Goal: Transaction & Acquisition: Purchase product/service

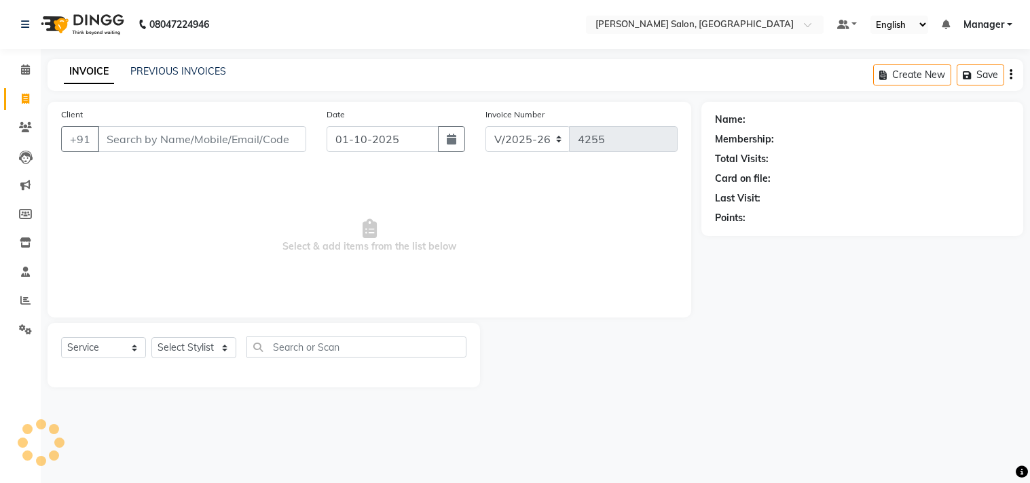
select select "7229"
select select "service"
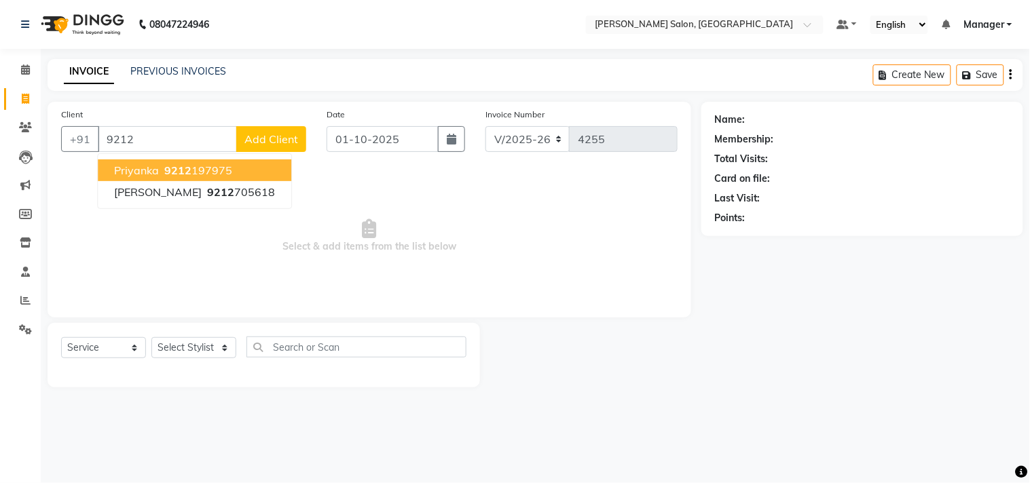
click at [219, 166] on ngb-highlight "9212 197975" at bounding box center [197, 171] width 71 height 14
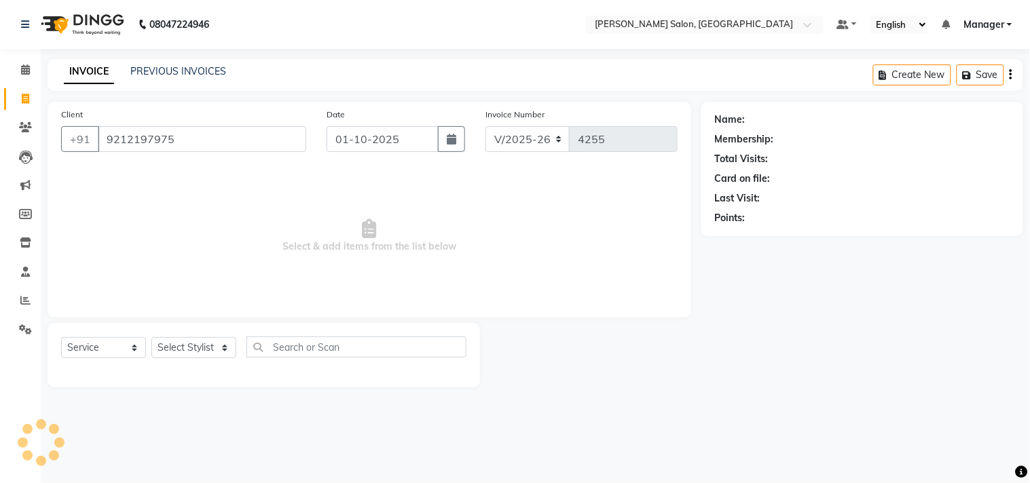
type input "9212197975"
select select "1: Object"
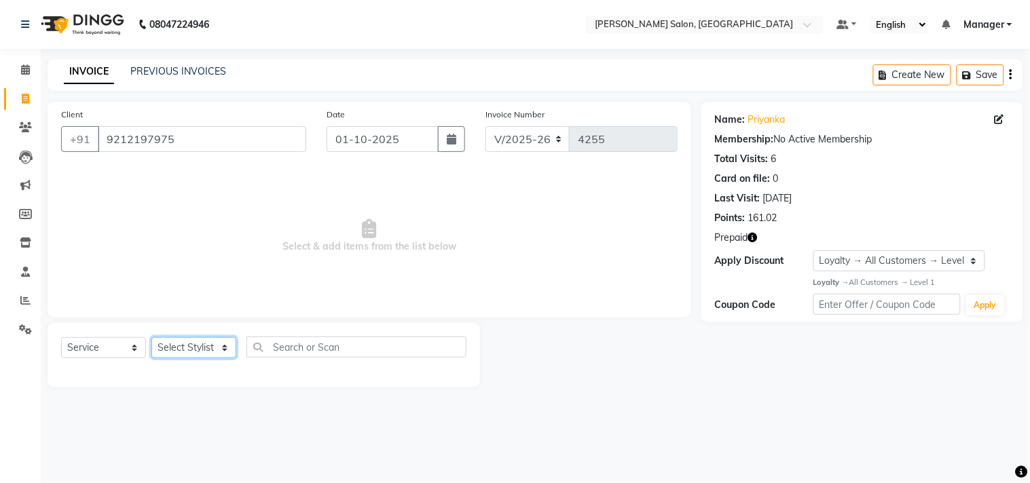
click at [199, 349] on select "Select Stylist BHOLU Geeta [PERSON_NAME] [PERSON_NAME] [PERSON_NAME] PEDI Manag…" at bounding box center [193, 347] width 85 height 21
select select "61925"
click at [151, 338] on select "Select Stylist BHOLU Geeta [PERSON_NAME] [PERSON_NAME] [PERSON_NAME] PEDI Manag…" at bounding box center [193, 347] width 85 height 21
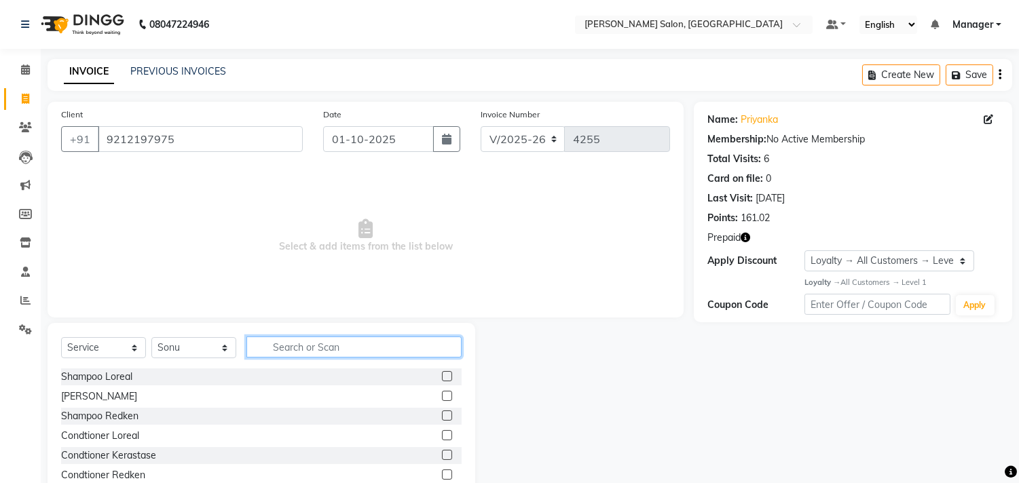
click at [306, 348] on input "text" at bounding box center [353, 347] width 215 height 21
type input "cut"
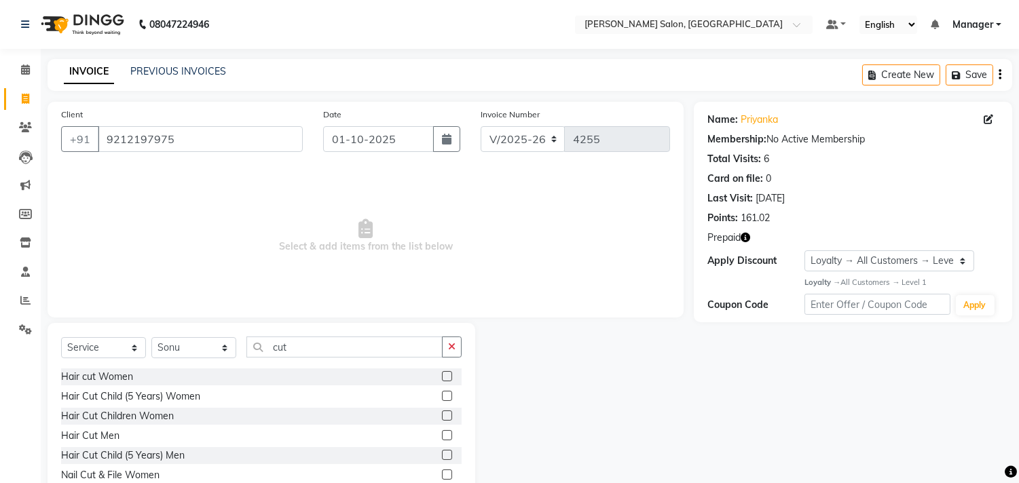
click at [442, 437] on label at bounding box center [447, 435] width 10 height 10
click at [442, 437] on input "checkbox" at bounding box center [446, 436] width 9 height 9
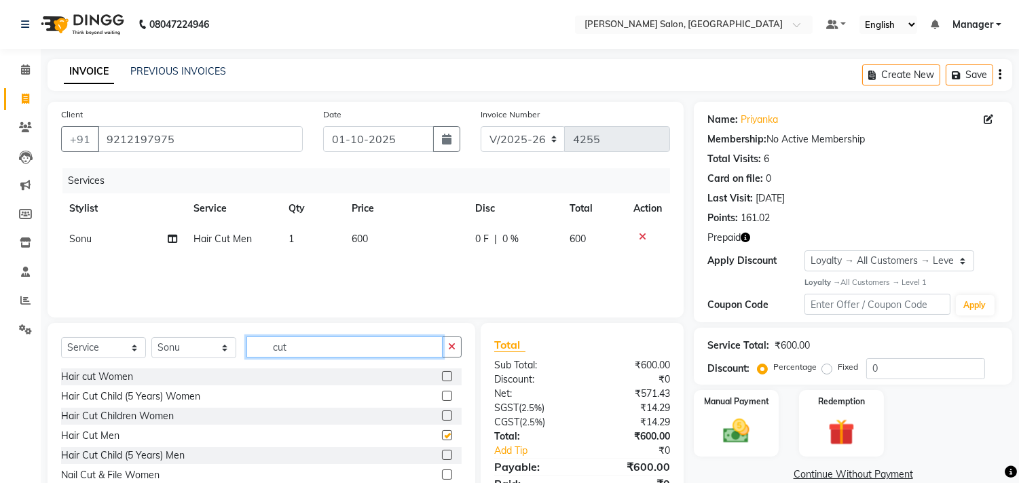
click at [322, 348] on input "cut" at bounding box center [344, 347] width 196 height 21
checkbox input "false"
type input "c"
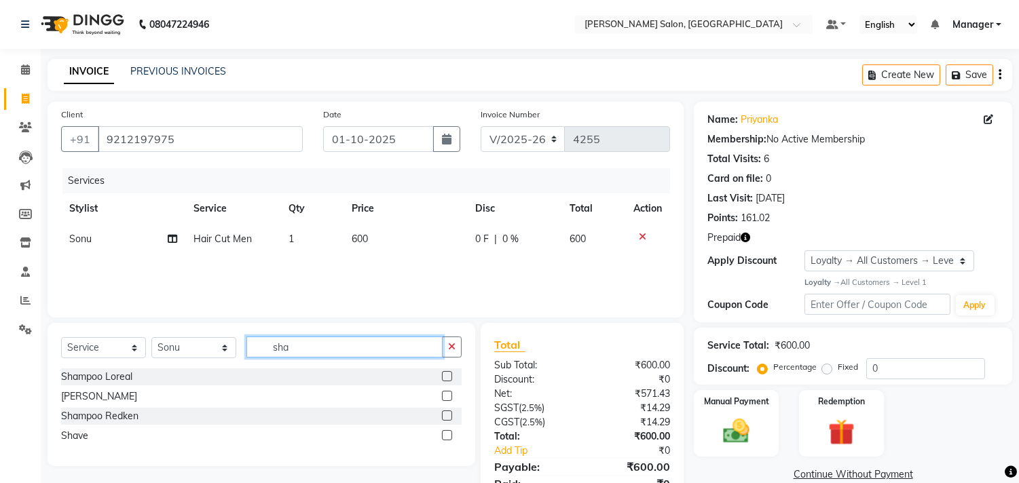
type input "sha"
click at [448, 436] on label at bounding box center [447, 435] width 10 height 10
click at [448, 436] on input "checkbox" at bounding box center [446, 436] width 9 height 9
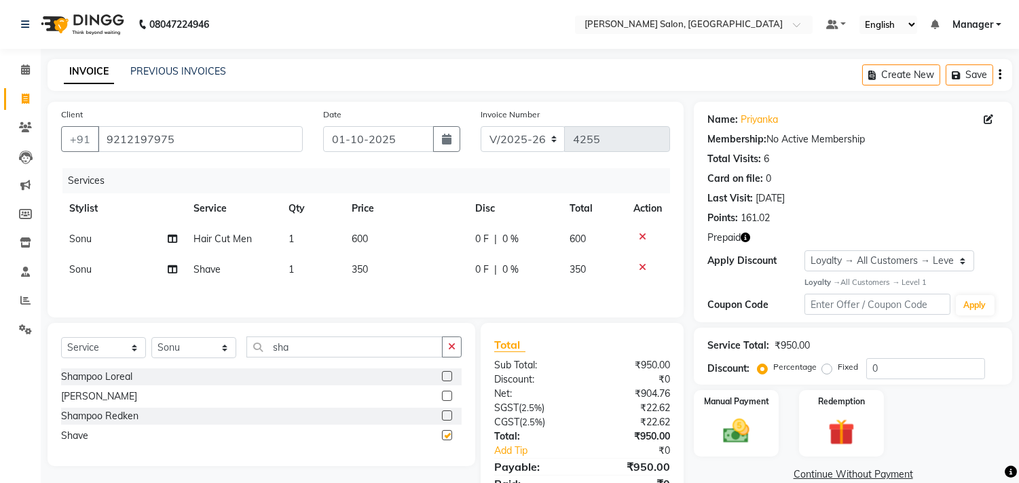
checkbox input "false"
click at [194, 356] on select "Select Stylist BHOLU Geeta [PERSON_NAME] [PERSON_NAME] [PERSON_NAME] PEDI Manag…" at bounding box center [193, 347] width 85 height 21
select select "61919"
click at [151, 341] on select "Select Stylist BHOLU Geeta [PERSON_NAME] [PERSON_NAME] [PERSON_NAME] PEDI Manag…" at bounding box center [193, 347] width 85 height 21
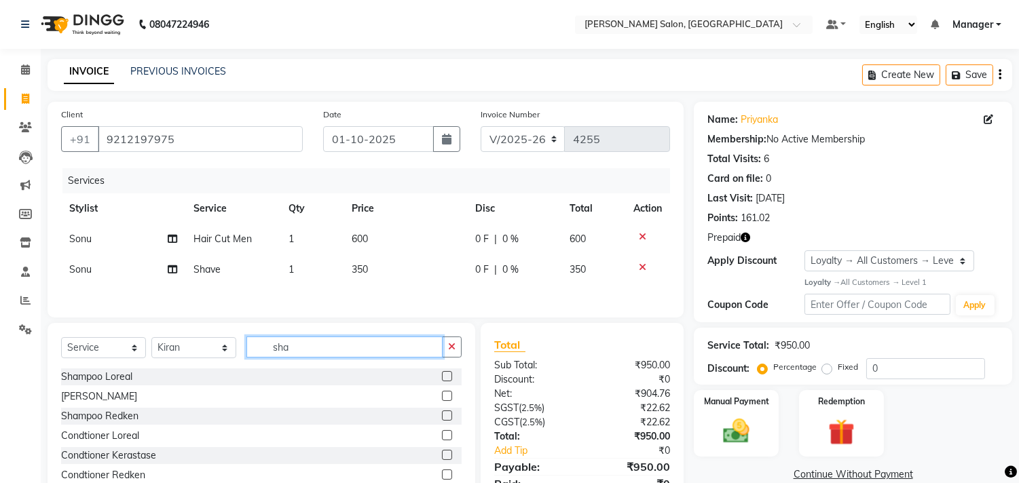
click at [316, 350] on input "sha" at bounding box center [344, 347] width 196 height 21
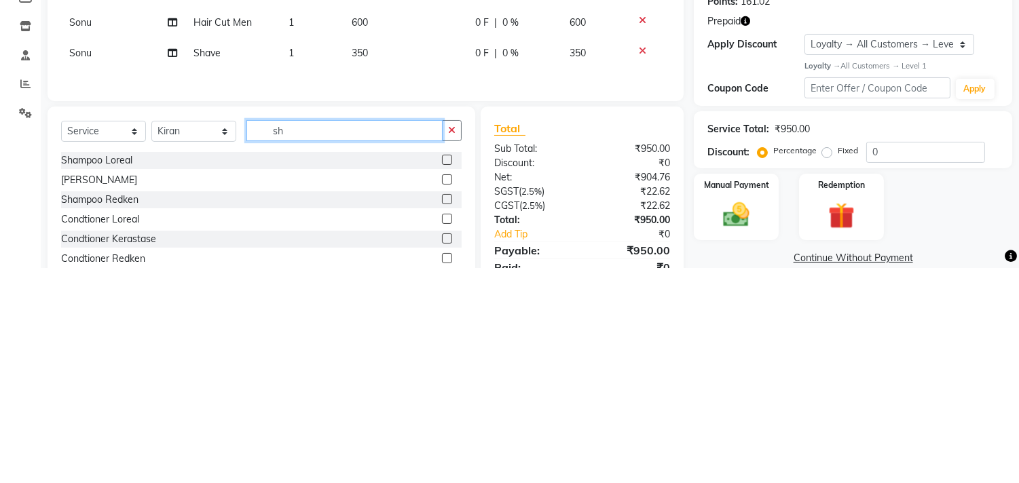
type input "s"
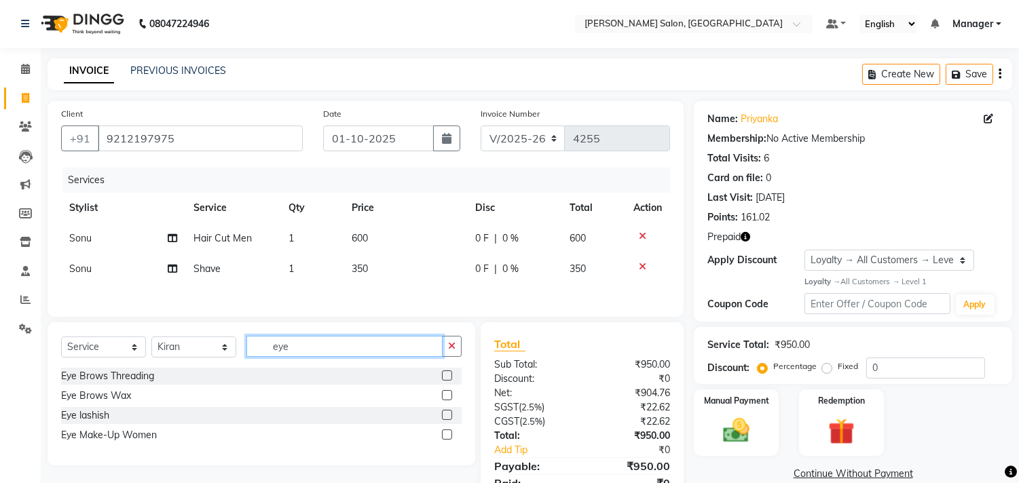
type input "eye"
click at [443, 379] on label at bounding box center [447, 376] width 10 height 10
click at [443, 379] on input "checkbox" at bounding box center [446, 376] width 9 height 9
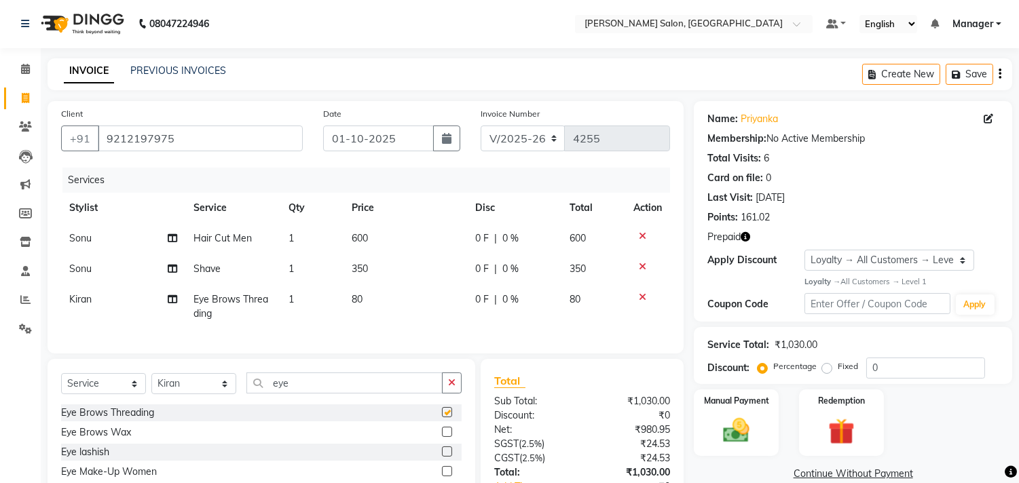
checkbox input "false"
click at [385, 304] on td "80" at bounding box center [406, 306] width 124 height 45
select select "61919"
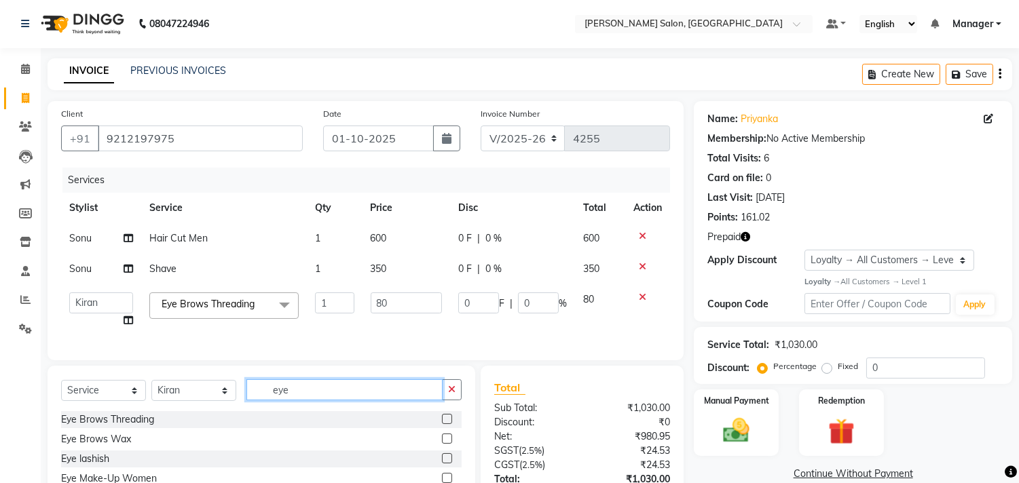
click at [344, 401] on input "eye" at bounding box center [344, 390] width 196 height 21
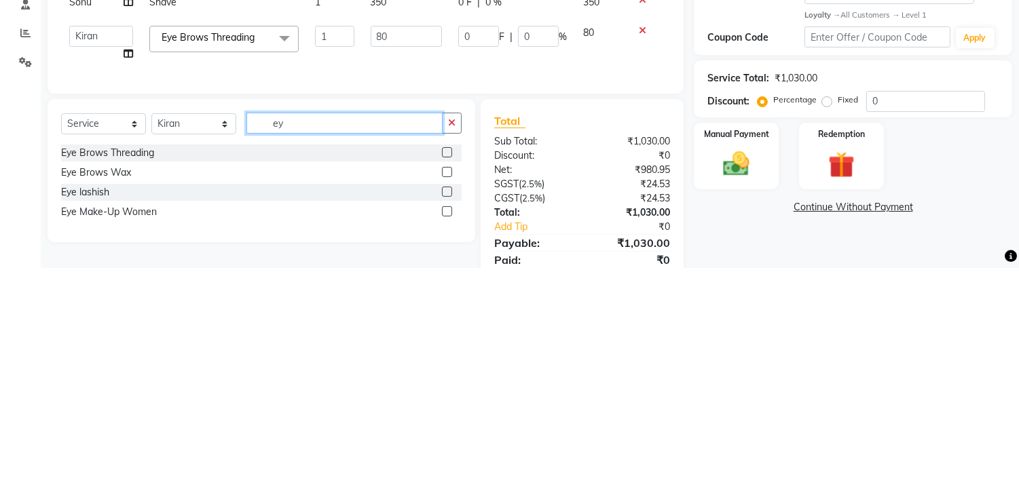
scroll to position [52, 0]
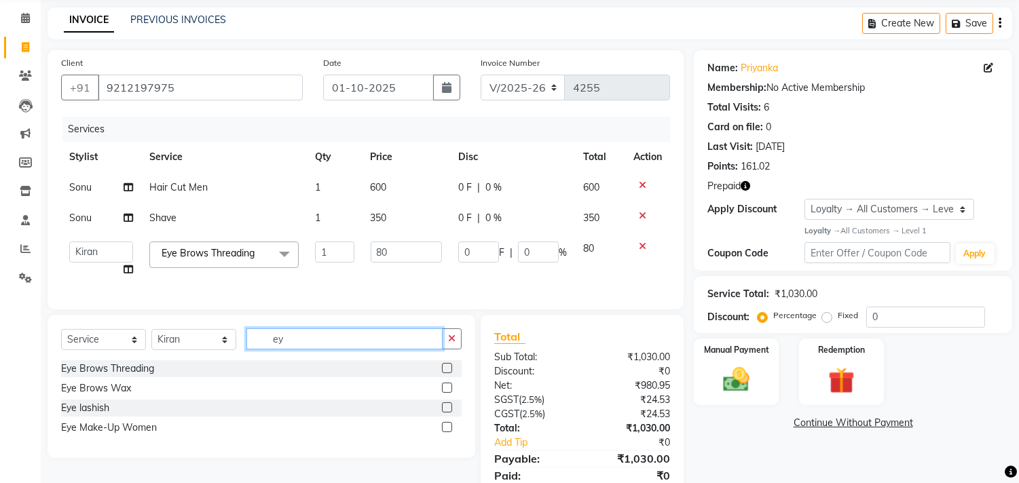
type input "e"
type input "upp"
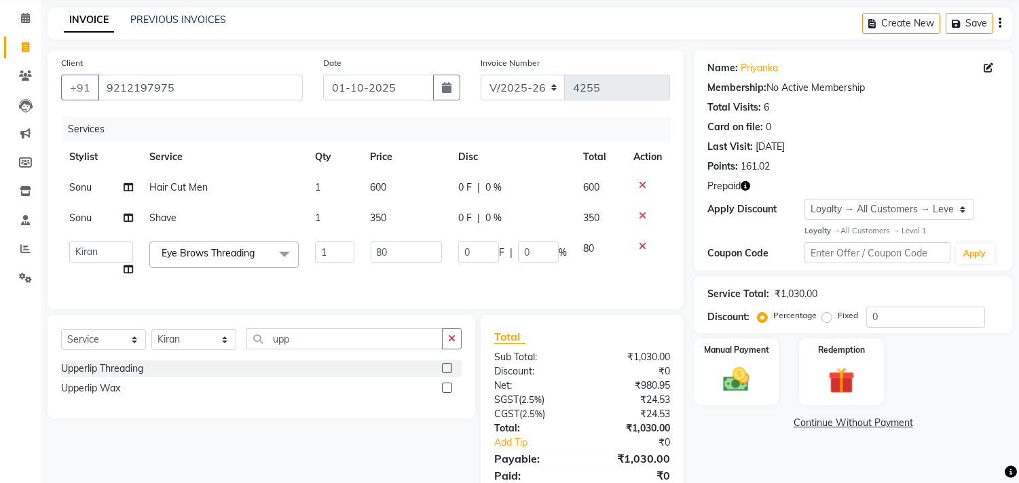
click at [446, 393] on label at bounding box center [447, 388] width 10 height 10
click at [446, 393] on input "checkbox" at bounding box center [446, 388] width 9 height 9
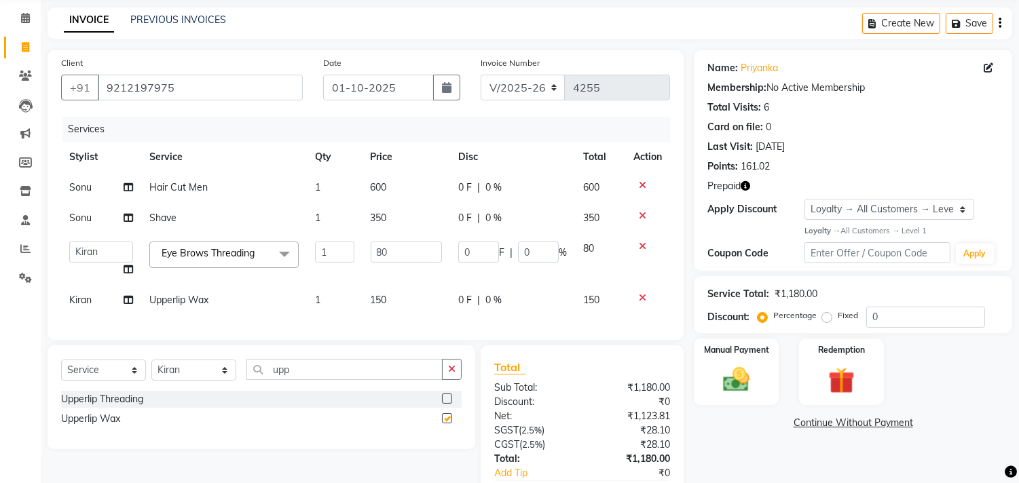
checkbox input "false"
click at [403, 299] on td "150" at bounding box center [407, 300] width 88 height 31
select select "61919"
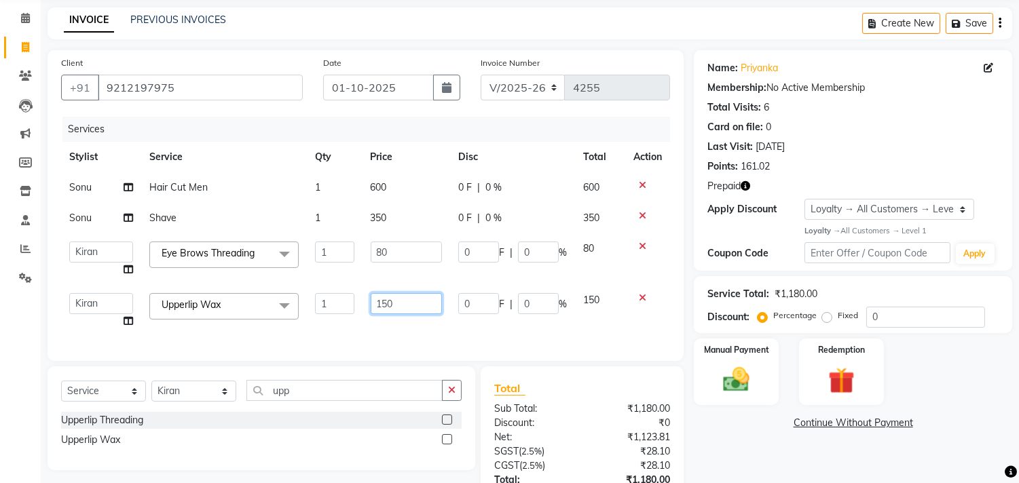
click at [422, 307] on input "150" at bounding box center [406, 303] width 71 height 21
type input "1"
type input "200"
click at [835, 389] on img at bounding box center [841, 381] width 45 height 34
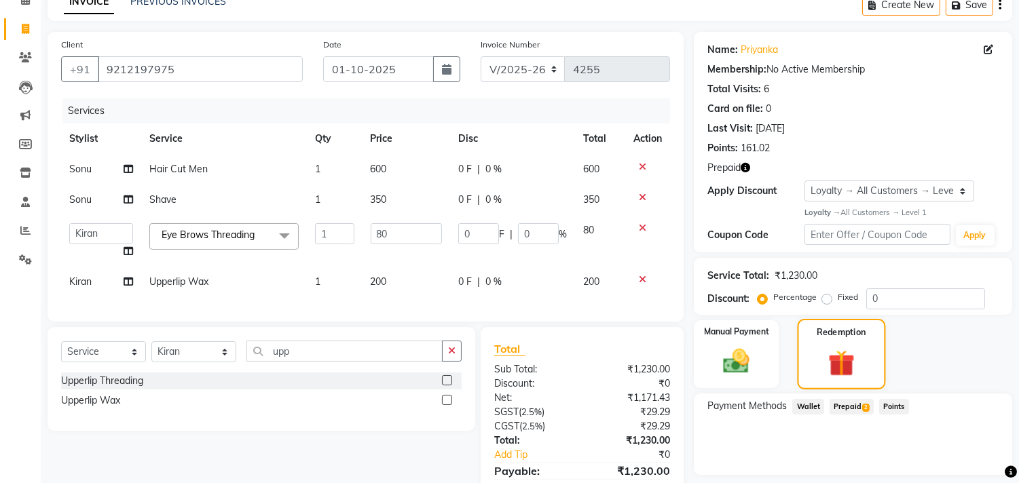
scroll to position [145, 0]
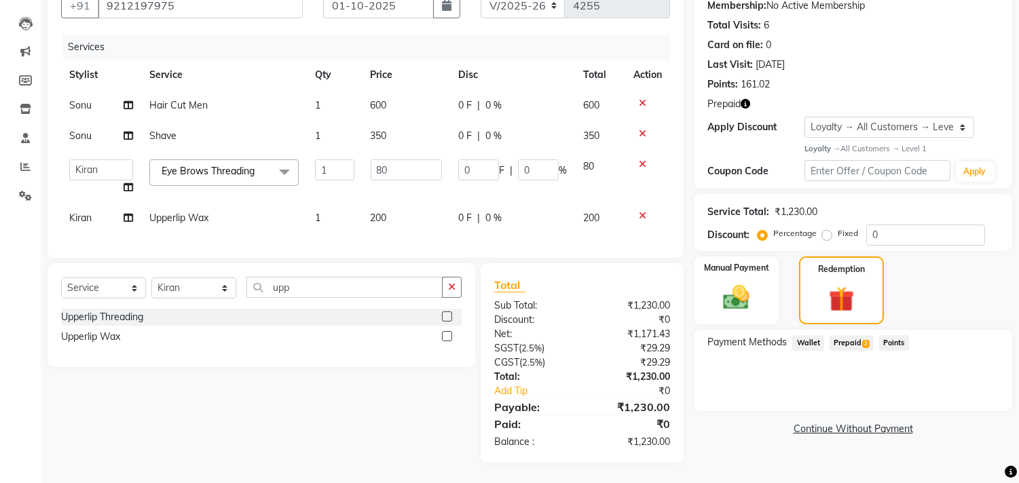
click at [843, 335] on span "Prepaid 2" at bounding box center [852, 343] width 44 height 16
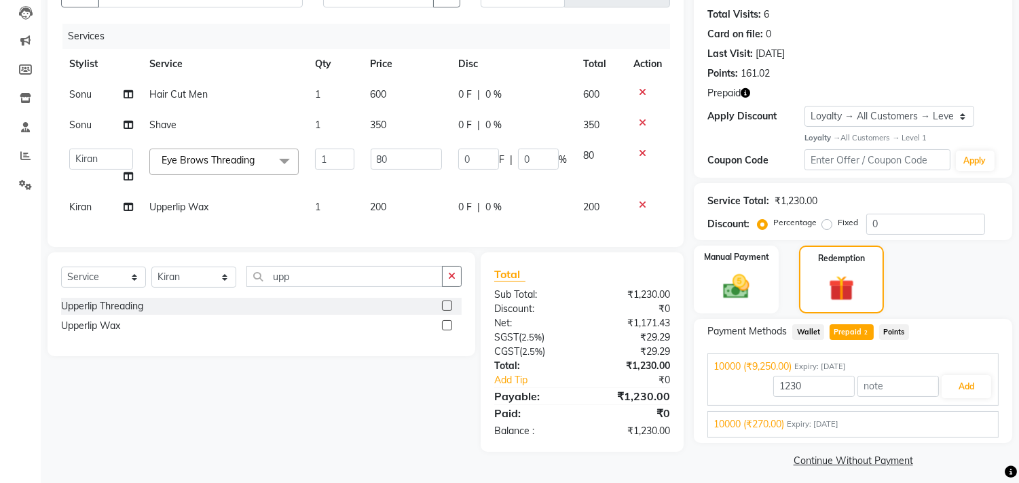
click at [832, 422] on span "Expiry: 08-04-2028" at bounding box center [813, 425] width 52 height 12
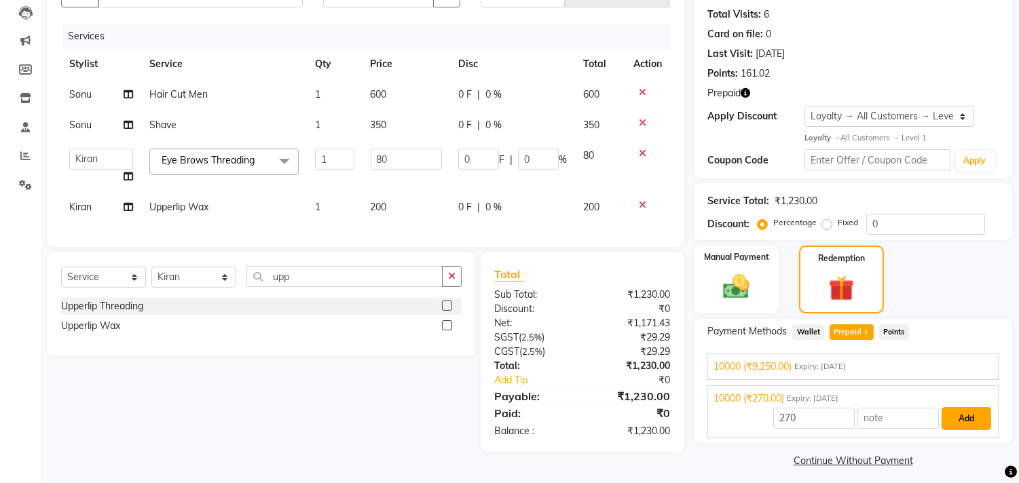
click at [969, 420] on button "Add" at bounding box center [967, 418] width 50 height 23
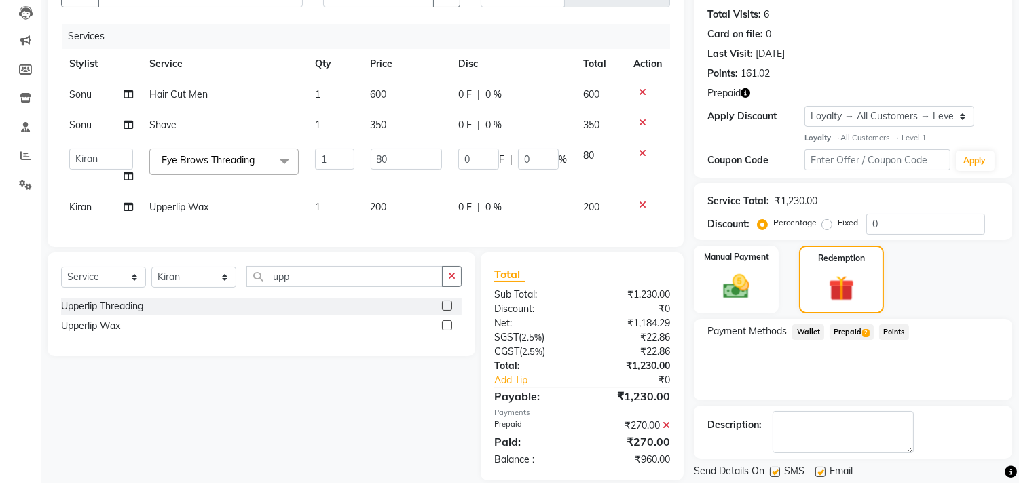
click at [853, 333] on span "Prepaid 2" at bounding box center [852, 333] width 44 height 16
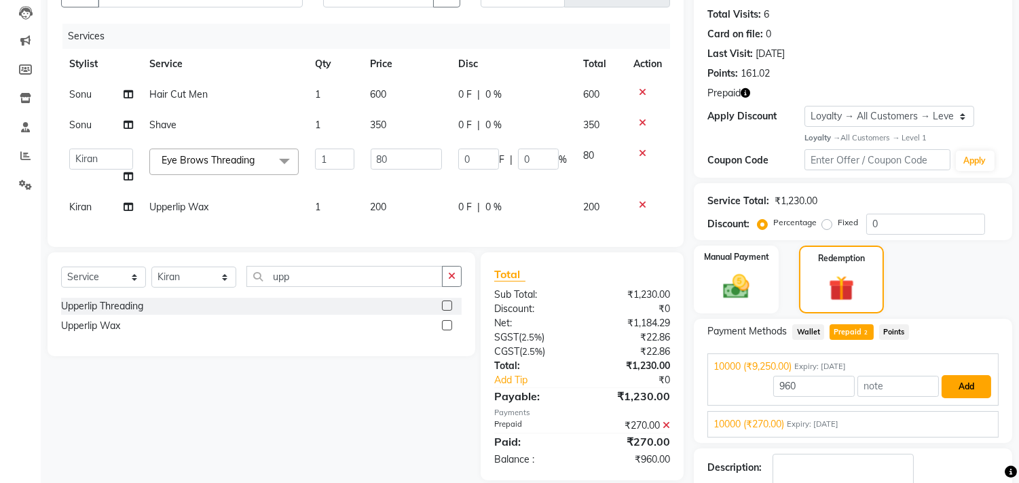
click at [971, 387] on button "Add" at bounding box center [967, 386] width 50 height 23
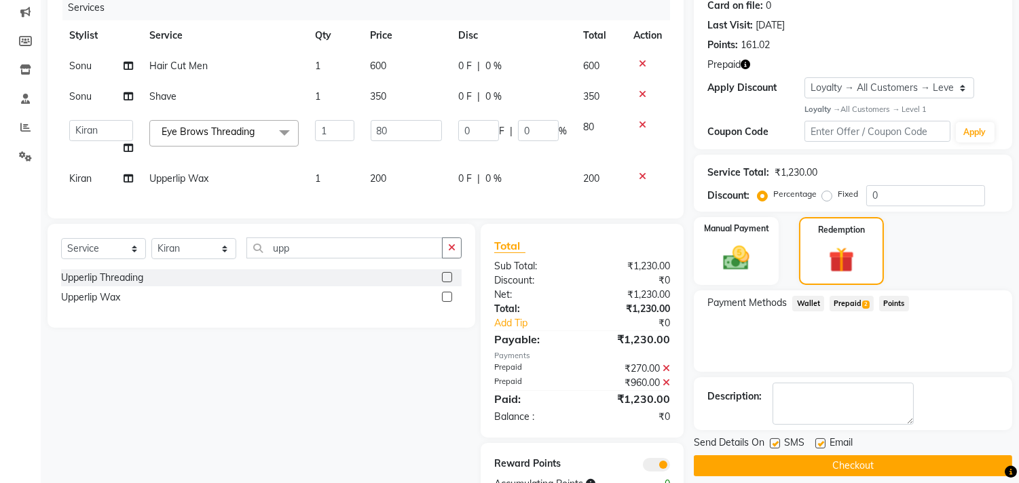
scroll to position [226, 0]
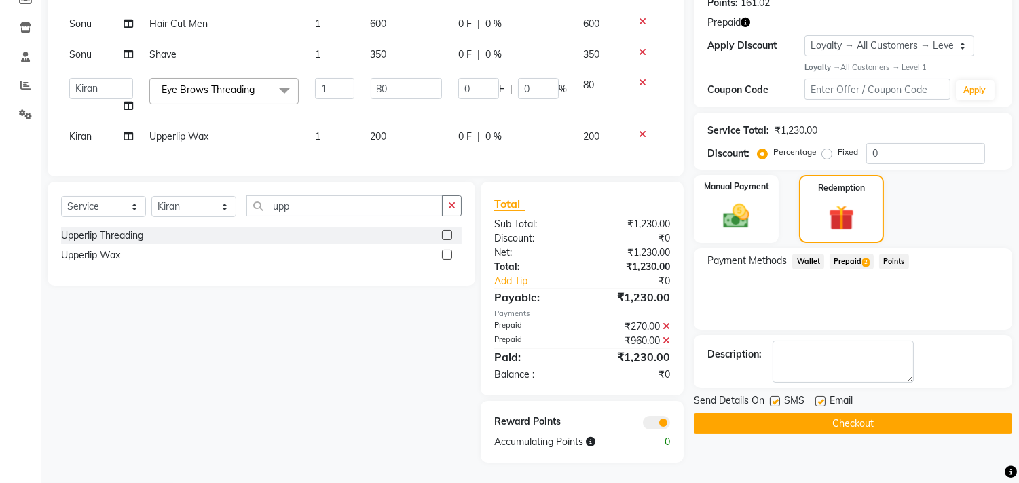
click at [938, 413] on button "Checkout" at bounding box center [853, 423] width 318 height 21
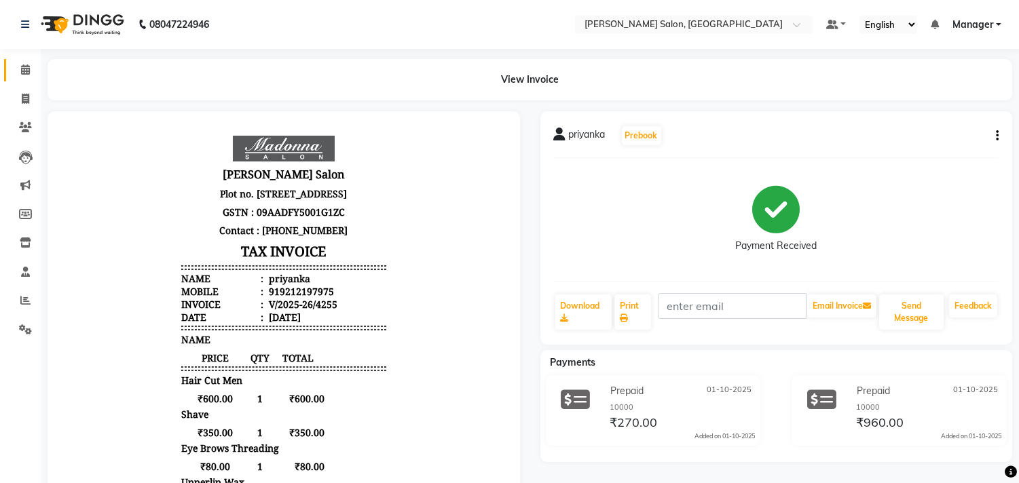
click at [16, 62] on span at bounding box center [26, 70] width 24 height 16
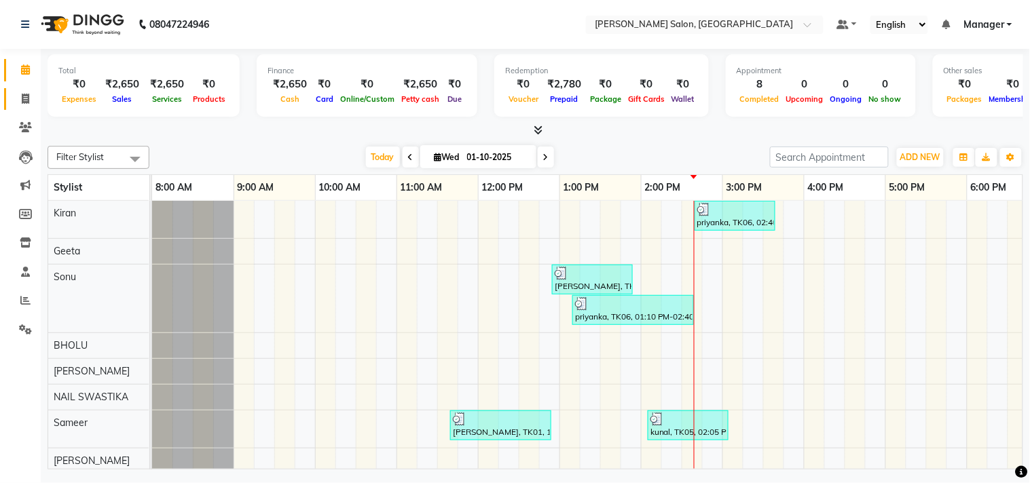
click at [24, 98] on icon at bounding box center [25, 99] width 7 height 10
select select "service"
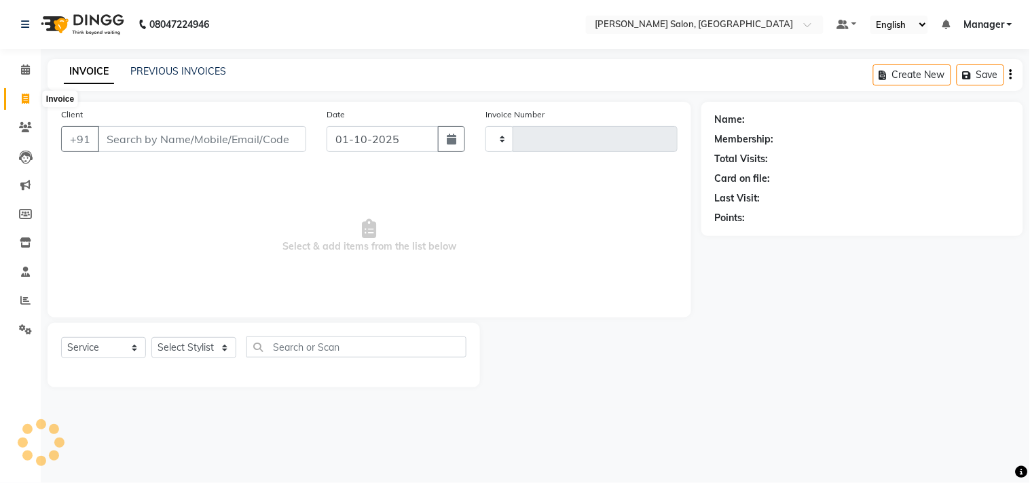
type input "4256"
select select "7229"
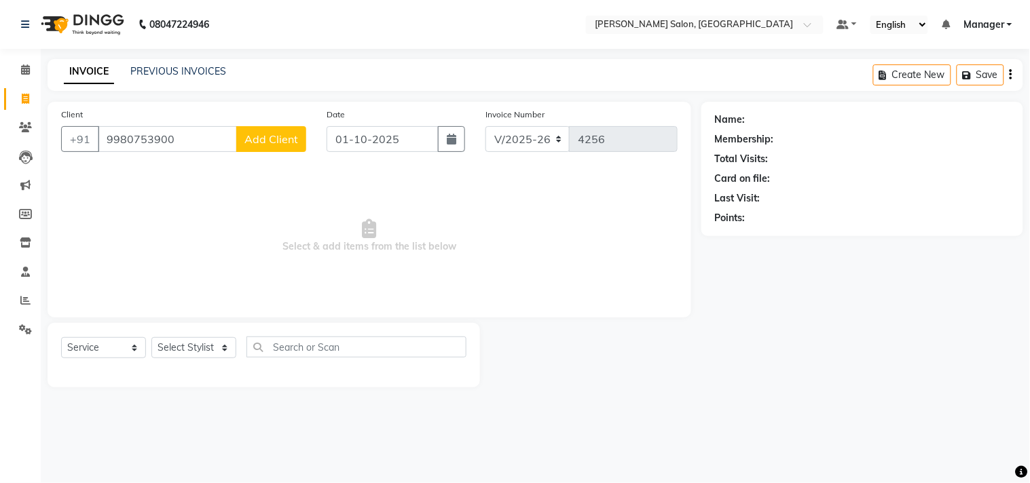
type input "9980753900"
click at [272, 147] on button "Add Client" at bounding box center [271, 139] width 70 height 26
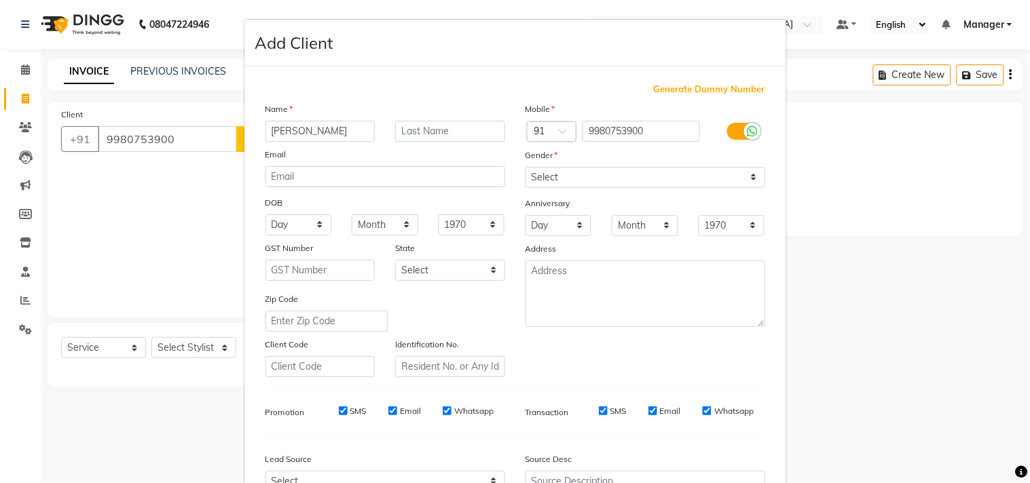
type input "alpika"
click at [751, 179] on select "Select Male Female Other Prefer Not To Say" at bounding box center [646, 177] width 240 height 21
select select "female"
click at [526, 167] on select "Select Male Female Other Prefer Not To Say" at bounding box center [646, 177] width 240 height 21
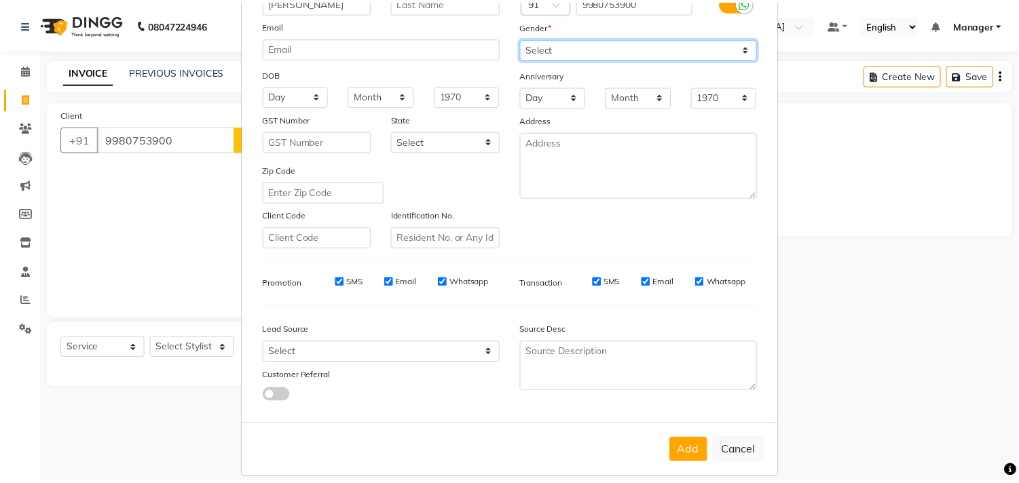
scroll to position [144, 0]
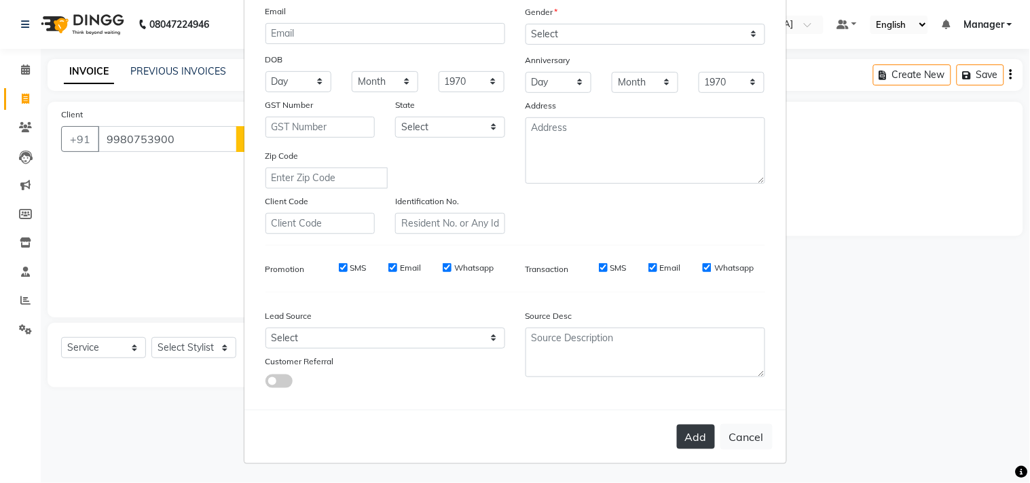
click at [697, 433] on button "Add" at bounding box center [696, 437] width 38 height 24
select select
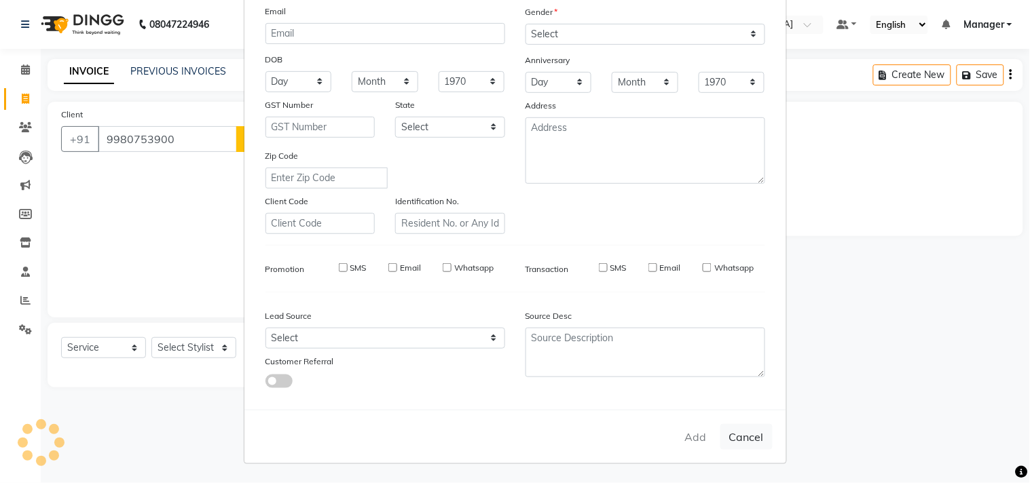
select select
checkbox input "false"
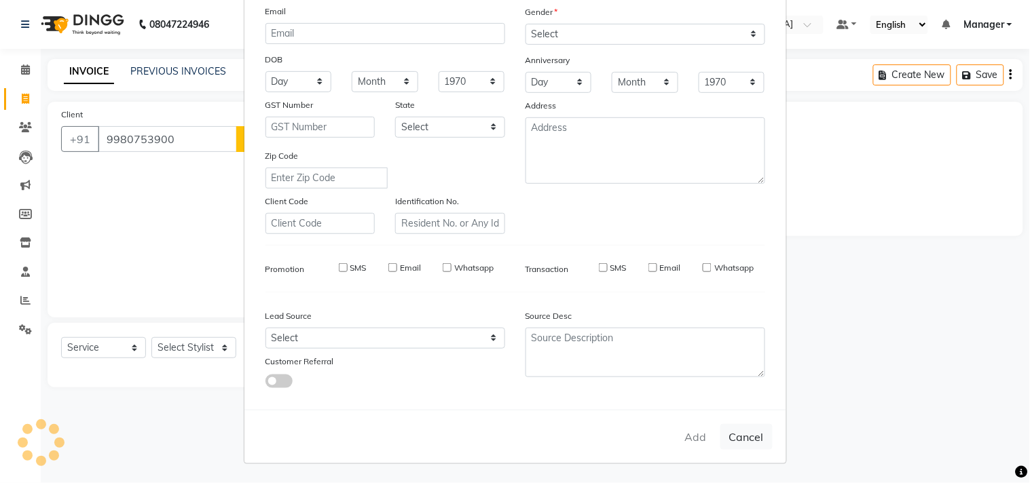
checkbox input "false"
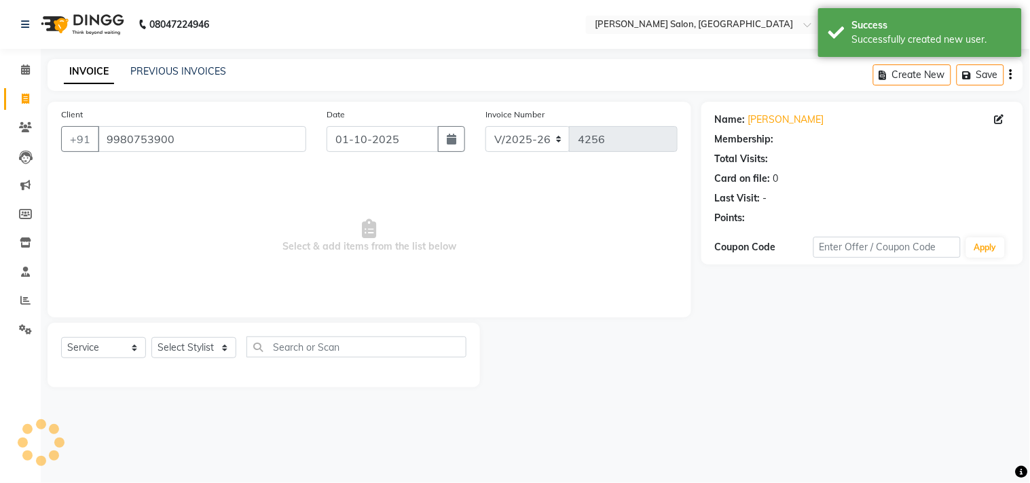
select select "1: Object"
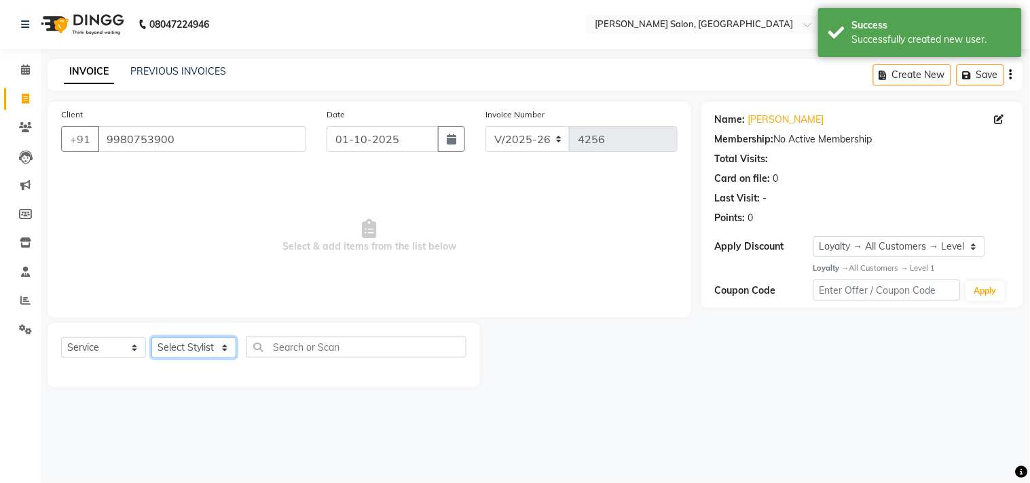
click at [221, 349] on select "Select Stylist BHOLU Geeta [PERSON_NAME] [PERSON_NAME] [PERSON_NAME] PEDI Manag…" at bounding box center [193, 347] width 85 height 21
select select "61919"
click at [151, 338] on select "Select Stylist BHOLU Geeta [PERSON_NAME] [PERSON_NAME] [PERSON_NAME] PEDI Manag…" at bounding box center [193, 347] width 85 height 21
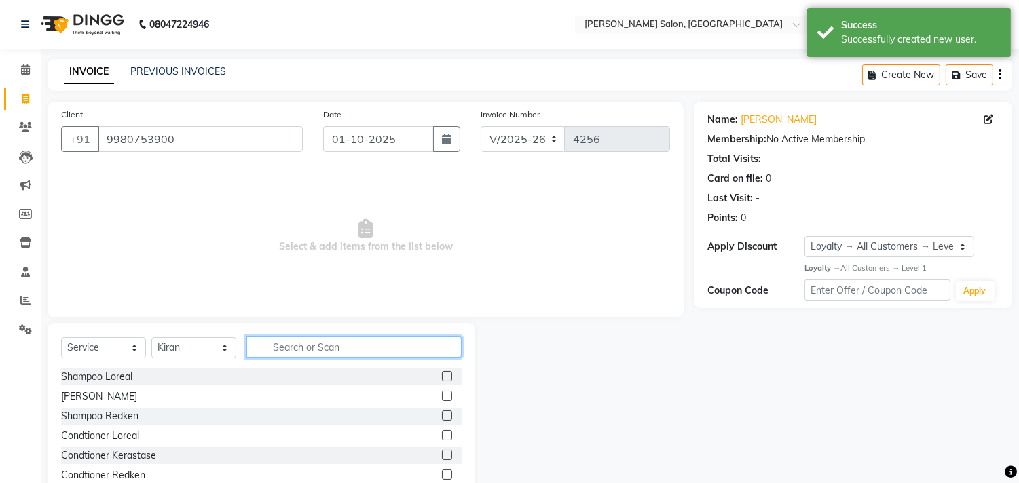
click at [300, 351] on input "text" at bounding box center [353, 347] width 215 height 21
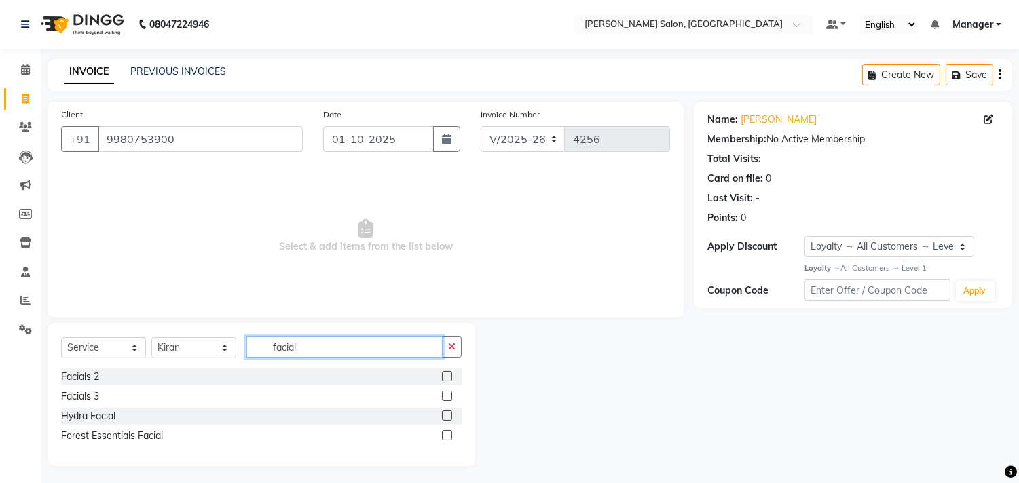
type input "facial"
click at [448, 416] on label at bounding box center [447, 416] width 10 height 10
click at [448, 416] on input "checkbox" at bounding box center [446, 416] width 9 height 9
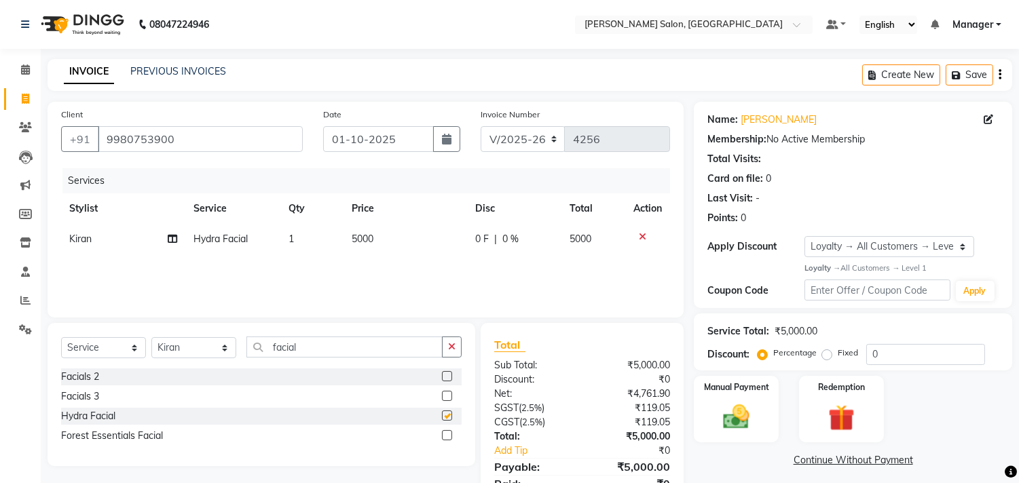
checkbox input "false"
click at [396, 243] on td "5000" at bounding box center [406, 239] width 124 height 31
select select "61919"
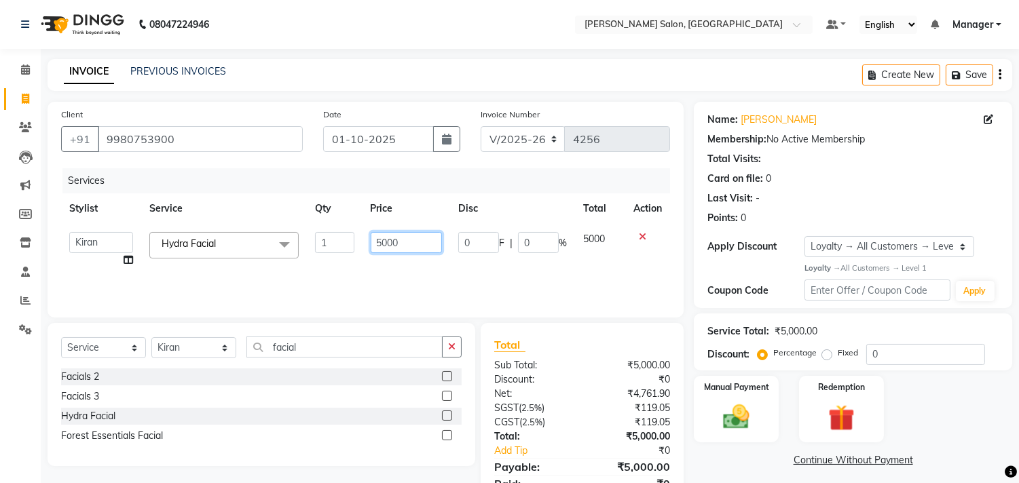
click at [405, 240] on input "5000" at bounding box center [406, 242] width 71 height 21
type input "5"
type input "4500"
click at [642, 236] on icon at bounding box center [642, 237] width 7 height 10
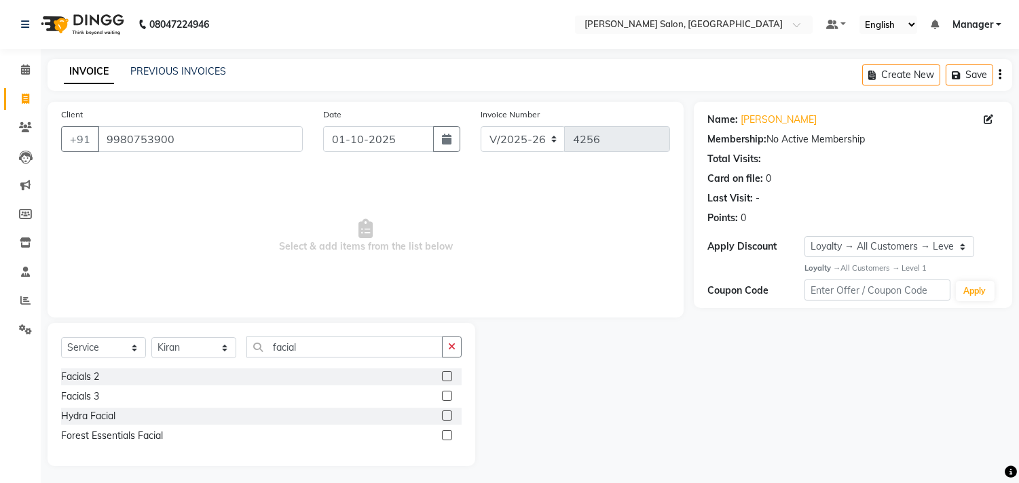
click at [448, 397] on label at bounding box center [447, 396] width 10 height 10
click at [448, 397] on input "checkbox" at bounding box center [446, 396] width 9 height 9
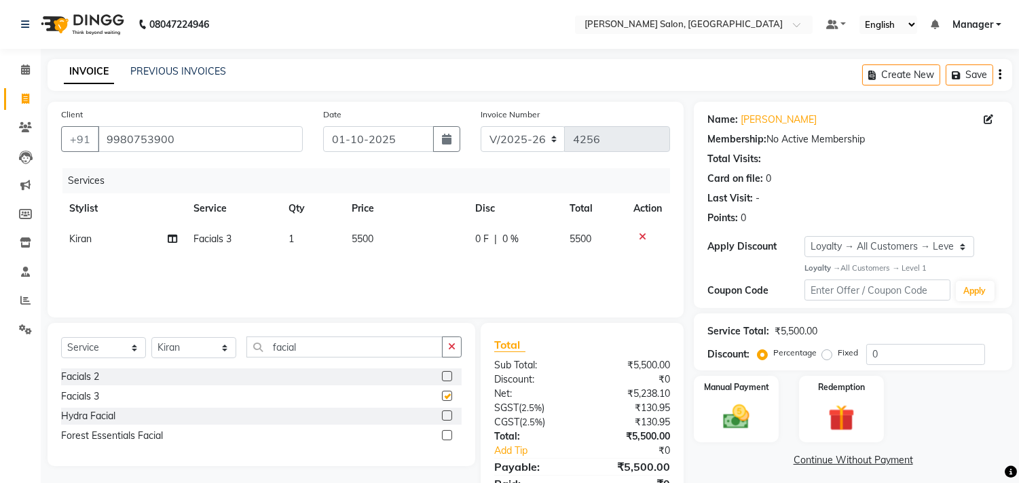
checkbox input "false"
click at [405, 246] on td "5500" at bounding box center [406, 239] width 124 height 31
select select "61919"
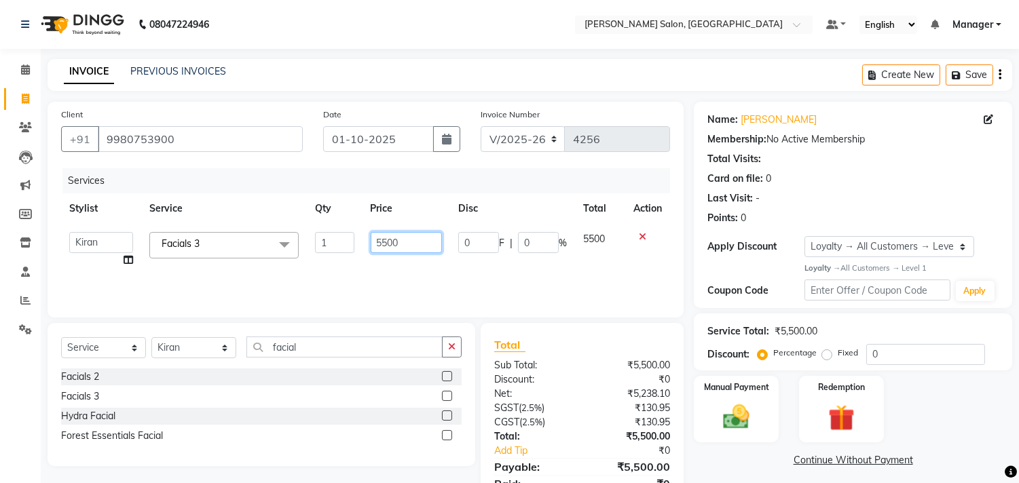
click at [411, 240] on input "5500" at bounding box center [406, 242] width 71 height 21
type input "5"
type input "4500"
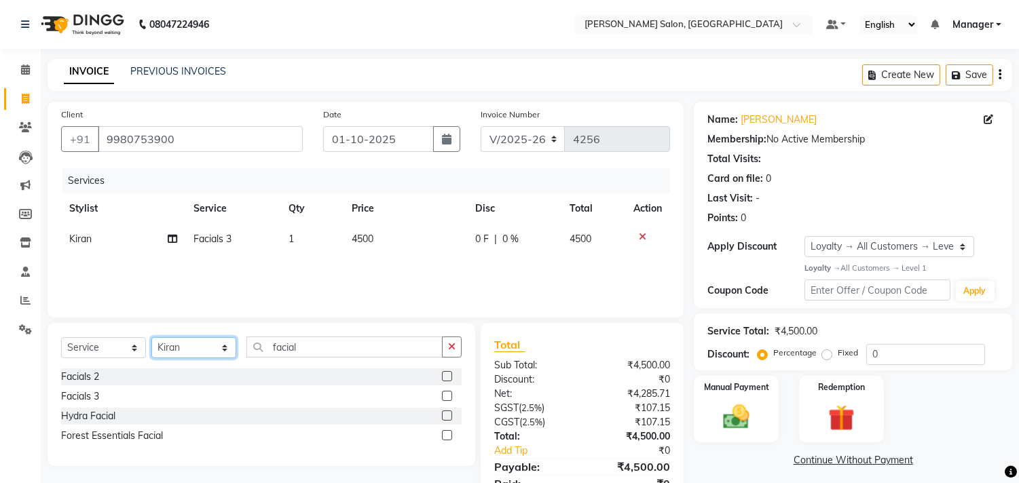
click at [225, 356] on select "Select Stylist BHOLU Geeta [PERSON_NAME] [PERSON_NAME] [PERSON_NAME] PEDI Manag…" at bounding box center [193, 347] width 85 height 21
select select "61963"
click at [151, 338] on select "Select Stylist BHOLU Geeta [PERSON_NAME] [PERSON_NAME] [PERSON_NAME] PEDI Manag…" at bounding box center [193, 347] width 85 height 21
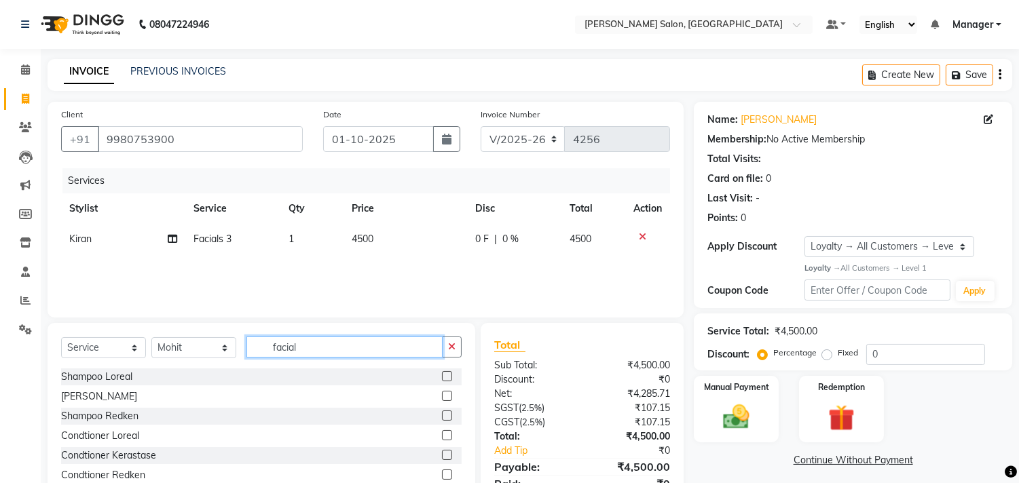
click at [342, 348] on input "facial" at bounding box center [344, 347] width 196 height 21
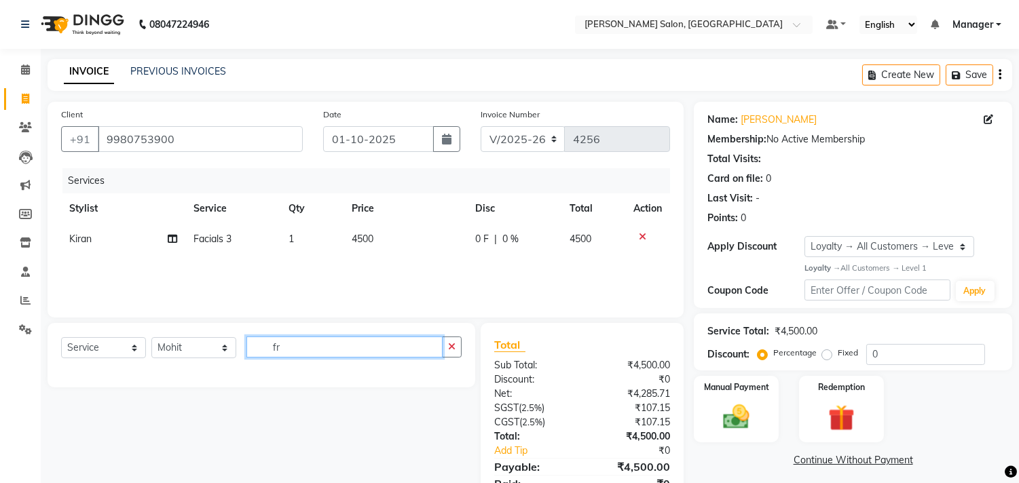
type input "f"
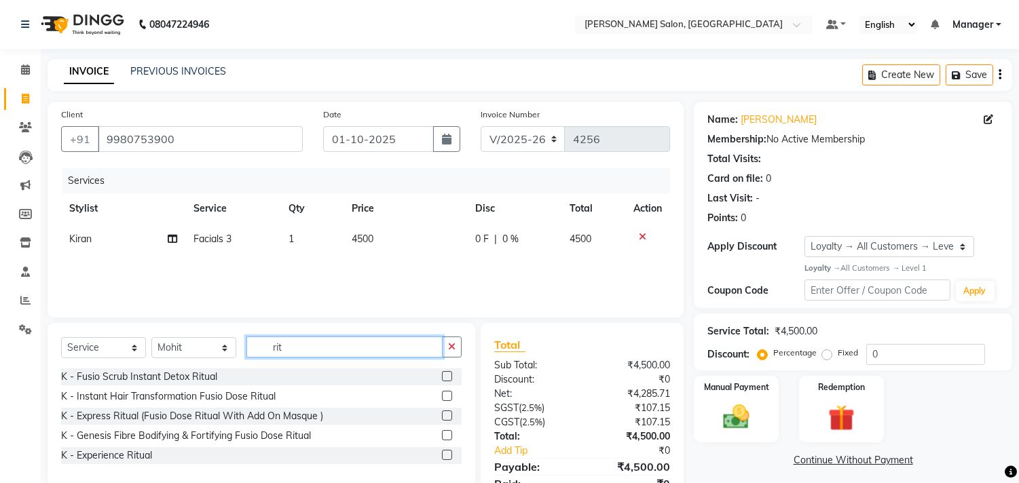
type input "rit"
click at [447, 440] on label at bounding box center [447, 435] width 10 height 10
click at [447, 440] on input "checkbox" at bounding box center [446, 436] width 9 height 9
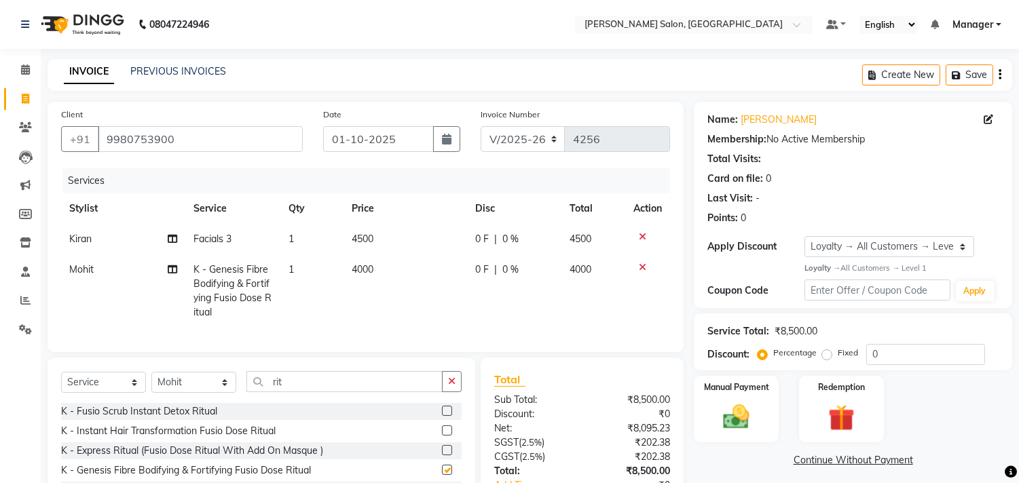
checkbox input "false"
click at [396, 272] on td "4000" at bounding box center [406, 291] width 124 height 73
select select "61963"
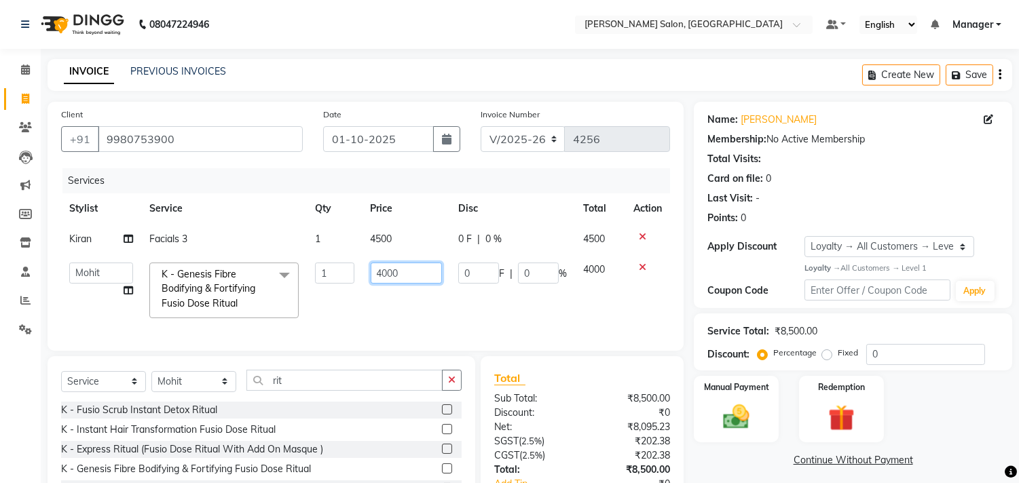
click at [402, 270] on input "4000" at bounding box center [406, 273] width 71 height 21
type input "4"
type input "3500"
click at [541, 318] on td "0 F | 0 %" at bounding box center [512, 291] width 125 height 72
select select "61963"
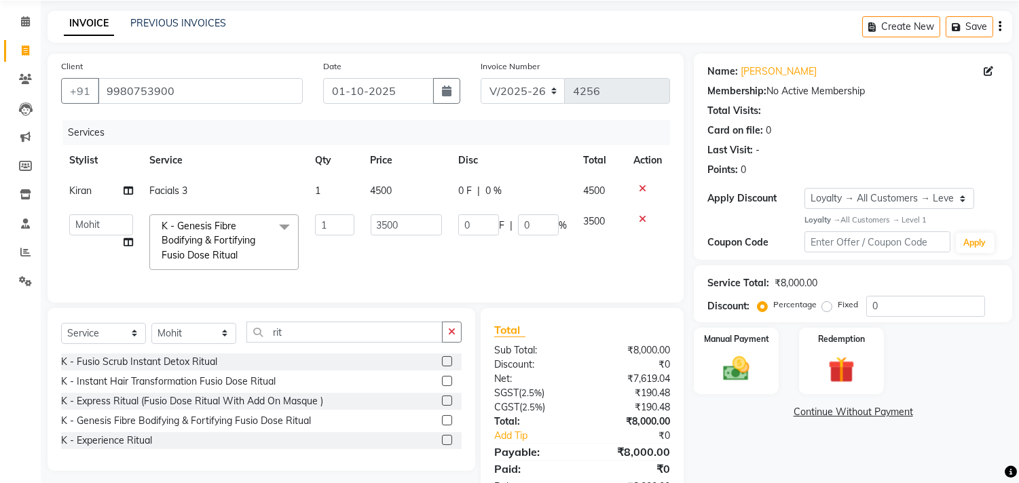
scroll to position [105, 0]
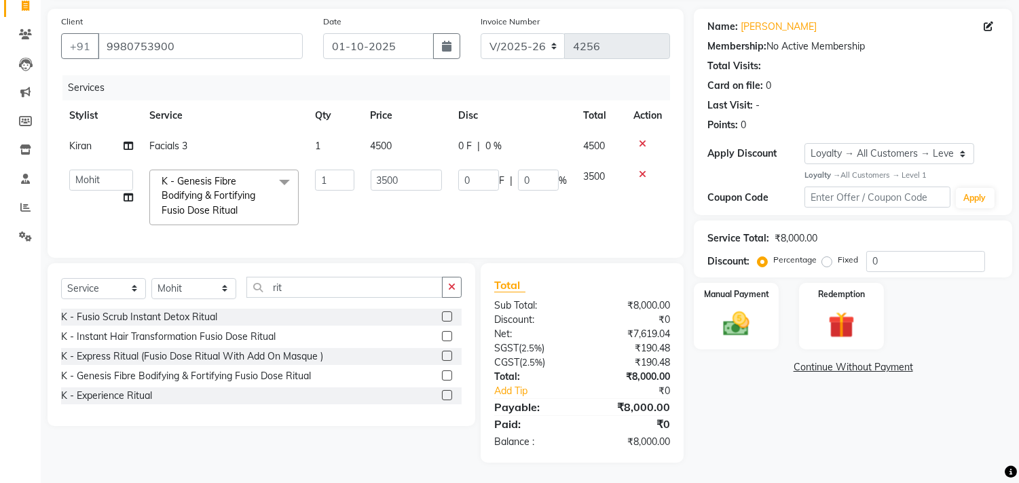
click at [865, 452] on div "Name: Alpika Membership: No Active Membership Total Visits: Card on file: 0 Las…" at bounding box center [858, 236] width 329 height 454
click at [410, 138] on td "4500" at bounding box center [407, 146] width 88 height 31
select select "61919"
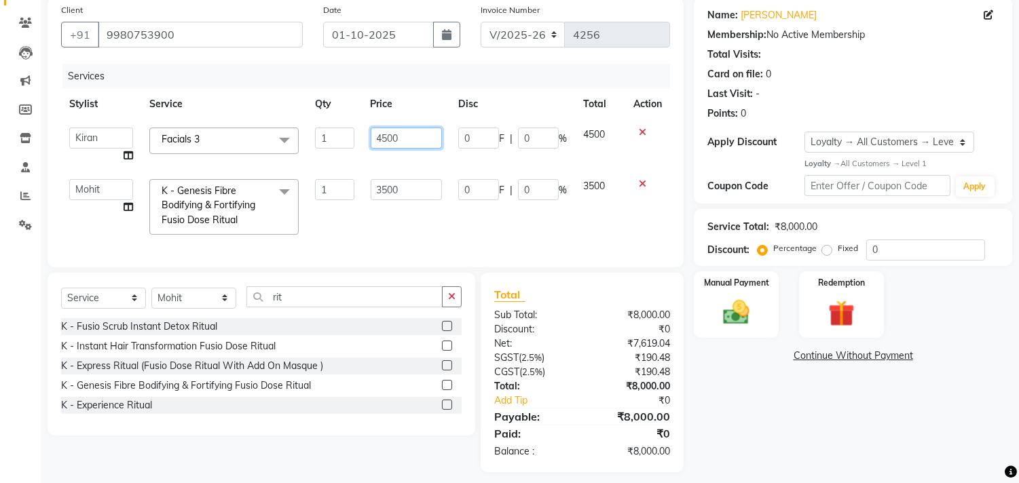
click at [416, 139] on input "4500" at bounding box center [406, 138] width 71 height 21
type input "4200"
click at [541, 235] on div "Services Stylist Service Qty Price Disc Total Action BHOLU Geeta Hanif Jeetu JI…" at bounding box center [365, 159] width 609 height 190
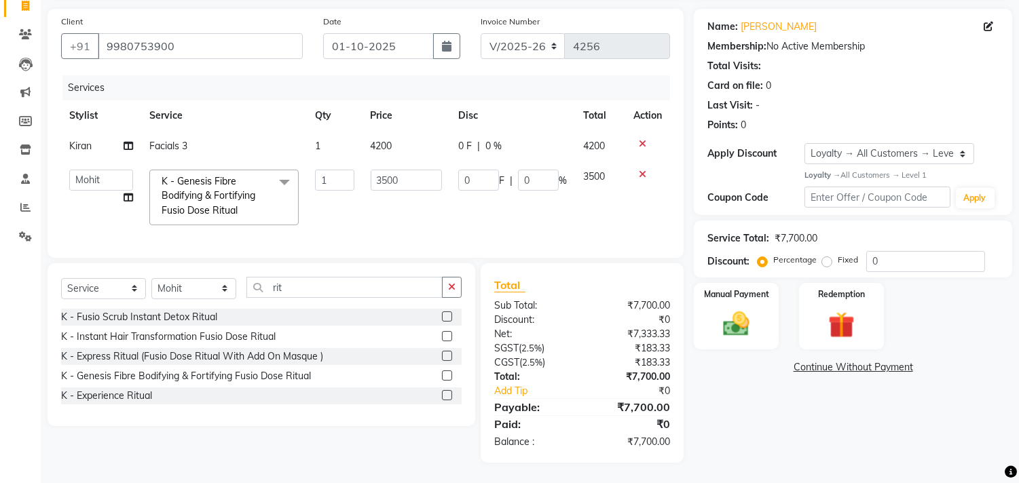
click at [419, 131] on td "4200" at bounding box center [407, 146] width 88 height 31
select select "61919"
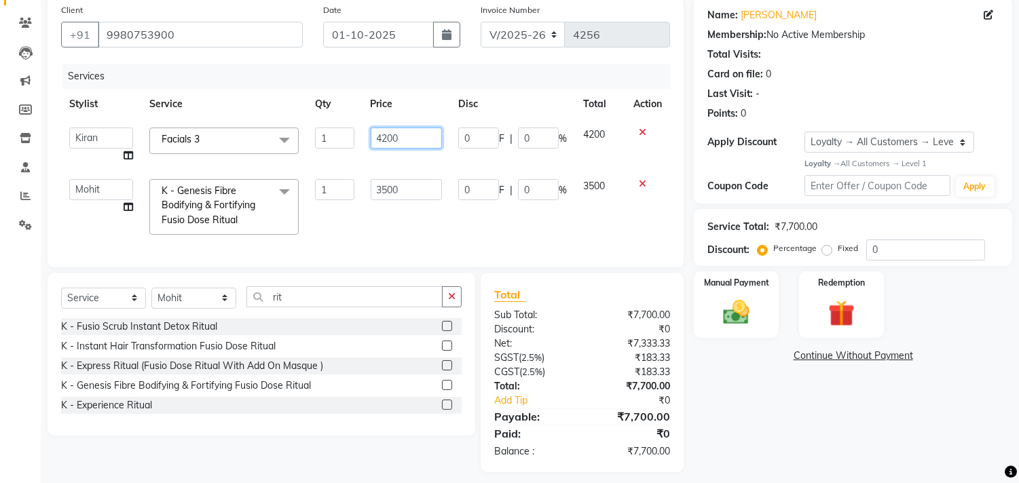
click at [409, 136] on input "4200" at bounding box center [406, 138] width 71 height 21
type input "4"
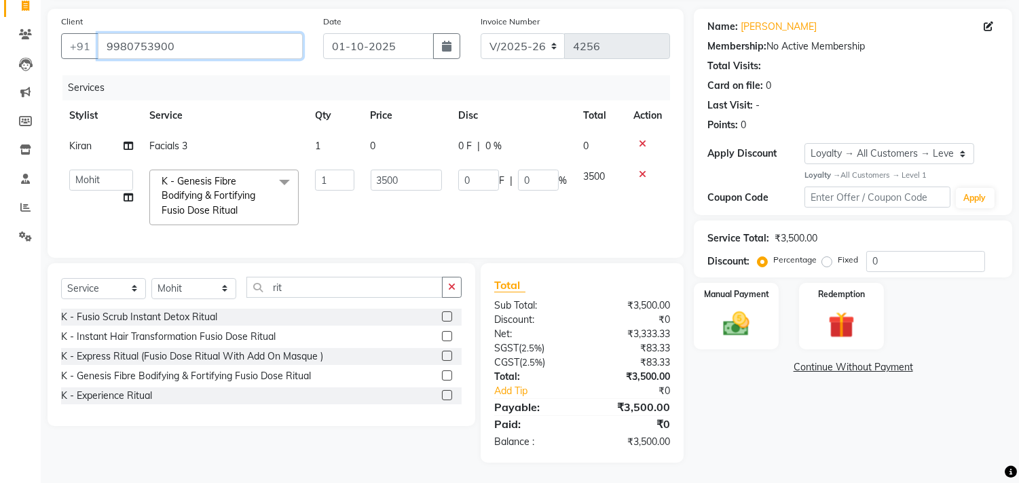
drag, startPoint x: 105, startPoint y: 34, endPoint x: 219, endPoint y: 43, distance: 113.8
click at [219, 43] on input "9980753900" at bounding box center [200, 46] width 205 height 26
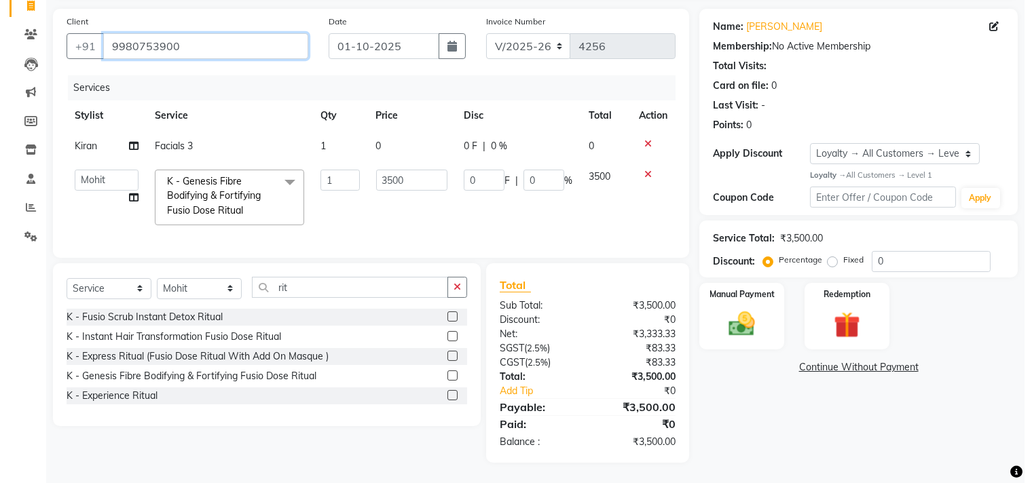
scroll to position [0, 0]
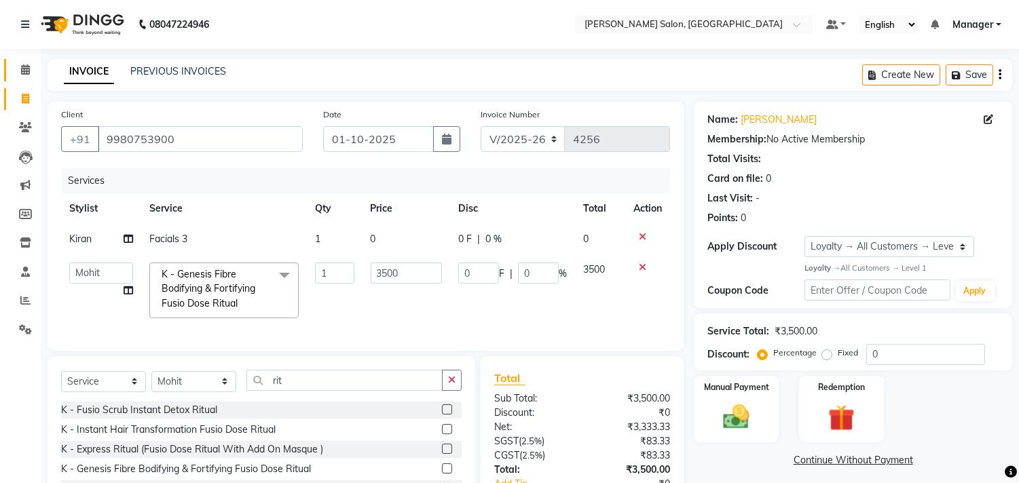
click at [27, 71] on icon at bounding box center [25, 70] width 9 height 10
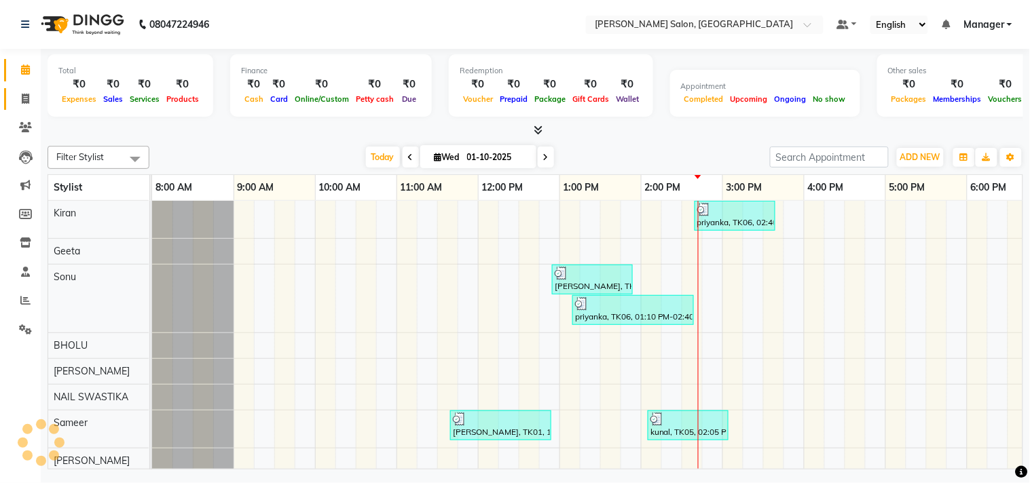
click at [22, 98] on icon at bounding box center [25, 99] width 7 height 10
select select "7229"
select select "service"
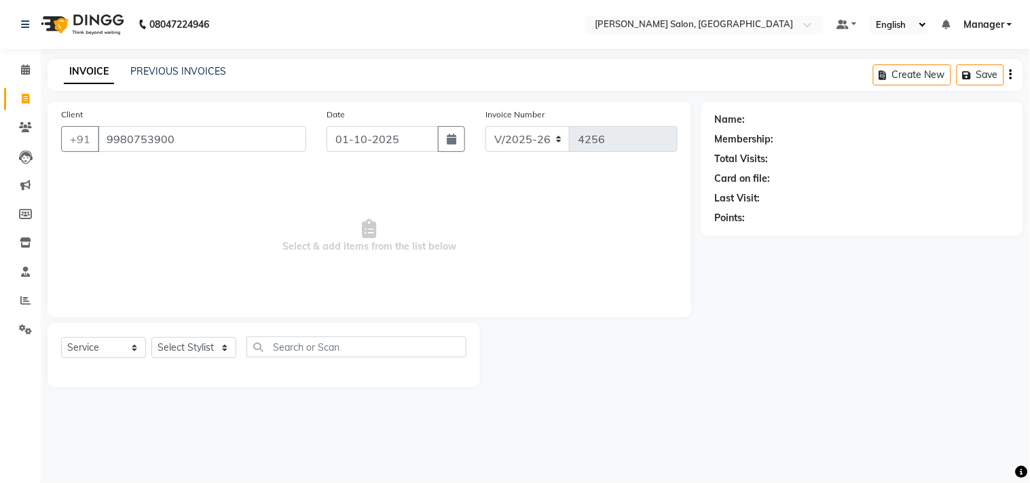
type input "9980753900"
select select "1: Object"
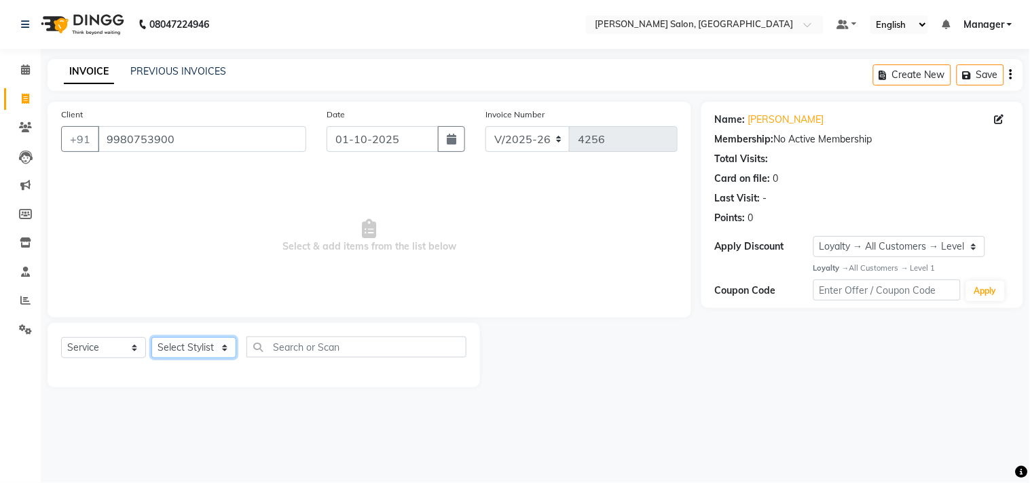
click at [217, 349] on select "Select Stylist BHOLU Geeta [PERSON_NAME] [PERSON_NAME] [PERSON_NAME] PEDI Manag…" at bounding box center [193, 347] width 85 height 21
click at [132, 354] on select "Select Service Product Membership Package Voucher Prepaid Gift Card" at bounding box center [103, 347] width 85 height 21
select select "P"
click at [61, 338] on select "Select Service Product Membership Package Voucher Prepaid Gift Card" at bounding box center [103, 347] width 85 height 21
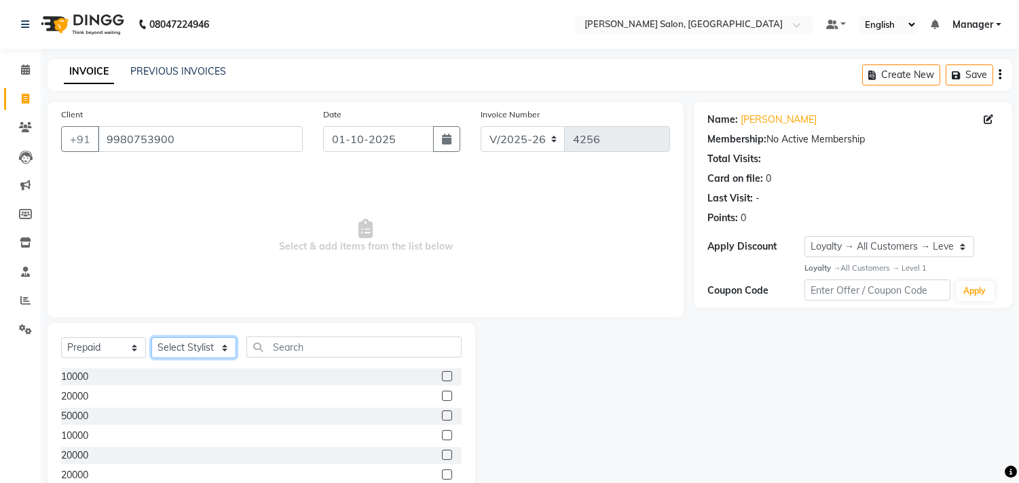
click at [222, 354] on select "Select Stylist BHOLU Geeta [PERSON_NAME] [PERSON_NAME] [PERSON_NAME] PEDI Manag…" at bounding box center [193, 347] width 85 height 21
select select "61919"
click at [151, 338] on select "Select Stylist BHOLU Geeta [PERSON_NAME] [PERSON_NAME] [PERSON_NAME] PEDI Manag…" at bounding box center [193, 347] width 85 height 21
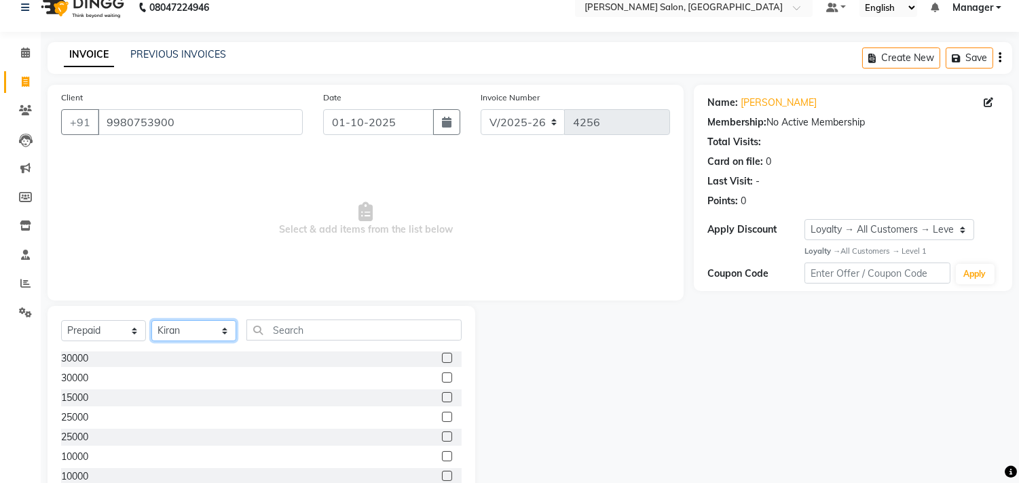
scroll to position [14, 0]
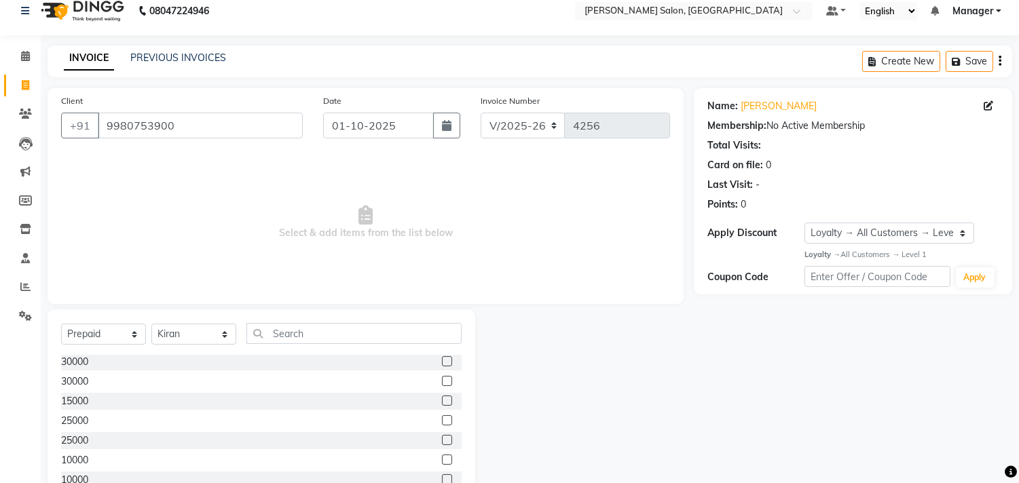
click at [442, 396] on label at bounding box center [447, 401] width 10 height 10
click at [442, 397] on input "checkbox" at bounding box center [446, 401] width 9 height 9
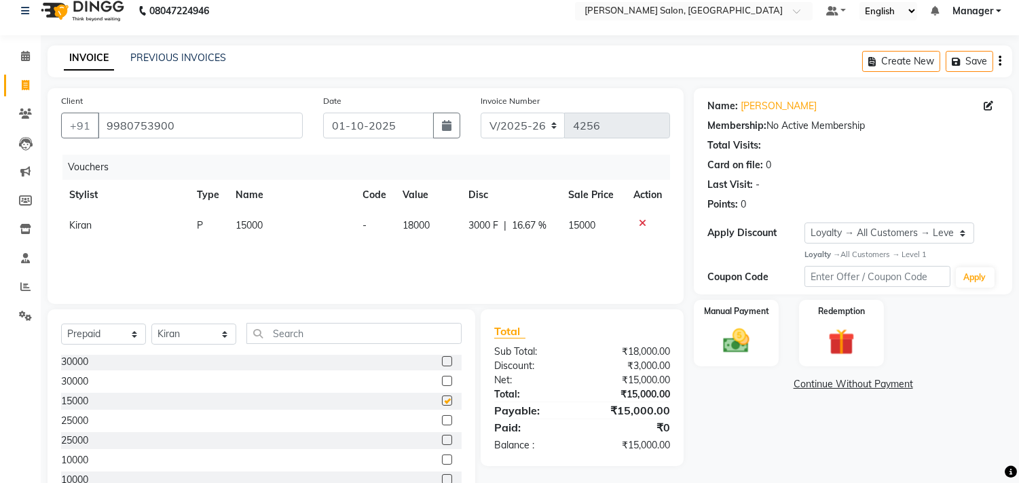
checkbox input "false"
click at [733, 330] on img at bounding box center [736, 341] width 45 height 32
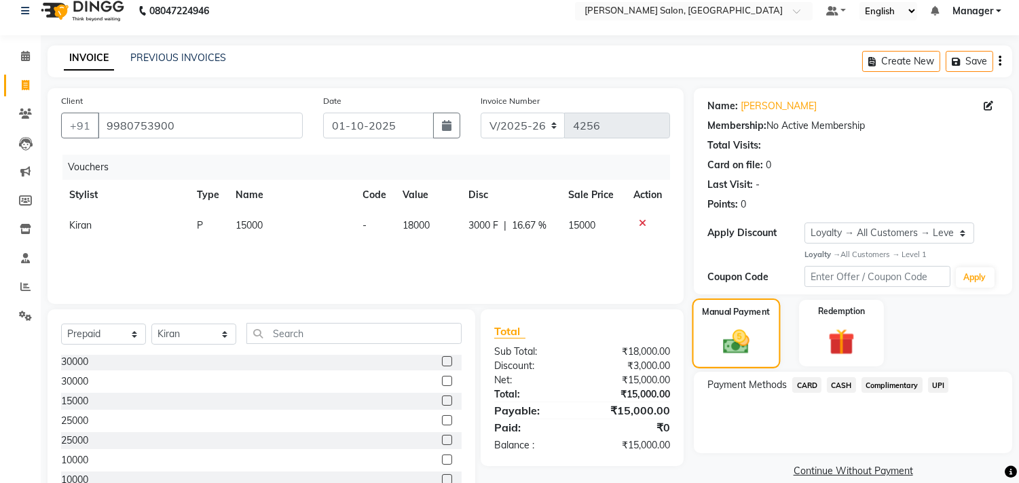
scroll to position [60, 0]
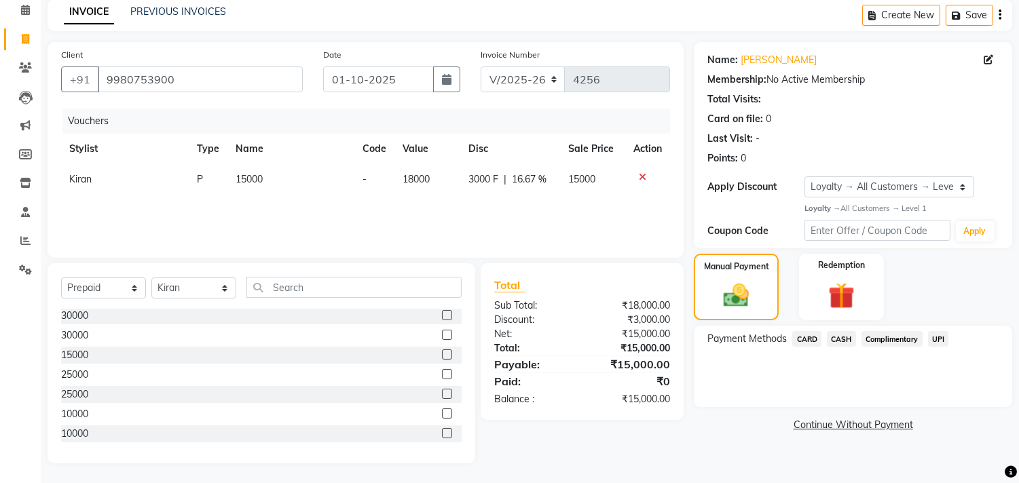
click at [810, 340] on span "CARD" at bounding box center [806, 339] width 29 height 16
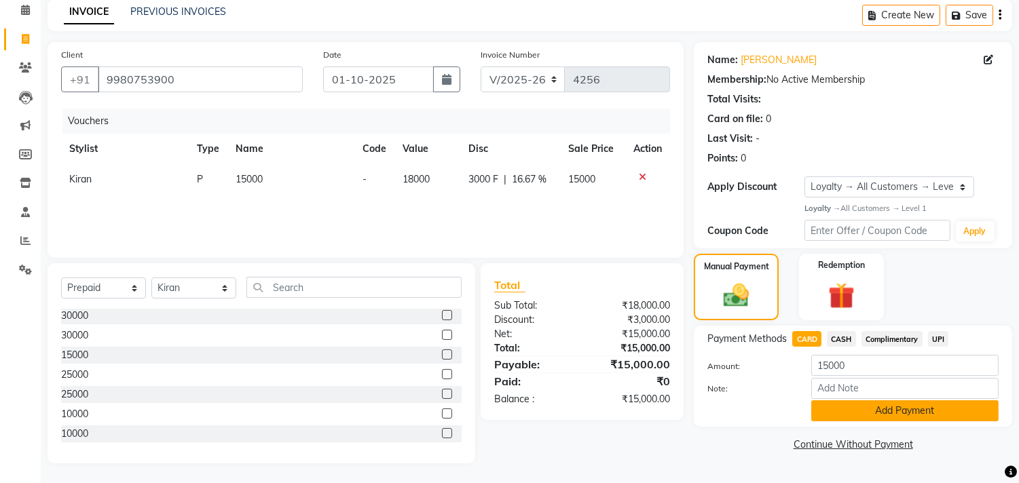
click at [885, 411] on button "Add Payment" at bounding box center [904, 411] width 187 height 21
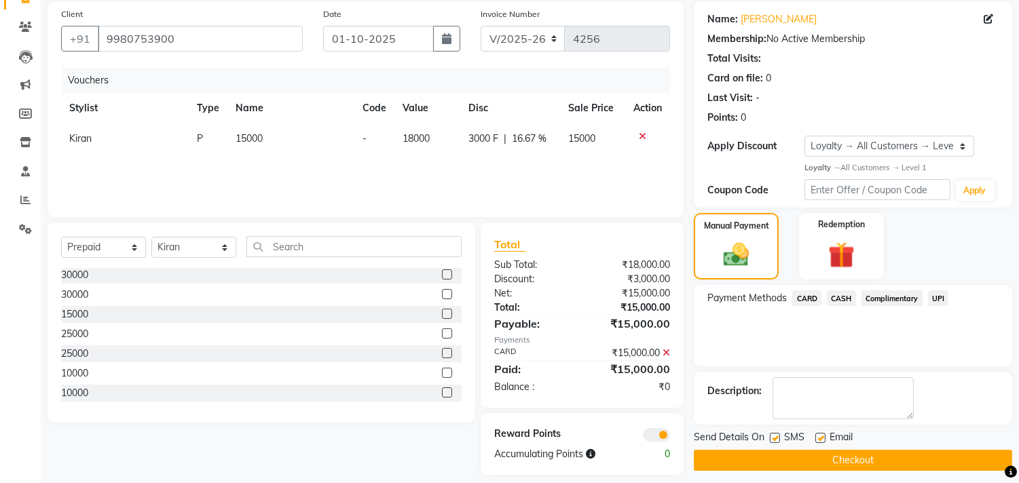
scroll to position [113, 0]
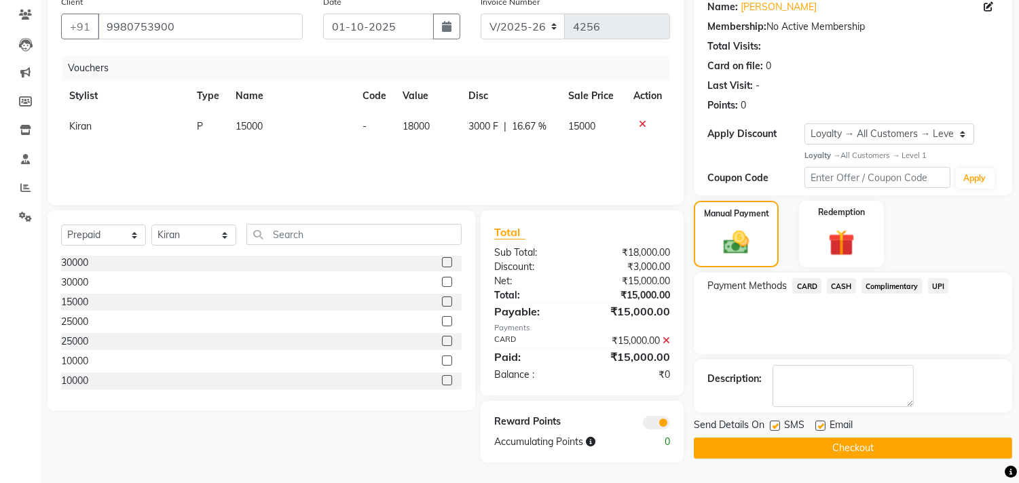
click at [870, 452] on button "Checkout" at bounding box center [853, 448] width 318 height 21
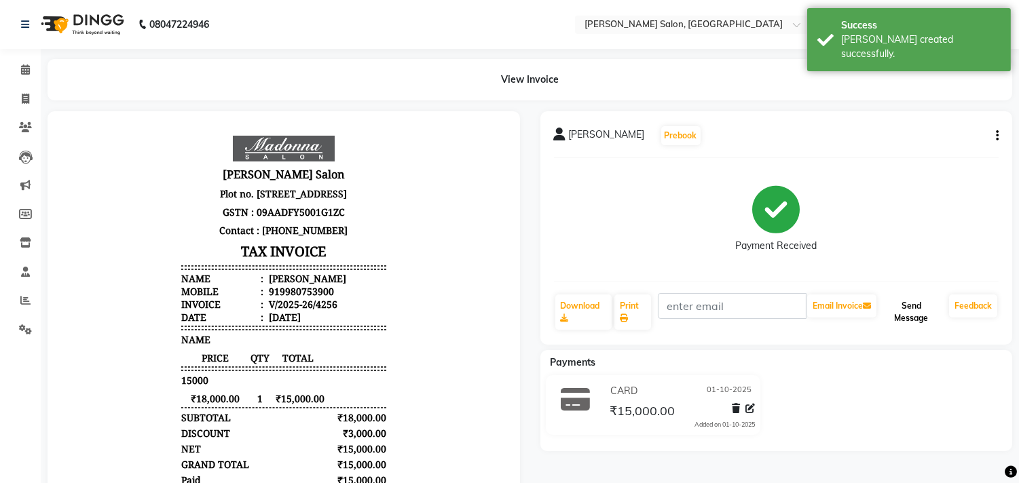
click at [894, 311] on button "Send Message" at bounding box center [911, 312] width 65 height 35
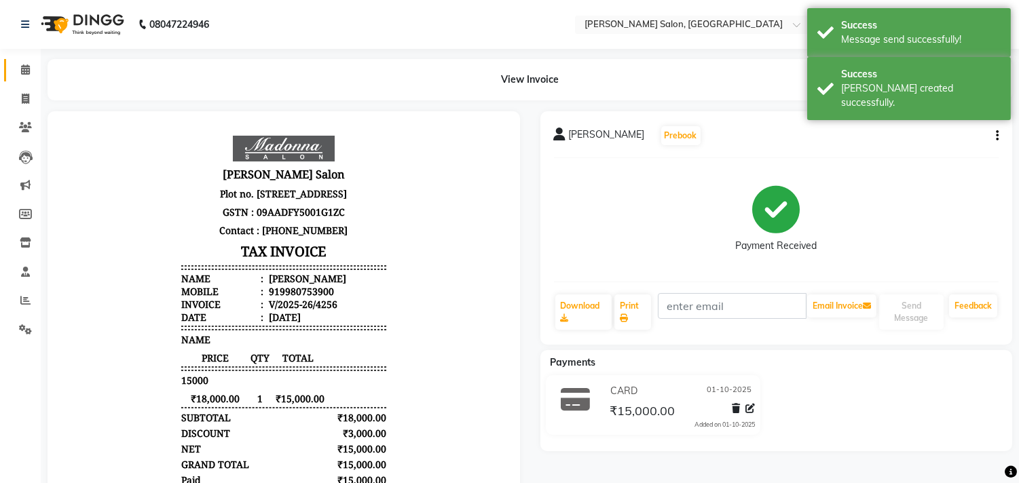
click at [25, 66] on icon at bounding box center [25, 70] width 9 height 10
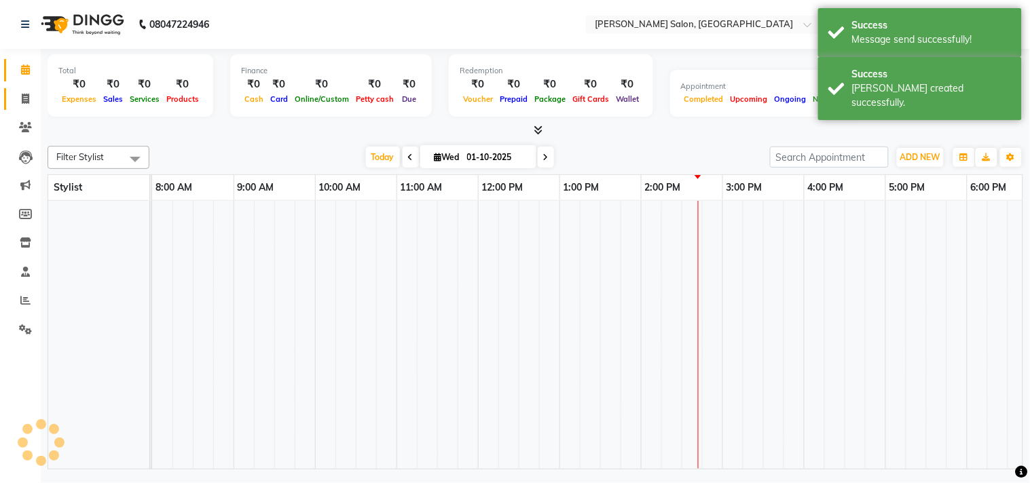
click at [24, 98] on icon at bounding box center [25, 99] width 7 height 10
select select "service"
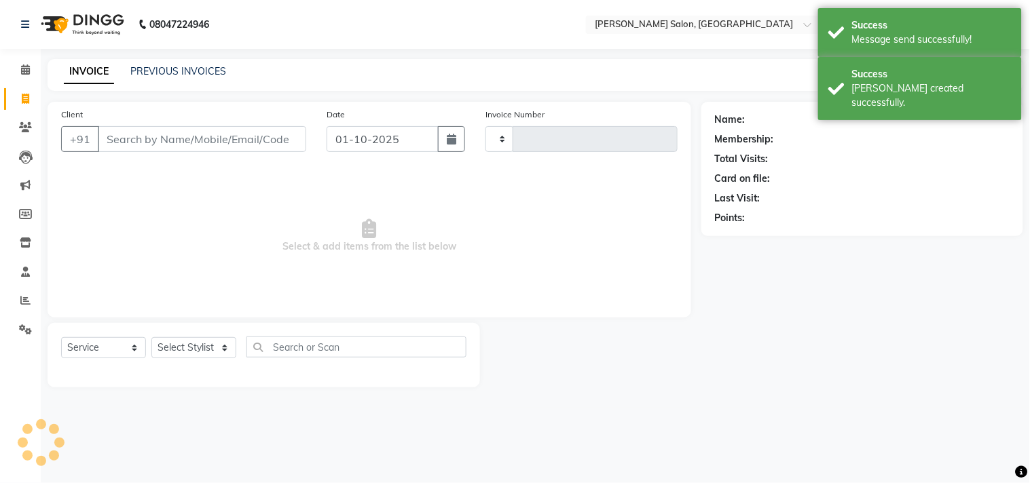
type input "4257"
select select "7229"
type input "9980753900"
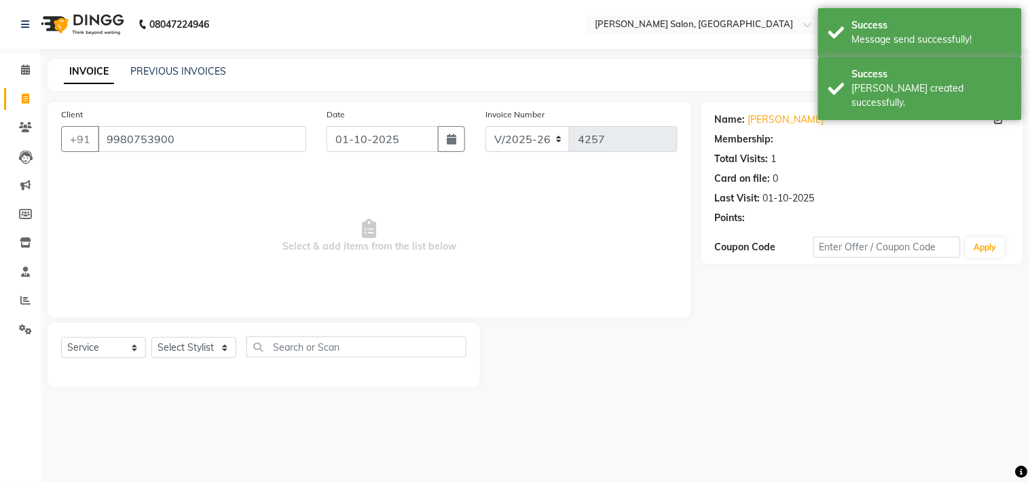
select select "1: Object"
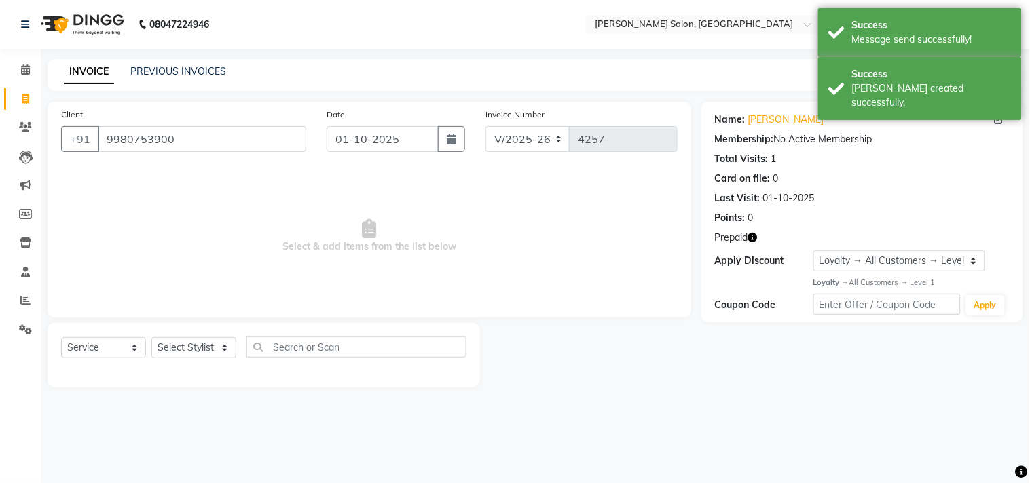
click at [749, 241] on icon "button" at bounding box center [753, 238] width 10 height 10
click at [220, 348] on select "Select Stylist BHOLU Geeta [PERSON_NAME] [PERSON_NAME] [PERSON_NAME] PEDI Manag…" at bounding box center [193, 347] width 85 height 21
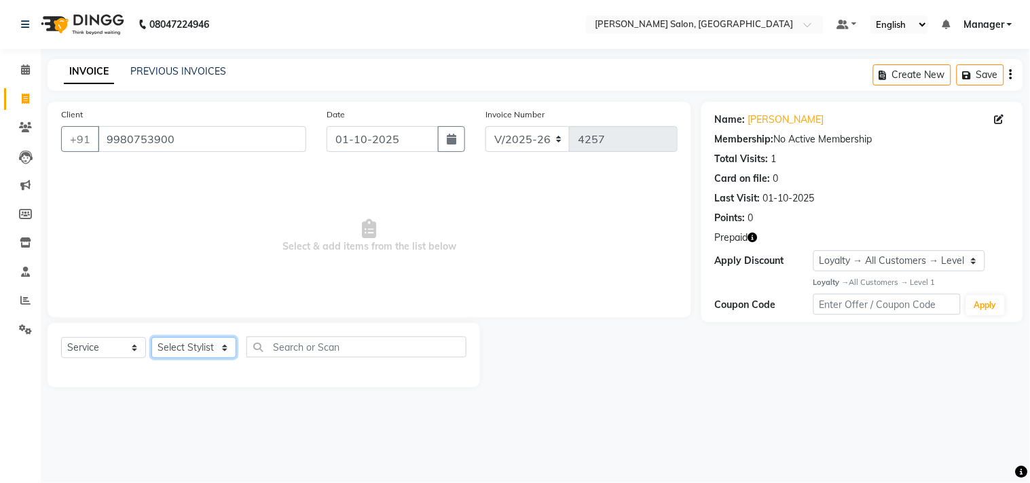
select select "61919"
click at [151, 338] on select "Select Stylist BHOLU Geeta [PERSON_NAME] [PERSON_NAME] [PERSON_NAME] PEDI Manag…" at bounding box center [193, 347] width 85 height 21
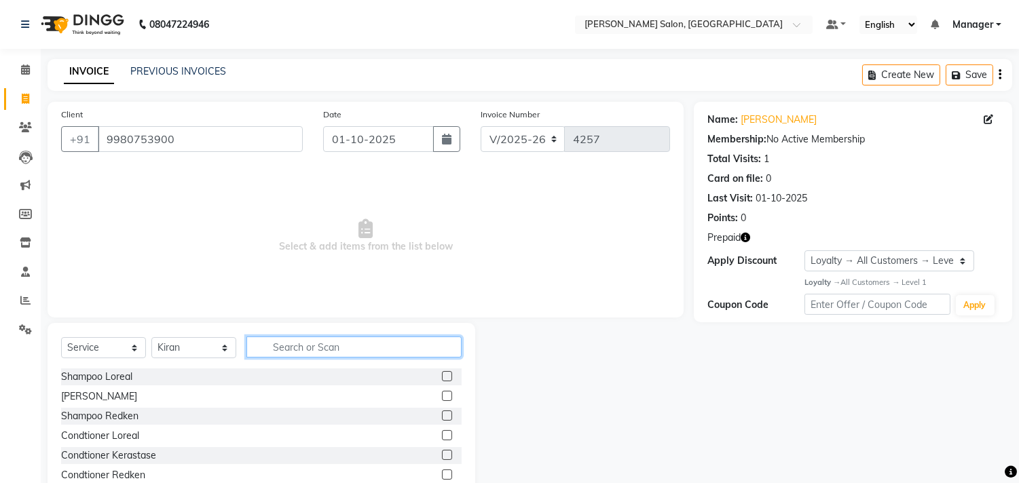
click at [357, 349] on input "text" at bounding box center [353, 347] width 215 height 21
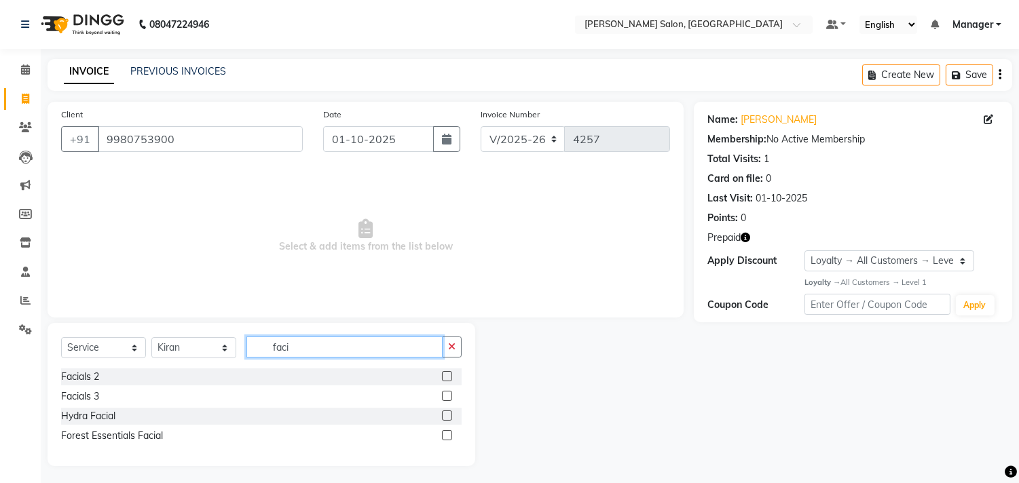
type input "faci"
click at [448, 397] on label at bounding box center [447, 396] width 10 height 10
click at [448, 397] on input "checkbox" at bounding box center [446, 396] width 9 height 9
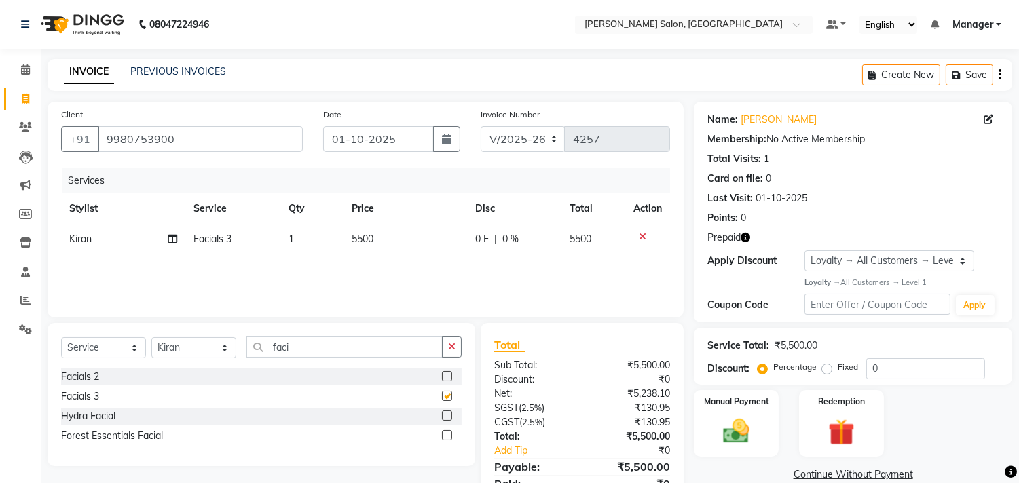
checkbox input "false"
click at [415, 247] on td "5500" at bounding box center [406, 239] width 124 height 31
select select "61919"
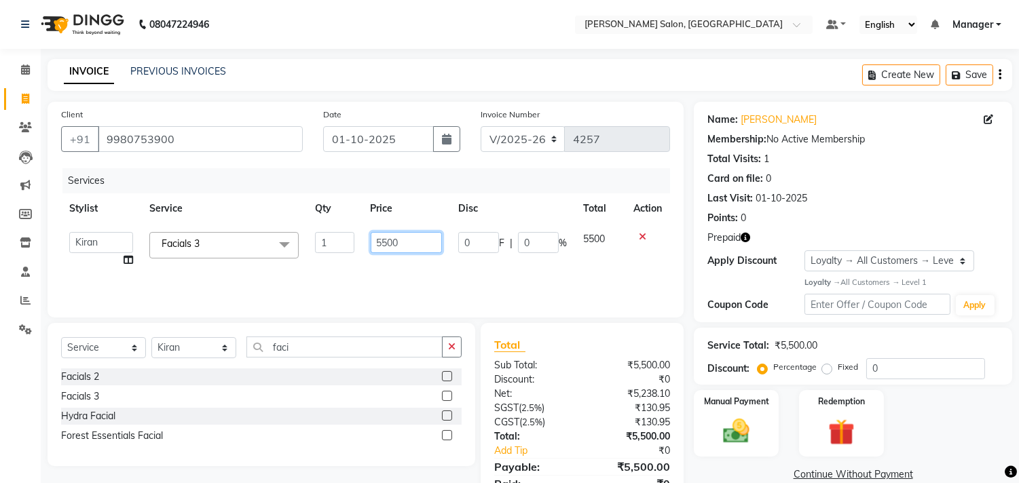
click at [415, 244] on input "5500" at bounding box center [406, 242] width 71 height 21
type input "5"
type input "4050"
click at [219, 358] on select "Select Stylist BHOLU Geeta [PERSON_NAME] [PERSON_NAME] [PERSON_NAME] PEDI Manag…" at bounding box center [193, 347] width 85 height 21
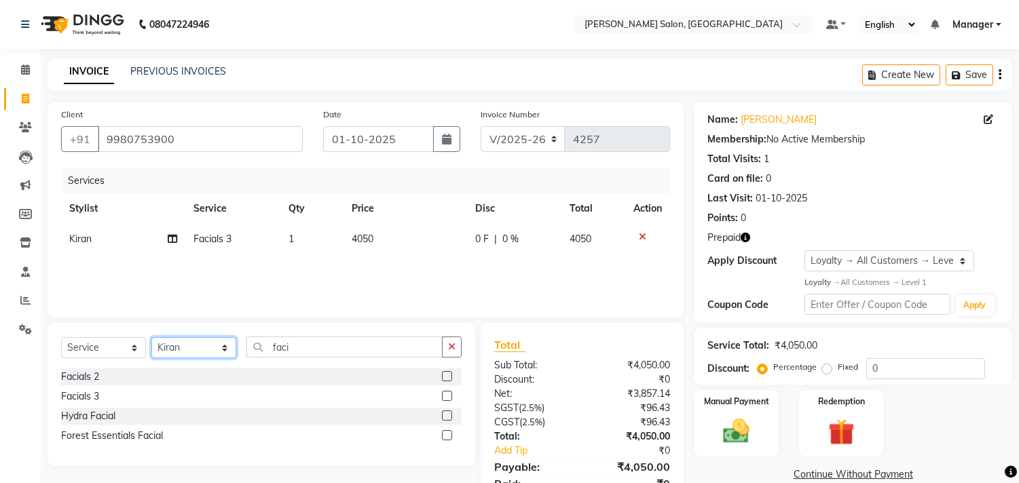
select select "61963"
click at [151, 338] on select "Select Stylist BHOLU Geeta [PERSON_NAME] [PERSON_NAME] [PERSON_NAME] PEDI Manag…" at bounding box center [193, 347] width 85 height 21
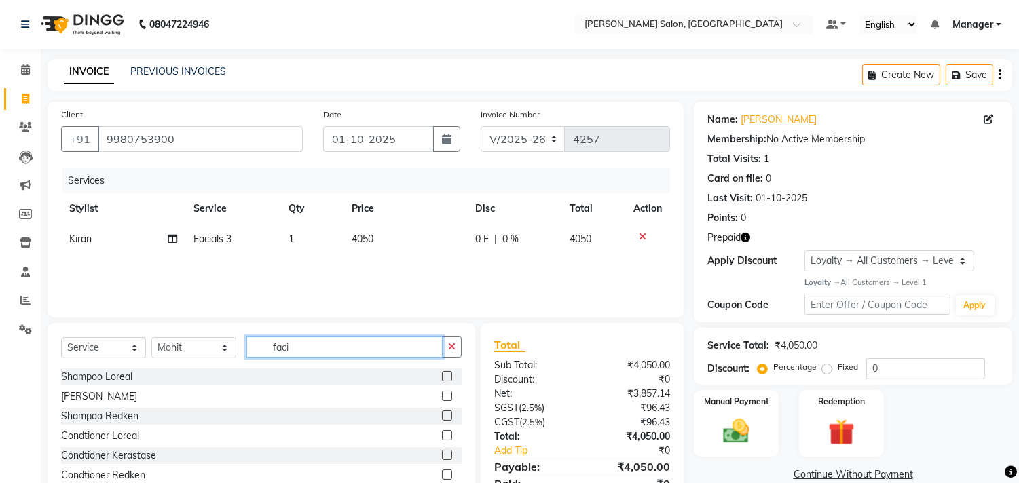
click at [353, 348] on input "faci" at bounding box center [344, 347] width 196 height 21
type input "f"
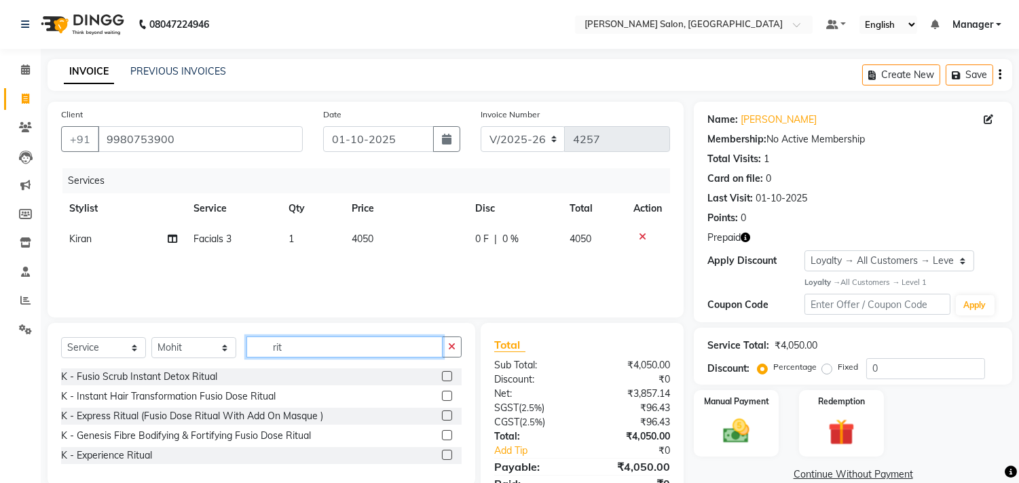
type input "rit"
click at [446, 416] on label at bounding box center [447, 416] width 10 height 10
click at [446, 416] on input "checkbox" at bounding box center [446, 416] width 9 height 9
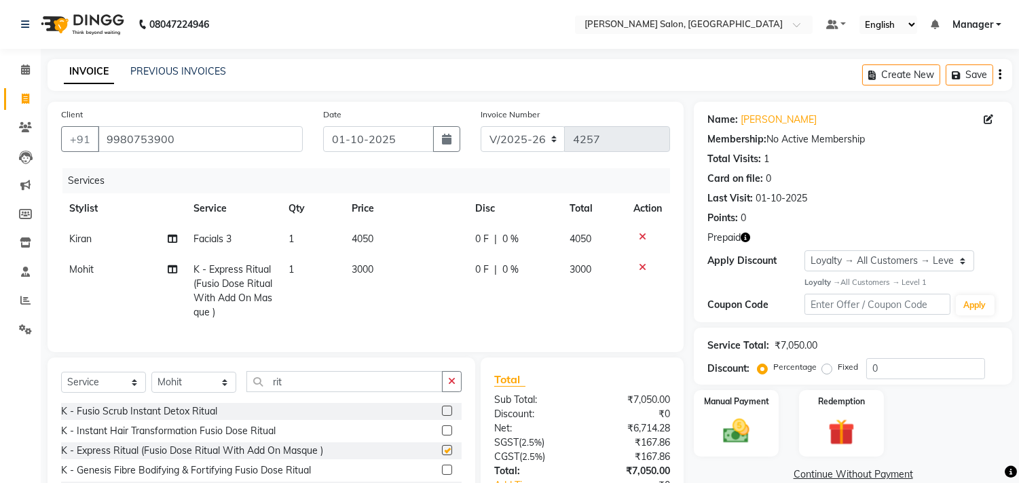
checkbox input "false"
click at [407, 272] on td "3000" at bounding box center [406, 291] width 124 height 73
select select "61963"
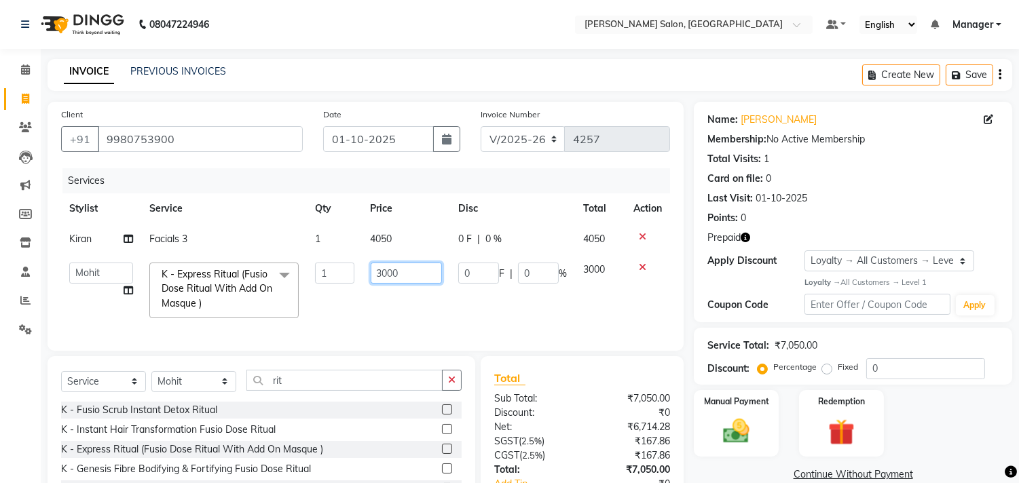
click at [429, 275] on input "3000" at bounding box center [406, 273] width 71 height 21
type input "3"
type input "3150"
click at [566, 317] on tr "BHOLU Geeta Hanif Jeetu JIYA SINGH Kiran LAXMAN PEDI Manager Mohit NAIL SWASTIK…" at bounding box center [365, 291] width 609 height 72
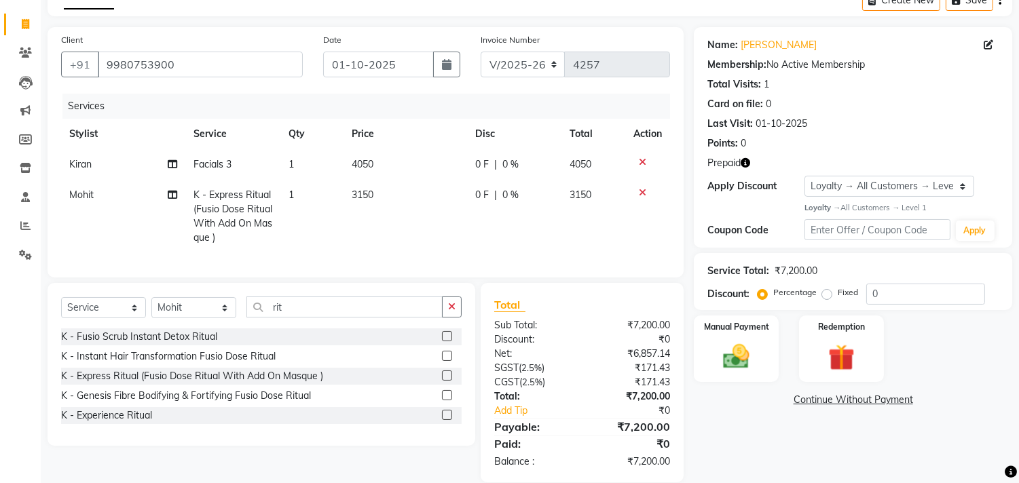
scroll to position [73, 0]
click at [838, 363] on img at bounding box center [841, 359] width 45 height 34
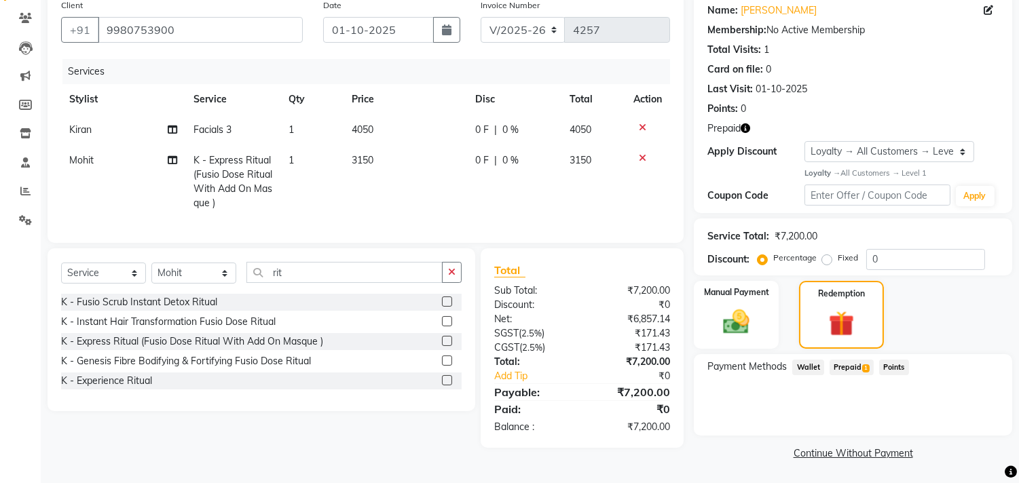
click at [854, 369] on span "Prepaid 1" at bounding box center [852, 368] width 44 height 16
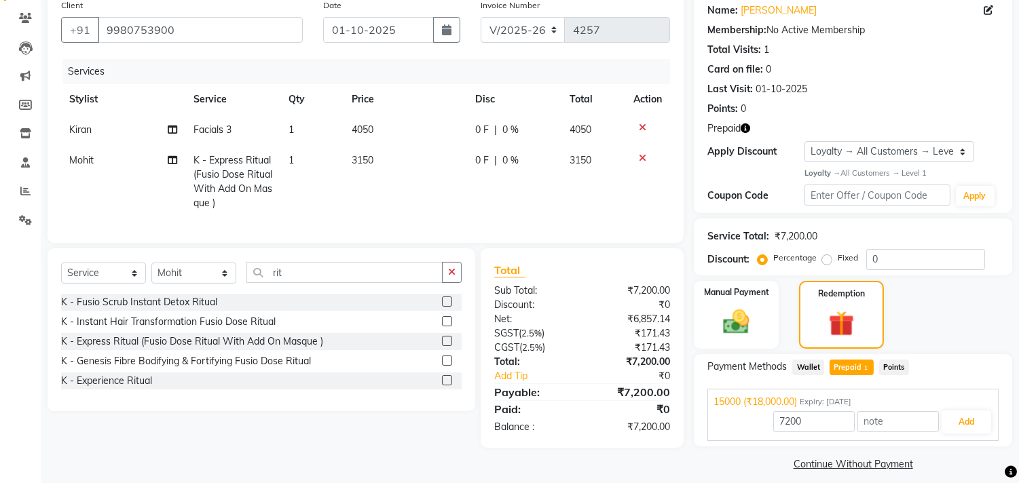
scroll to position [120, 0]
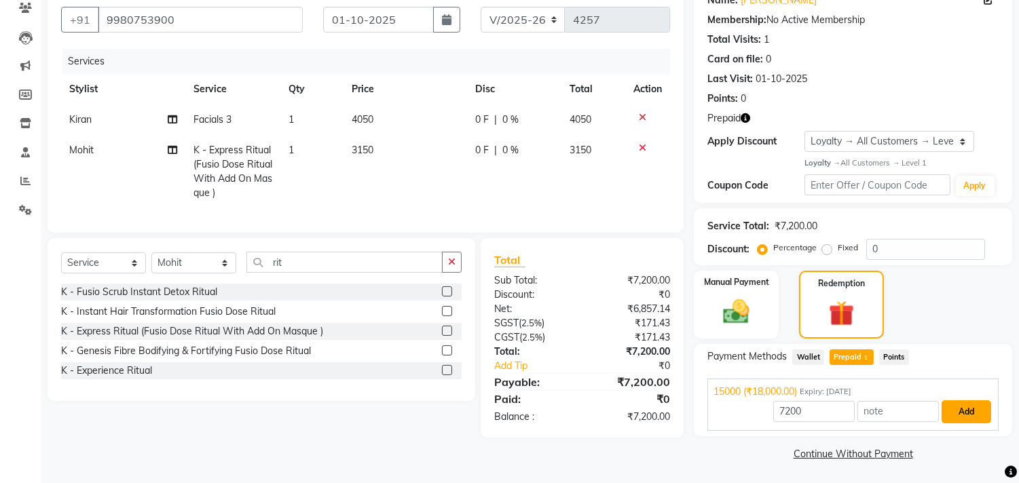
click at [968, 413] on button "Add" at bounding box center [967, 412] width 50 height 23
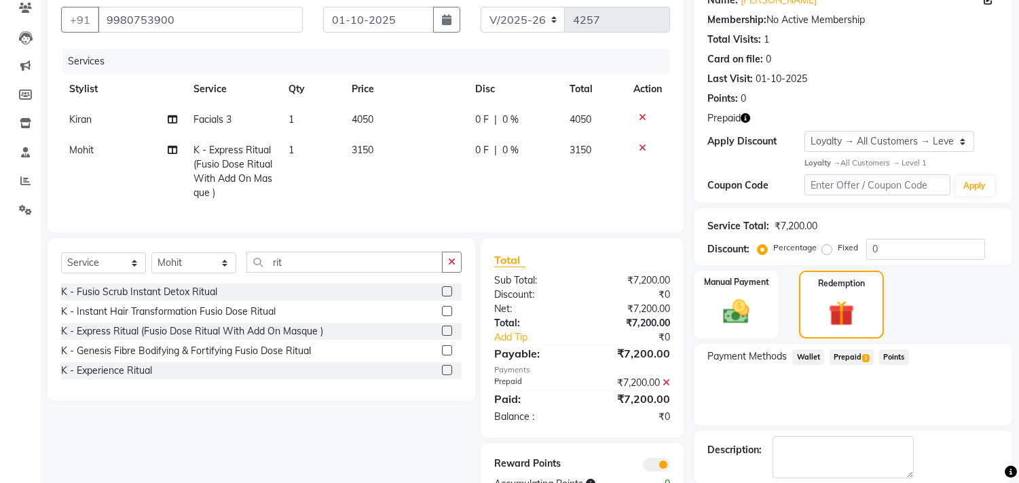
scroll to position [186, 0]
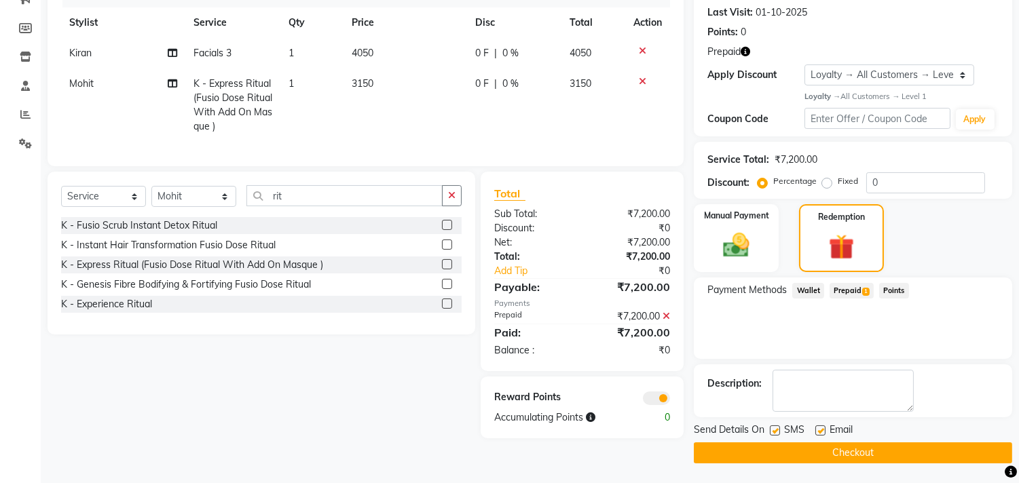
click at [894, 450] on button "Checkout" at bounding box center [853, 453] width 318 height 21
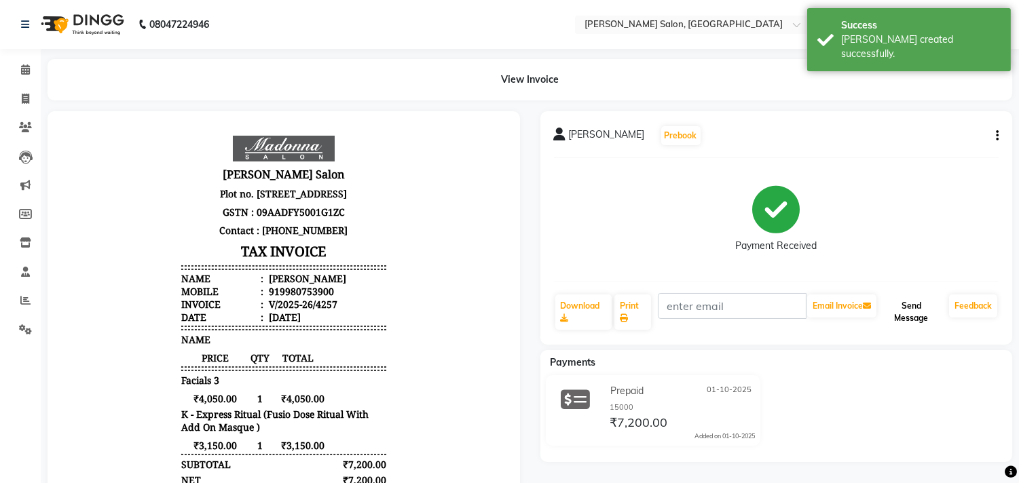
click at [907, 314] on button "Send Message" at bounding box center [911, 312] width 65 height 35
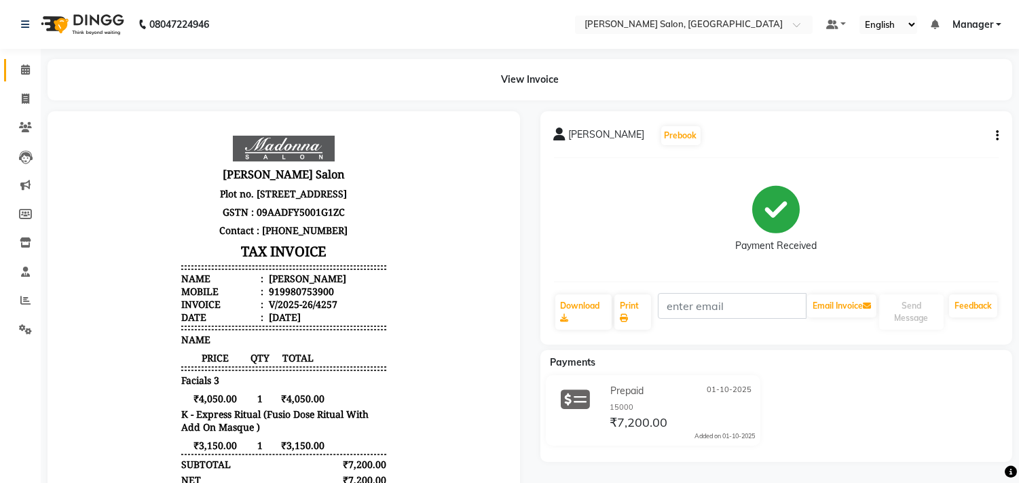
click at [24, 69] on icon at bounding box center [25, 70] width 9 height 10
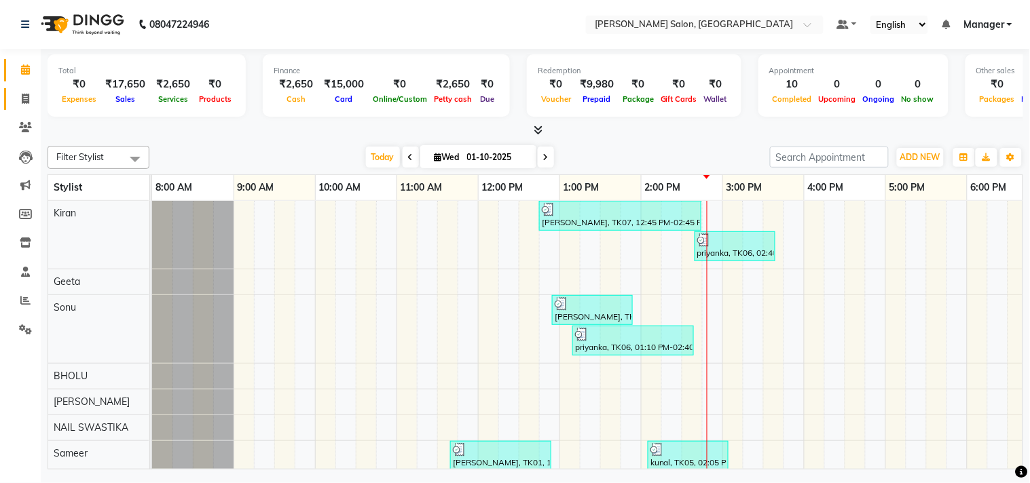
click at [24, 96] on icon at bounding box center [25, 99] width 7 height 10
select select "service"
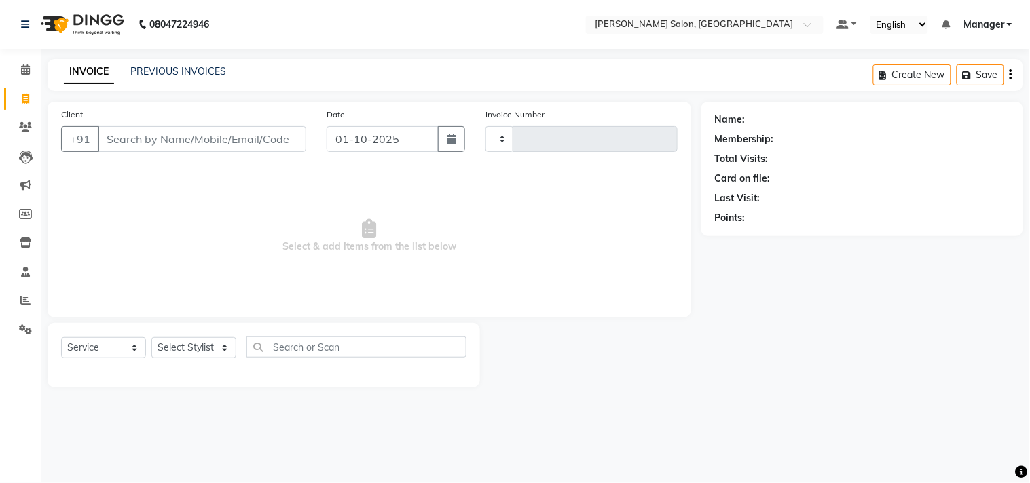
type input "4258"
select select "7229"
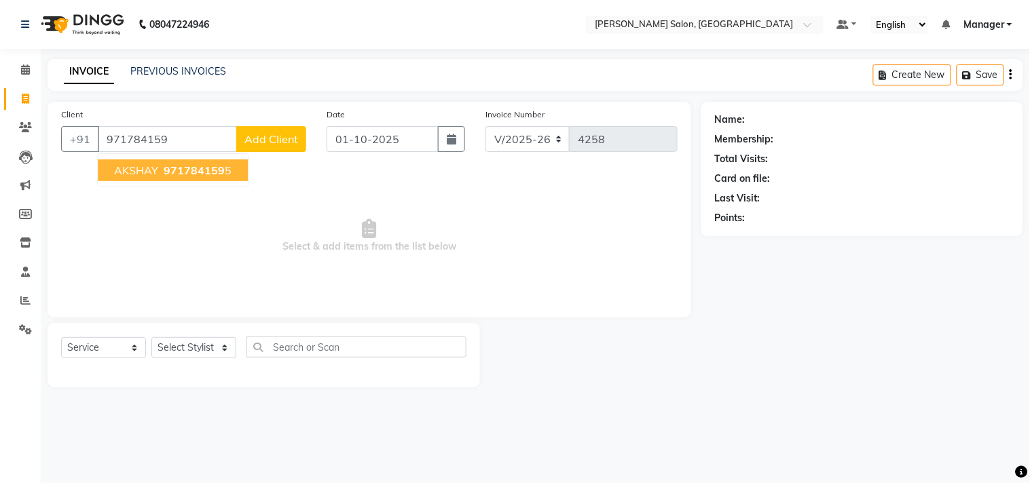
click at [206, 171] on span "971784159" at bounding box center [194, 171] width 61 height 14
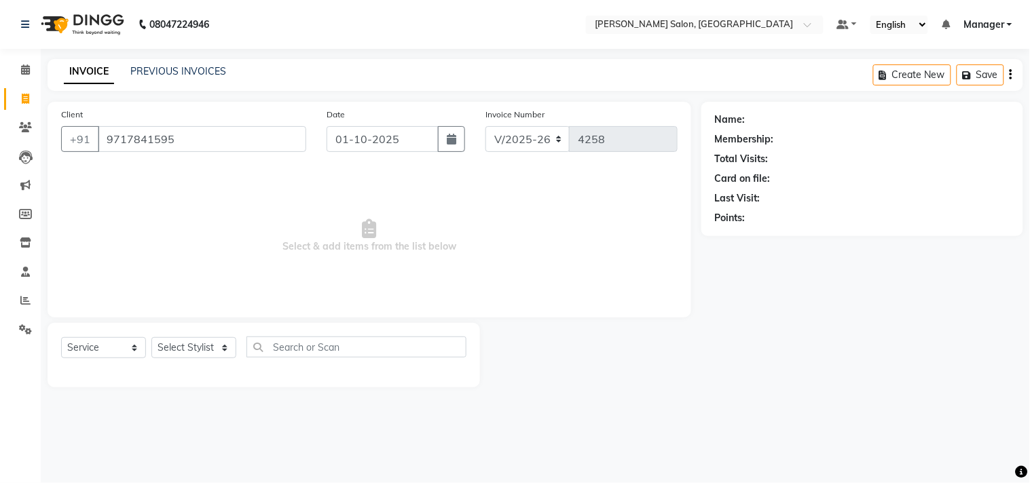
type input "9717841595"
select select "1: Object"
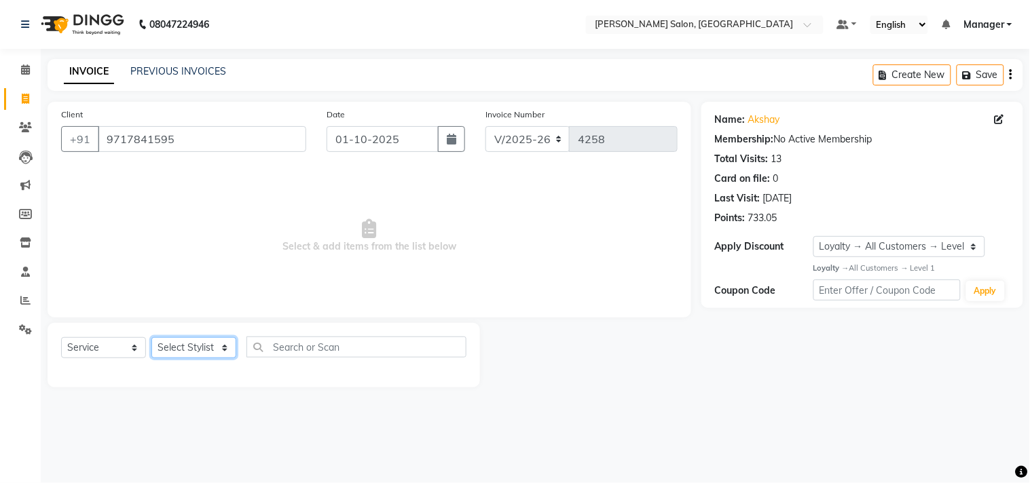
click at [227, 356] on select "Select Stylist BHOLU Geeta [PERSON_NAME] [PERSON_NAME] [PERSON_NAME] PEDI Manag…" at bounding box center [193, 347] width 85 height 21
select select "65237"
click at [151, 338] on select "Select Stylist BHOLU Geeta [PERSON_NAME] [PERSON_NAME] [PERSON_NAME] PEDI Manag…" at bounding box center [193, 347] width 85 height 21
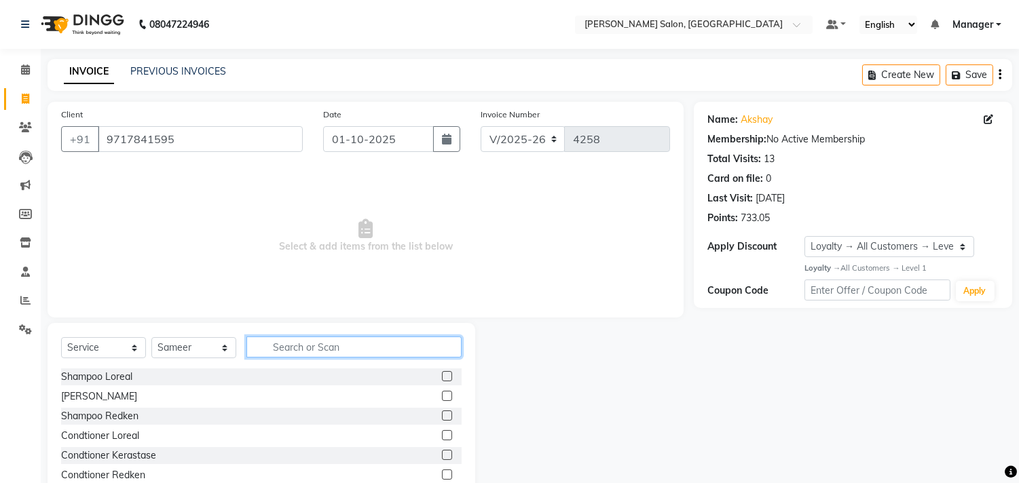
click at [342, 353] on input "text" at bounding box center [353, 347] width 215 height 21
type input "c"
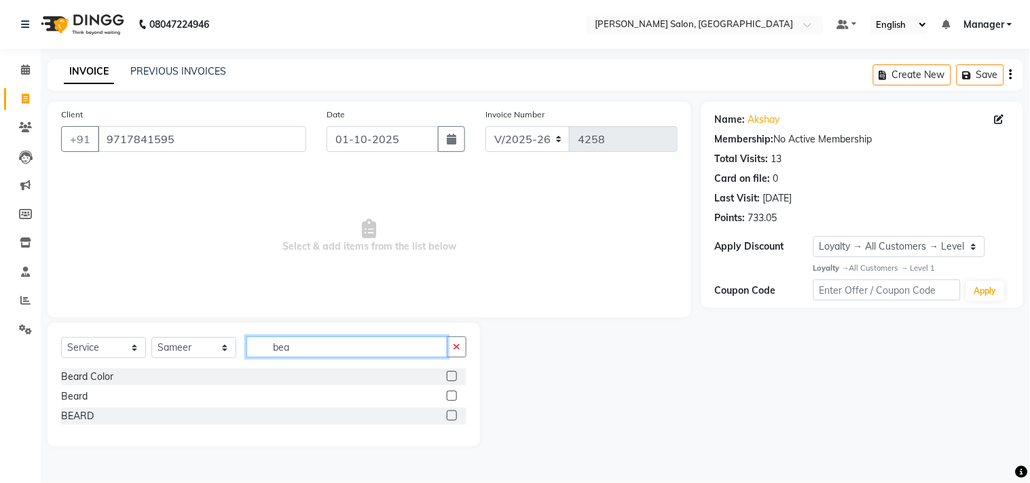
type input "bea"
click at [453, 416] on label at bounding box center [452, 416] width 10 height 10
click at [453, 416] on input "checkbox" at bounding box center [451, 416] width 9 height 9
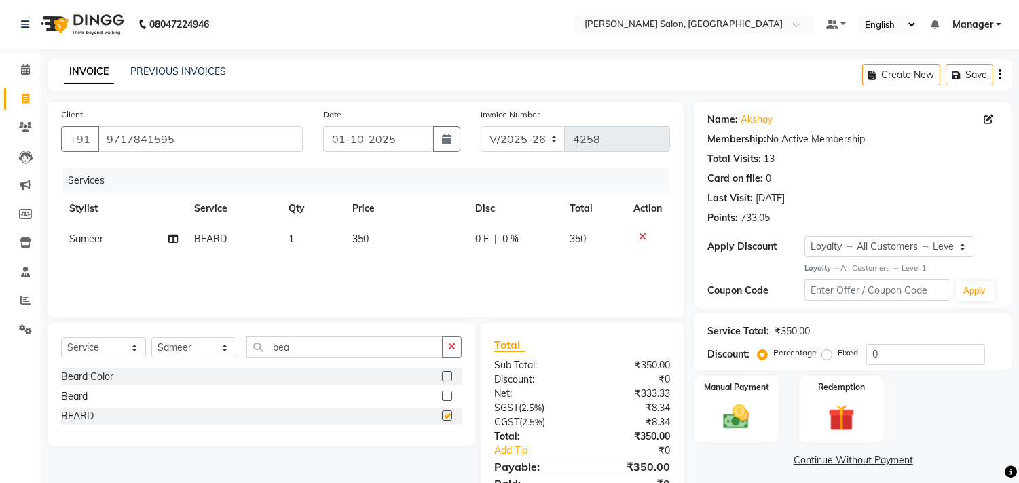
checkbox input "false"
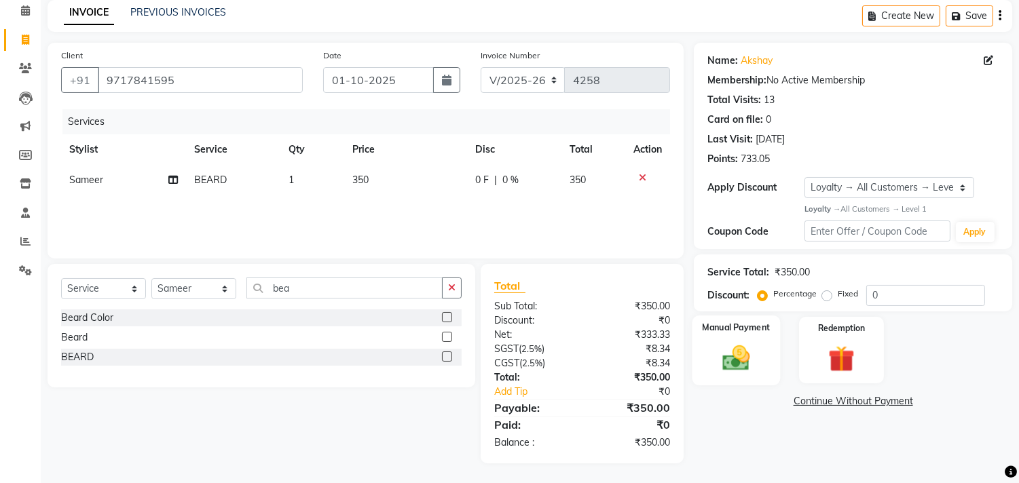
click at [748, 371] on img at bounding box center [736, 358] width 45 height 32
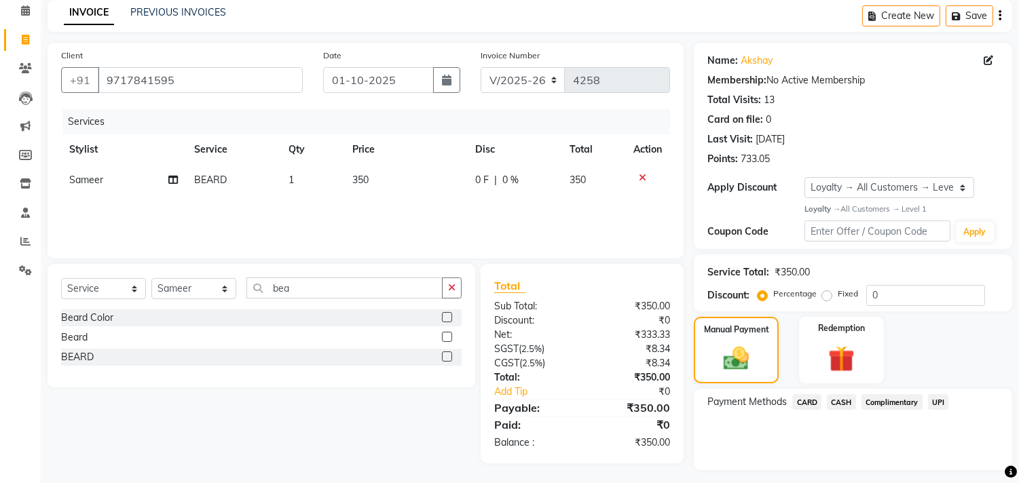
click at [938, 402] on span "UPI" at bounding box center [938, 402] width 21 height 16
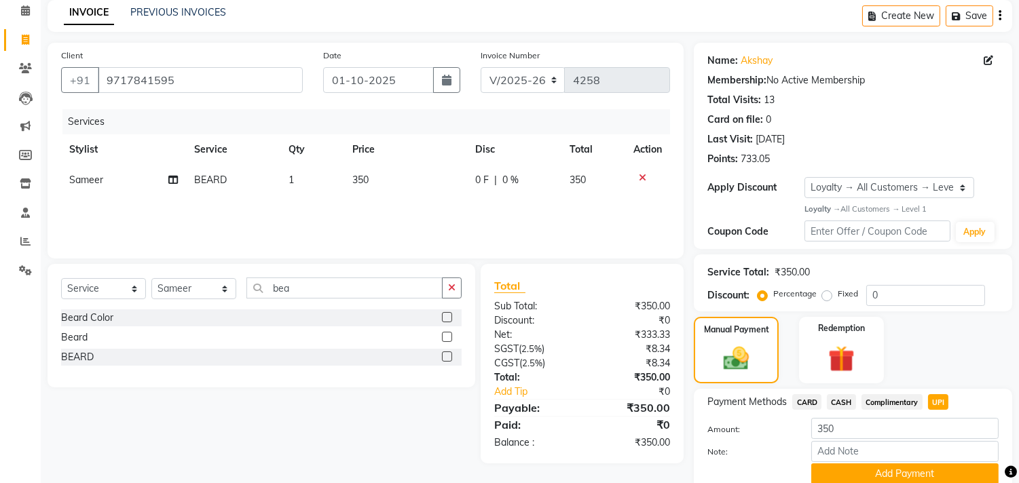
scroll to position [114, 0]
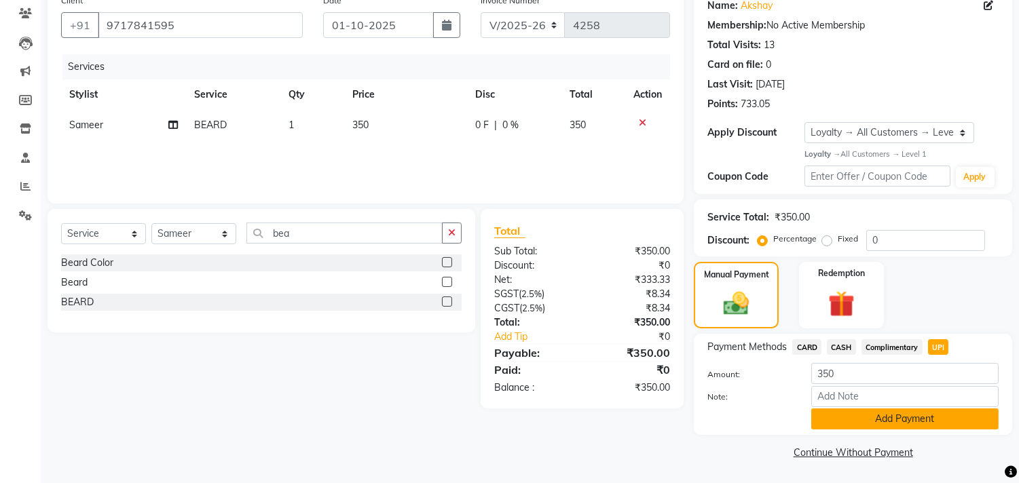
click at [908, 422] on button "Add Payment" at bounding box center [904, 419] width 187 height 21
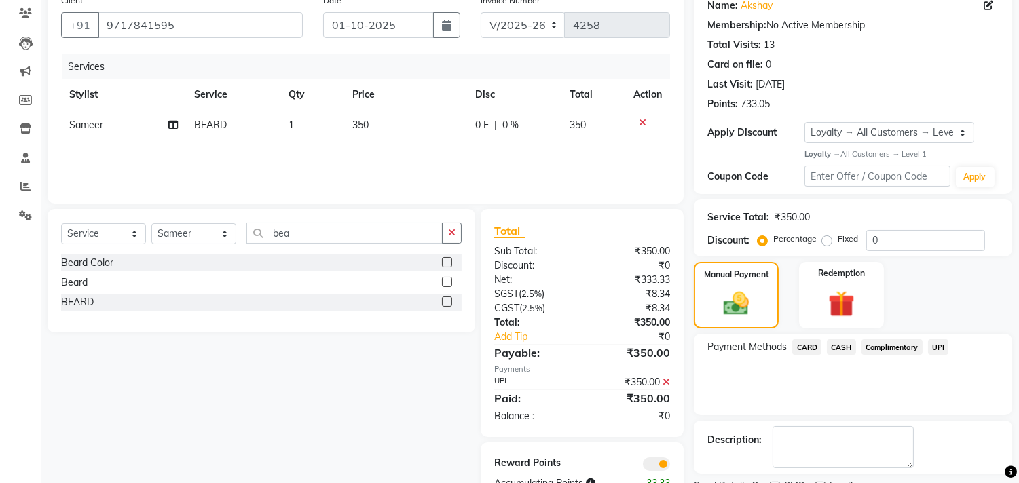
scroll to position [171, 0]
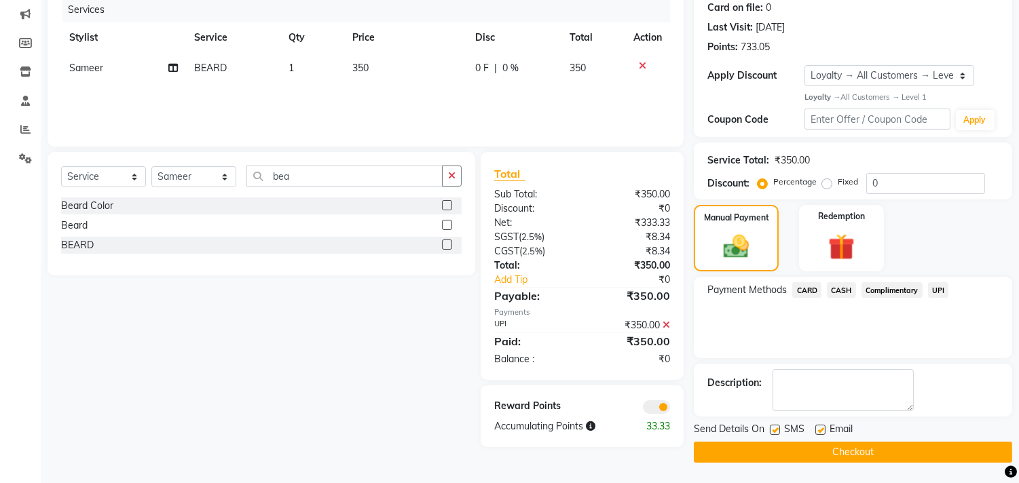
click at [876, 451] on button "Checkout" at bounding box center [853, 452] width 318 height 21
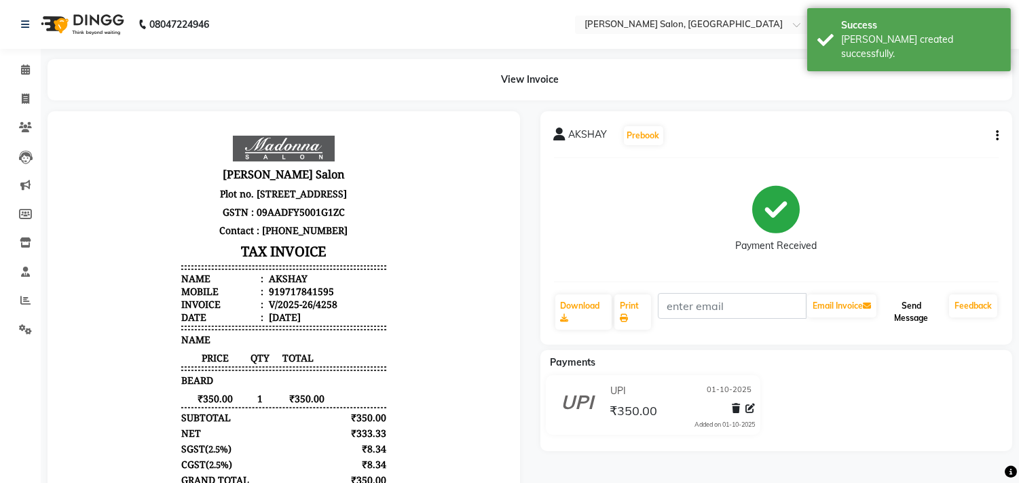
click at [912, 314] on button "Send Message" at bounding box center [911, 312] width 65 height 35
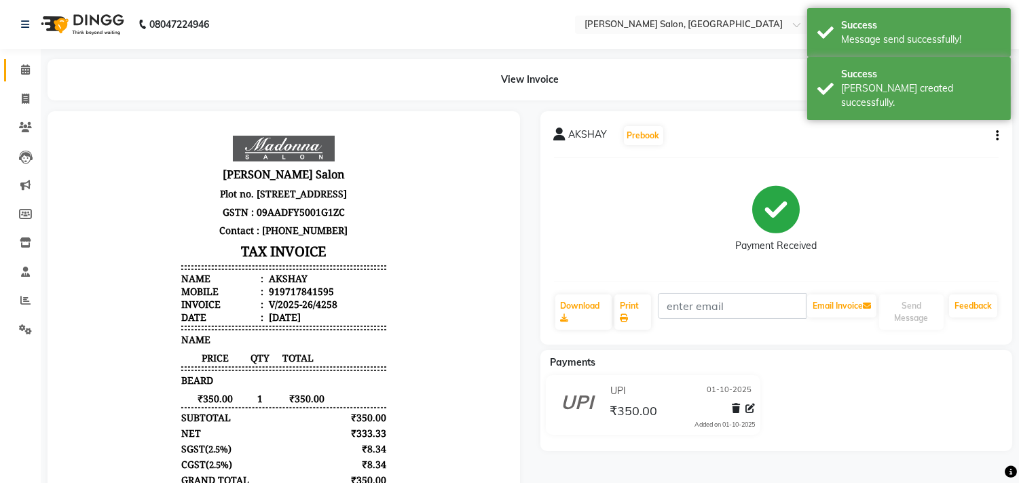
click at [23, 73] on icon at bounding box center [25, 70] width 9 height 10
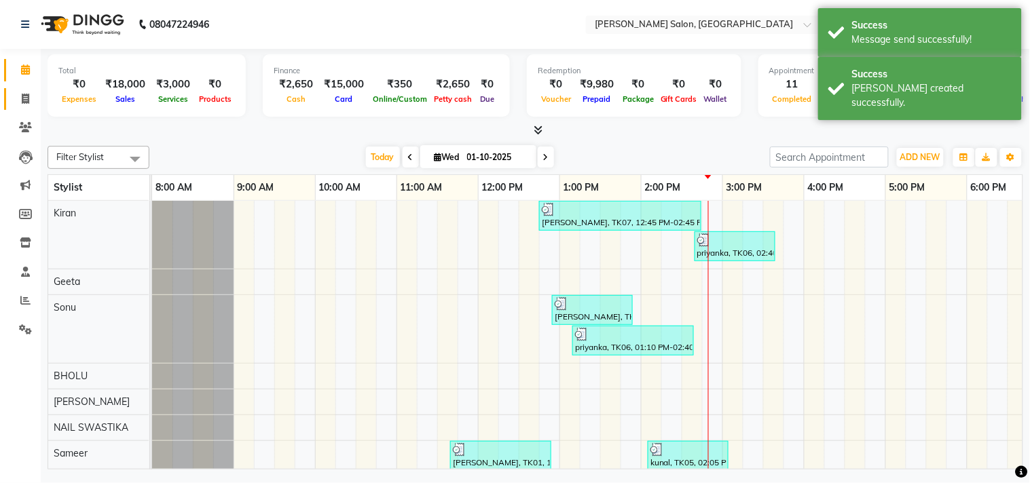
click at [24, 98] on icon at bounding box center [25, 99] width 7 height 10
select select "service"
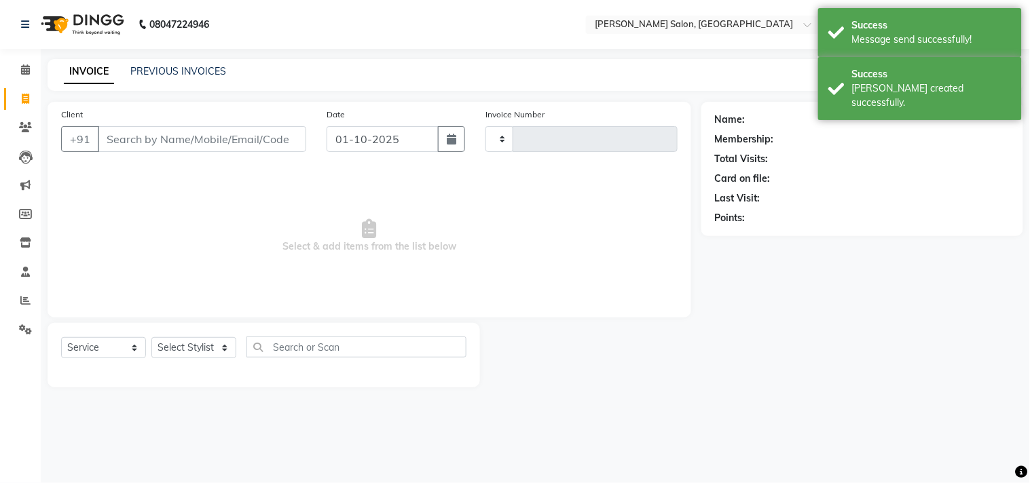
type input "4259"
select select "7229"
click at [24, 71] on icon at bounding box center [25, 70] width 9 height 10
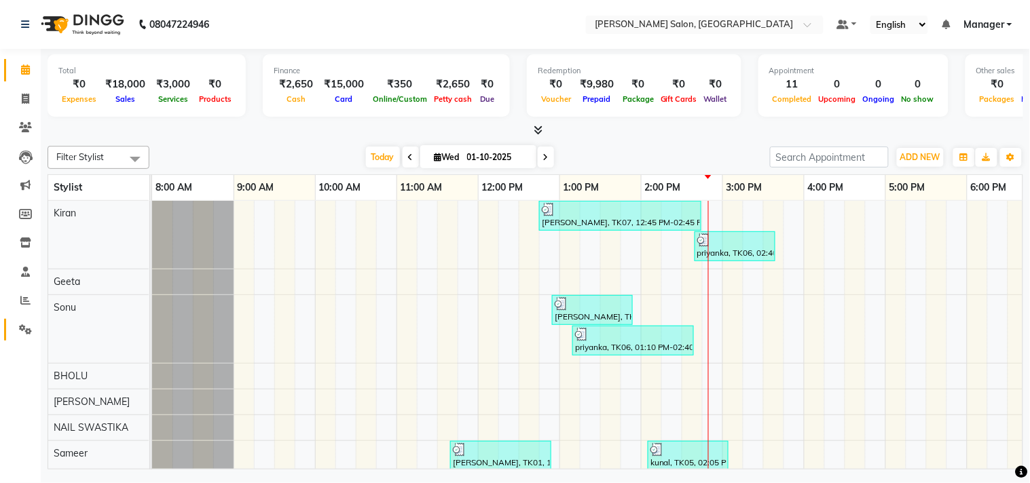
click at [24, 329] on icon at bounding box center [25, 330] width 13 height 10
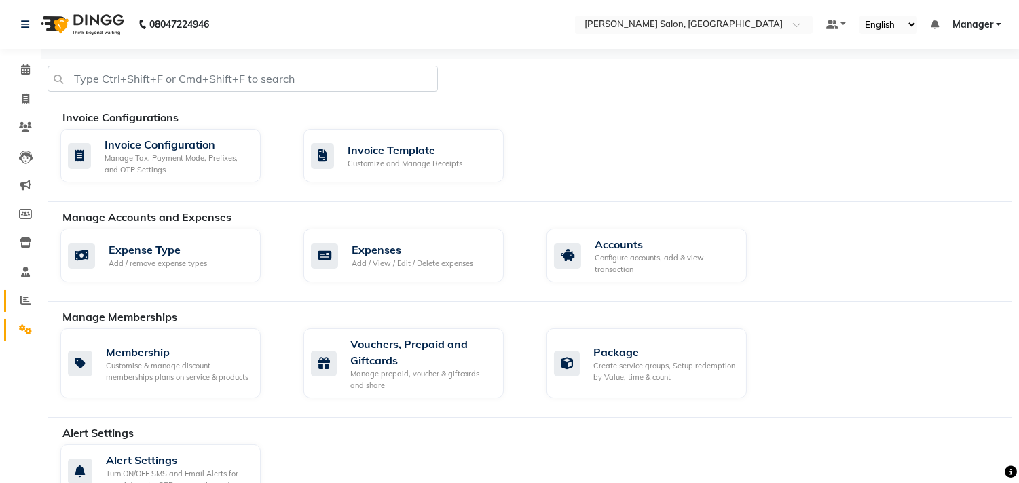
click at [25, 306] on icon at bounding box center [25, 300] width 10 height 10
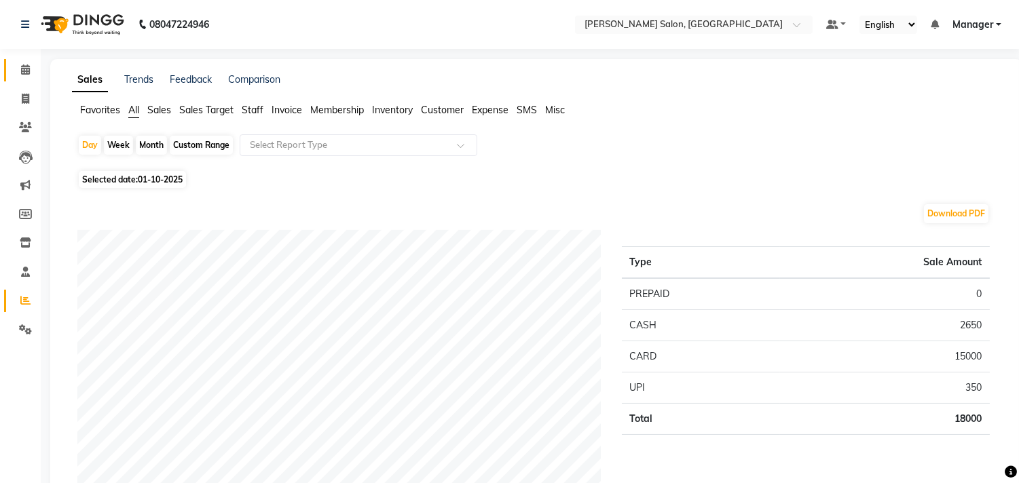
click at [27, 71] on icon at bounding box center [25, 70] width 9 height 10
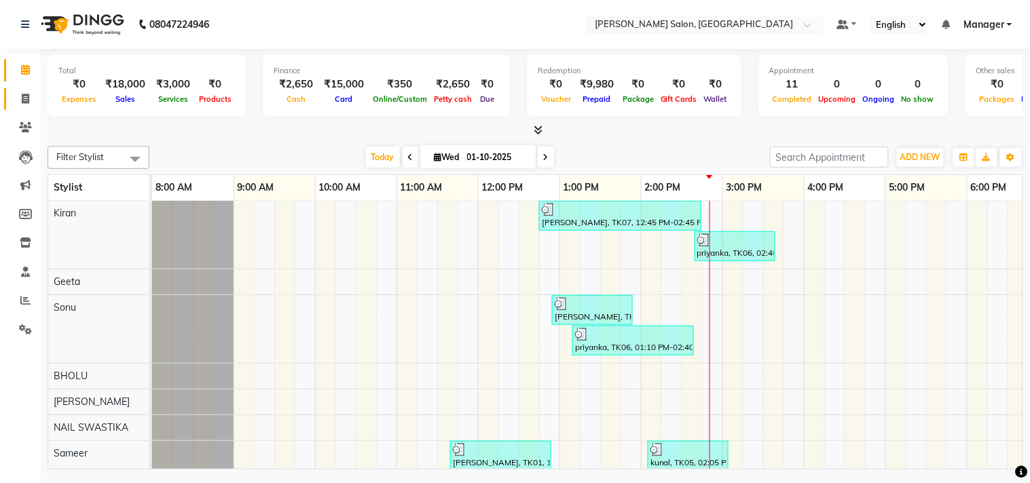
click at [29, 102] on icon at bounding box center [25, 99] width 7 height 10
select select "7229"
select select "service"
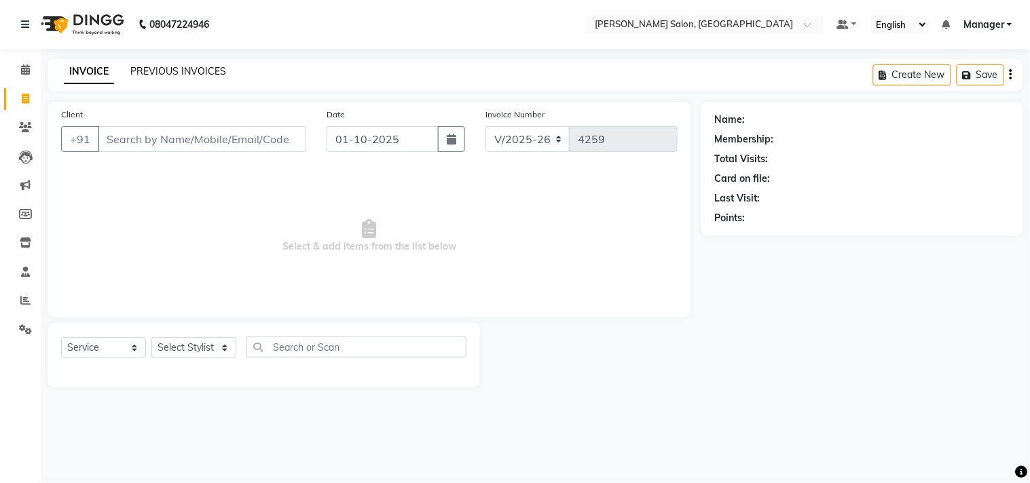
click at [204, 73] on link "PREVIOUS INVOICES" at bounding box center [178, 71] width 96 height 12
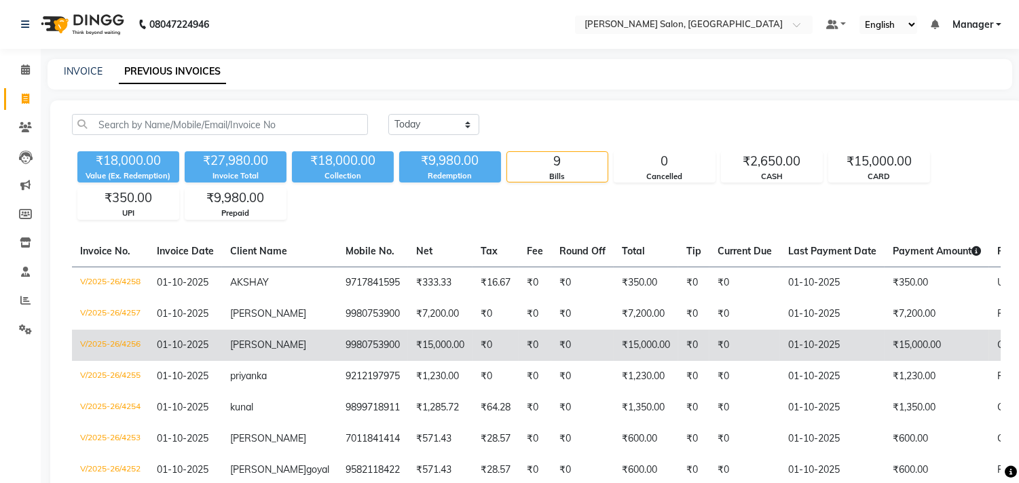
click at [997, 348] on span "CARD" at bounding box center [1010, 345] width 27 height 12
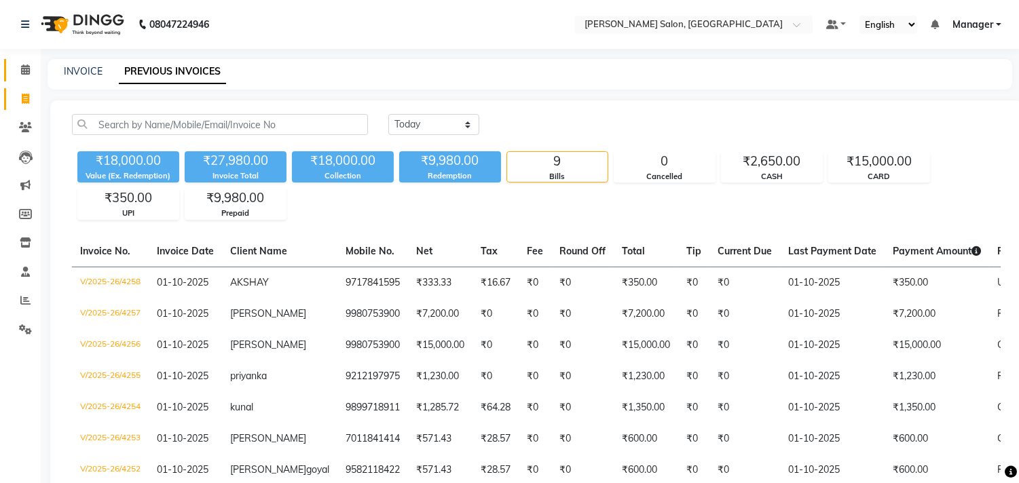
click at [24, 69] on icon at bounding box center [25, 70] width 9 height 10
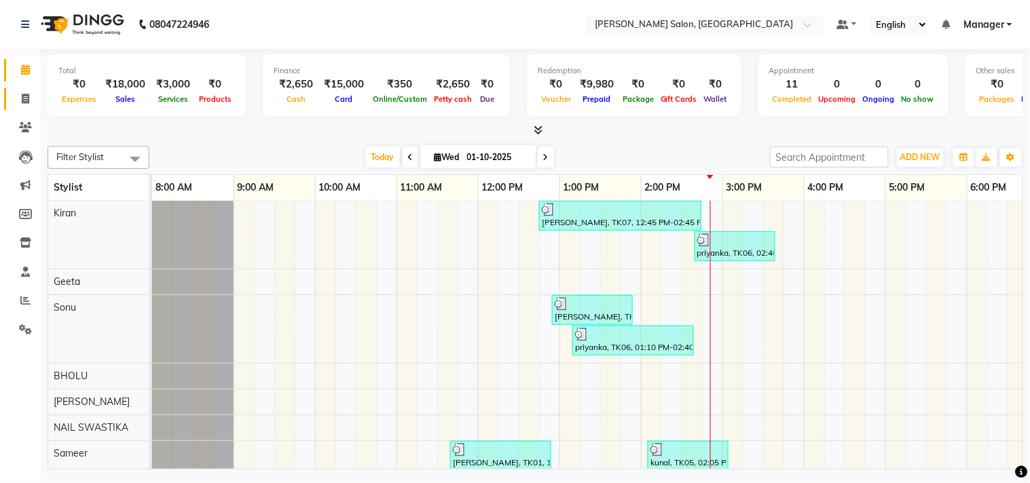
click at [24, 99] on icon at bounding box center [25, 99] width 7 height 10
select select "service"
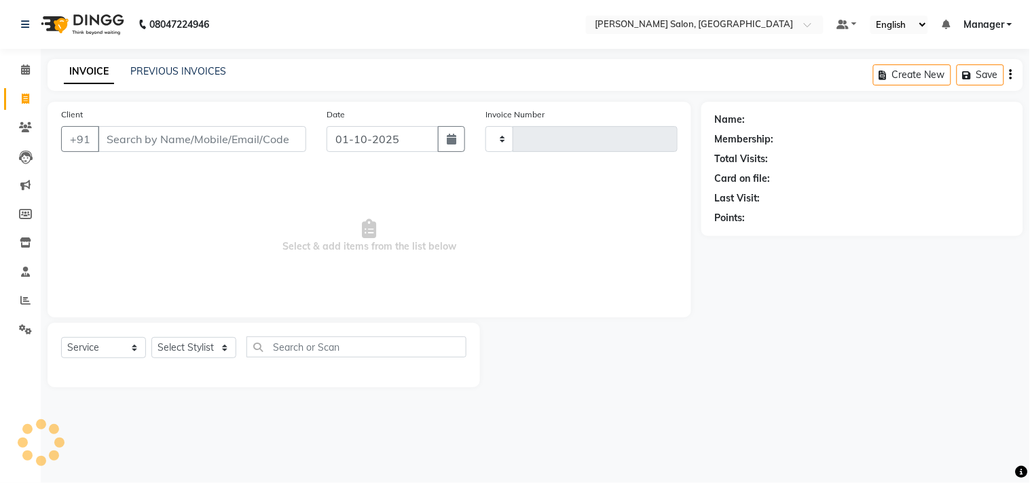
type input "4259"
select select "7229"
click at [22, 71] on icon at bounding box center [25, 70] width 9 height 10
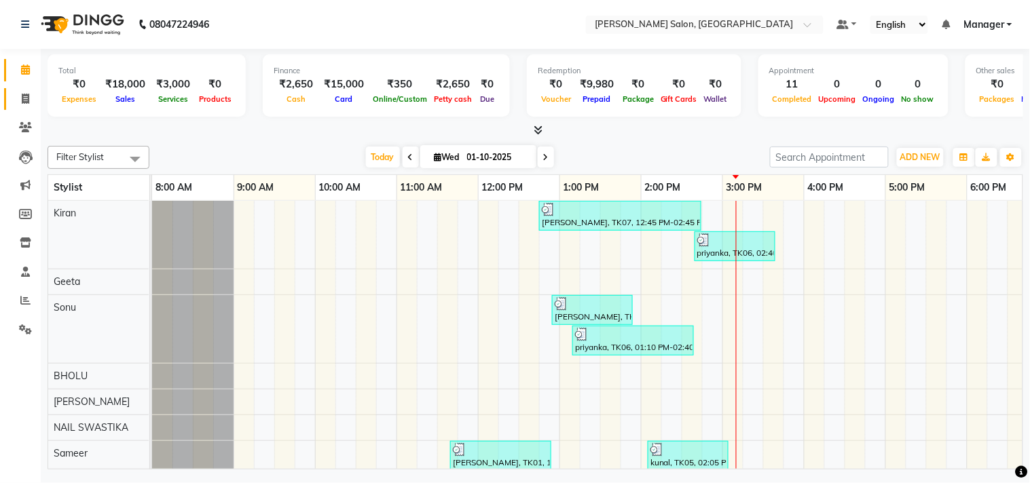
click at [24, 98] on icon at bounding box center [25, 99] width 7 height 10
select select "7229"
select select "service"
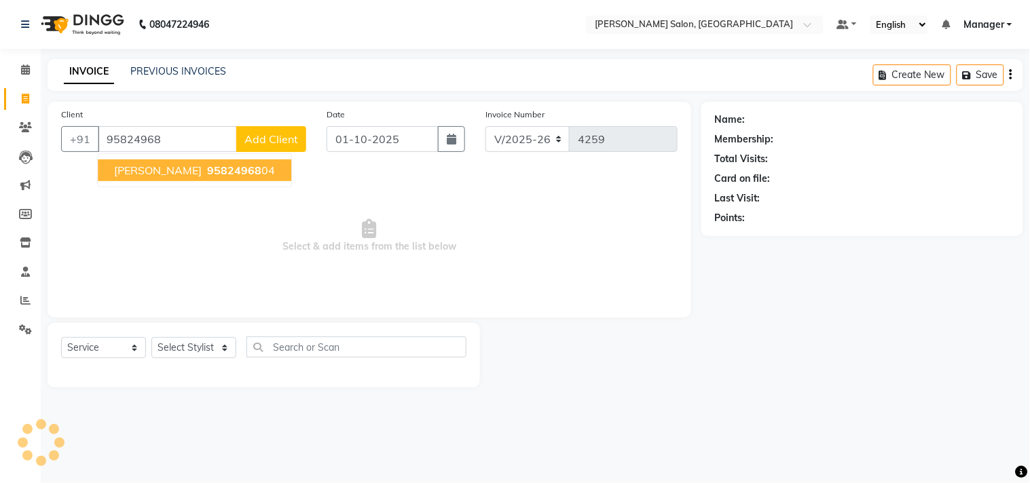
click at [219, 177] on button "shobit 95824968 04" at bounding box center [195, 171] width 194 height 22
type input "9582496804"
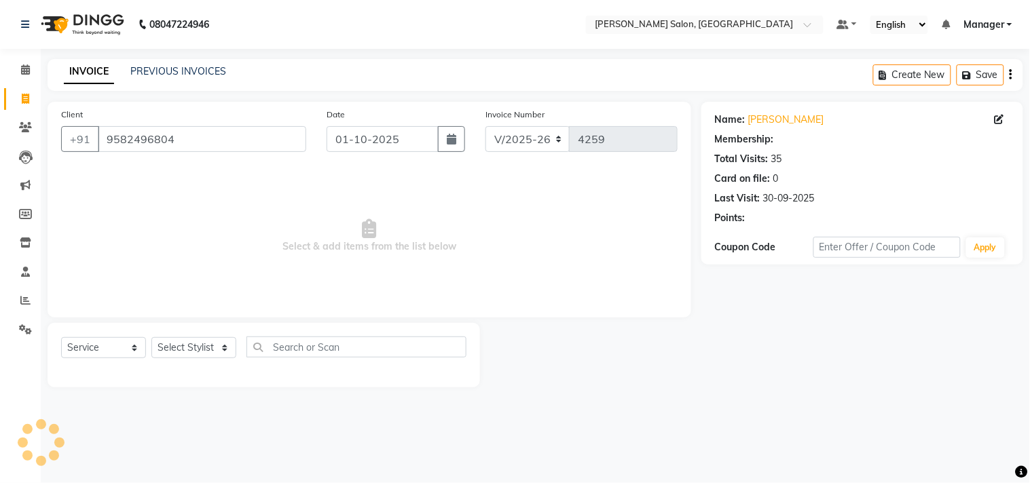
select select "1: Object"
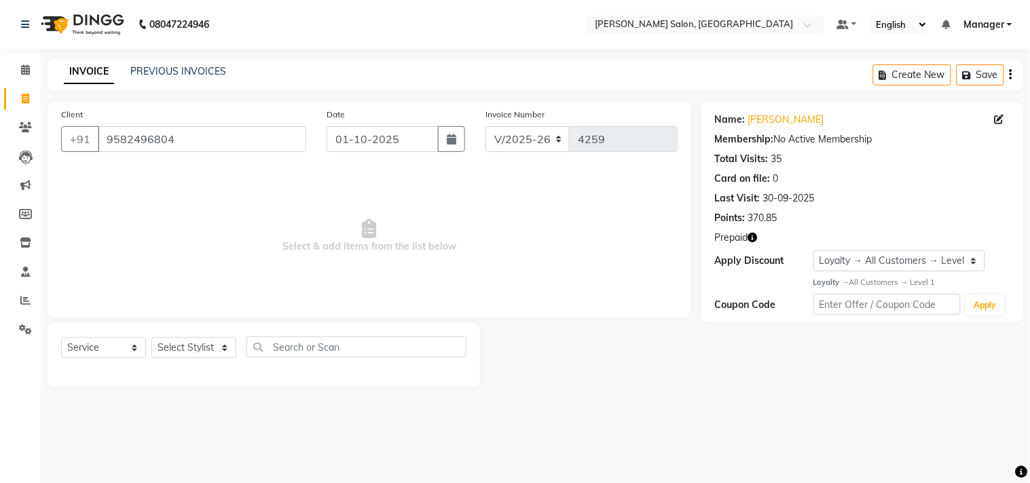
click at [635, 272] on span "Select & add items from the list below" at bounding box center [369, 236] width 617 height 136
click at [222, 356] on select "Select Stylist BHOLU Geeta [PERSON_NAME] [PERSON_NAME] [PERSON_NAME] PEDI Manag…" at bounding box center [193, 347] width 85 height 21
select select "61926"
click at [151, 338] on select "Select Stylist BHOLU Geeta [PERSON_NAME] [PERSON_NAME] [PERSON_NAME] PEDI Manag…" at bounding box center [193, 347] width 85 height 21
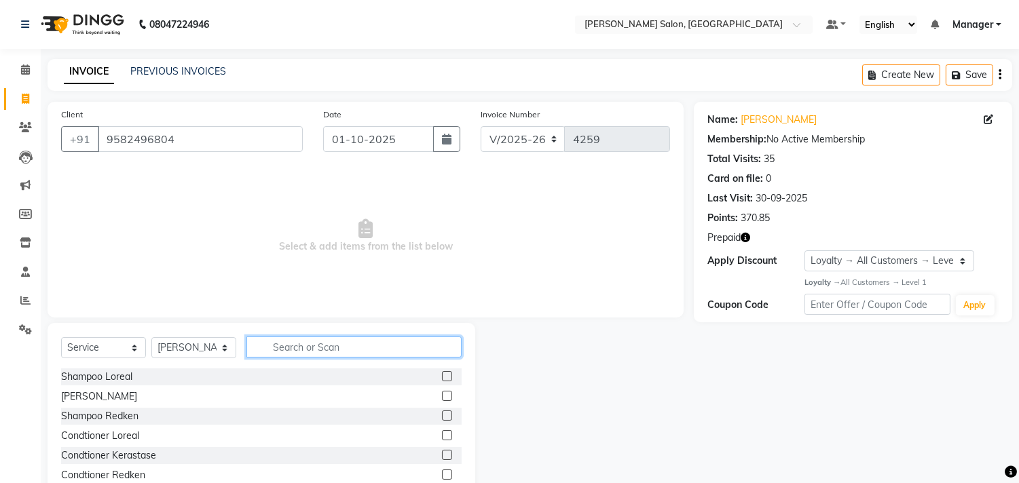
click at [306, 343] on input "text" at bounding box center [353, 347] width 215 height 21
type input "cut"
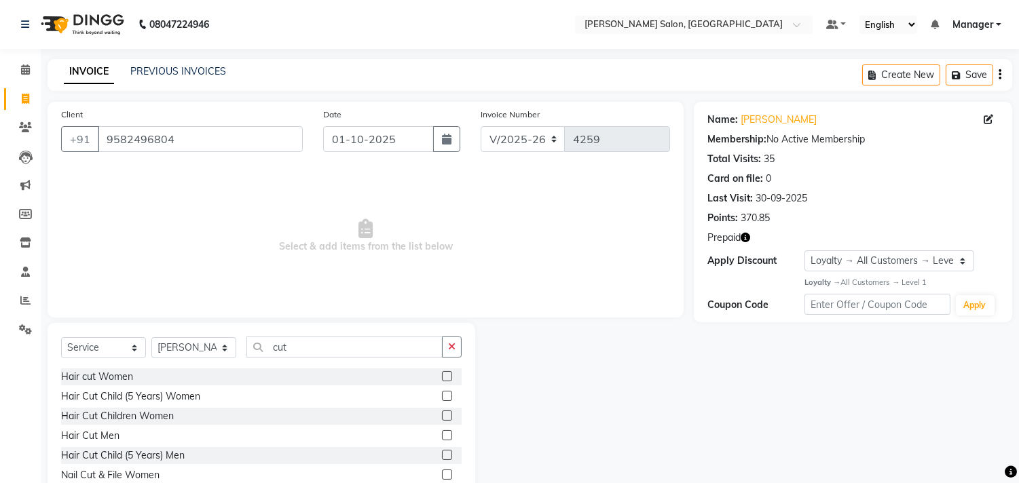
click at [442, 436] on label at bounding box center [447, 435] width 10 height 10
click at [442, 436] on input "checkbox" at bounding box center [446, 436] width 9 height 9
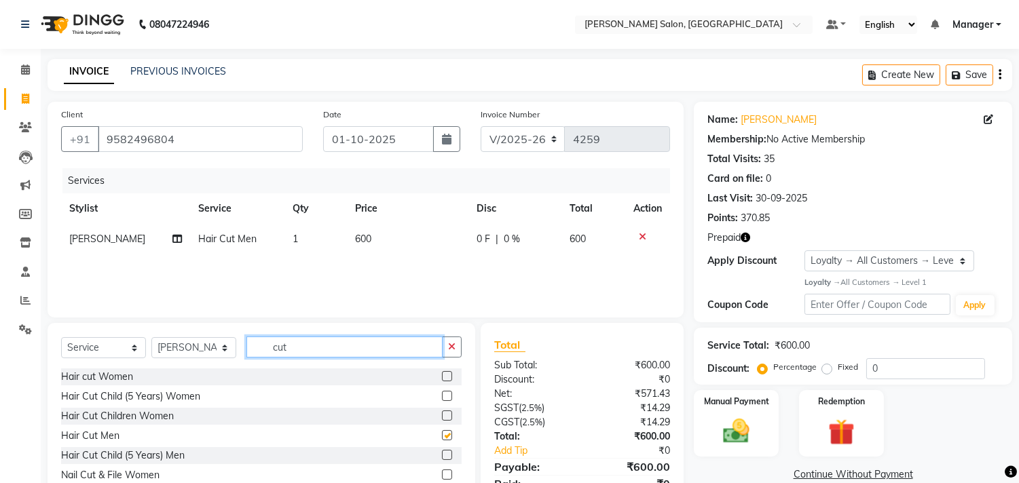
click at [385, 342] on input "cut" at bounding box center [344, 347] width 196 height 21
checkbox input "false"
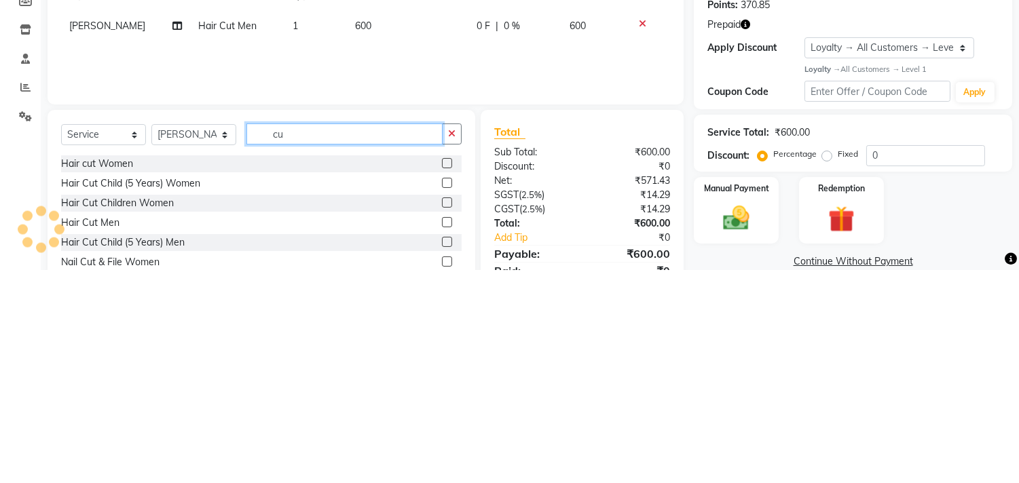
type input "c"
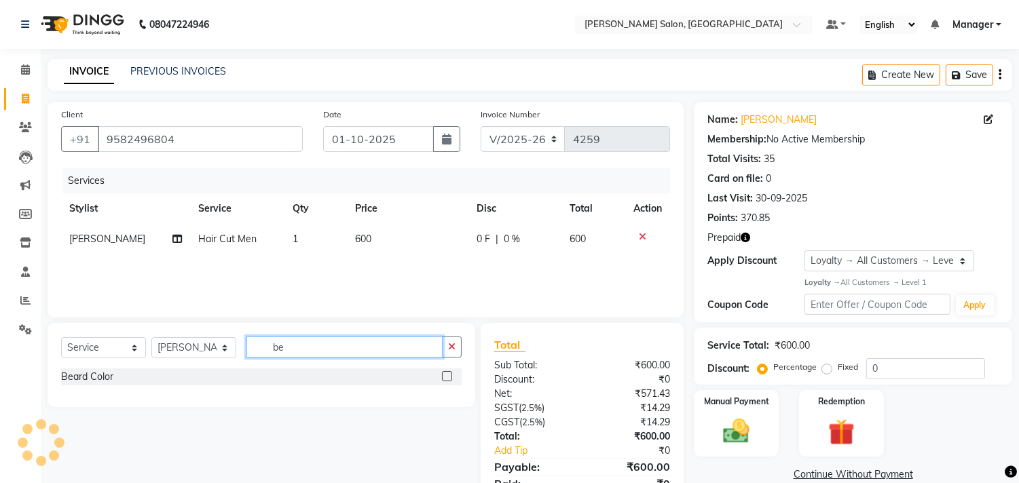
type input "b"
type input "sha"
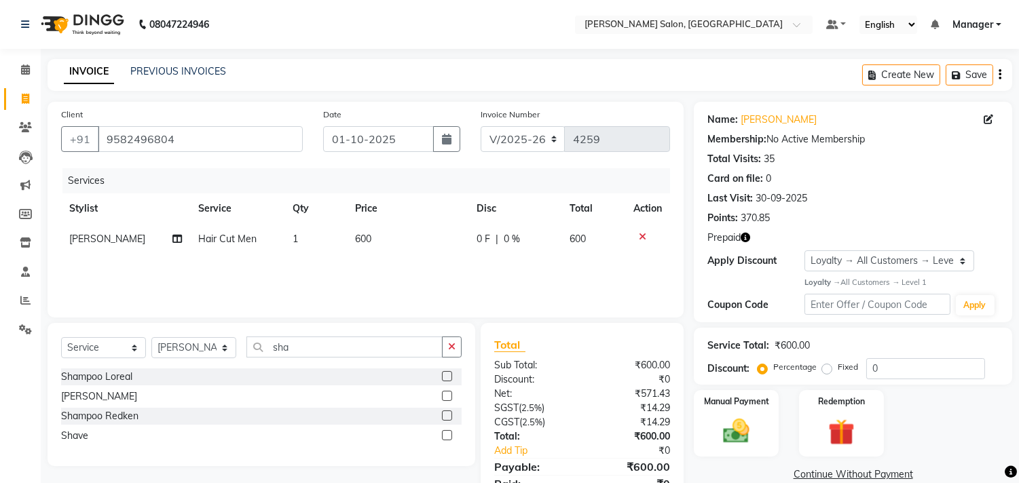
click at [448, 436] on label at bounding box center [447, 435] width 10 height 10
click at [448, 436] on input "checkbox" at bounding box center [446, 436] width 9 height 9
checkbox input "false"
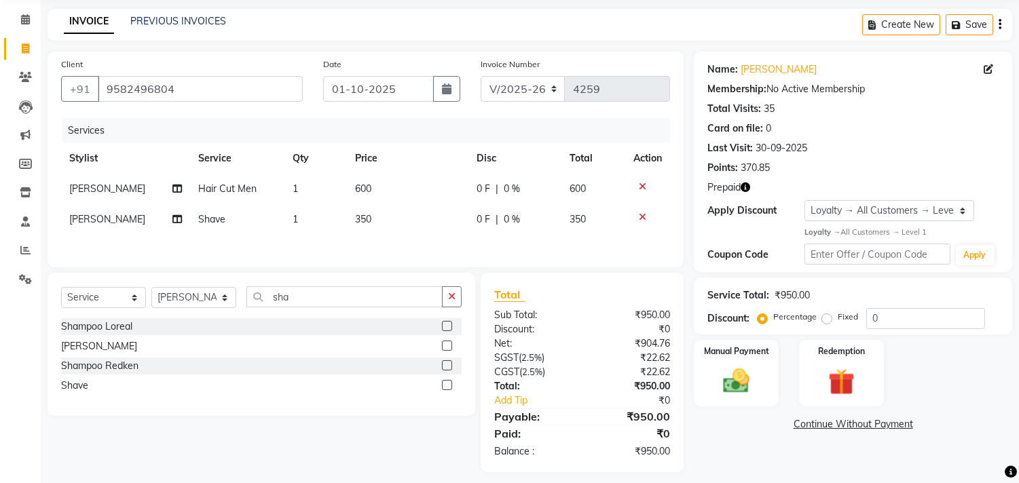
scroll to position [62, 0]
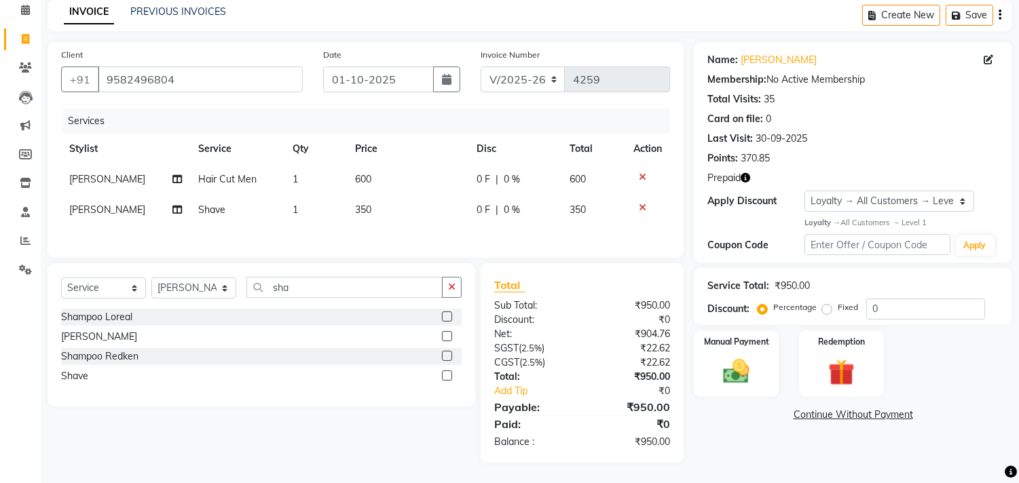
click at [842, 356] on img at bounding box center [841, 372] width 43 height 33
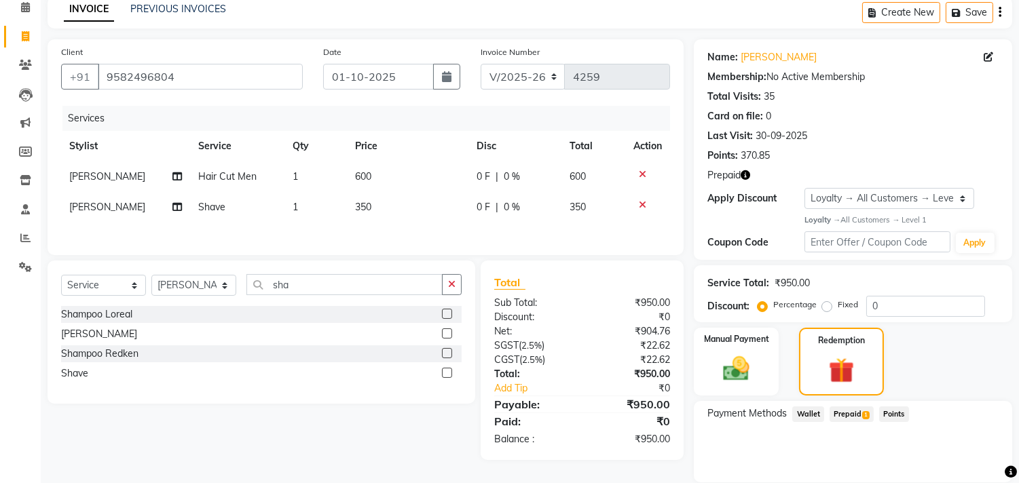
click at [746, 174] on icon "button" at bounding box center [746, 175] width 10 height 10
click at [851, 413] on span "Prepaid 1" at bounding box center [852, 415] width 44 height 16
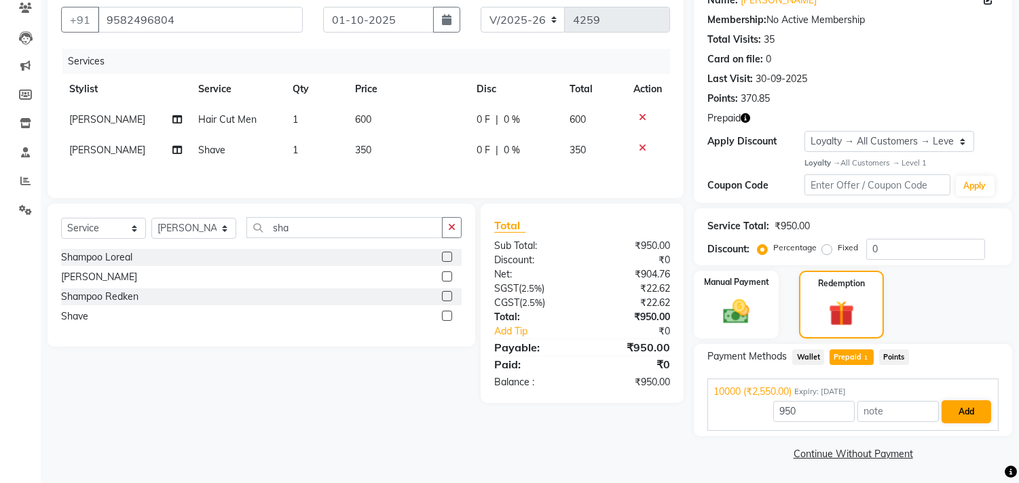
click at [974, 417] on button "Add" at bounding box center [967, 412] width 50 height 23
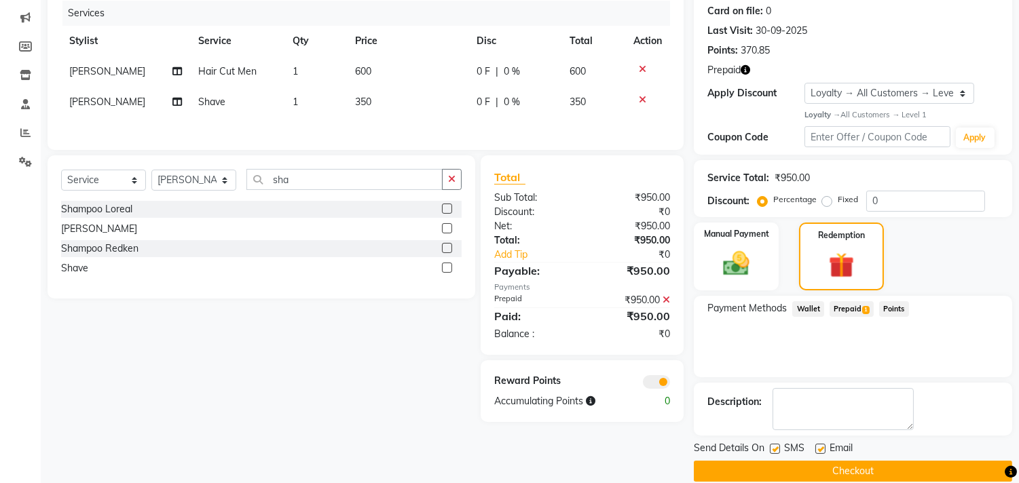
scroll to position [186, 0]
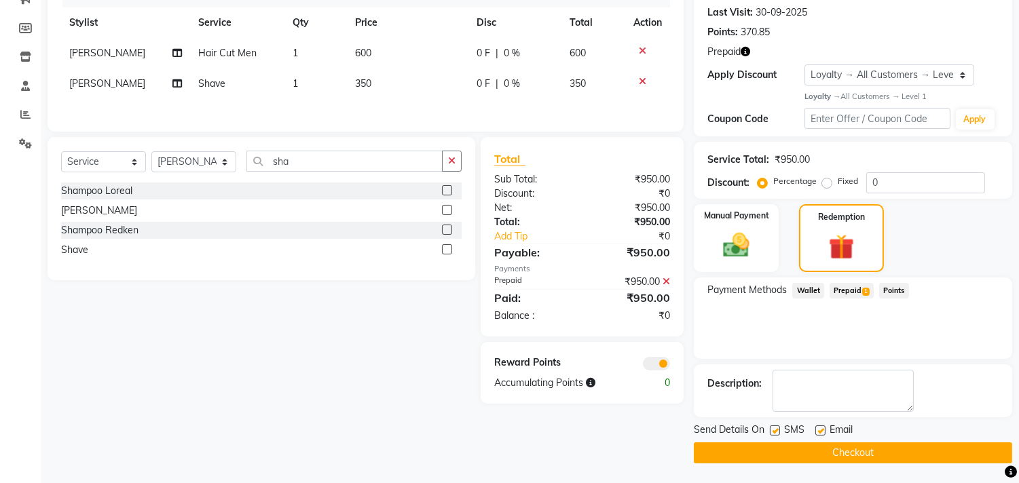
click at [895, 444] on button "Checkout" at bounding box center [853, 453] width 318 height 21
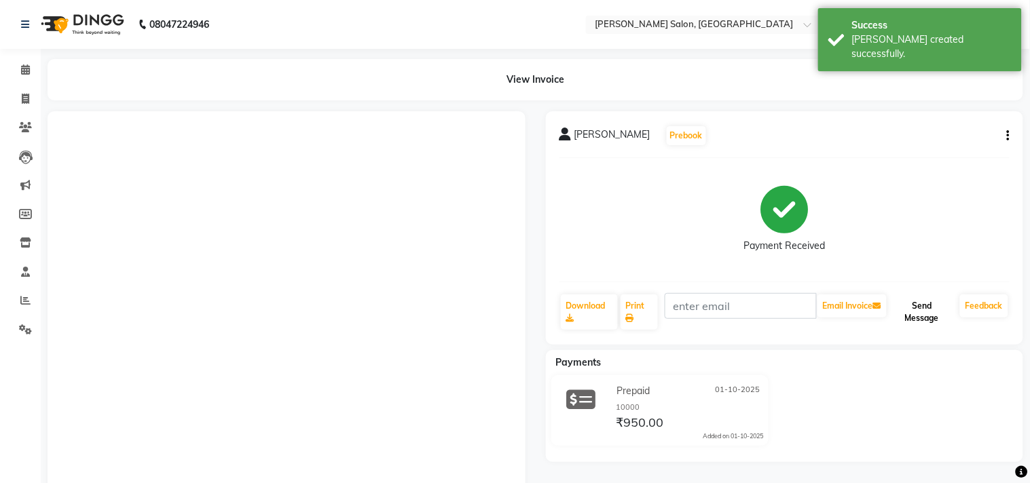
click at [929, 314] on button "Send Message" at bounding box center [921, 312] width 65 height 35
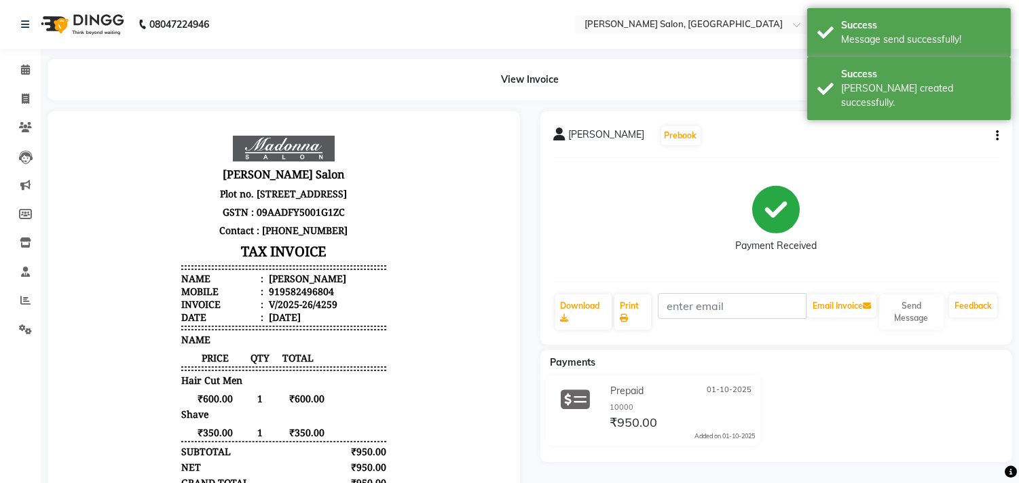
click at [24, 71] on icon at bounding box center [25, 70] width 9 height 10
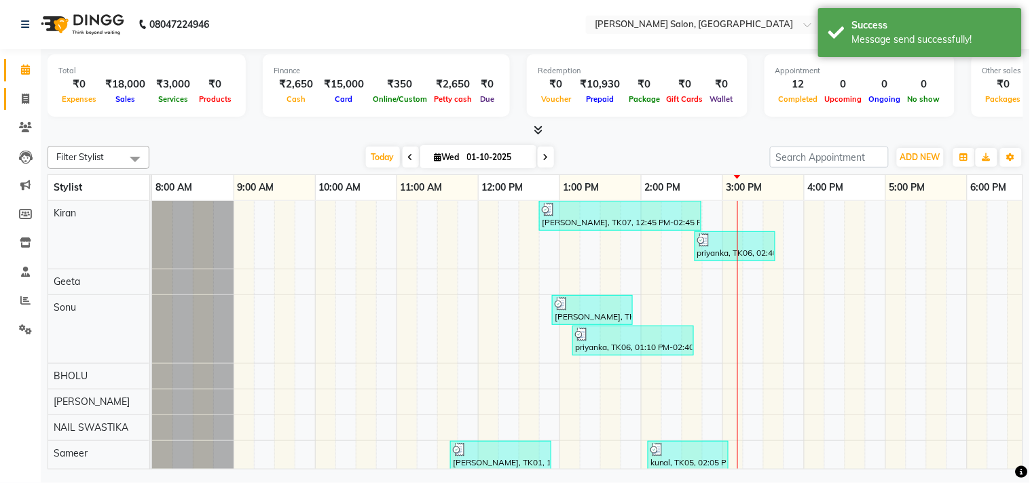
click at [22, 96] on icon at bounding box center [25, 99] width 7 height 10
select select "7229"
select select "service"
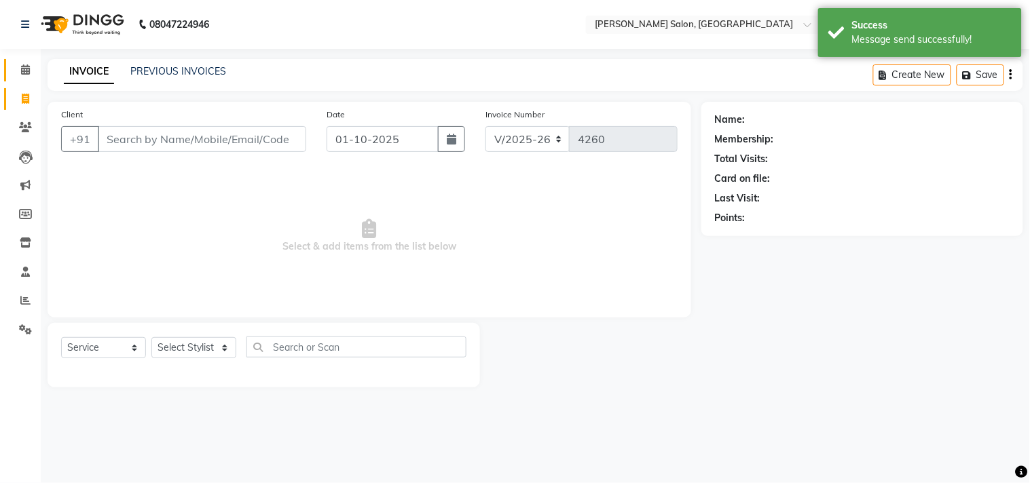
click at [26, 71] on icon at bounding box center [25, 70] width 9 height 10
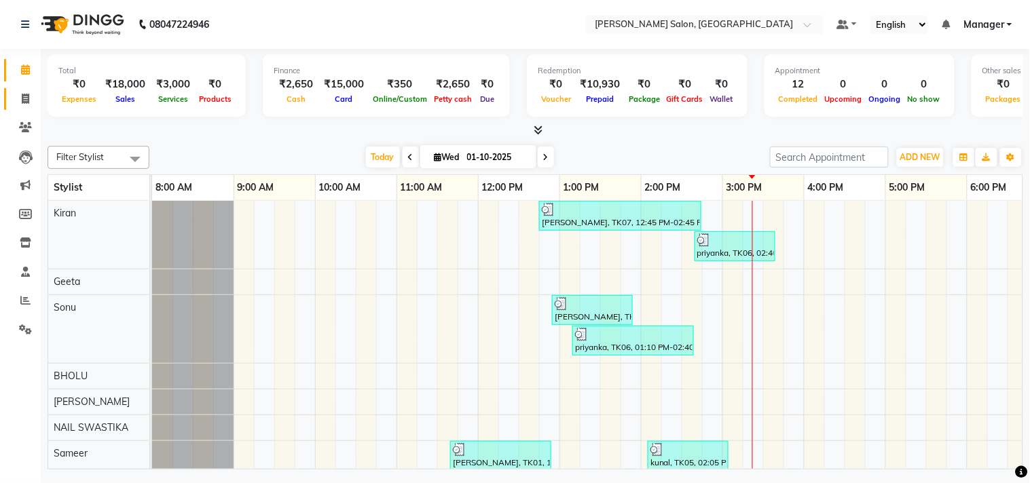
click at [28, 100] on icon at bounding box center [25, 99] width 7 height 10
select select "service"
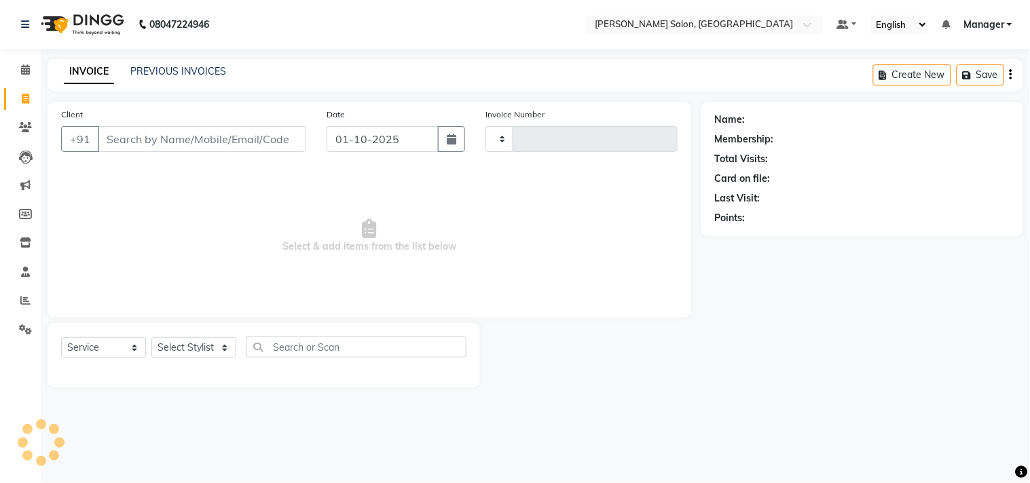
type input "4260"
select select "7229"
click at [191, 75] on link "PREVIOUS INVOICES" at bounding box center [178, 71] width 96 height 12
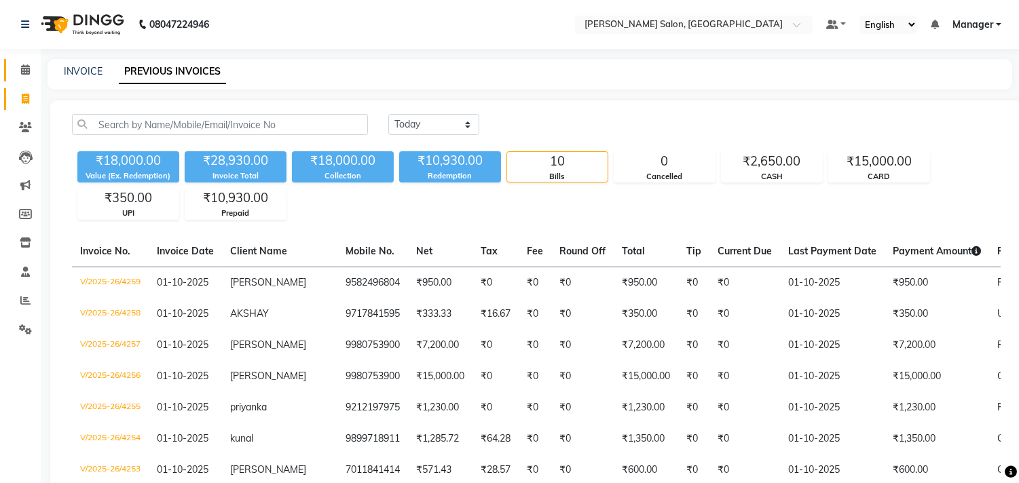
click at [22, 69] on icon at bounding box center [25, 70] width 9 height 10
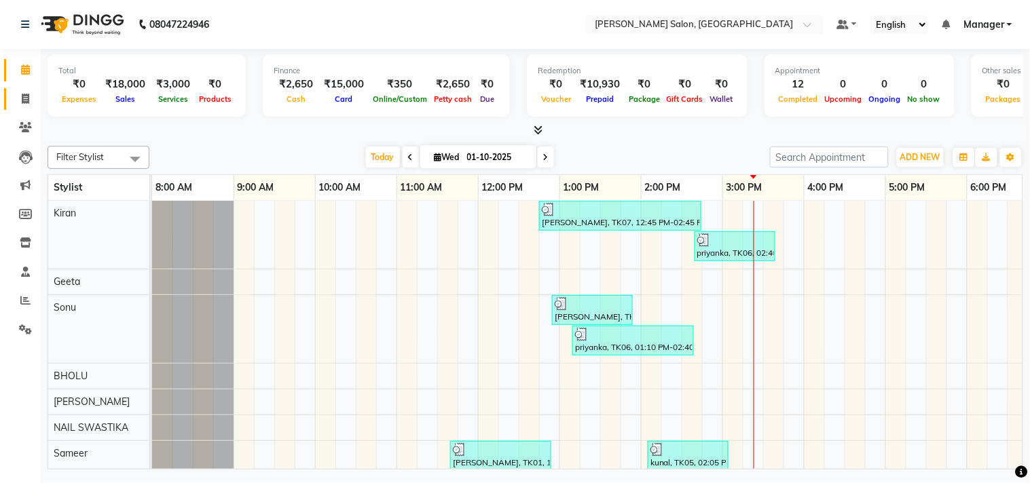
click at [24, 99] on icon at bounding box center [25, 99] width 7 height 10
select select "service"
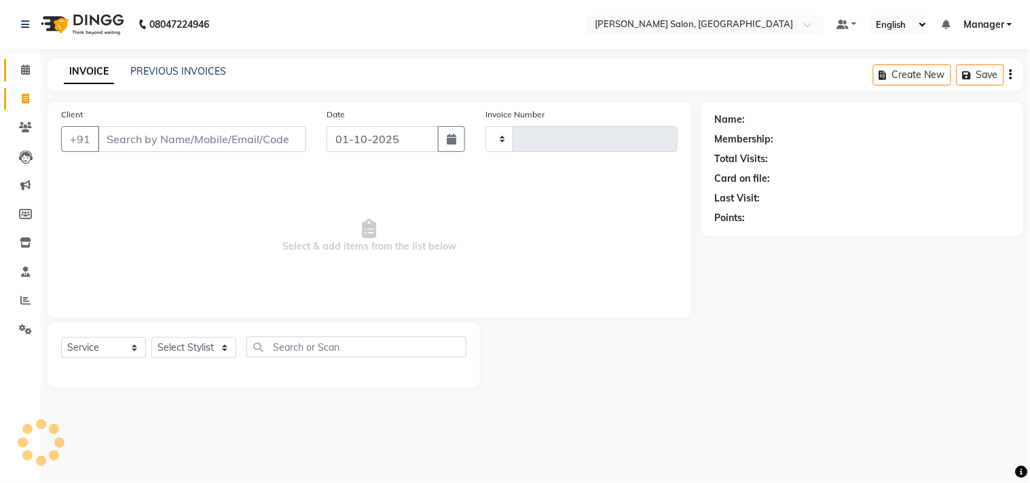
click at [26, 70] on icon at bounding box center [25, 70] width 9 height 10
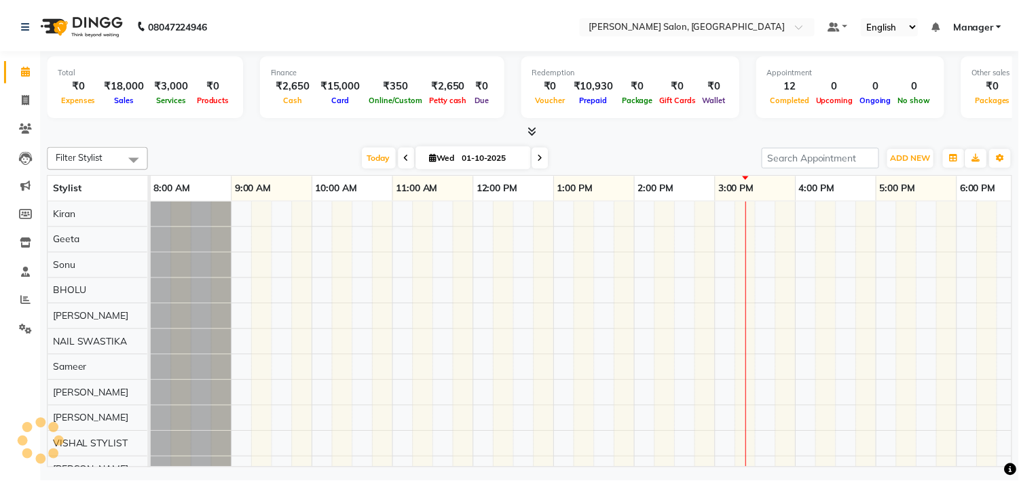
scroll to position [0, 188]
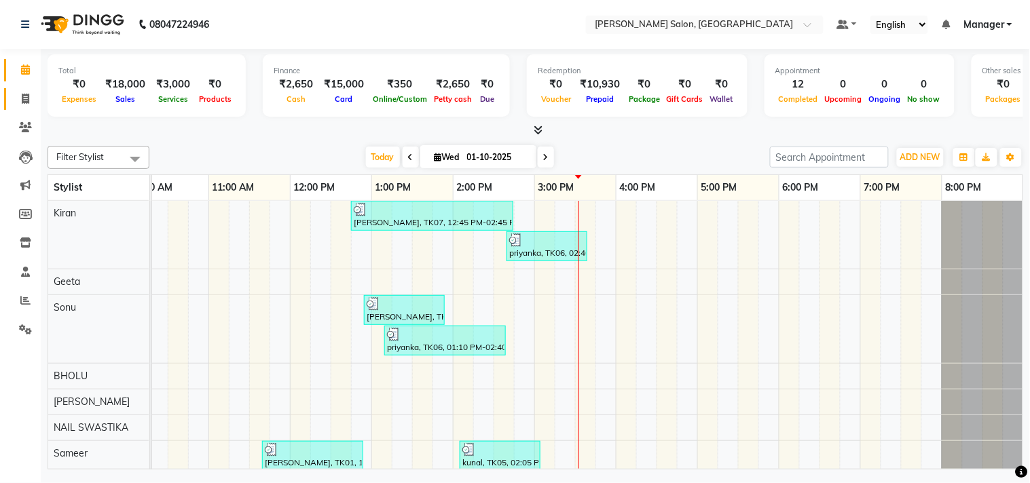
click at [16, 100] on span at bounding box center [26, 100] width 24 height 16
select select "service"
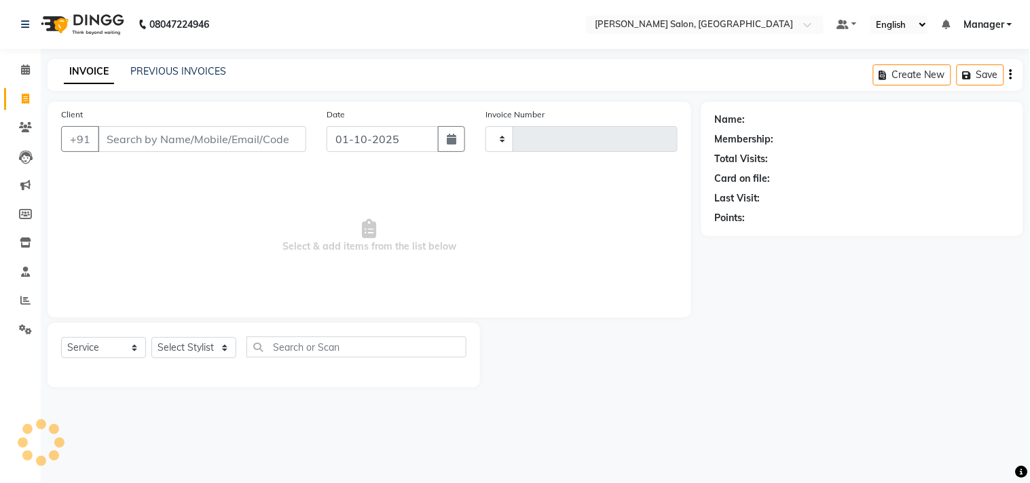
type input "4260"
select select "7229"
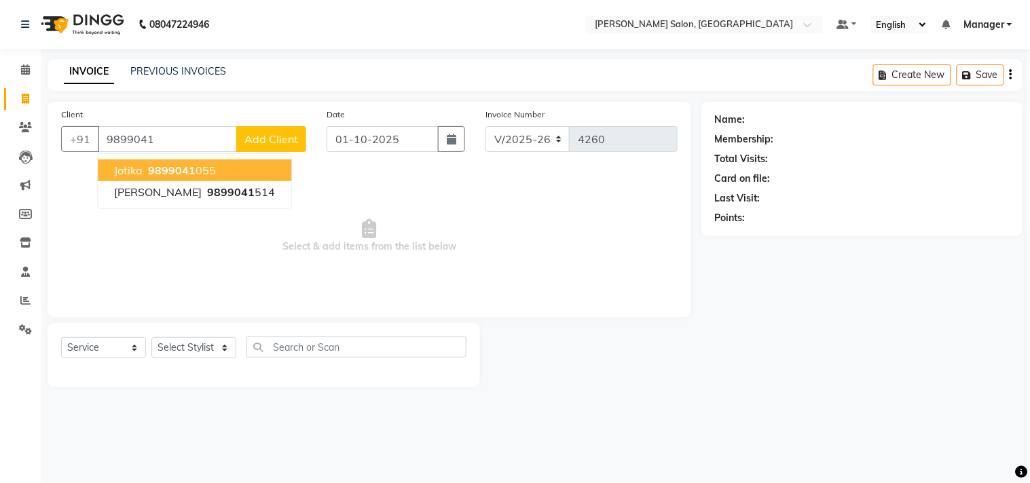
click at [208, 164] on ngb-highlight "9899041 055" at bounding box center [180, 171] width 71 height 14
type input "9899041055"
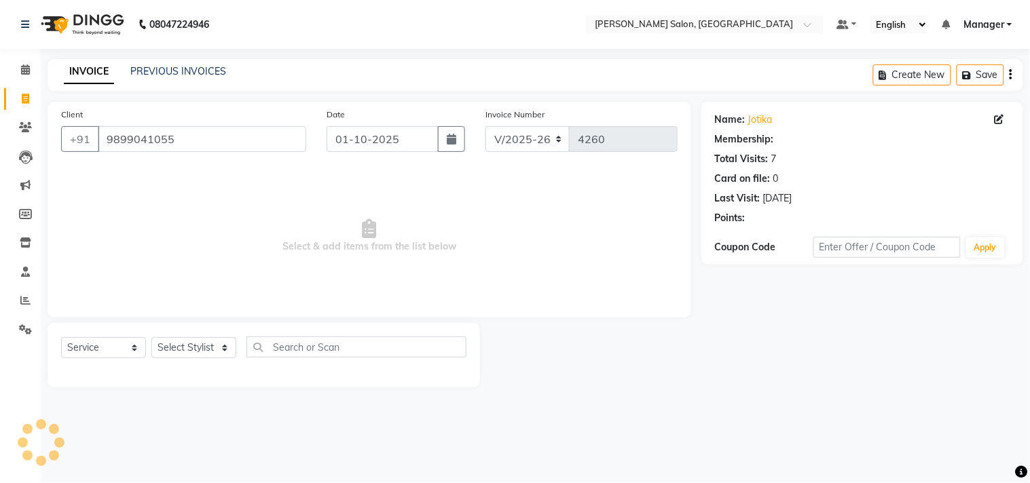
select select "1: Object"
click at [509, 225] on span "Select & add items from the list below" at bounding box center [369, 236] width 617 height 136
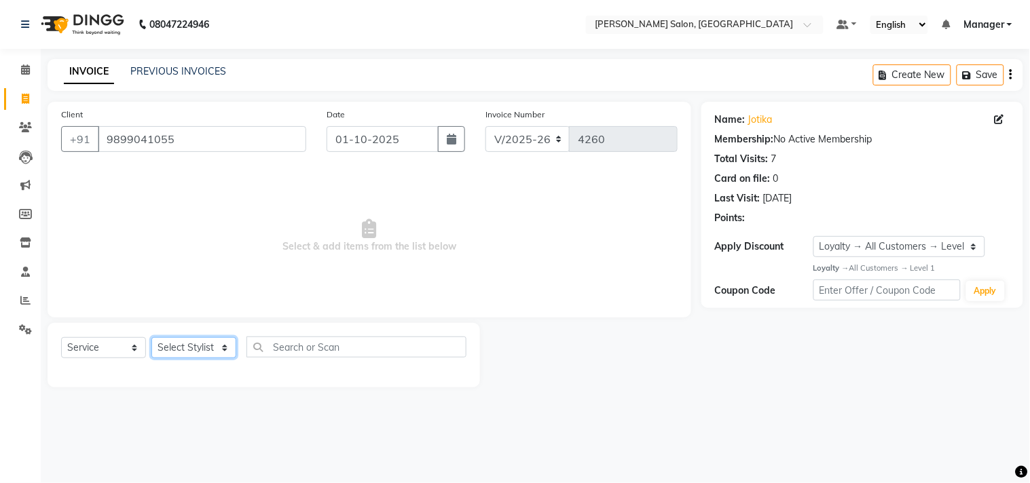
click at [226, 358] on select "Select Stylist BHOLU Geeta [PERSON_NAME] [PERSON_NAME] [PERSON_NAME] PEDI Manag…" at bounding box center [193, 347] width 85 height 21
select select "61922"
click at [151, 338] on select "Select Stylist BHOLU Geeta [PERSON_NAME] [PERSON_NAME] [PERSON_NAME] PEDI Manag…" at bounding box center [193, 347] width 85 height 21
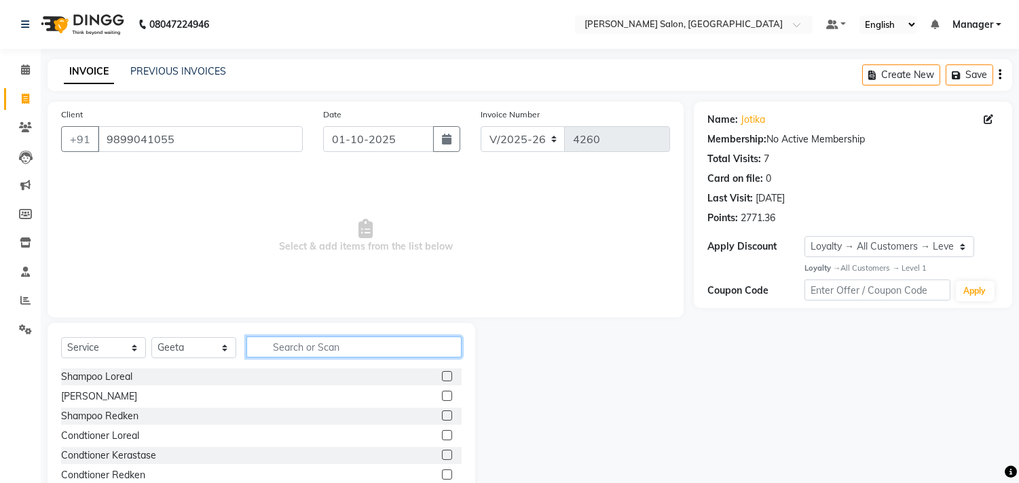
click at [320, 347] on input "text" at bounding box center [353, 347] width 215 height 21
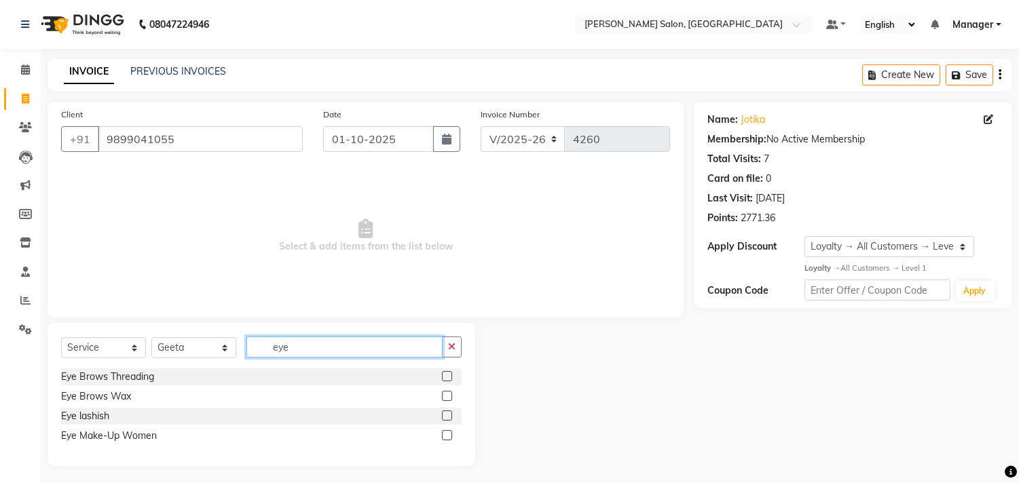
type input "eye"
click at [448, 377] on label at bounding box center [447, 376] width 10 height 10
click at [448, 377] on input "checkbox" at bounding box center [446, 377] width 9 height 9
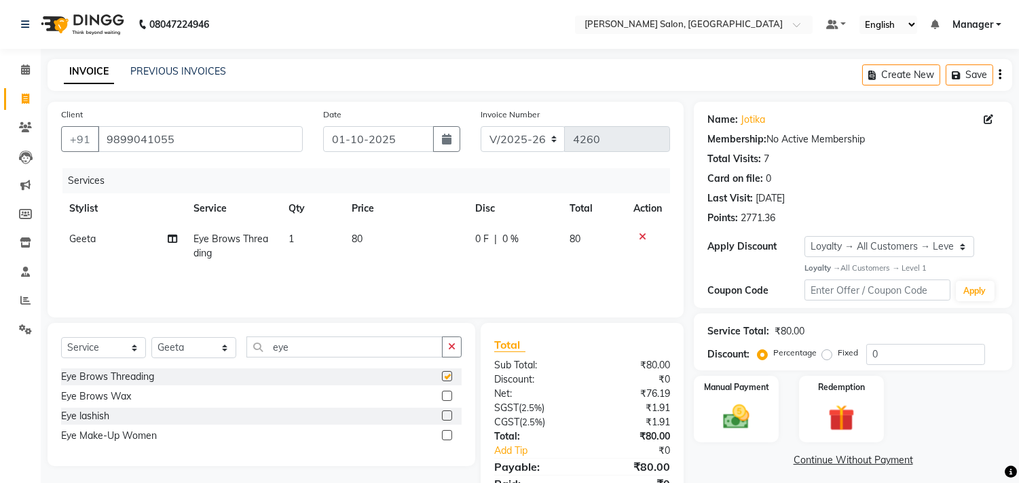
checkbox input "false"
click at [642, 236] on icon at bounding box center [642, 237] width 7 height 10
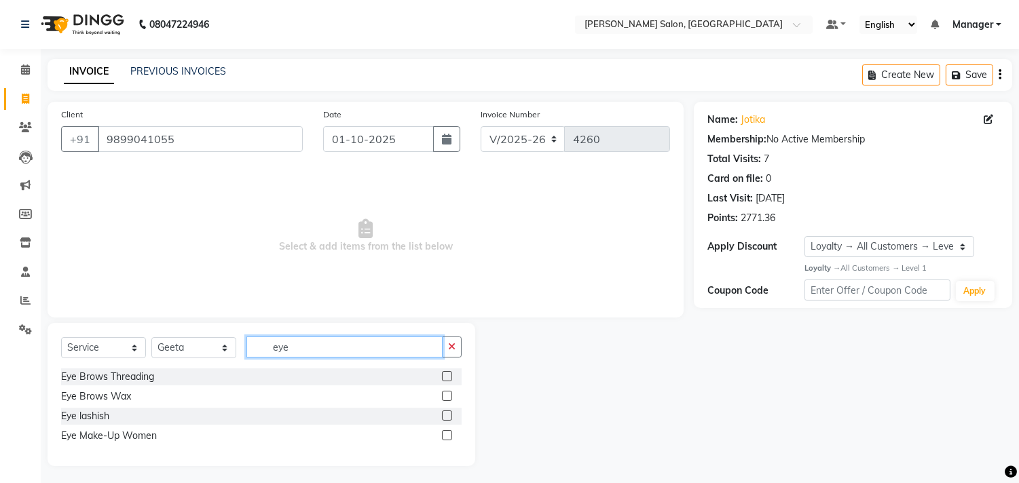
click at [353, 345] on input "eye" at bounding box center [344, 347] width 196 height 21
type input "e"
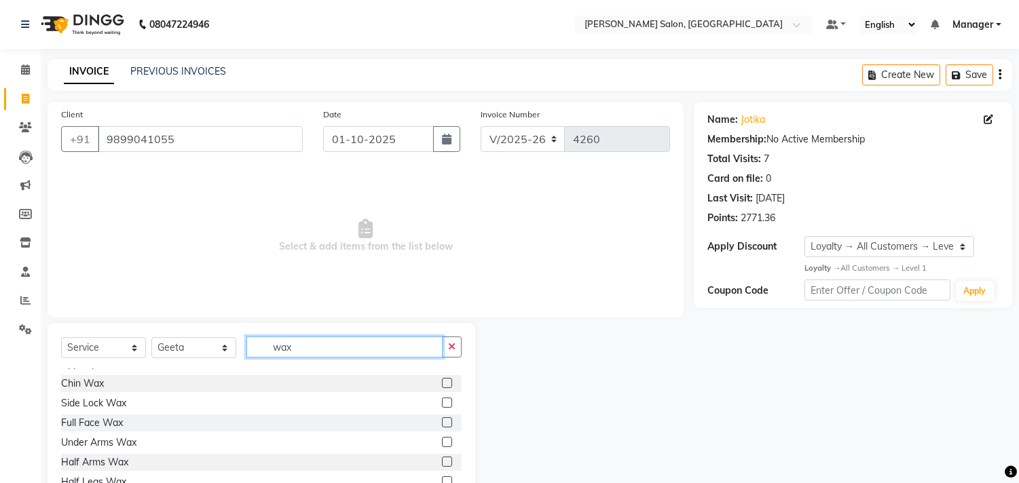
scroll to position [79, 0]
type input "wax"
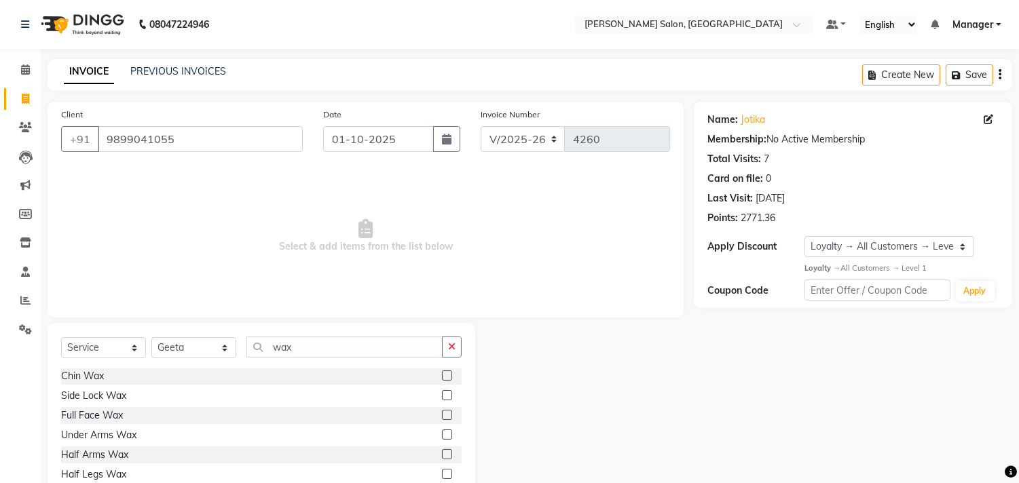
click at [442, 415] on label at bounding box center [447, 415] width 10 height 10
click at [442, 415] on input "checkbox" at bounding box center [446, 415] width 9 height 9
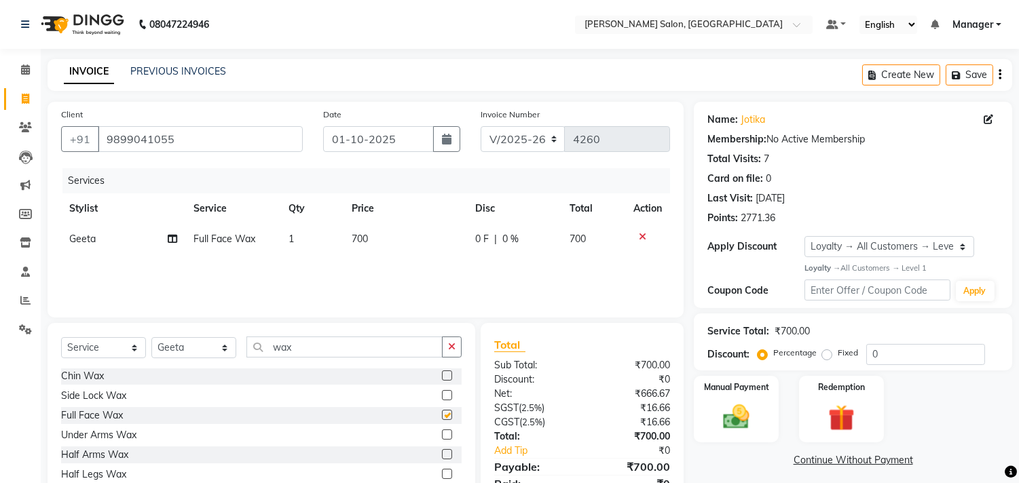
checkbox input "false"
click at [405, 242] on td "700" at bounding box center [406, 239] width 124 height 31
select select "61922"
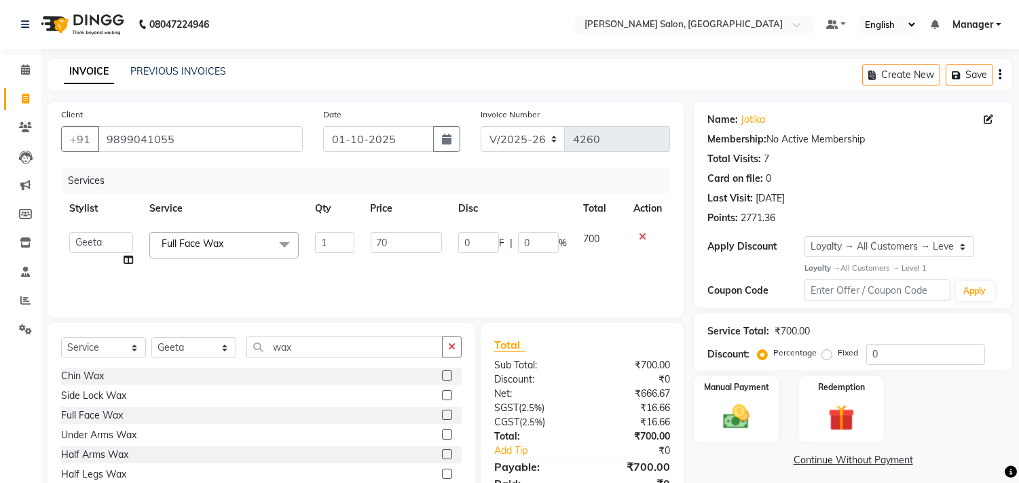
type input "7"
type input "840"
click at [545, 275] on div "Services Stylist Service Qty Price Disc Total Action BHOLU Geeta Hanif Jeetu JI…" at bounding box center [365, 236] width 609 height 136
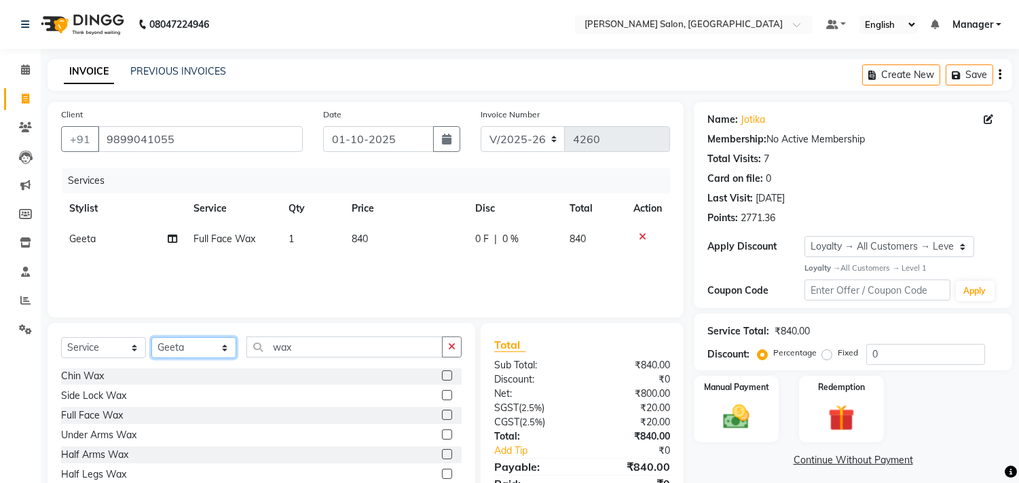
click at [225, 350] on select "Select Stylist BHOLU Geeta [PERSON_NAME] [PERSON_NAME] [PERSON_NAME] PEDI Manag…" at bounding box center [193, 347] width 85 height 21
select select "63474"
click at [151, 338] on select "Select Stylist BHOLU Geeta [PERSON_NAME] [PERSON_NAME] [PERSON_NAME] PEDI Manag…" at bounding box center [193, 347] width 85 height 21
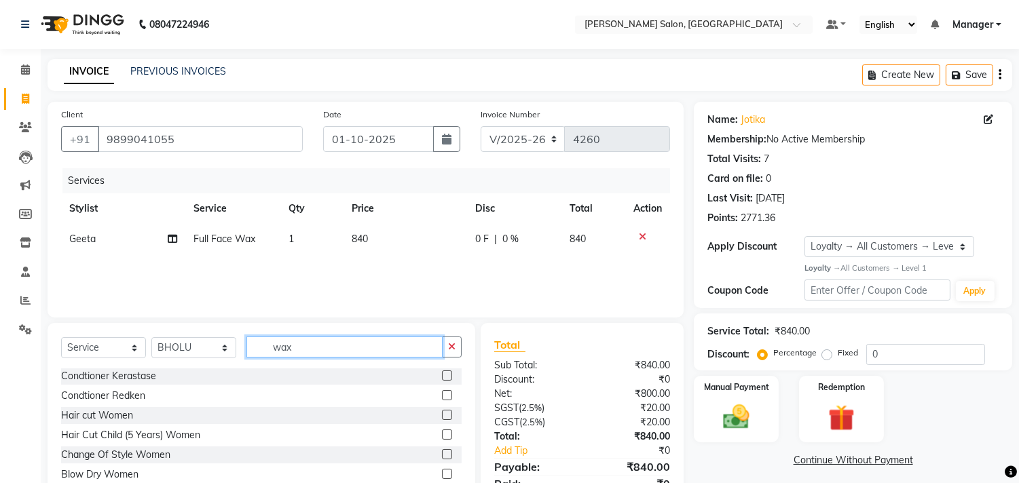
click at [384, 341] on input "wax" at bounding box center [344, 347] width 196 height 21
type input "w"
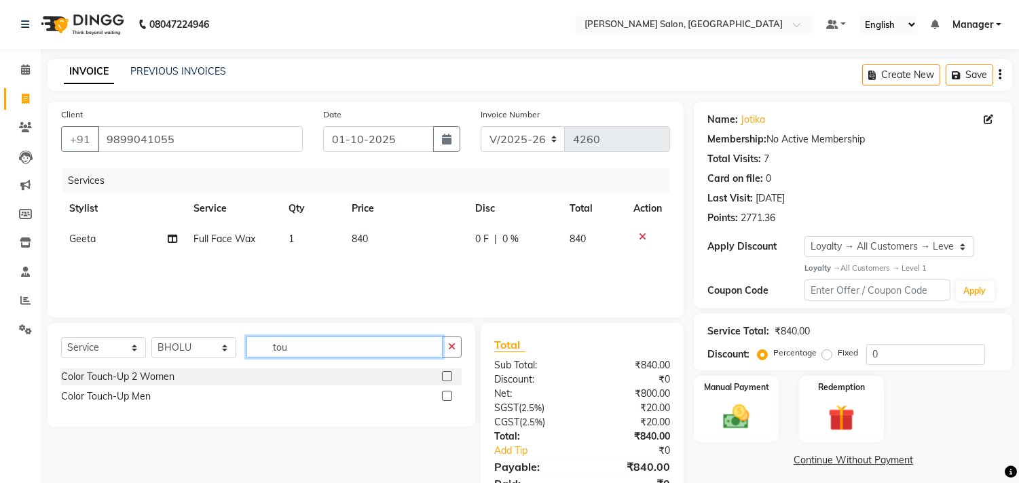
type input "tou"
click at [448, 377] on label at bounding box center [447, 376] width 10 height 10
click at [448, 377] on input "checkbox" at bounding box center [446, 377] width 9 height 9
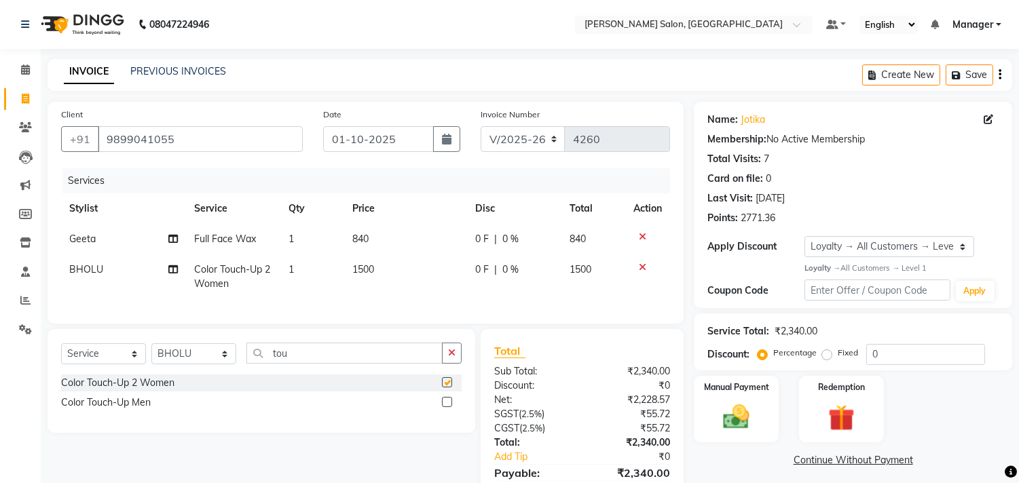
checkbox input "false"
click at [224, 365] on select "Select Stylist BHOLU Geeta [PERSON_NAME] [PERSON_NAME] [PERSON_NAME] PEDI Manag…" at bounding box center [193, 354] width 85 height 21
click at [370, 364] on input "tou" at bounding box center [344, 353] width 196 height 21
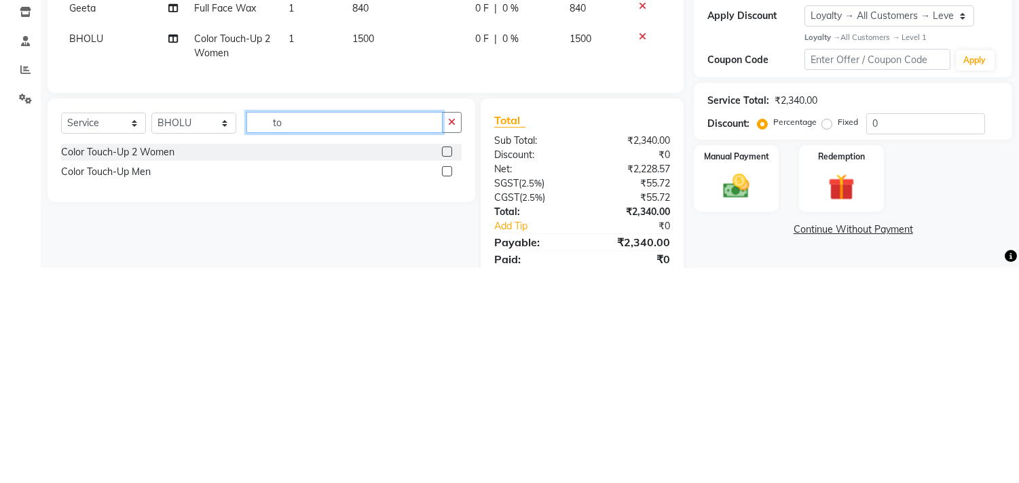
scroll to position [15, 0]
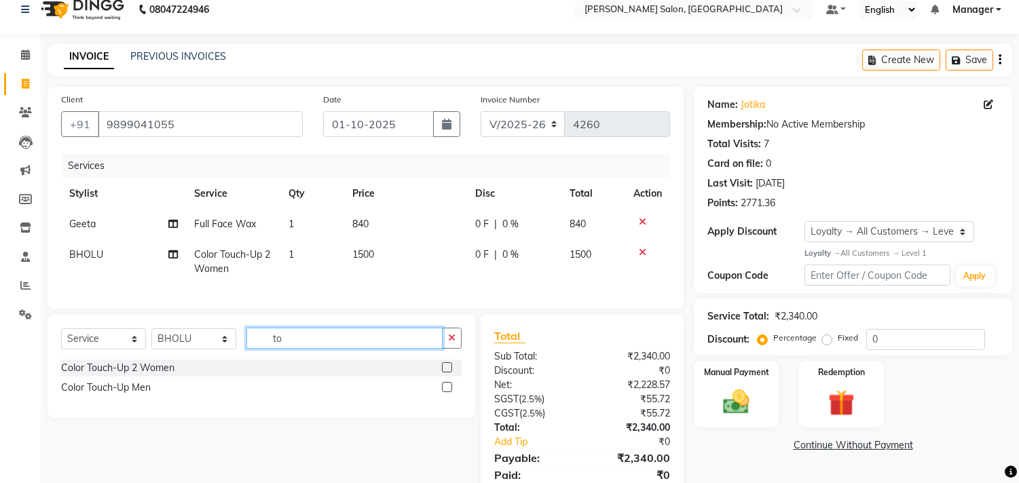
type input "t"
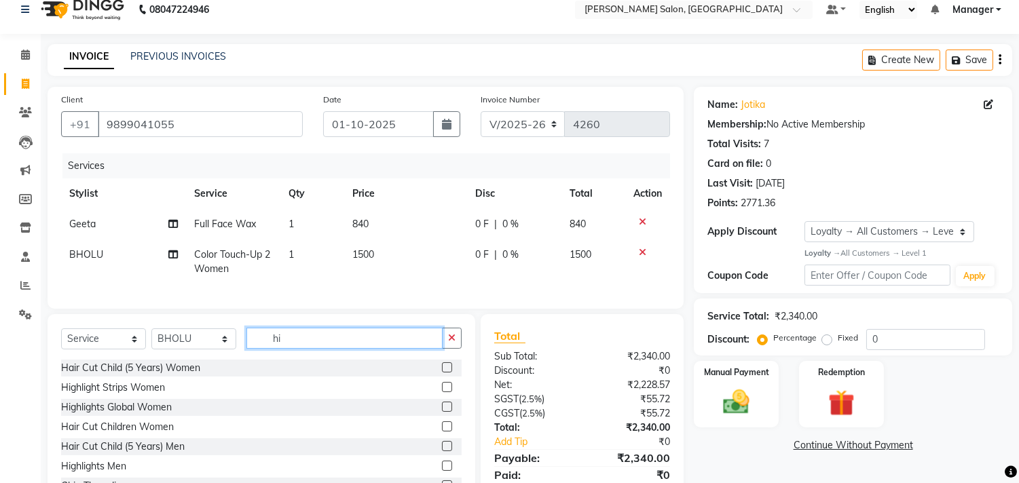
type input "hi"
click at [442, 392] on label at bounding box center [447, 387] width 10 height 10
click at [442, 392] on input "checkbox" at bounding box center [446, 388] width 9 height 9
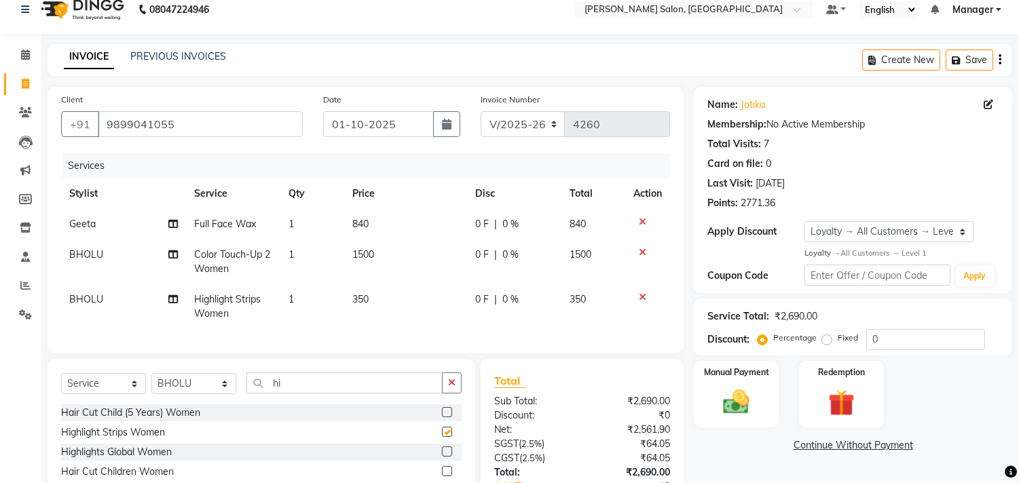
checkbox input "false"
click at [394, 300] on td "350" at bounding box center [405, 306] width 123 height 45
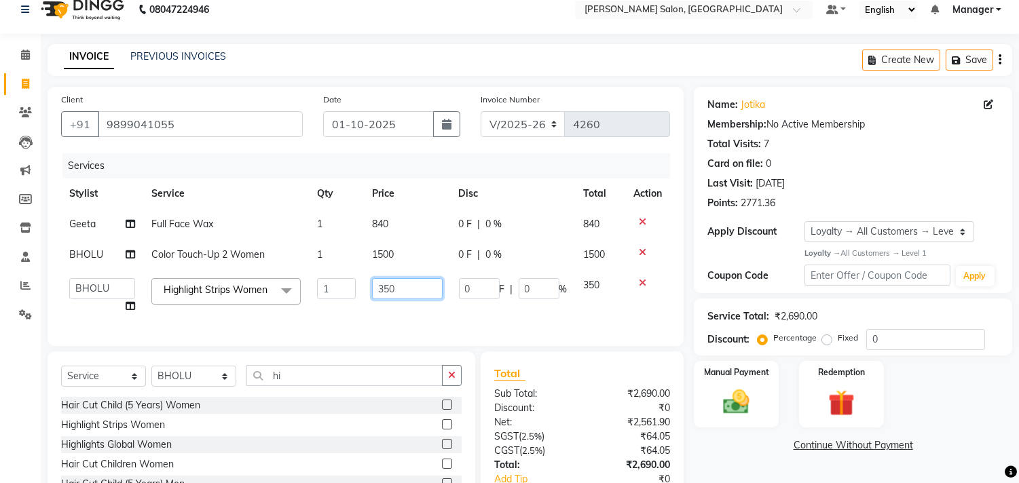
click at [402, 293] on input "350" at bounding box center [407, 288] width 71 height 21
type input "3"
type input "2500"
click at [452, 322] on tr "BHOLU Geeta Hanif Jeetu JIYA SINGH Kiran LAXMAN PEDI Manager Mohit NAIL SWASTIK…" at bounding box center [365, 296] width 609 height 52
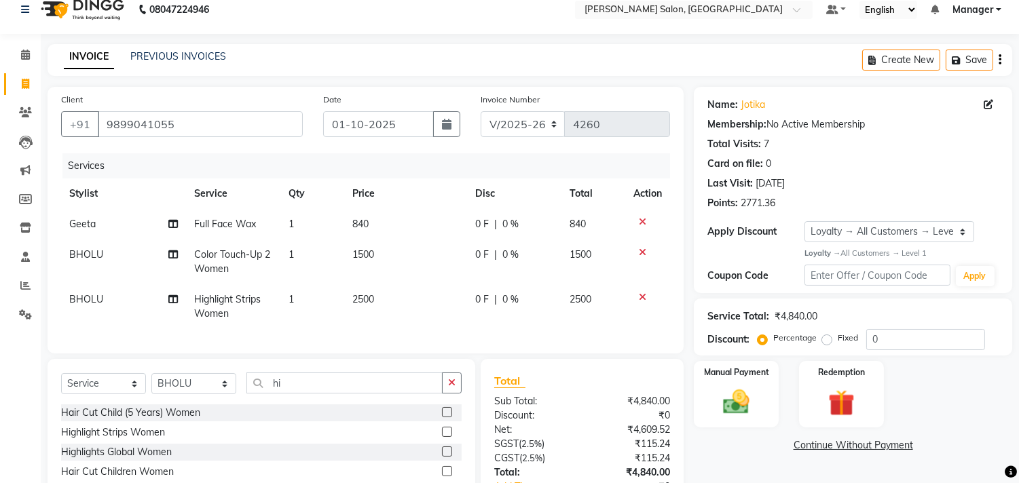
click at [411, 255] on td "1500" at bounding box center [405, 262] width 123 height 45
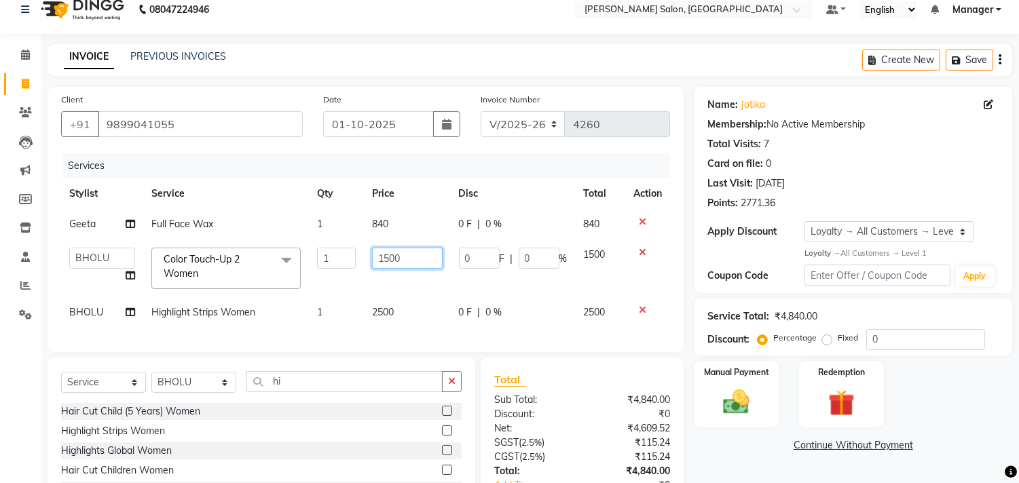
click at [422, 254] on input "1500" at bounding box center [407, 258] width 71 height 21
type input "1550"
click at [933, 164] on div "Card on file: 0" at bounding box center [852, 164] width 291 height 14
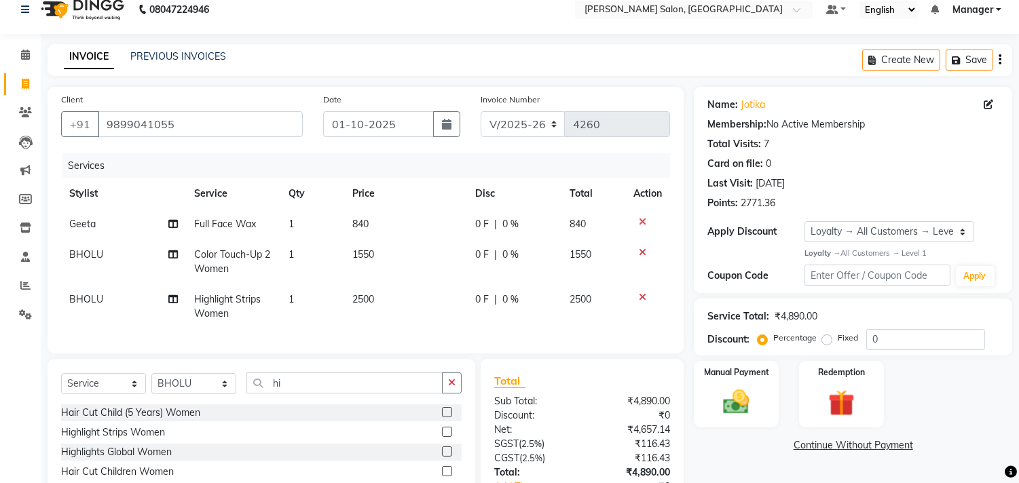
click at [422, 313] on td "2500" at bounding box center [405, 306] width 123 height 45
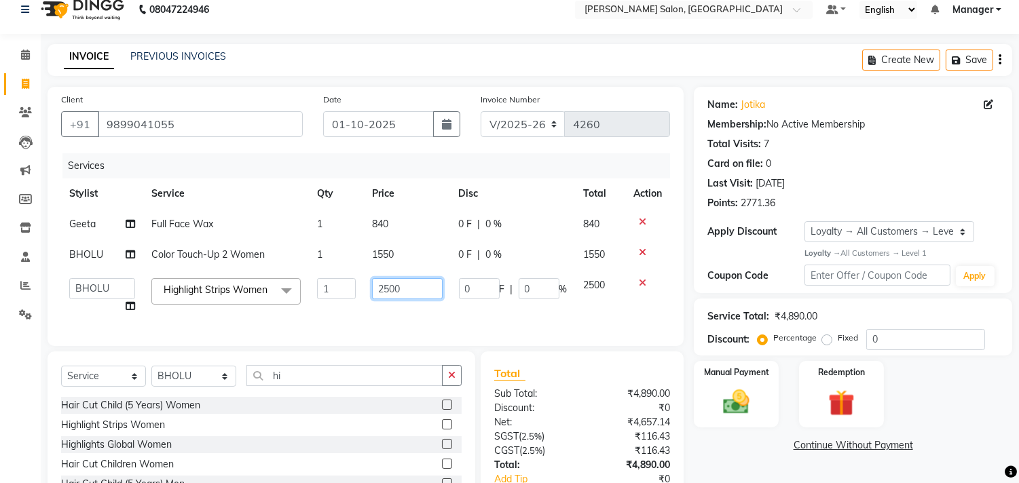
click at [422, 292] on input "2500" at bounding box center [407, 288] width 71 height 21
type input "2625"
click at [494, 317] on td "0 F | 0 %" at bounding box center [513, 296] width 125 height 52
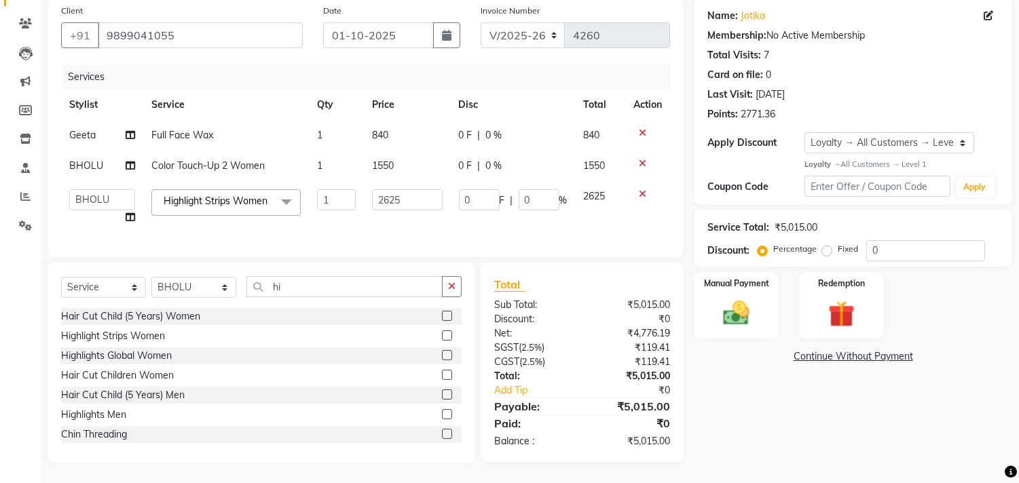
scroll to position [121, 0]
click at [741, 297] on img at bounding box center [736, 313] width 45 height 32
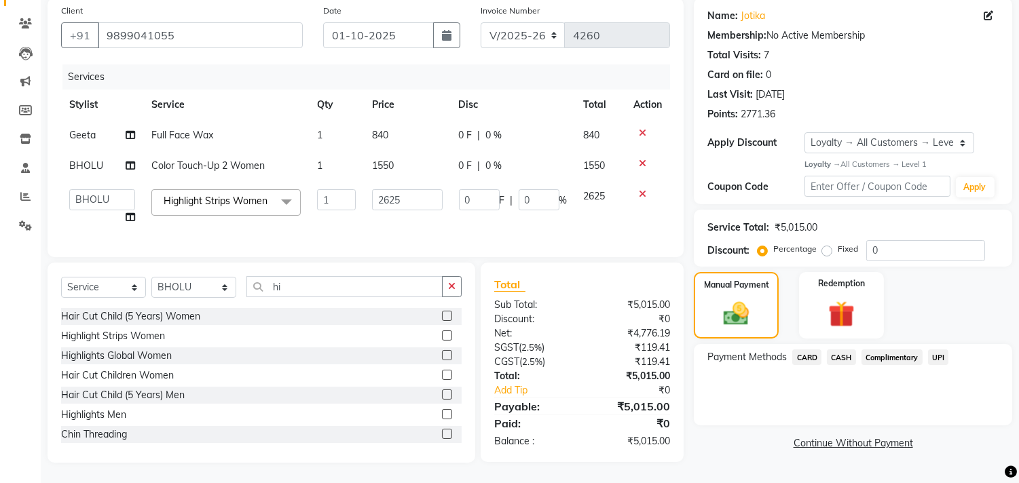
click at [938, 350] on span "UPI" at bounding box center [938, 358] width 21 height 16
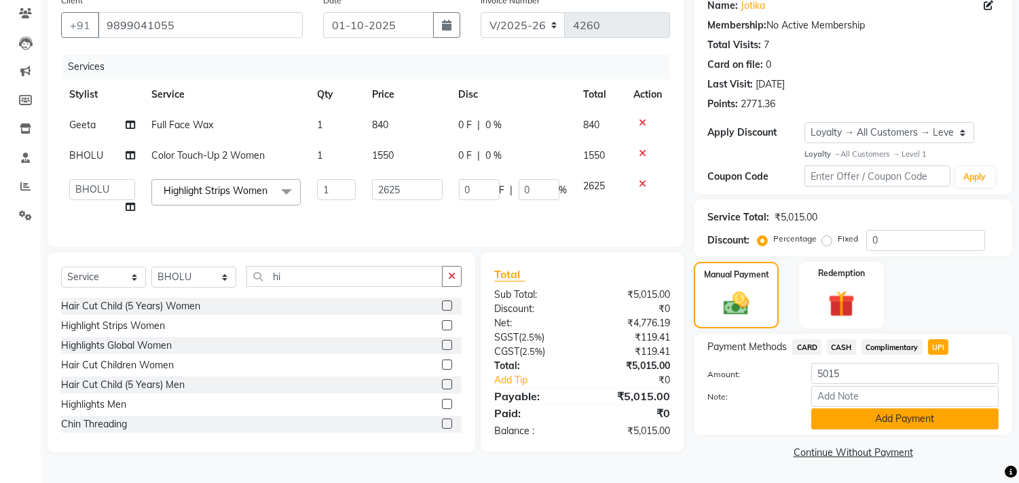
click at [907, 416] on button "Add Payment" at bounding box center [904, 419] width 187 height 21
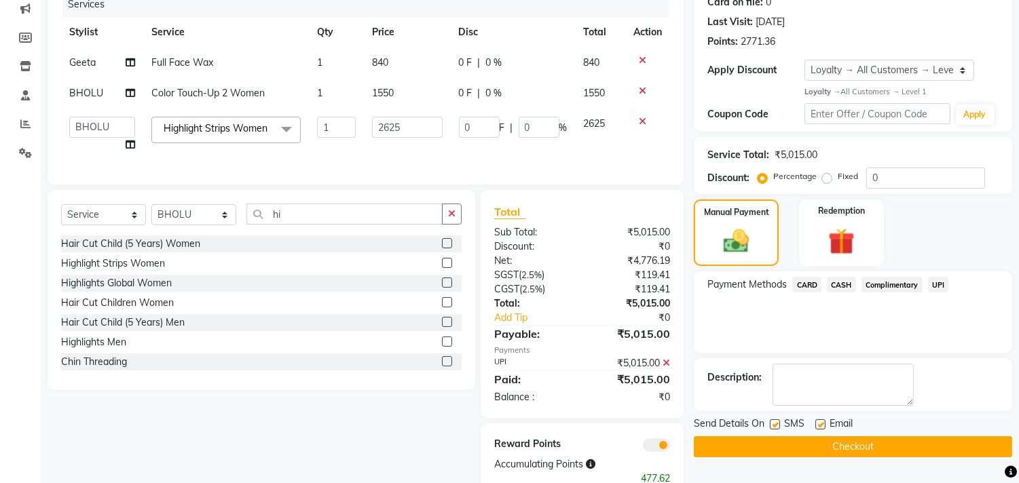
scroll to position [231, 0]
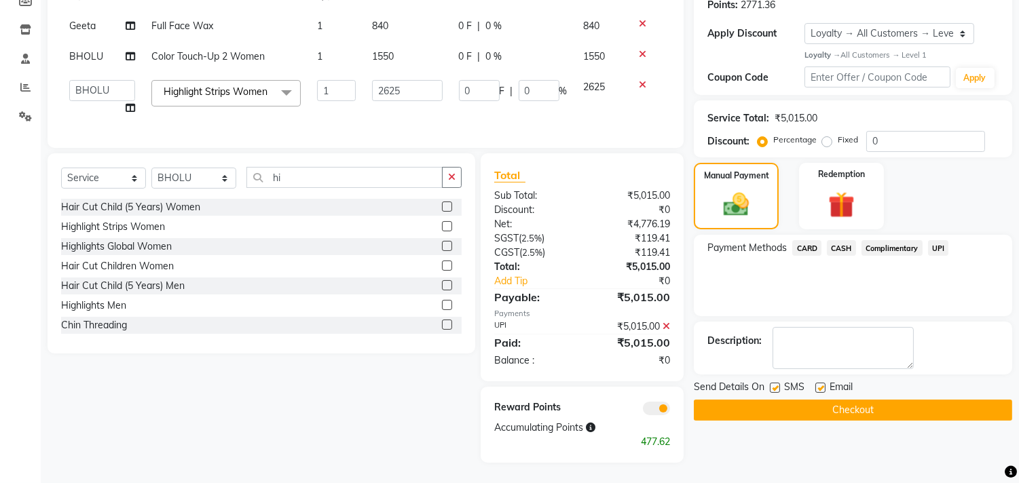
click at [885, 400] on button "Checkout" at bounding box center [853, 410] width 318 height 21
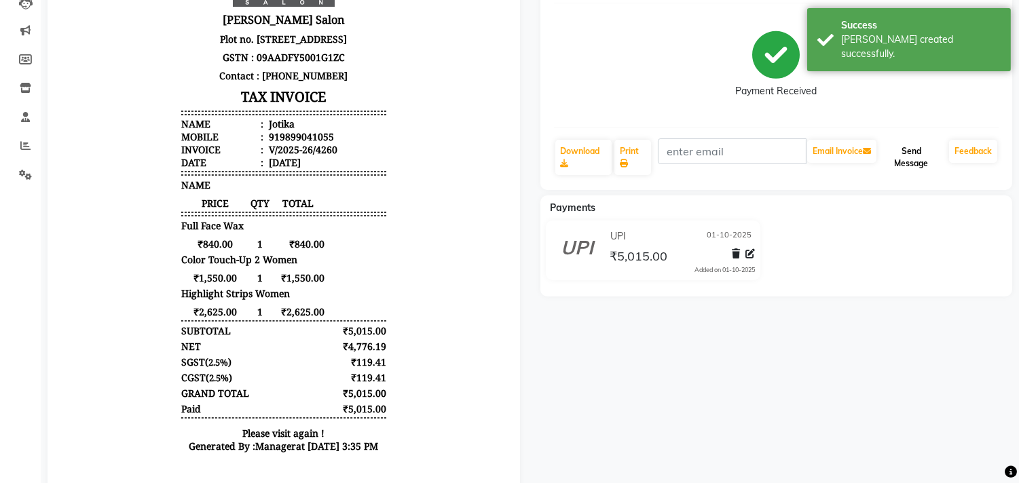
click at [917, 154] on button "Send Message" at bounding box center [911, 157] width 65 height 35
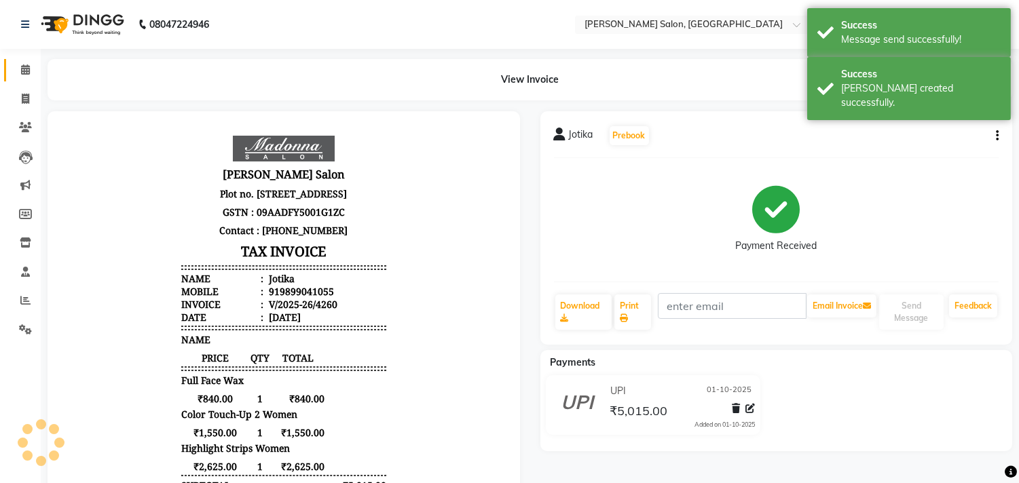
click at [29, 72] on icon at bounding box center [25, 70] width 9 height 10
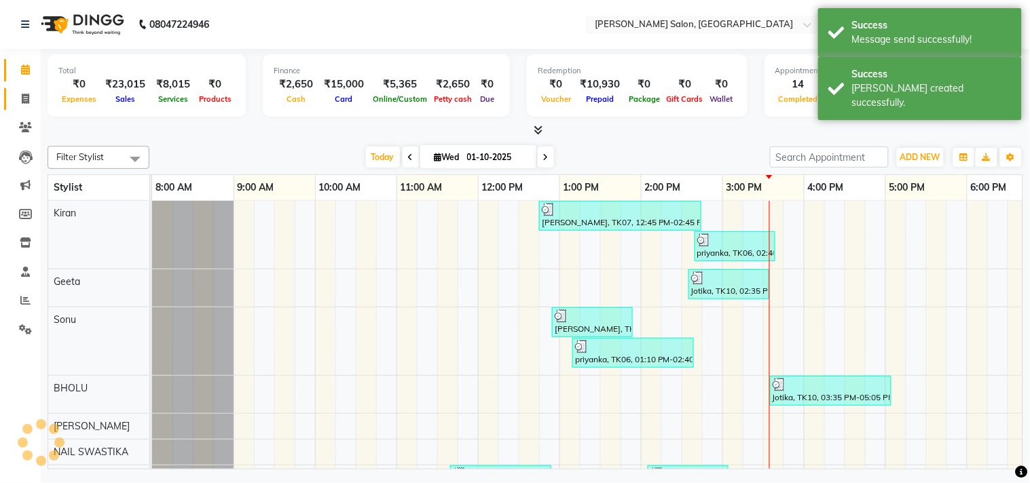
click at [28, 100] on icon at bounding box center [25, 99] width 7 height 10
select select "7229"
select select "service"
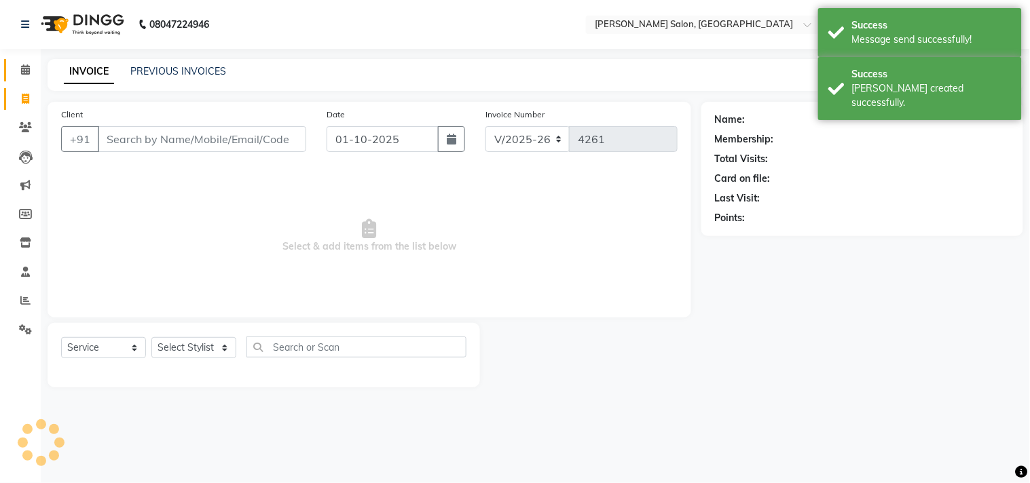
click at [24, 67] on icon at bounding box center [25, 70] width 9 height 10
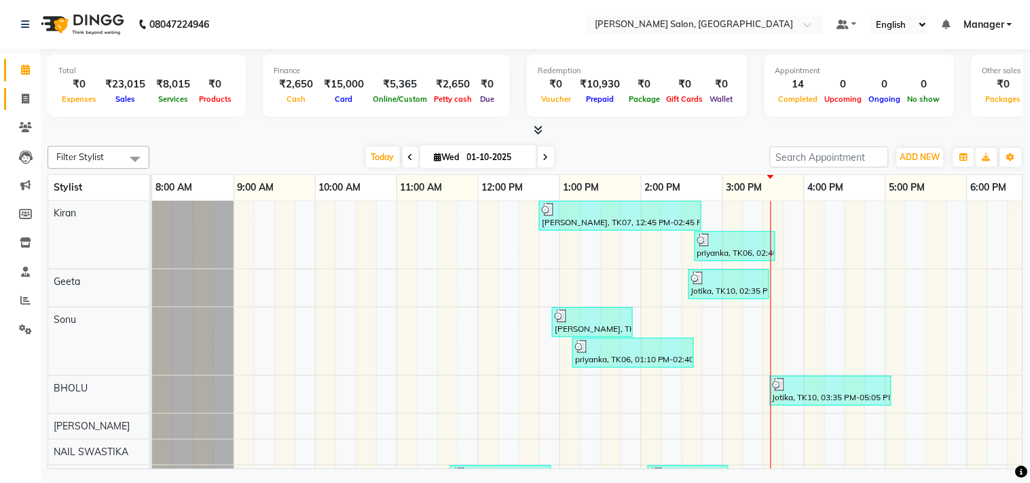
click at [25, 103] on icon at bounding box center [25, 99] width 7 height 10
select select "service"
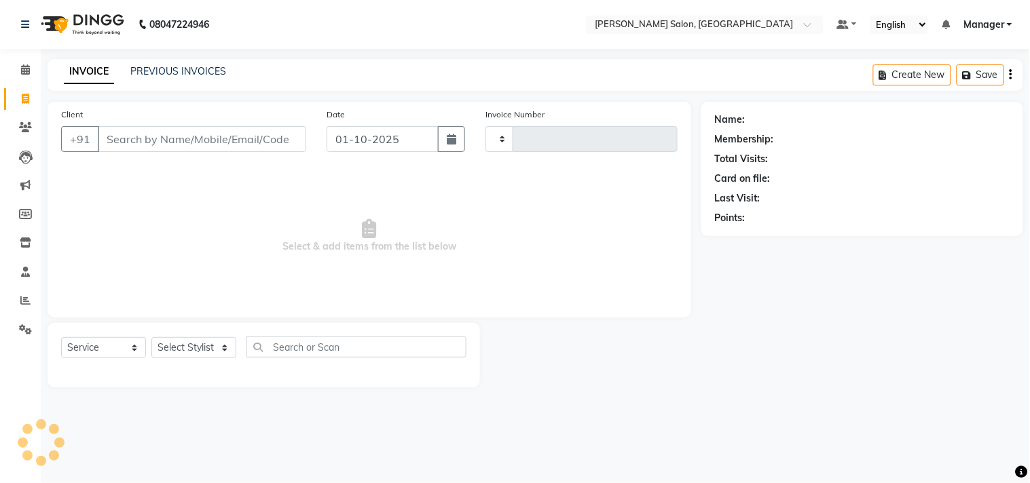
type input "4261"
select select "7229"
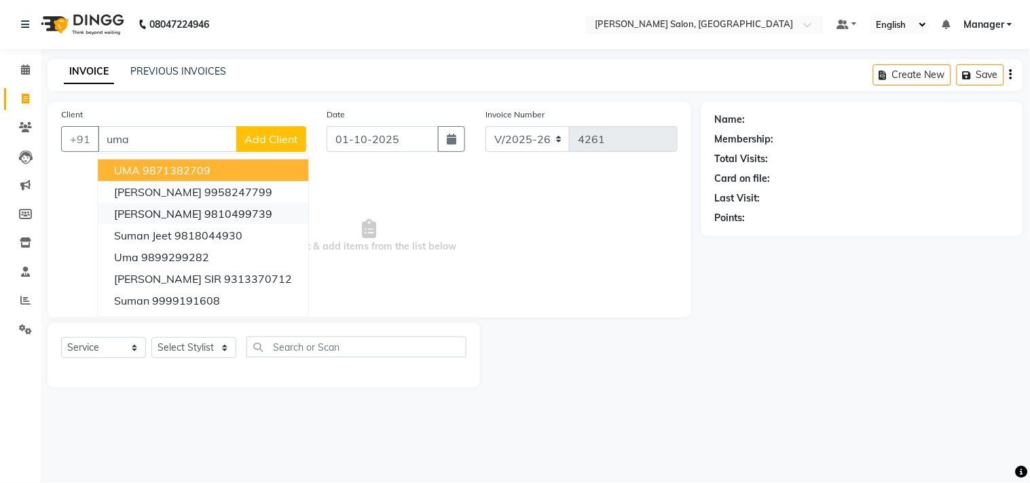
click at [204, 216] on ngb-highlight "9810499739" at bounding box center [238, 214] width 68 height 14
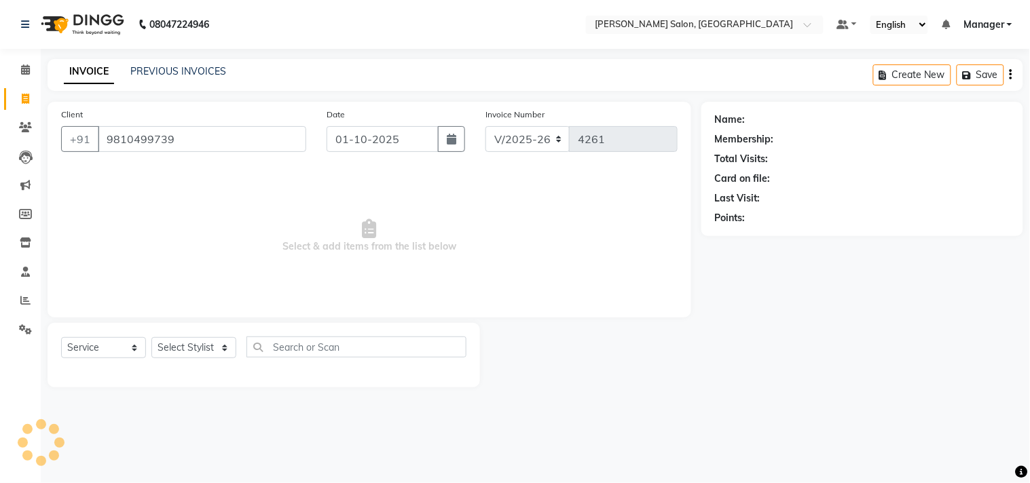
type input "9810499739"
select select "1: Object"
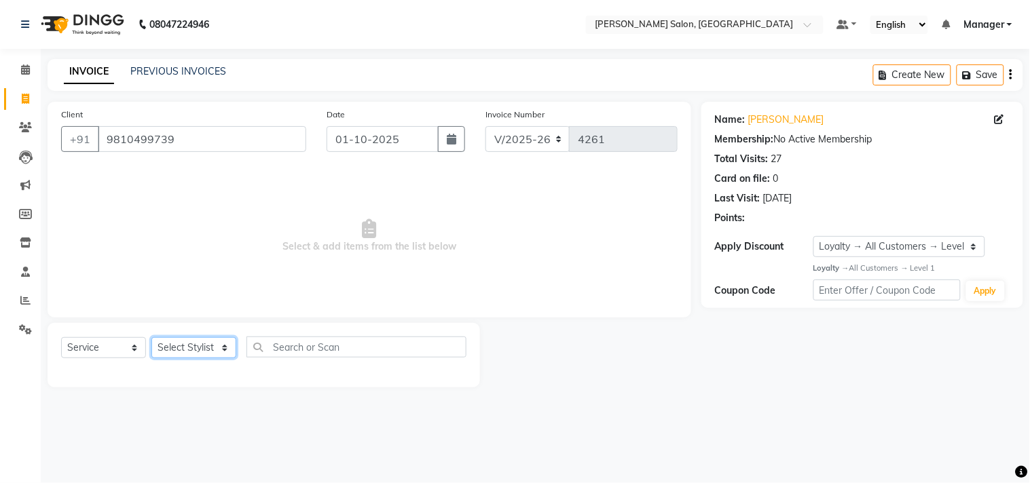
click at [221, 350] on select "Select Stylist BHOLU Geeta [PERSON_NAME] [PERSON_NAME] [PERSON_NAME] PEDI Manag…" at bounding box center [193, 347] width 85 height 21
select select "63474"
click at [151, 338] on select "Select Stylist BHOLU Geeta [PERSON_NAME] [PERSON_NAME] [PERSON_NAME] PEDI Manag…" at bounding box center [193, 347] width 85 height 21
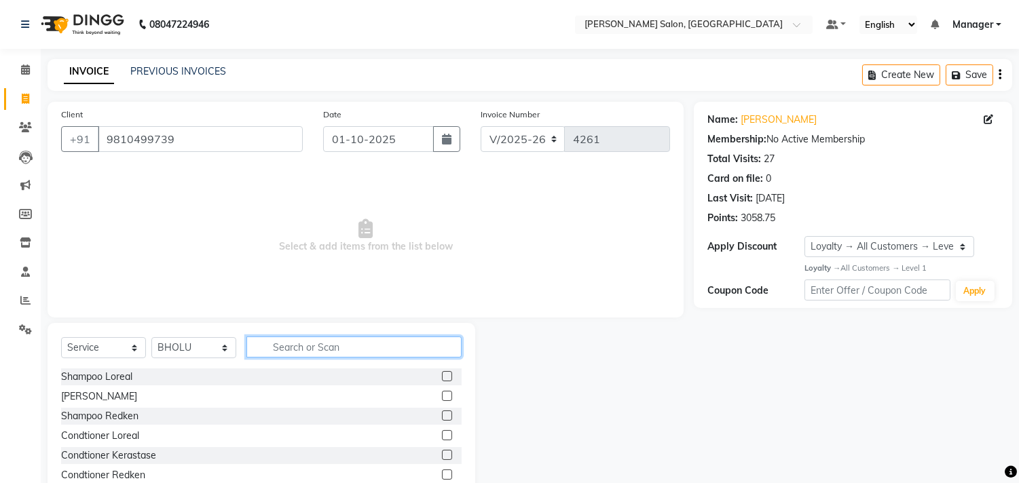
click at [331, 352] on input "text" at bounding box center [353, 347] width 215 height 21
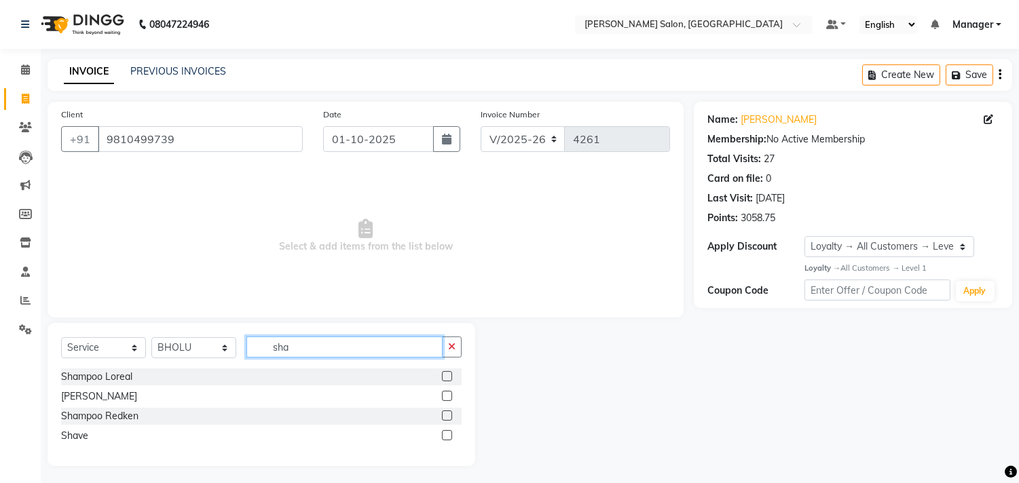
type input "sha"
click at [448, 397] on label at bounding box center [447, 396] width 10 height 10
click at [448, 397] on input "checkbox" at bounding box center [446, 396] width 9 height 9
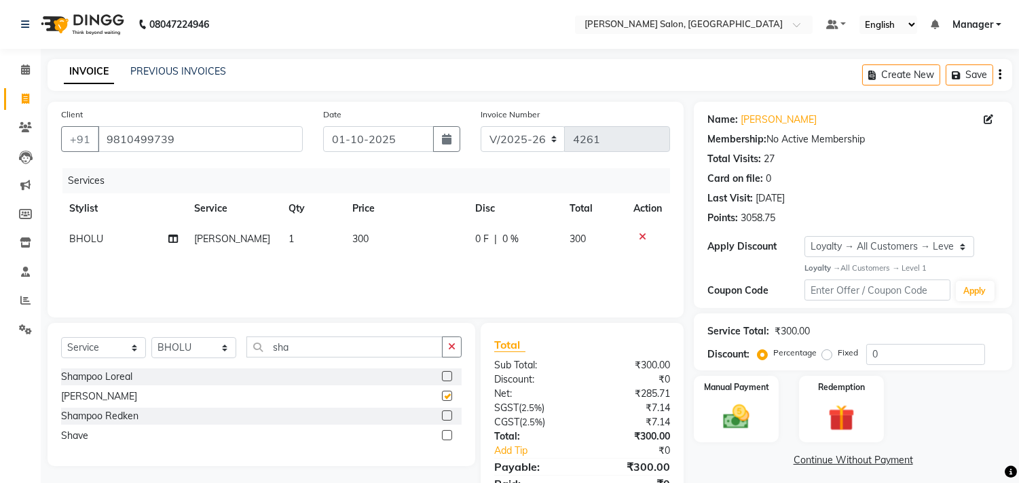
checkbox input "false"
click at [334, 353] on input "sha" at bounding box center [344, 347] width 196 height 21
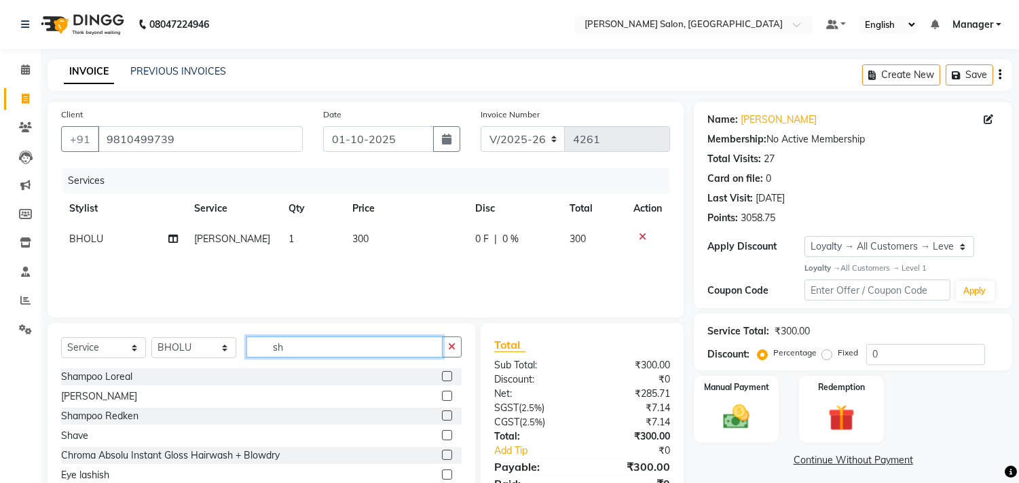
type input "s"
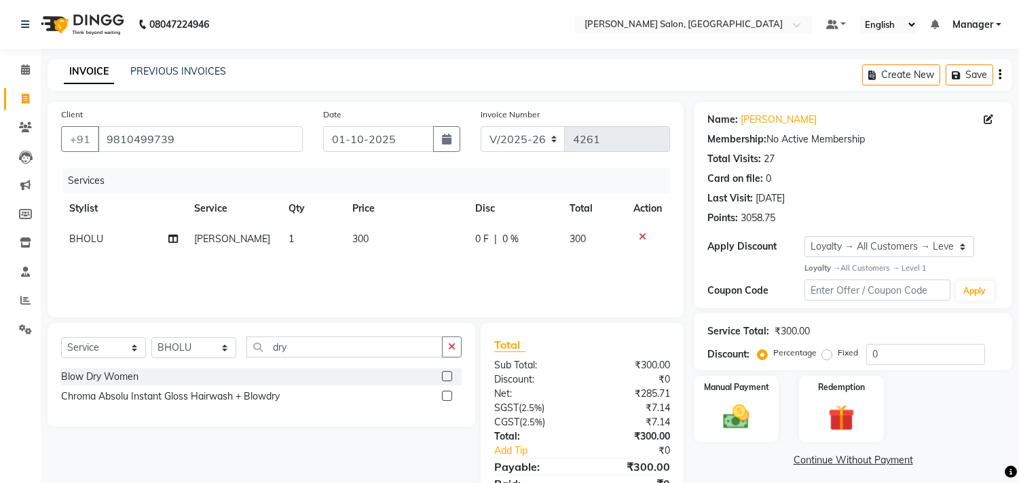
click at [642, 236] on icon at bounding box center [642, 237] width 7 height 10
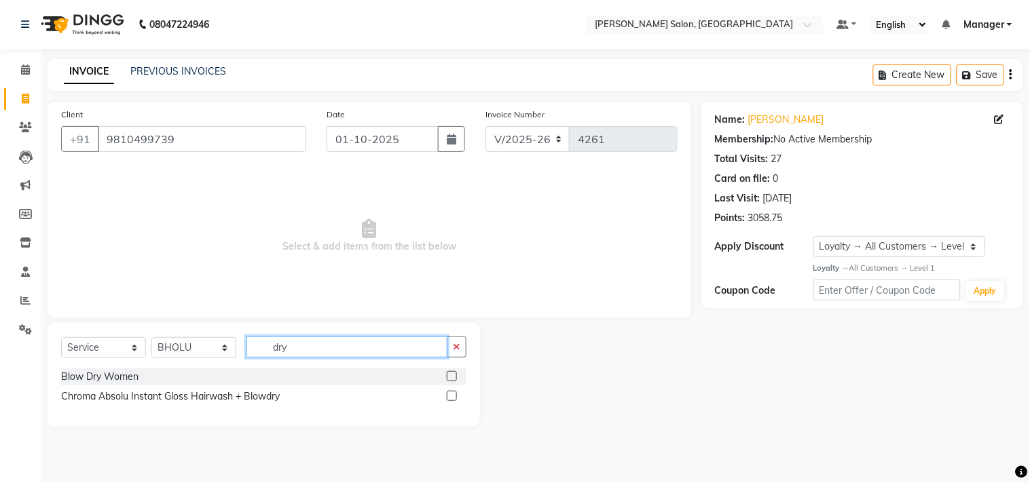
click at [359, 346] on input "dry" at bounding box center [346, 347] width 201 height 21
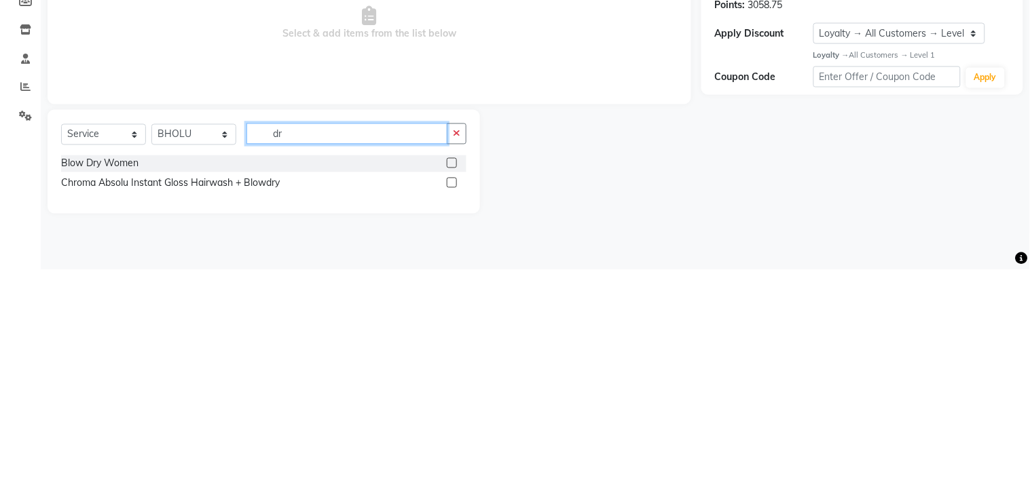
type input "d"
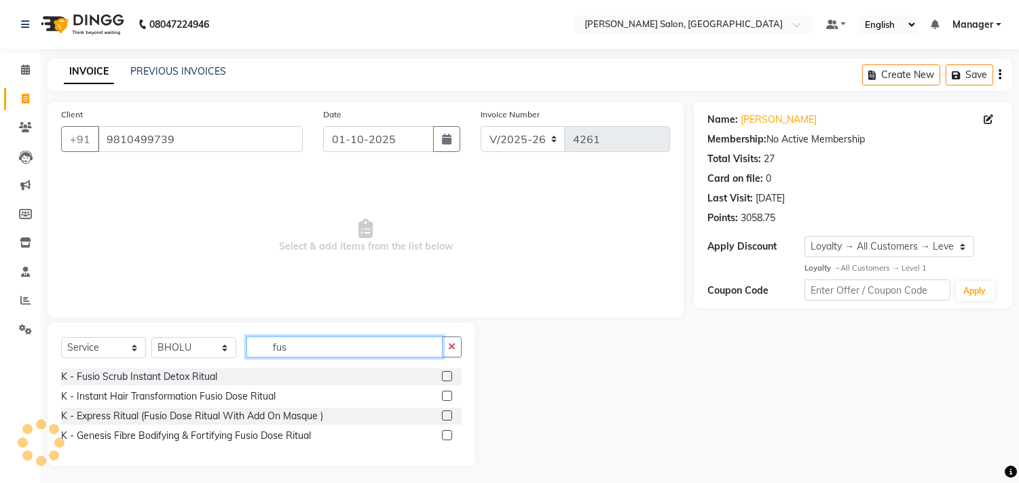
type input "fus"
click at [445, 379] on label at bounding box center [447, 376] width 10 height 10
click at [445, 379] on input "checkbox" at bounding box center [446, 377] width 9 height 9
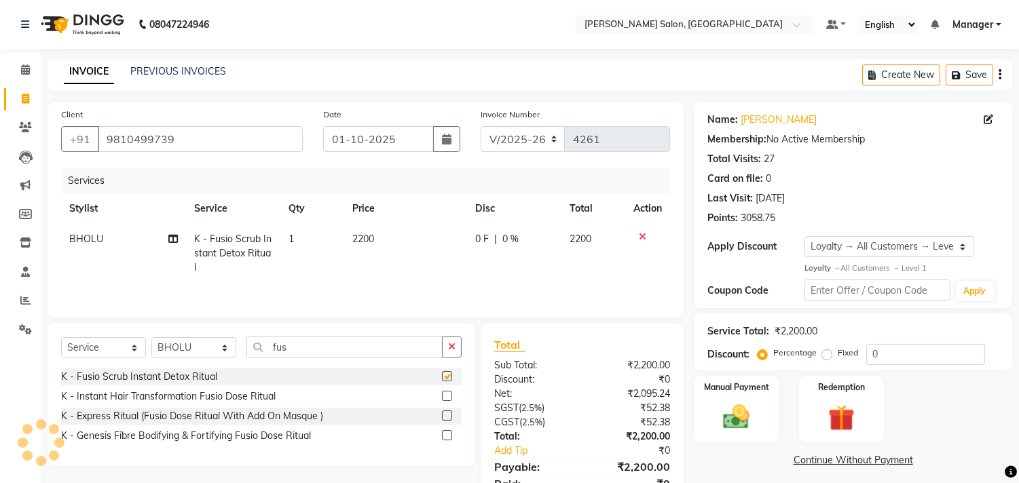
click at [420, 255] on td "2200" at bounding box center [405, 253] width 123 height 59
checkbox input "false"
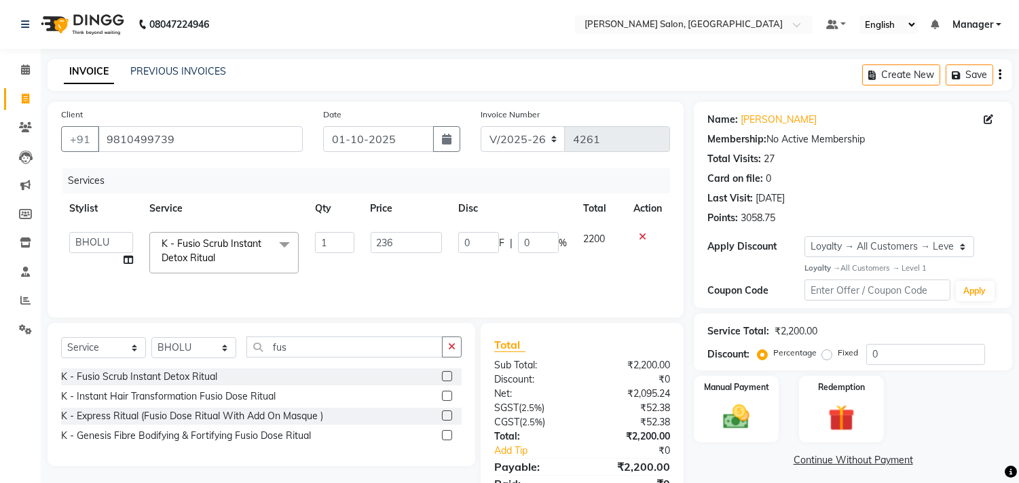
type input "2360"
click at [504, 276] on td "0 F | 0 %" at bounding box center [512, 253] width 125 height 58
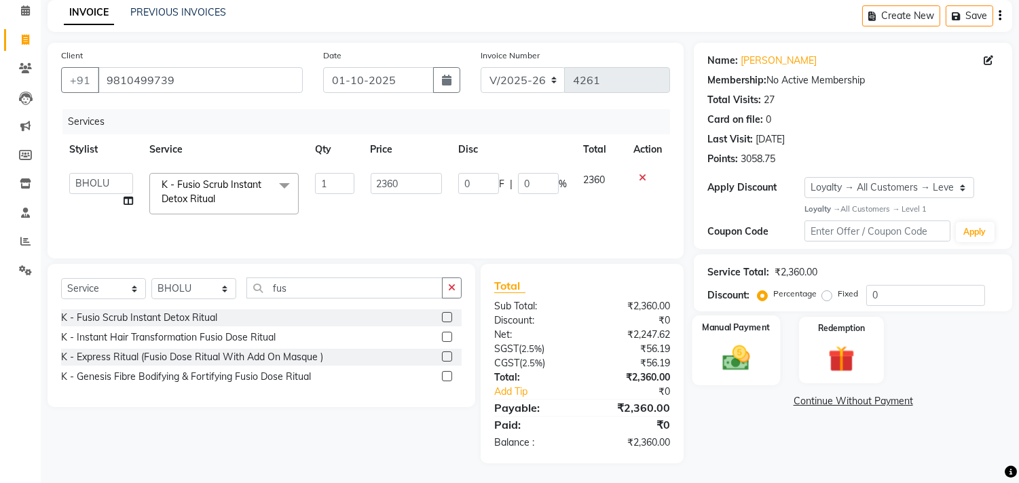
click at [731, 363] on img at bounding box center [736, 358] width 45 height 32
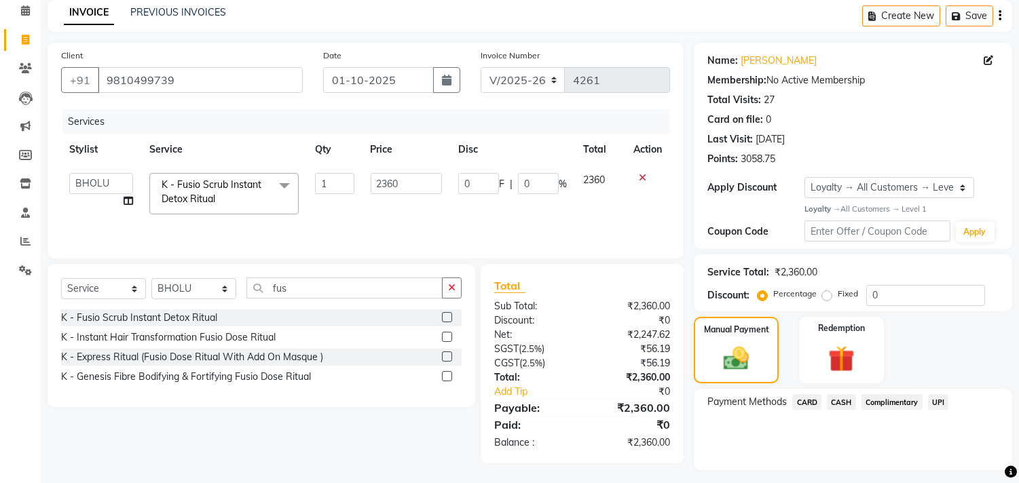
click at [811, 401] on span "CARD" at bounding box center [806, 402] width 29 height 16
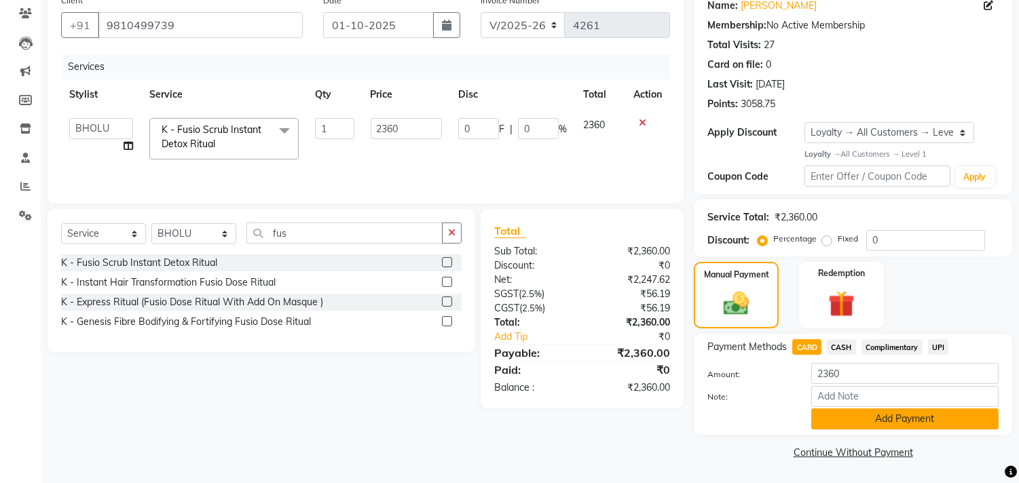
click at [886, 422] on button "Add Payment" at bounding box center [904, 419] width 187 height 21
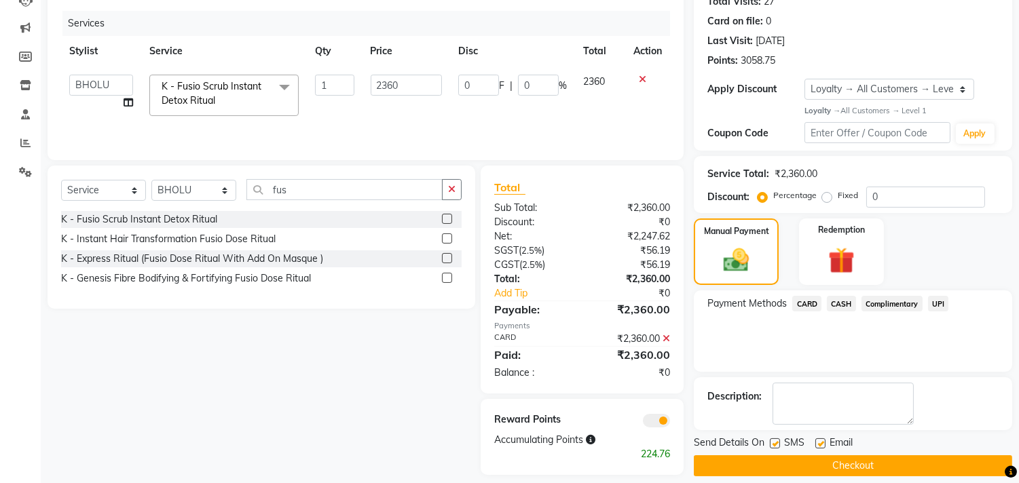
scroll to position [171, 0]
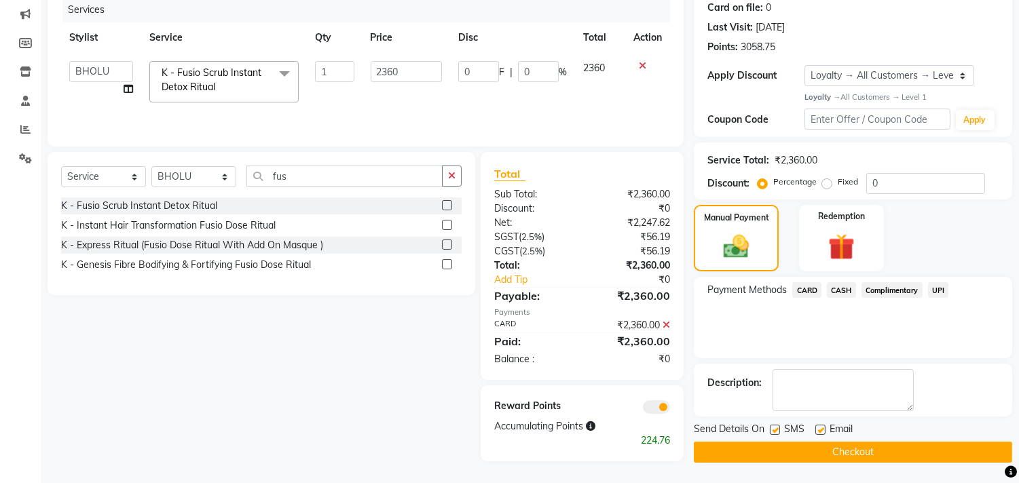
click at [894, 458] on button "Checkout" at bounding box center [853, 452] width 318 height 21
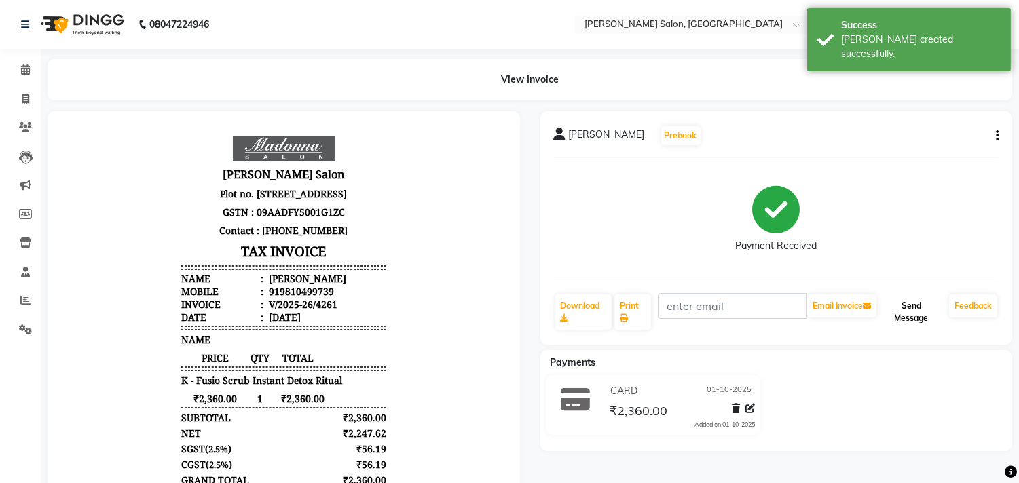
click at [919, 320] on button "Send Message" at bounding box center [911, 312] width 65 height 35
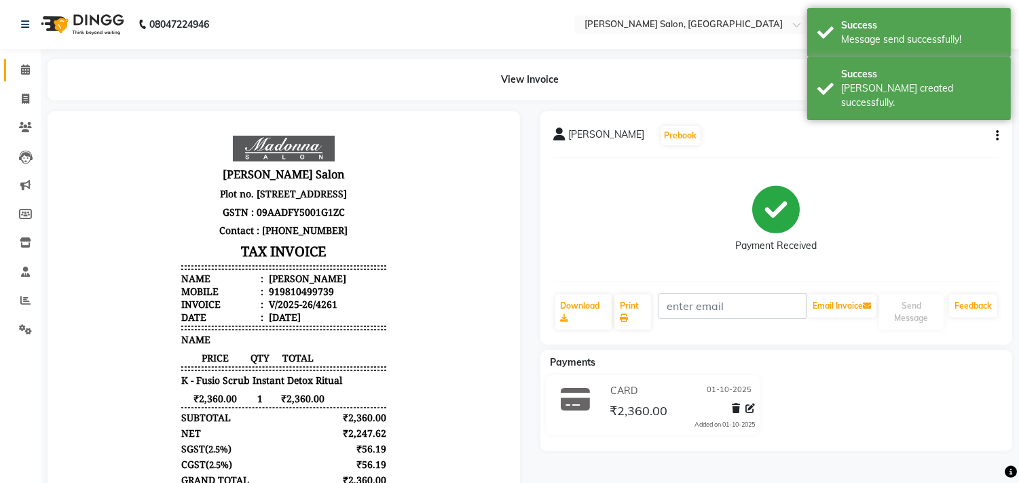
click at [24, 69] on icon at bounding box center [25, 70] width 9 height 10
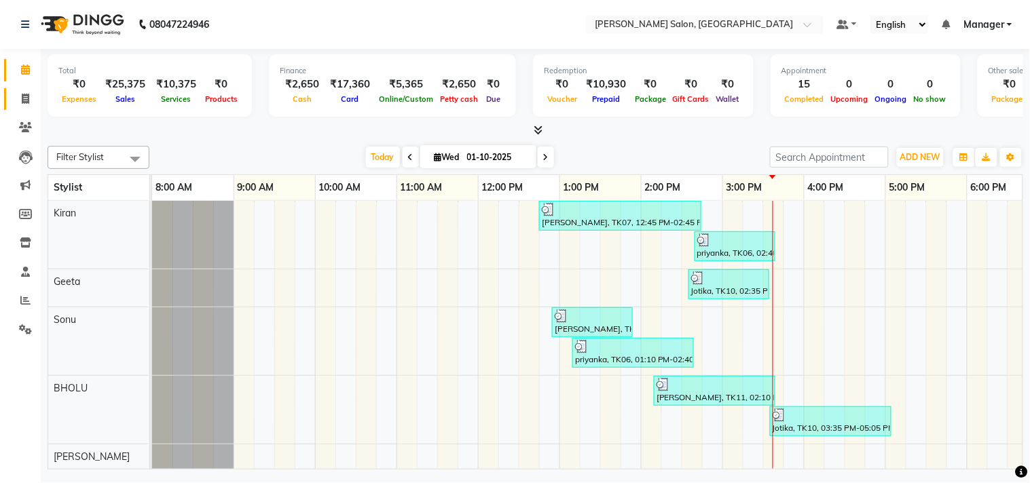
click at [24, 103] on icon at bounding box center [25, 99] width 7 height 10
select select "service"
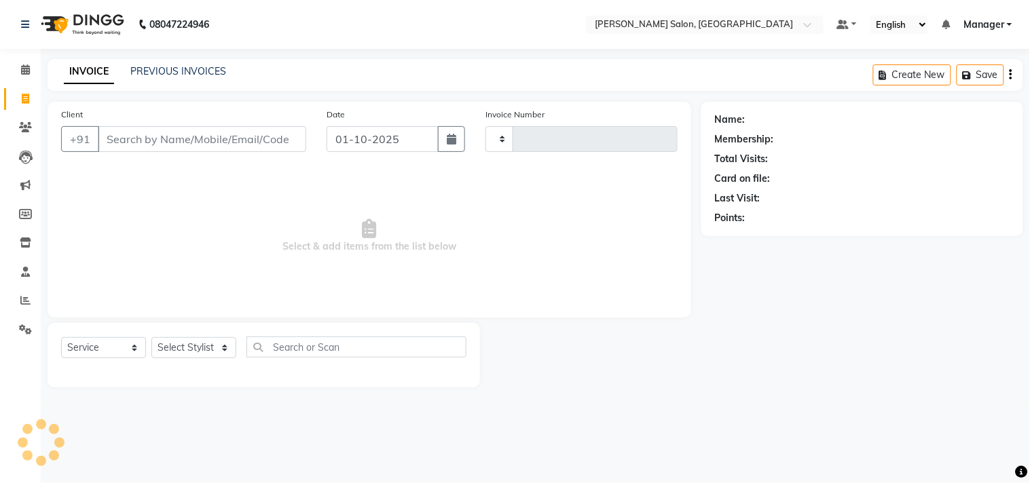
type input "4262"
select select "7229"
click at [24, 69] on icon at bounding box center [25, 70] width 9 height 10
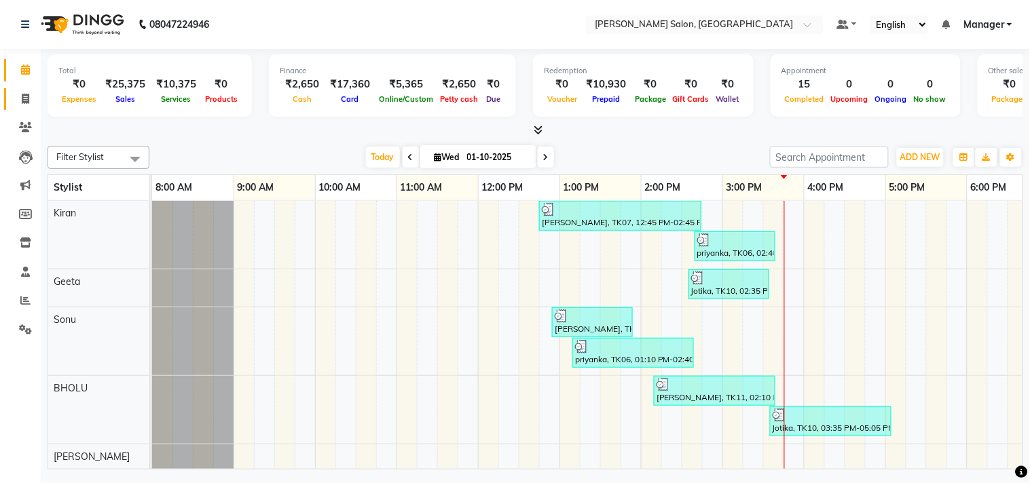
click at [24, 98] on icon at bounding box center [25, 99] width 7 height 10
select select "service"
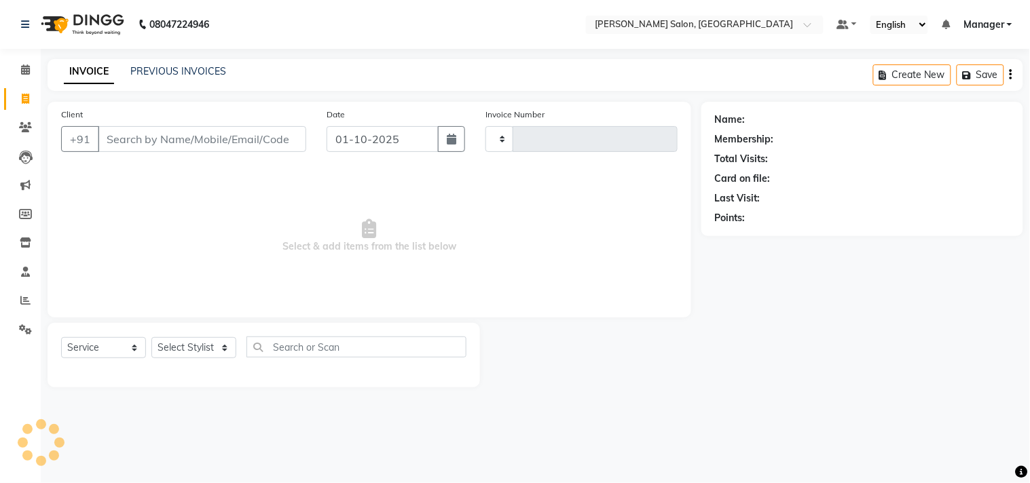
type input "4262"
select select "7229"
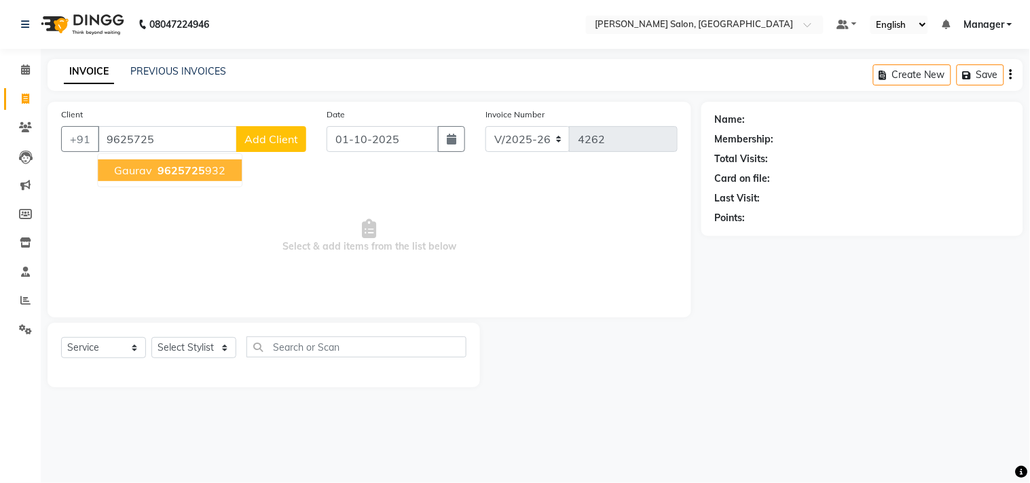
click at [186, 172] on span "9625725" at bounding box center [182, 171] width 48 height 14
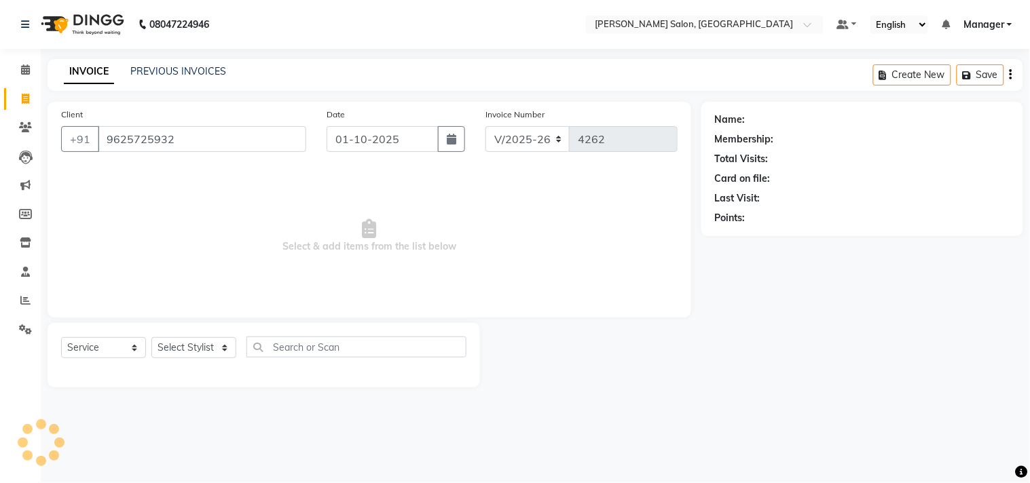
type input "9625725932"
select select "1: Object"
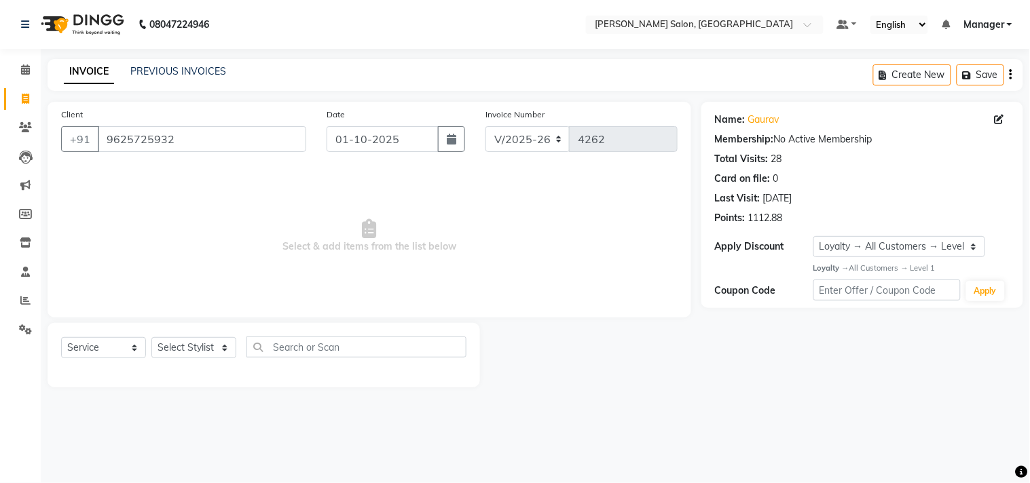
click at [756, 224] on div "1112.88" at bounding box center [765, 218] width 35 height 14
click at [195, 145] on input "9625725932" at bounding box center [202, 139] width 208 height 26
type input "962572593"
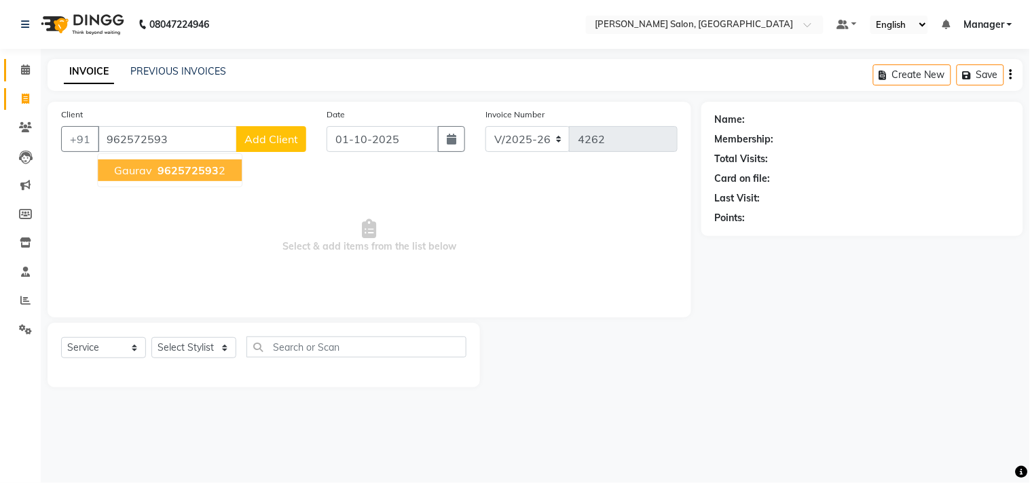
click at [24, 69] on icon at bounding box center [25, 70] width 9 height 10
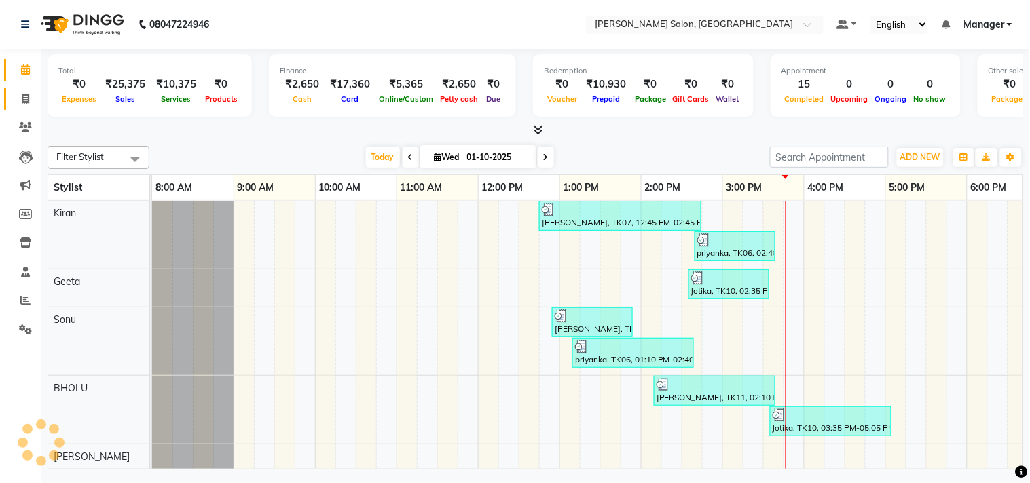
click at [24, 98] on icon at bounding box center [25, 99] width 7 height 10
select select "service"
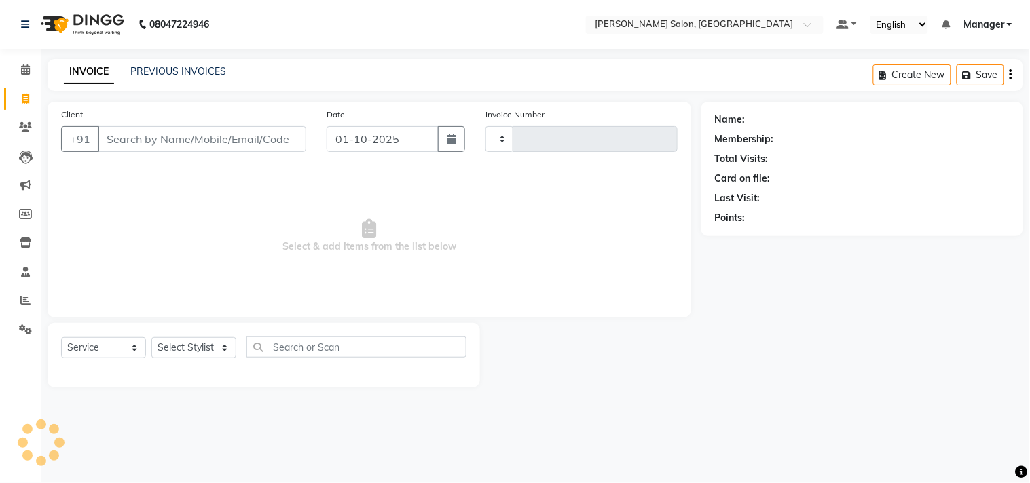
type input "4262"
select select "7229"
type input "9"
click at [24, 65] on icon at bounding box center [25, 70] width 9 height 10
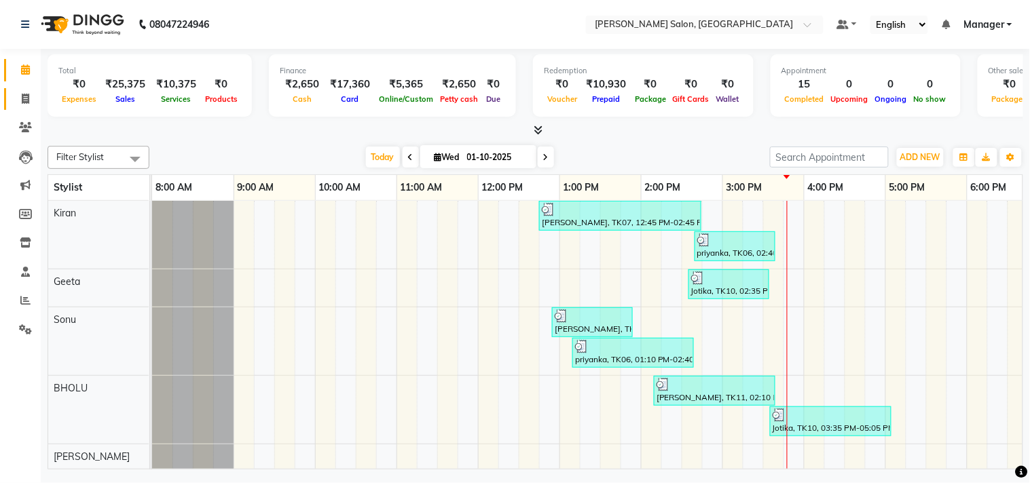
click at [22, 98] on icon at bounding box center [25, 99] width 7 height 10
select select "service"
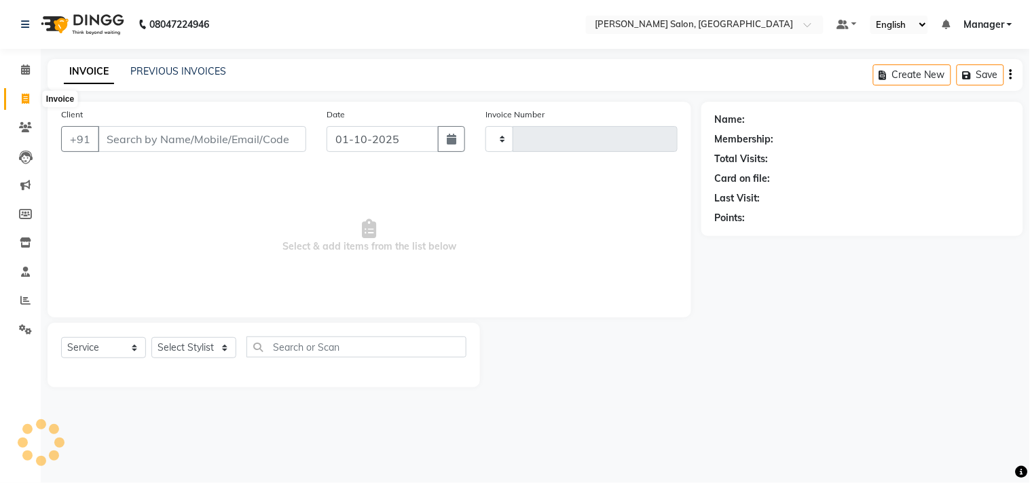
type input "4262"
select select "7229"
click at [24, 69] on icon at bounding box center [25, 70] width 9 height 10
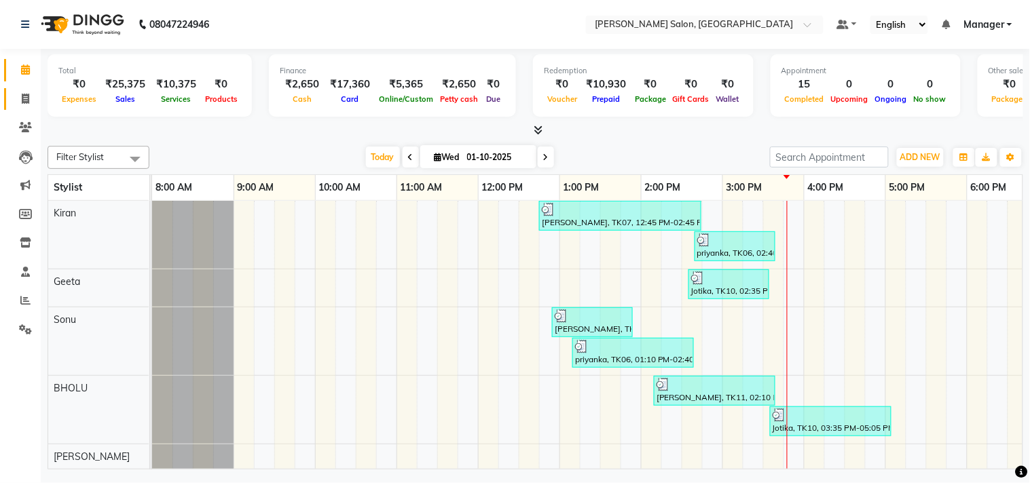
click at [24, 103] on icon at bounding box center [25, 99] width 7 height 10
select select "7229"
select select "service"
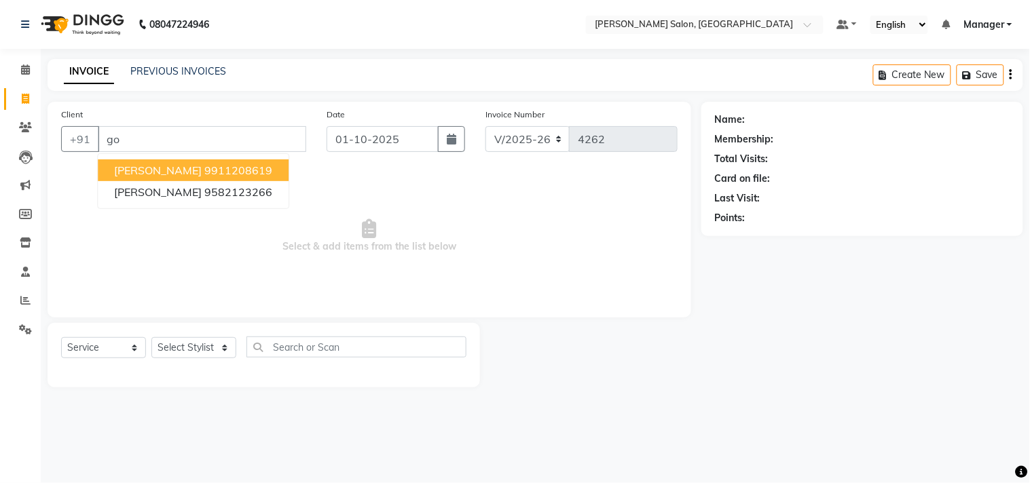
type input "g"
click at [239, 171] on button "gaurav 962572 5932" at bounding box center [195, 171] width 194 height 22
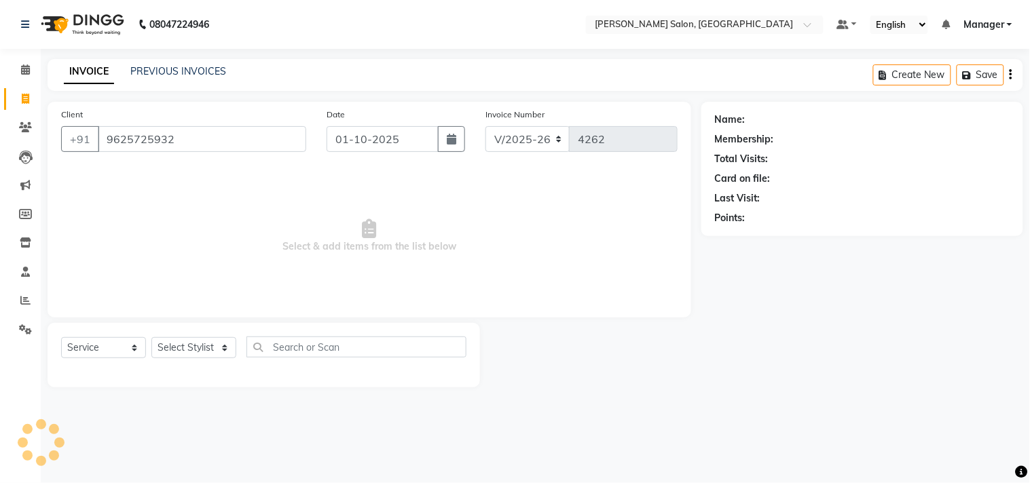
type input "9625725932"
select select "1: Object"
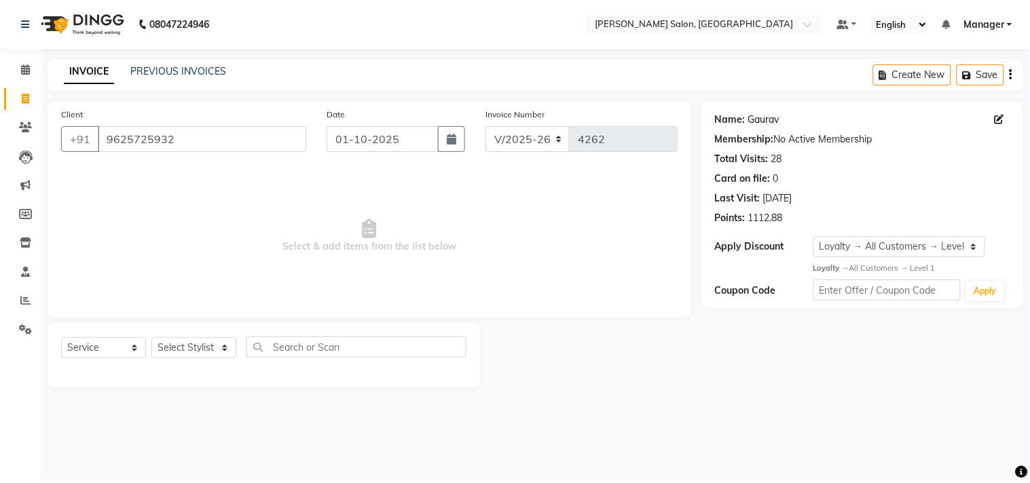
click at [775, 120] on link "Gaurav" at bounding box center [763, 120] width 31 height 14
click at [217, 349] on select "Select Stylist BHOLU Geeta [PERSON_NAME] [PERSON_NAME] [PERSON_NAME] PEDI Manag…" at bounding box center [193, 347] width 85 height 21
click at [225, 352] on select "Select Stylist BHOLU Geeta [PERSON_NAME] [PERSON_NAME] [PERSON_NAME] PEDI Manag…" at bounding box center [193, 347] width 85 height 21
click at [227, 356] on select "Select Stylist BHOLU Geeta [PERSON_NAME] [PERSON_NAME] [PERSON_NAME] PEDI Manag…" at bounding box center [193, 347] width 85 height 21
click at [232, 355] on select "Select Stylist BHOLU Geeta [PERSON_NAME] [PERSON_NAME] [PERSON_NAME] PEDI Manag…" at bounding box center [193, 347] width 85 height 21
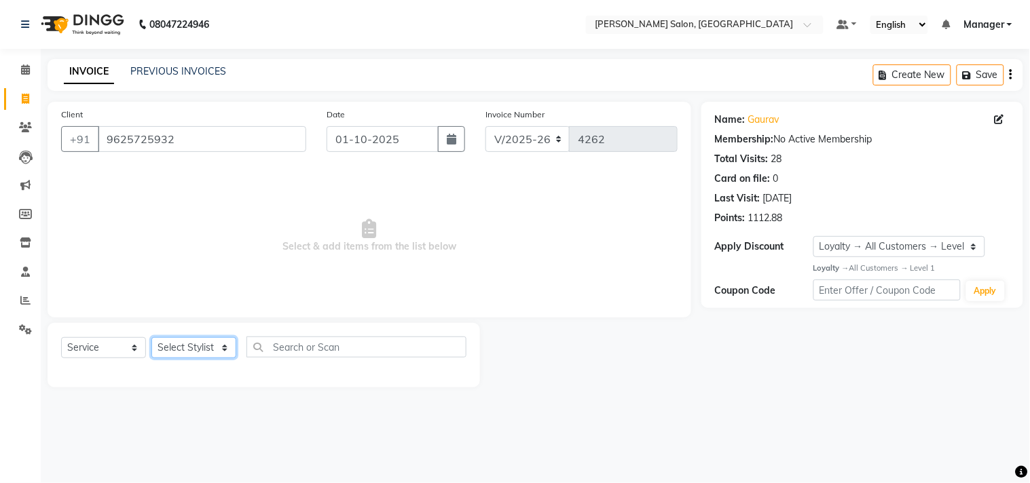
click at [224, 354] on select "Select Stylist BHOLU Geeta [PERSON_NAME] [PERSON_NAME] [PERSON_NAME] PEDI Manag…" at bounding box center [193, 347] width 85 height 21
click at [100, 354] on select "Select Service Product Membership Package Voucher Prepaid Gift Card" at bounding box center [103, 347] width 85 height 21
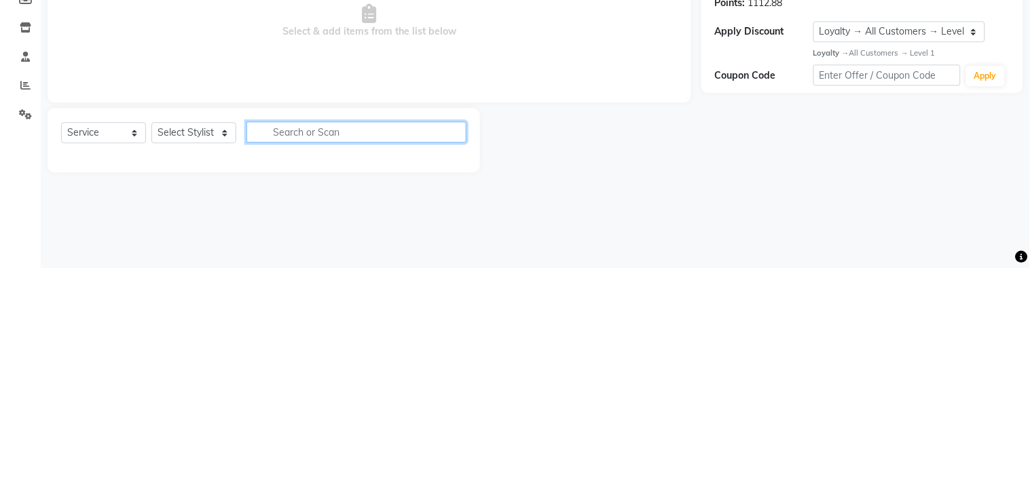
click at [340, 345] on input "text" at bounding box center [356, 347] width 220 height 21
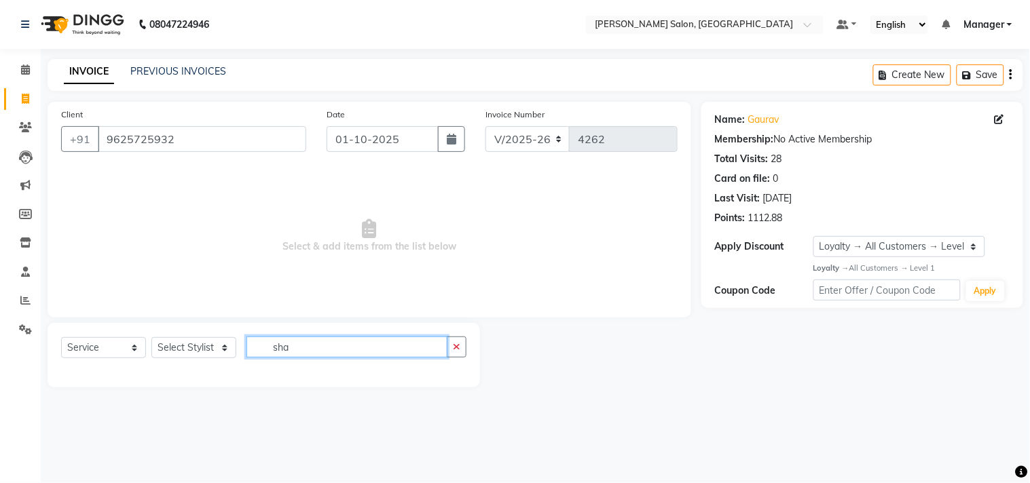
type input "sha"
click at [210, 354] on select "Select Stylist BHOLU Geeta [PERSON_NAME] [PERSON_NAME] [PERSON_NAME] PEDI Manag…" at bounding box center [193, 347] width 85 height 21
select select "69689"
click at [151, 338] on select "Select Stylist BHOLU Geeta [PERSON_NAME] [PERSON_NAME] [PERSON_NAME] PEDI Manag…" at bounding box center [193, 347] width 85 height 21
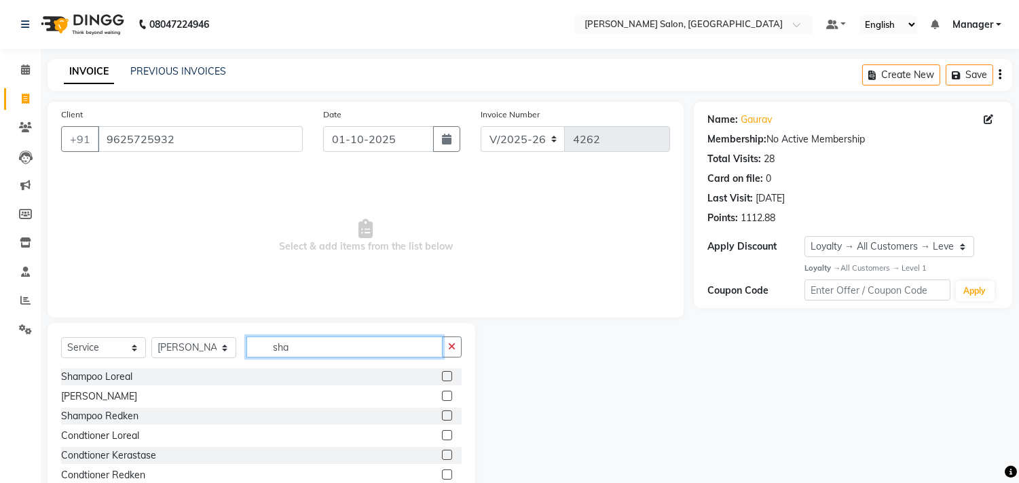
click at [342, 352] on input "sha" at bounding box center [344, 347] width 196 height 21
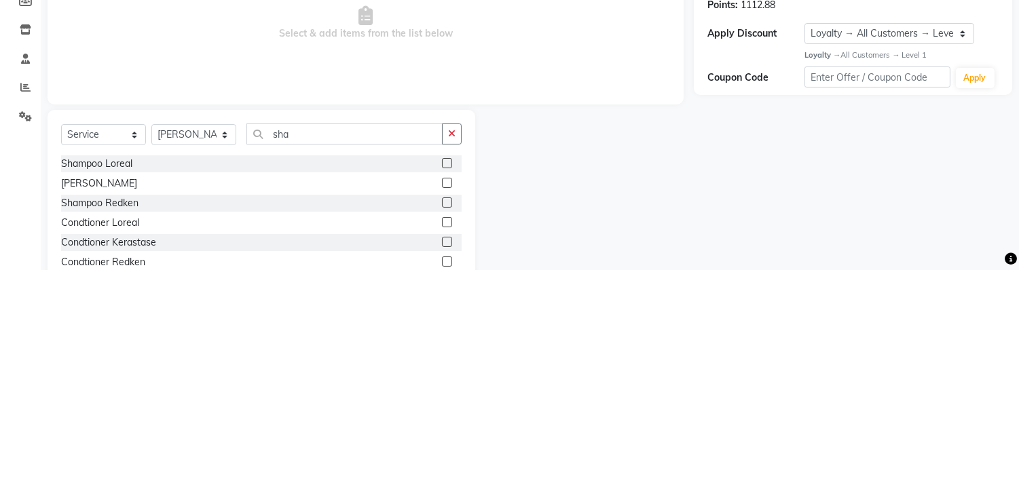
click at [442, 397] on label at bounding box center [447, 396] width 10 height 10
click at [442, 397] on input "checkbox" at bounding box center [446, 396] width 9 height 9
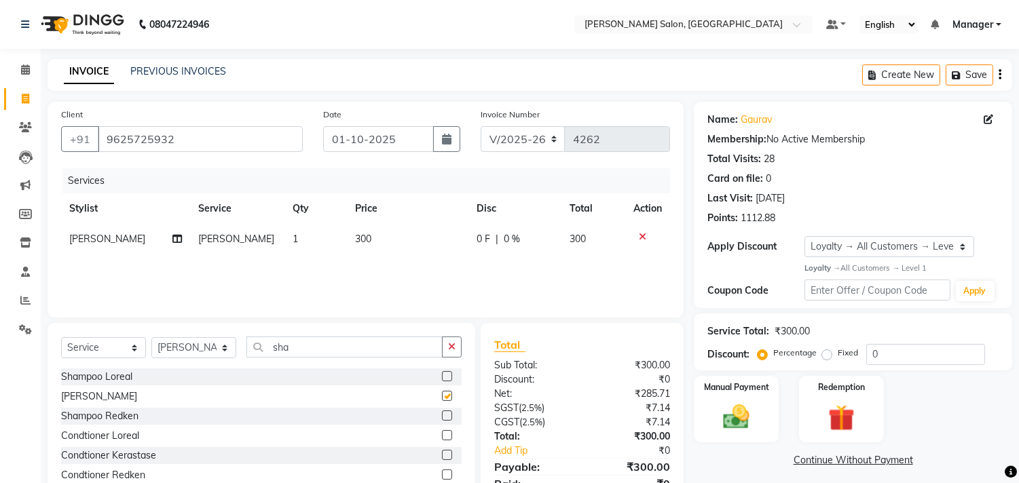
checkbox input "false"
click at [406, 240] on td "300" at bounding box center [408, 239] width 122 height 31
select select "69689"
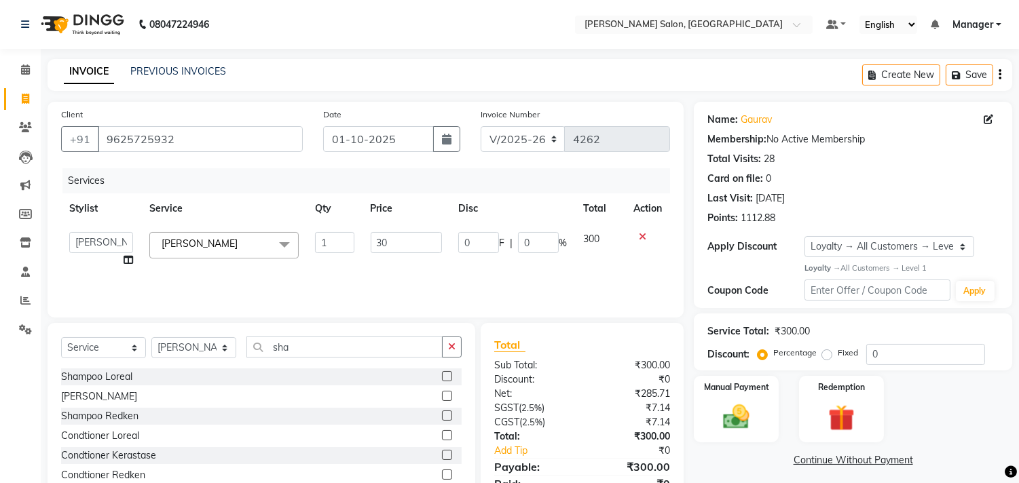
type input "3"
type input "600"
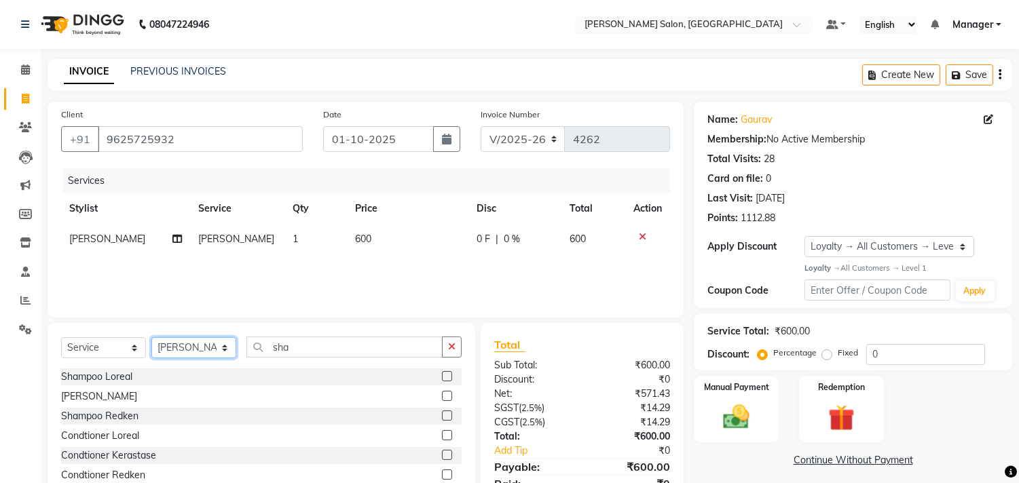
click at [231, 358] on select "Select Stylist BHOLU Geeta [PERSON_NAME] [PERSON_NAME] [PERSON_NAME] PEDI Manag…" at bounding box center [193, 347] width 85 height 21
select select "61922"
click at [151, 338] on select "Select Stylist BHOLU Geeta [PERSON_NAME] [PERSON_NAME] [PERSON_NAME] PEDI Manag…" at bounding box center [193, 347] width 85 height 21
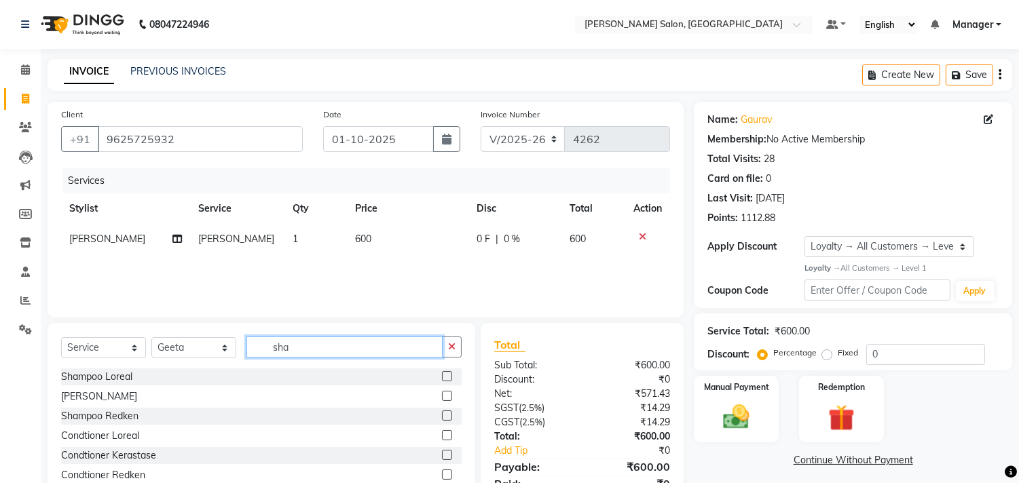
click at [330, 348] on input "sha" at bounding box center [344, 347] width 196 height 21
type input "s"
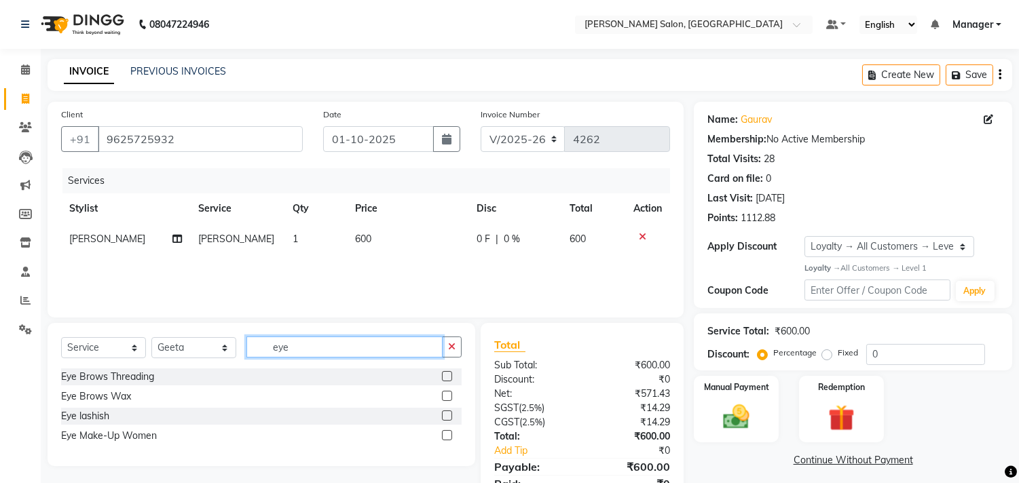
type input "eye"
click at [448, 377] on label at bounding box center [447, 376] width 10 height 10
click at [448, 377] on input "checkbox" at bounding box center [446, 377] width 9 height 9
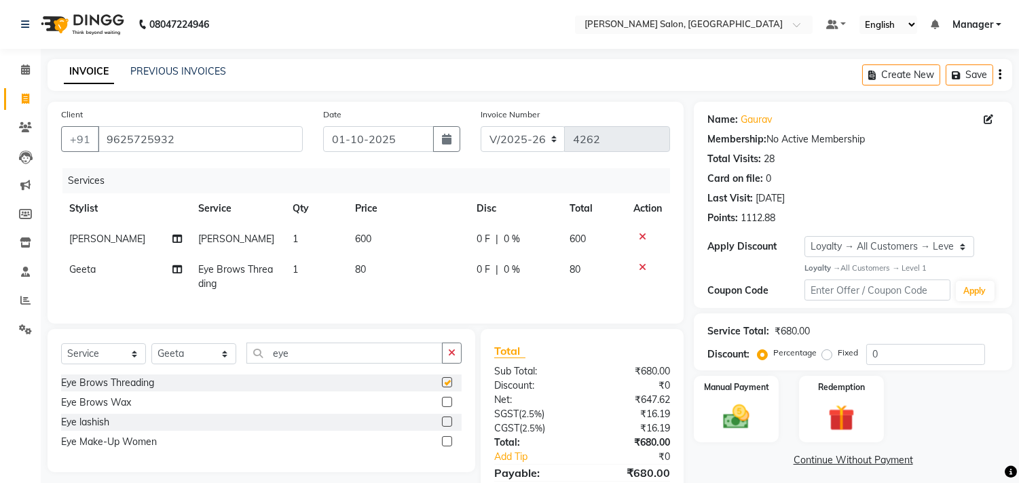
checkbox input "false"
click at [396, 299] on td "80" at bounding box center [408, 277] width 122 height 45
select select "61922"
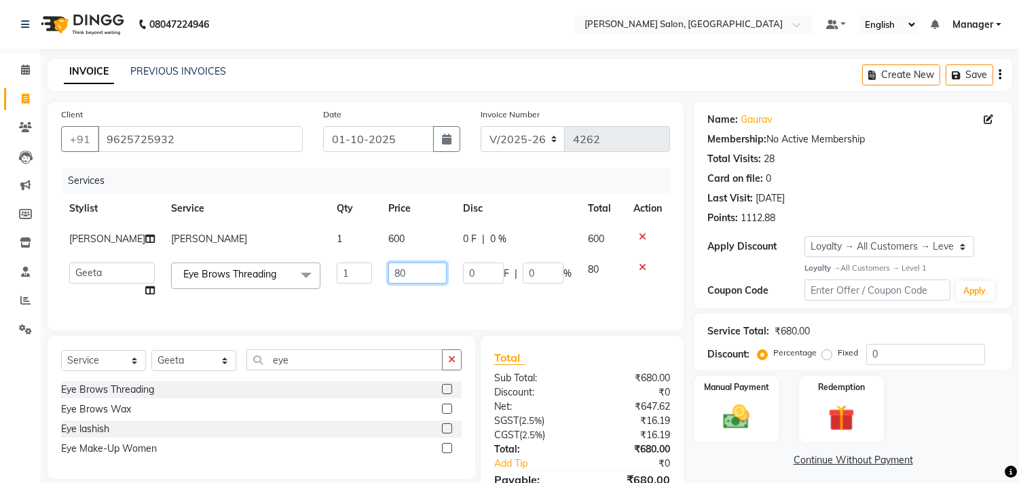
click at [397, 278] on input "80" at bounding box center [417, 273] width 58 height 21
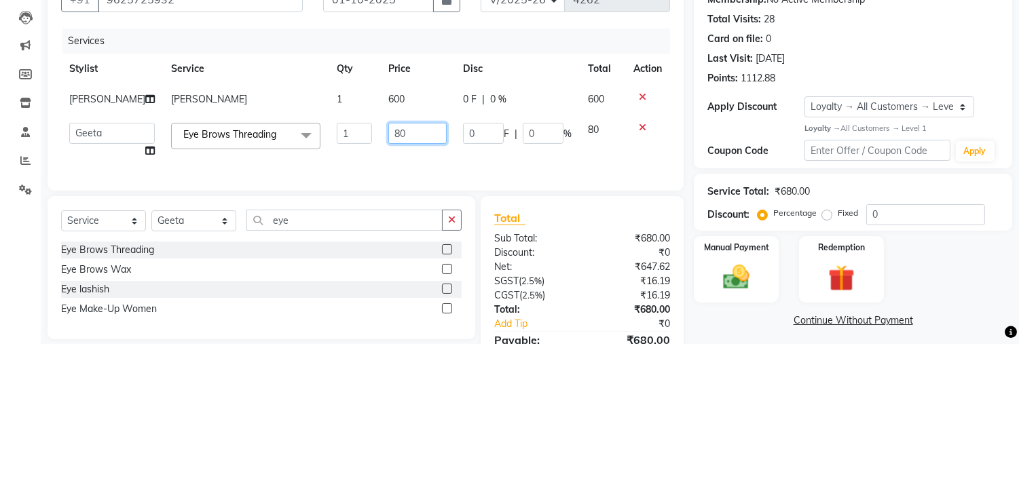
type input "8"
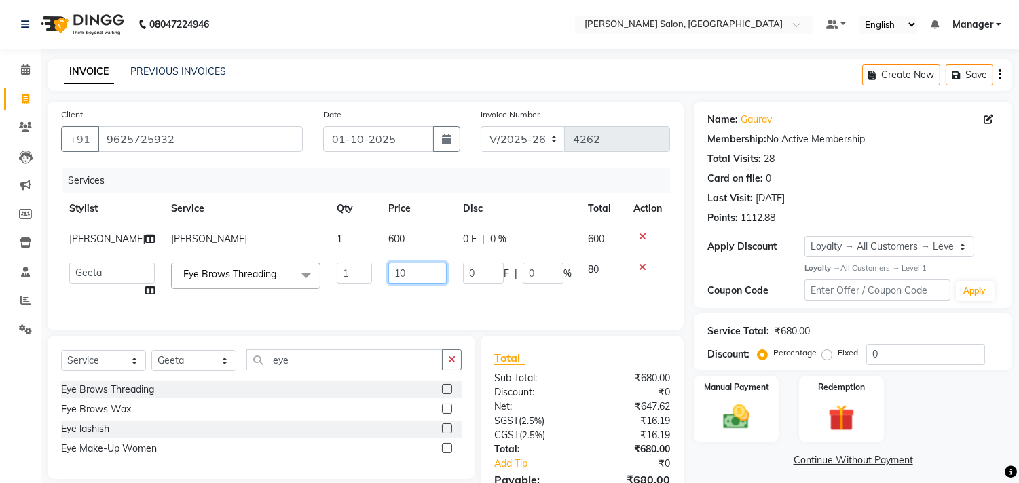
type input "1"
click at [430, 299] on td "120" at bounding box center [417, 281] width 75 height 52
click at [410, 253] on td "600" at bounding box center [417, 239] width 75 height 31
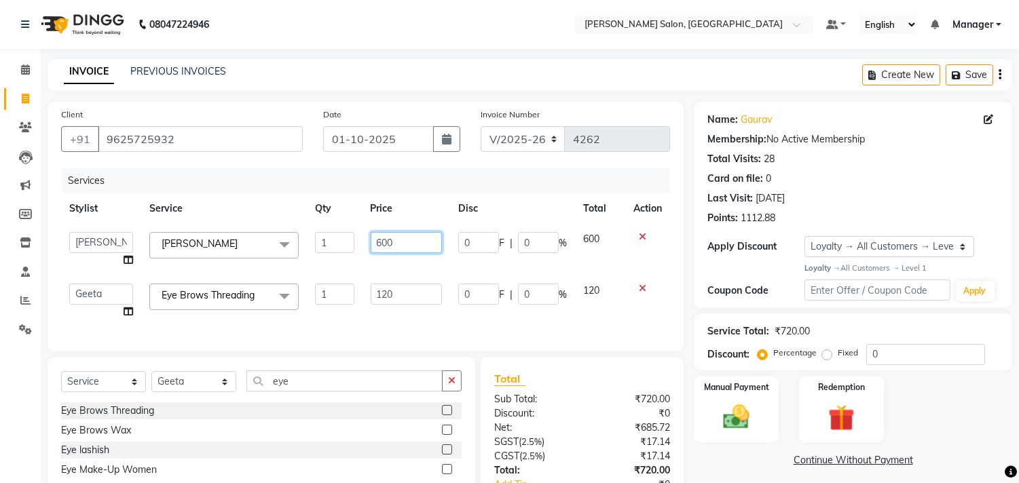
click at [417, 238] on input "600" at bounding box center [406, 242] width 71 height 21
click at [426, 295] on td "120" at bounding box center [407, 302] width 88 height 52
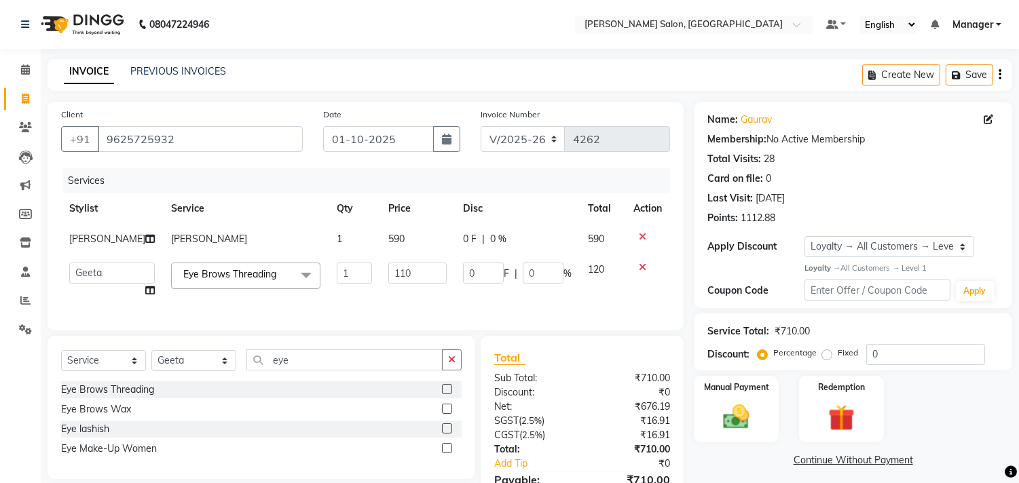
click at [494, 295] on td "0 F | 0 %" at bounding box center [517, 281] width 125 height 52
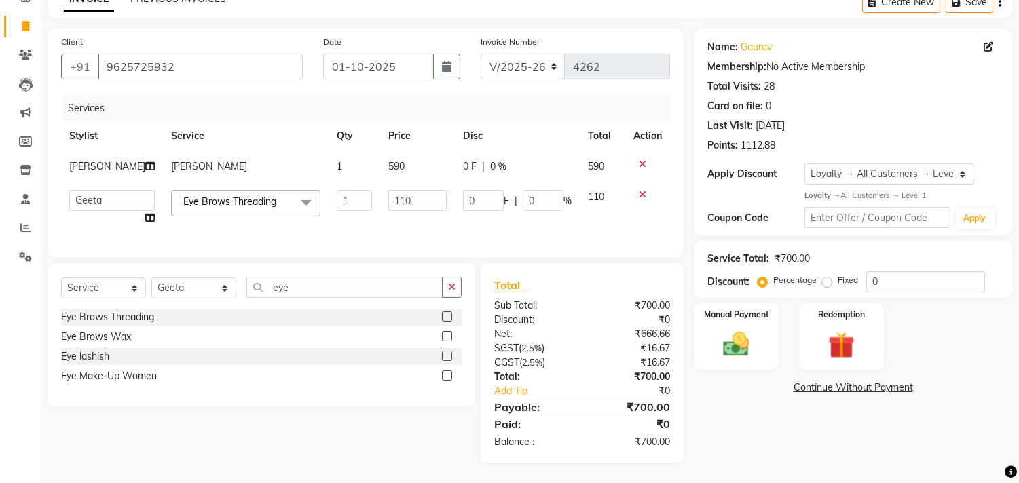
scroll to position [84, 0]
click at [744, 331] on img at bounding box center [736, 344] width 43 height 31
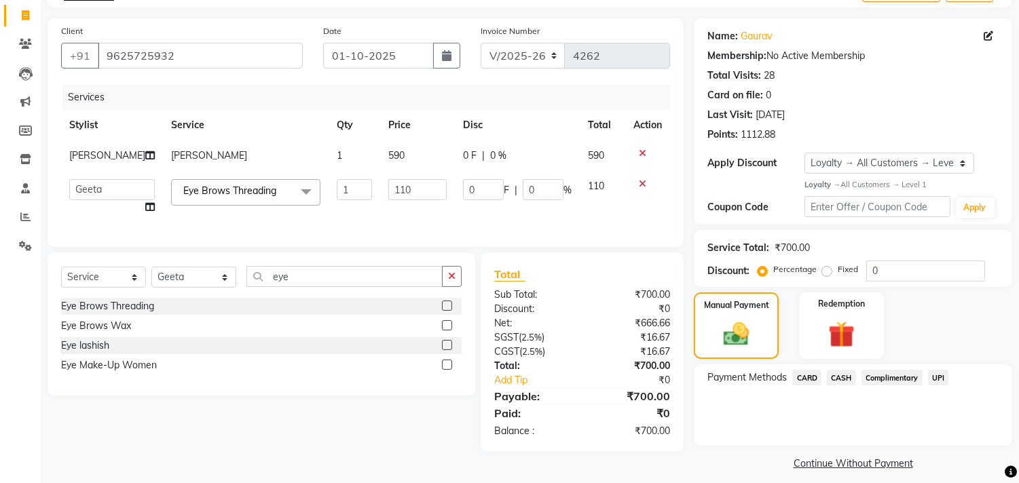
click at [847, 378] on span "CASH" at bounding box center [841, 378] width 29 height 16
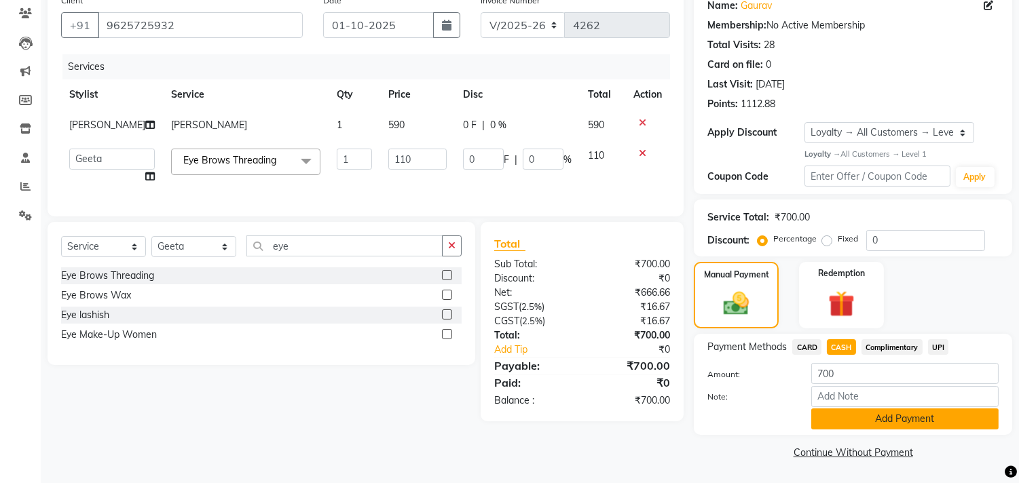
click at [906, 416] on button "Add Payment" at bounding box center [904, 419] width 187 height 21
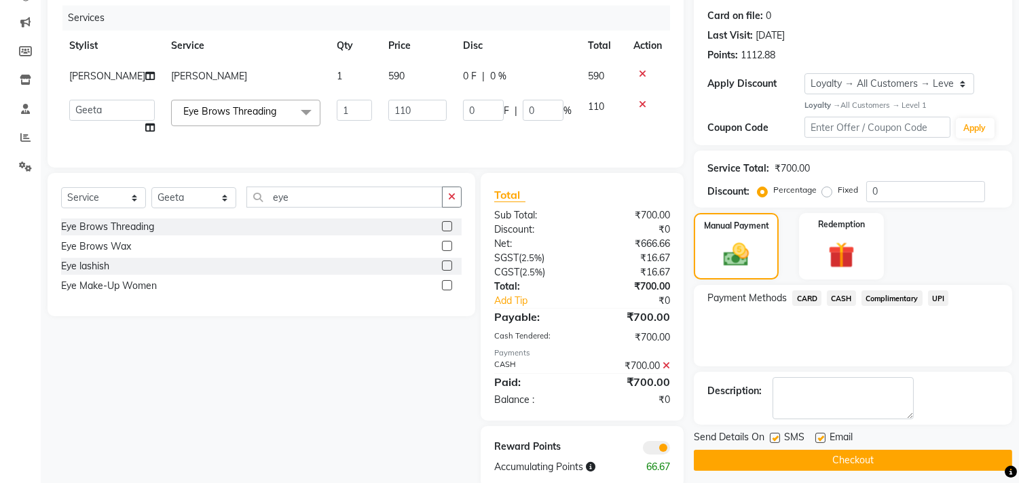
scroll to position [199, 0]
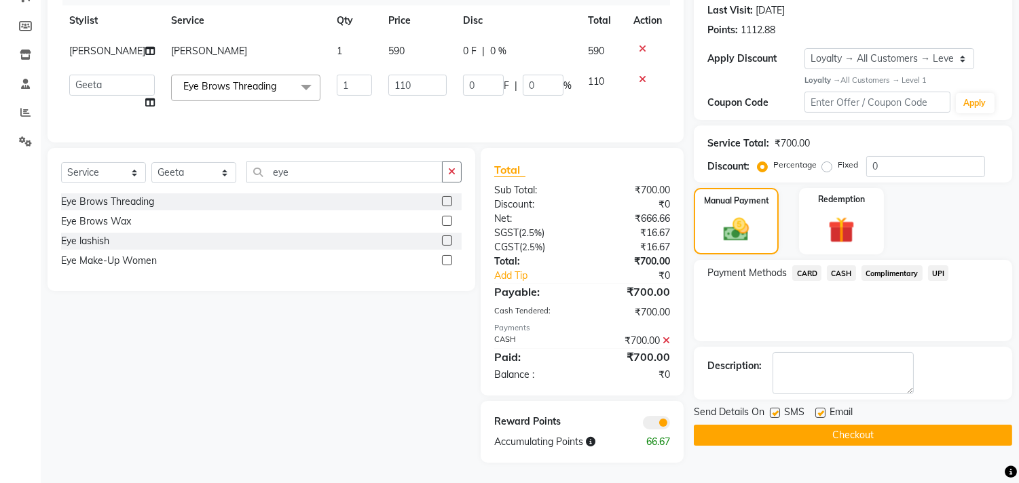
click at [923, 426] on button "Checkout" at bounding box center [853, 435] width 318 height 21
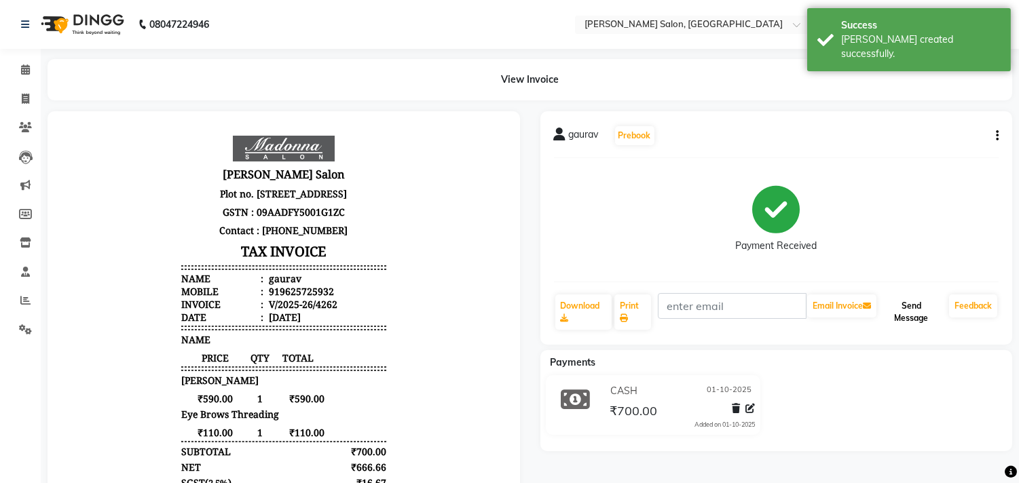
click at [911, 319] on button "Send Message" at bounding box center [911, 312] width 65 height 35
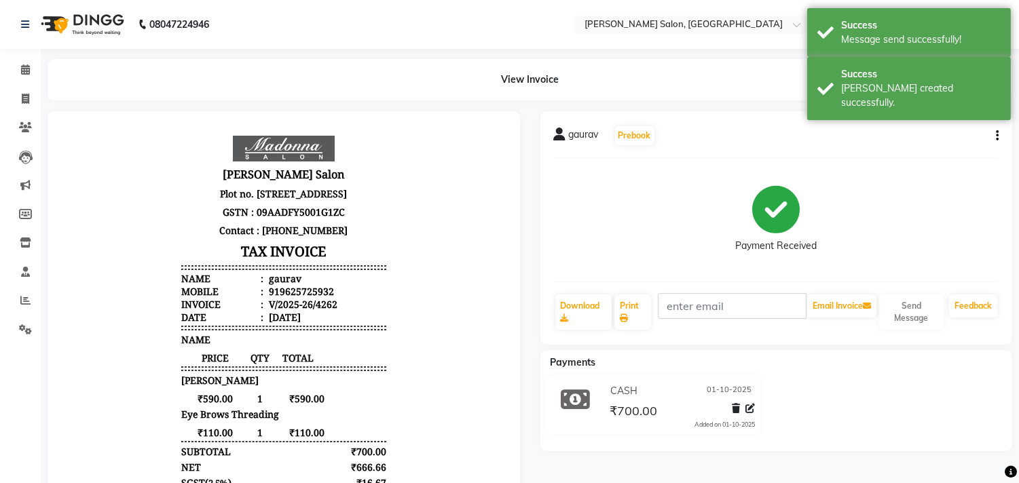
click at [24, 69] on icon at bounding box center [25, 70] width 9 height 10
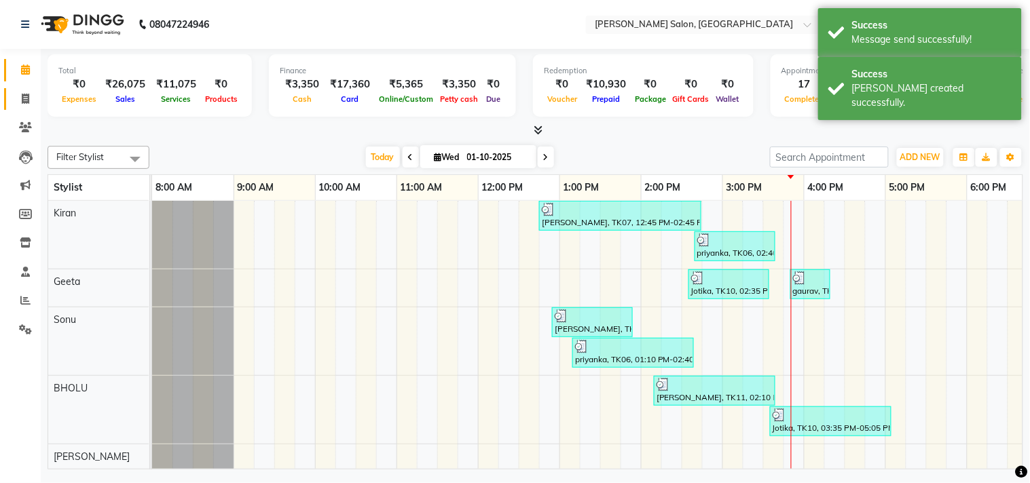
click at [18, 99] on span at bounding box center [26, 100] width 24 height 16
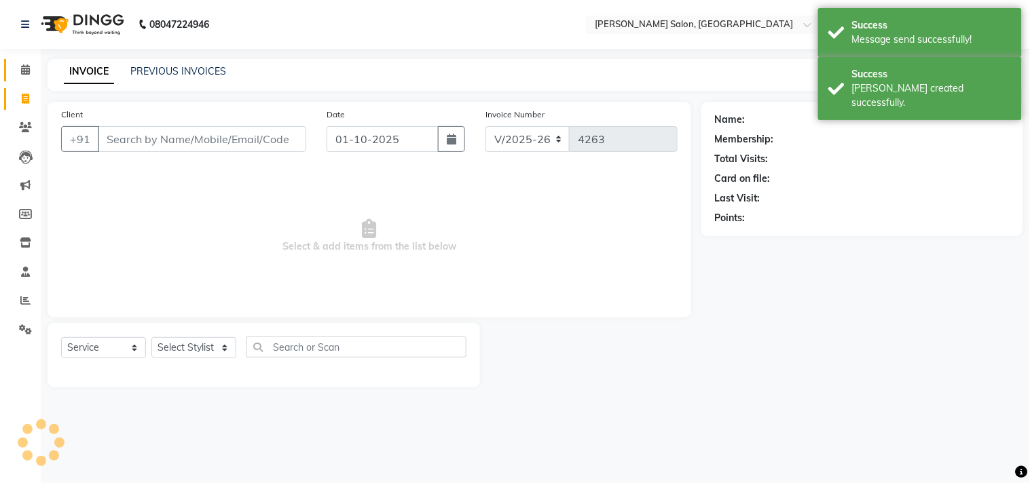
click at [24, 69] on icon at bounding box center [25, 70] width 9 height 10
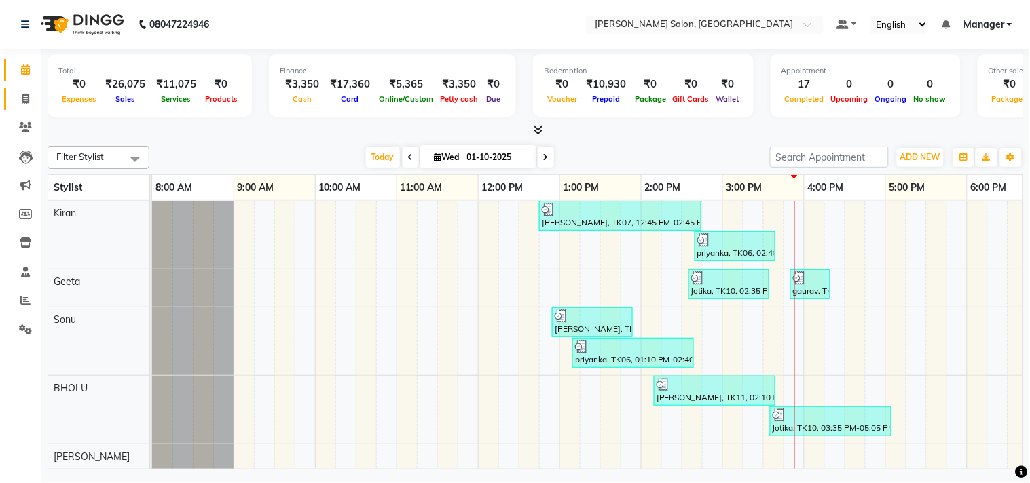
click at [22, 98] on icon at bounding box center [25, 99] width 7 height 10
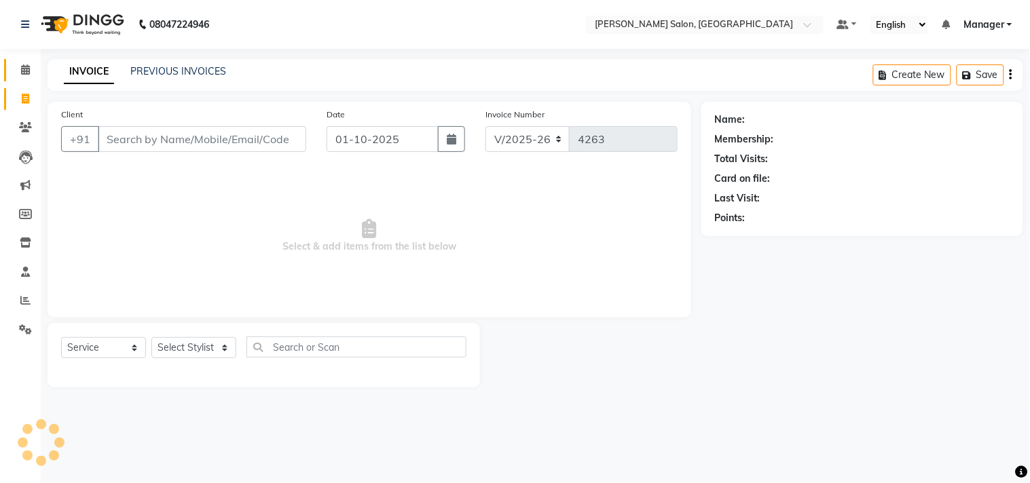
click at [14, 75] on span at bounding box center [26, 70] width 24 height 16
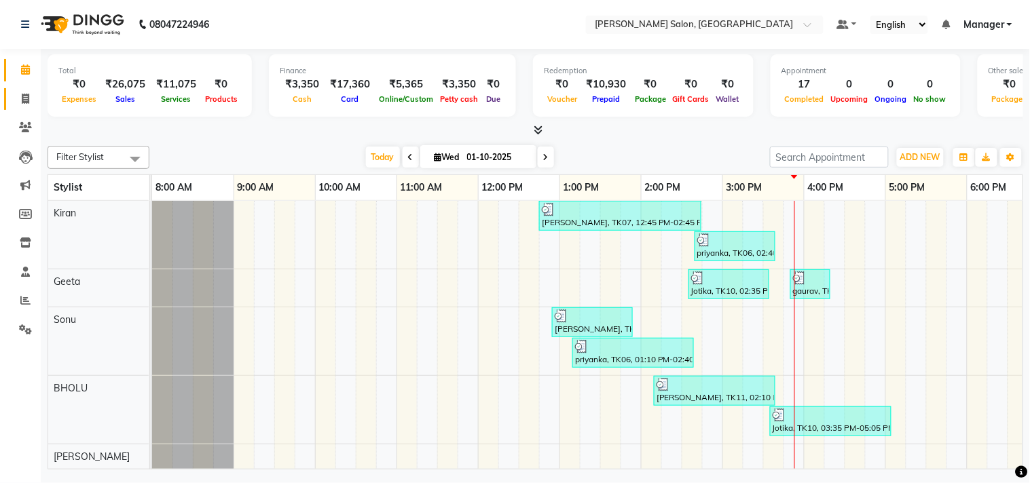
click at [24, 98] on icon at bounding box center [25, 99] width 7 height 10
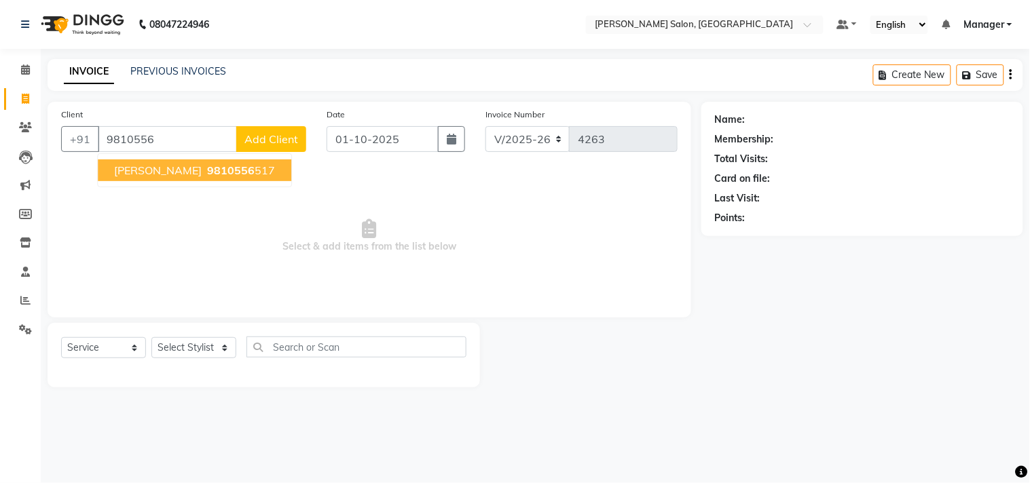
click at [207, 171] on span "9810556" at bounding box center [231, 171] width 48 height 14
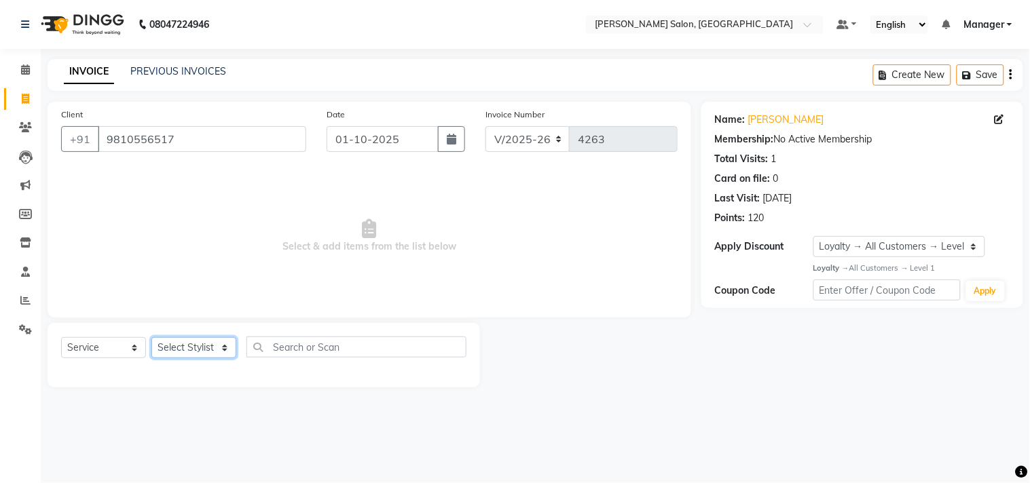
click at [215, 355] on select "Select Stylist BHOLU Geeta [PERSON_NAME] [PERSON_NAME] [PERSON_NAME] PEDI Manag…" at bounding box center [193, 347] width 85 height 21
click at [151, 338] on select "Select Stylist BHOLU Geeta [PERSON_NAME] [PERSON_NAME] [PERSON_NAME] PEDI Manag…" at bounding box center [193, 347] width 85 height 21
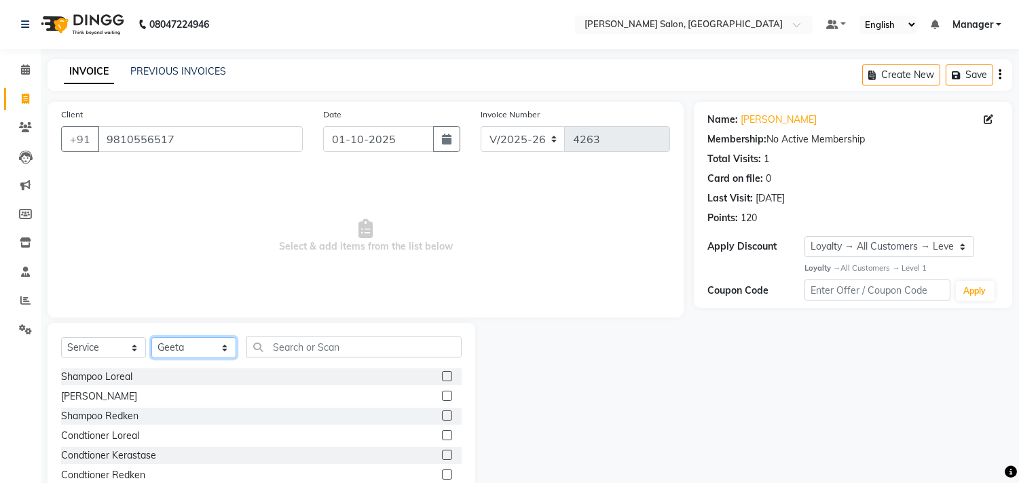
click at [223, 350] on select "Select Stylist BHOLU Geeta [PERSON_NAME] [PERSON_NAME] [PERSON_NAME] PEDI Manag…" at bounding box center [193, 347] width 85 height 21
click at [151, 338] on select "Select Stylist BHOLU Geeta [PERSON_NAME] [PERSON_NAME] [PERSON_NAME] PEDI Manag…" at bounding box center [193, 347] width 85 height 21
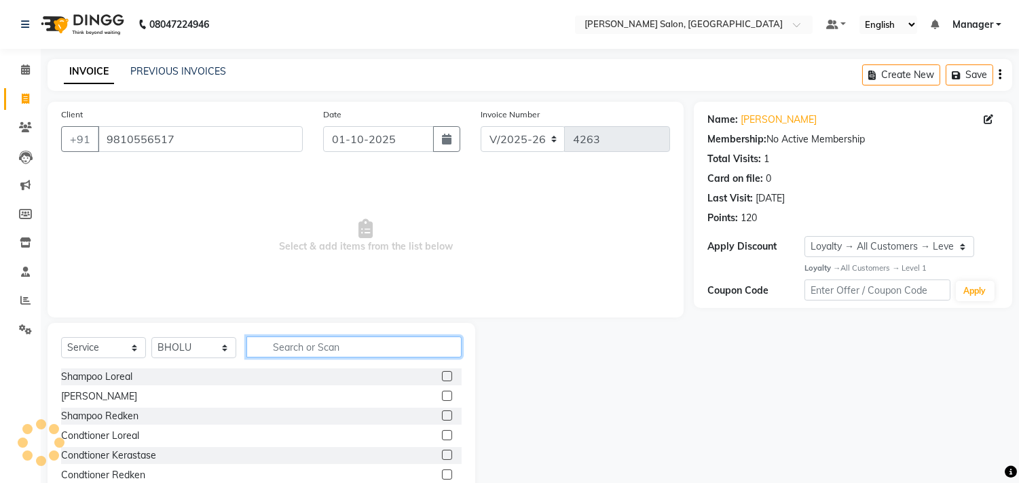
click at [323, 346] on input "text" at bounding box center [353, 347] width 215 height 21
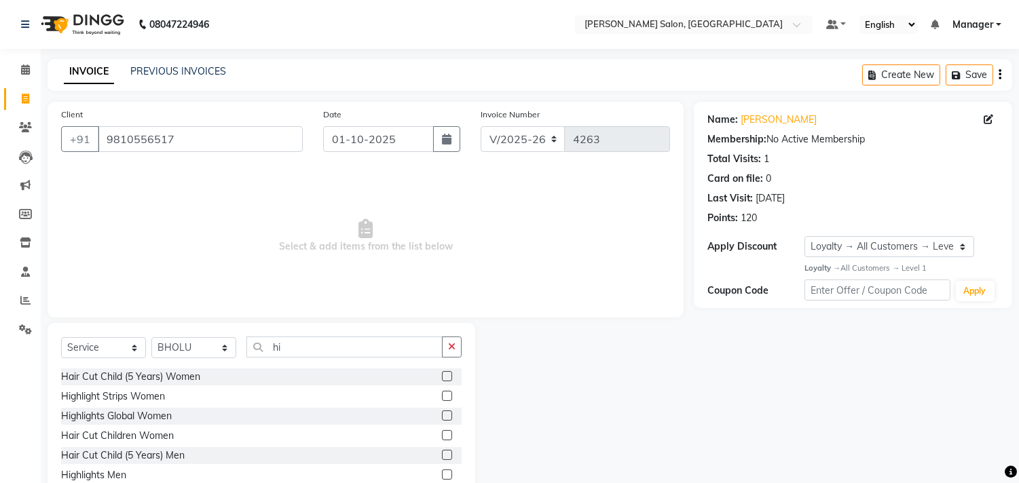
click at [442, 416] on label at bounding box center [447, 416] width 10 height 10
click at [442, 416] on input "checkbox" at bounding box center [446, 416] width 9 height 9
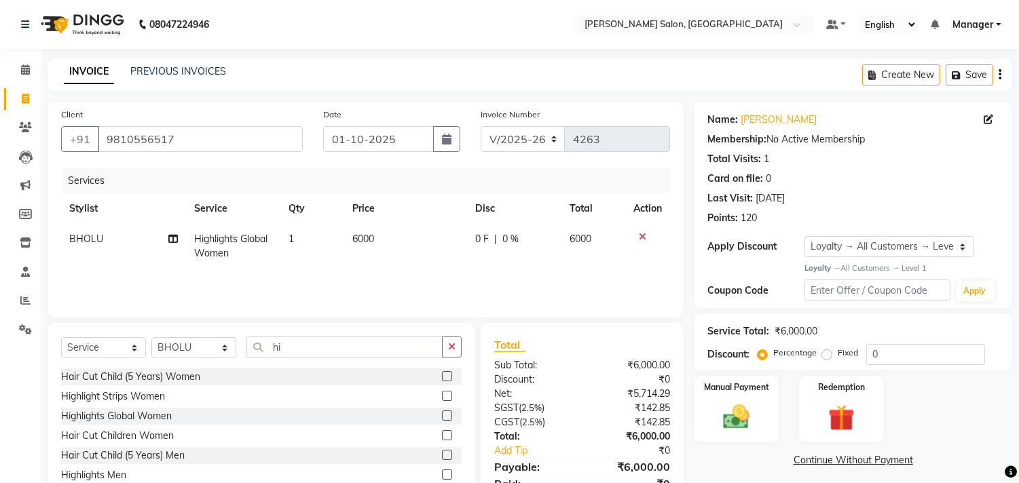
click at [424, 244] on td "6000" at bounding box center [405, 246] width 123 height 45
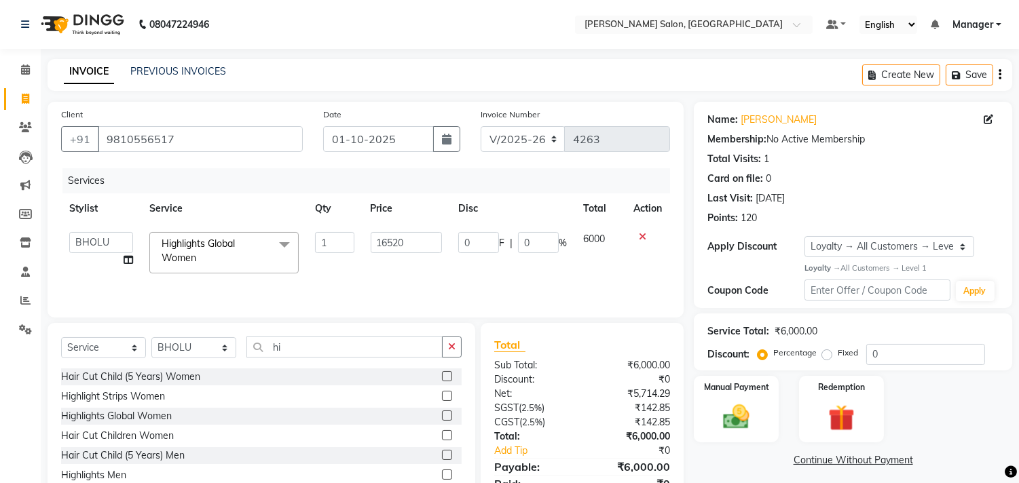
click at [530, 280] on div "Services Stylist Service Qty Price Disc Total Action BHOLU Geeta Hanif Jeetu JI…" at bounding box center [365, 236] width 609 height 136
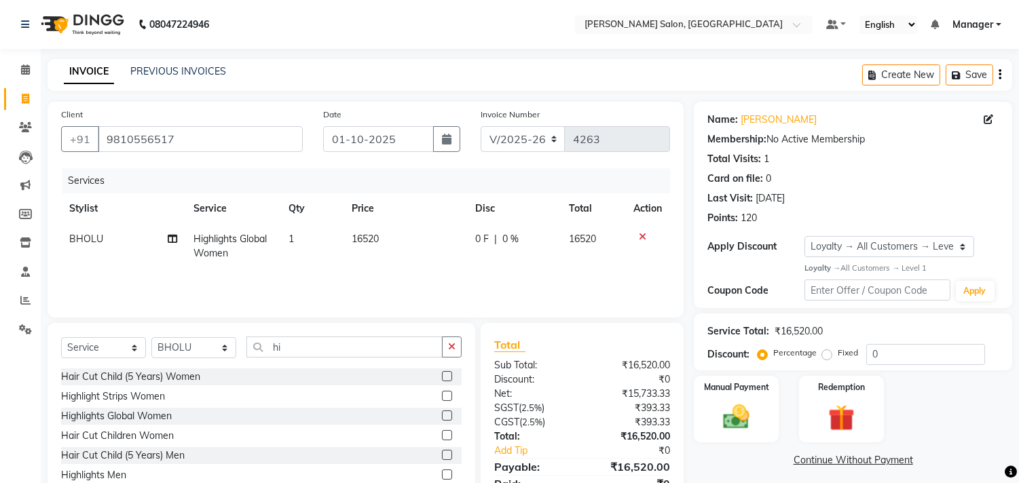
click at [415, 242] on td "16520" at bounding box center [406, 246] width 124 height 45
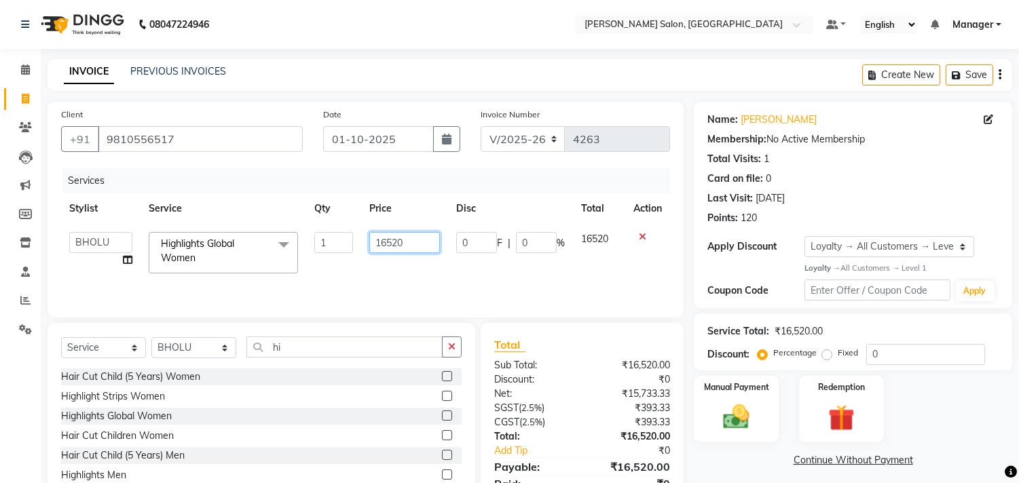
click at [428, 246] on input "16520" at bounding box center [404, 242] width 71 height 21
click at [489, 277] on div "Services Stylist Service Qty Price Disc Total Action BHOLU Geeta Hanif Jeetu JI…" at bounding box center [365, 236] width 609 height 136
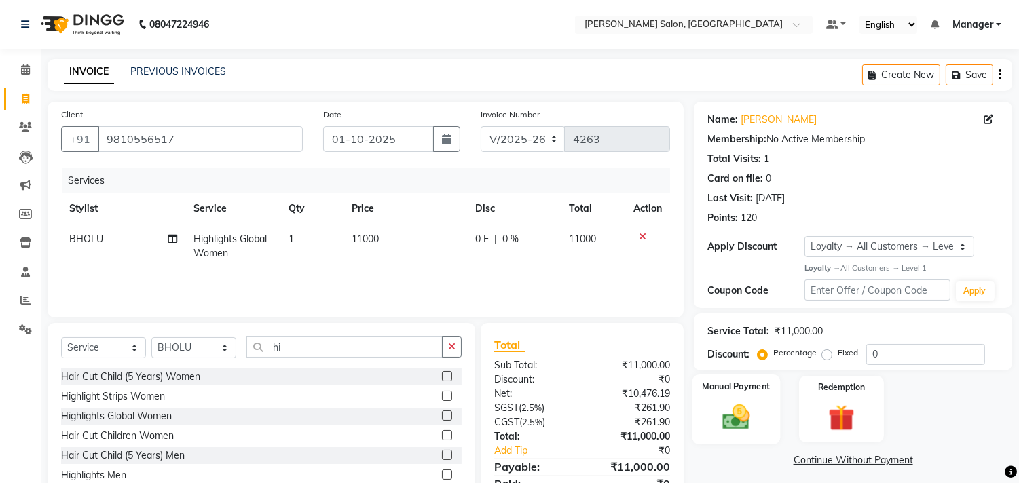
click at [737, 413] on img at bounding box center [736, 417] width 45 height 32
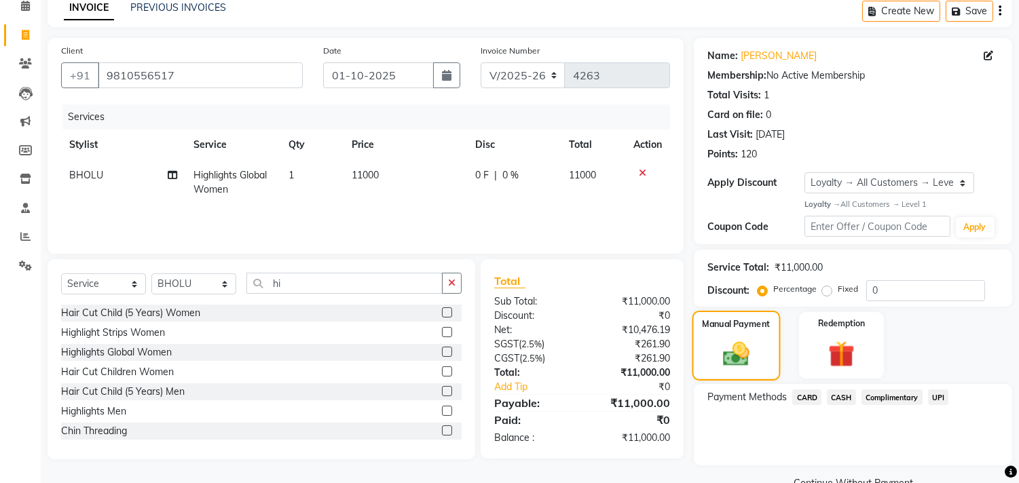
scroll to position [94, 0]
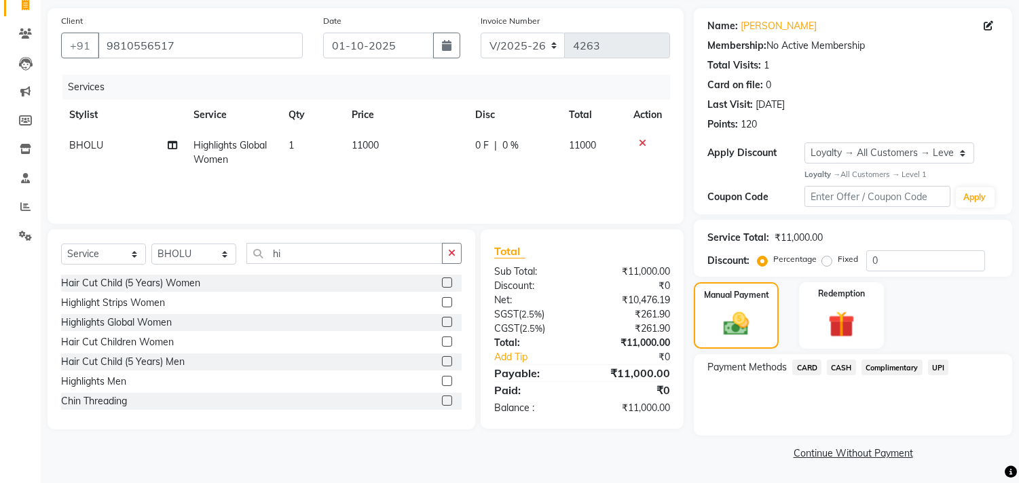
click at [847, 370] on span "CASH" at bounding box center [841, 368] width 29 height 16
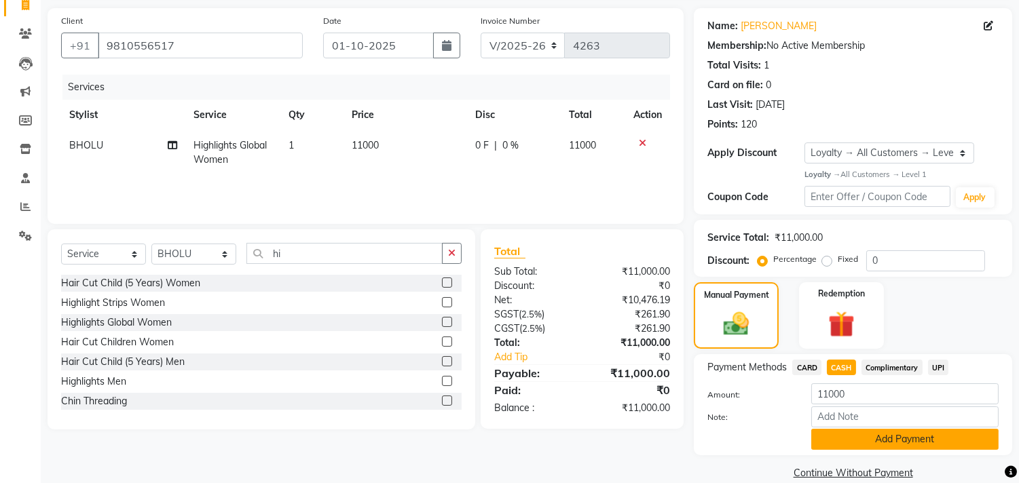
click at [894, 437] on button "Add Payment" at bounding box center [904, 439] width 187 height 21
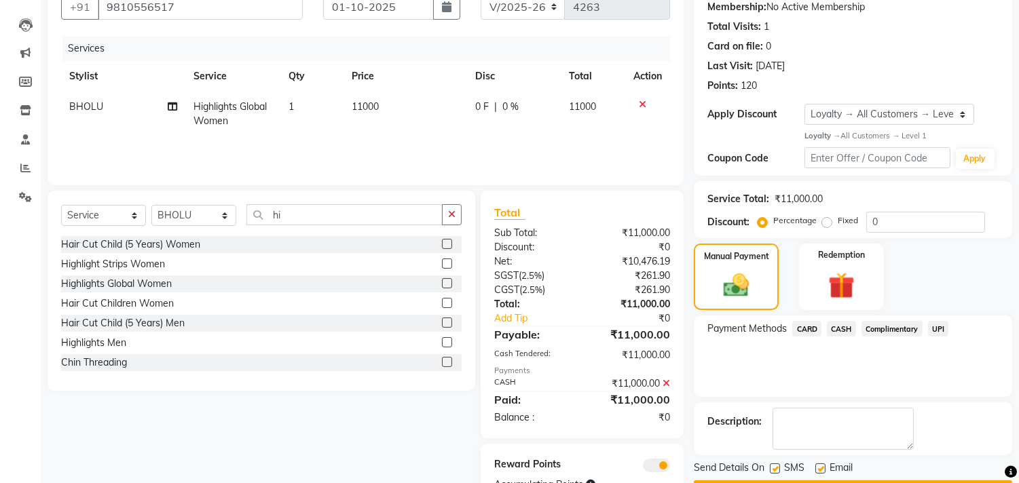
scroll to position [189, 0]
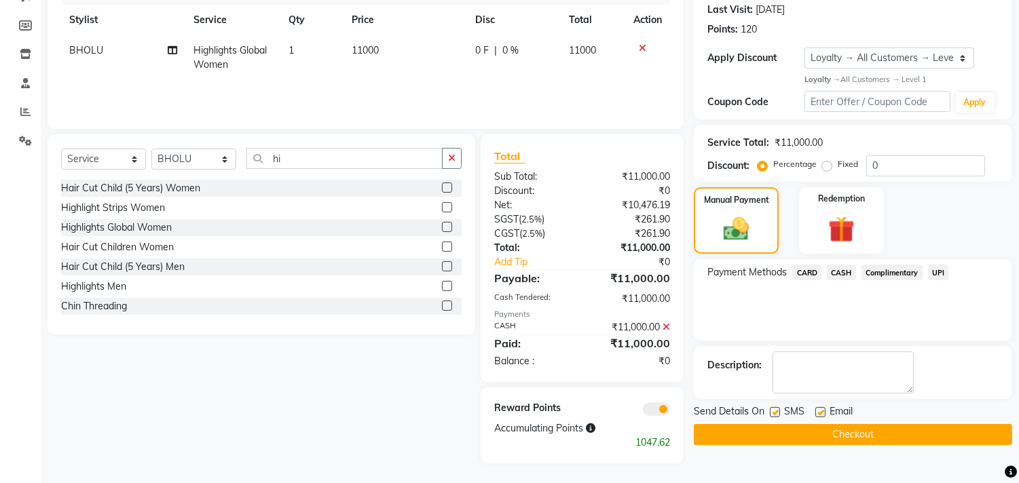
click at [872, 428] on button "Checkout" at bounding box center [853, 434] width 318 height 21
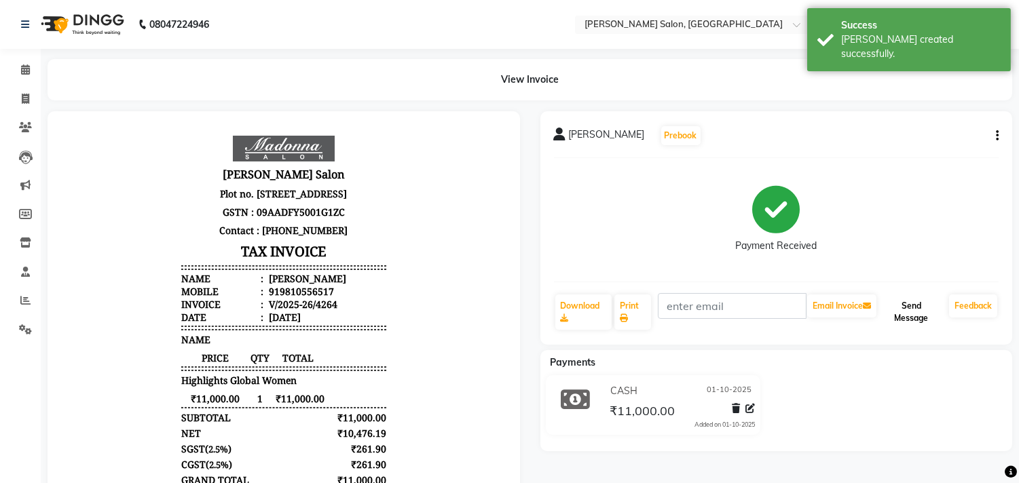
click at [914, 307] on button "Send Message" at bounding box center [911, 312] width 65 height 35
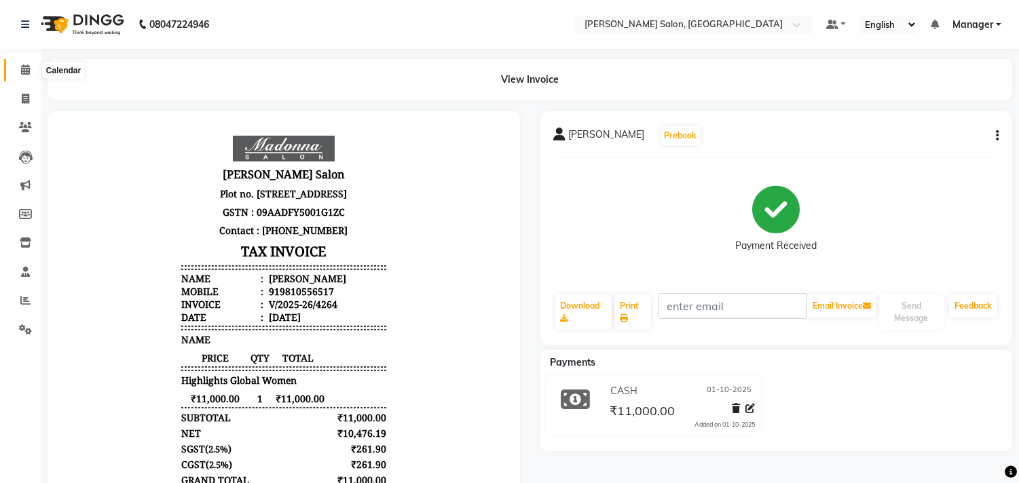
click at [26, 71] on icon at bounding box center [25, 70] width 9 height 10
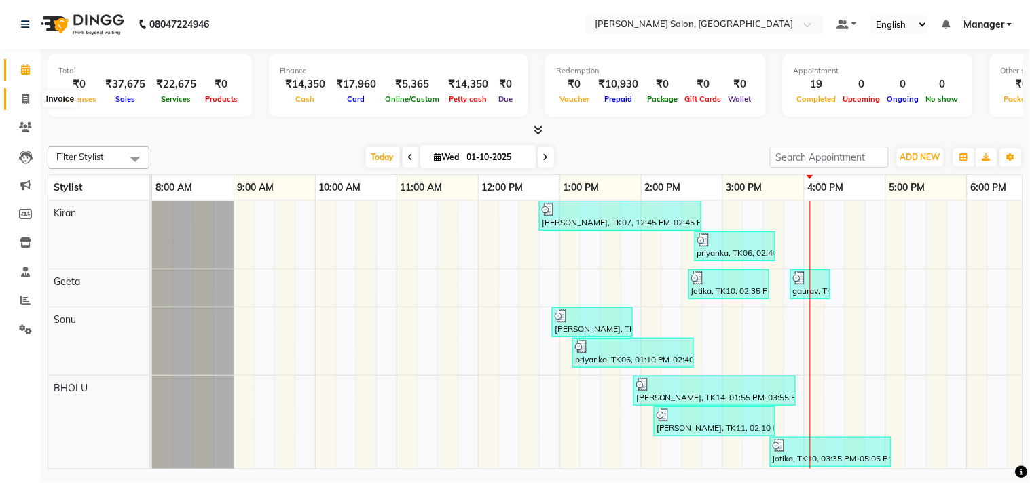
click at [28, 98] on icon at bounding box center [25, 99] width 7 height 10
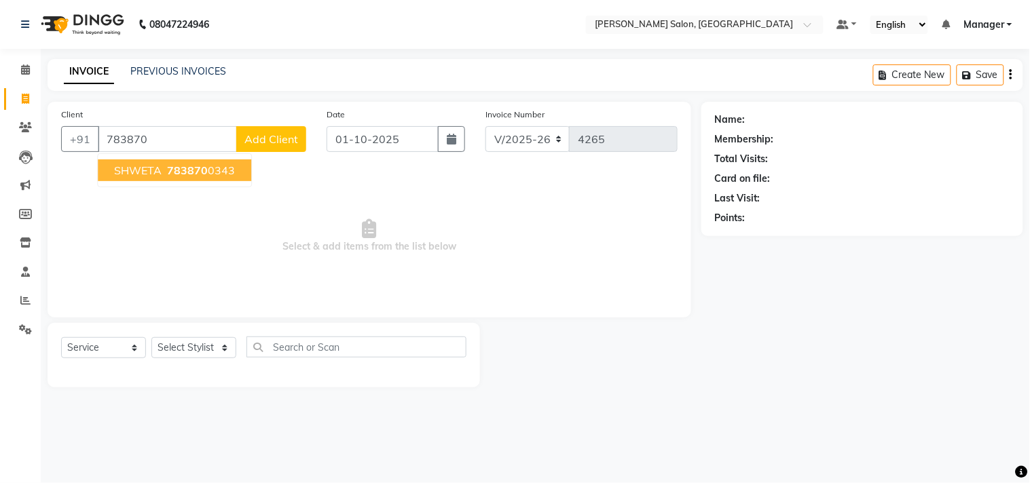
click at [165, 168] on ngb-highlight "783870 0343" at bounding box center [199, 171] width 71 height 14
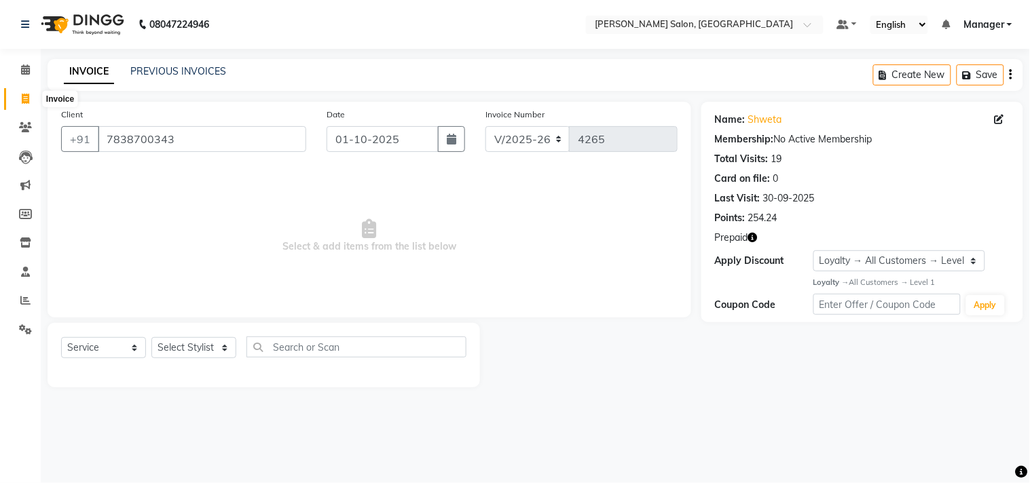
click at [754, 236] on icon "button" at bounding box center [753, 238] width 10 height 10
click at [190, 347] on select "Select Stylist BHOLU Geeta [PERSON_NAME] [PERSON_NAME] [PERSON_NAME] PEDI Manag…" at bounding box center [193, 347] width 85 height 21
click at [151, 338] on select "Select Stylist BHOLU Geeta [PERSON_NAME] [PERSON_NAME] [PERSON_NAME] PEDI Manag…" at bounding box center [193, 347] width 85 height 21
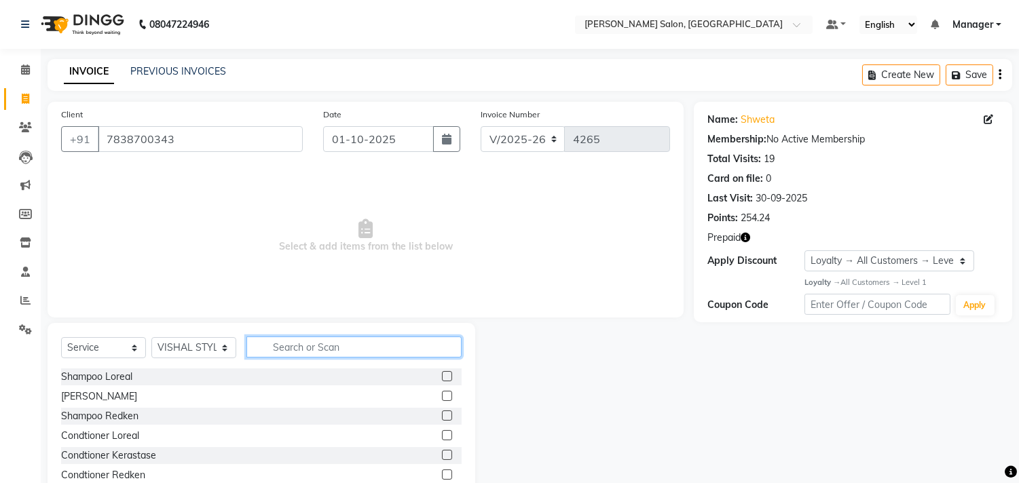
click at [278, 345] on input "text" at bounding box center [353, 347] width 215 height 21
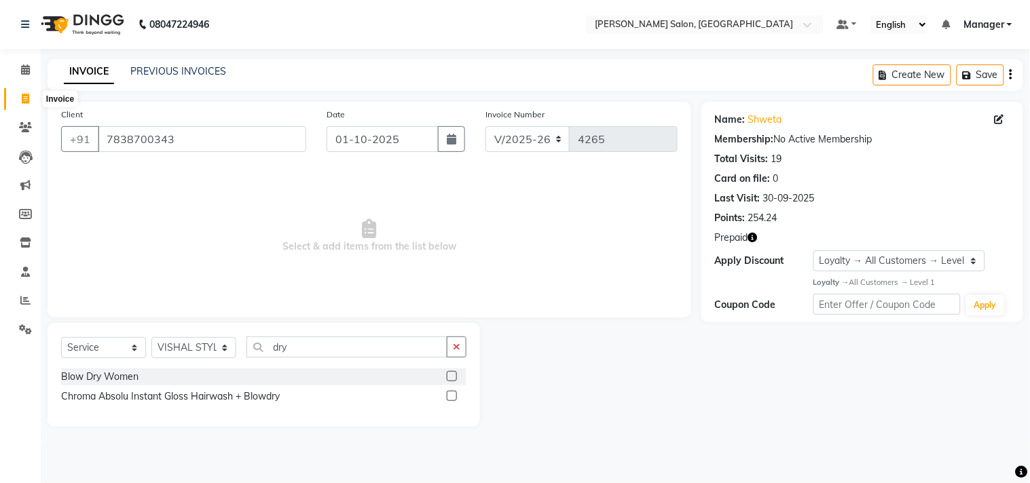
click at [449, 372] on label at bounding box center [452, 376] width 10 height 10
click at [449, 373] on input "checkbox" at bounding box center [451, 377] width 9 height 9
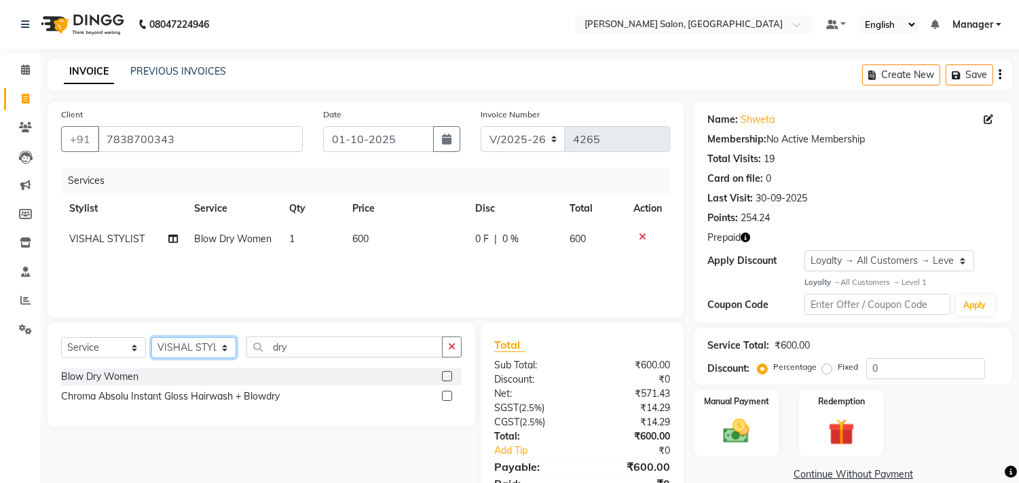
click at [198, 350] on select "Select Stylist BHOLU Geeta [PERSON_NAME] [PERSON_NAME] [PERSON_NAME] PEDI Manag…" at bounding box center [193, 347] width 85 height 21
click at [151, 338] on select "Select Stylist BHOLU Geeta [PERSON_NAME] [PERSON_NAME] [PERSON_NAME] PEDI Manag…" at bounding box center [193, 347] width 85 height 21
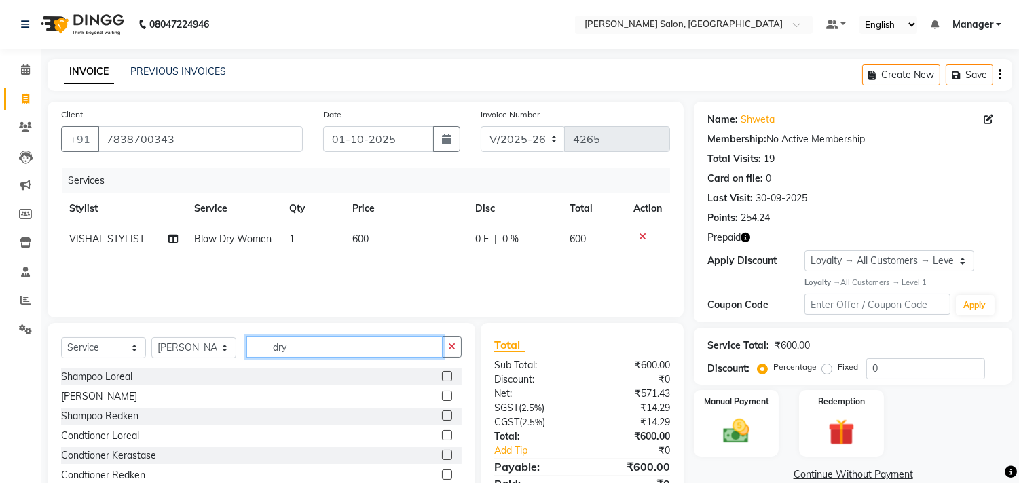
click at [310, 351] on input "dry" at bounding box center [344, 347] width 196 height 21
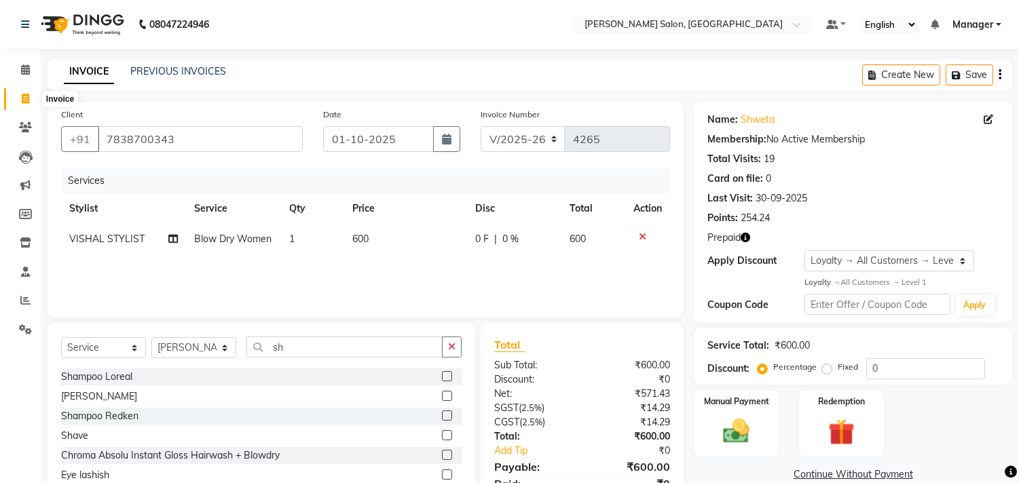
click at [442, 397] on label at bounding box center [447, 396] width 10 height 10
click at [442, 397] on input "checkbox" at bounding box center [446, 396] width 9 height 9
click at [363, 263] on span "300" at bounding box center [363, 269] width 16 height 12
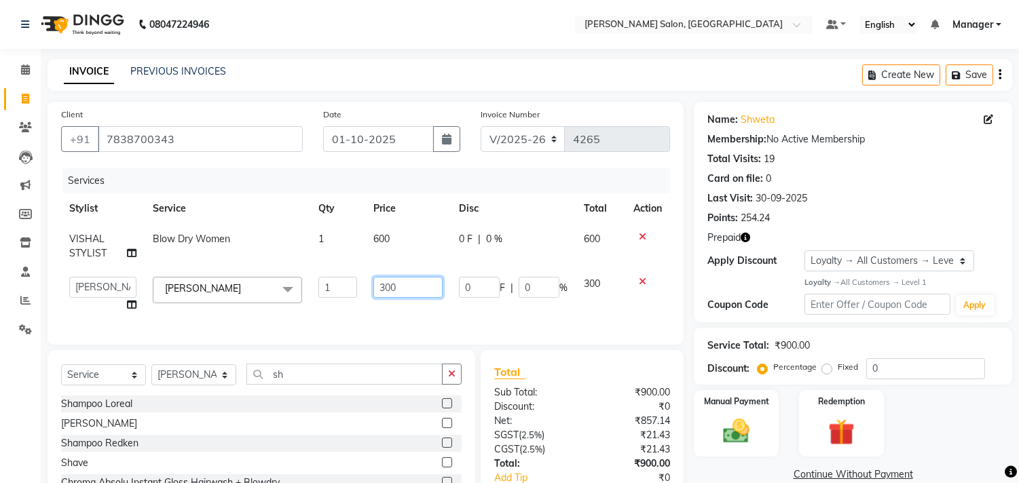
click at [388, 286] on input "300" at bounding box center [407, 287] width 69 height 21
click at [374, 246] on td "600" at bounding box center [408, 246] width 86 height 45
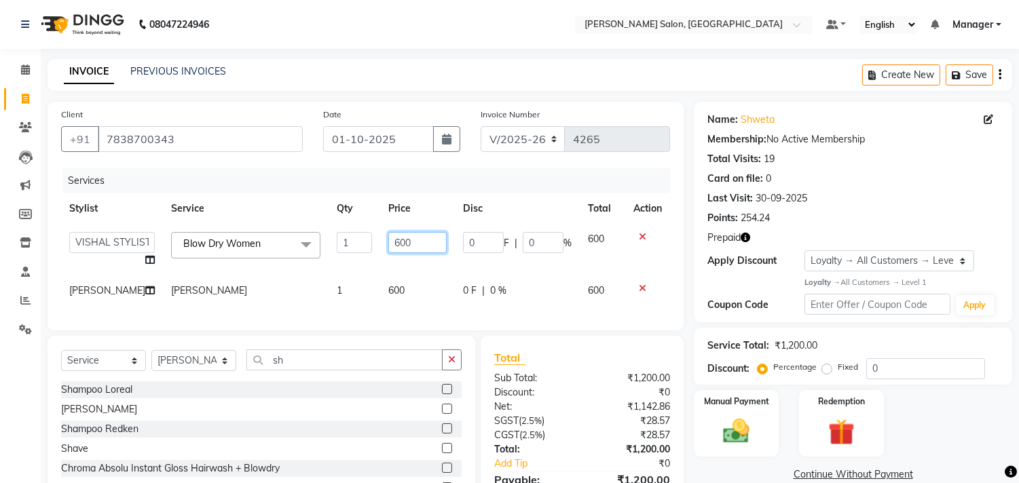
click at [388, 244] on input "600" at bounding box center [417, 242] width 58 height 21
click at [380, 296] on td "600" at bounding box center [417, 291] width 75 height 31
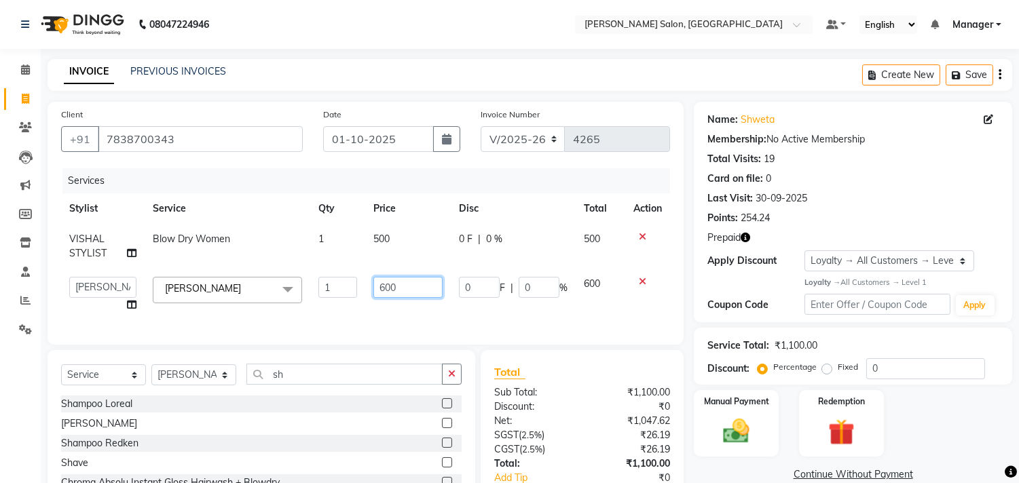
click at [382, 286] on input "600" at bounding box center [407, 287] width 69 height 21
click at [765, 477] on link "Continue Without Payment" at bounding box center [853, 475] width 313 height 14
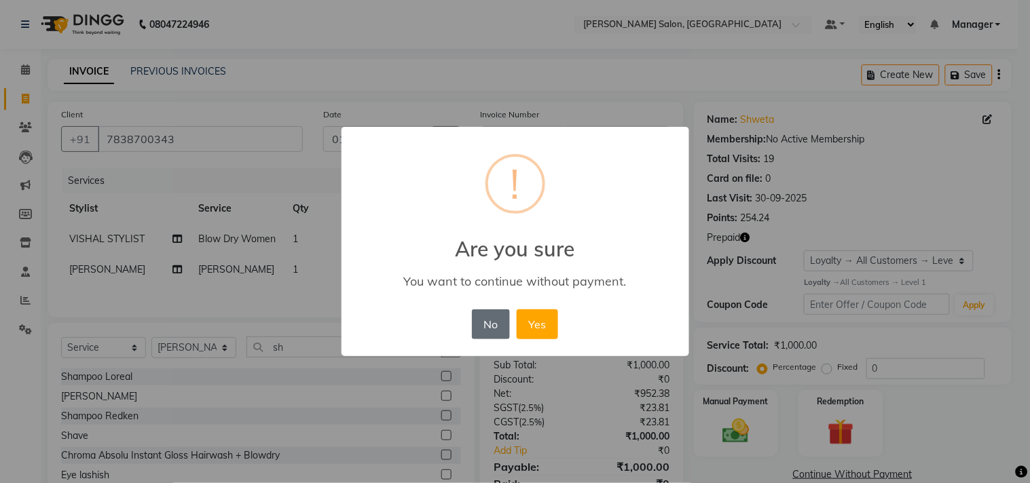
click at [493, 330] on button "No" at bounding box center [491, 325] width 38 height 30
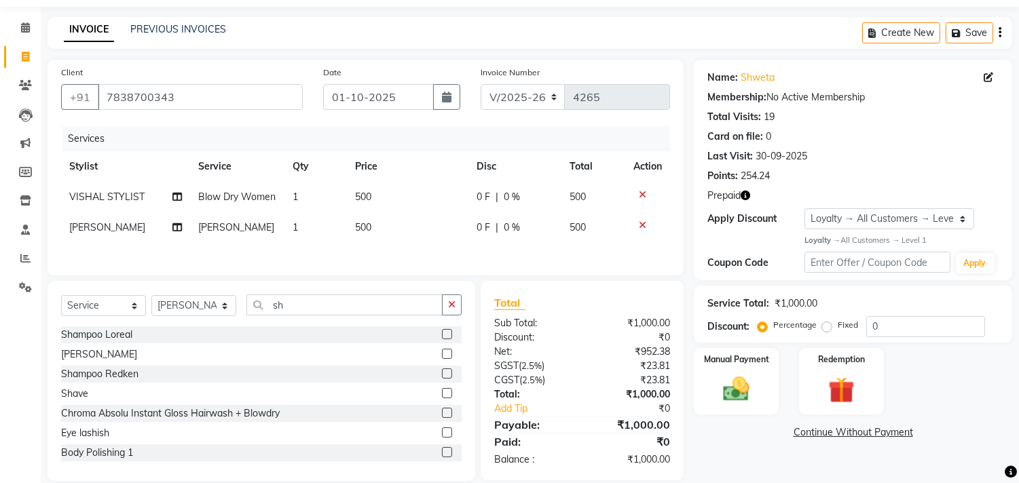
scroll to position [77, 0]
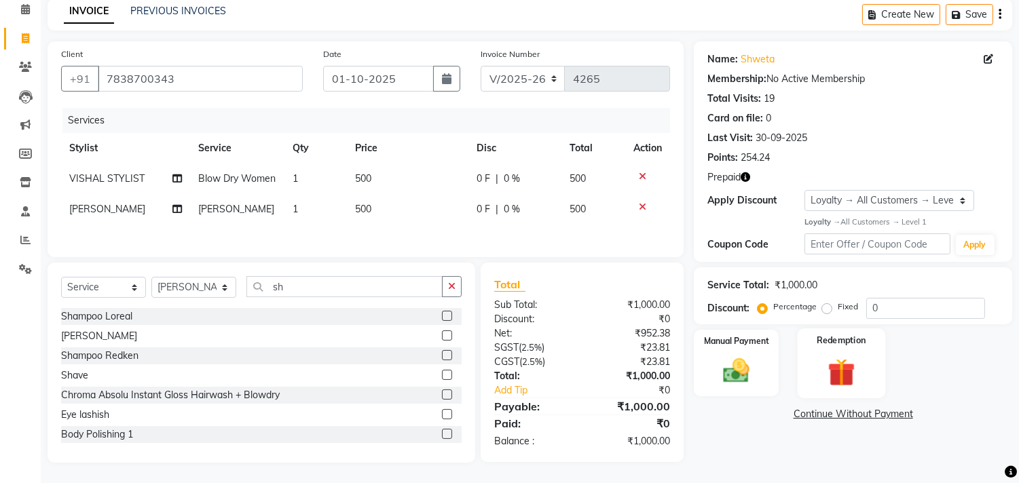
click at [833, 355] on img at bounding box center [841, 372] width 45 height 34
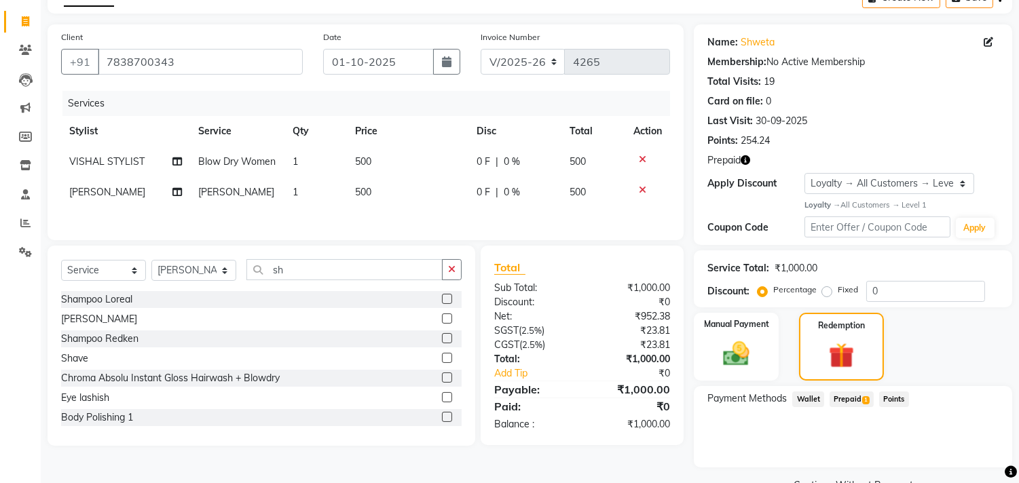
click at [849, 403] on span "Prepaid 1" at bounding box center [852, 400] width 44 height 16
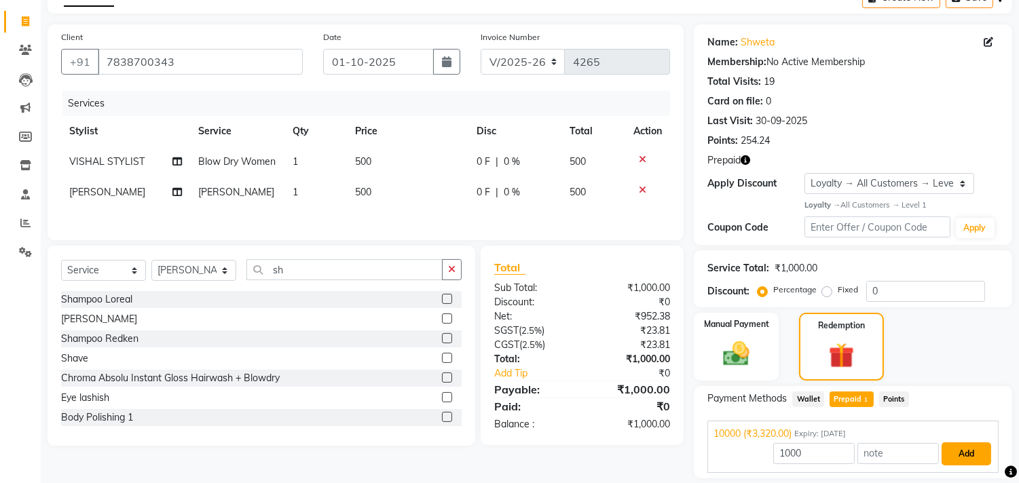
click at [969, 452] on button "Add" at bounding box center [967, 454] width 50 height 23
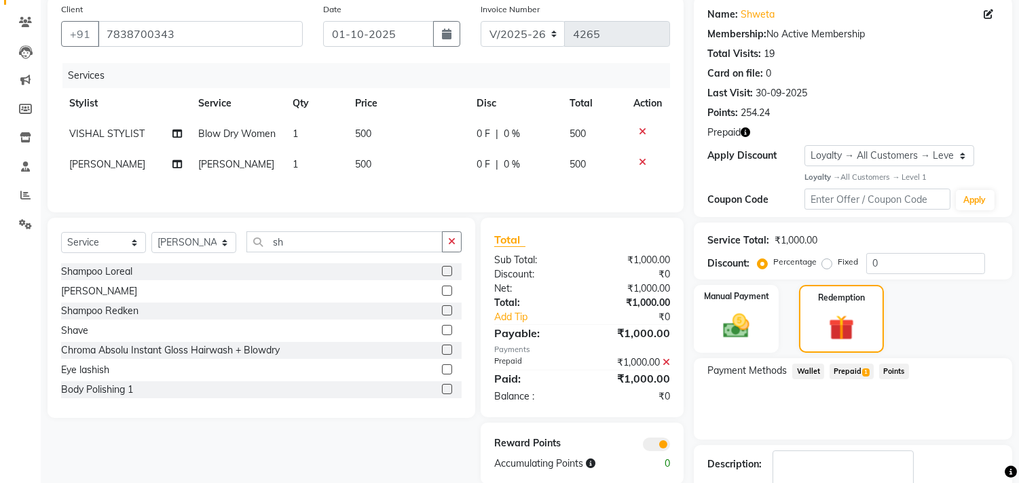
scroll to position [186, 0]
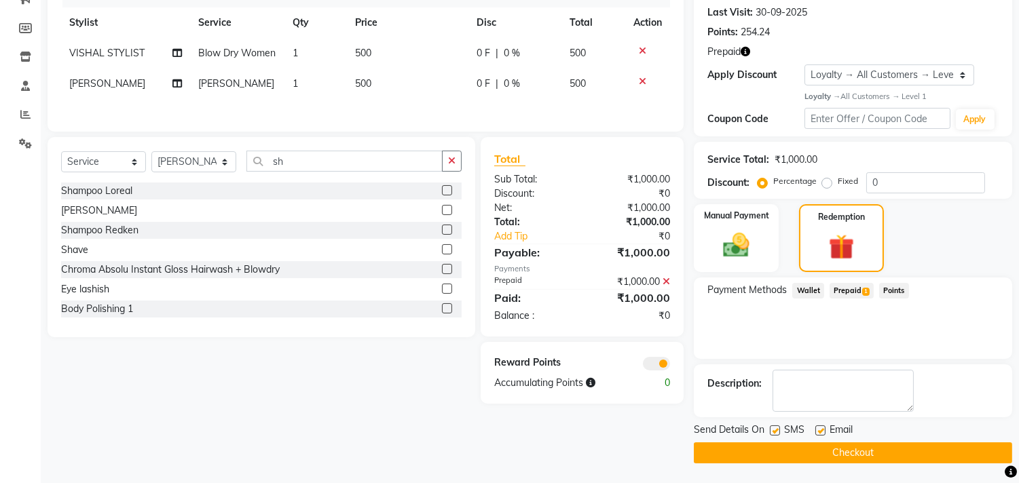
click at [894, 443] on button "Checkout" at bounding box center [853, 453] width 318 height 21
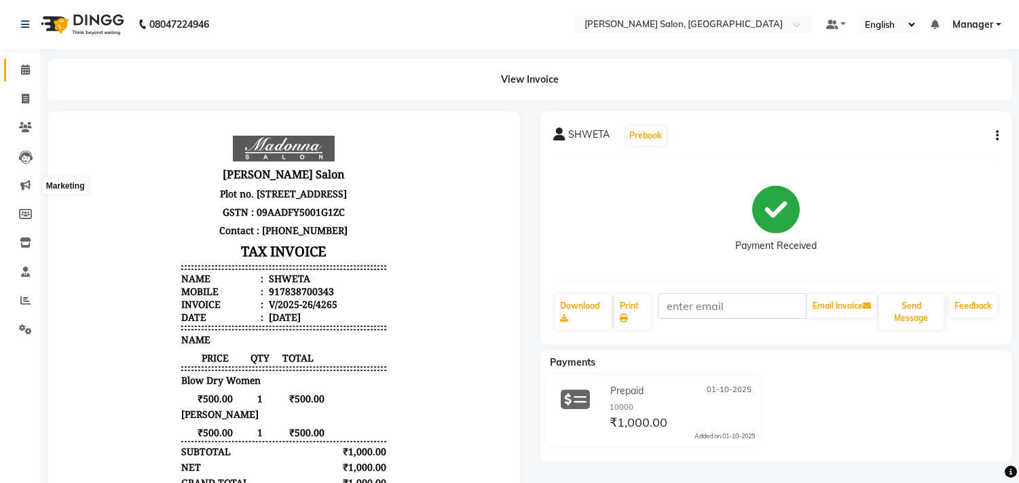
click at [24, 69] on icon at bounding box center [25, 70] width 9 height 10
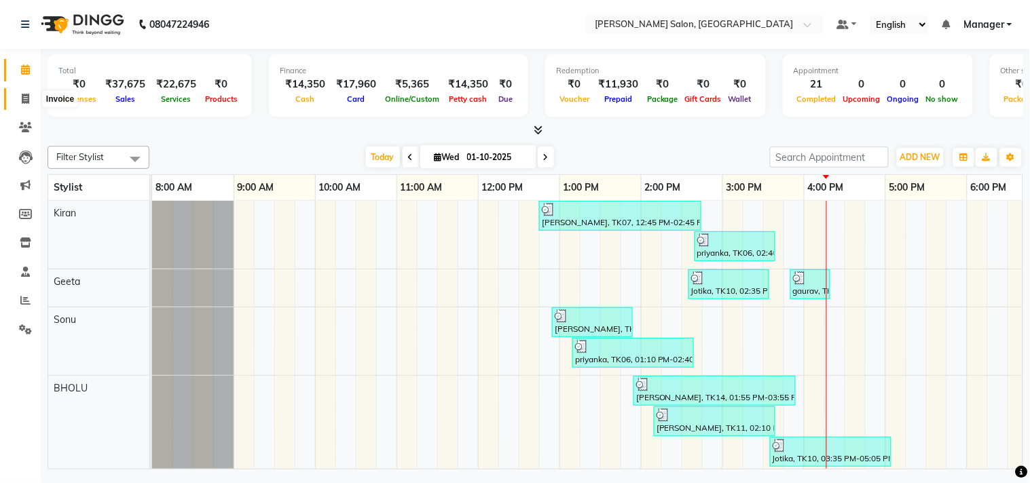
click at [24, 98] on icon at bounding box center [25, 99] width 7 height 10
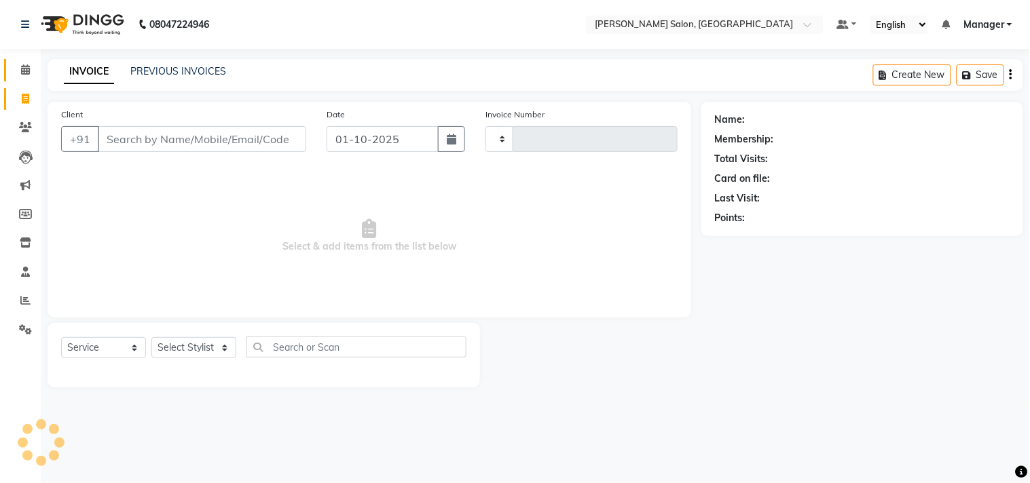
click at [22, 66] on icon at bounding box center [25, 70] width 9 height 10
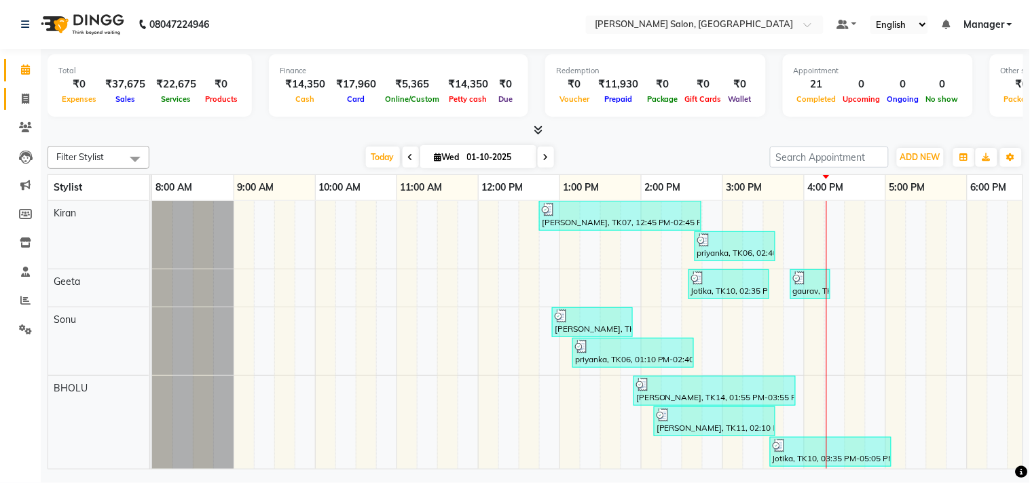
click at [26, 98] on icon at bounding box center [25, 99] width 7 height 10
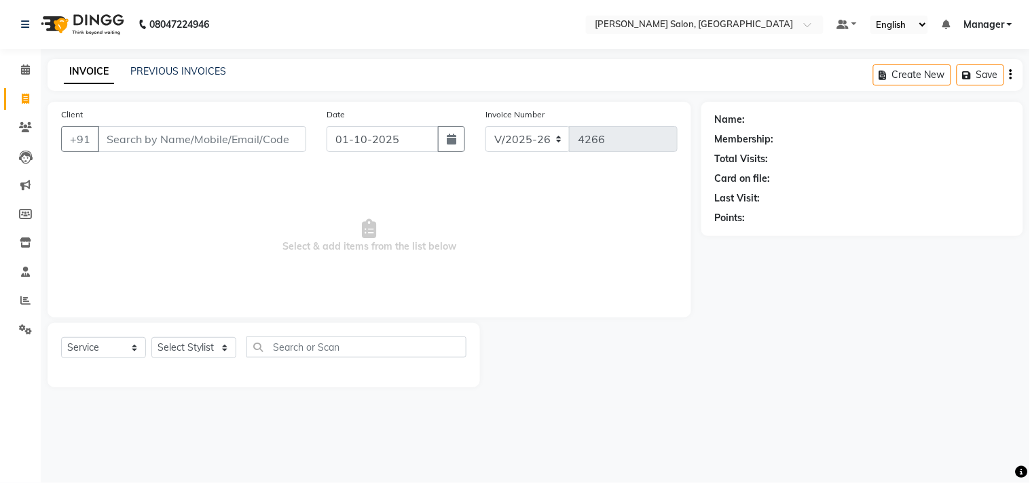
click at [552, 196] on span "Select & add items from the list below" at bounding box center [369, 236] width 617 height 136
click at [129, 350] on select "Select Service Product Membership Package Voucher Prepaid Gift Card" at bounding box center [103, 347] width 85 height 21
click at [61, 338] on select "Select Service Product Membership Package Voucher Prepaid Gift Card" at bounding box center [103, 347] width 85 height 21
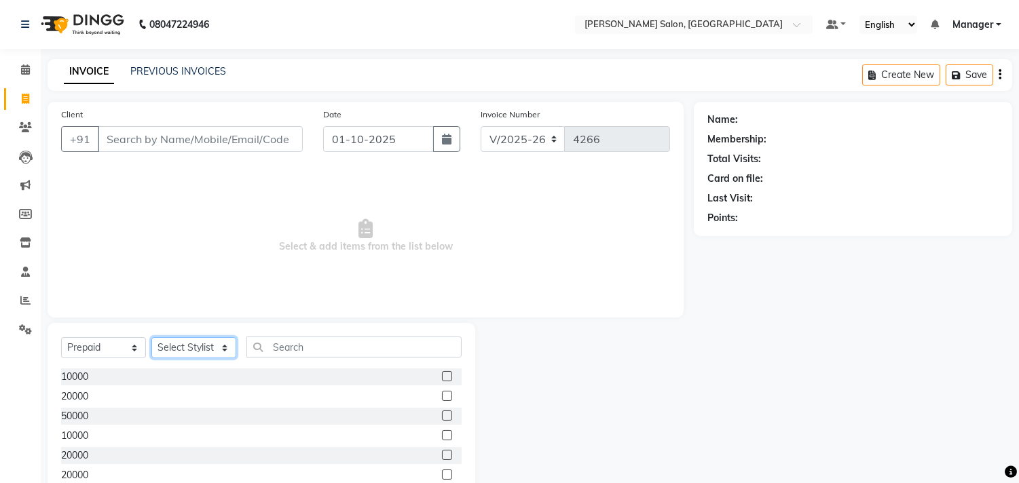
click at [220, 354] on select "Select Stylist BHOLU Geeta [PERSON_NAME] [PERSON_NAME] [PERSON_NAME] PEDI Manag…" at bounding box center [193, 347] width 85 height 21
click at [151, 338] on select "Select Stylist BHOLU Geeta [PERSON_NAME] [PERSON_NAME] [PERSON_NAME] PEDI Manag…" at bounding box center [193, 347] width 85 height 21
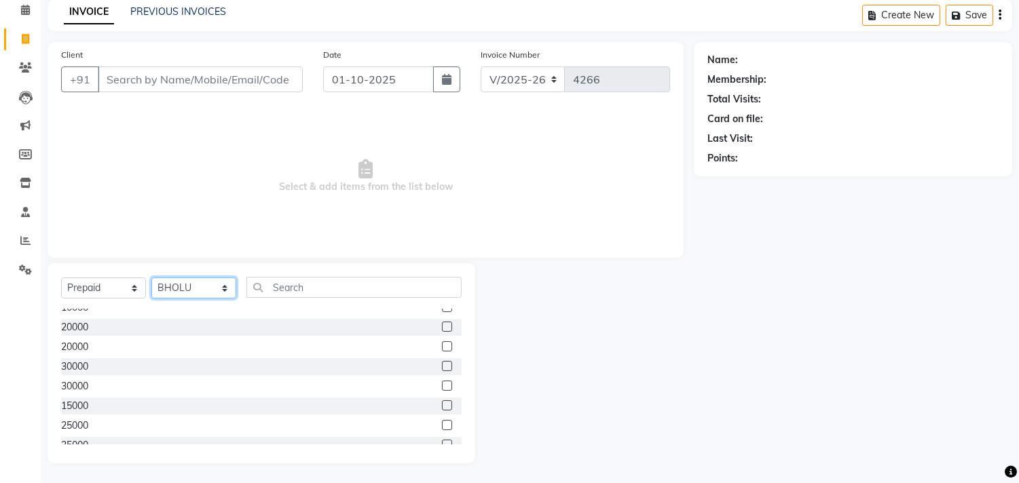
scroll to position [84, 0]
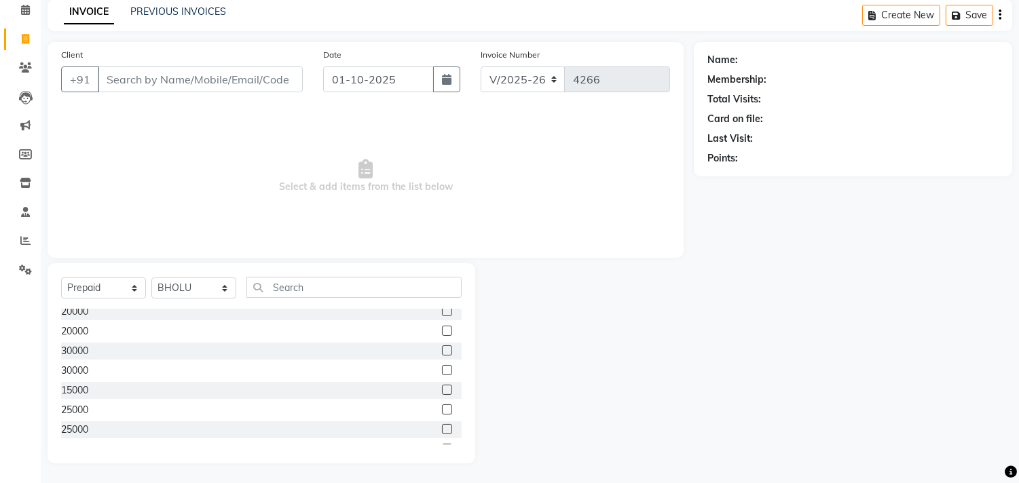
click at [442, 390] on label at bounding box center [447, 390] width 10 height 10
click at [442, 390] on input "checkbox" at bounding box center [446, 390] width 9 height 9
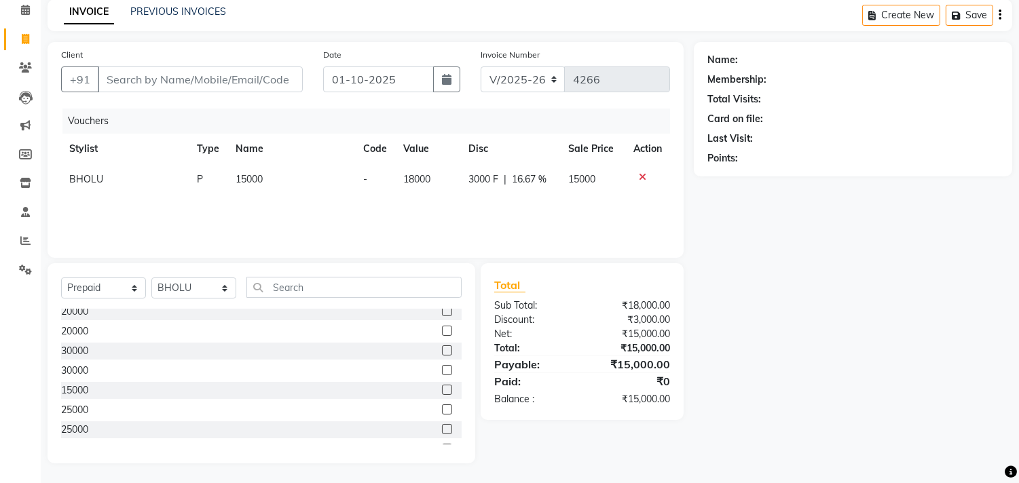
scroll to position [0, 0]
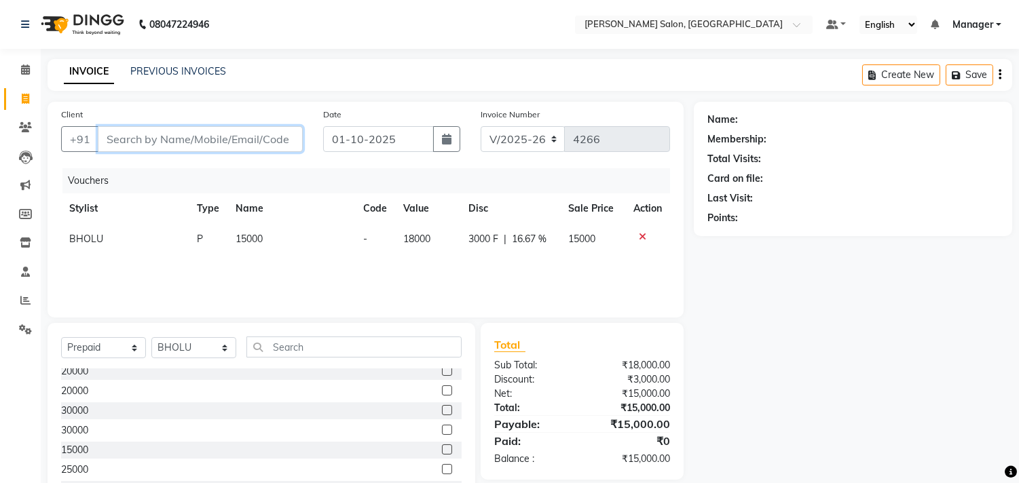
click at [274, 134] on input "Client" at bounding box center [200, 139] width 205 height 26
click at [934, 178] on div "Card on file:" at bounding box center [852, 179] width 291 height 14
click at [258, 138] on input "Client" at bounding box center [200, 139] width 205 height 26
click at [248, 137] on input "Client" at bounding box center [200, 139] width 205 height 26
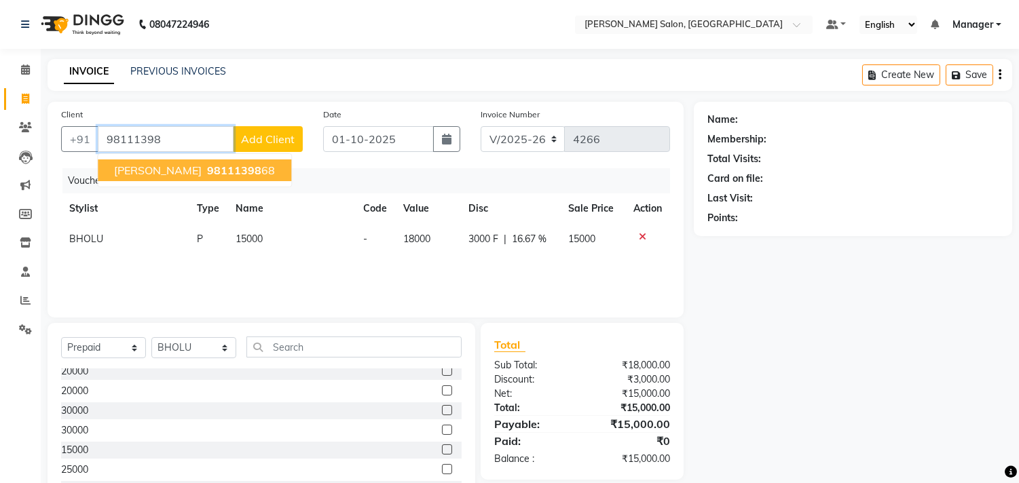
click at [270, 174] on button "Priyanka singhal 98111398 68" at bounding box center [195, 171] width 194 height 22
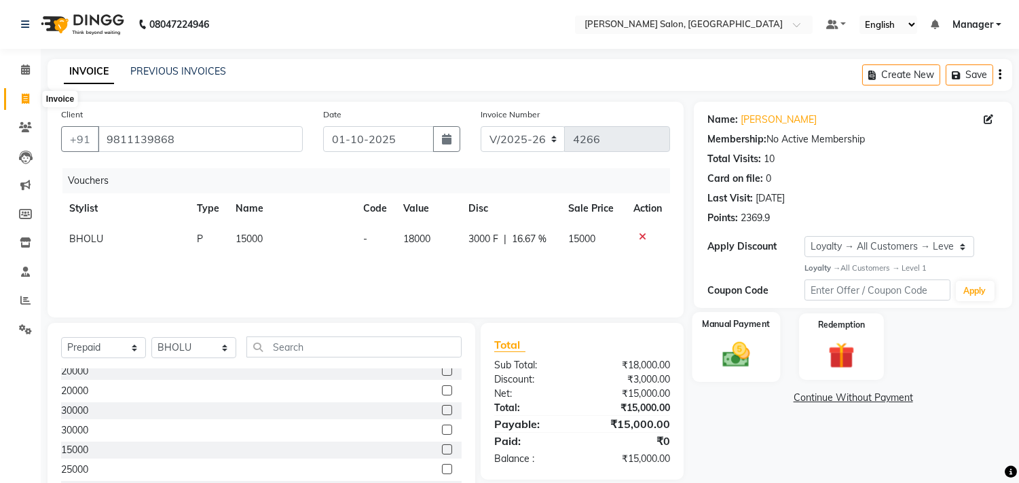
click at [737, 356] on img at bounding box center [736, 355] width 45 height 32
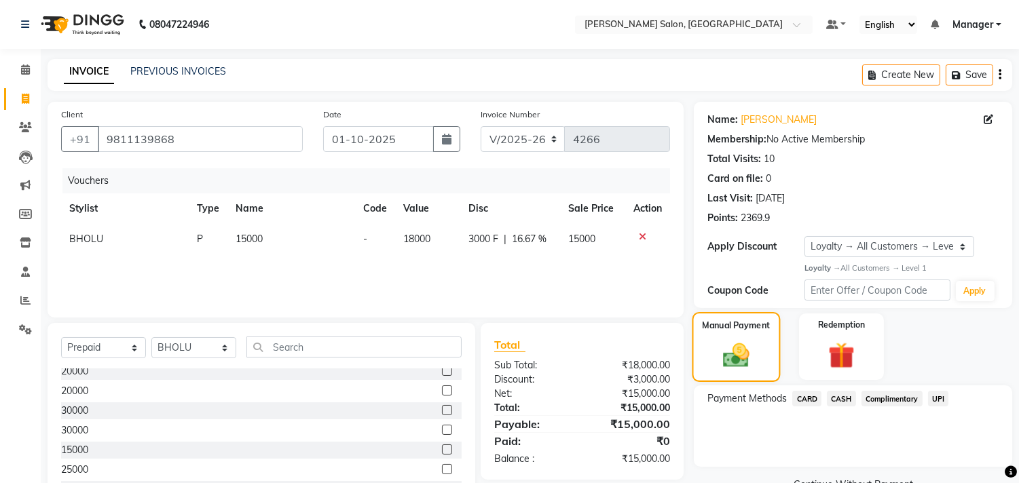
scroll to position [60, 0]
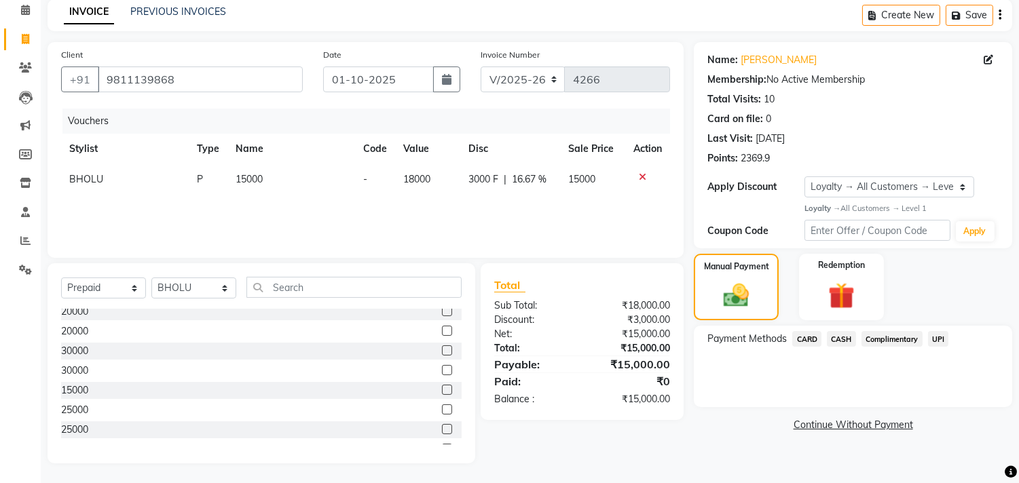
click at [807, 338] on span "CARD" at bounding box center [806, 339] width 29 height 16
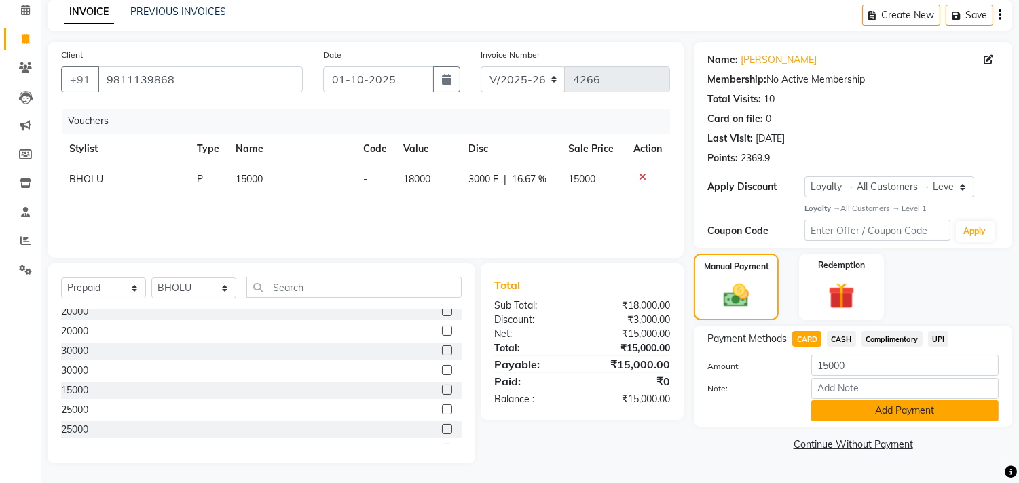
click at [927, 413] on button "Add Payment" at bounding box center [904, 411] width 187 height 21
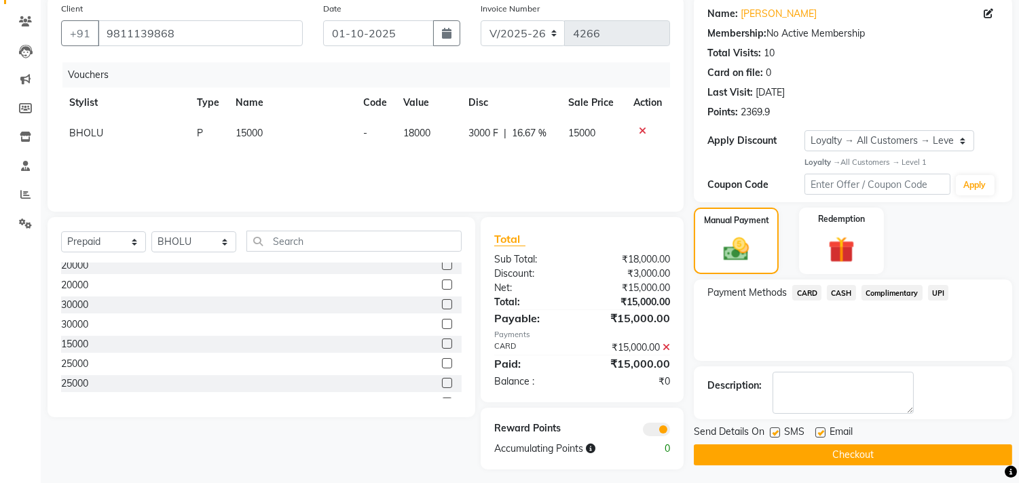
scroll to position [113, 0]
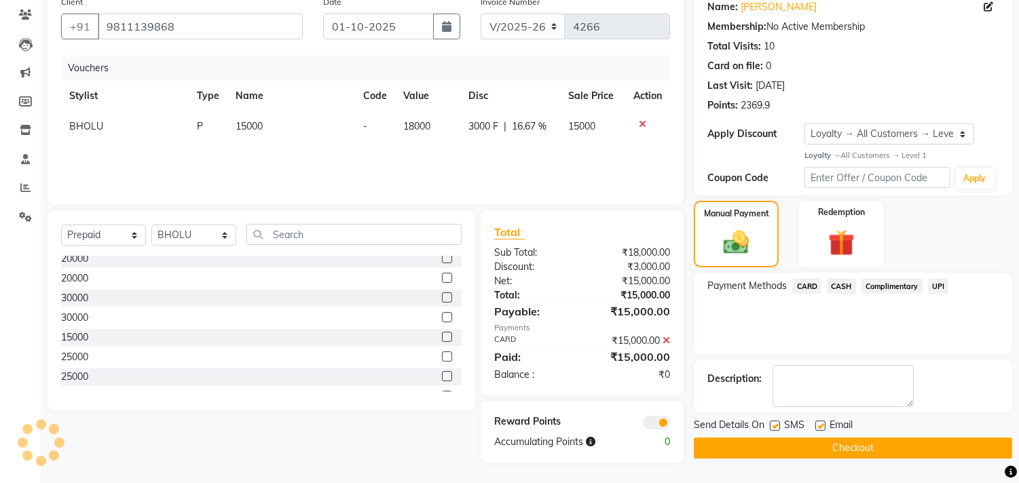
click at [879, 453] on button "Checkout" at bounding box center [853, 448] width 318 height 21
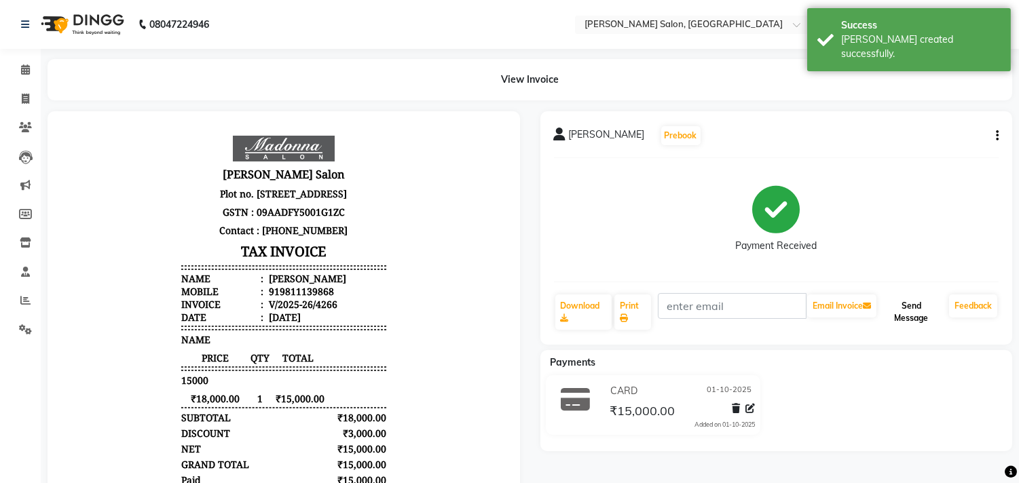
click at [899, 321] on button "Send Message" at bounding box center [911, 312] width 65 height 35
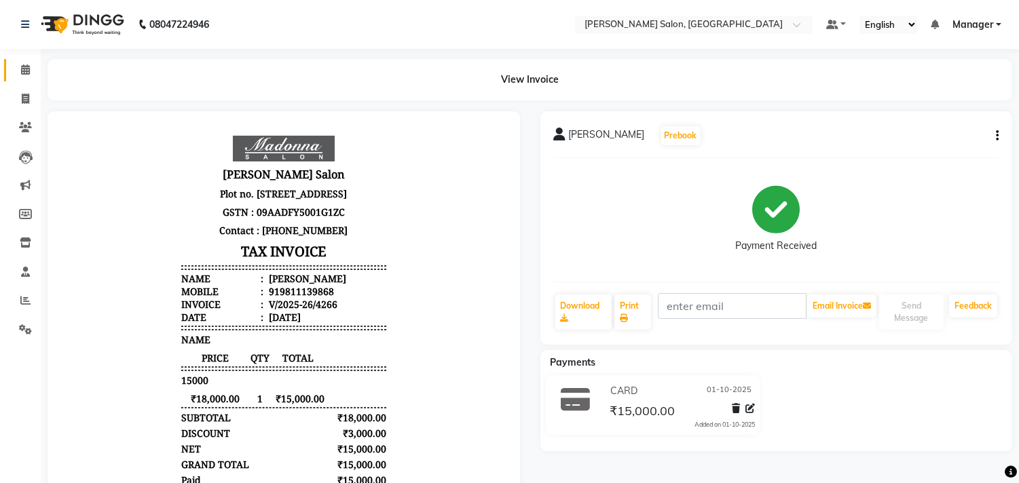
click at [24, 69] on icon at bounding box center [25, 70] width 9 height 10
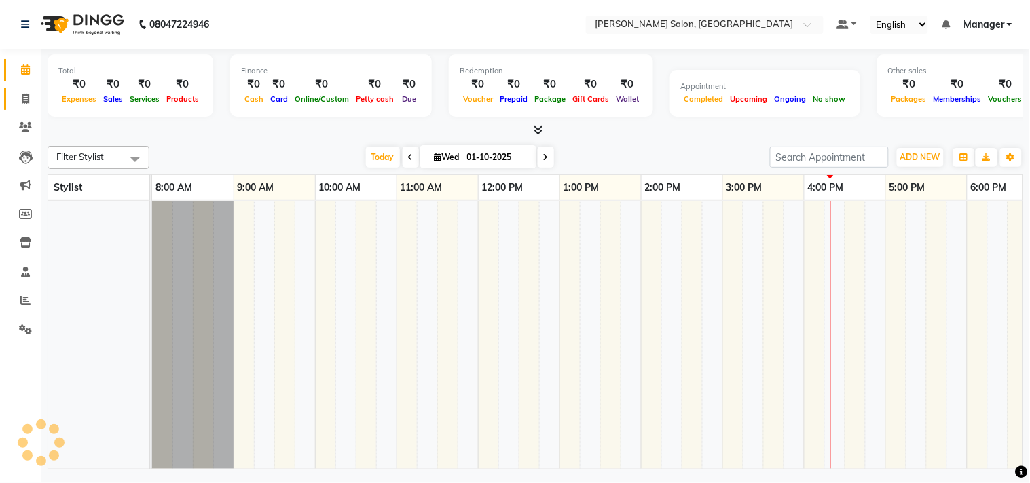
click at [25, 98] on icon at bounding box center [25, 99] width 7 height 10
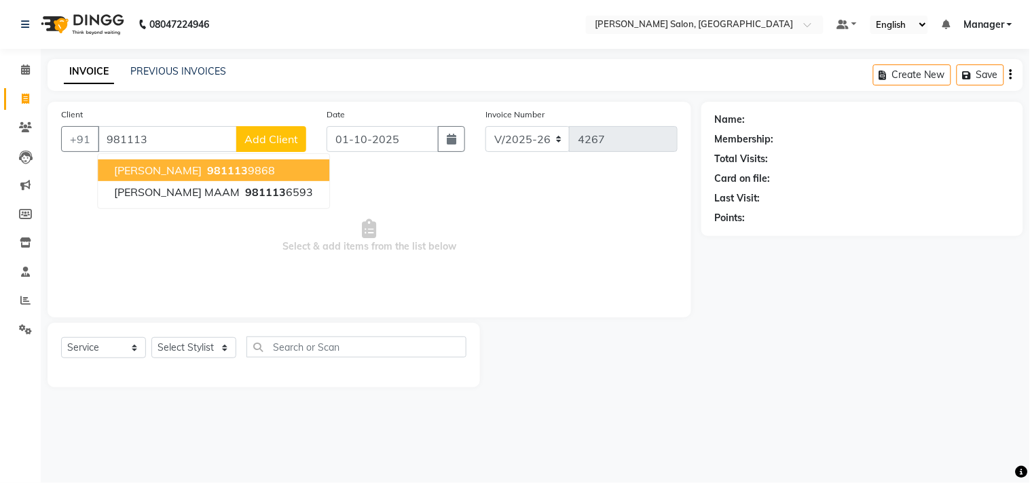
click at [263, 168] on ngb-highlight "981113 9868" at bounding box center [239, 171] width 71 height 14
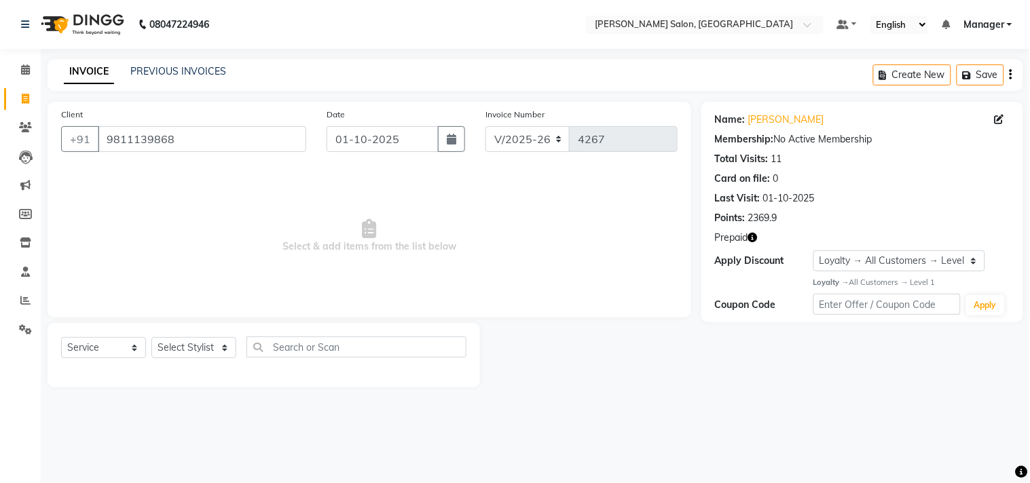
click at [754, 238] on icon "button" at bounding box center [753, 238] width 10 height 10
click at [215, 358] on select "Select Stylist BHOLU Geeta [PERSON_NAME] [PERSON_NAME] [PERSON_NAME] PEDI Manag…" at bounding box center [193, 347] width 85 height 21
click at [151, 338] on select "Select Stylist BHOLU Geeta [PERSON_NAME] [PERSON_NAME] [PERSON_NAME] PEDI Manag…" at bounding box center [193, 347] width 85 height 21
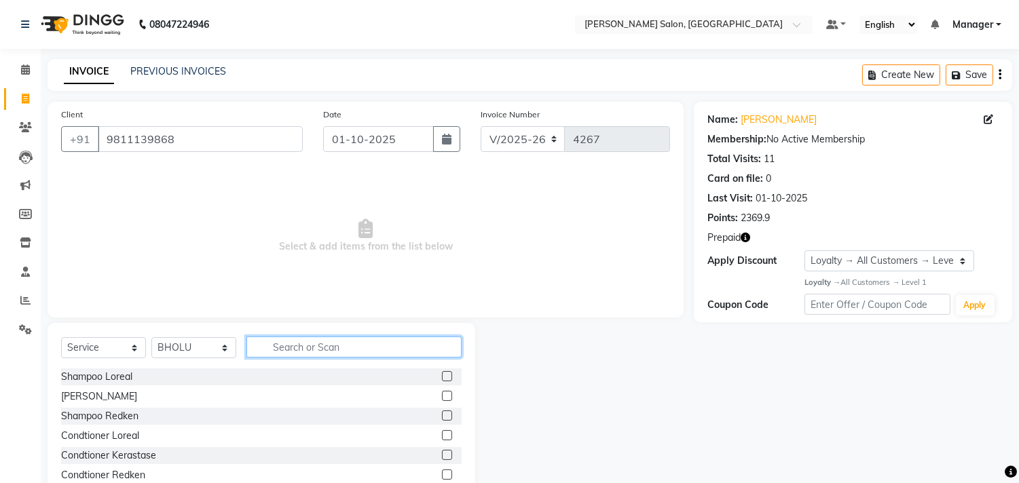
click at [317, 342] on input "text" at bounding box center [353, 347] width 215 height 21
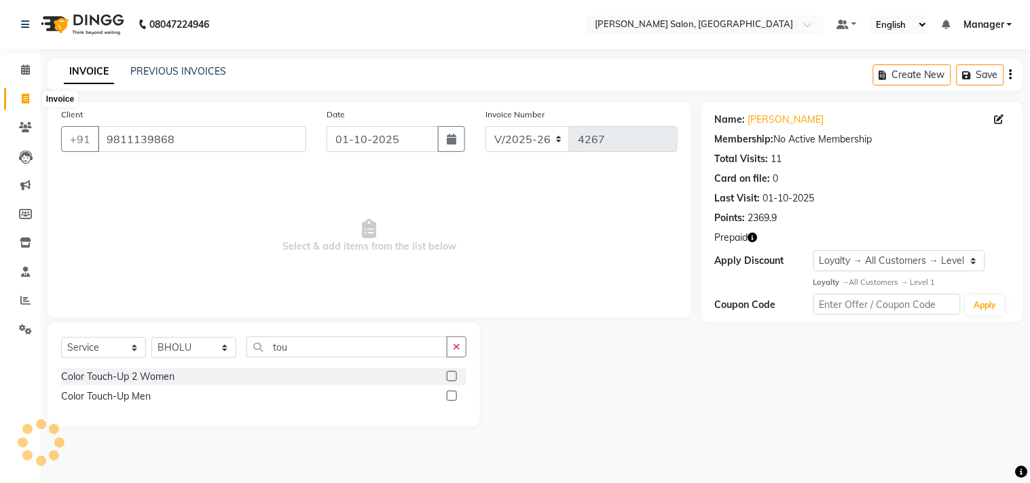
click at [453, 377] on label at bounding box center [452, 376] width 10 height 10
click at [453, 377] on input "checkbox" at bounding box center [451, 377] width 9 height 9
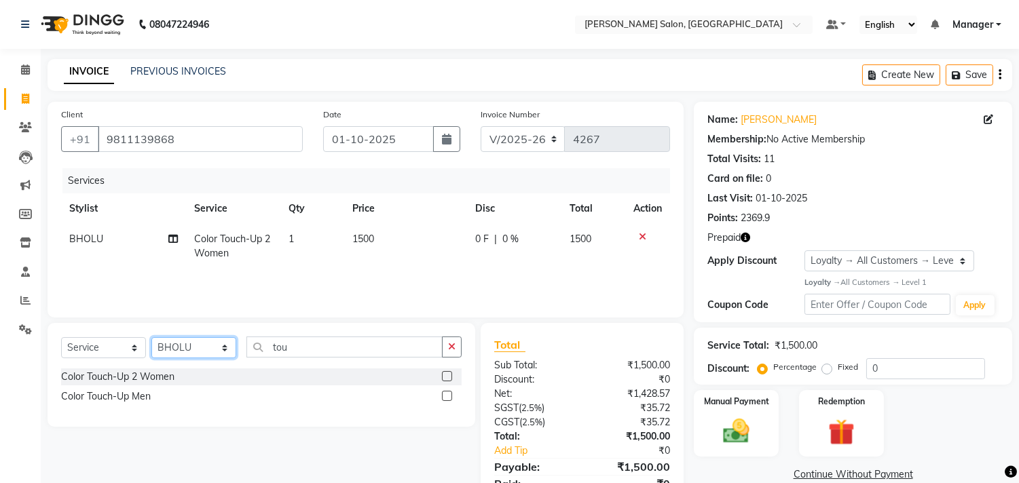
click at [231, 351] on select "Select Stylist BHOLU Geeta [PERSON_NAME] [PERSON_NAME] [PERSON_NAME] PEDI Manag…" at bounding box center [193, 347] width 85 height 21
click at [151, 338] on select "Select Stylist BHOLU Geeta [PERSON_NAME] [PERSON_NAME] [PERSON_NAME] PEDI Manag…" at bounding box center [193, 347] width 85 height 21
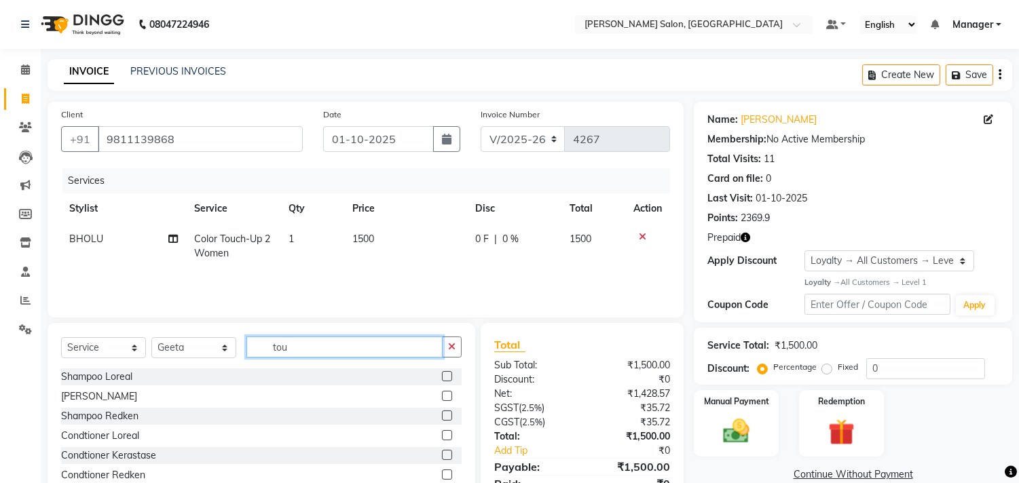
click at [320, 350] on input "tou" at bounding box center [344, 347] width 196 height 21
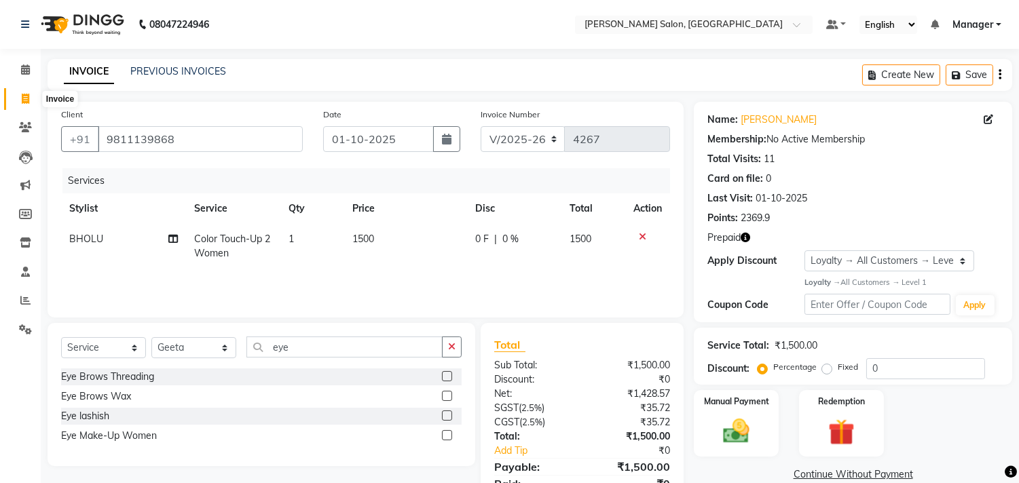
click at [448, 377] on label at bounding box center [447, 376] width 10 height 10
click at [448, 377] on input "checkbox" at bounding box center [446, 377] width 9 height 9
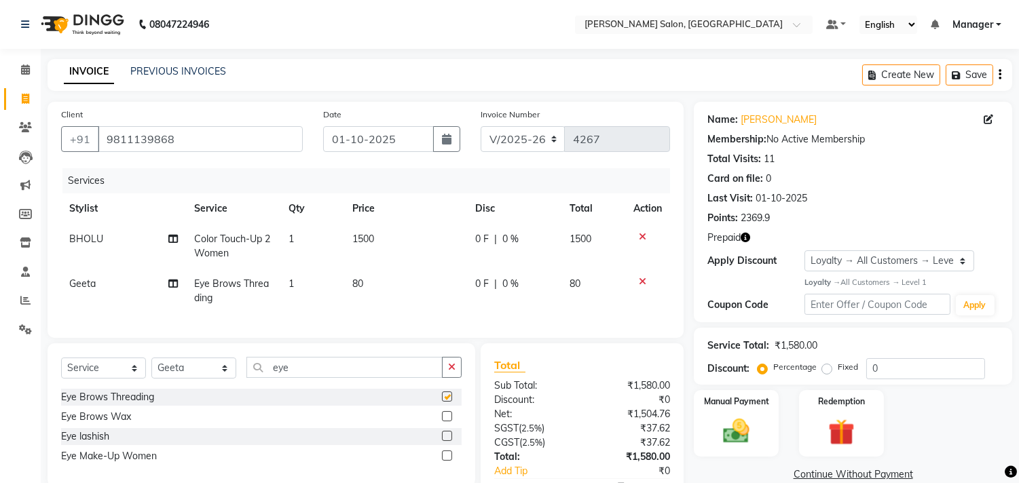
click at [392, 289] on td "80" at bounding box center [405, 291] width 123 height 45
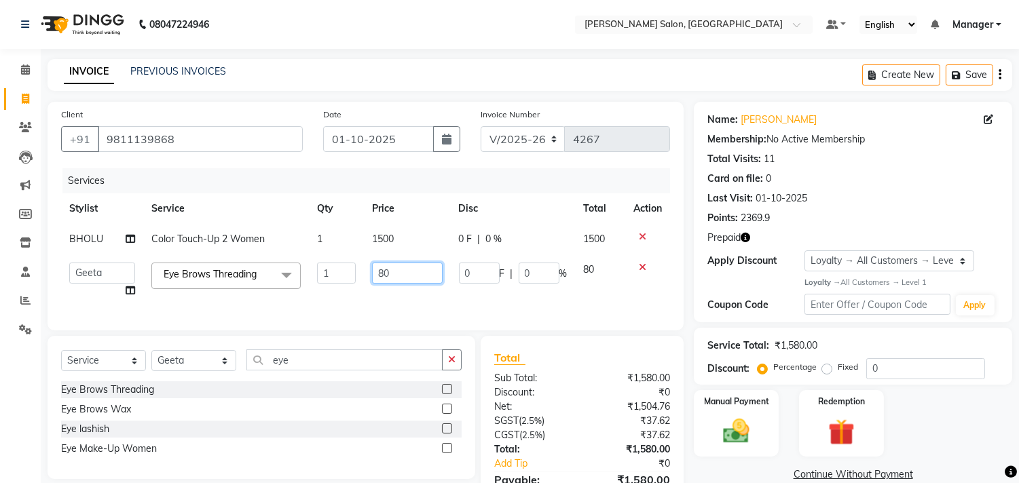
click at [402, 279] on input "80" at bounding box center [407, 273] width 71 height 21
click at [484, 301] on td "0 F | 0 %" at bounding box center [513, 281] width 125 height 52
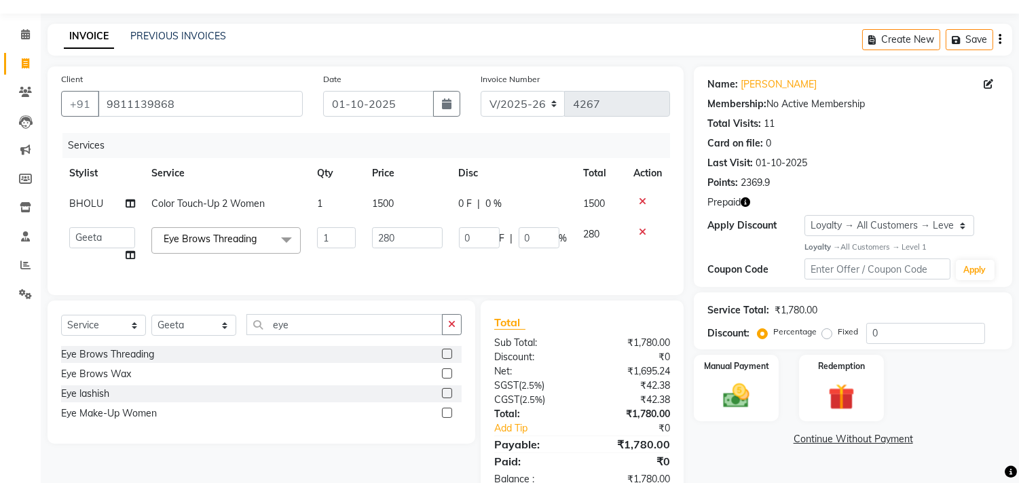
scroll to position [68, 0]
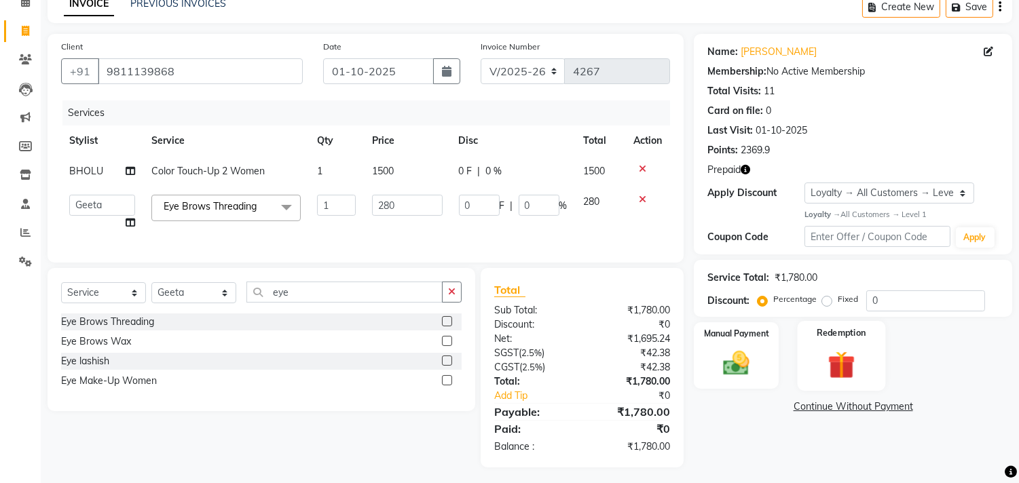
click at [845, 362] on img at bounding box center [841, 365] width 45 height 34
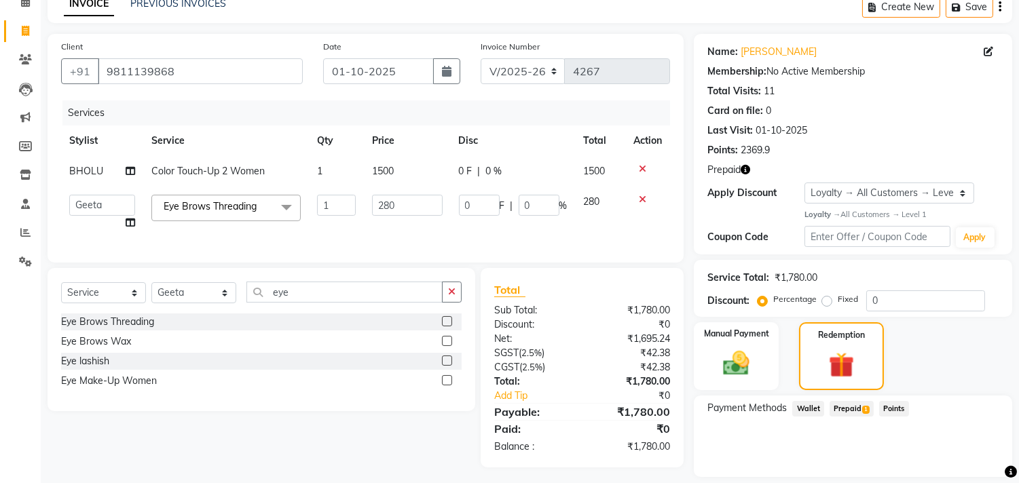
click at [856, 414] on span "Prepaid 1" at bounding box center [852, 409] width 44 height 16
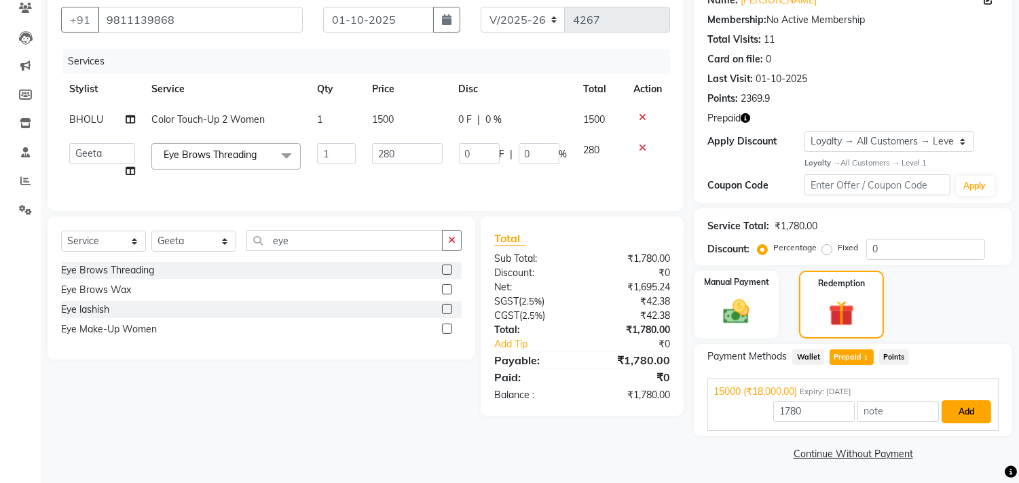
click at [966, 410] on button "Add" at bounding box center [967, 412] width 50 height 23
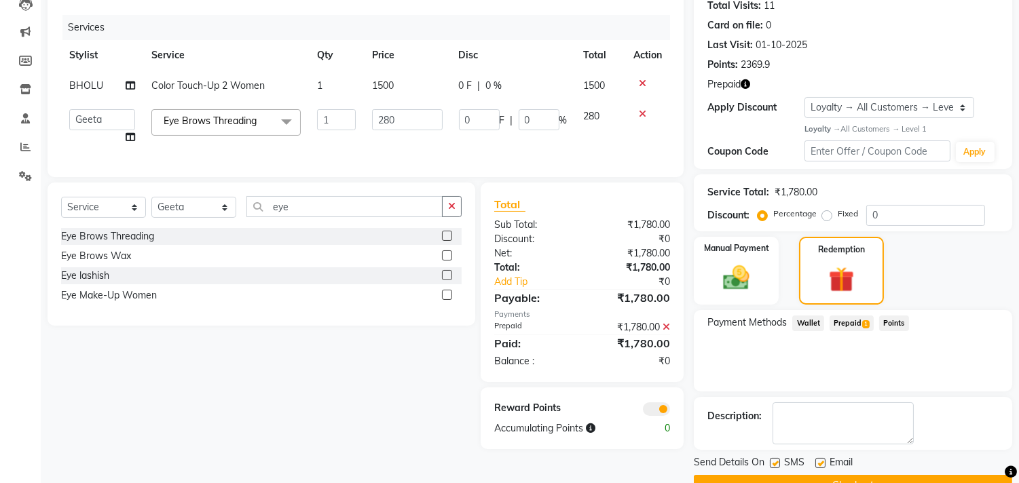
scroll to position [186, 0]
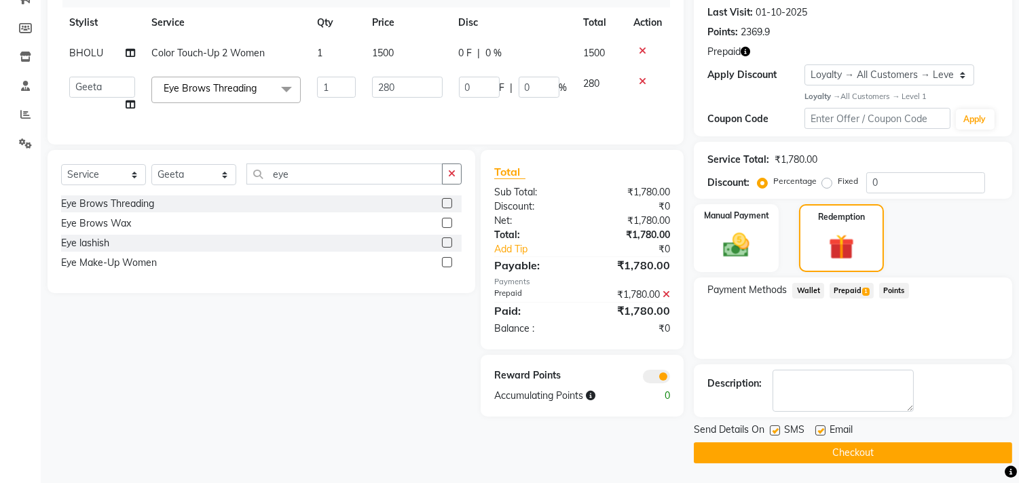
click at [900, 454] on button "Checkout" at bounding box center [853, 453] width 318 height 21
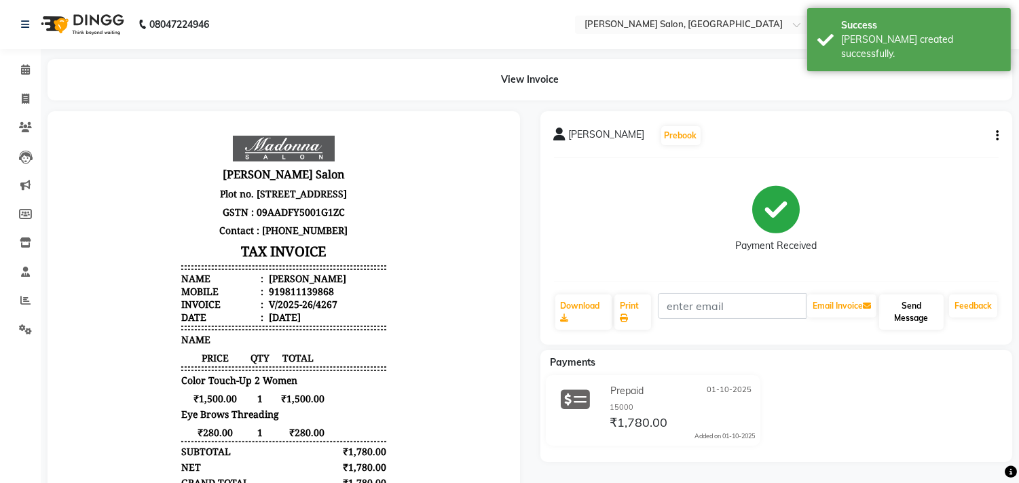
click at [917, 315] on button "Send Message" at bounding box center [911, 312] width 65 height 35
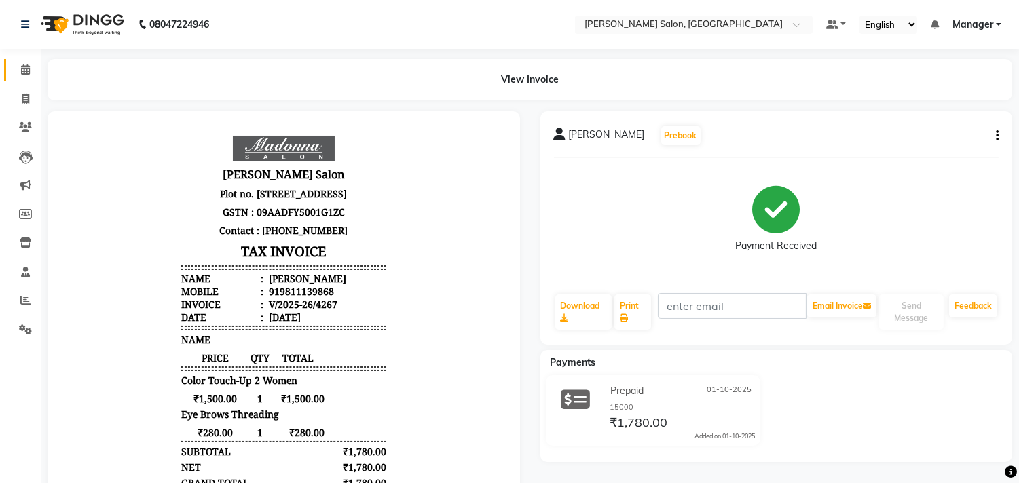
click at [24, 70] on icon at bounding box center [25, 70] width 9 height 10
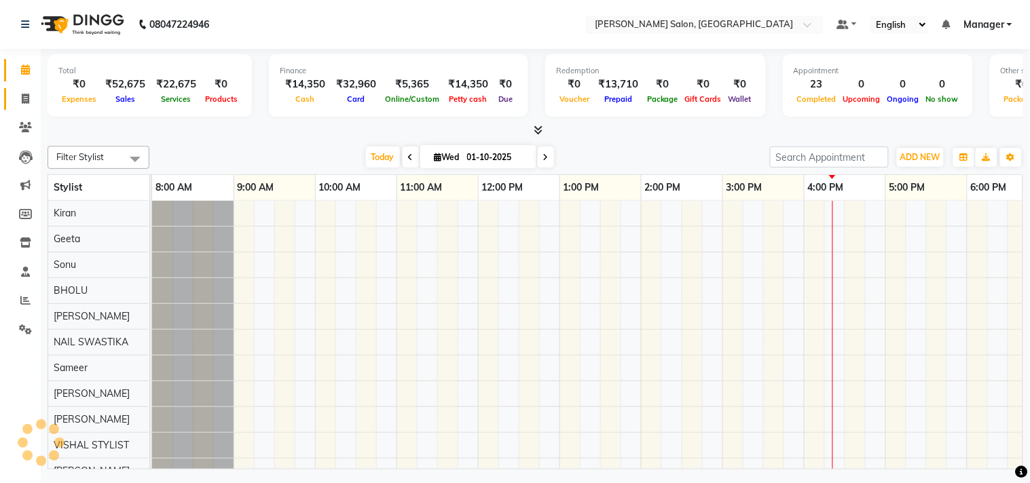
click at [22, 103] on icon at bounding box center [25, 99] width 7 height 10
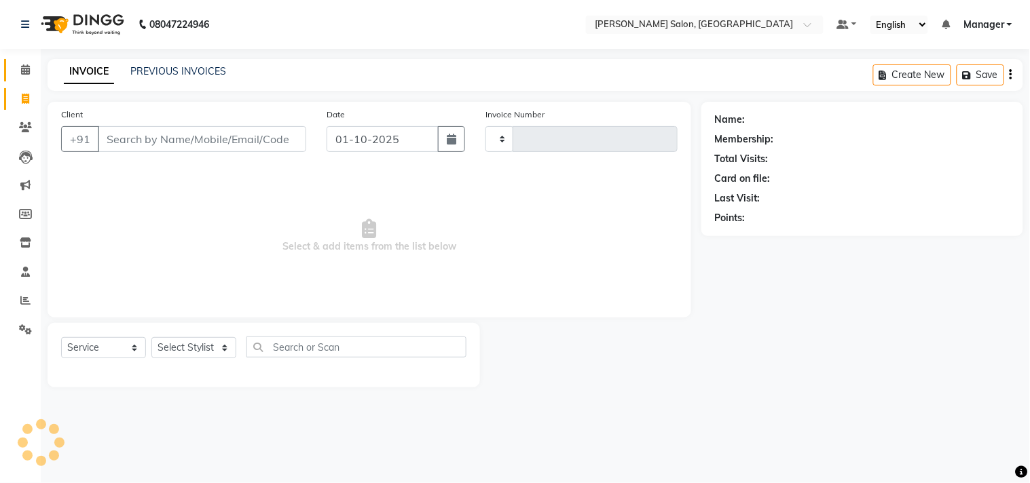
click at [24, 69] on icon at bounding box center [25, 70] width 9 height 10
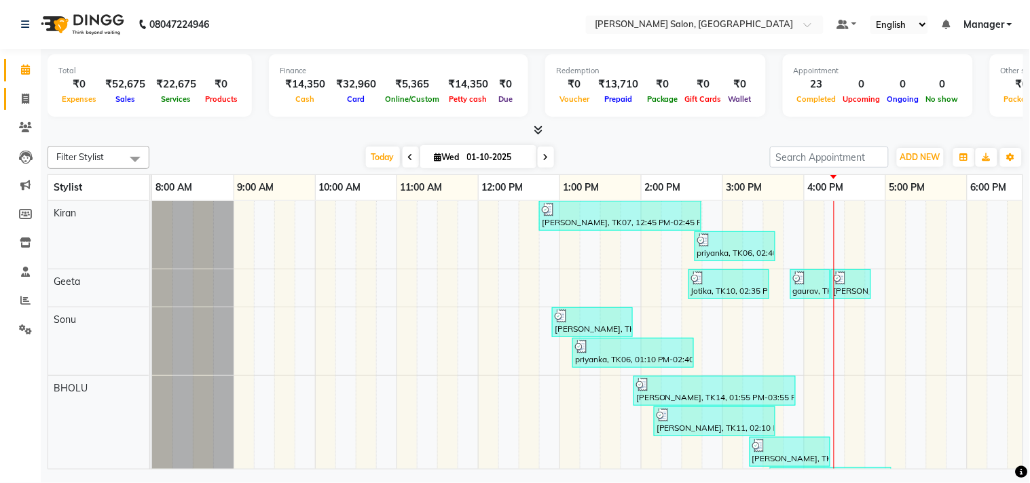
click at [24, 98] on icon at bounding box center [25, 99] width 7 height 10
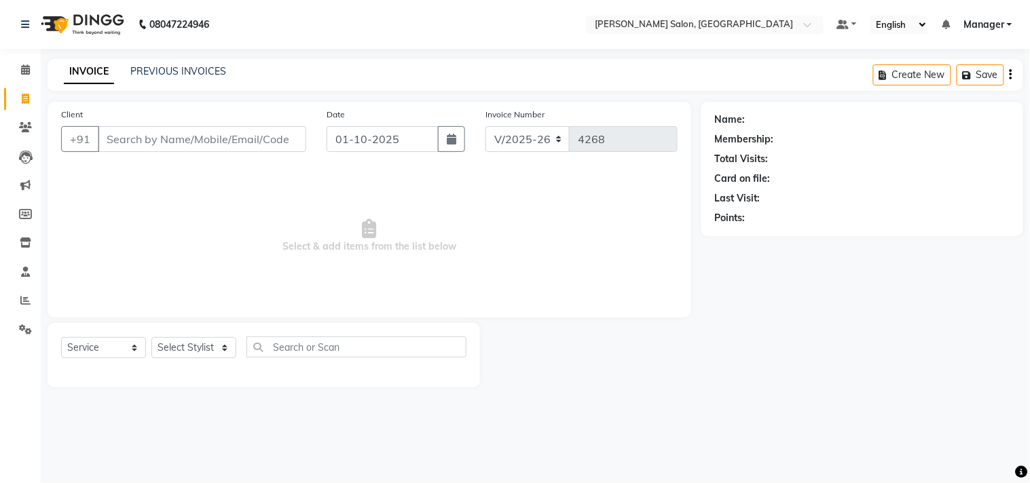
click at [310, 201] on span "Select & add items from the list below" at bounding box center [369, 236] width 617 height 136
click at [221, 354] on select "Select Stylist BHOLU Geeta [PERSON_NAME] [PERSON_NAME] [PERSON_NAME] PEDI Manag…" at bounding box center [193, 347] width 85 height 21
click at [151, 338] on select "Select Stylist BHOLU Geeta [PERSON_NAME] [PERSON_NAME] [PERSON_NAME] PEDI Manag…" at bounding box center [193, 347] width 85 height 21
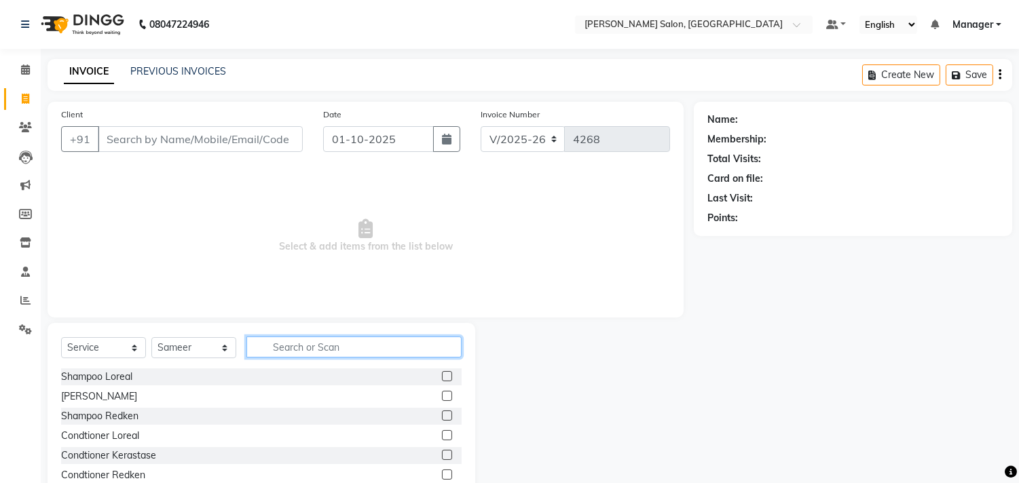
click at [317, 349] on input "text" at bounding box center [353, 347] width 215 height 21
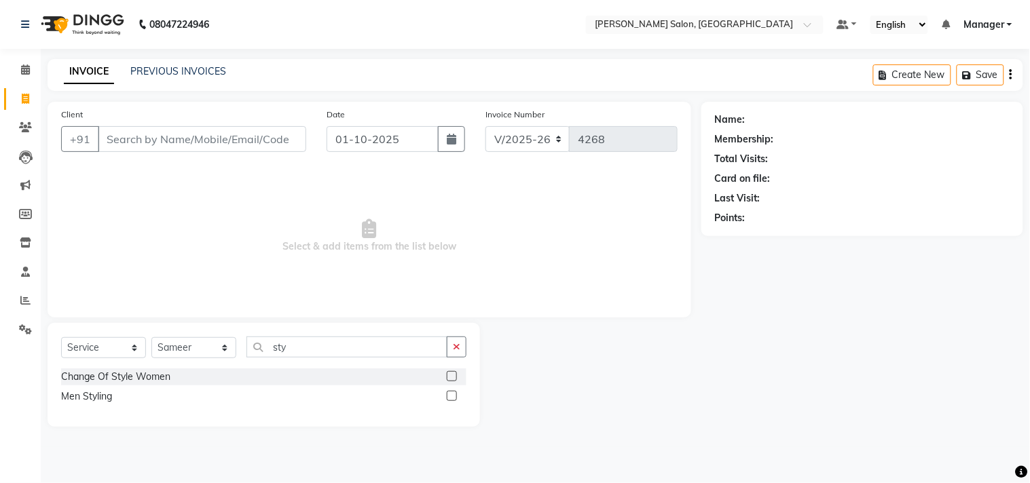
click at [453, 397] on label at bounding box center [452, 396] width 10 height 10
click at [453, 397] on input "checkbox" at bounding box center [451, 396] width 9 height 9
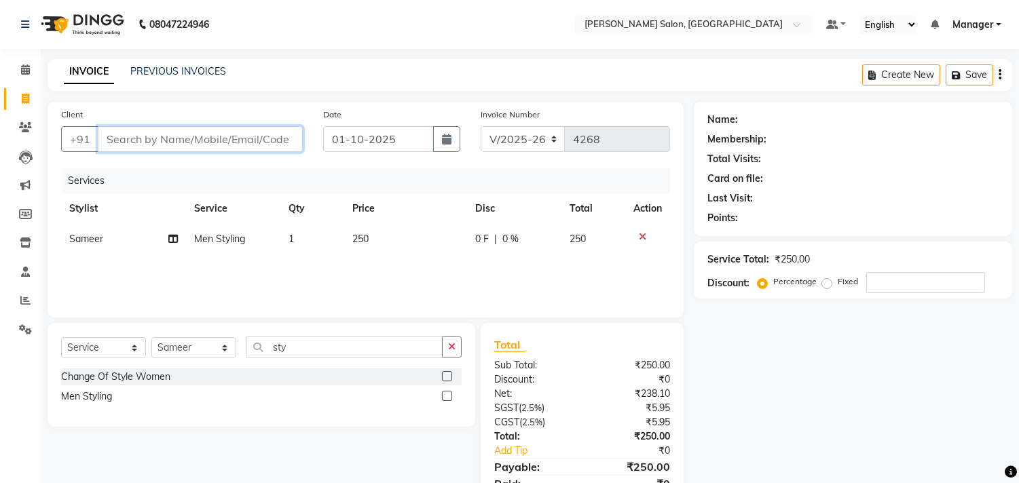
click at [245, 136] on input "Client" at bounding box center [200, 139] width 205 height 26
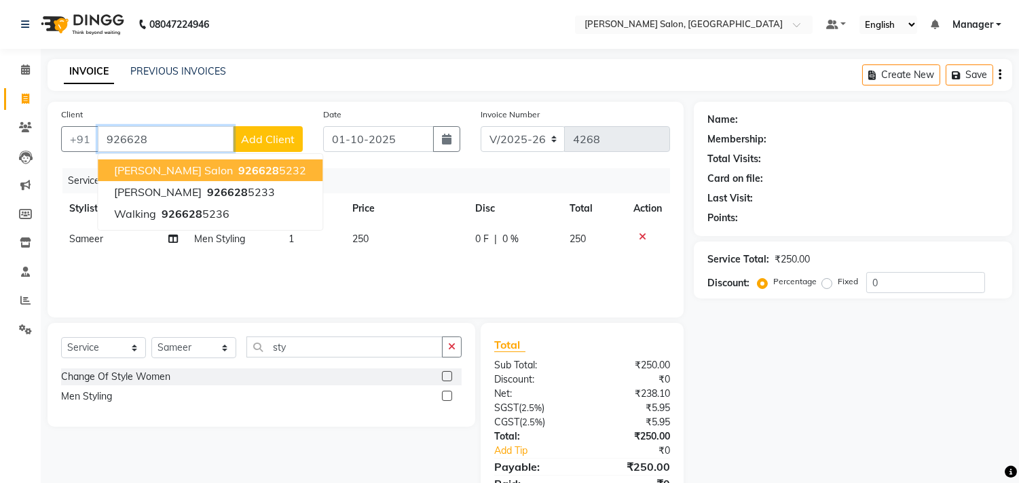
click at [251, 167] on ngb-highlight "926628 5232" at bounding box center [271, 171] width 71 height 14
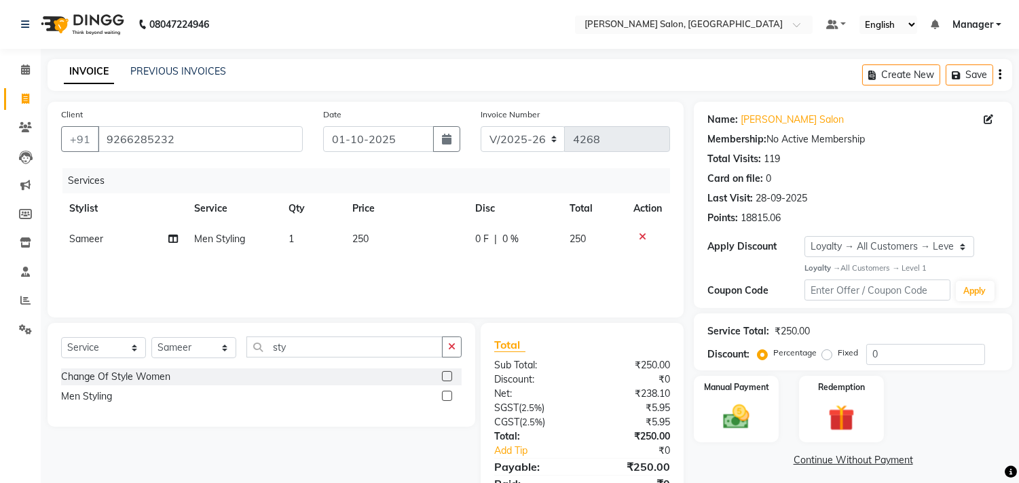
scroll to position [59, 0]
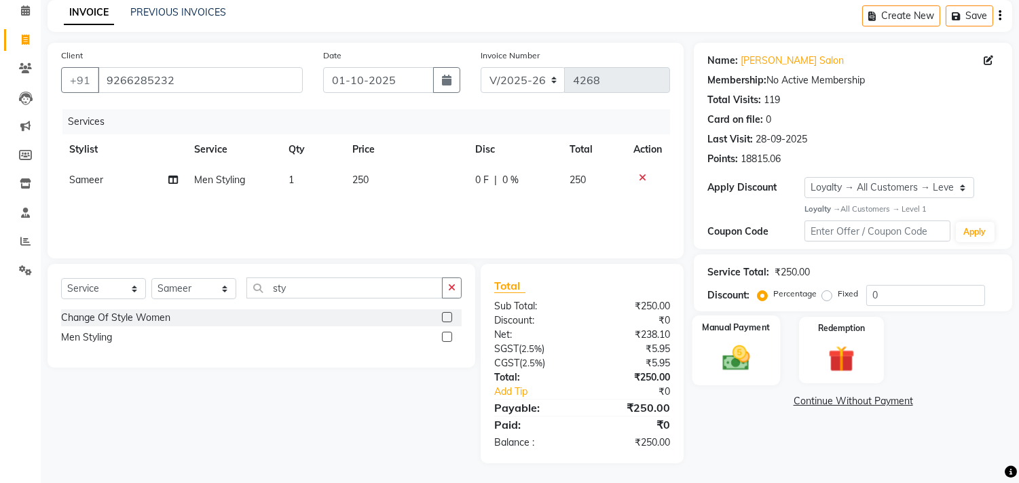
click at [743, 353] on img at bounding box center [736, 358] width 45 height 32
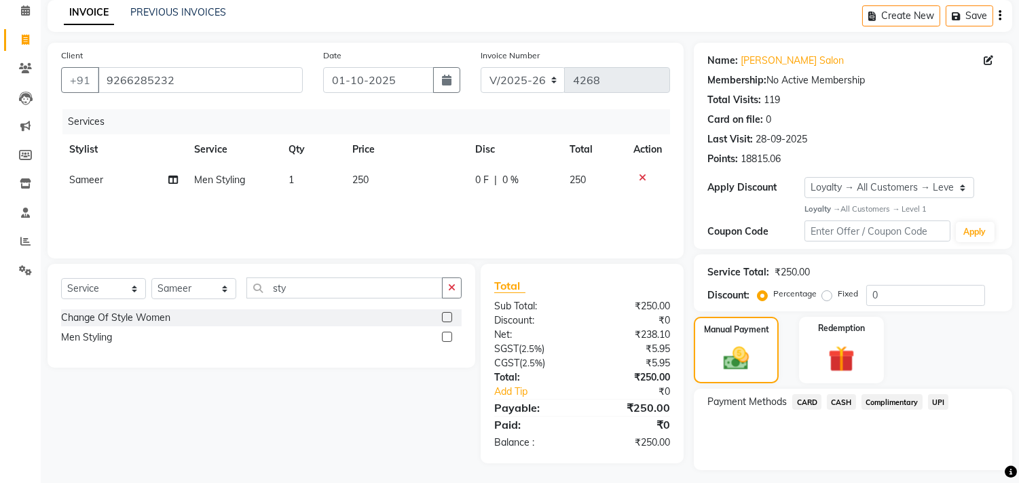
click at [938, 402] on span "UPI" at bounding box center [938, 402] width 21 height 16
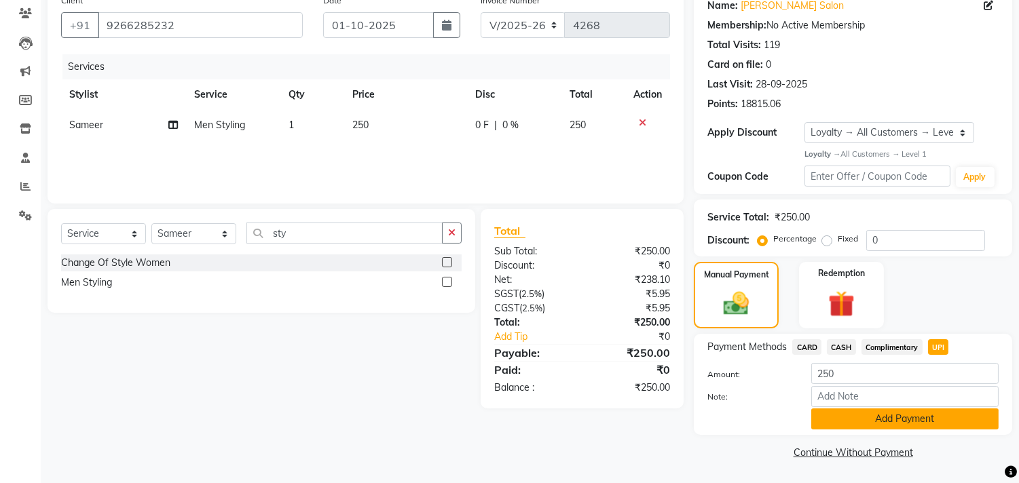
click at [906, 423] on button "Add Payment" at bounding box center [904, 419] width 187 height 21
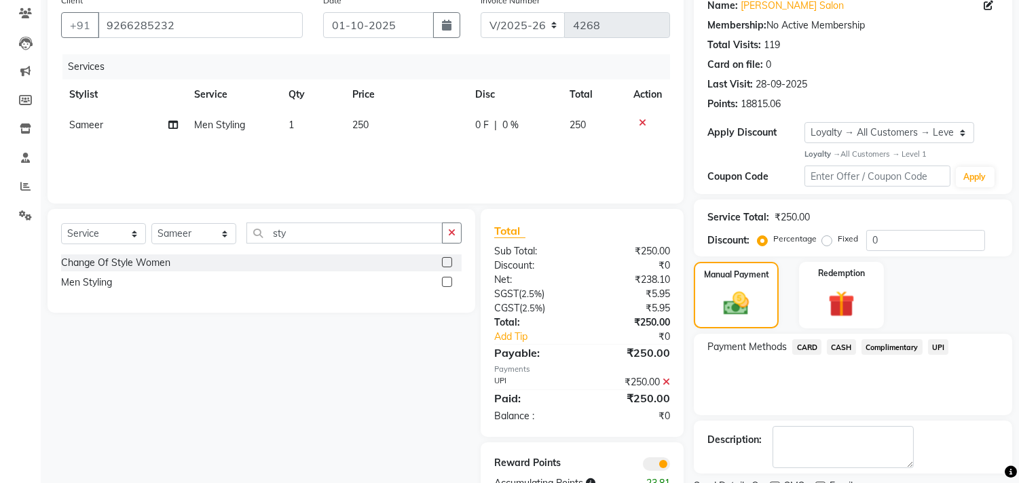
scroll to position [171, 0]
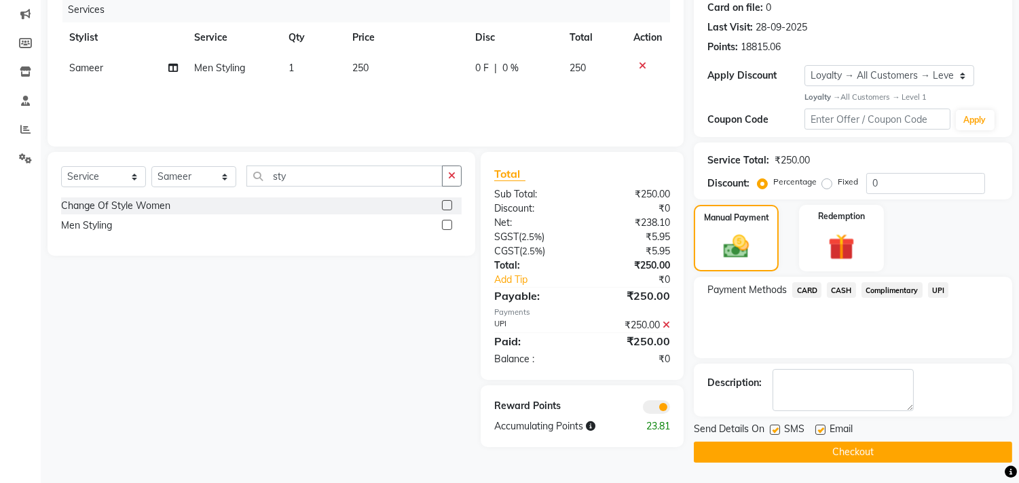
click at [900, 455] on button "Checkout" at bounding box center [853, 452] width 318 height 21
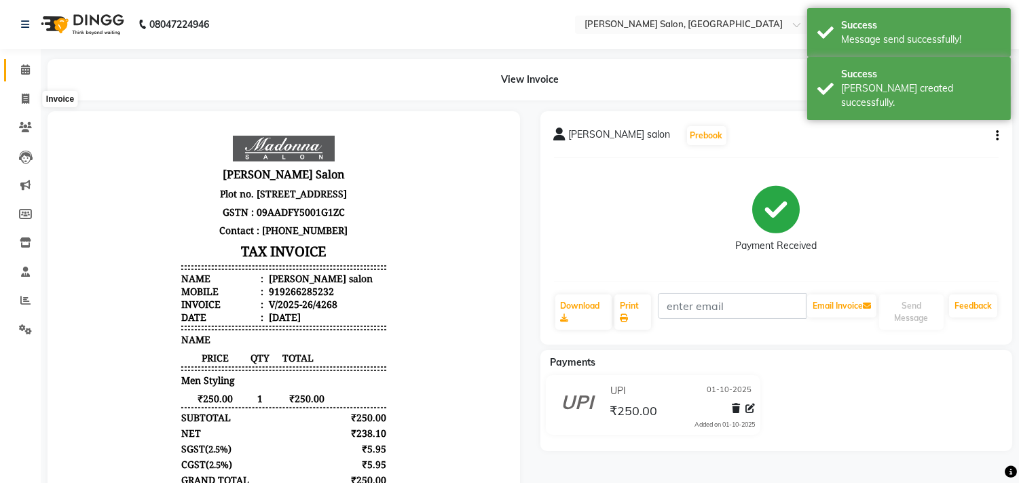
click at [24, 71] on icon at bounding box center [25, 70] width 9 height 10
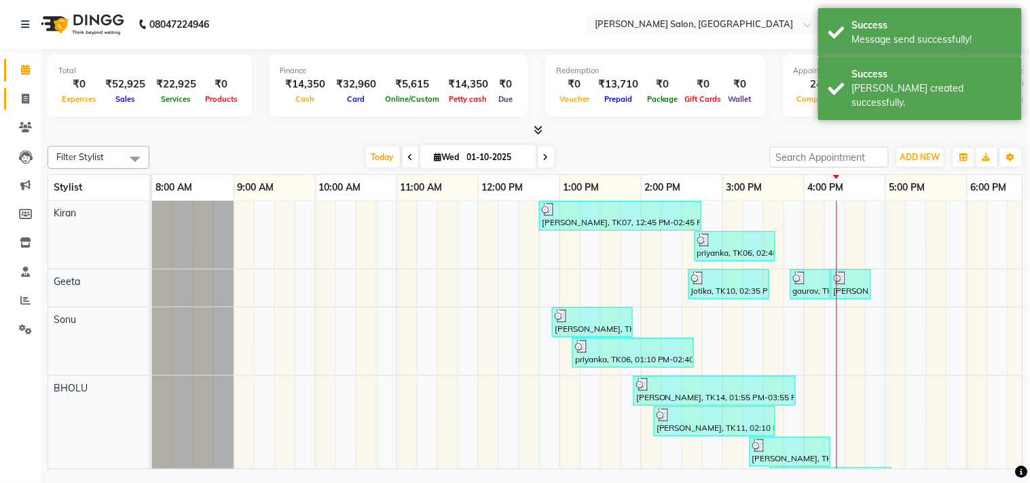
click at [22, 103] on icon at bounding box center [25, 99] width 7 height 10
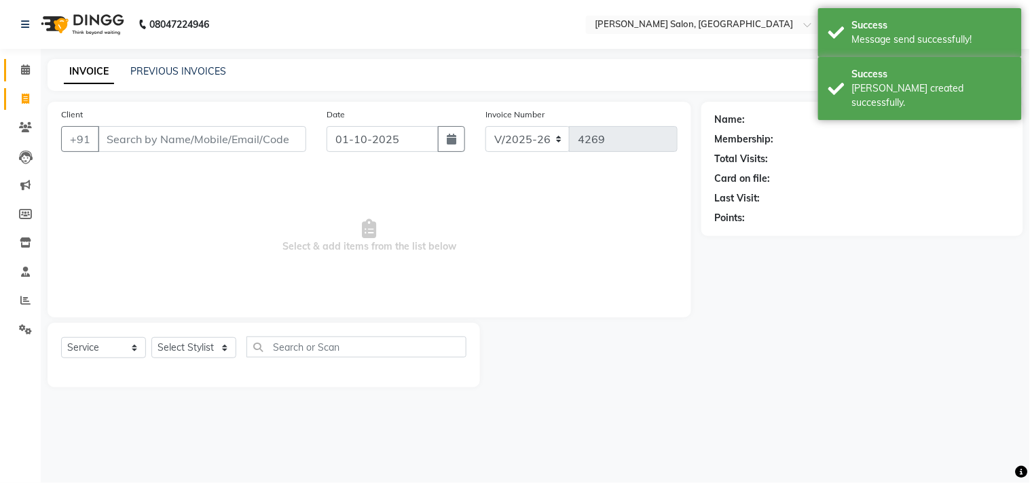
click at [26, 68] on icon at bounding box center [25, 70] width 9 height 10
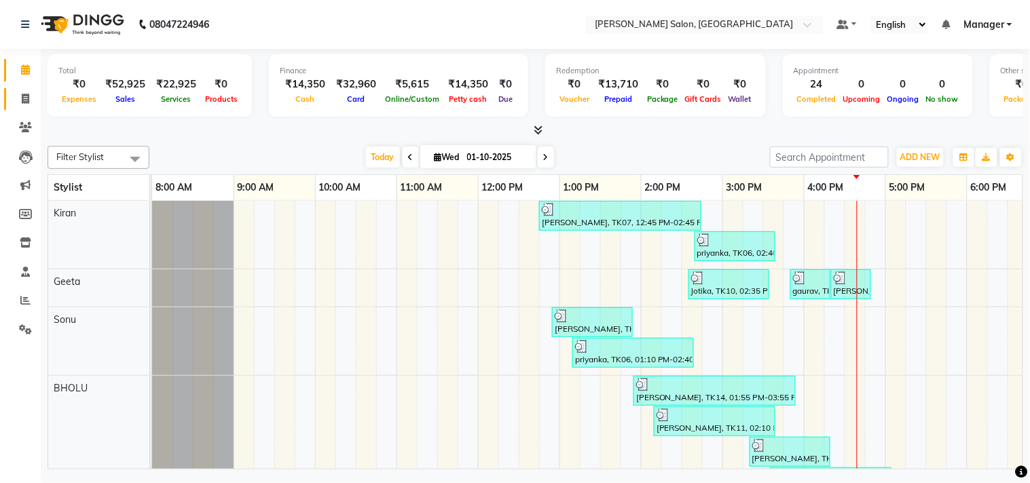
click at [22, 96] on icon at bounding box center [25, 99] width 7 height 10
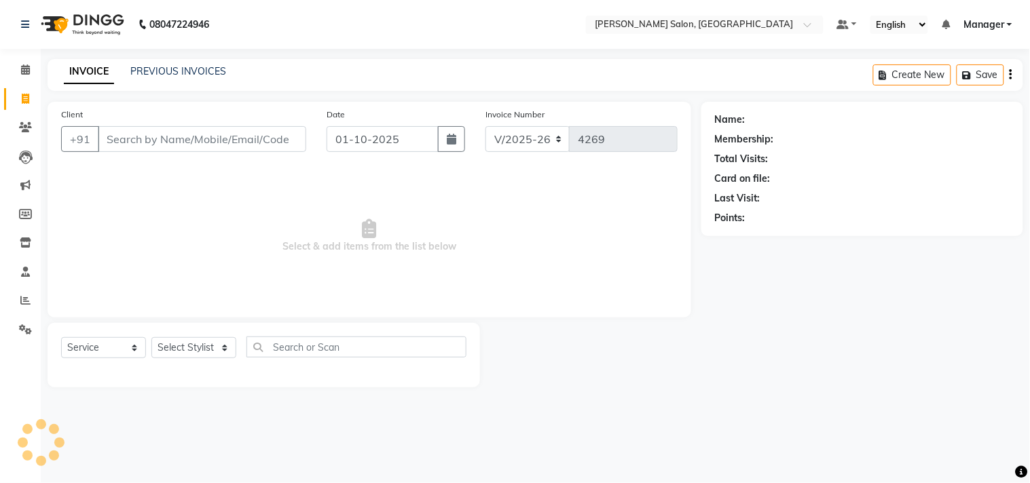
click at [404, 211] on span "Select & add items from the list below" at bounding box center [369, 236] width 617 height 136
click at [227, 354] on select "Select Stylist" at bounding box center [193, 347] width 85 height 21
click at [151, 338] on select "Select Stylist BHOLU Geeta [PERSON_NAME] [PERSON_NAME] [PERSON_NAME] PEDI Manag…" at bounding box center [193, 347] width 85 height 21
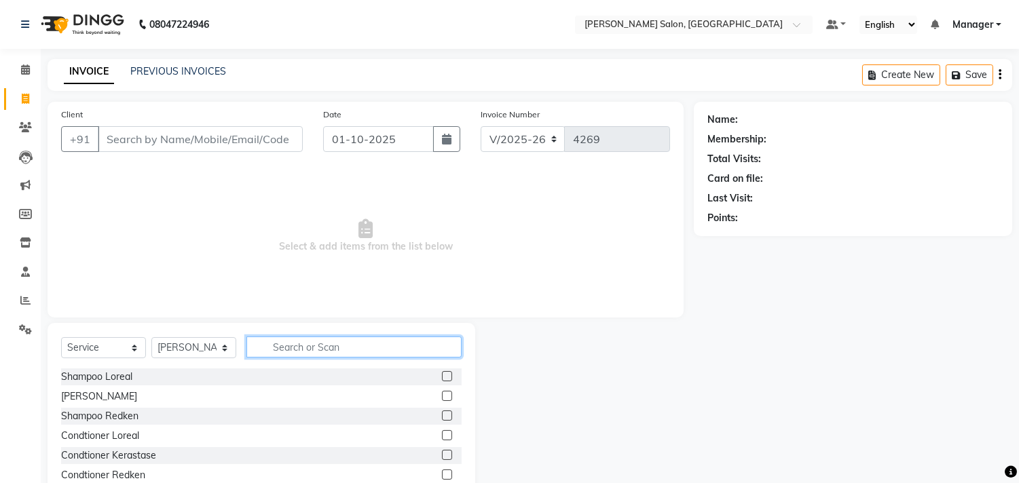
click at [309, 344] on input "text" at bounding box center [353, 347] width 215 height 21
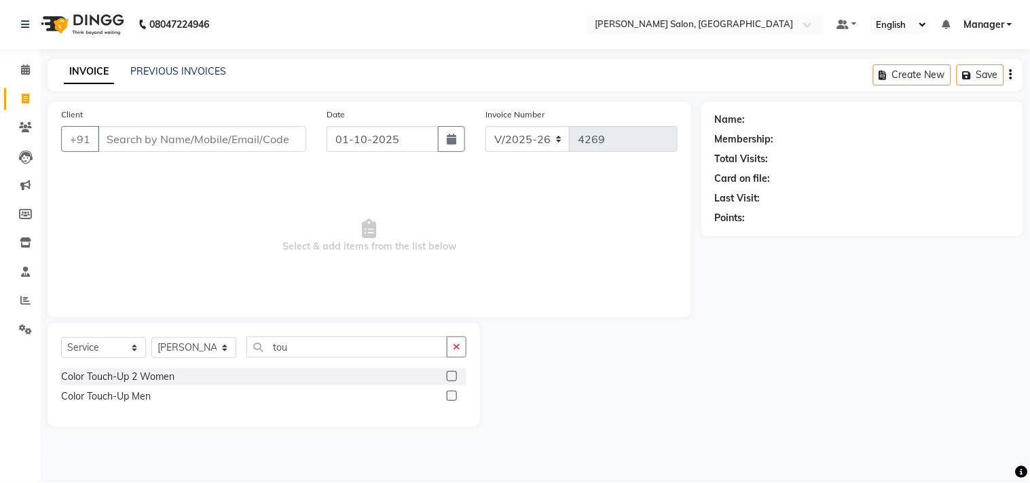
click at [452, 375] on label at bounding box center [452, 376] width 10 height 10
click at [452, 375] on input "checkbox" at bounding box center [451, 377] width 9 height 9
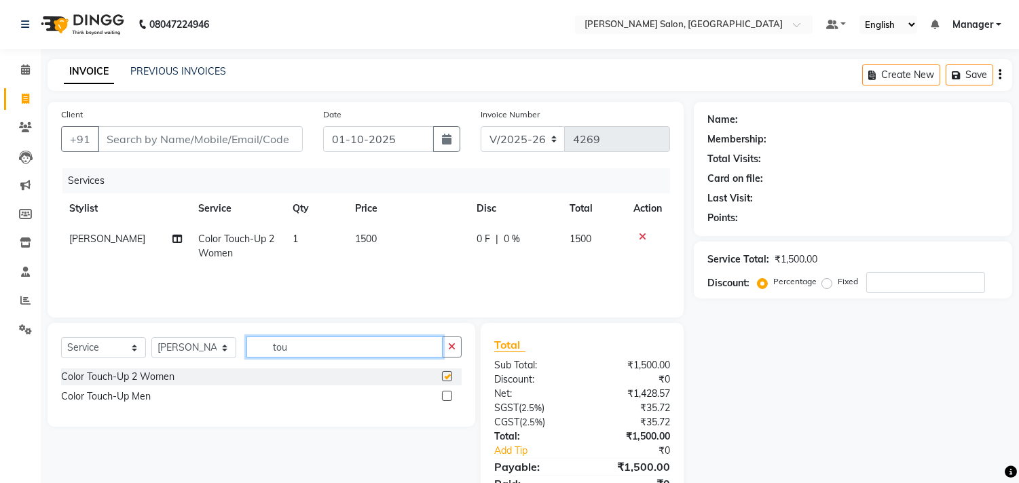
click at [375, 350] on input "tou" at bounding box center [344, 347] width 196 height 21
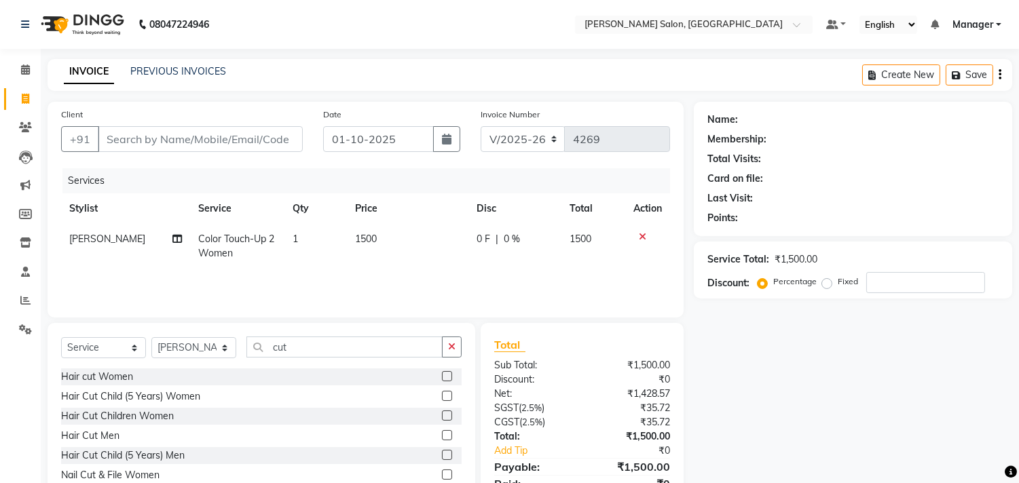
click at [442, 377] on label at bounding box center [447, 376] width 10 height 10
click at [442, 377] on input "checkbox" at bounding box center [446, 377] width 9 height 9
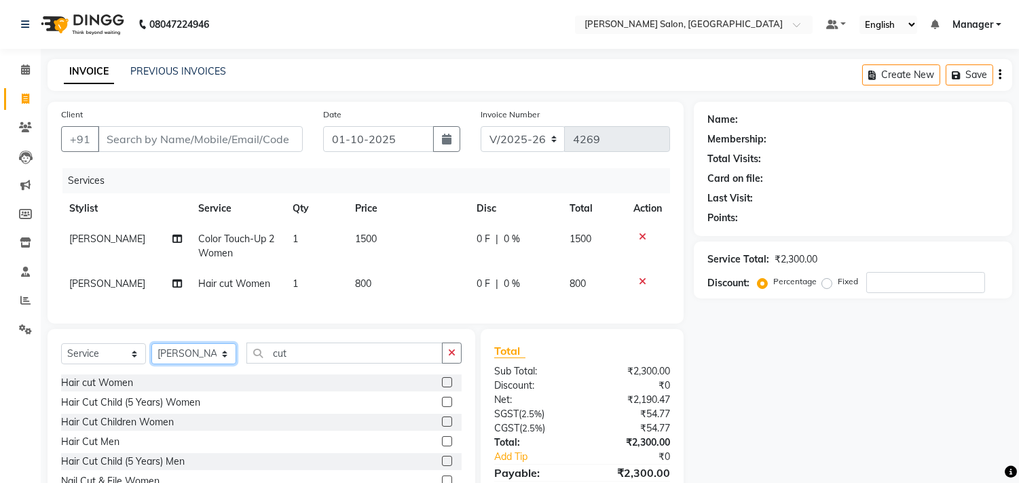
click at [225, 365] on select "Select Stylist BHOLU Geeta [PERSON_NAME] [PERSON_NAME] [PERSON_NAME] PEDI Manag…" at bounding box center [193, 354] width 85 height 21
click at [151, 355] on select "Select Stylist BHOLU Geeta [PERSON_NAME] [PERSON_NAME] [PERSON_NAME] PEDI Manag…" at bounding box center [193, 354] width 85 height 21
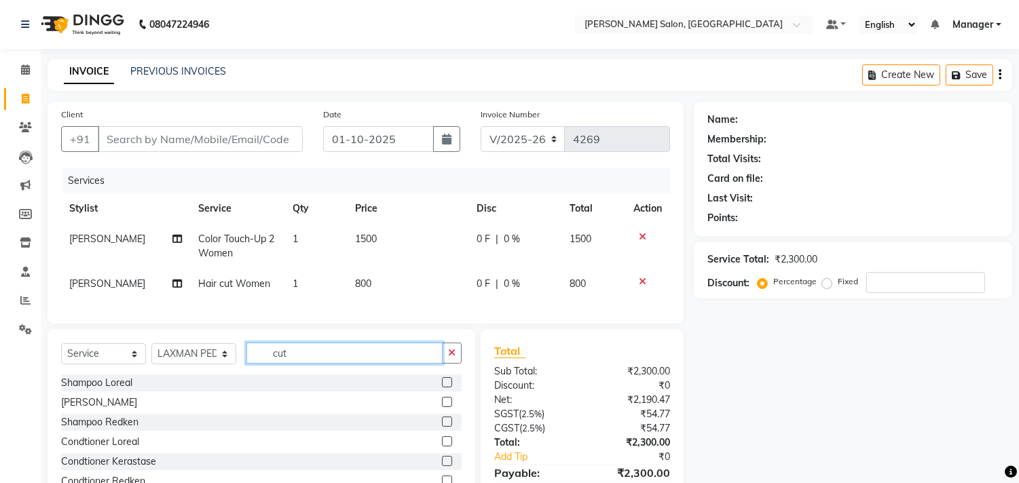
click at [317, 364] on input "cut" at bounding box center [344, 353] width 196 height 21
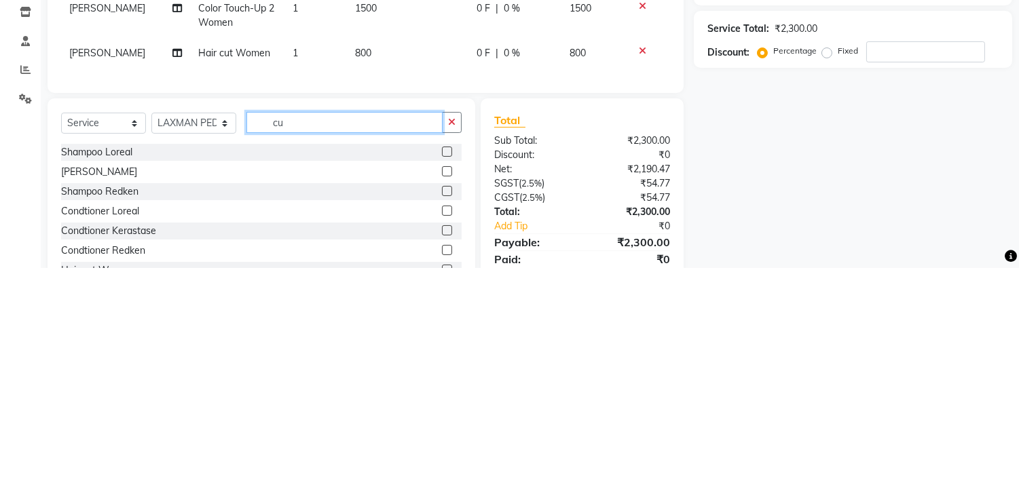
scroll to position [15, 0]
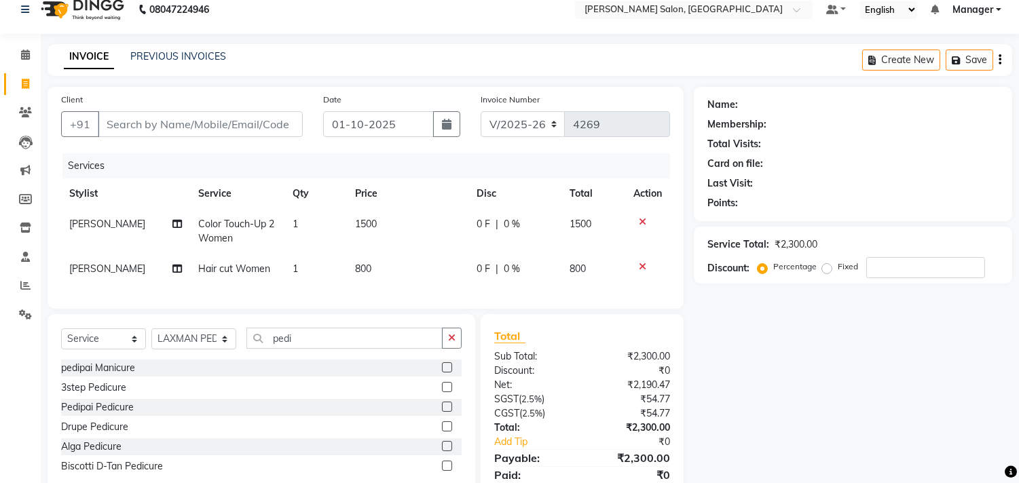
click at [442, 412] on label at bounding box center [447, 407] width 10 height 10
click at [442, 412] on input "checkbox" at bounding box center [446, 407] width 9 height 9
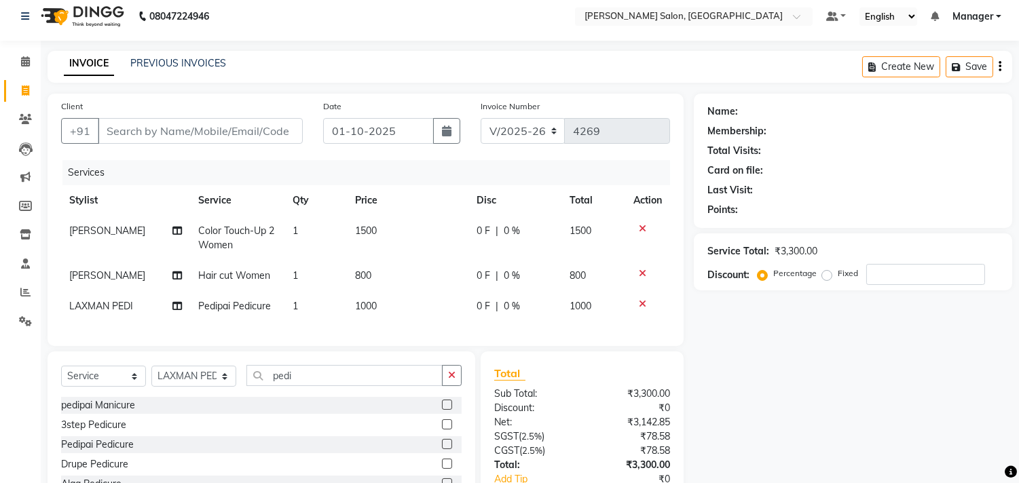
scroll to position [0, 0]
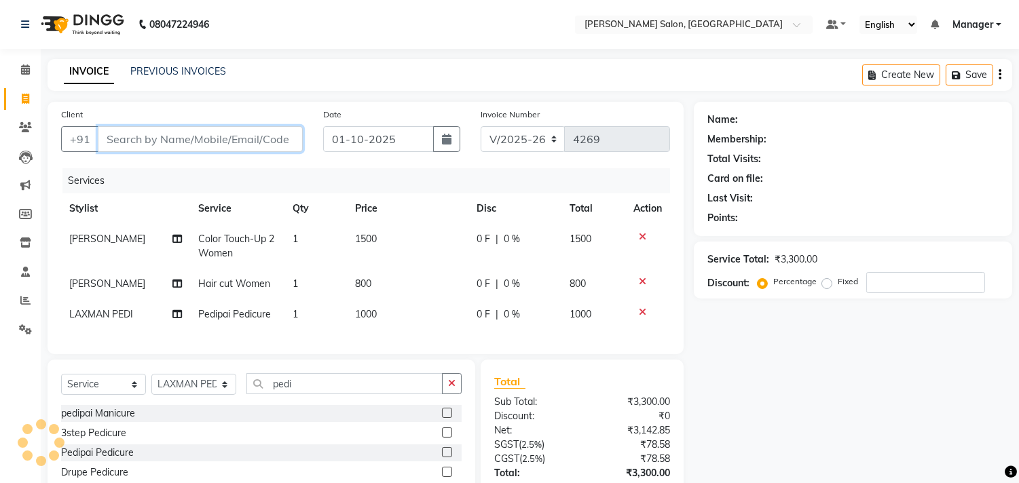
click at [243, 137] on input "Client" at bounding box center [200, 139] width 205 height 26
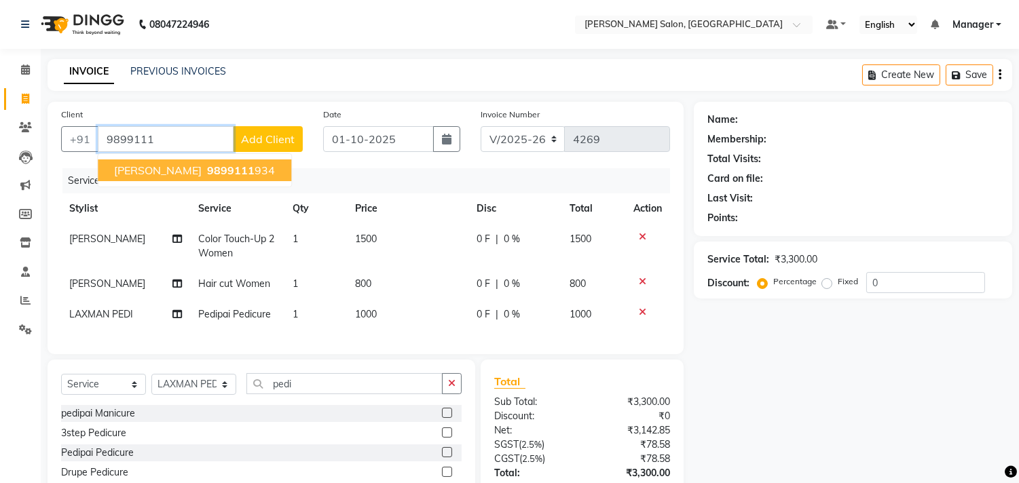
click at [227, 174] on button "SHIPRA 9899111 934" at bounding box center [195, 171] width 194 height 22
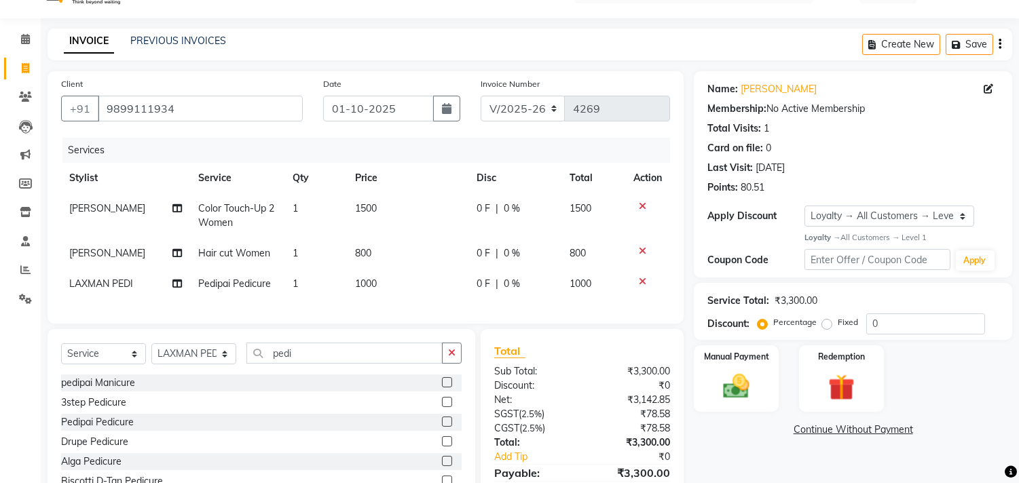
scroll to position [107, 0]
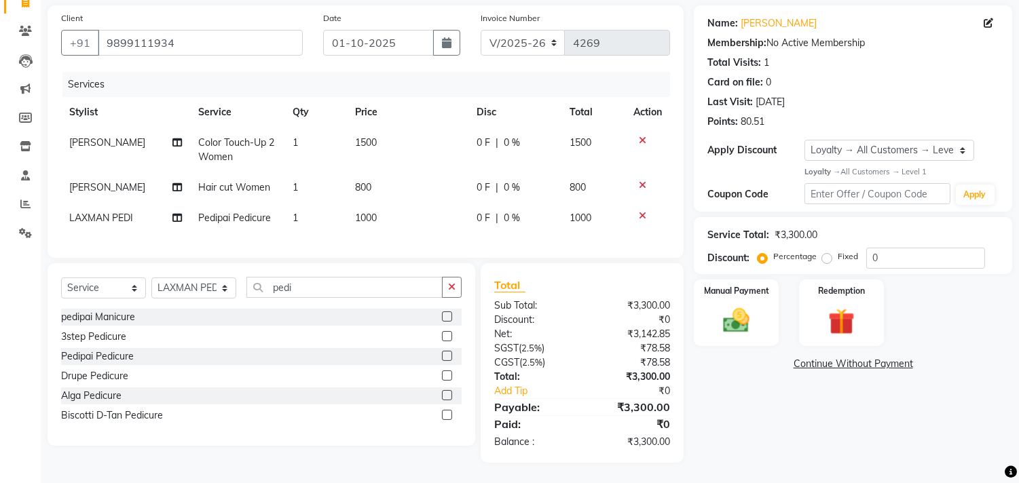
click at [410, 172] on td "800" at bounding box center [408, 187] width 122 height 31
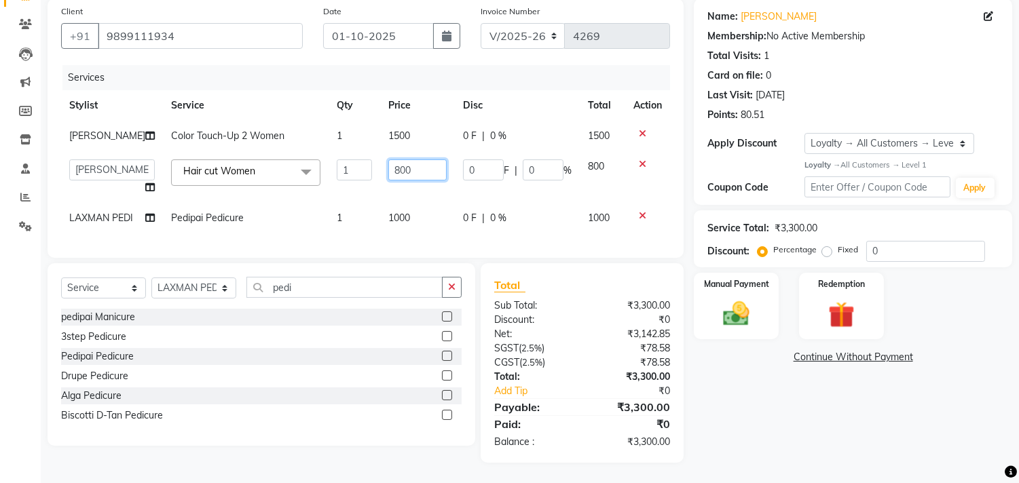
click at [408, 170] on input "800" at bounding box center [417, 170] width 58 height 21
click at [802, 443] on div "Name: Shipra Membership: No Active Membership Total Visits: 1 Card on file: 0 L…" at bounding box center [858, 231] width 329 height 464
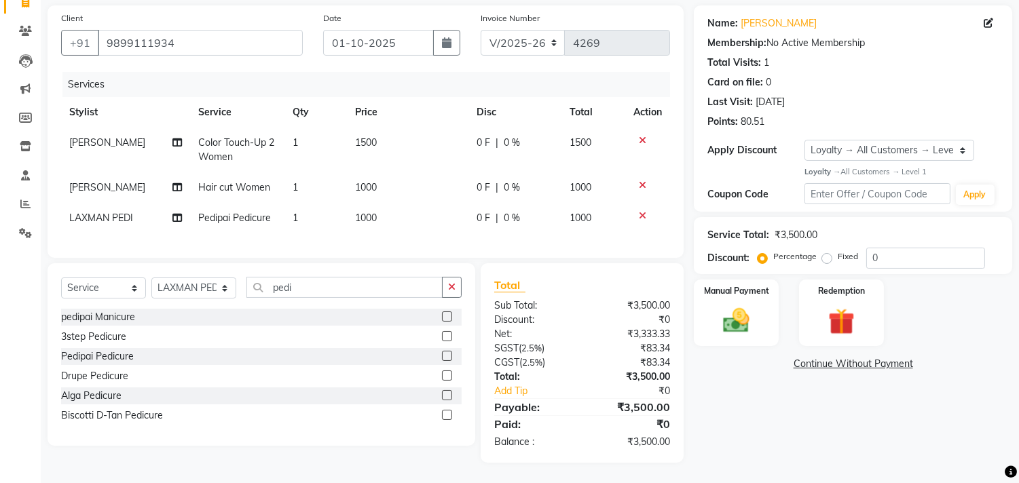
click at [399, 140] on td "1500" at bounding box center [408, 150] width 122 height 45
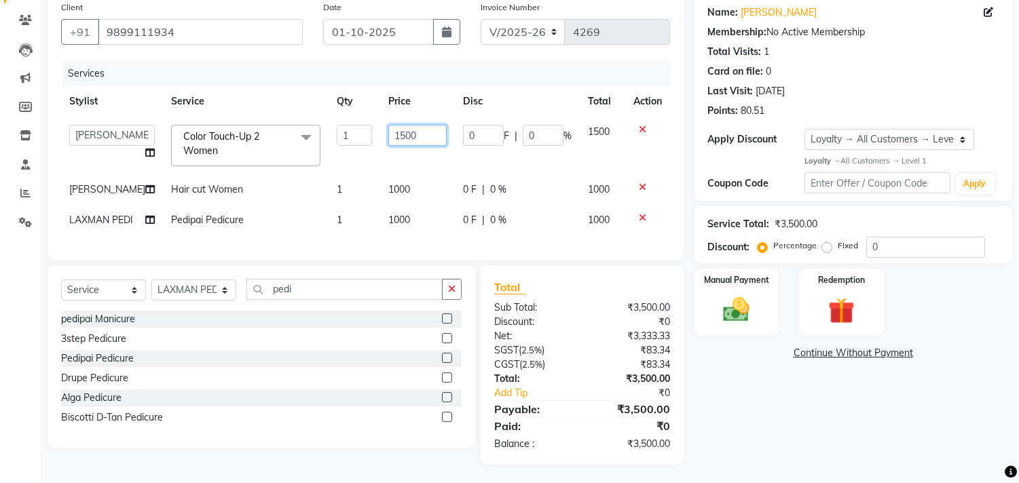
click at [421, 133] on input "1500" at bounding box center [417, 135] width 58 height 21
click at [425, 202] on tbody "BHOLU Geeta Hanif Jeetu JIYA SINGH Kiran LAXMAN PEDI Manager Mohit NAIL SWASTIK…" at bounding box center [365, 176] width 609 height 119
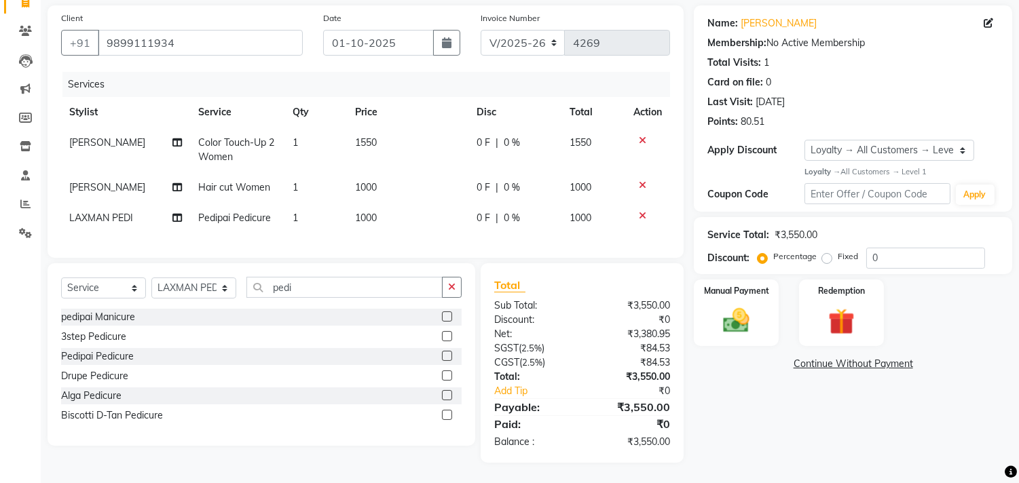
click at [392, 182] on td "1000" at bounding box center [408, 187] width 122 height 31
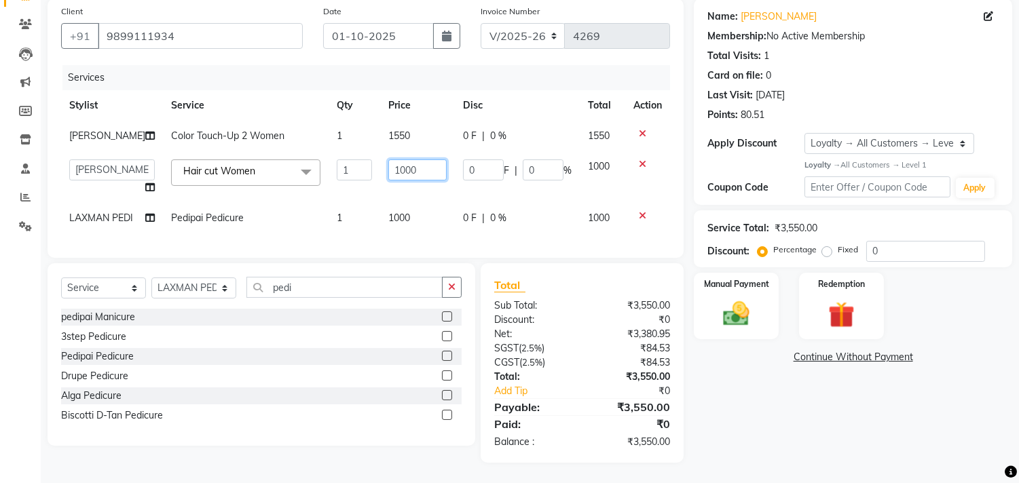
click at [416, 170] on input "1000" at bounding box center [417, 170] width 58 height 21
click at [416, 225] on div "Services Stylist Service Qty Price Disc Total Action Sharukh Color Touch-Up 2 W…" at bounding box center [365, 154] width 609 height 179
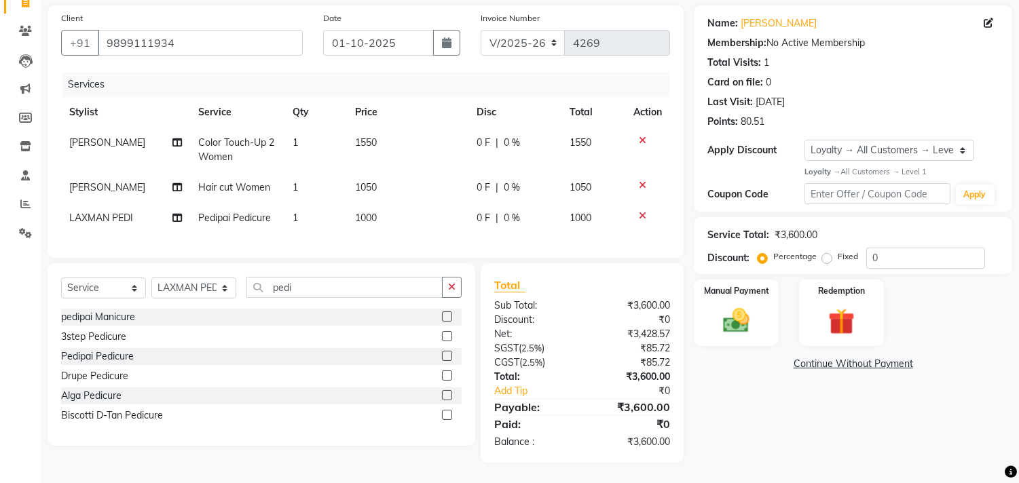
click at [392, 206] on td "1000" at bounding box center [408, 218] width 122 height 31
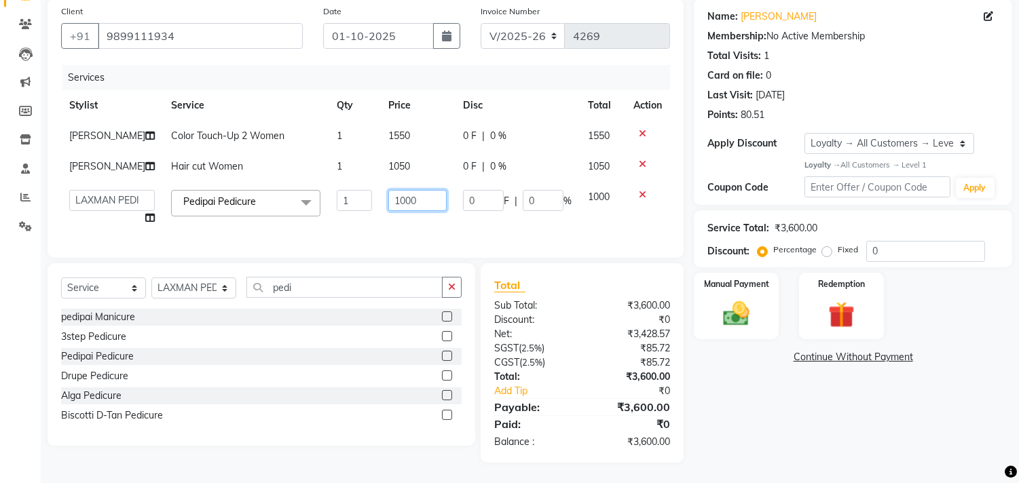
click at [424, 198] on input "1000" at bounding box center [417, 200] width 58 height 21
click at [839, 438] on div "Name: Shipra Membership: No Active Membership Total Visits: 1 Card on file: 0 L…" at bounding box center [858, 231] width 329 height 464
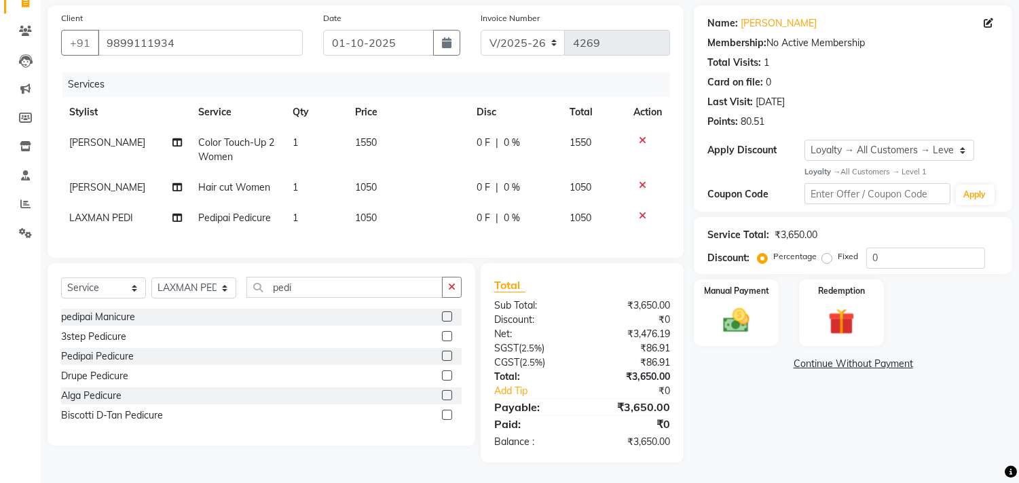
click at [401, 140] on td "1550" at bounding box center [408, 150] width 122 height 45
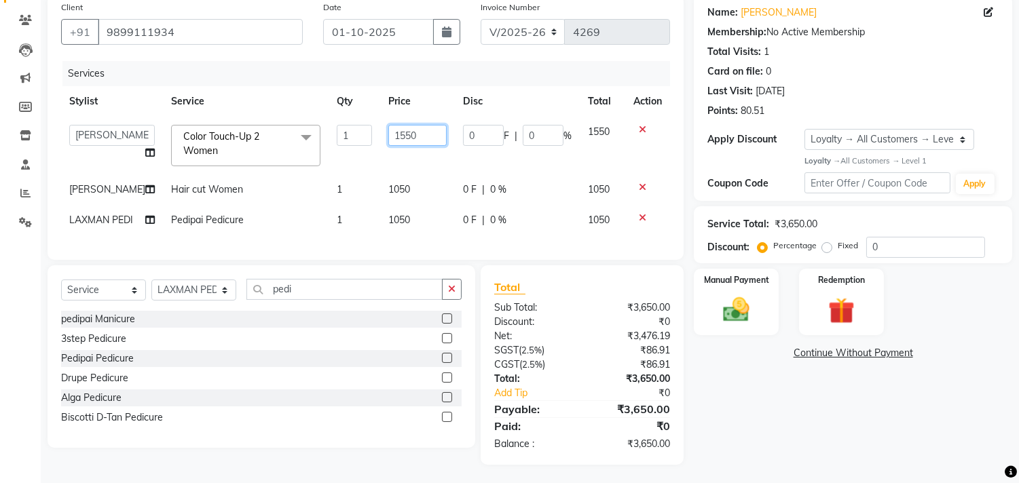
click at [425, 134] on input "1550" at bounding box center [417, 135] width 58 height 21
click at [850, 458] on div "Name: Shipra Membership: No Active Membership Total Visits: 1 Card on file: 0 L…" at bounding box center [858, 230] width 329 height 471
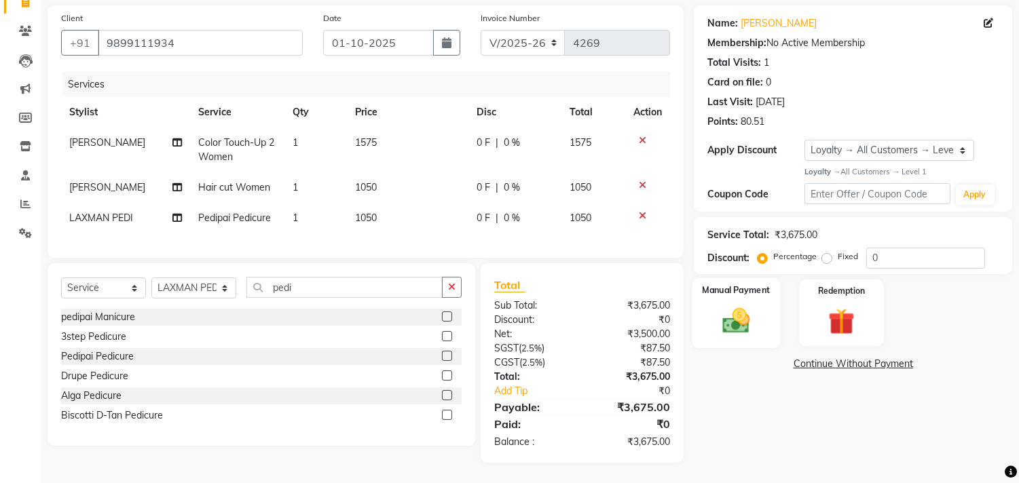
click at [743, 293] on div "Manual Payment" at bounding box center [737, 312] width 88 height 69
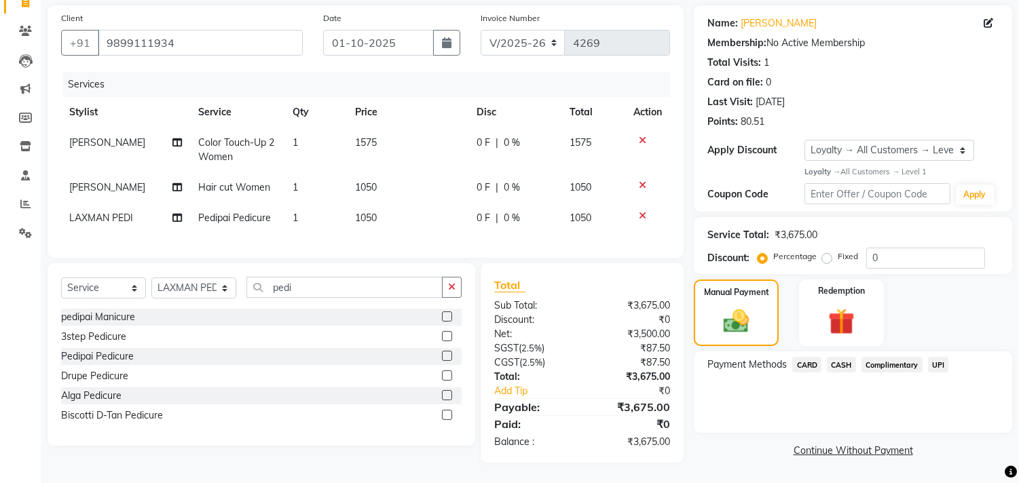
click at [940, 357] on span "UPI" at bounding box center [938, 365] width 21 height 16
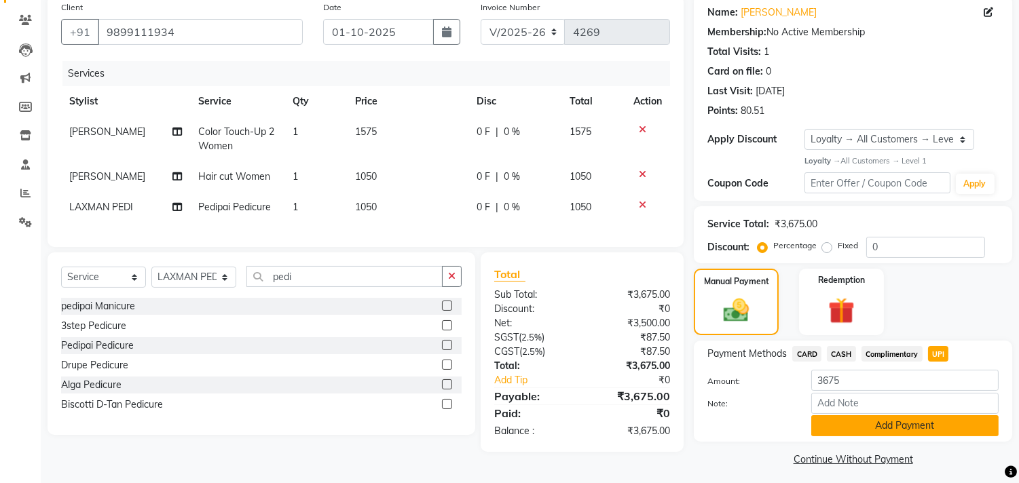
click at [901, 426] on button "Add Payment" at bounding box center [904, 426] width 187 height 21
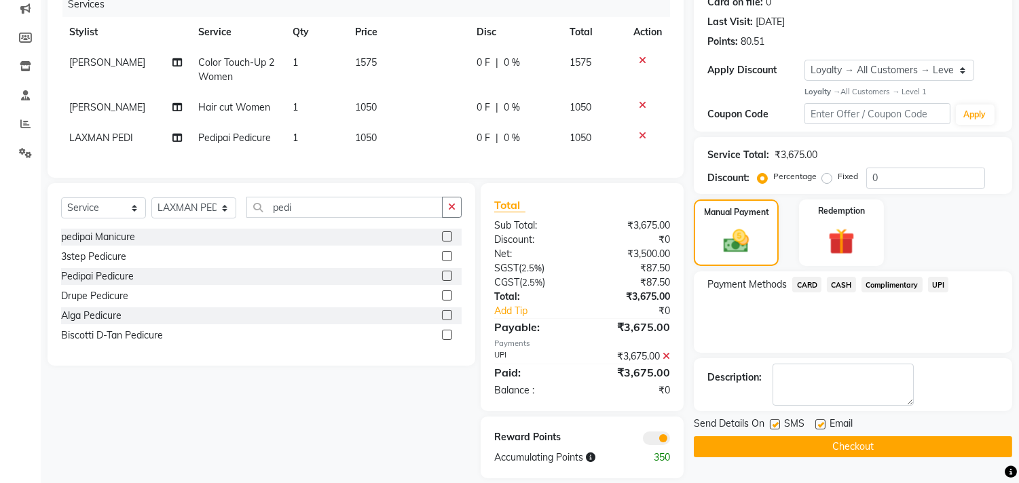
scroll to position [204, 0]
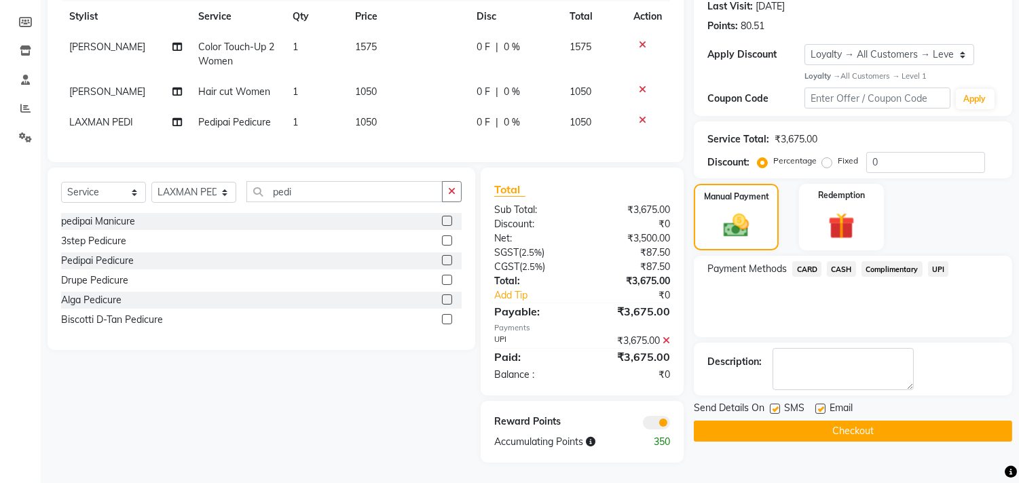
click at [892, 429] on button "Checkout" at bounding box center [853, 431] width 318 height 21
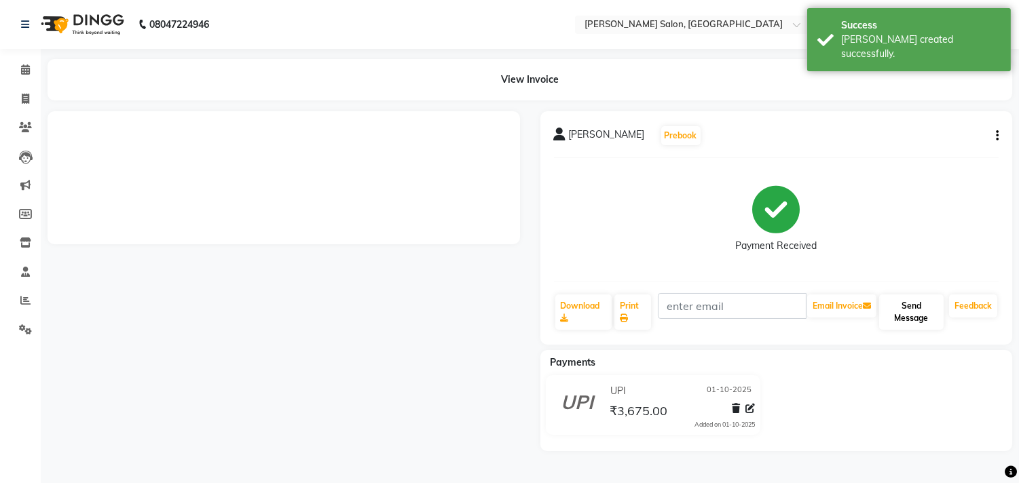
click at [924, 326] on button "Send Message" at bounding box center [911, 312] width 65 height 35
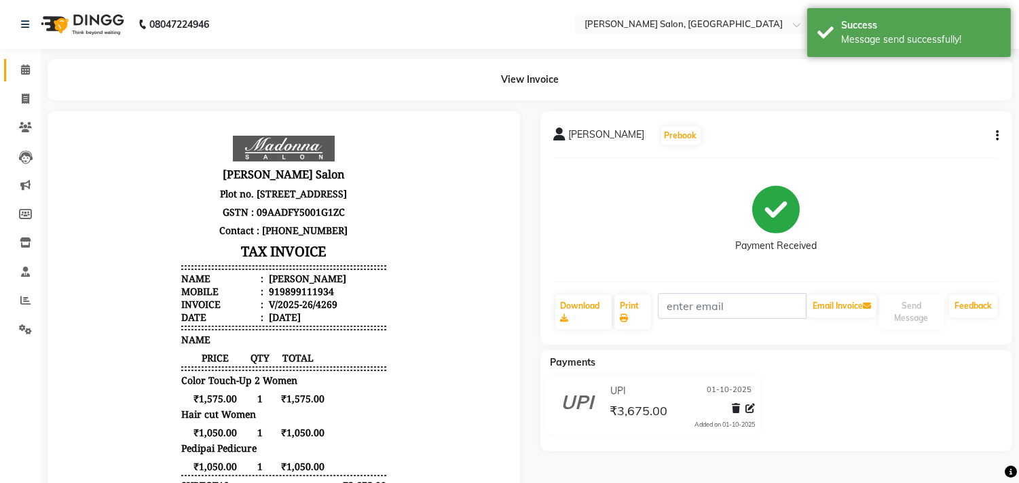
click at [16, 71] on span at bounding box center [26, 70] width 24 height 16
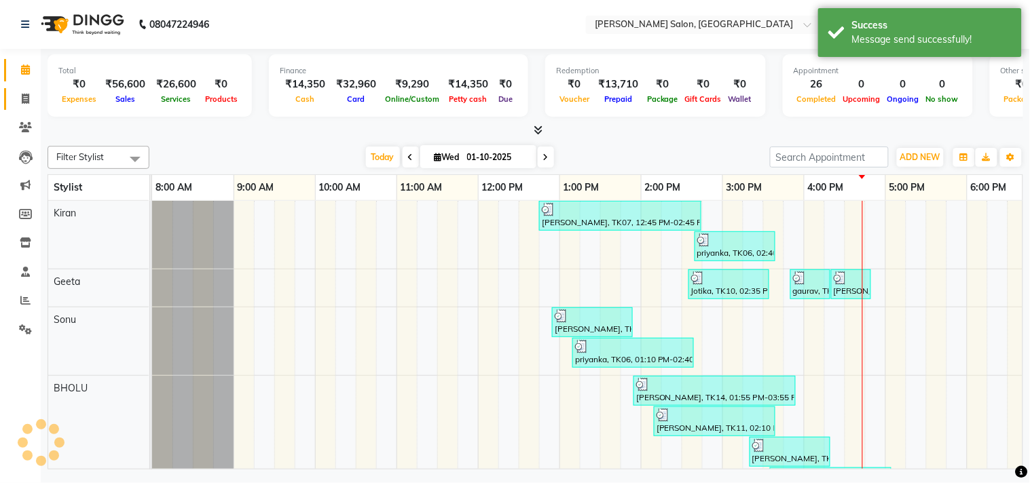
click at [26, 94] on icon at bounding box center [25, 99] width 7 height 10
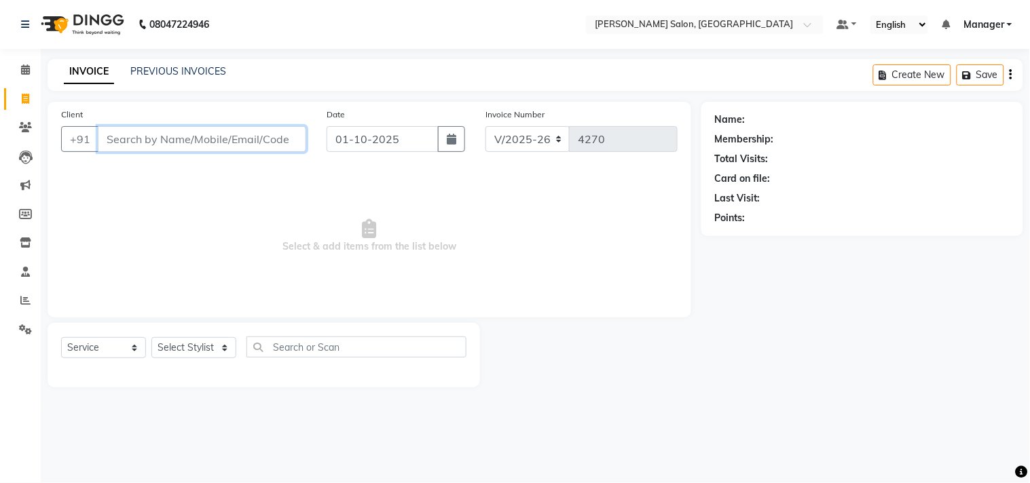
click at [175, 143] on input "Client" at bounding box center [202, 139] width 208 height 26
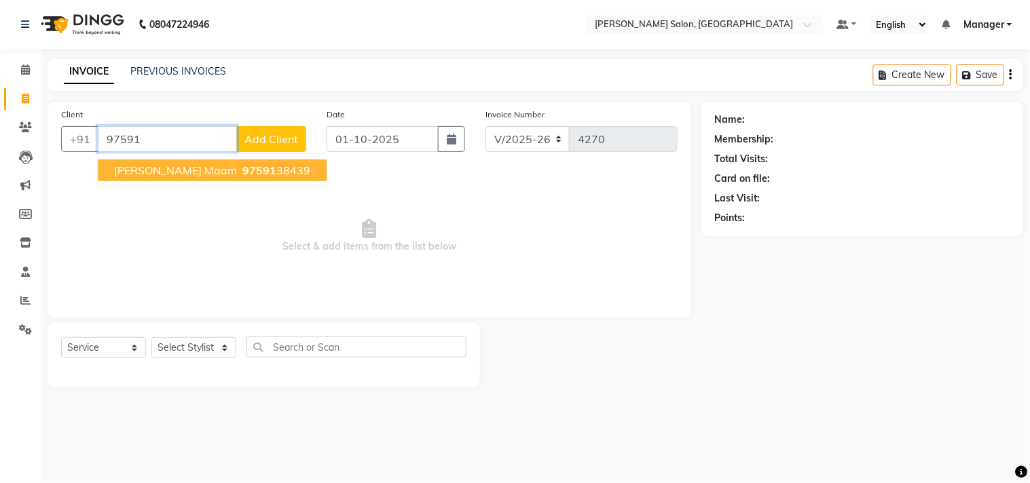
click at [242, 177] on span "97591" at bounding box center [259, 171] width 34 height 14
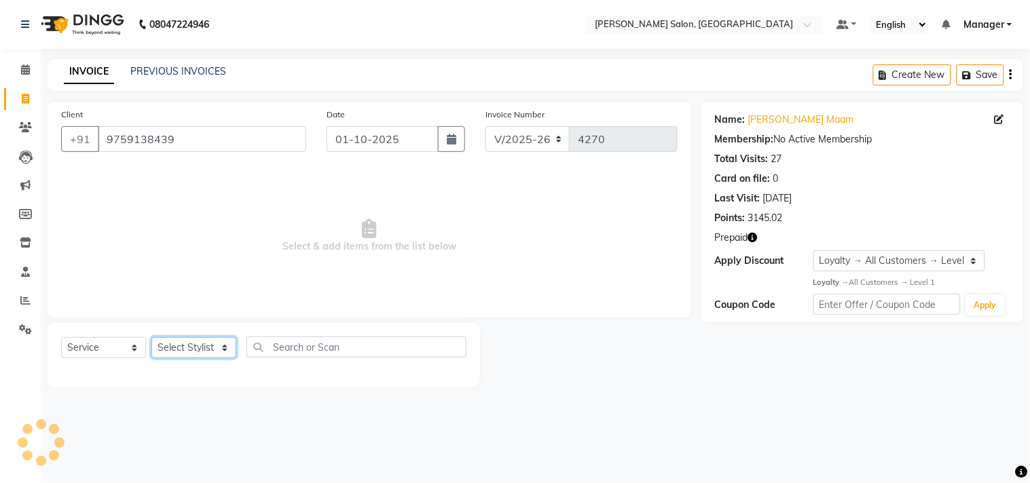
click at [201, 350] on select "Select Stylist BHOLU Geeta [PERSON_NAME] [PERSON_NAME] [PERSON_NAME] PEDI Manag…" at bounding box center [193, 347] width 85 height 21
click at [754, 239] on icon "button" at bounding box center [753, 238] width 10 height 10
click at [200, 354] on select "Select Stylist BHOLU Geeta [PERSON_NAME] [PERSON_NAME] [PERSON_NAME] PEDI Manag…" at bounding box center [193, 347] width 85 height 21
click at [151, 338] on select "Select Stylist BHOLU Geeta [PERSON_NAME] [PERSON_NAME] [PERSON_NAME] PEDI Manag…" at bounding box center [193, 347] width 85 height 21
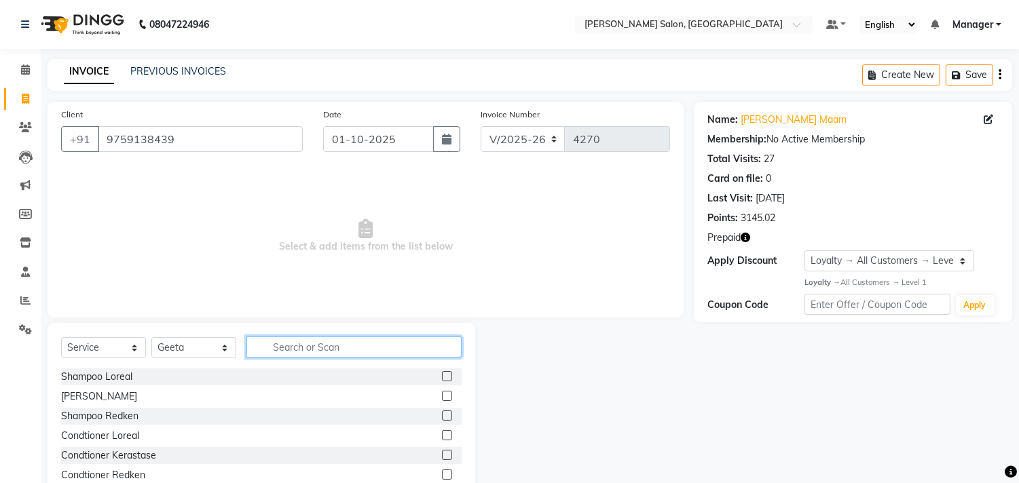
click at [331, 348] on input "text" at bounding box center [353, 347] width 215 height 21
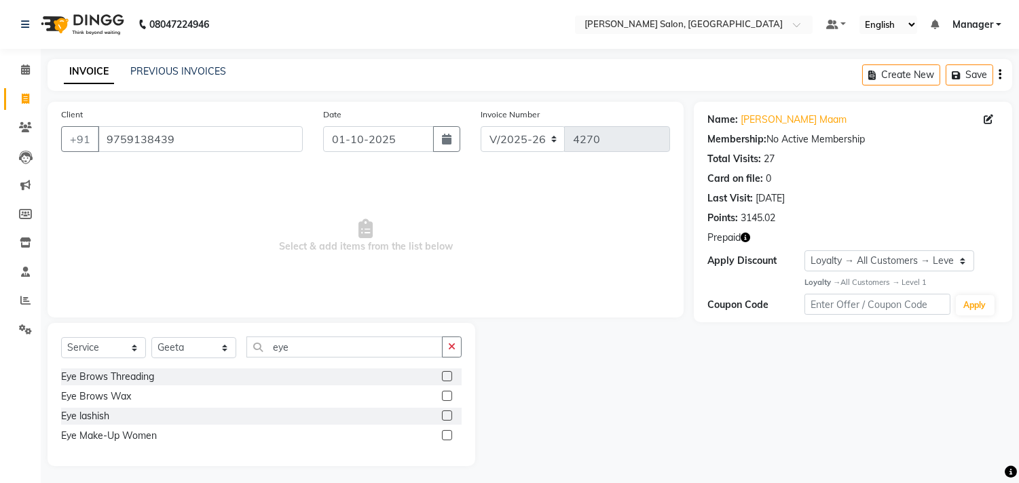
click at [448, 377] on label at bounding box center [447, 376] width 10 height 10
click at [448, 377] on input "checkbox" at bounding box center [446, 377] width 9 height 9
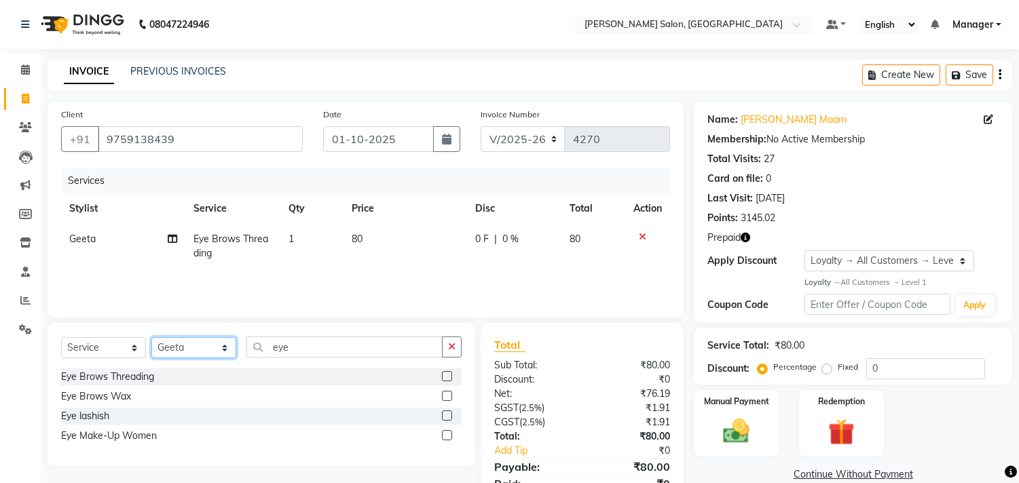
click at [196, 354] on select "Select Stylist BHOLU Geeta [PERSON_NAME] [PERSON_NAME] [PERSON_NAME] PEDI Manag…" at bounding box center [193, 347] width 85 height 21
click at [151, 338] on select "Select Stylist BHOLU Geeta [PERSON_NAME] [PERSON_NAME] [PERSON_NAME] PEDI Manag…" at bounding box center [193, 347] width 85 height 21
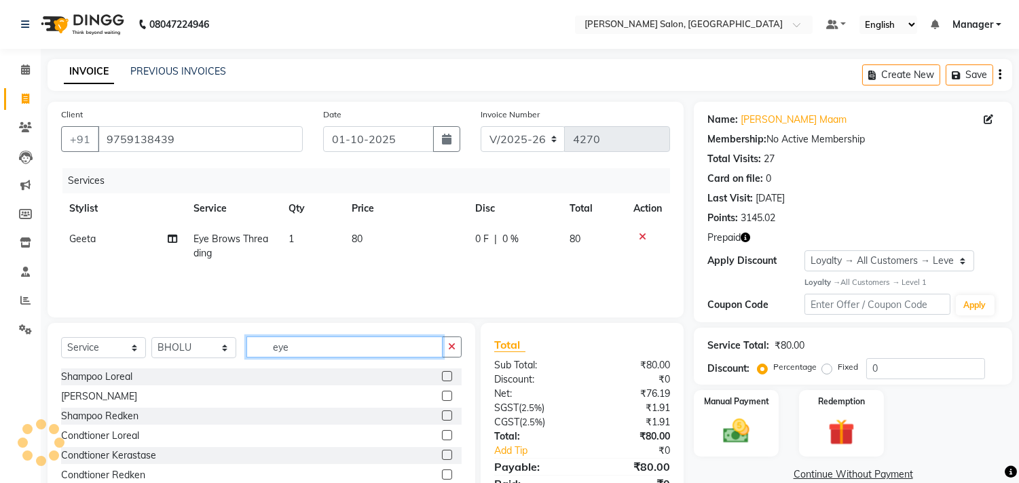
click at [314, 345] on input "eye" at bounding box center [344, 347] width 196 height 21
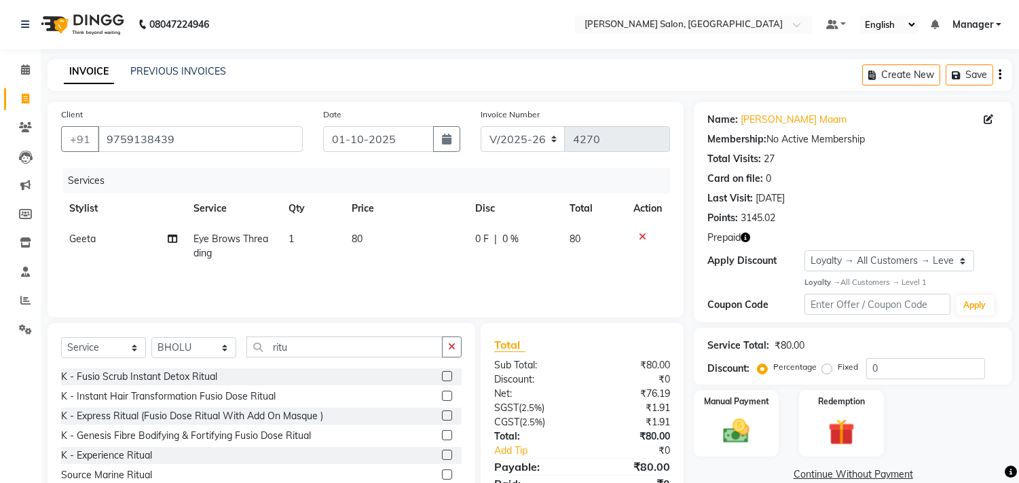
click at [442, 418] on label at bounding box center [447, 416] width 10 height 10
click at [442, 418] on input "checkbox" at bounding box center [446, 416] width 9 height 9
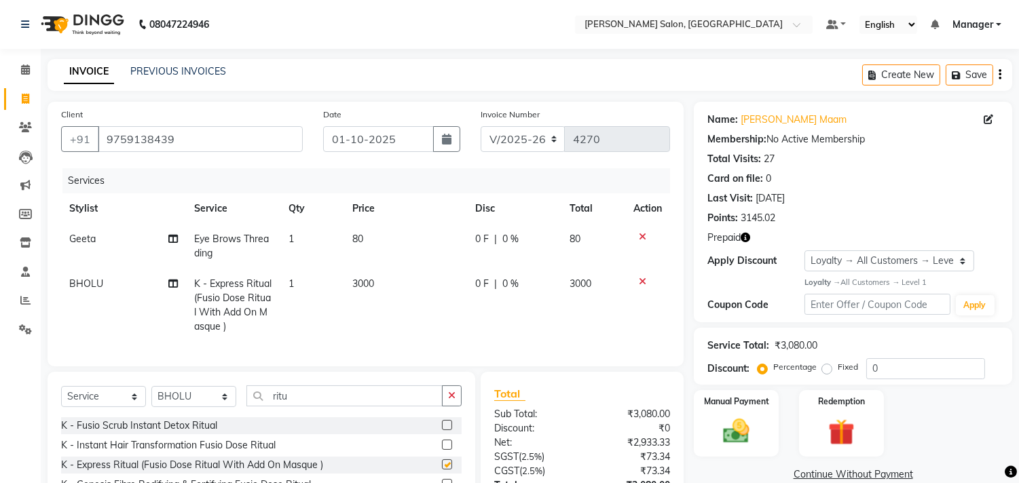
click at [369, 303] on td "3000" at bounding box center [405, 305] width 123 height 73
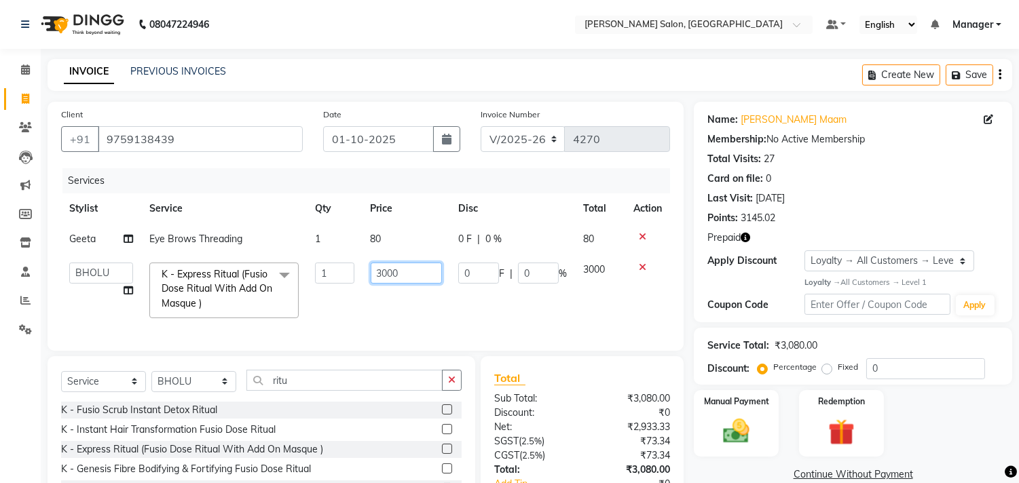
click at [383, 275] on input "3000" at bounding box center [406, 273] width 71 height 21
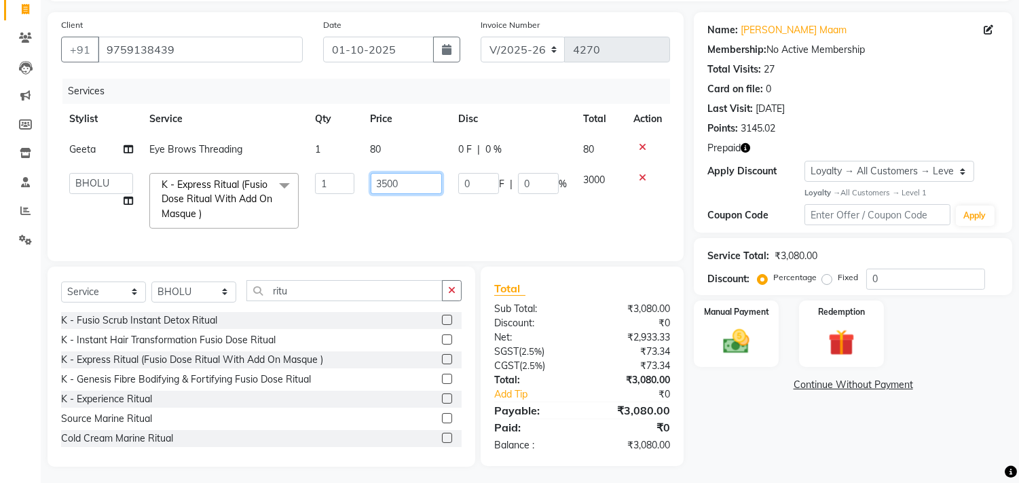
scroll to position [99, 0]
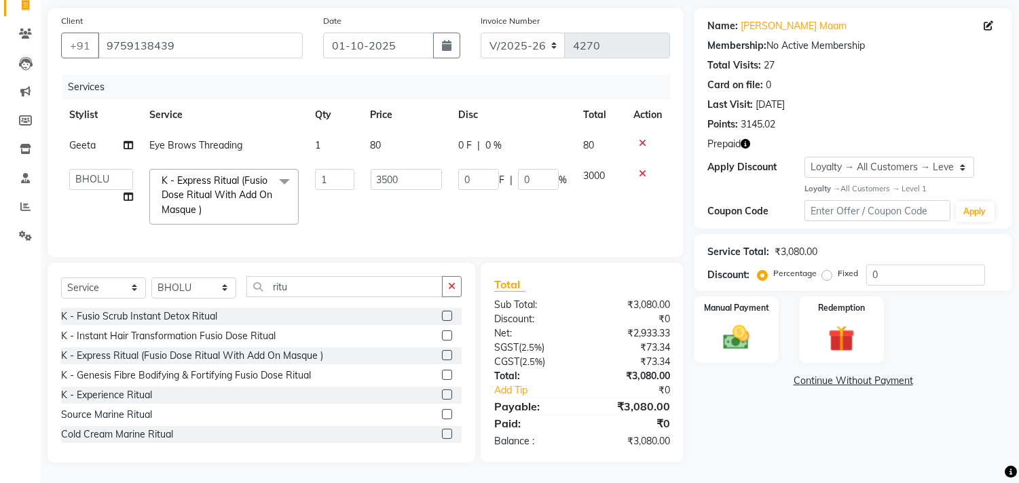
click at [749, 458] on div "Name: Sugandha Maam Membership: No Active Membership Total Visits: 27 Card on f…" at bounding box center [858, 235] width 329 height 455
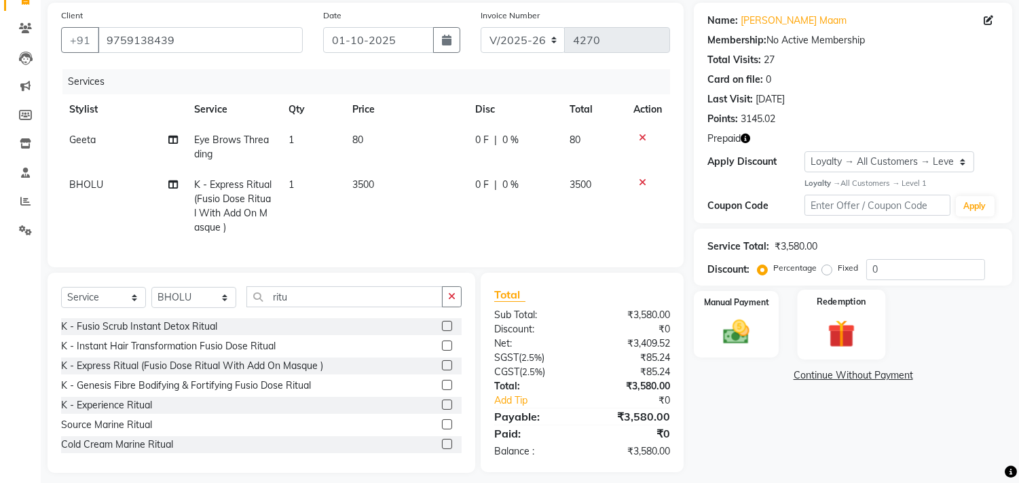
click at [852, 338] on img at bounding box center [841, 333] width 45 height 34
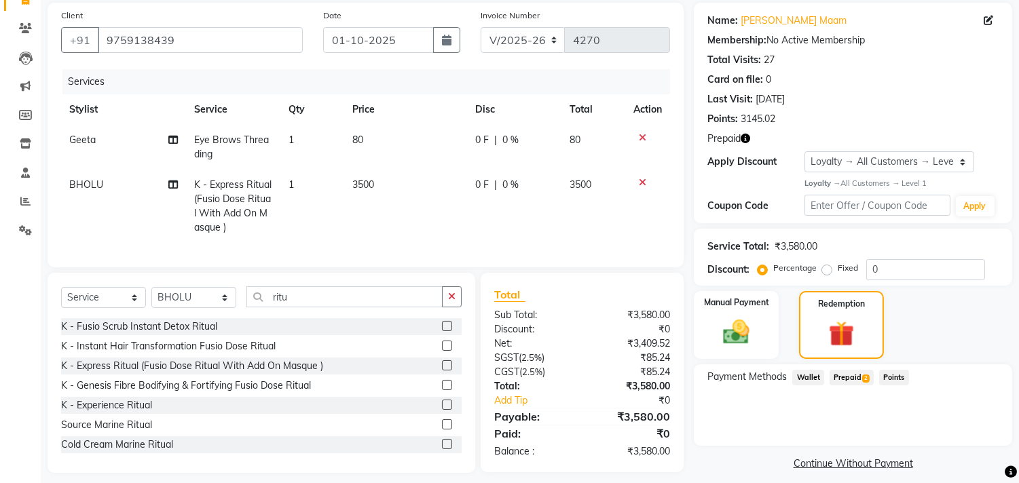
click at [844, 380] on span "Prepaid 2" at bounding box center [852, 378] width 44 height 16
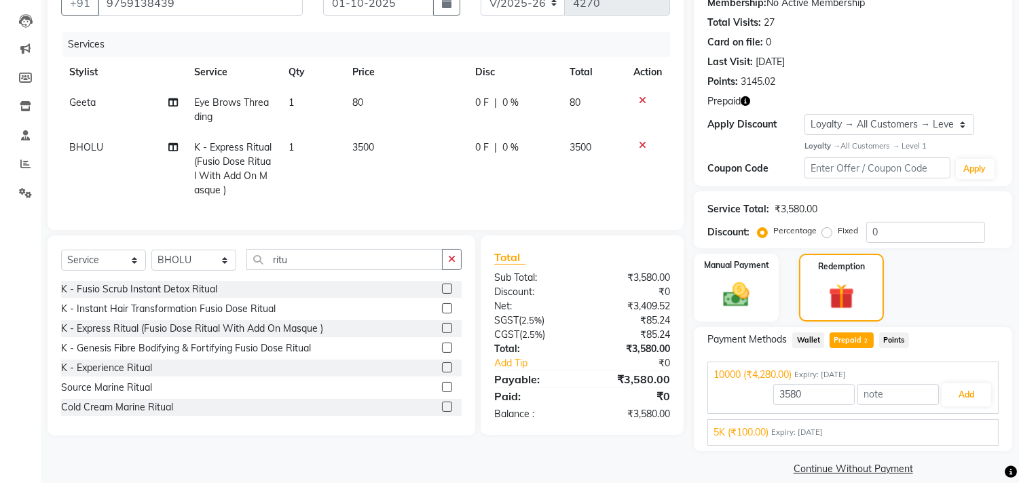
scroll to position [152, 0]
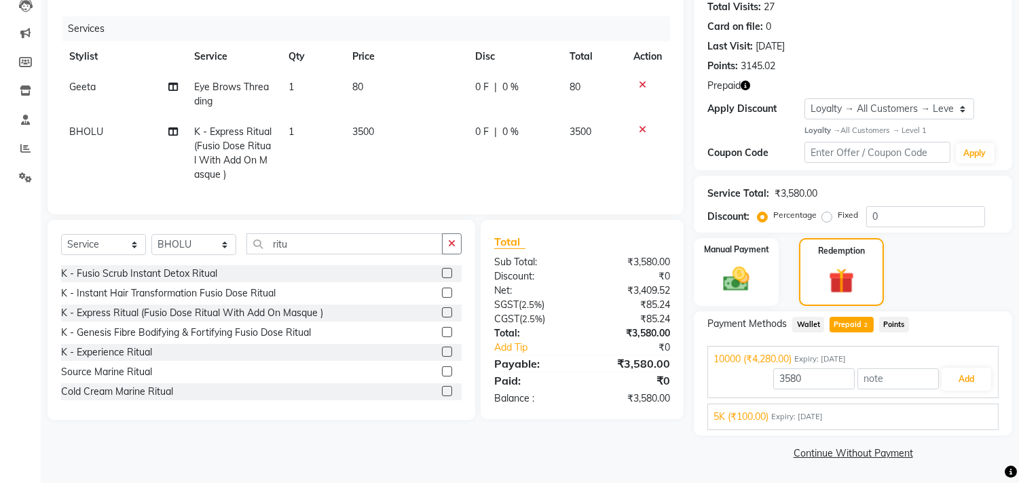
click at [862, 428] on div "5K (₹100.00) Expiry: 28-01-2028 100 Add" at bounding box center [852, 417] width 291 height 26
click at [794, 417] on span "Expiry: 28-01-2028" at bounding box center [797, 417] width 52 height 12
click at [973, 415] on button "Add" at bounding box center [967, 411] width 50 height 23
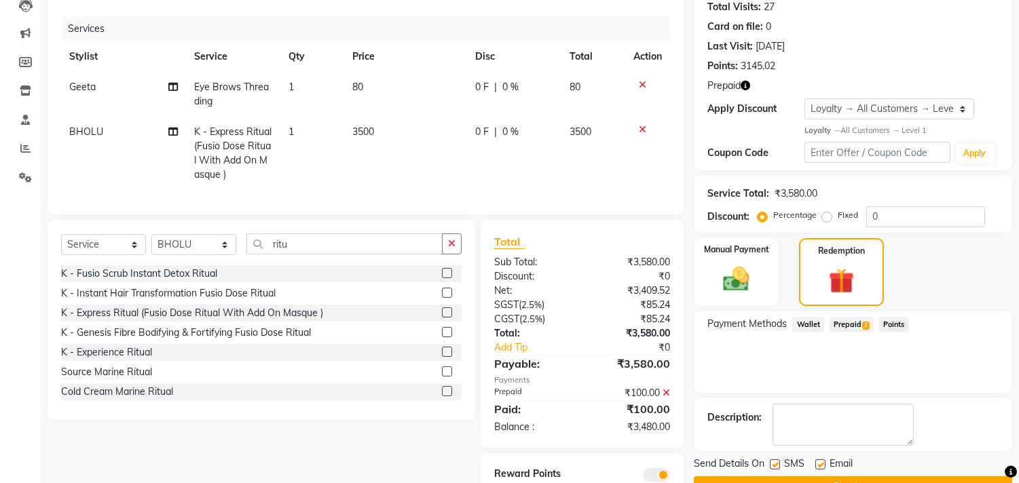
click at [853, 325] on span "Prepaid 2" at bounding box center [852, 325] width 44 height 16
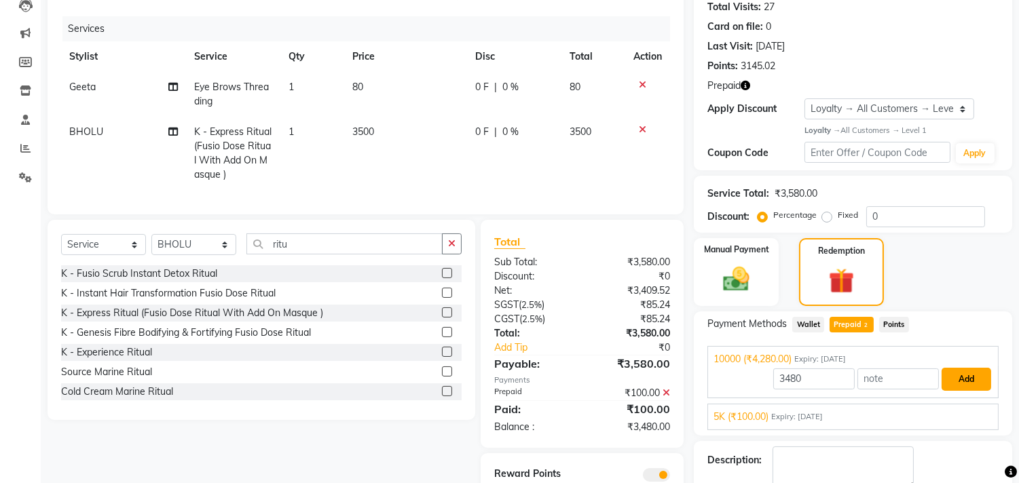
click at [964, 382] on button "Add" at bounding box center [967, 379] width 50 height 23
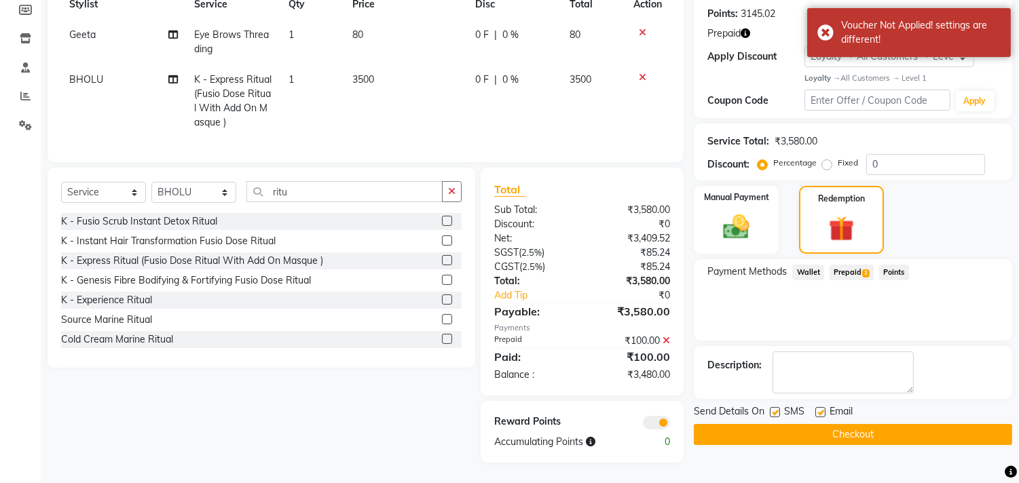
click at [668, 343] on icon at bounding box center [666, 341] width 7 height 10
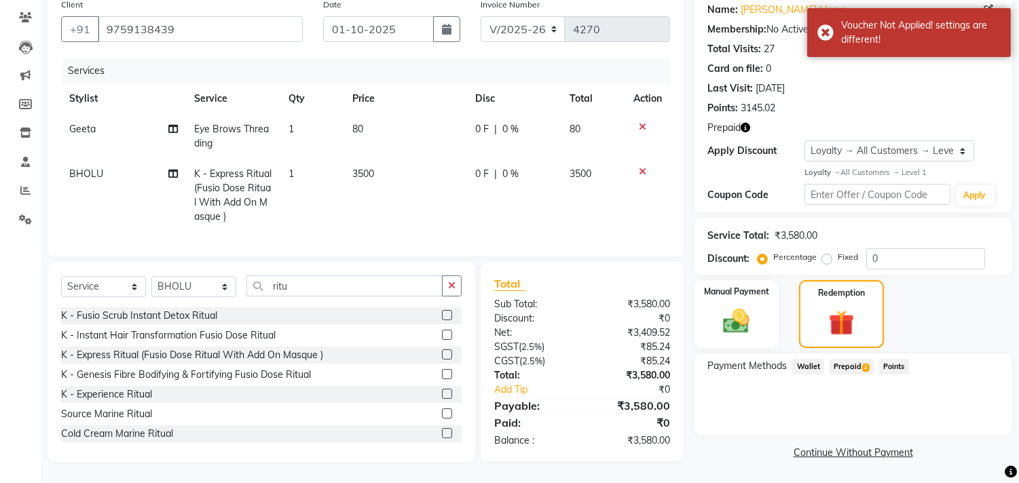
click at [858, 359] on span "Prepaid 2" at bounding box center [852, 367] width 44 height 16
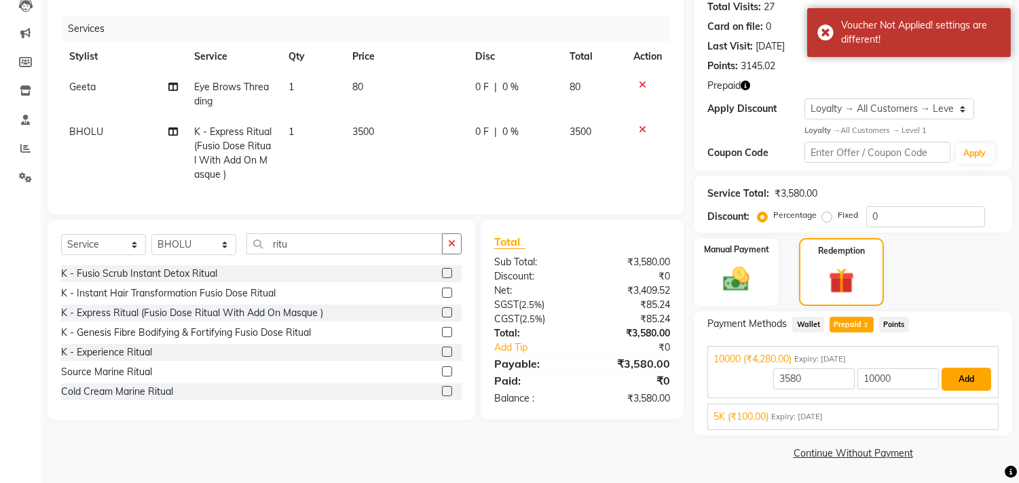
click at [974, 376] on button "Add" at bounding box center [967, 379] width 50 height 23
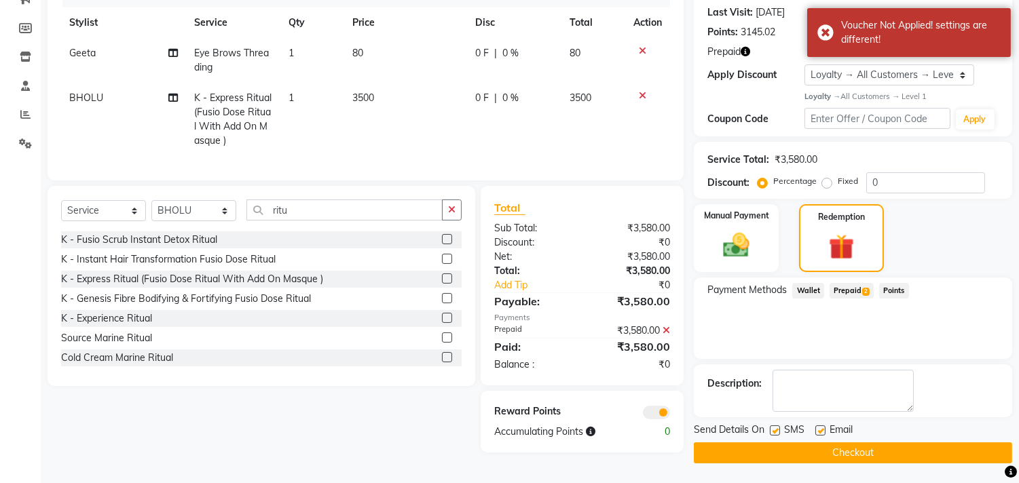
scroll to position [187, 0]
click at [954, 456] on button "Checkout" at bounding box center [853, 452] width 318 height 21
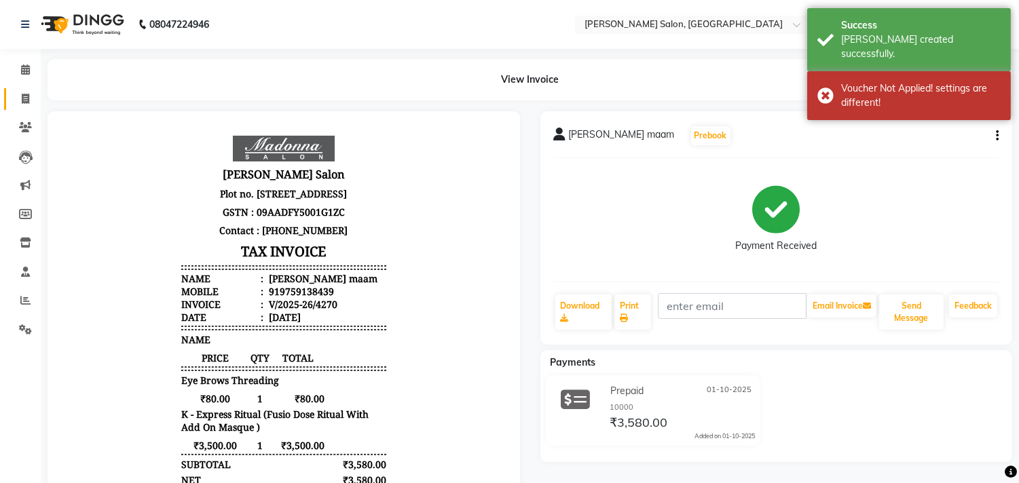
click at [24, 98] on icon at bounding box center [25, 99] width 7 height 10
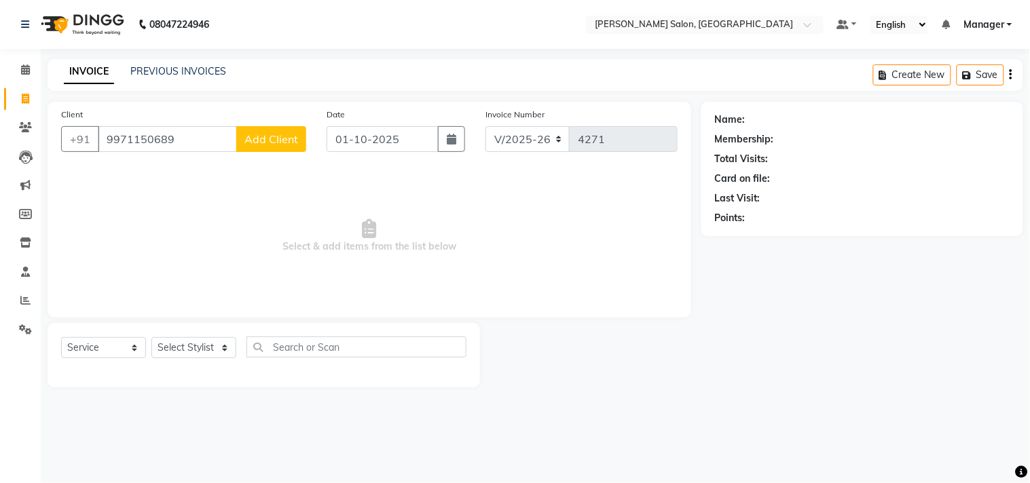
click at [289, 145] on span "Add Client" at bounding box center [271, 139] width 54 height 14
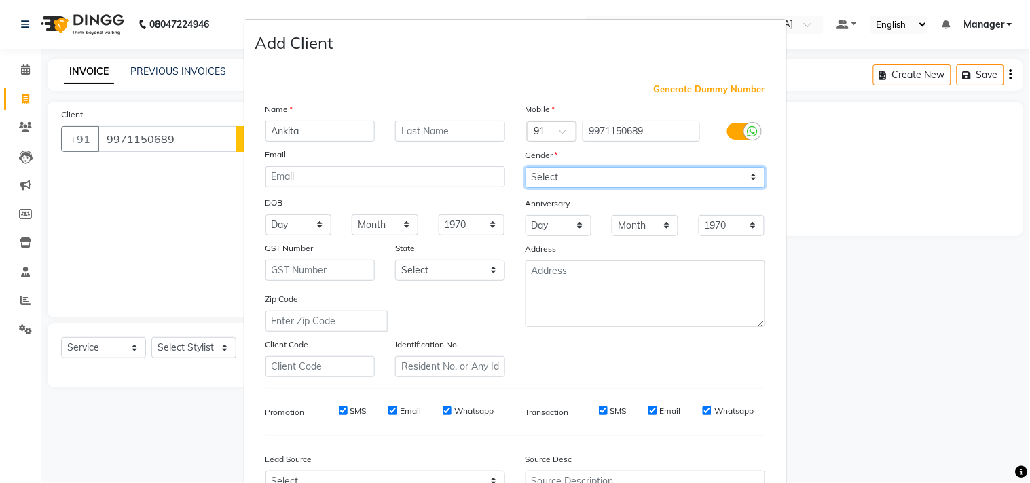
click at [643, 180] on select "Select Male Female Other Prefer Not To Say" at bounding box center [646, 177] width 240 height 21
click at [526, 167] on select "Select Male Female Other Prefer Not To Say" at bounding box center [646, 177] width 240 height 21
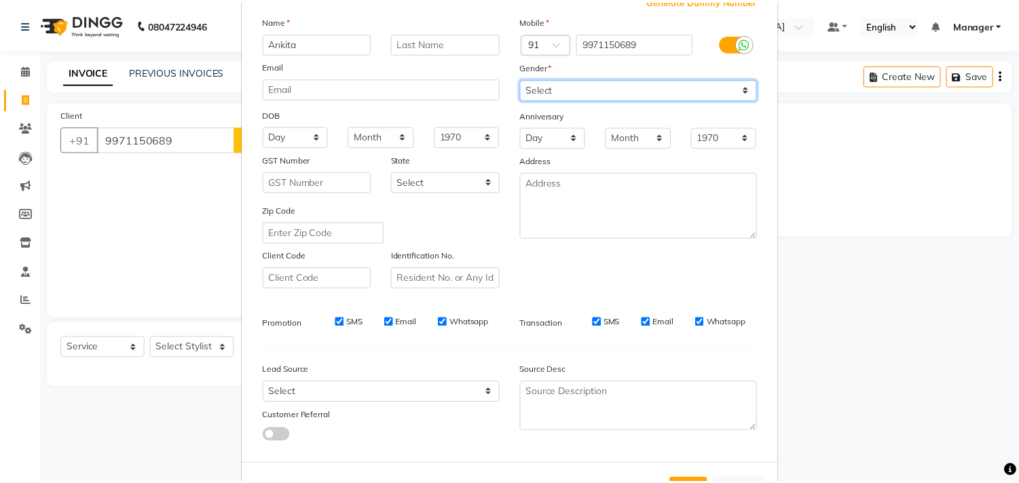
scroll to position [144, 0]
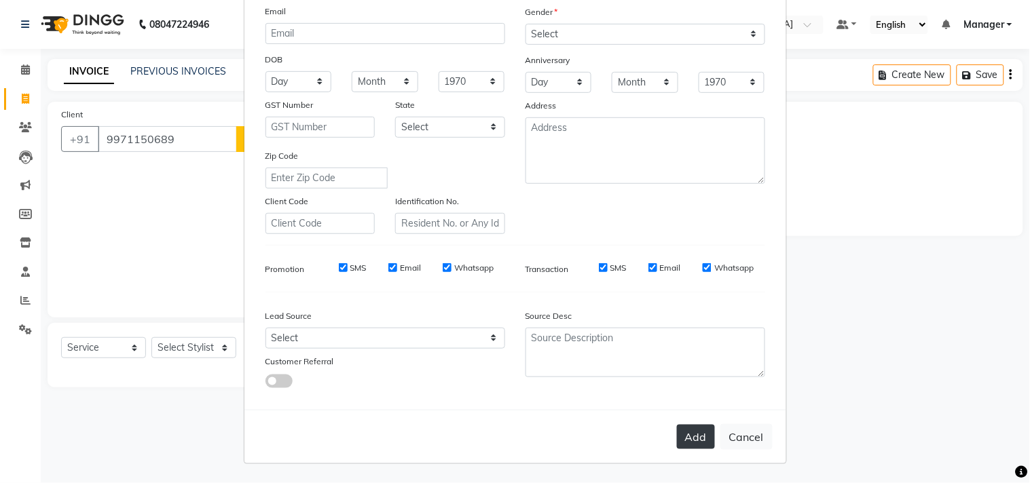
click at [697, 438] on button "Add" at bounding box center [696, 437] width 38 height 24
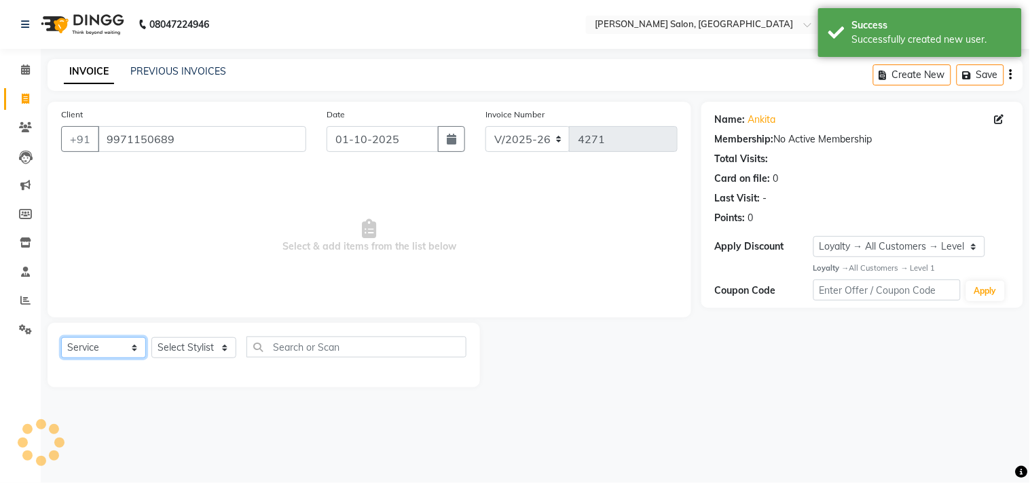
click at [111, 355] on select "Select Service Product Membership Package Voucher Prepaid Gift Card" at bounding box center [103, 347] width 85 height 21
click at [61, 338] on select "Select Service Product Membership Package Voucher Prepaid Gift Card" at bounding box center [103, 347] width 85 height 21
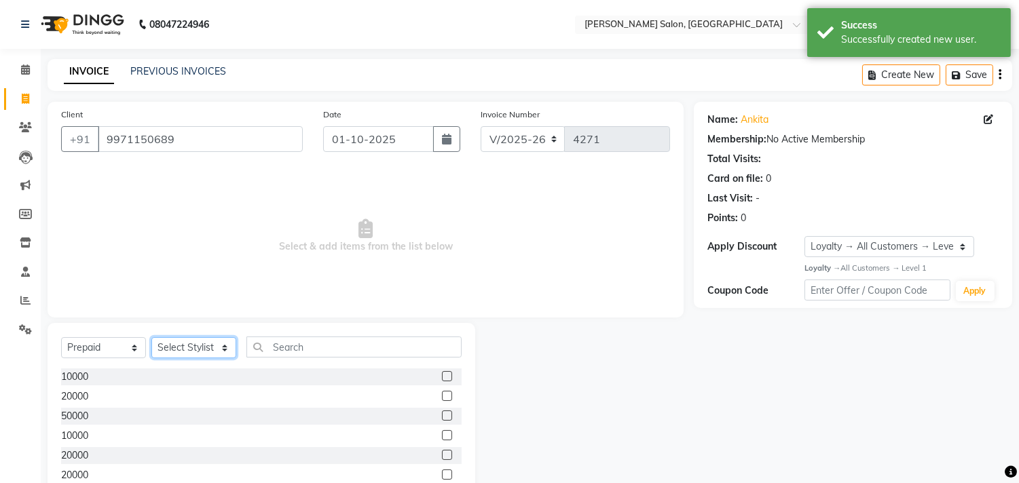
click at [206, 354] on select "Select Stylist BHOLU Geeta [PERSON_NAME] [PERSON_NAME] [PERSON_NAME] PEDI Manag…" at bounding box center [193, 347] width 85 height 21
click at [151, 338] on select "Select Stylist BHOLU Geeta [PERSON_NAME] [PERSON_NAME] [PERSON_NAME] PEDI Manag…" at bounding box center [193, 347] width 85 height 21
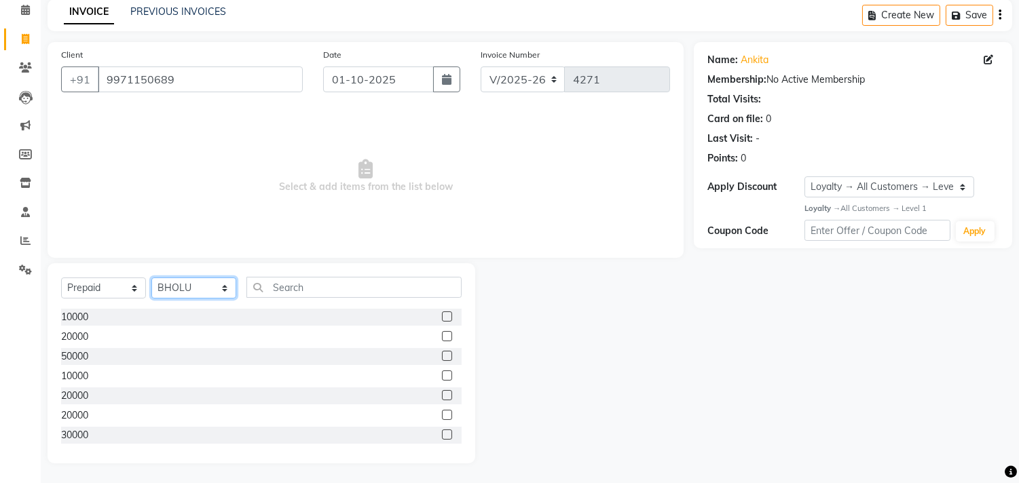
scroll to position [120, 0]
click at [442, 354] on label at bounding box center [447, 355] width 10 height 10
click at [442, 354] on input "checkbox" at bounding box center [446, 355] width 9 height 9
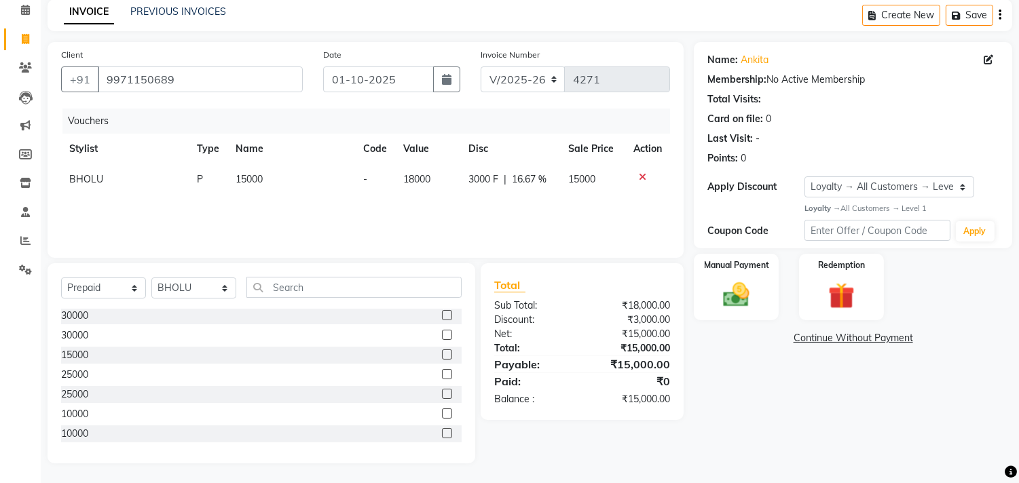
click at [750, 306] on img at bounding box center [736, 295] width 43 height 31
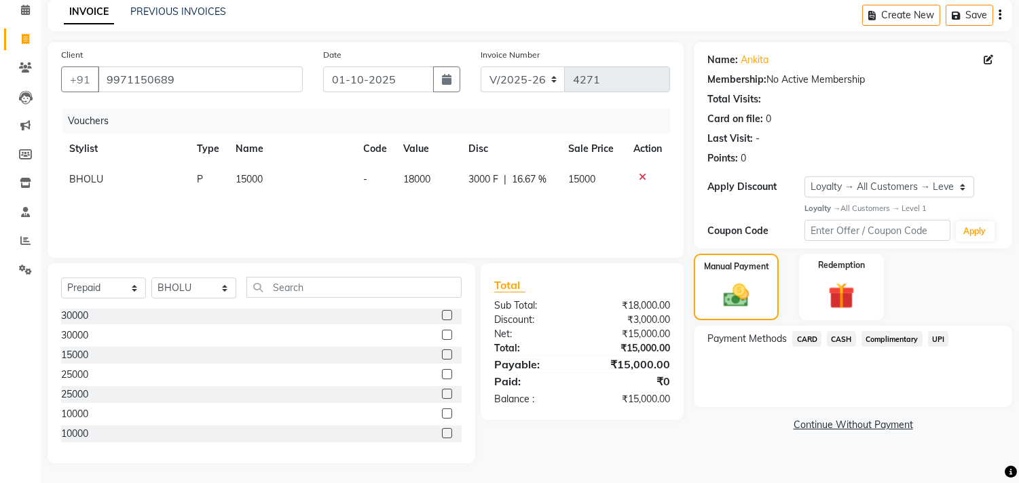
click at [813, 340] on span "CARD" at bounding box center [806, 339] width 29 height 16
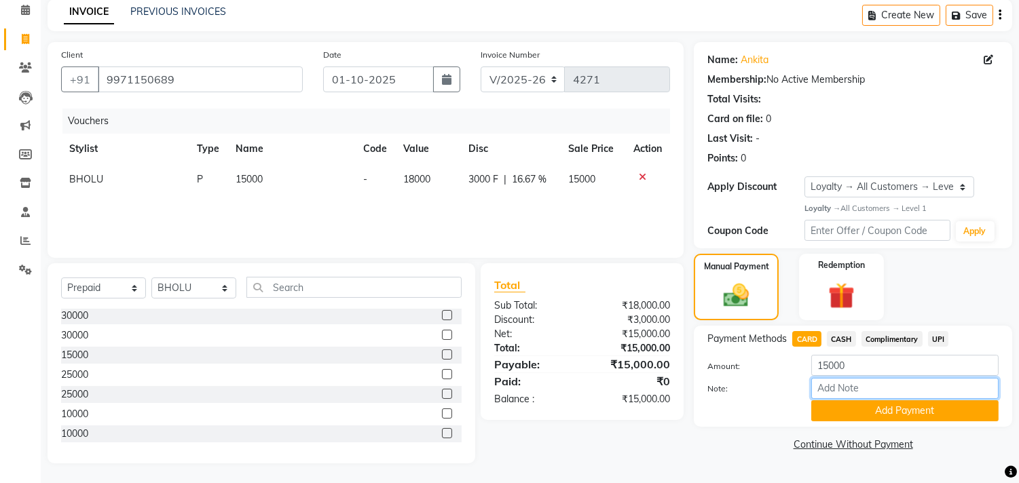
click at [879, 384] on input "Note:" at bounding box center [904, 388] width 187 height 21
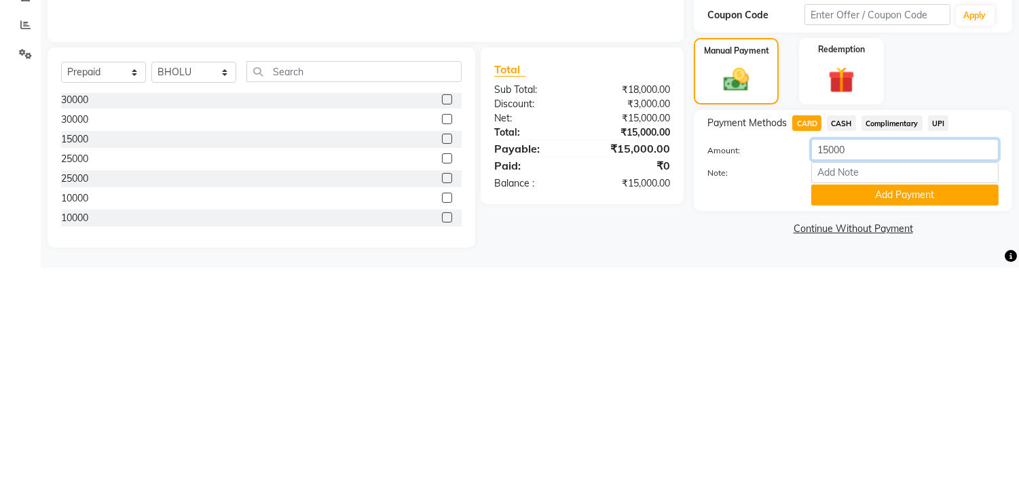
click at [877, 367] on input "15000" at bounding box center [904, 365] width 187 height 21
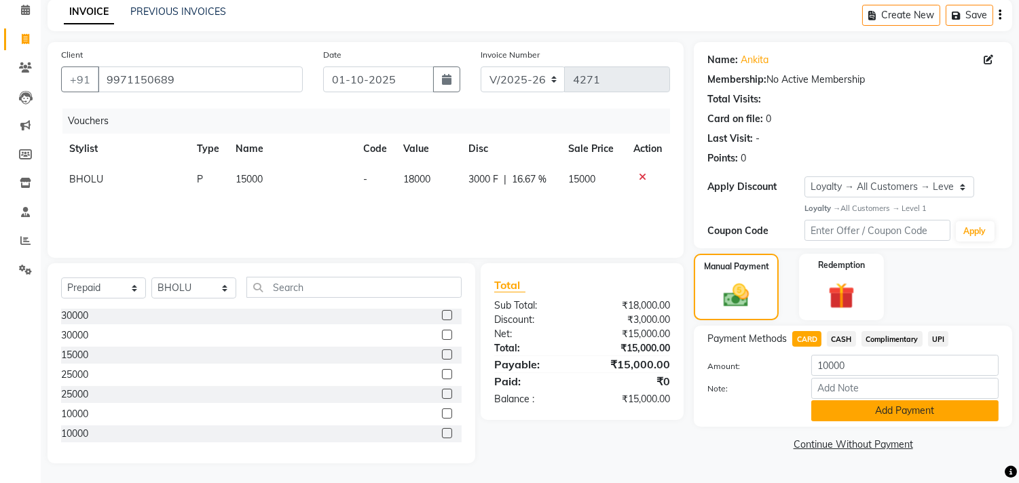
click at [912, 415] on button "Add Payment" at bounding box center [904, 411] width 187 height 21
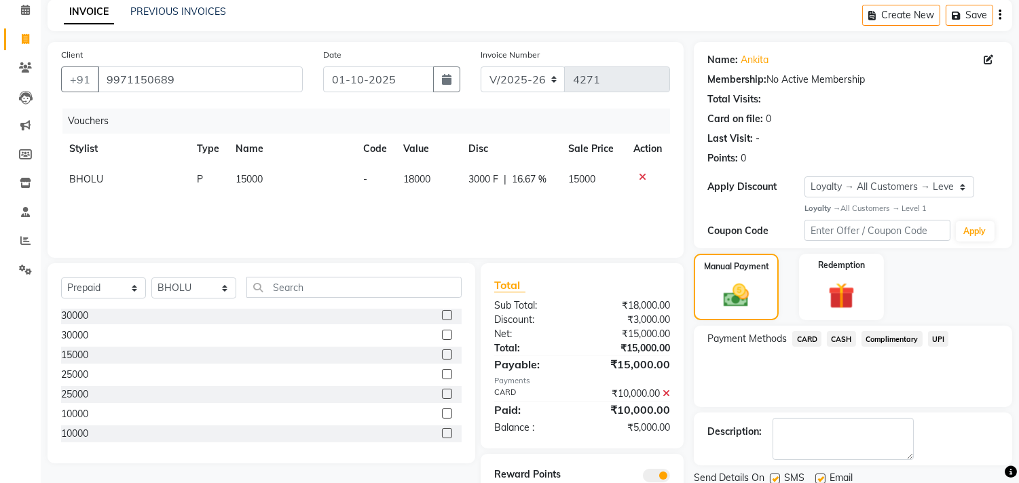
click at [841, 337] on span "CASH" at bounding box center [841, 339] width 29 height 16
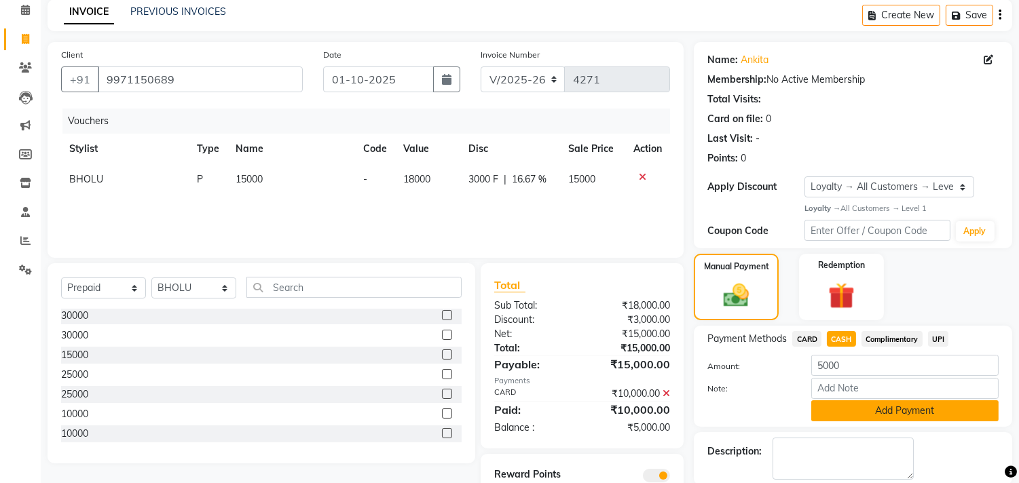
click at [907, 410] on button "Add Payment" at bounding box center [904, 411] width 187 height 21
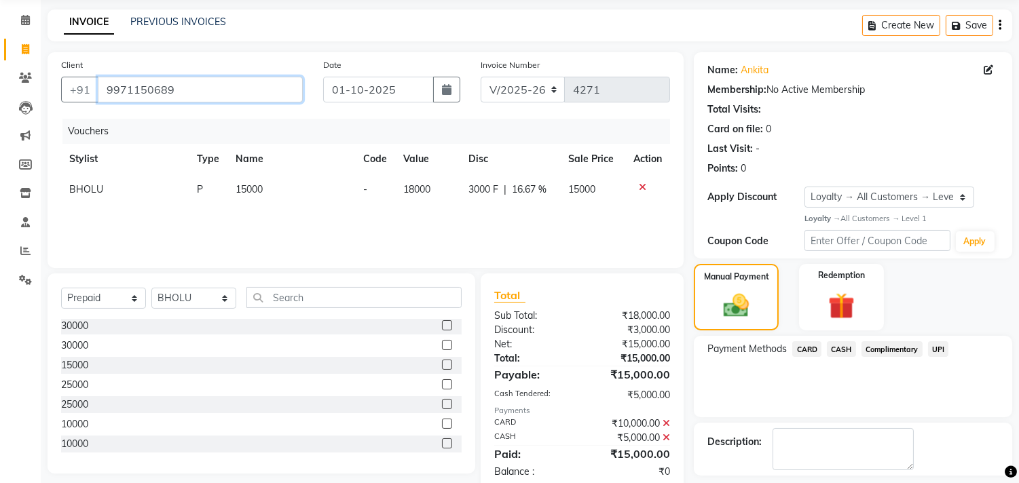
scroll to position [147, 0]
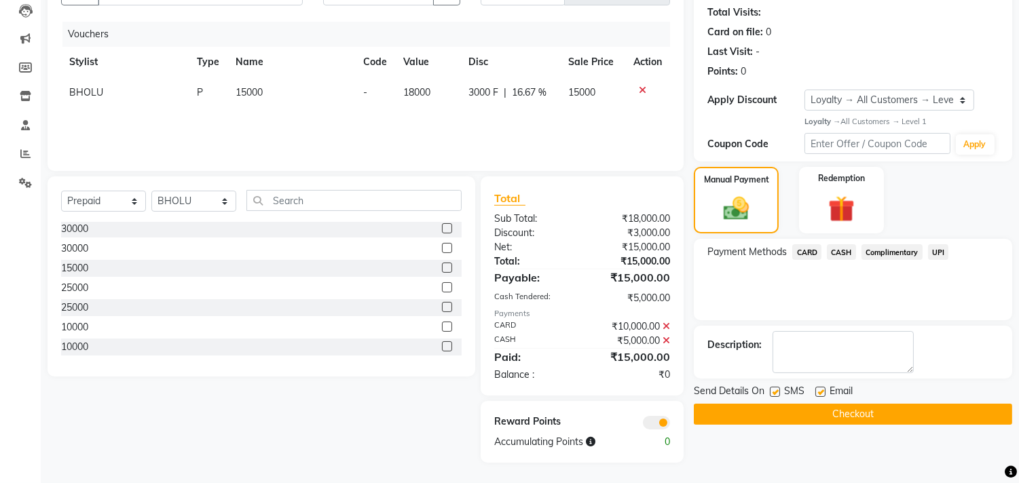
click at [892, 421] on button "Checkout" at bounding box center [853, 414] width 318 height 21
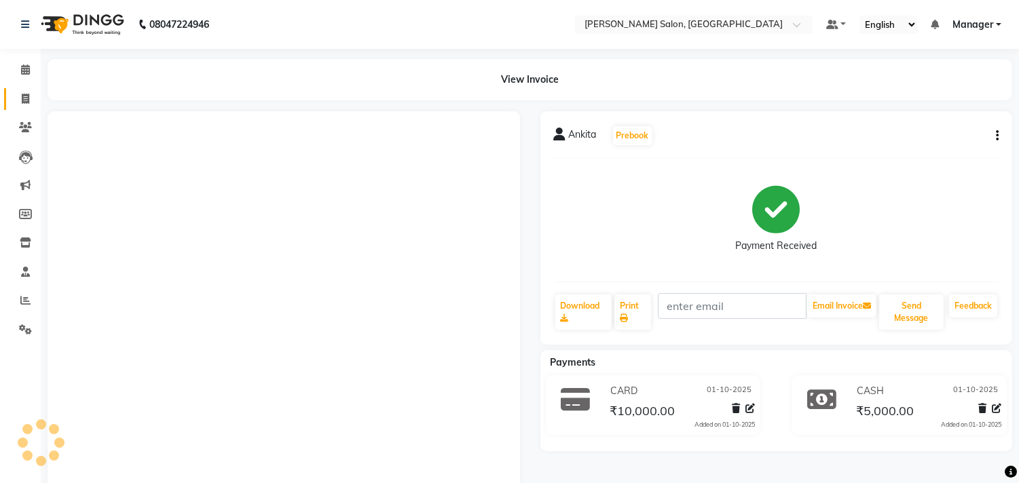
click at [28, 97] on icon at bounding box center [25, 99] width 7 height 10
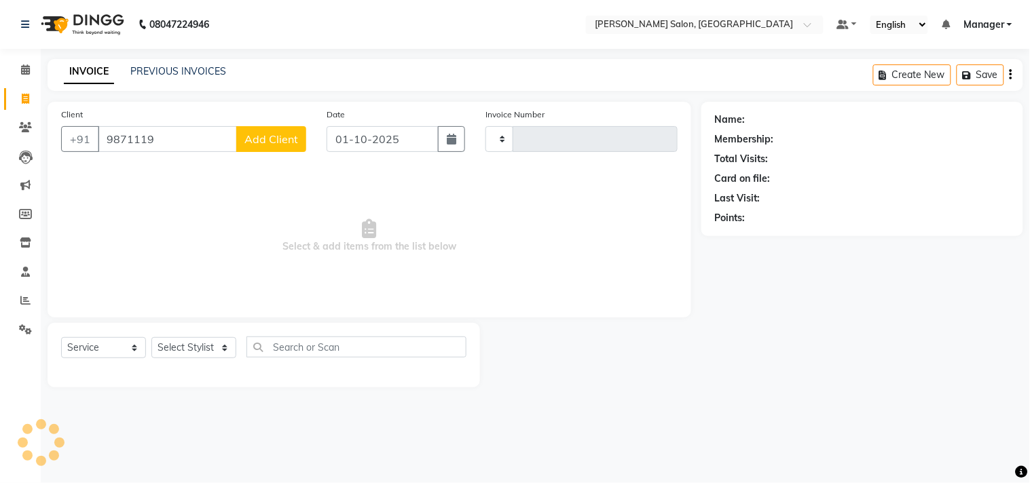
click at [197, 139] on input "9871119" at bounding box center [167, 139] width 139 height 26
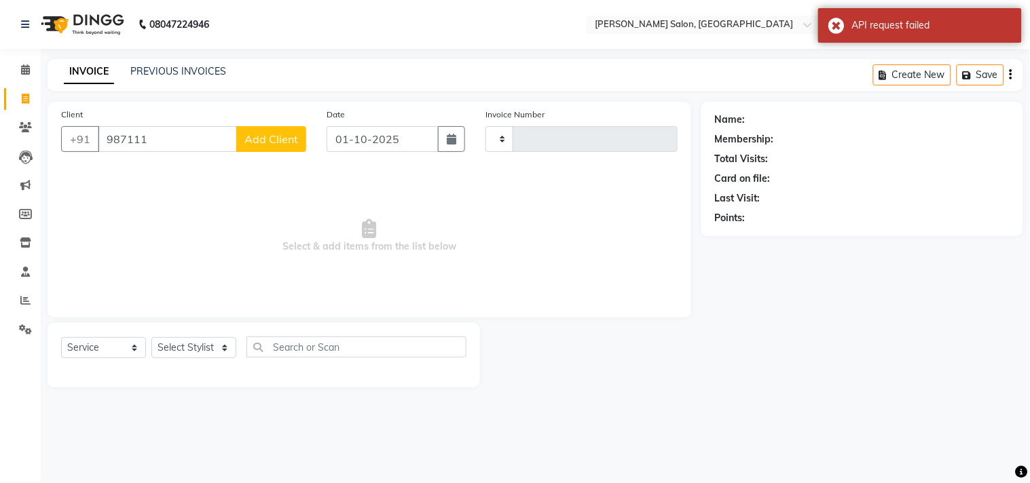
click at [200, 139] on input "987111" at bounding box center [167, 139] width 139 height 26
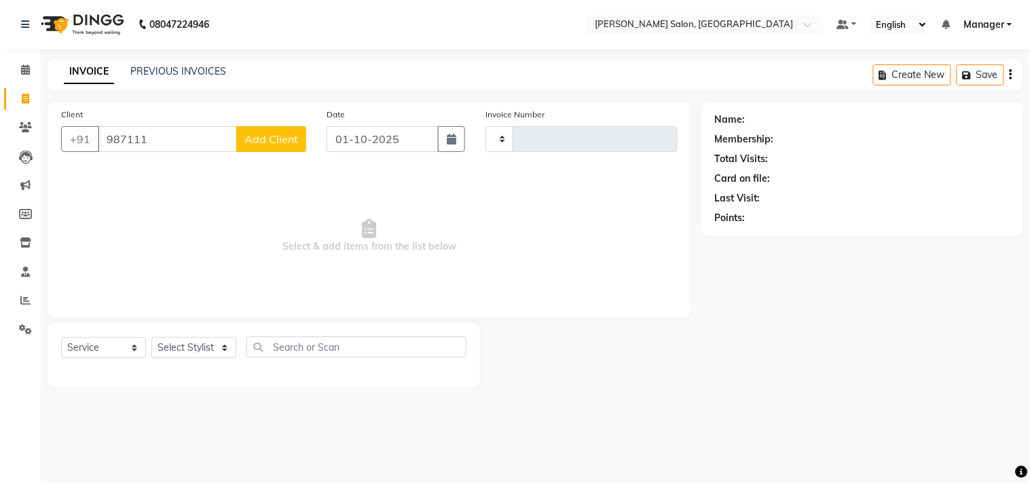
click at [767, 440] on div "08047224946 Select Location × Madonna Salon, Sector 32, Noida Default Panel My …" at bounding box center [515, 241] width 1030 height 483
click at [749, 425] on div "08047224946 Select Location × Madonna Salon, Sector 32, Noida Default Panel My …" at bounding box center [515, 241] width 1030 height 483
click at [199, 71] on link "PREVIOUS INVOICES" at bounding box center [178, 71] width 96 height 12
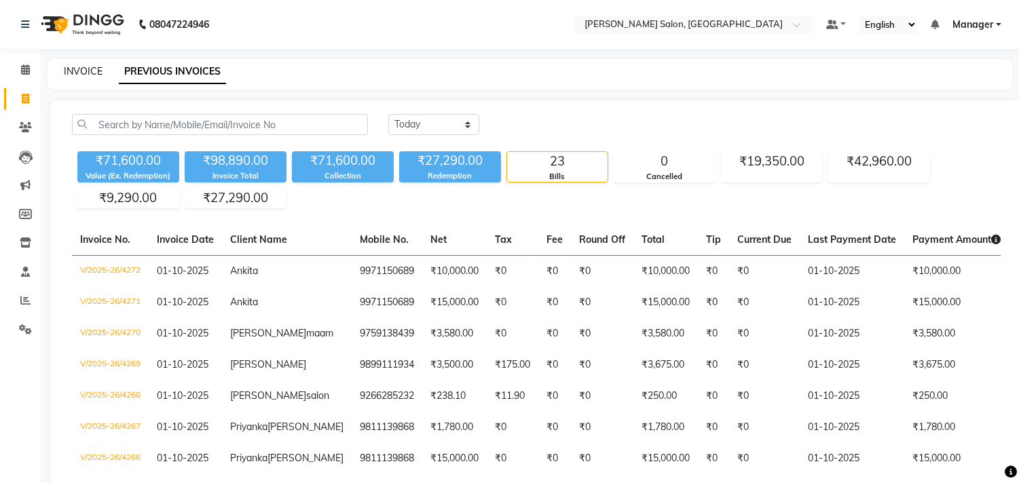
click at [84, 75] on link "INVOICE" at bounding box center [83, 71] width 39 height 12
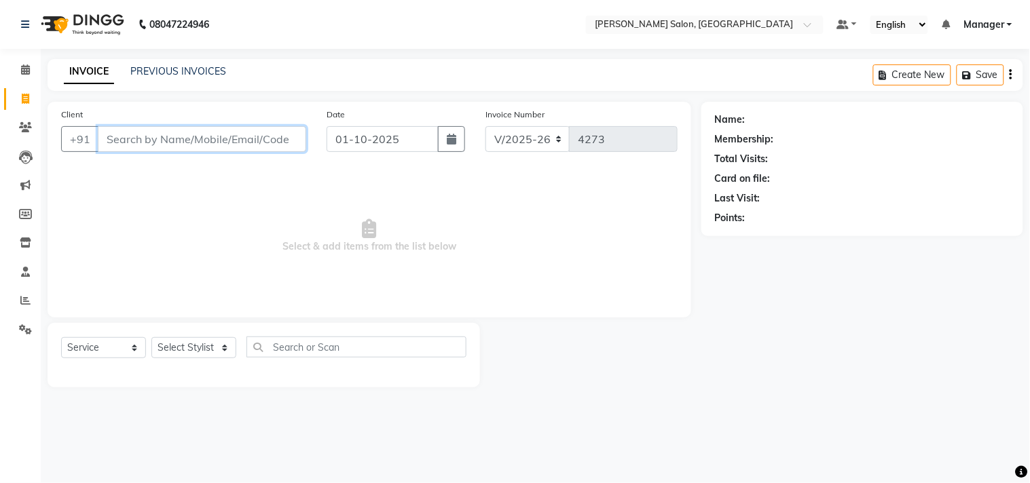
click at [179, 144] on input "Client" at bounding box center [202, 139] width 208 height 26
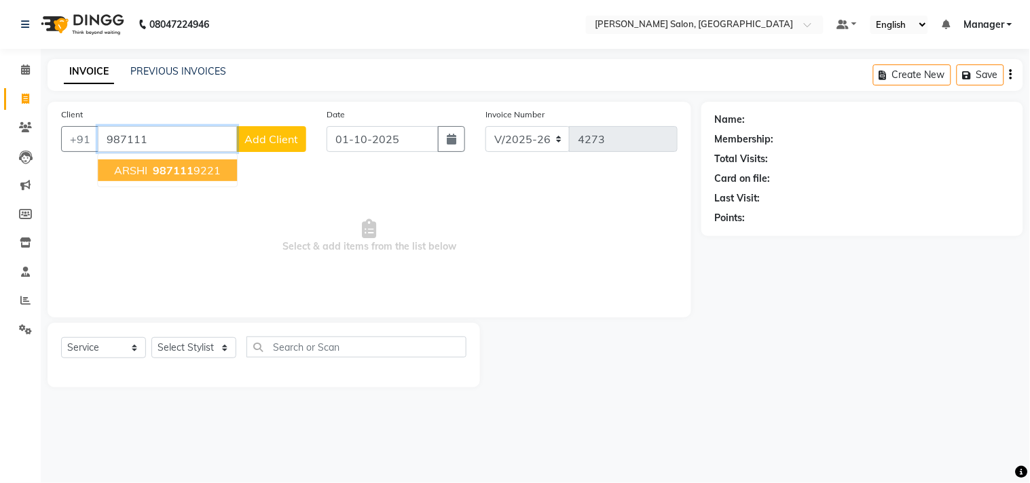
click at [172, 172] on span "987111" at bounding box center [173, 171] width 41 height 14
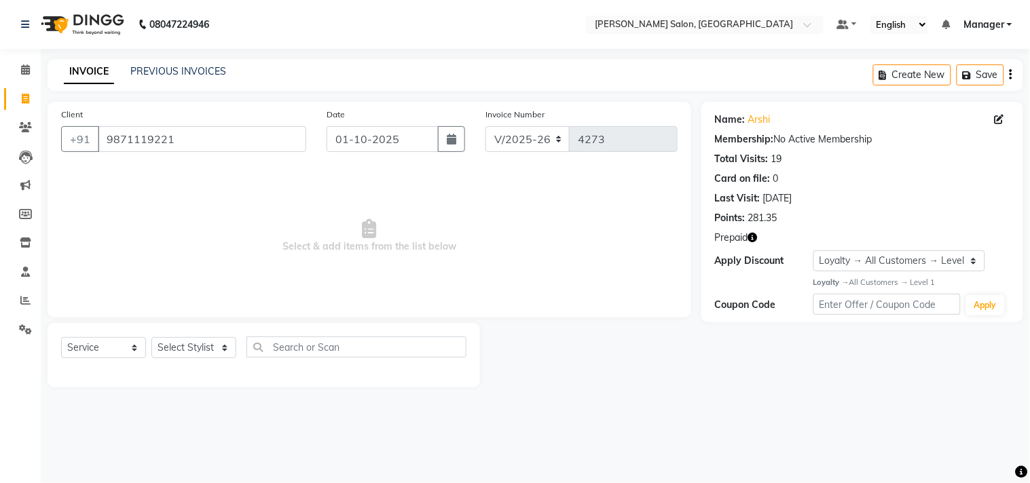
click at [754, 238] on icon "button" at bounding box center [753, 238] width 10 height 10
click at [200, 350] on select "Select Stylist BHOLU Geeta [PERSON_NAME] [PERSON_NAME] [PERSON_NAME] PEDI Manag…" at bounding box center [193, 347] width 85 height 21
click at [151, 338] on select "Select Stylist BHOLU Geeta [PERSON_NAME] [PERSON_NAME] [PERSON_NAME] PEDI Manag…" at bounding box center [193, 347] width 85 height 21
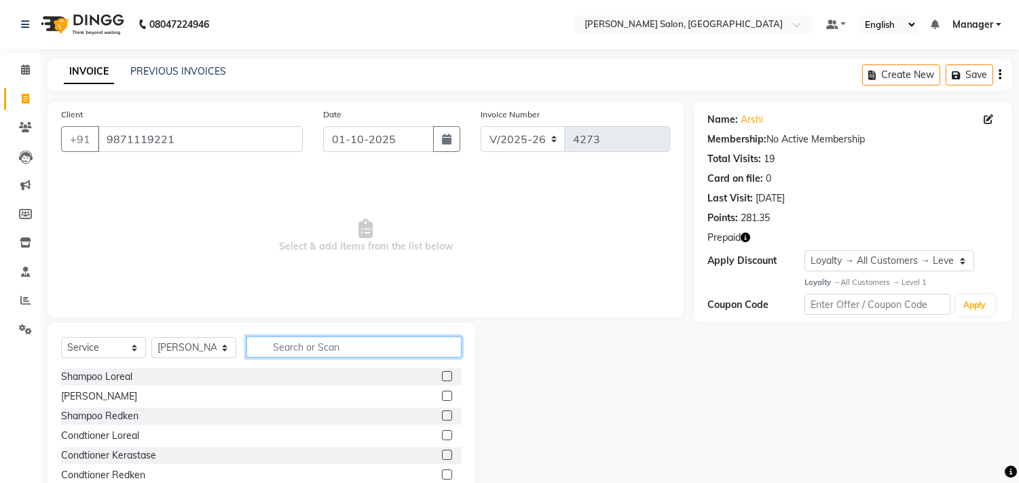
click at [329, 344] on input "text" at bounding box center [353, 347] width 215 height 21
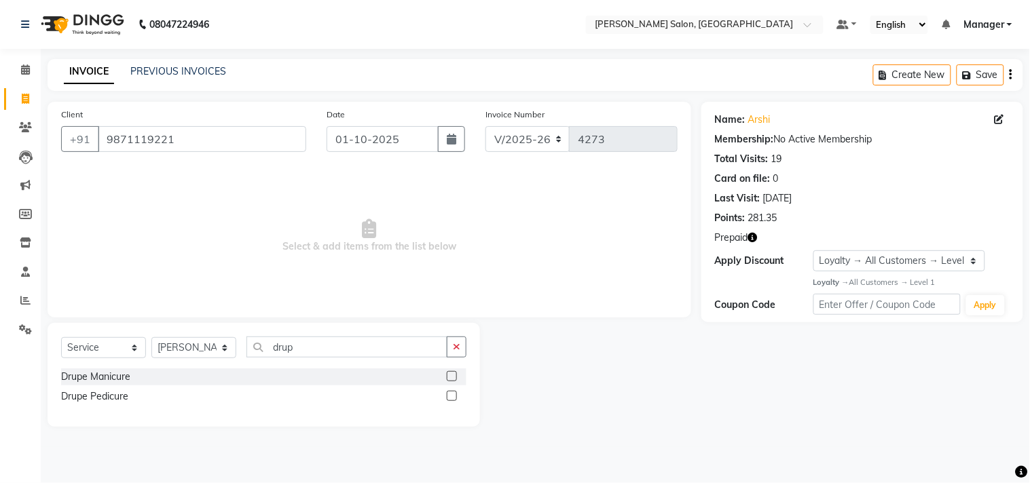
click at [453, 397] on label at bounding box center [452, 396] width 10 height 10
click at [453, 397] on input "checkbox" at bounding box center [451, 396] width 9 height 9
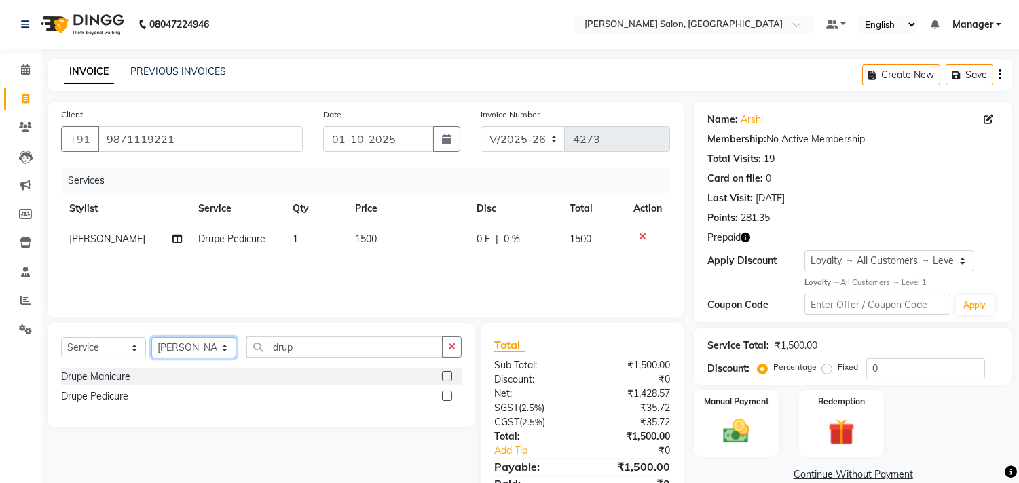
click at [192, 350] on select "Select Stylist BHOLU Geeta [PERSON_NAME] [PERSON_NAME] [PERSON_NAME] PEDI Manag…" at bounding box center [193, 347] width 85 height 21
click at [151, 338] on select "Select Stylist BHOLU Geeta [PERSON_NAME] [PERSON_NAME] [PERSON_NAME] PEDI Manag…" at bounding box center [193, 347] width 85 height 21
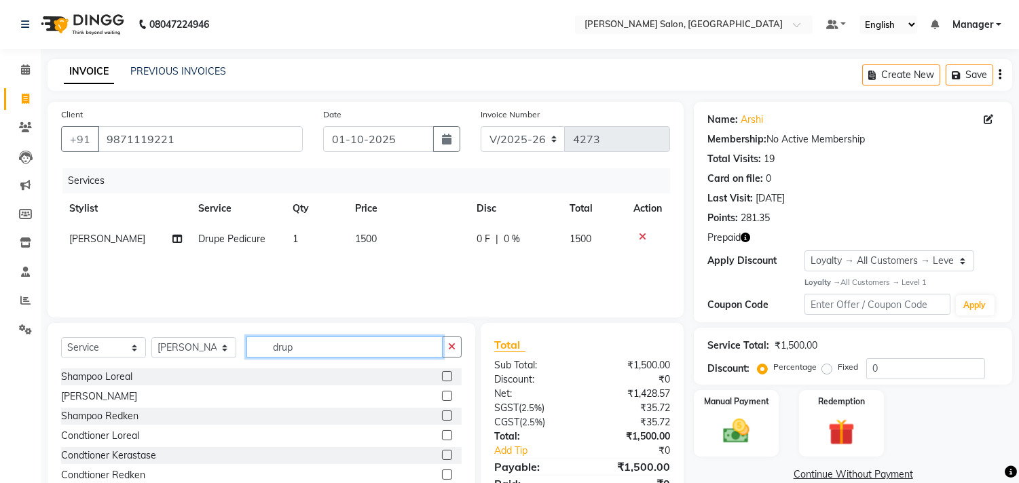
click at [323, 350] on input "drup" at bounding box center [344, 347] width 196 height 21
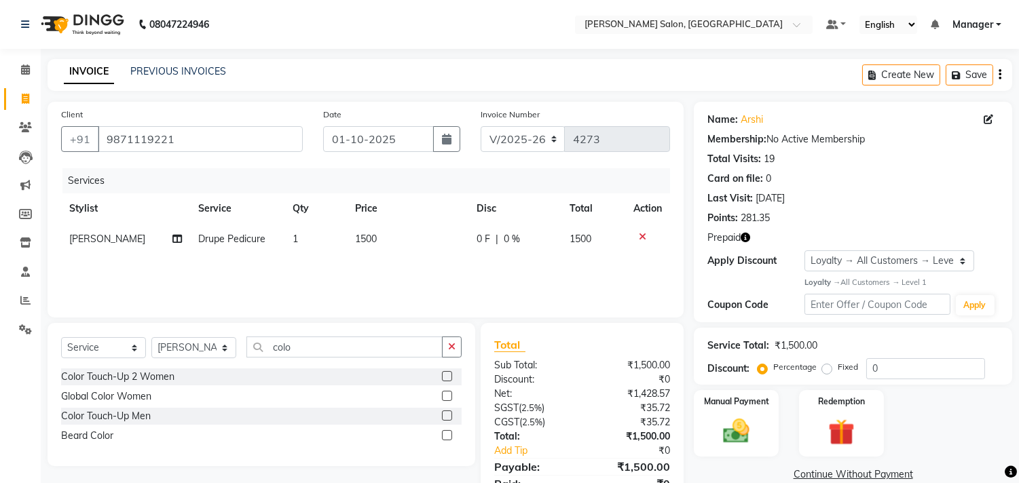
click at [446, 376] on label at bounding box center [447, 376] width 10 height 10
click at [446, 376] on input "checkbox" at bounding box center [446, 377] width 9 height 9
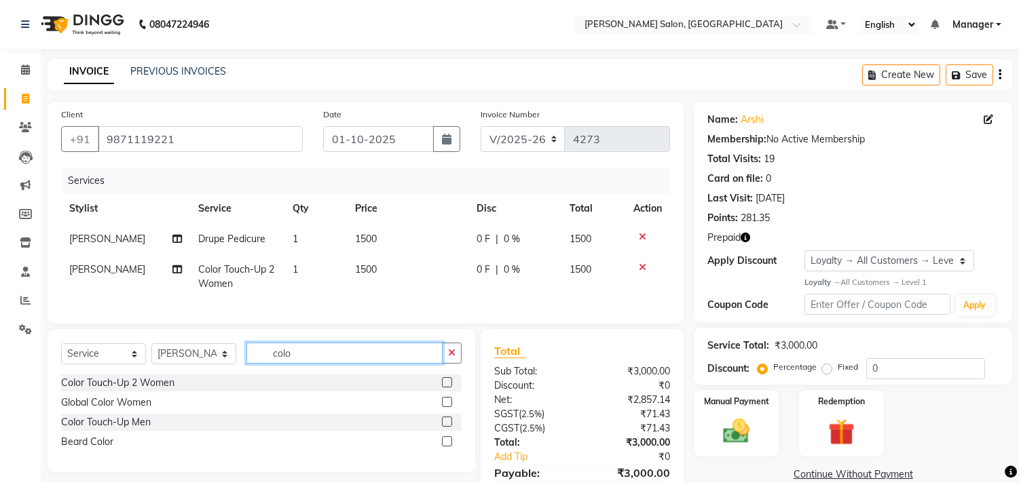
click at [315, 364] on input "colo" at bounding box center [344, 353] width 196 height 21
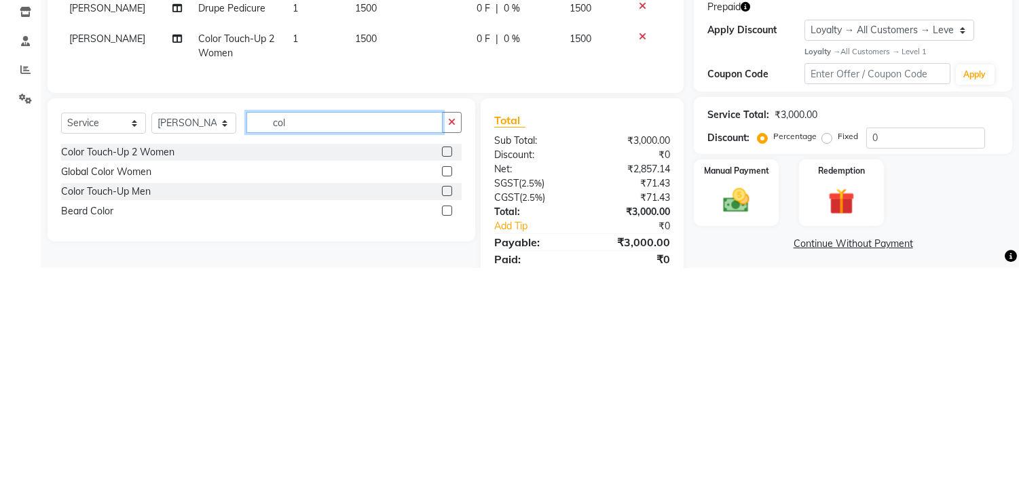
scroll to position [15, 0]
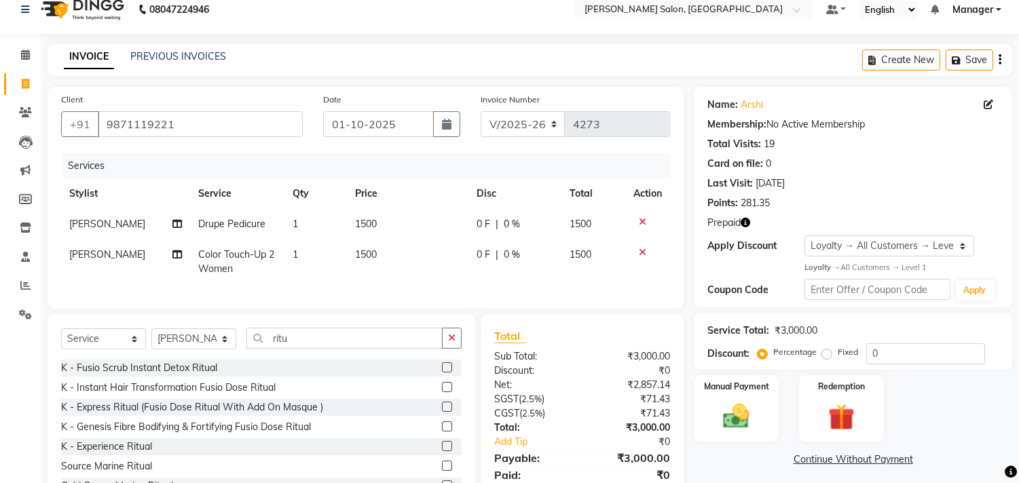
click at [442, 373] on label at bounding box center [447, 368] width 10 height 10
click at [442, 373] on input "checkbox" at bounding box center [446, 368] width 9 height 9
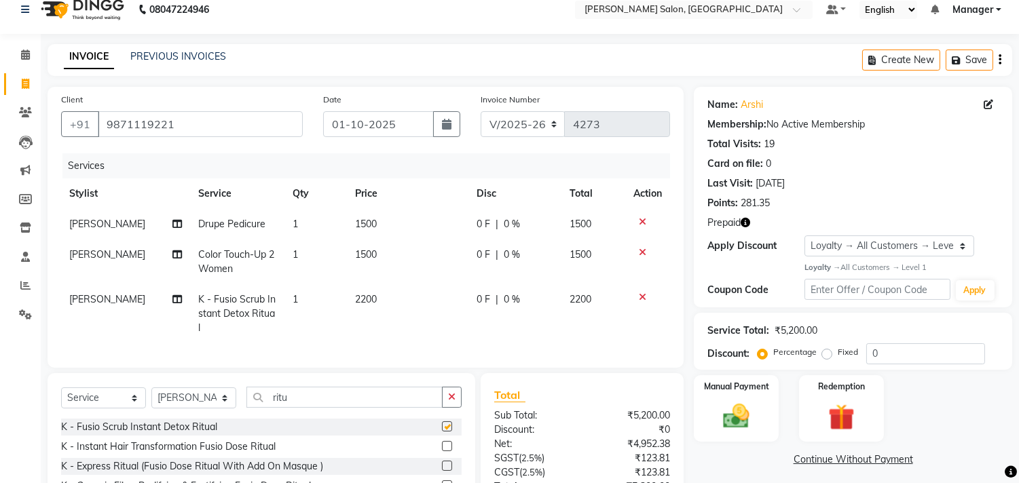
click at [376, 303] on td "2200" at bounding box center [408, 313] width 122 height 59
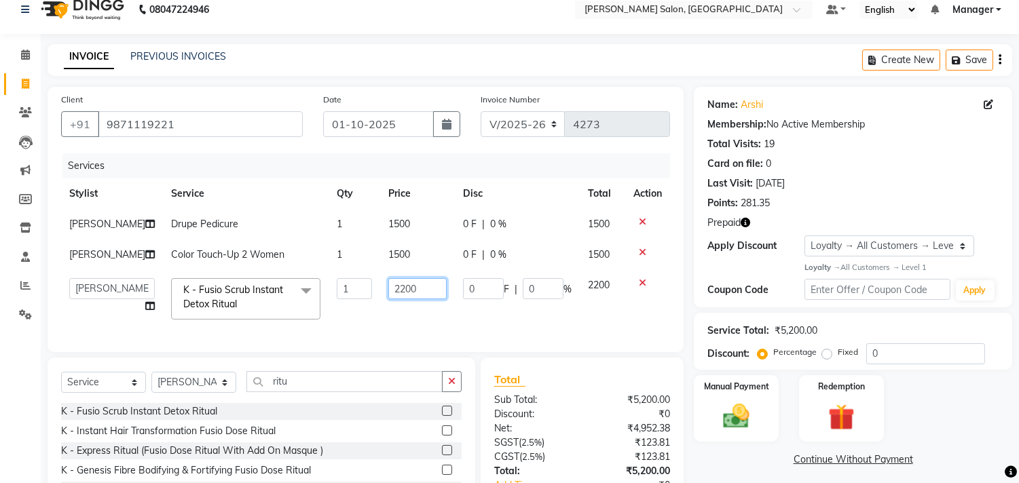
click at [388, 291] on input "2200" at bounding box center [417, 288] width 58 height 21
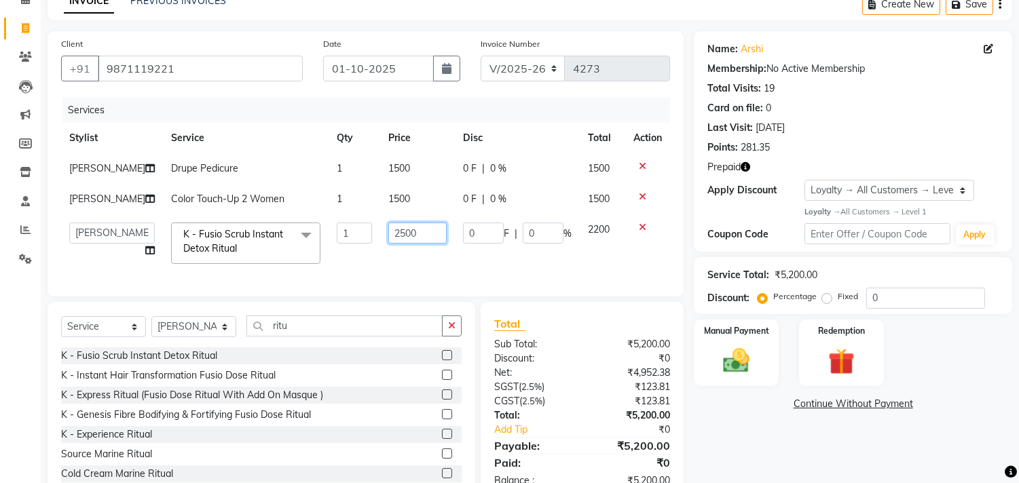
scroll to position [121, 0]
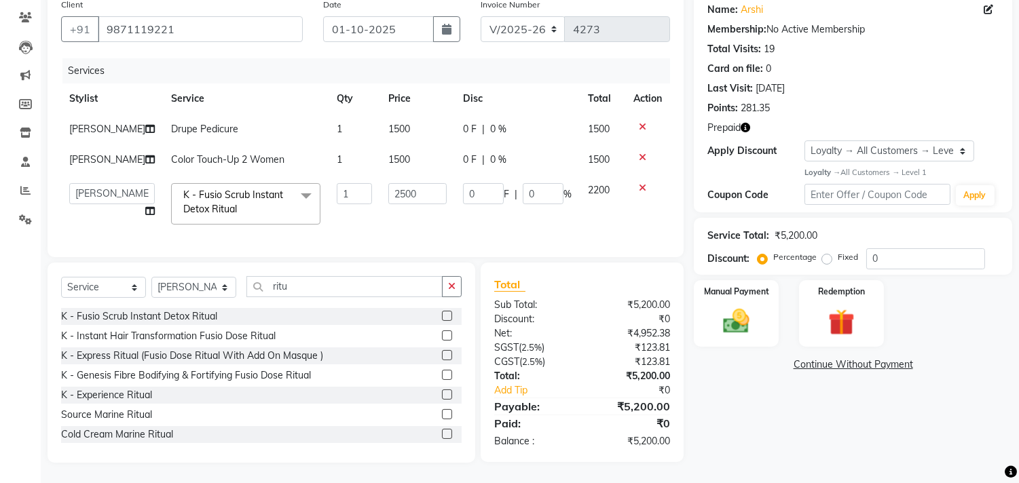
click at [764, 418] on div "Name: Arshi Membership: No Active Membership Total Visits: 19 Card on file: 0 L…" at bounding box center [858, 227] width 329 height 471
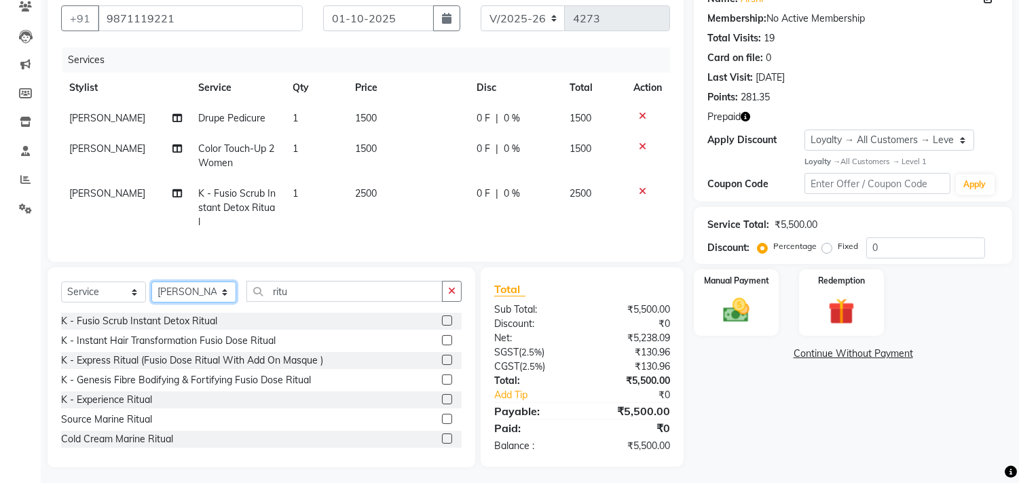
click at [217, 303] on select "Select Stylist BHOLU Geeta [PERSON_NAME] [PERSON_NAME] [PERSON_NAME] PEDI Manag…" at bounding box center [193, 292] width 85 height 21
click at [151, 293] on select "Select Stylist BHOLU Geeta [PERSON_NAME] [PERSON_NAME] [PERSON_NAME] PEDI Manag…" at bounding box center [193, 292] width 85 height 21
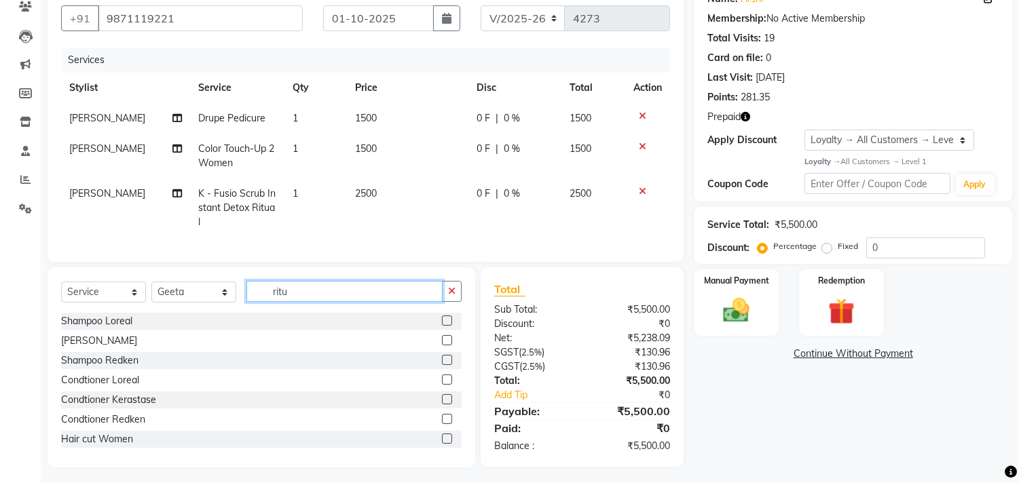
click at [329, 302] on input "ritu" at bounding box center [344, 291] width 196 height 21
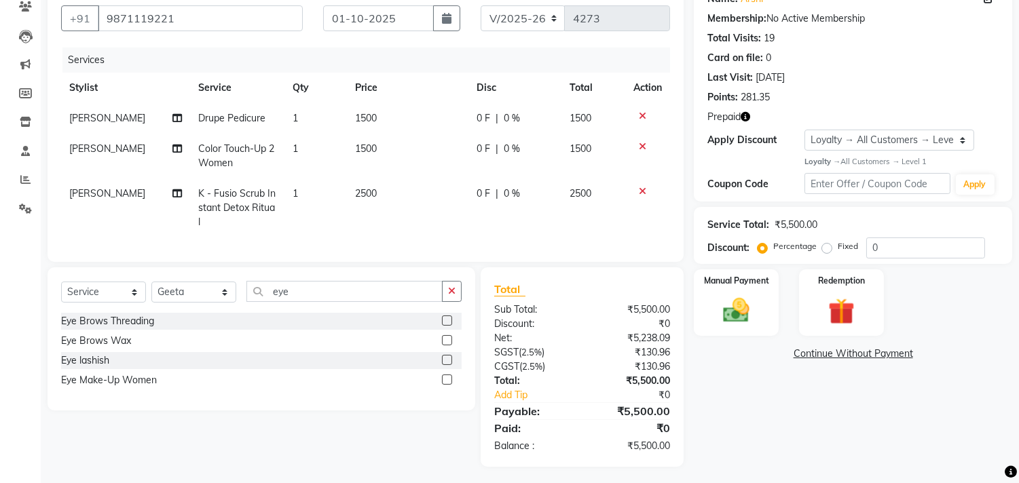
click at [443, 326] on label at bounding box center [447, 321] width 10 height 10
click at [443, 326] on input "checkbox" at bounding box center [446, 321] width 9 height 9
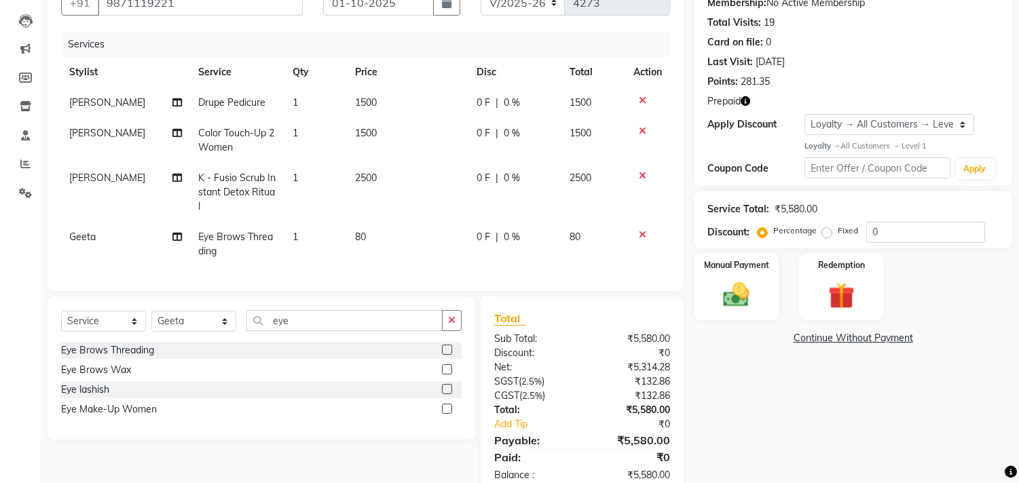
scroll to position [181, 0]
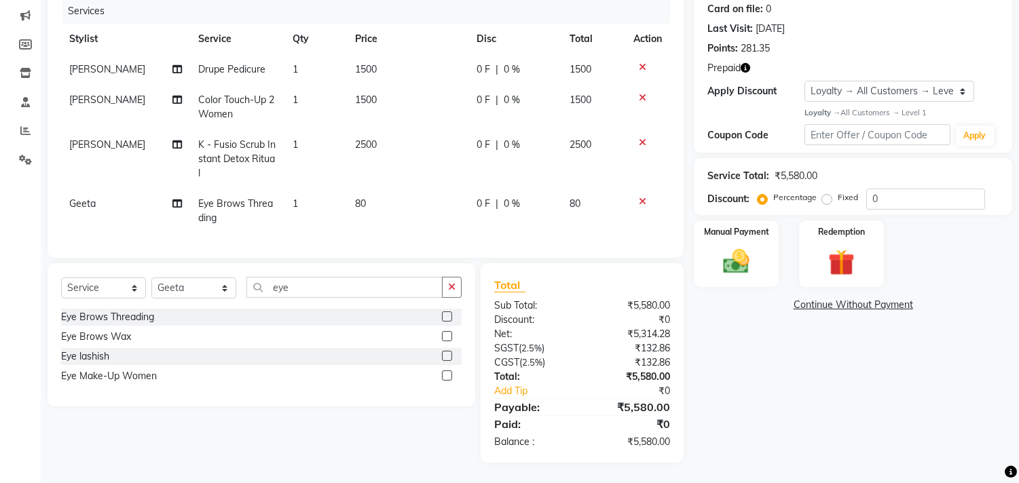
click at [860, 251] on img at bounding box center [841, 262] width 43 height 33
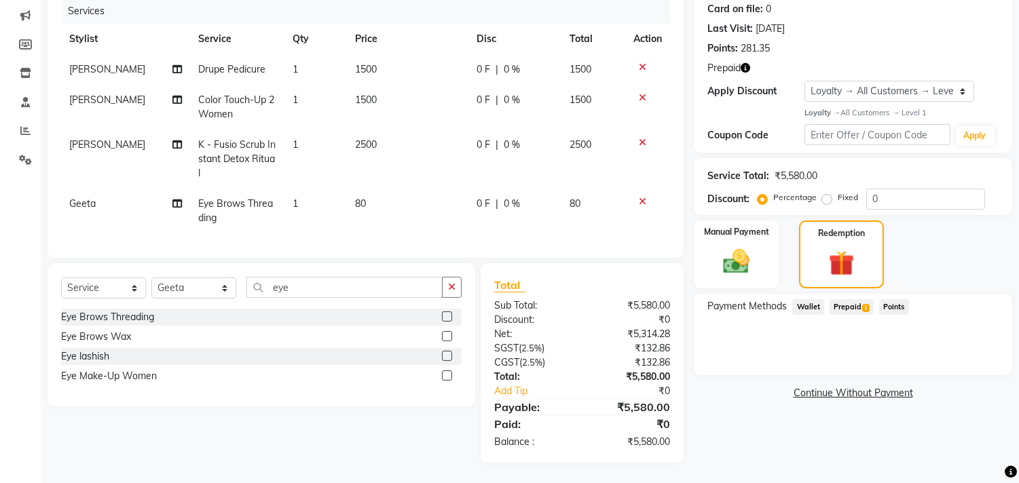
click at [868, 299] on span "Prepaid 1" at bounding box center [852, 307] width 44 height 16
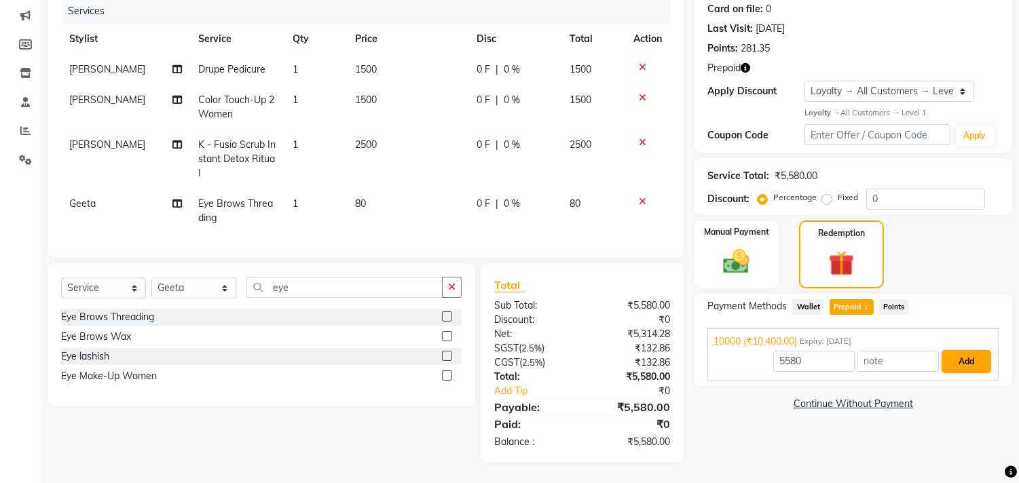
click at [968, 354] on button "Add" at bounding box center [967, 361] width 50 height 23
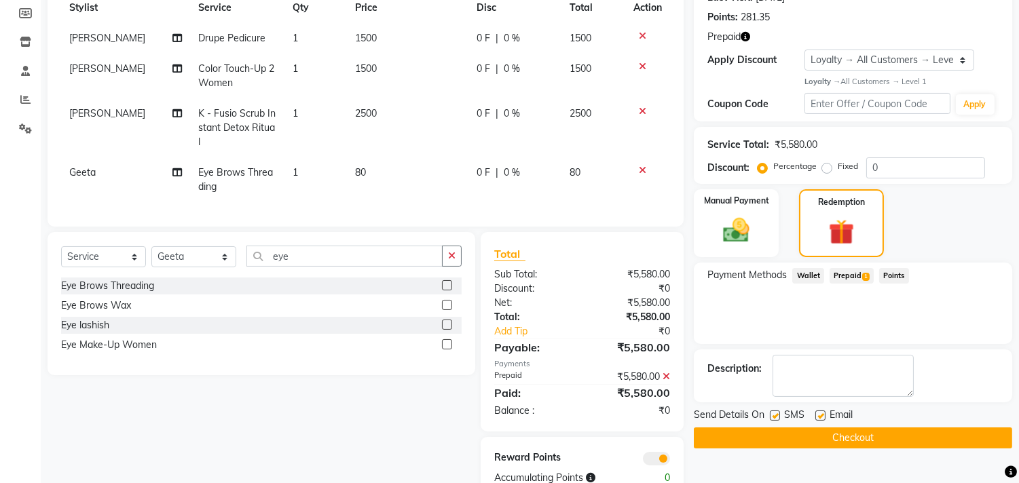
scroll to position [248, 0]
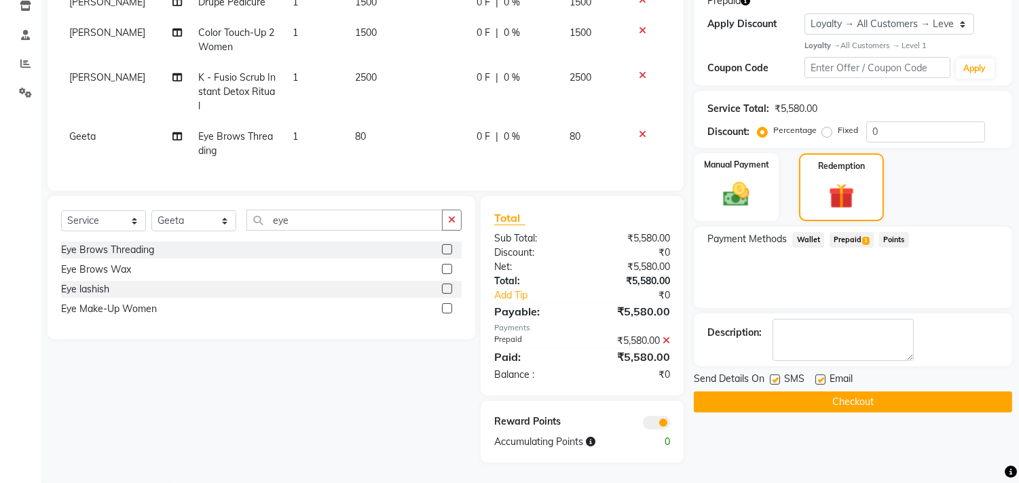
click at [941, 397] on button "Checkout" at bounding box center [853, 402] width 318 height 21
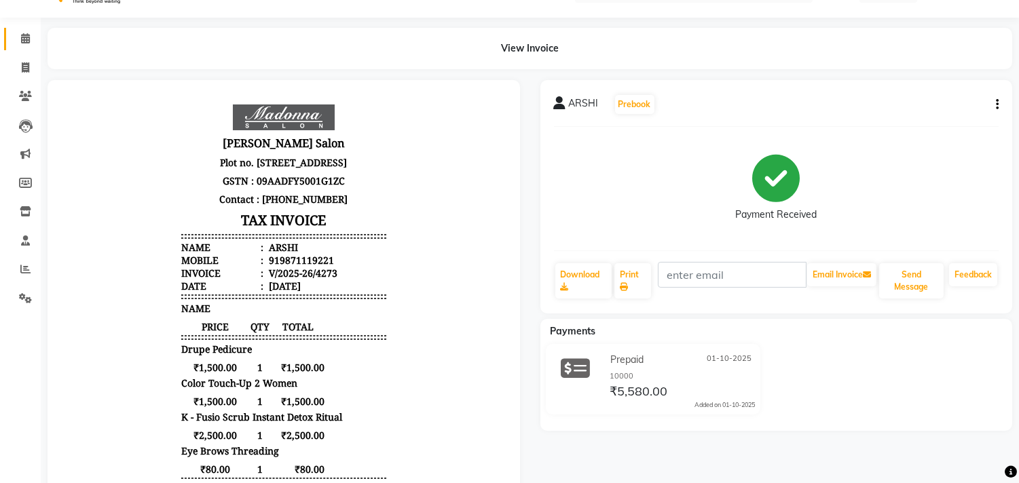
click at [23, 39] on icon at bounding box center [25, 38] width 9 height 10
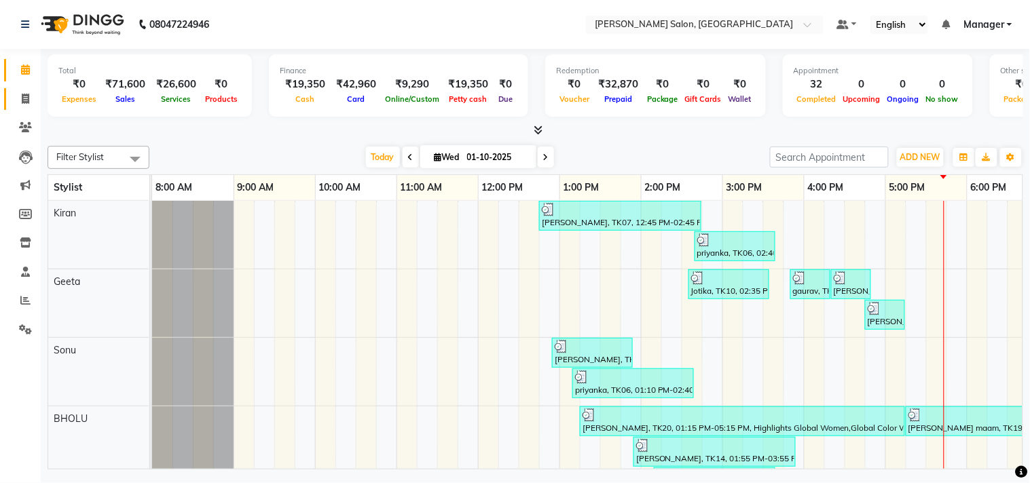
click at [23, 102] on icon at bounding box center [25, 99] width 7 height 10
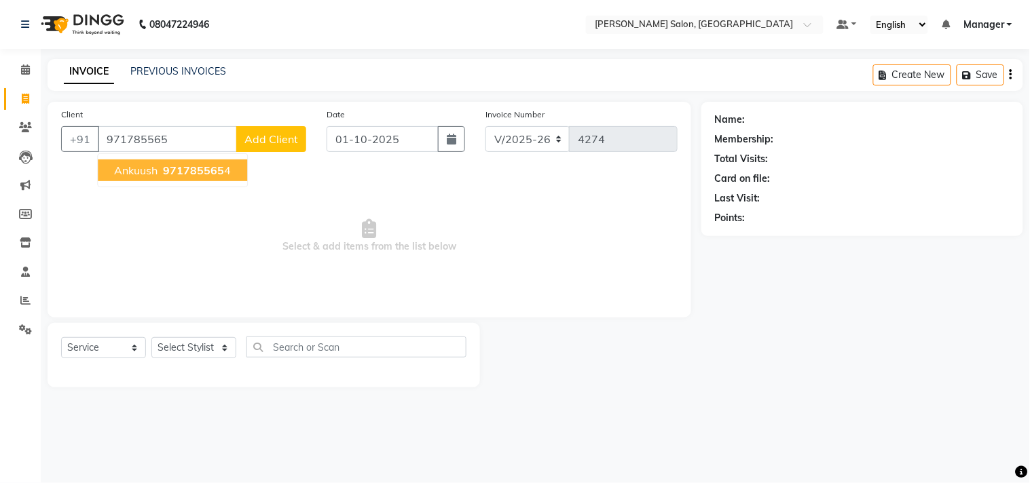
click at [209, 171] on span "971785565" at bounding box center [193, 171] width 61 height 14
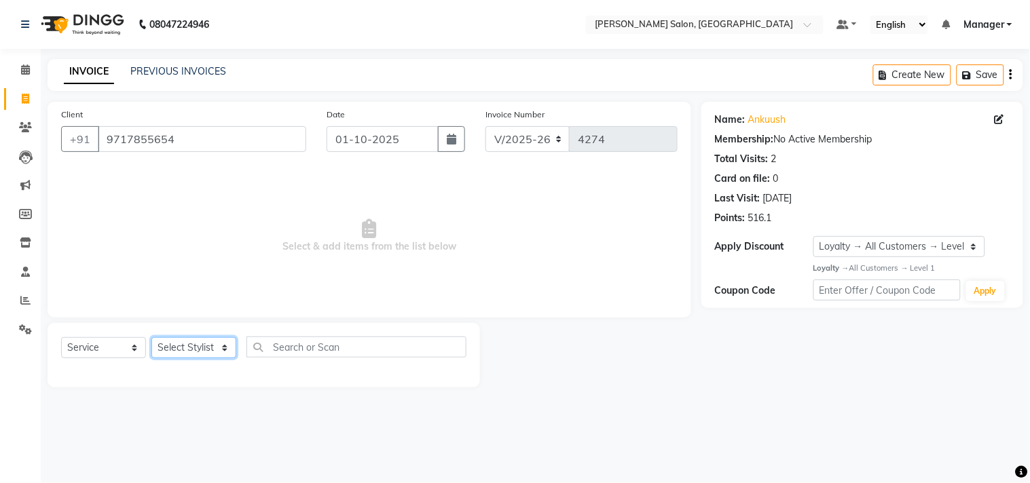
click at [221, 351] on select "Select Stylist BHOLU Geeta [PERSON_NAME] [PERSON_NAME] [PERSON_NAME] PEDI Manag…" at bounding box center [193, 347] width 85 height 21
click at [151, 338] on select "Select Stylist BHOLU Geeta [PERSON_NAME] [PERSON_NAME] [PERSON_NAME] PEDI Manag…" at bounding box center [193, 347] width 85 height 21
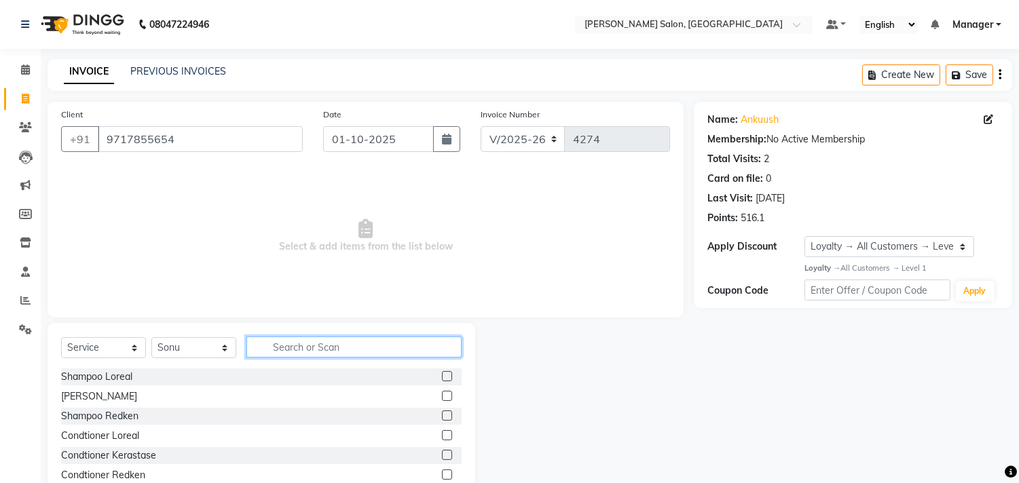
click at [310, 342] on input "text" at bounding box center [353, 347] width 215 height 21
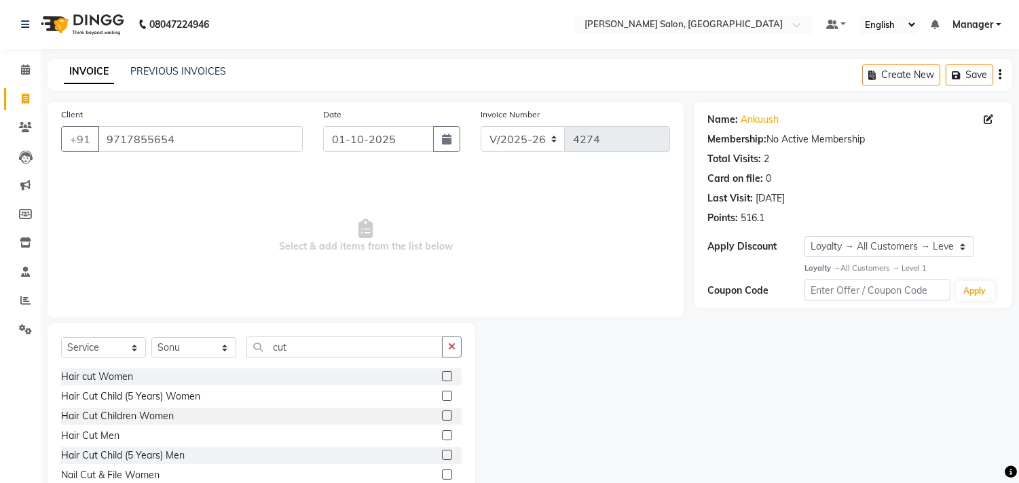
click at [442, 430] on label at bounding box center [447, 435] width 10 height 10
click at [442, 432] on input "checkbox" at bounding box center [446, 436] width 9 height 9
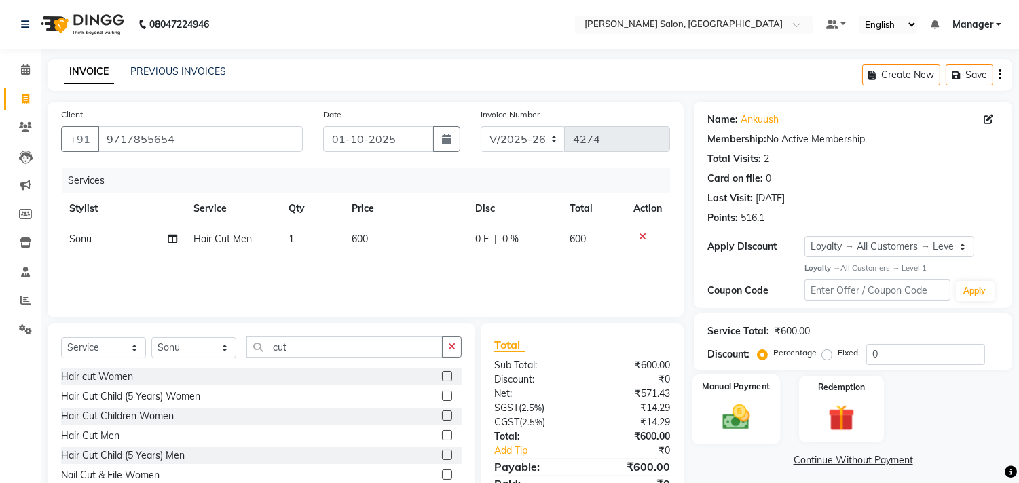
click at [732, 419] on img at bounding box center [736, 417] width 45 height 32
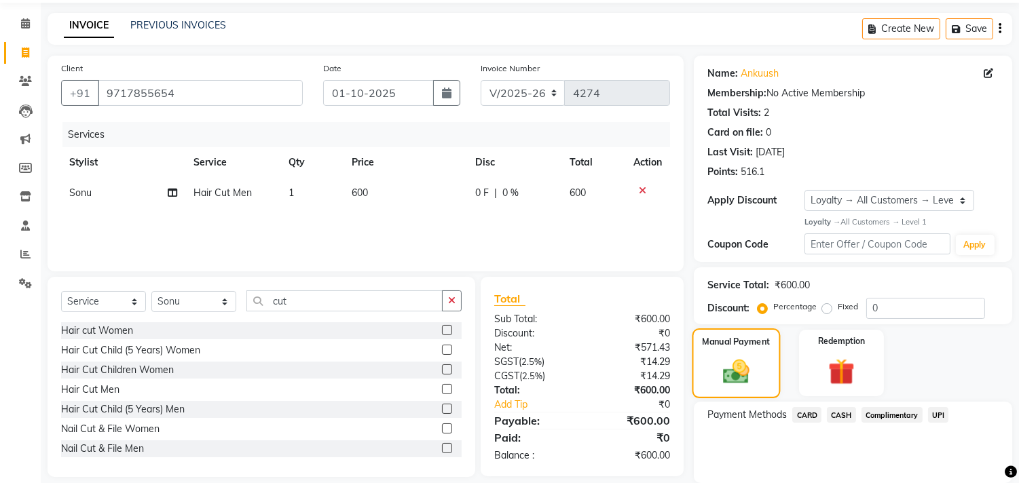
scroll to position [94, 0]
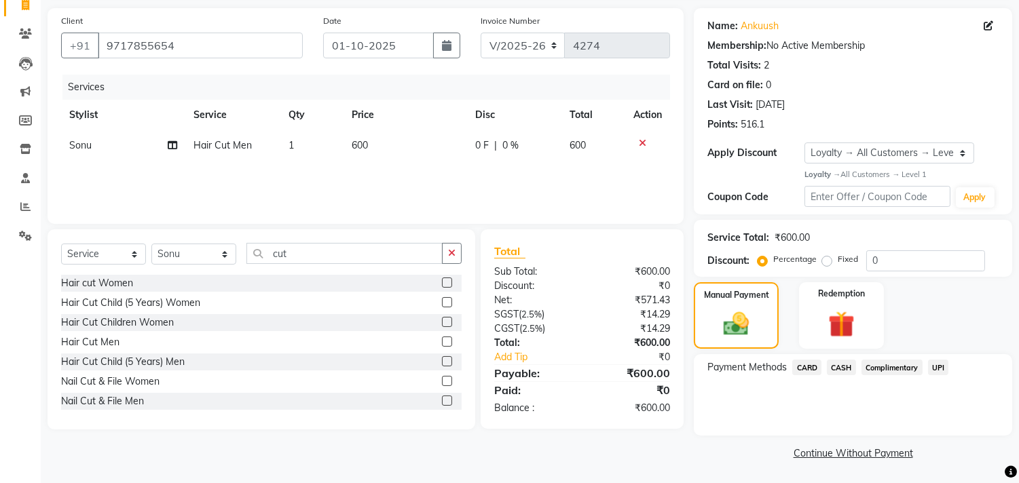
click at [843, 371] on span "CASH" at bounding box center [841, 368] width 29 height 16
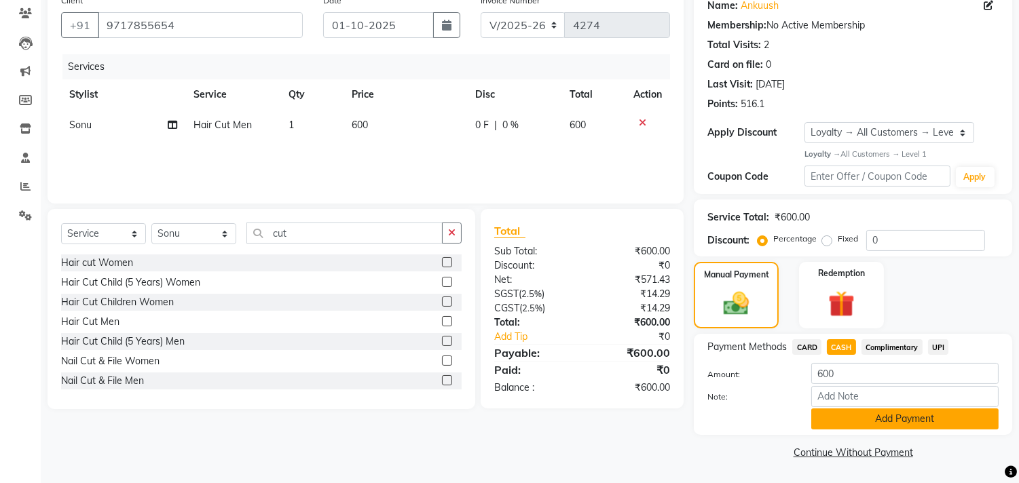
click at [910, 424] on button "Add Payment" at bounding box center [904, 419] width 187 height 21
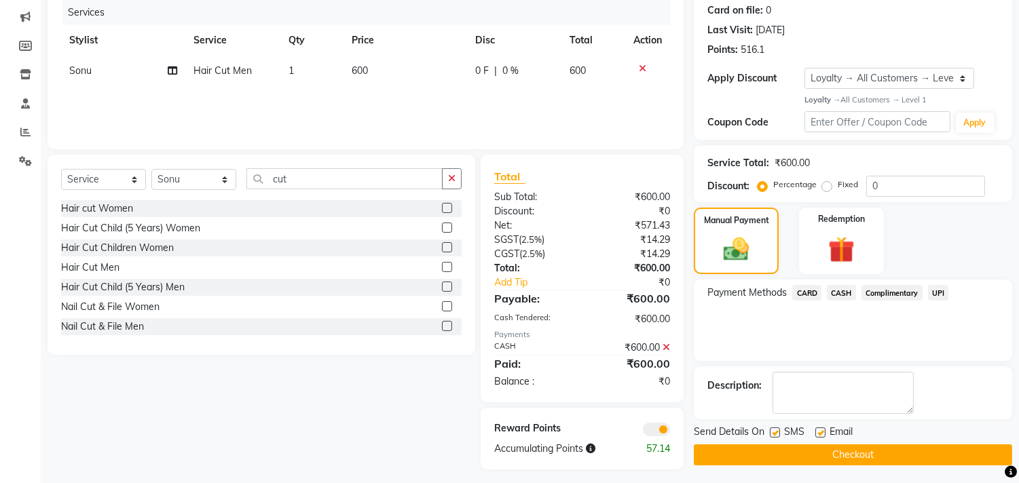
scroll to position [174, 0]
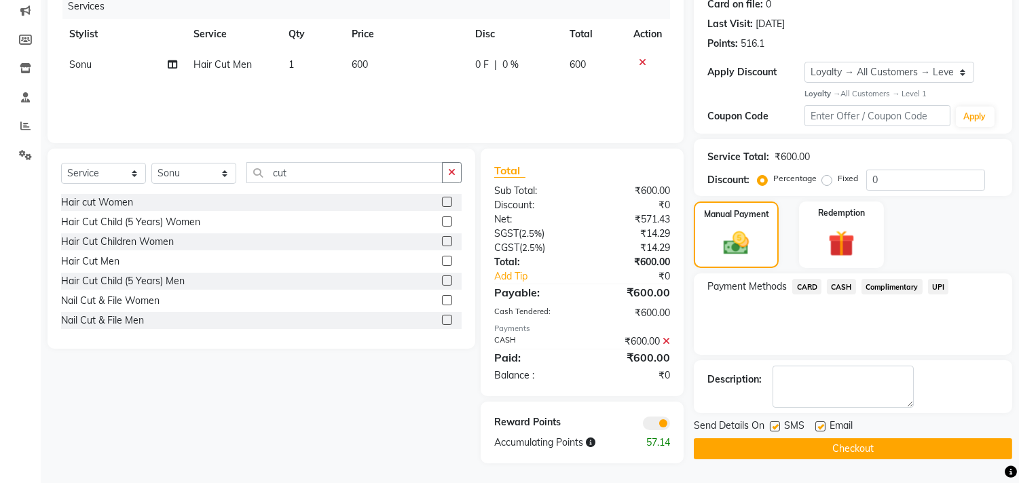
click at [938, 453] on button "Checkout" at bounding box center [853, 449] width 318 height 21
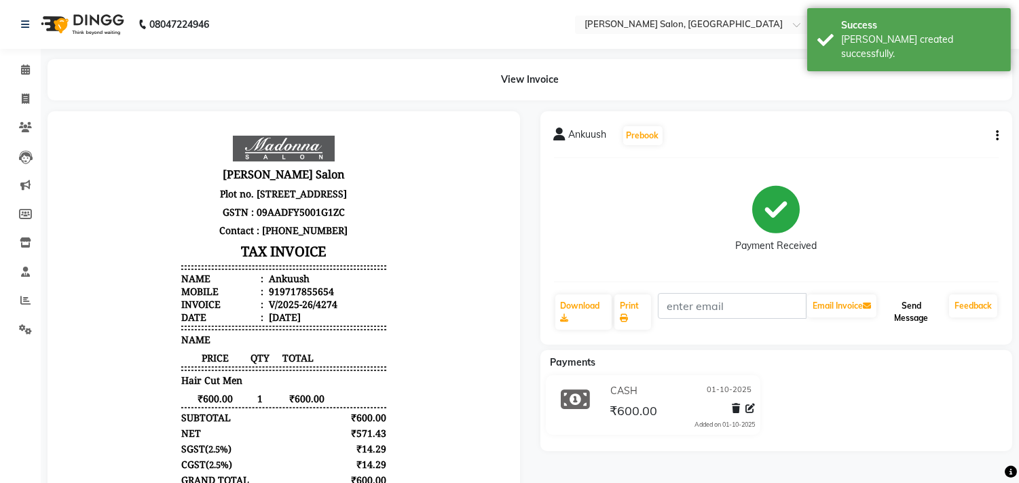
click at [911, 315] on button "Send Message" at bounding box center [911, 312] width 65 height 35
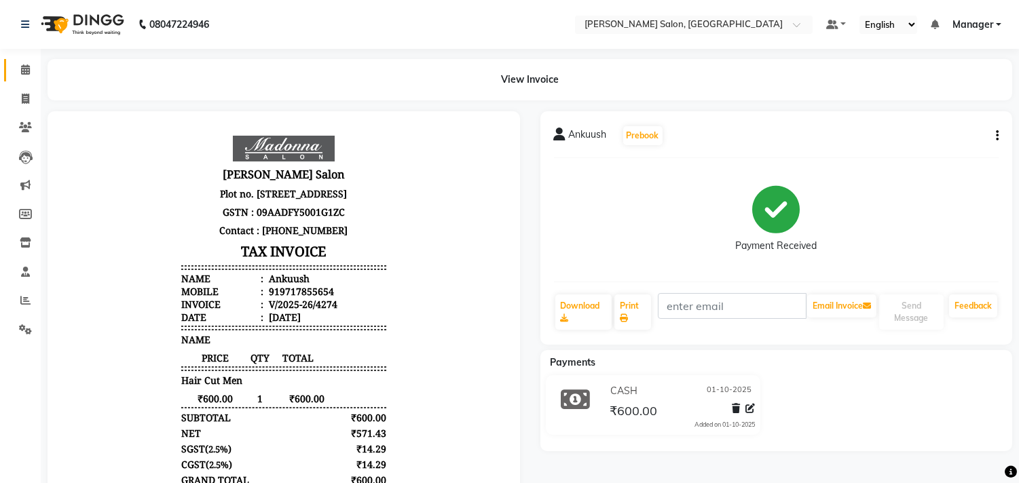
click at [26, 69] on icon at bounding box center [25, 70] width 9 height 10
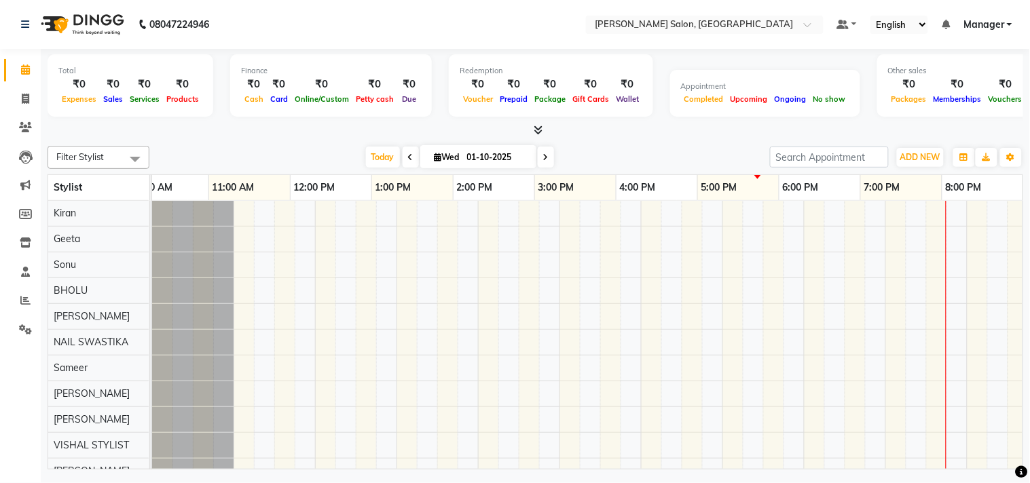
scroll to position [0, 188]
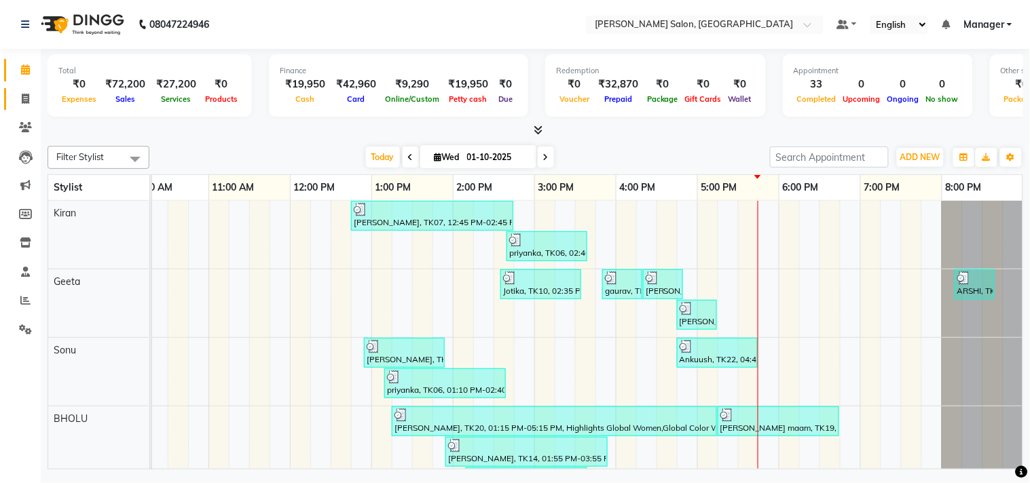
click at [24, 99] on icon at bounding box center [25, 99] width 7 height 10
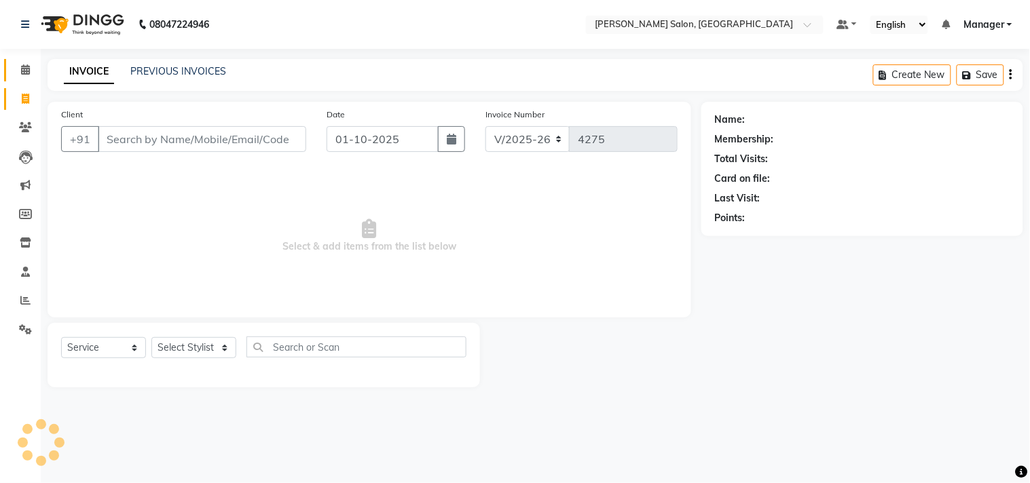
click at [28, 73] on icon at bounding box center [25, 70] width 9 height 10
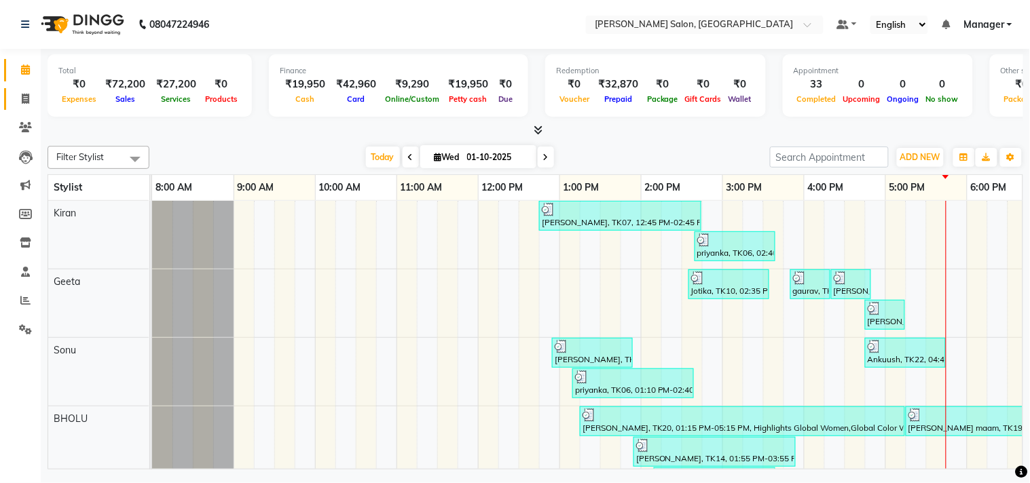
click at [22, 99] on icon at bounding box center [25, 99] width 7 height 10
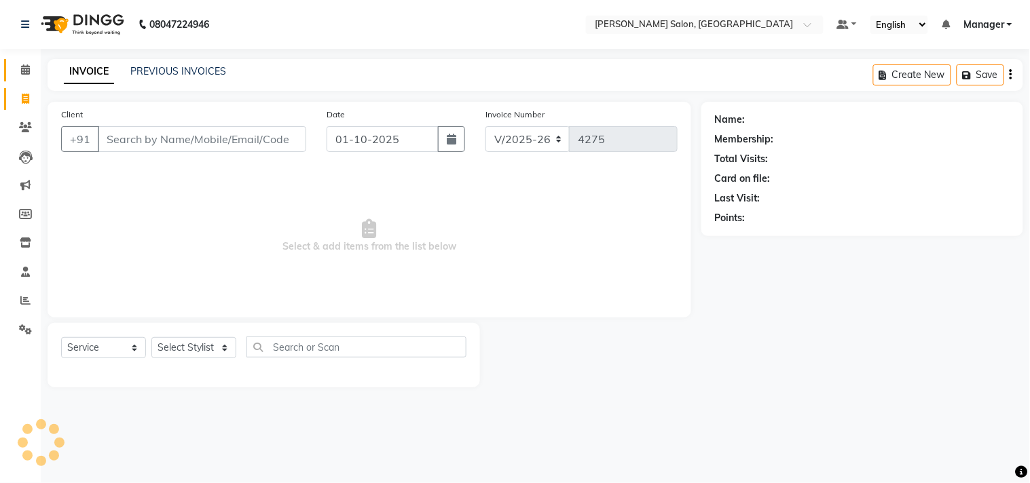
click at [28, 71] on icon at bounding box center [25, 70] width 9 height 10
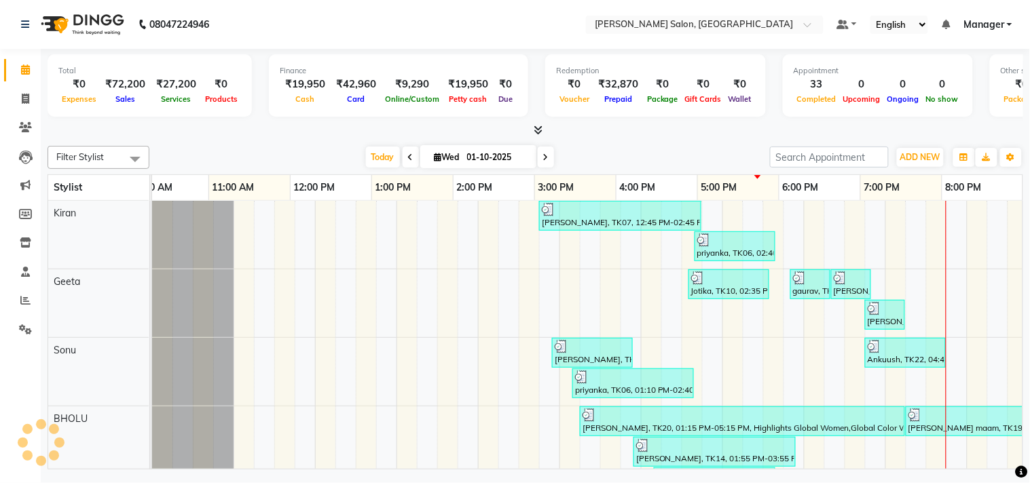
scroll to position [0, 188]
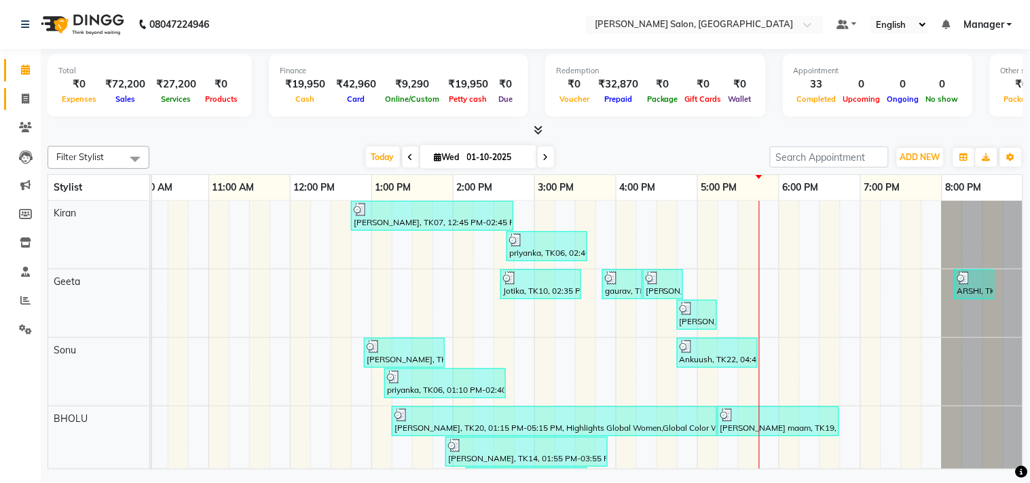
click at [24, 99] on icon at bounding box center [25, 99] width 7 height 10
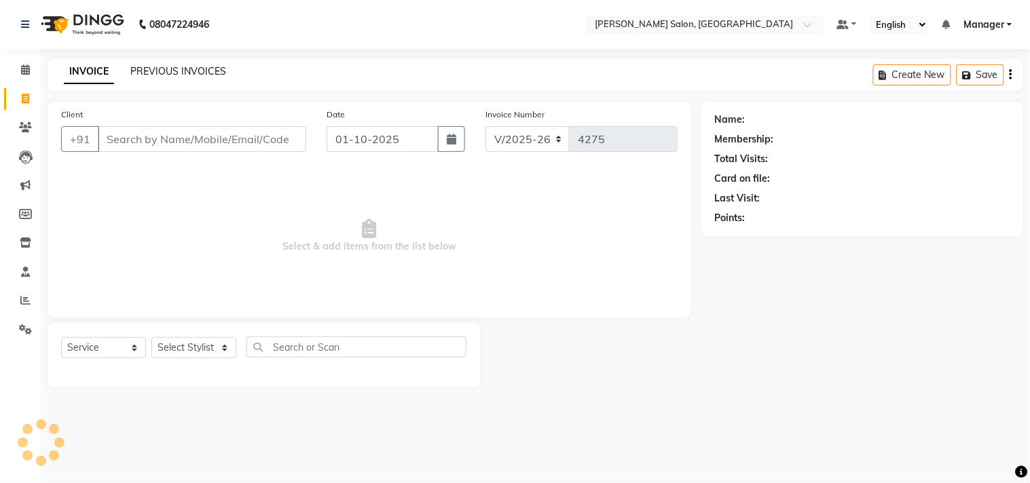
click at [181, 68] on link "PREVIOUS INVOICES" at bounding box center [178, 71] width 96 height 12
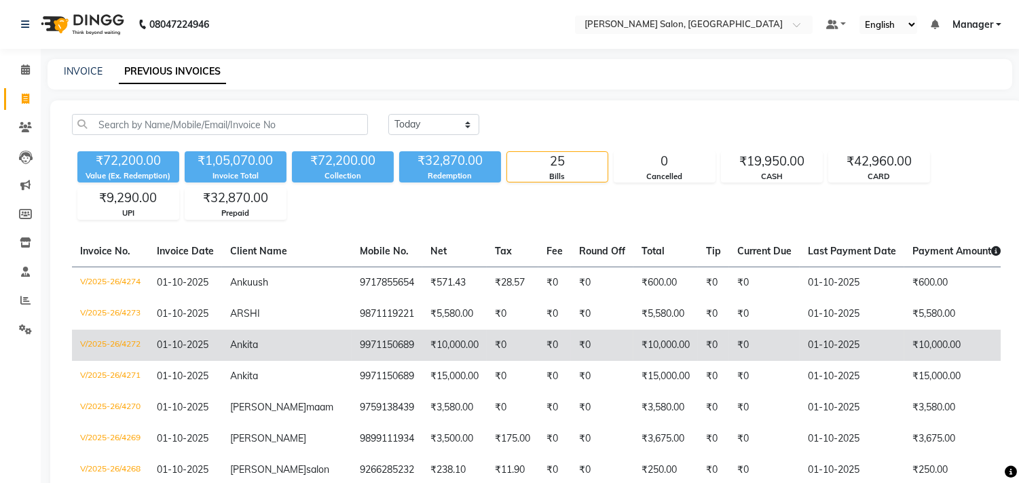
click at [1017, 344] on span "Prepaid" at bounding box center [1033, 345] width 33 height 12
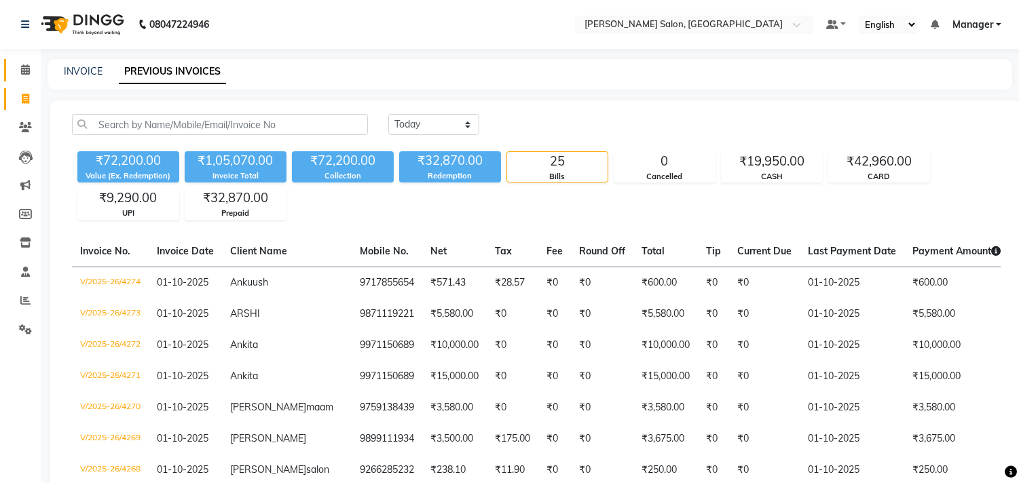
click at [29, 69] on icon at bounding box center [25, 70] width 9 height 10
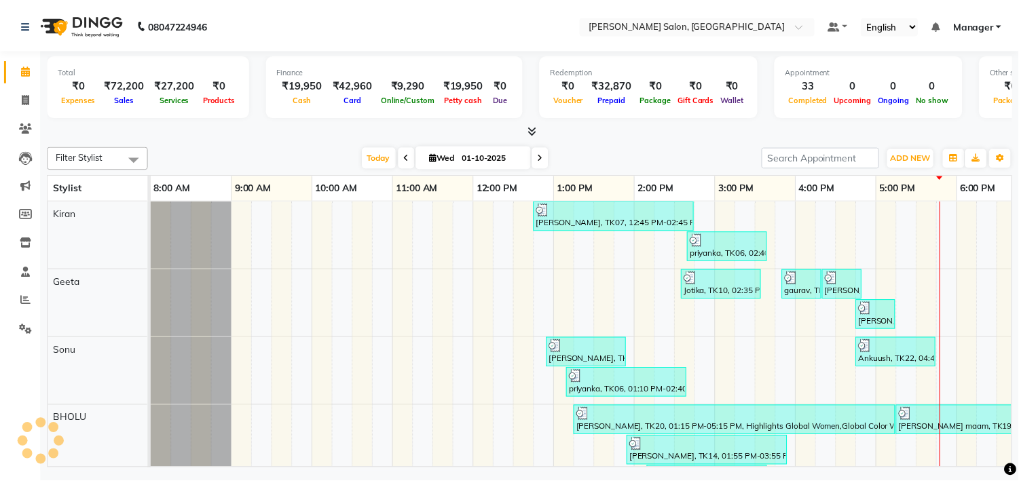
scroll to position [0, 188]
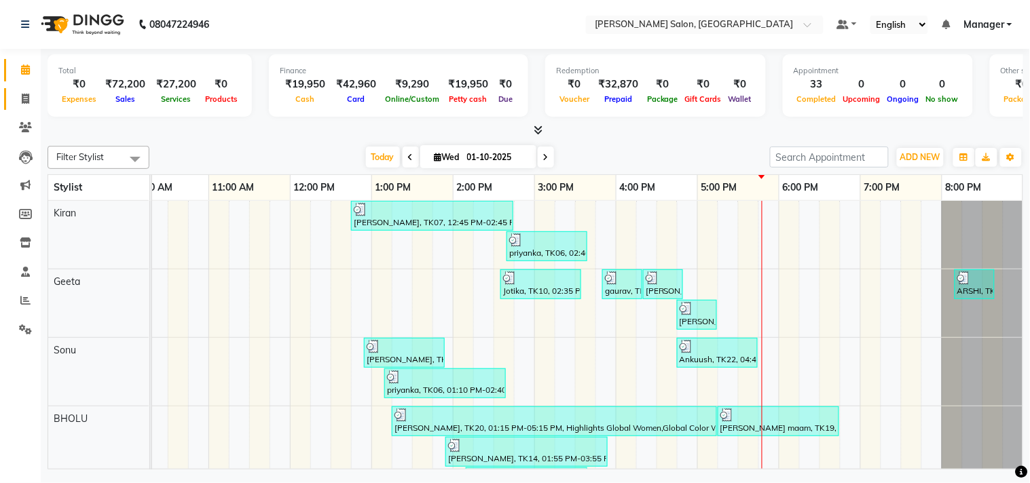
click at [11, 97] on link "Invoice" at bounding box center [20, 99] width 33 height 22
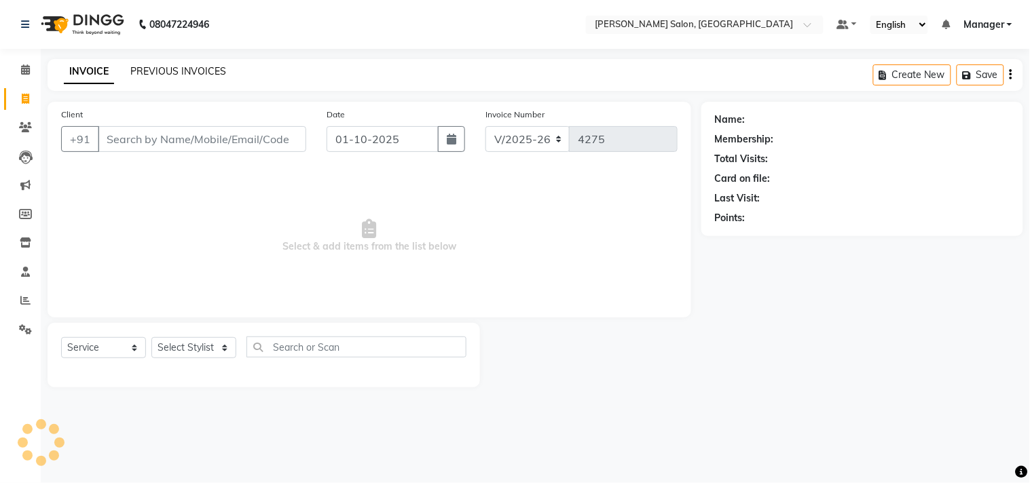
click at [187, 65] on link "PREVIOUS INVOICES" at bounding box center [178, 71] width 96 height 12
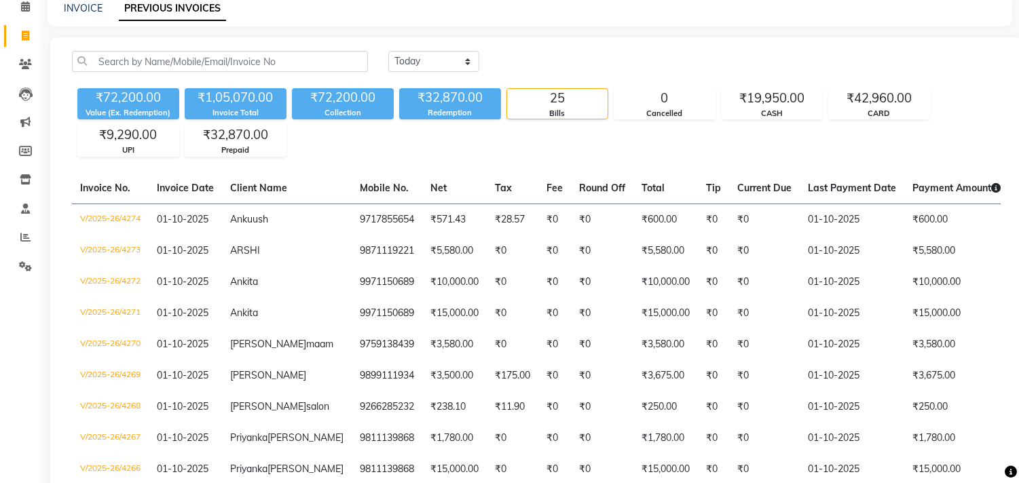
scroll to position [69, 0]
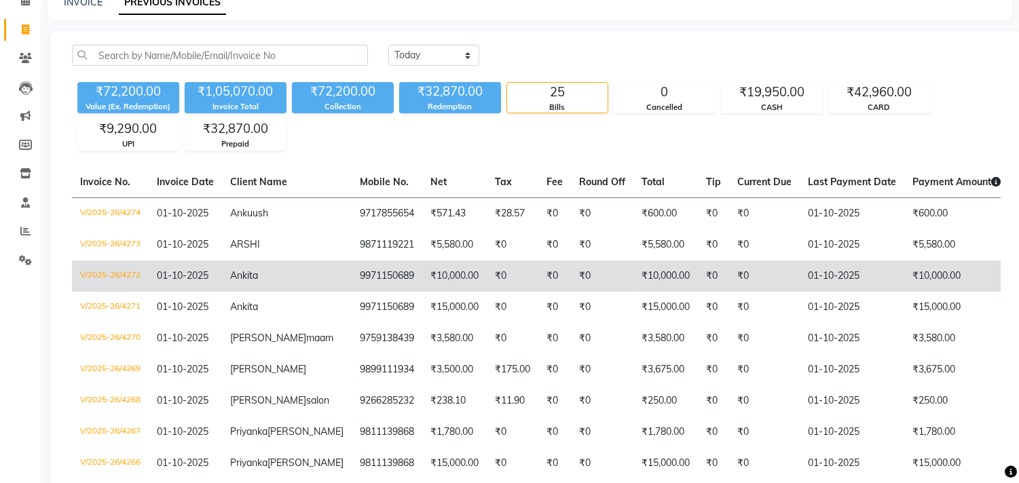
click at [1017, 276] on span "Prepaid" at bounding box center [1033, 276] width 33 height 12
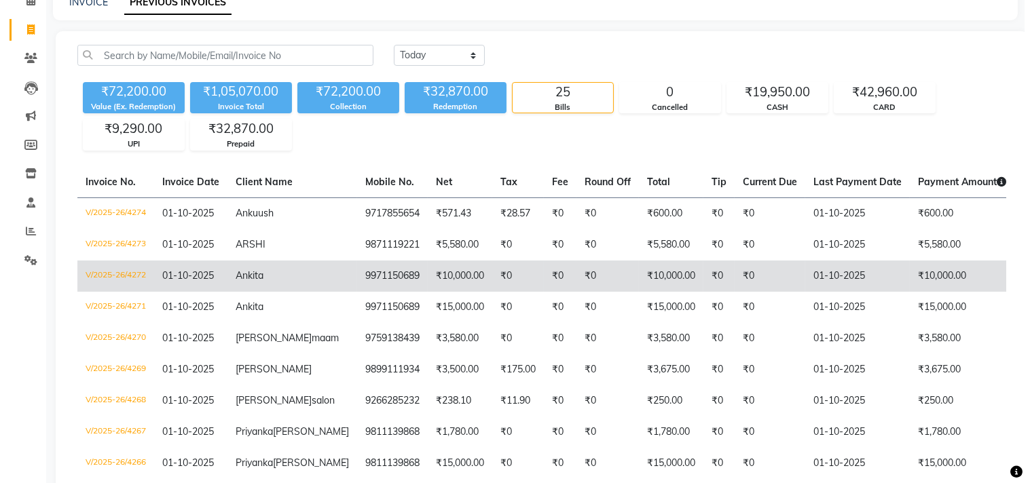
scroll to position [0, 0]
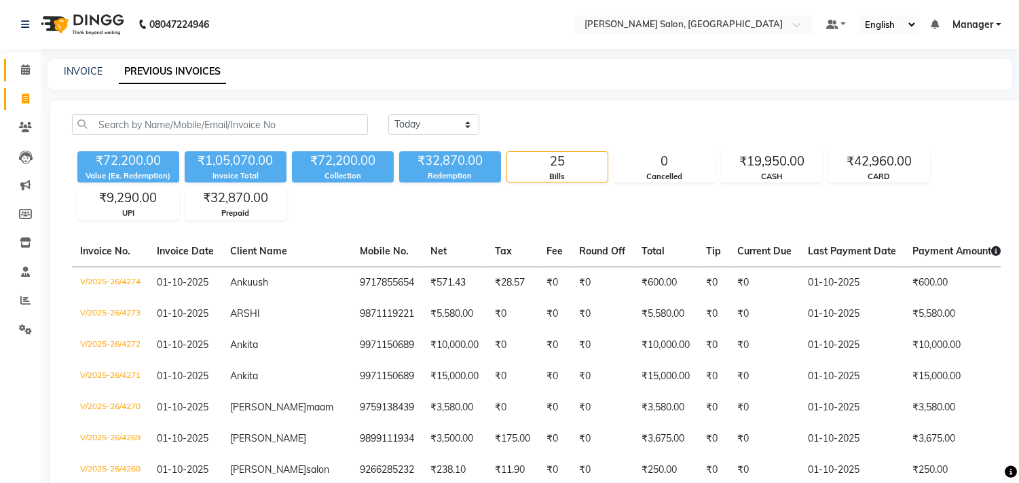
click at [21, 67] on icon at bounding box center [25, 70] width 9 height 10
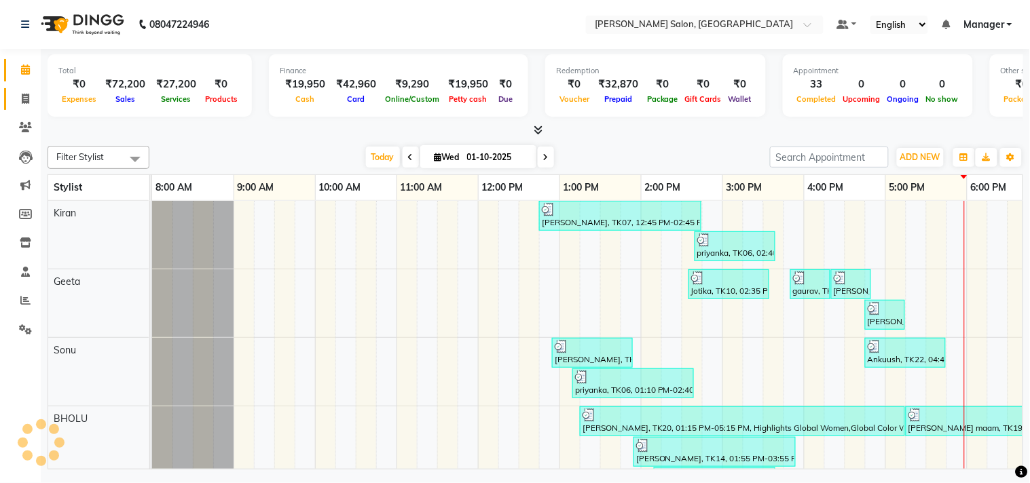
click at [25, 103] on icon at bounding box center [25, 99] width 7 height 10
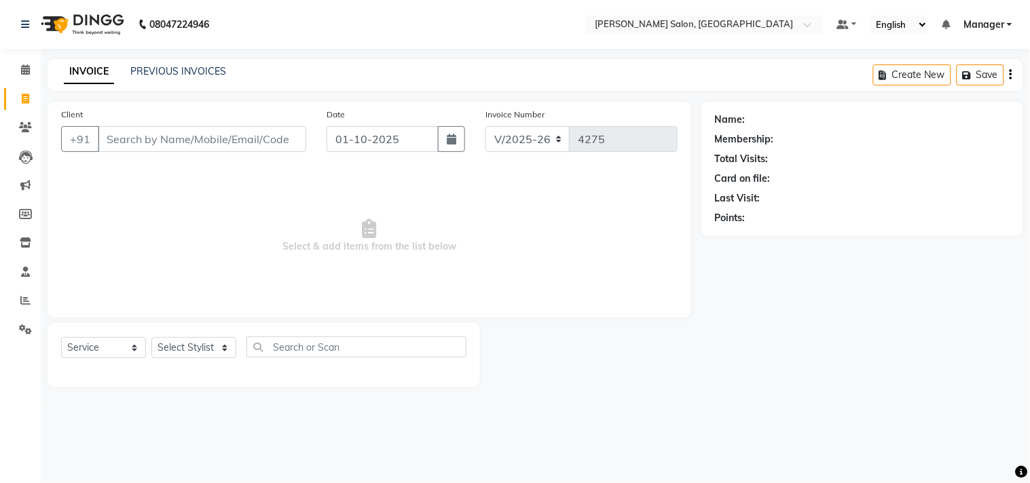
click at [285, 204] on span "Select & add items from the list below" at bounding box center [369, 236] width 617 height 136
click at [232, 348] on select "Select Stylist BHOLU Geeta [PERSON_NAME] [PERSON_NAME] [PERSON_NAME] PEDI Manag…" at bounding box center [193, 347] width 85 height 21
click at [151, 338] on select "Select Stylist BHOLU Geeta [PERSON_NAME] [PERSON_NAME] [PERSON_NAME] PEDI Manag…" at bounding box center [193, 347] width 85 height 21
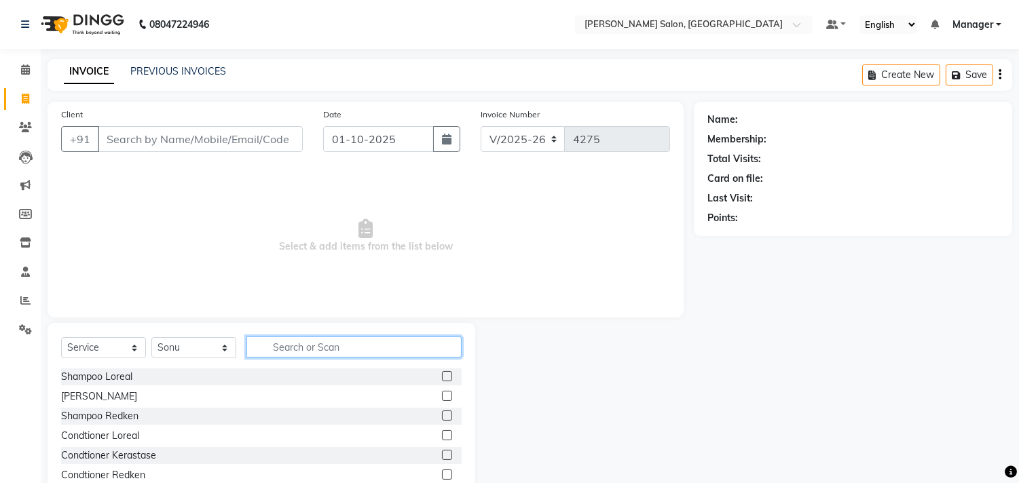
click at [314, 344] on input "text" at bounding box center [353, 347] width 215 height 21
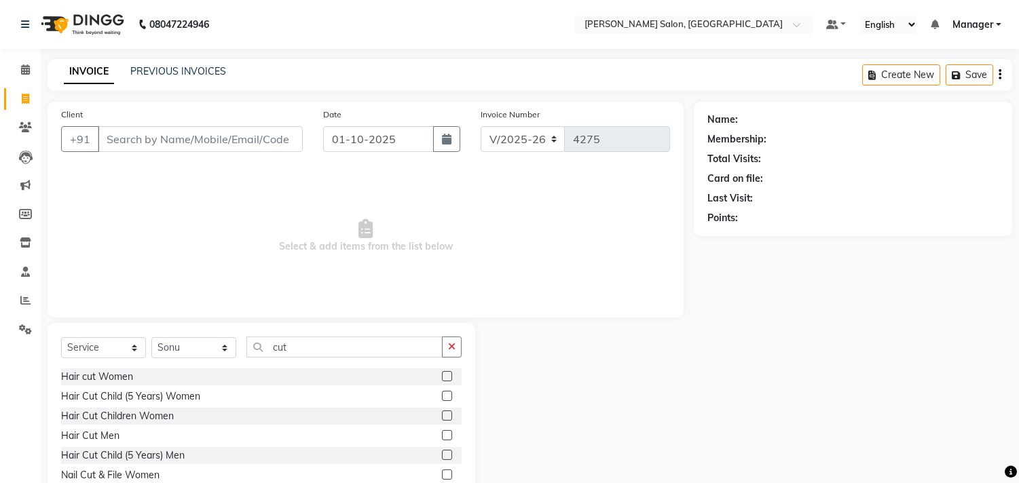
click at [442, 436] on label at bounding box center [447, 435] width 10 height 10
click at [442, 436] on input "checkbox" at bounding box center [446, 436] width 9 height 9
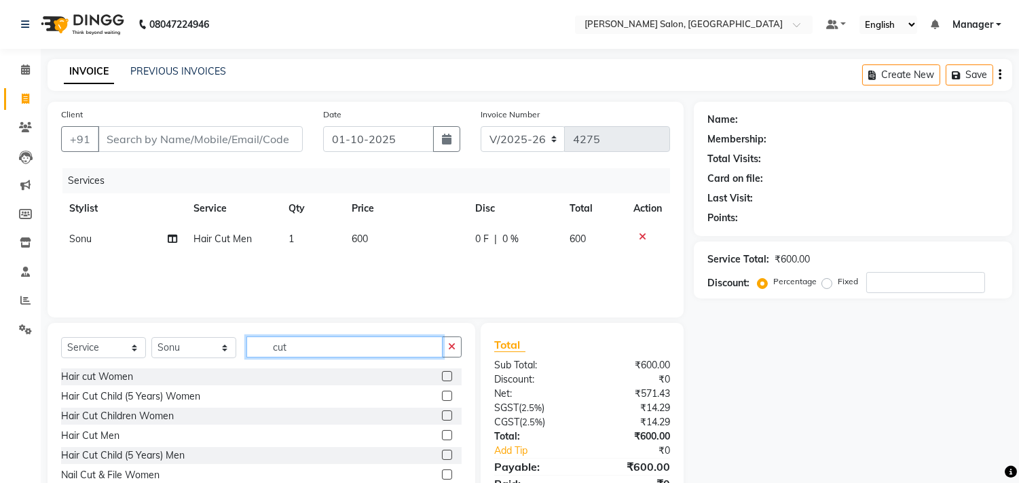
click at [331, 348] on input "cut" at bounding box center [344, 347] width 196 height 21
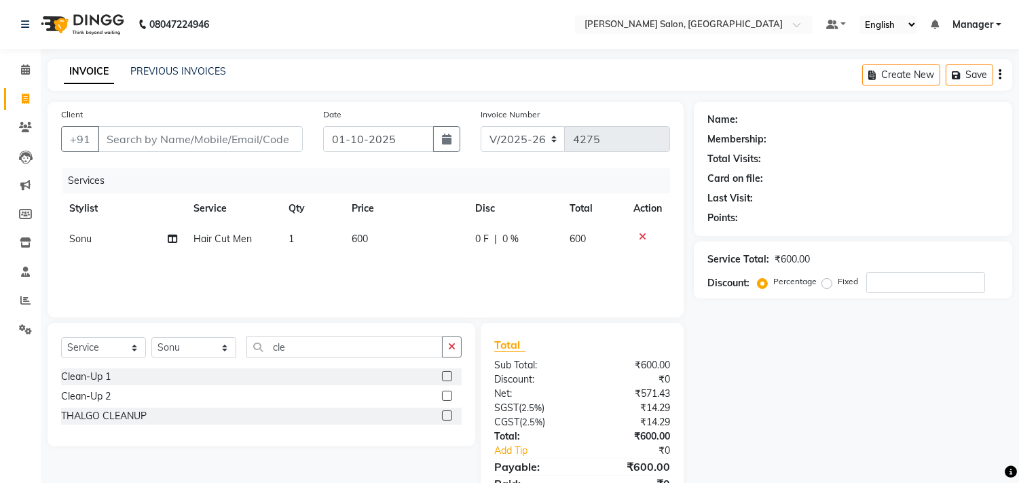
click at [447, 401] on label at bounding box center [447, 396] width 10 height 10
click at [447, 401] on input "checkbox" at bounding box center [446, 396] width 9 height 9
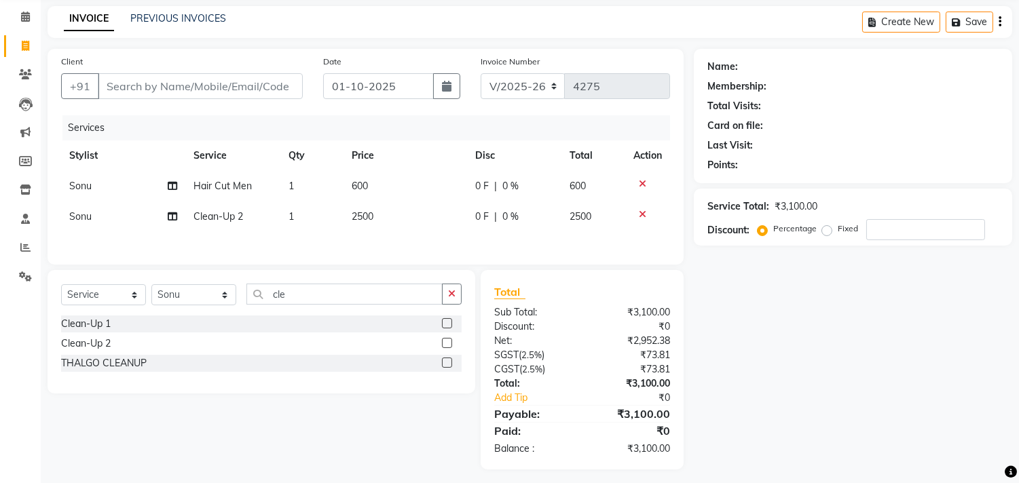
scroll to position [62, 0]
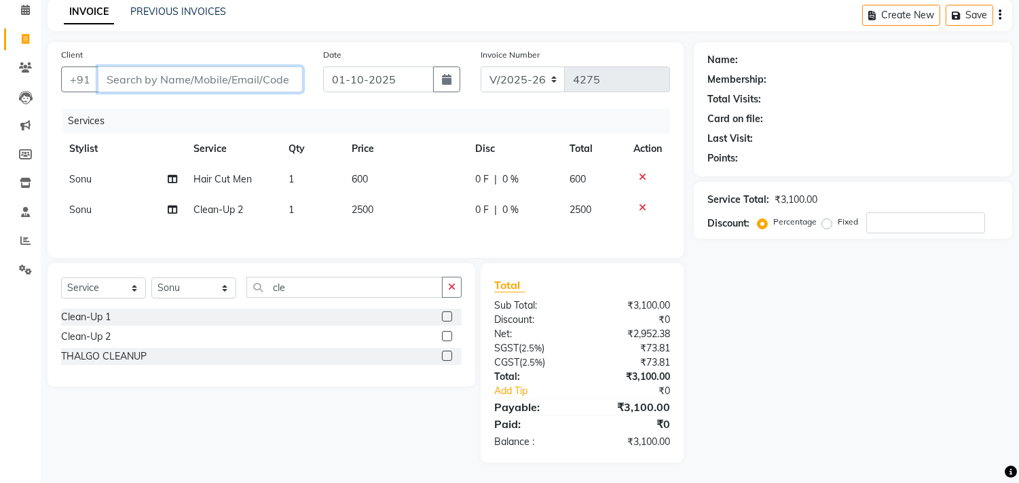
click at [239, 75] on input "Client" at bounding box center [200, 80] width 205 height 26
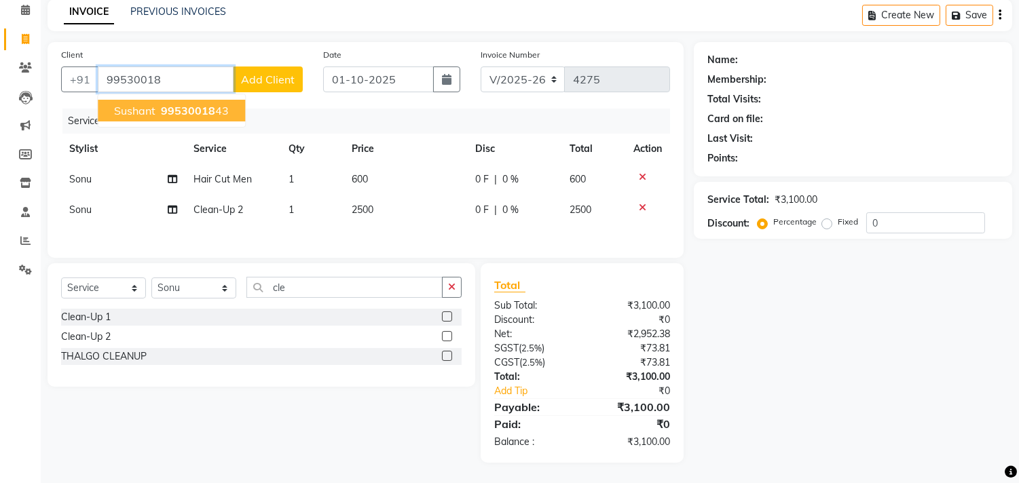
click at [211, 105] on span "99530018" at bounding box center [188, 111] width 54 height 14
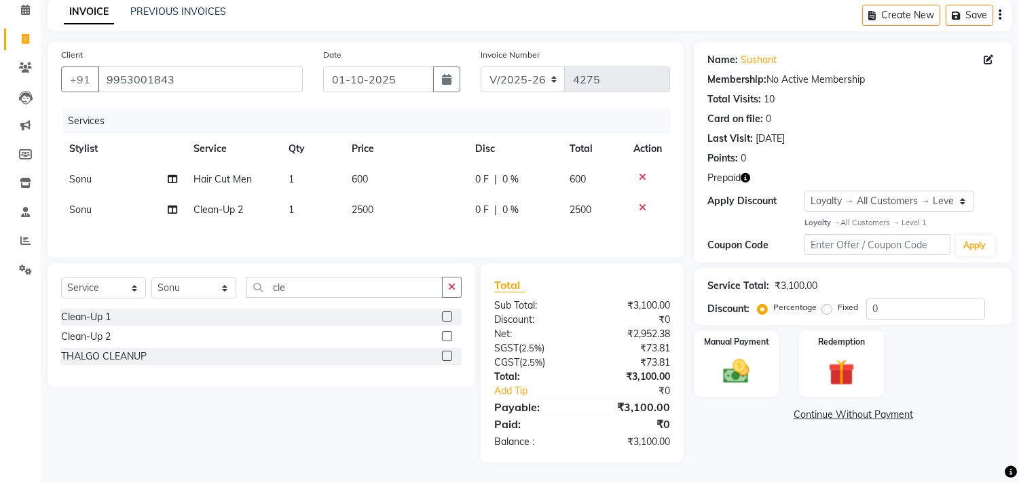
click at [743, 177] on icon "button" at bounding box center [746, 178] width 10 height 10
drag, startPoint x: 106, startPoint y: 71, endPoint x: 234, endPoint y: 86, distance: 129.2
click at [234, 81] on input "9953001843" at bounding box center [200, 80] width 205 height 26
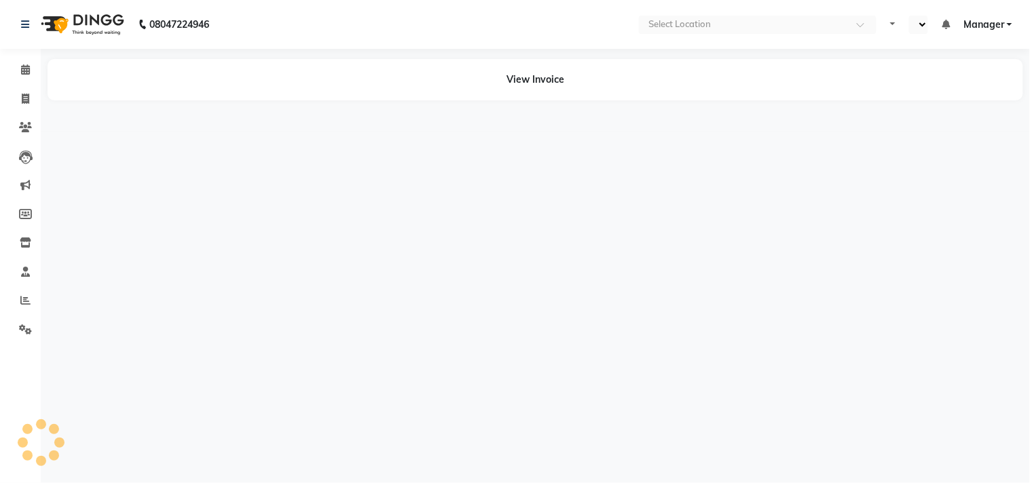
select select "en"
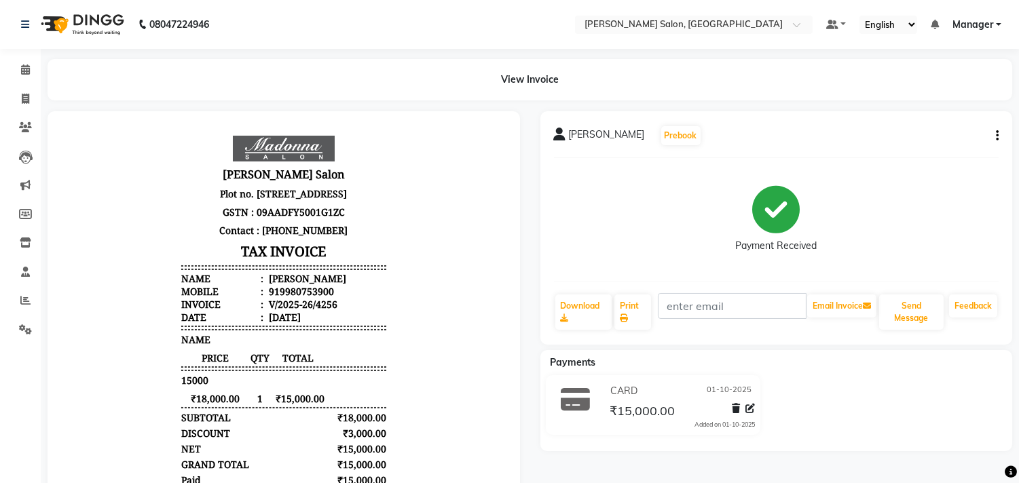
click at [997, 136] on icon "button" at bounding box center [997, 136] width 3 height 1
click at [963, 131] on div "Edit Item Staff" at bounding box center [942, 127] width 68 height 17
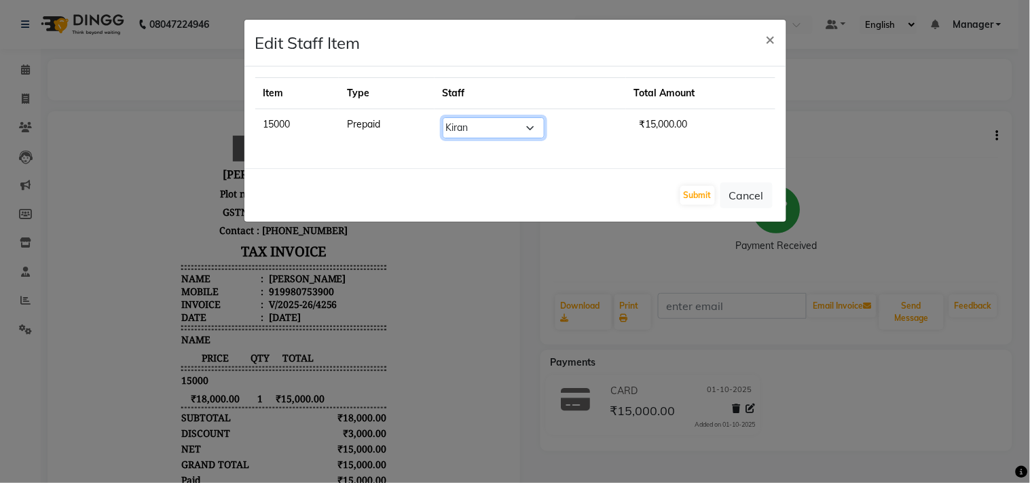
click at [537, 137] on select "Select BHOLU Geeta Hanif Jeetu JIYA SINGH Kiran LAXMAN PEDI Manager Mohit NAIL …" at bounding box center [494, 127] width 102 height 21
select select "66005"
click at [446, 117] on select "Select BHOLU Geeta Hanif Jeetu JIYA SINGH Kiran LAXMAN PEDI Manager Mohit NAIL …" at bounding box center [494, 127] width 102 height 21
click at [697, 198] on button "Submit" at bounding box center [697, 195] width 35 height 19
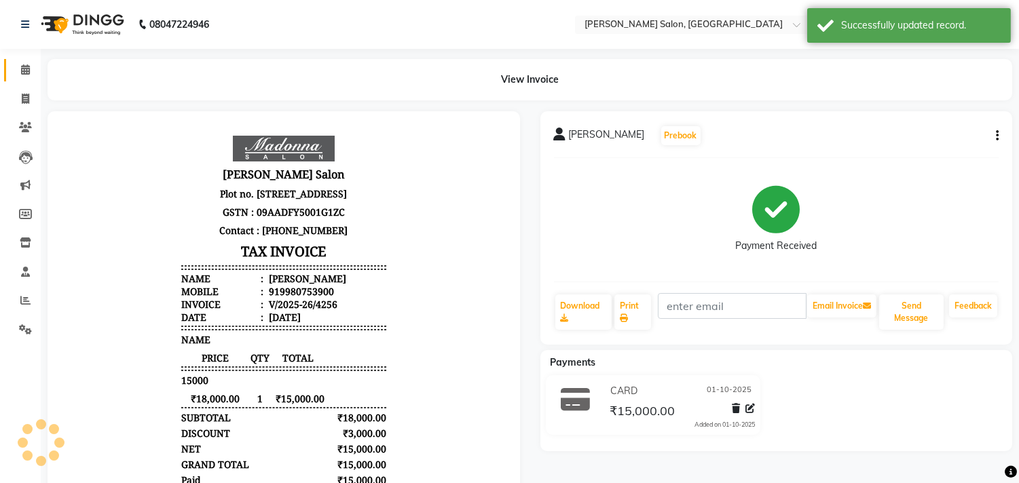
click at [25, 68] on icon at bounding box center [25, 70] width 9 height 10
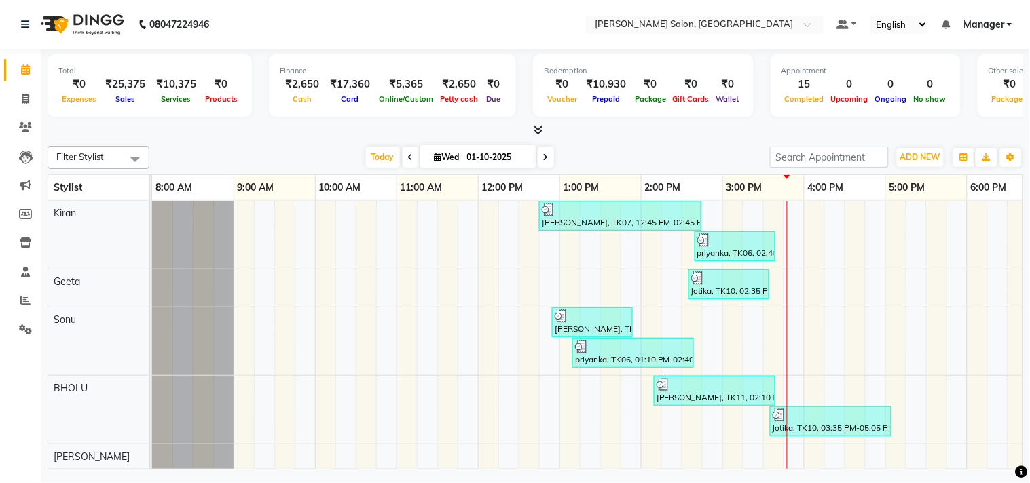
click at [24, 68] on icon at bounding box center [25, 70] width 9 height 10
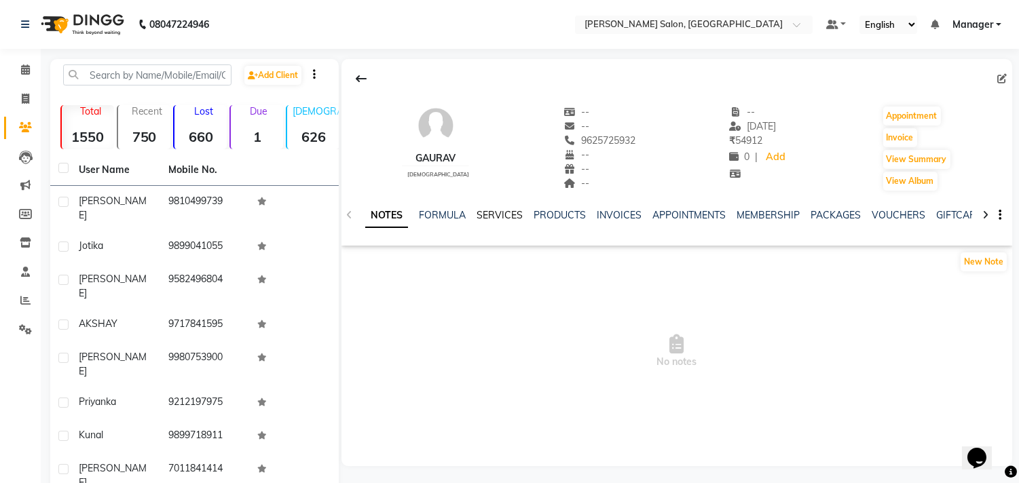
click at [496, 210] on link "SERVICES" at bounding box center [500, 215] width 46 height 12
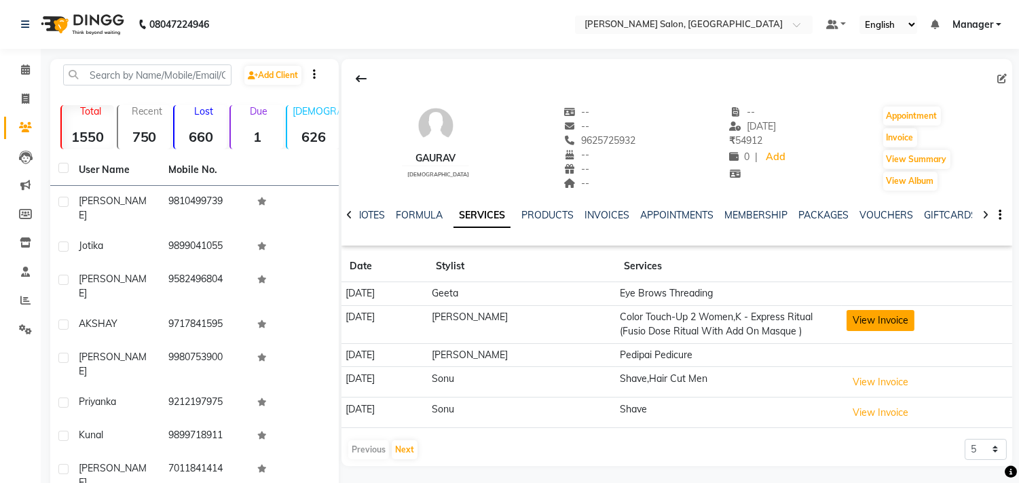
click at [885, 323] on button "View Invoice" at bounding box center [881, 320] width 68 height 21
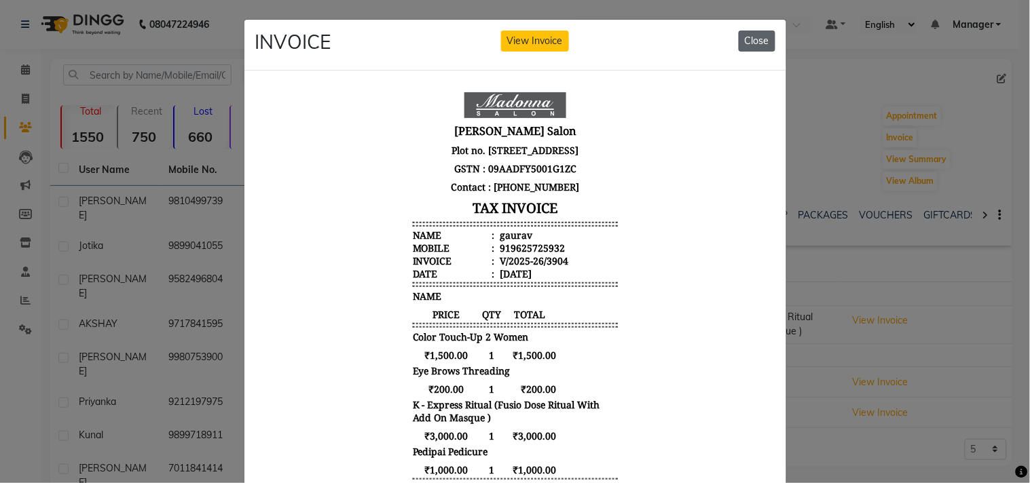
click at [752, 45] on button "Close" at bounding box center [757, 41] width 37 height 21
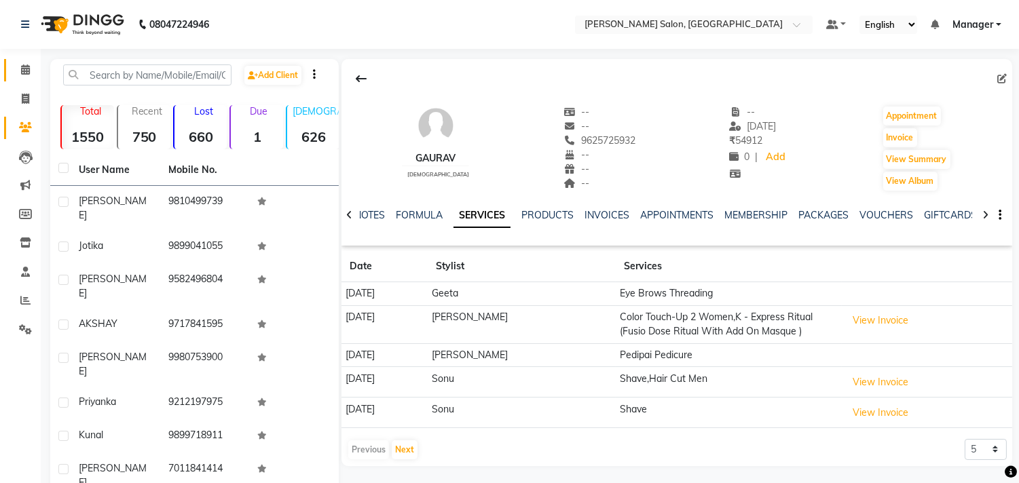
click at [24, 70] on icon at bounding box center [25, 70] width 9 height 10
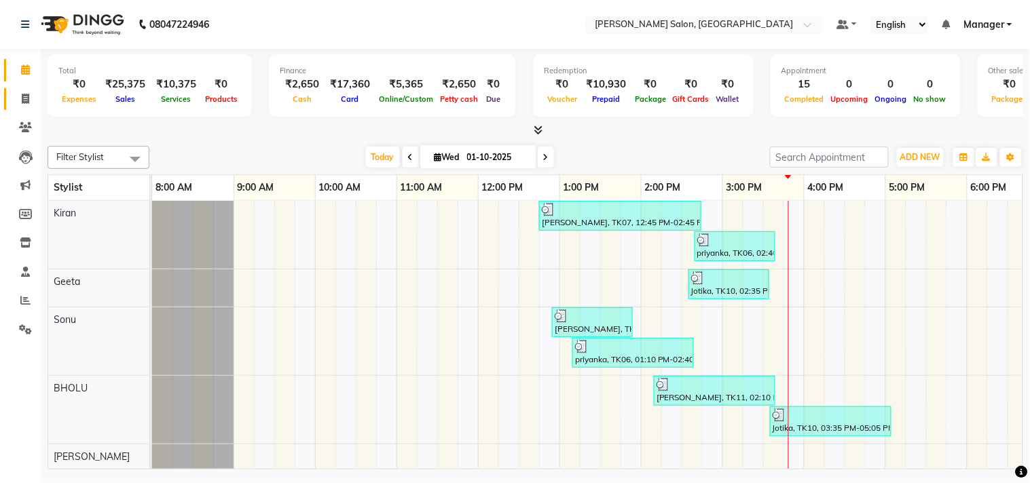
click at [24, 99] on icon at bounding box center [25, 99] width 7 height 10
select select "service"
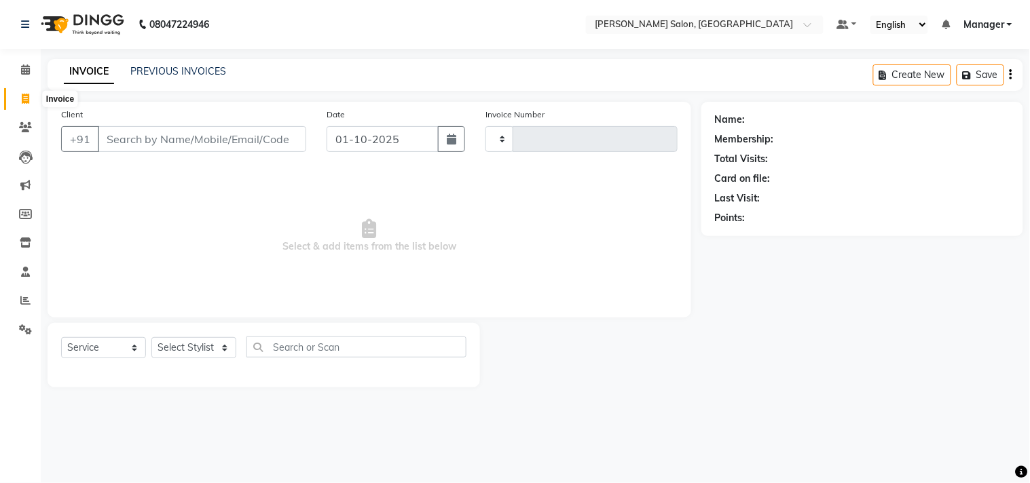
type input "4262"
click at [14, 70] on span at bounding box center [26, 70] width 24 height 16
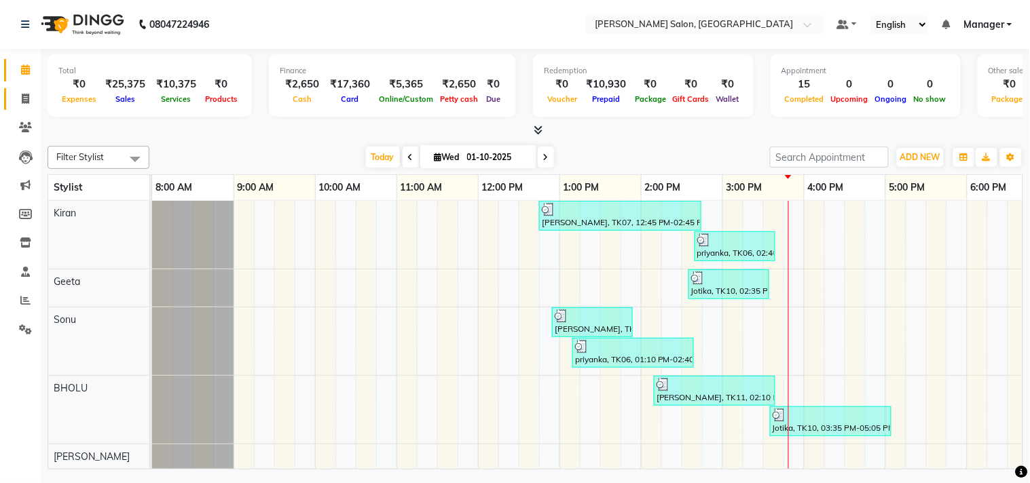
click at [24, 98] on icon at bounding box center [25, 99] width 7 height 10
select select "service"
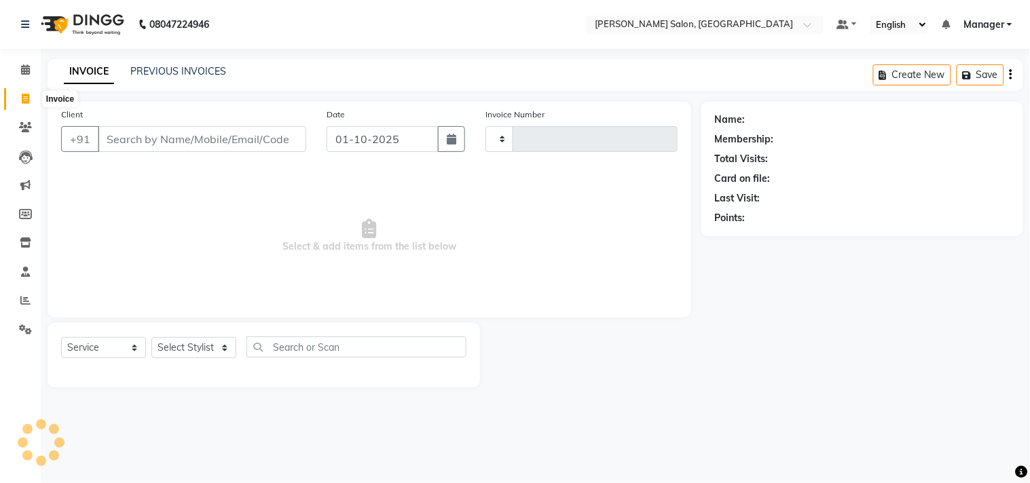
type input "4262"
select select "7229"
click at [250, 202] on span "Select & add items from the list below" at bounding box center [369, 236] width 617 height 136
click at [223, 350] on select "Select Stylist BHOLU Geeta [PERSON_NAME] [PERSON_NAME] [PERSON_NAME] PEDI Manag…" at bounding box center [193, 347] width 85 height 21
select select "69689"
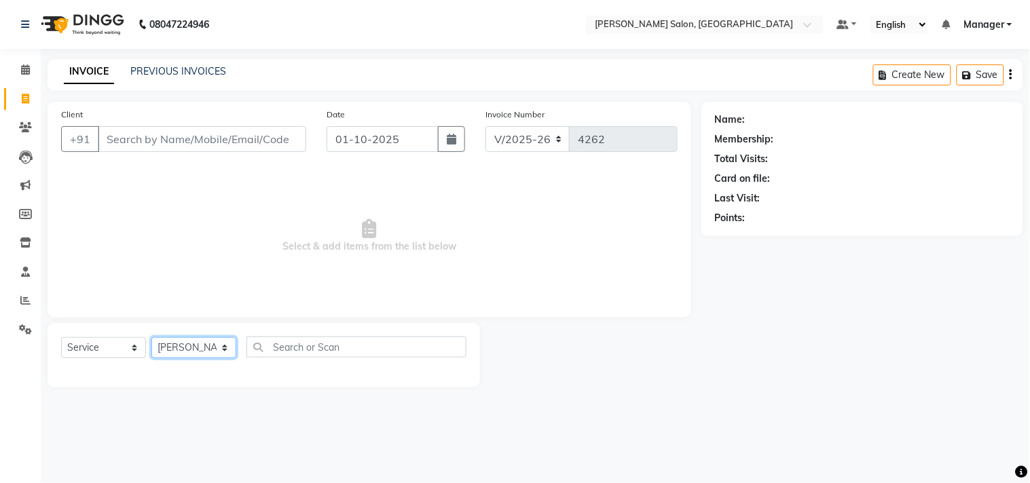
click at [151, 338] on select "Select Stylist BHOLU Geeta [PERSON_NAME] [PERSON_NAME] [PERSON_NAME] PEDI Manag…" at bounding box center [193, 347] width 85 height 21
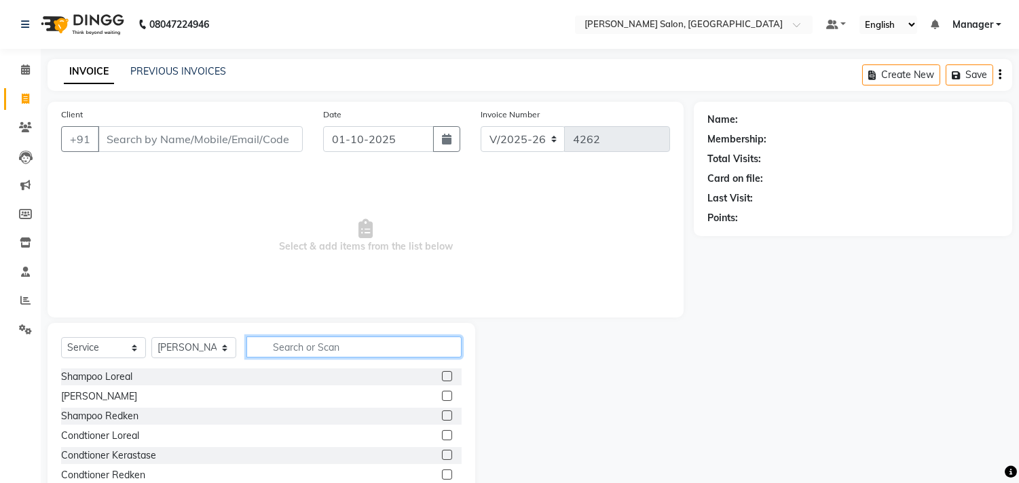
click at [296, 344] on input "text" at bounding box center [353, 347] width 215 height 21
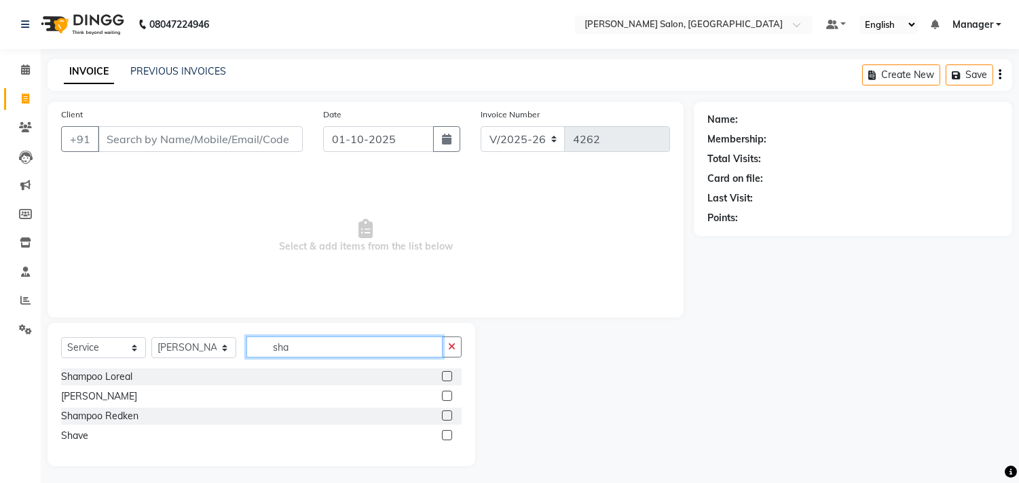
type input "sha"
click at [446, 401] on label at bounding box center [447, 396] width 10 height 10
click at [446, 401] on input "checkbox" at bounding box center [446, 396] width 9 height 9
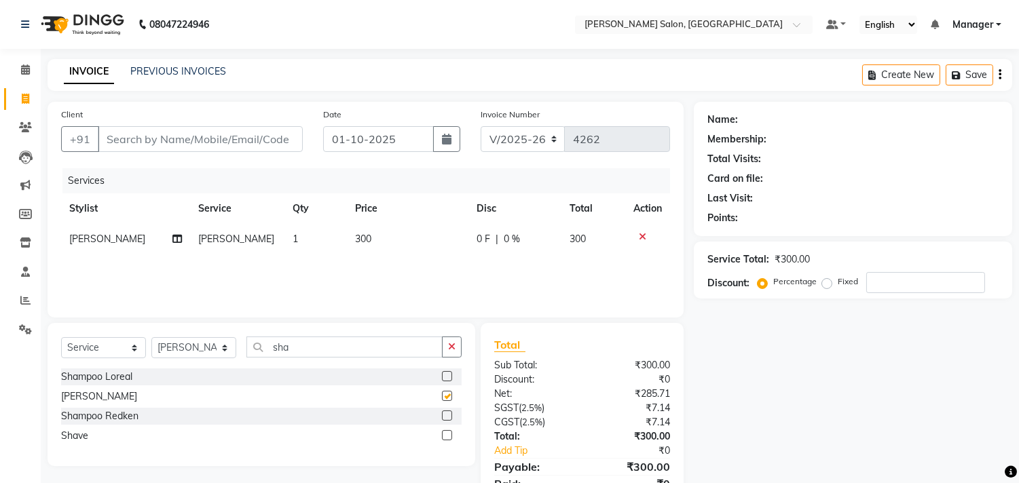
checkbox input "false"
click at [401, 240] on td "300" at bounding box center [408, 239] width 122 height 31
select select "69689"
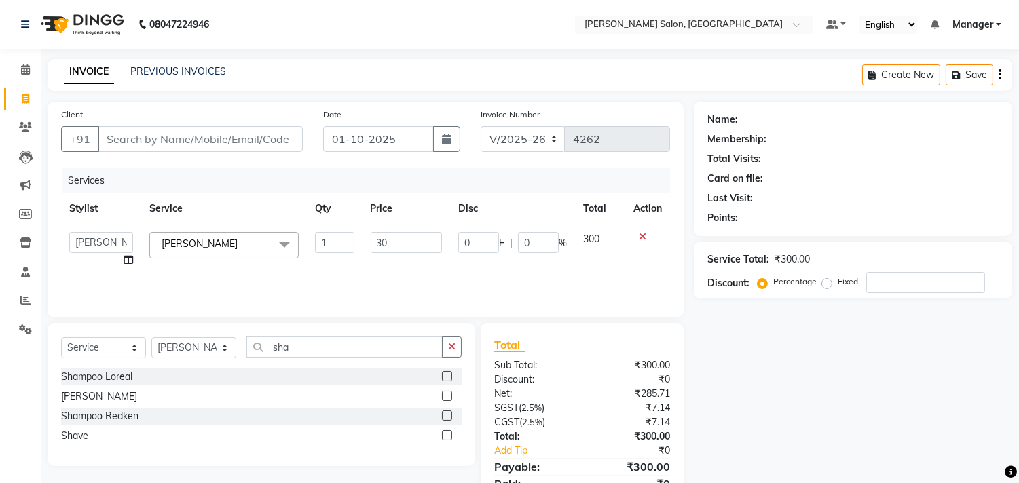
type input "3"
type input "600"
click at [471, 268] on td "0 F | 0 %" at bounding box center [512, 250] width 125 height 52
select select "69689"
click at [229, 356] on select "Select Stylist BHOLU Geeta [PERSON_NAME] [PERSON_NAME] [PERSON_NAME] PEDI Manag…" at bounding box center [193, 347] width 85 height 21
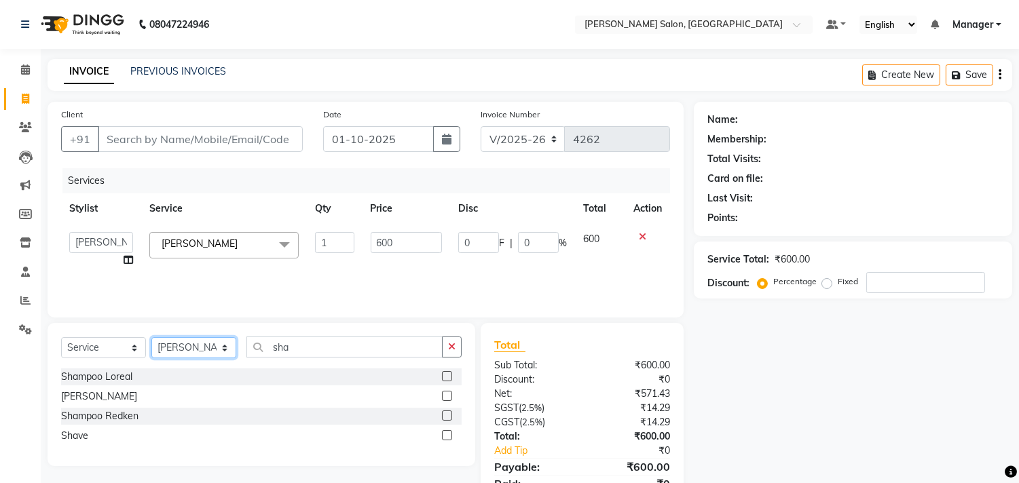
select select "61922"
click at [151, 338] on select "Select Stylist BHOLU Geeta [PERSON_NAME] [PERSON_NAME] [PERSON_NAME] PEDI Manag…" at bounding box center [193, 347] width 85 height 21
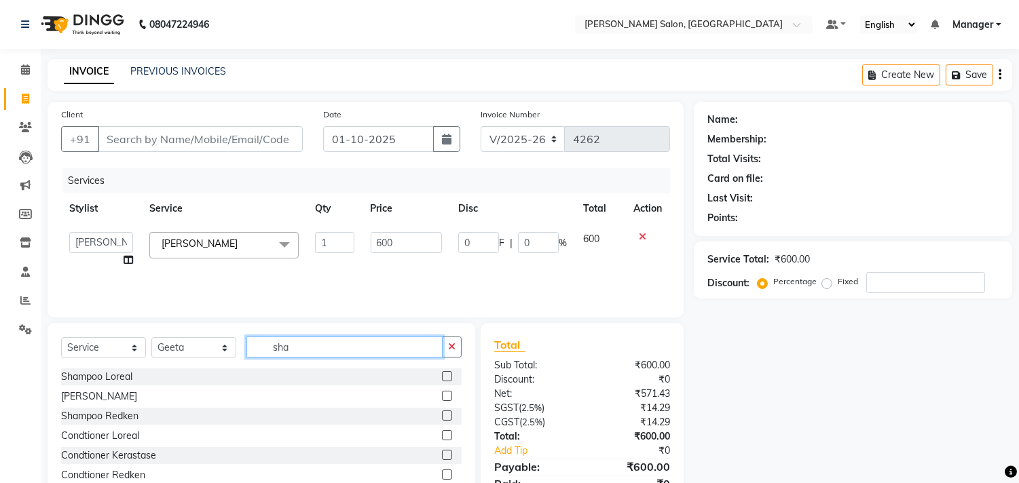
click at [362, 342] on input "sha" at bounding box center [344, 347] width 196 height 21
type input "s"
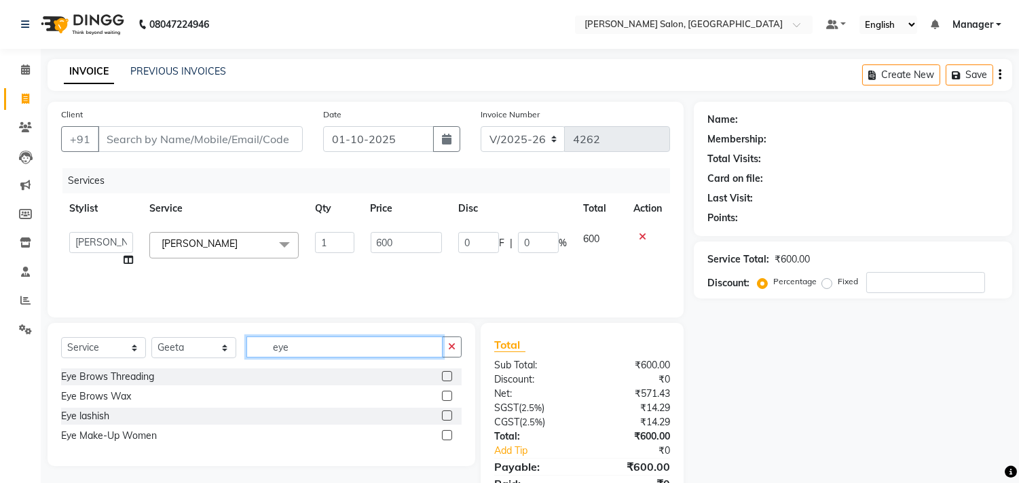
type input "eye"
click at [446, 376] on label at bounding box center [447, 376] width 10 height 10
click at [446, 376] on input "checkbox" at bounding box center [446, 377] width 9 height 9
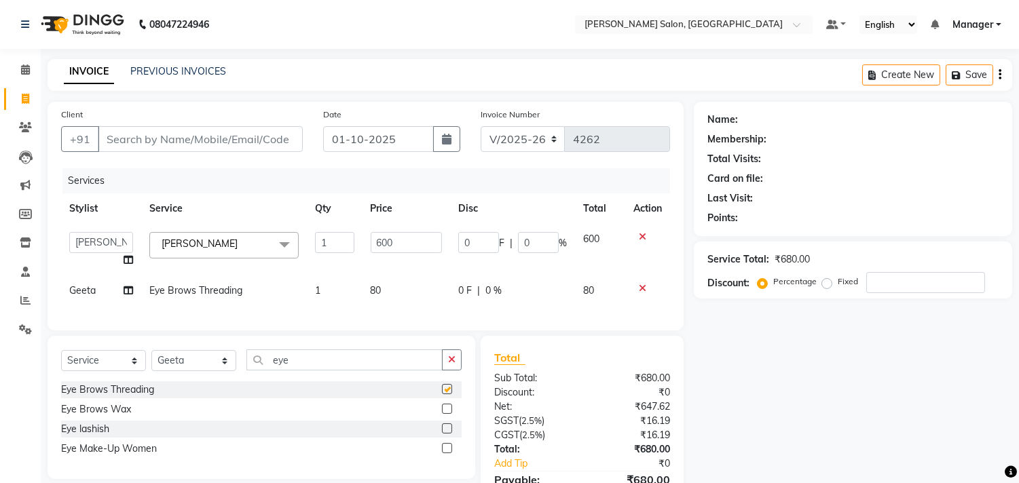
click at [419, 304] on td "80" at bounding box center [407, 291] width 88 height 31
checkbox input "false"
select select "61922"
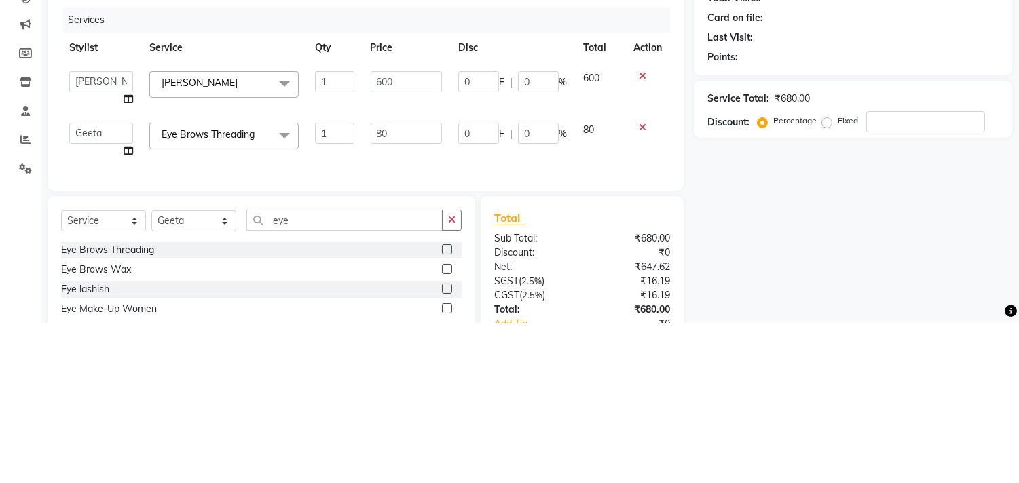
type input "8"
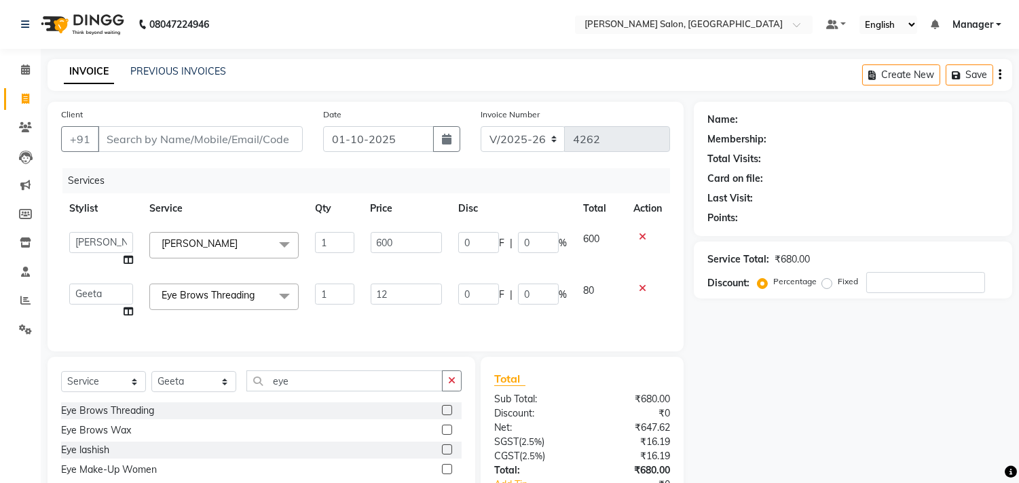
type input "120"
click at [238, 138] on input "Client" at bounding box center [200, 139] width 205 height 26
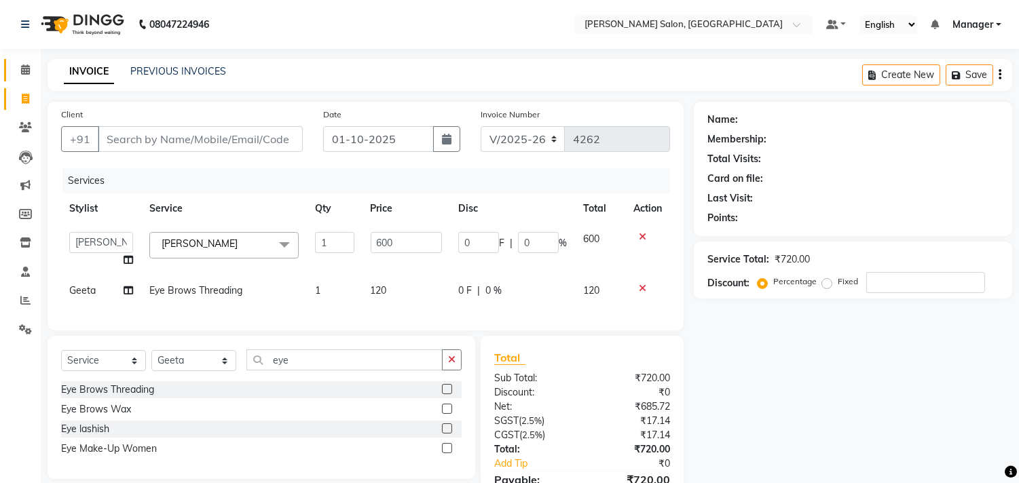
click at [26, 69] on icon at bounding box center [25, 70] width 9 height 10
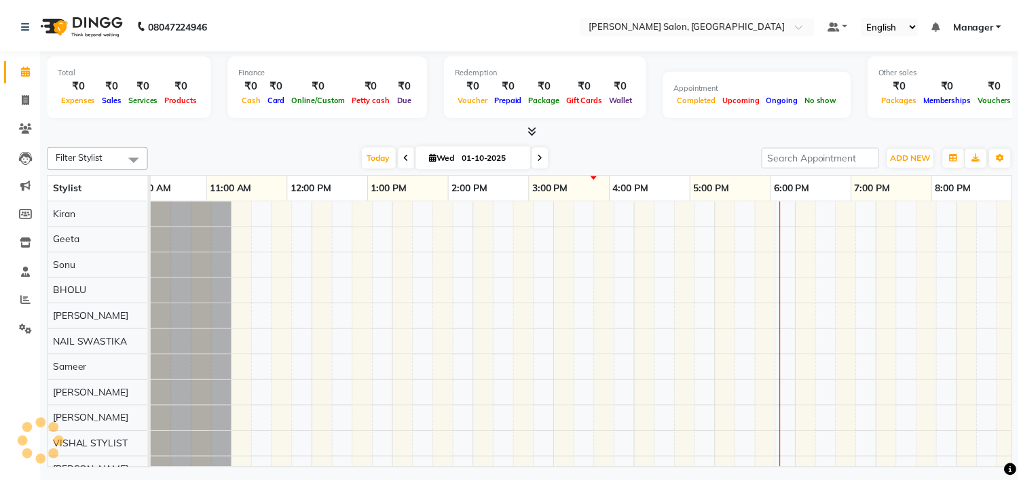
scroll to position [0, 188]
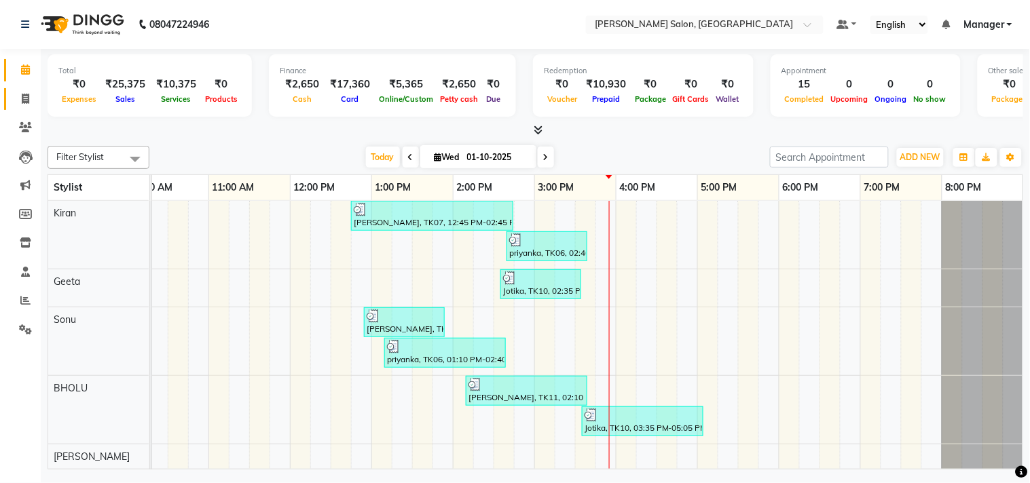
click at [22, 98] on icon at bounding box center [25, 99] width 7 height 10
select select "service"
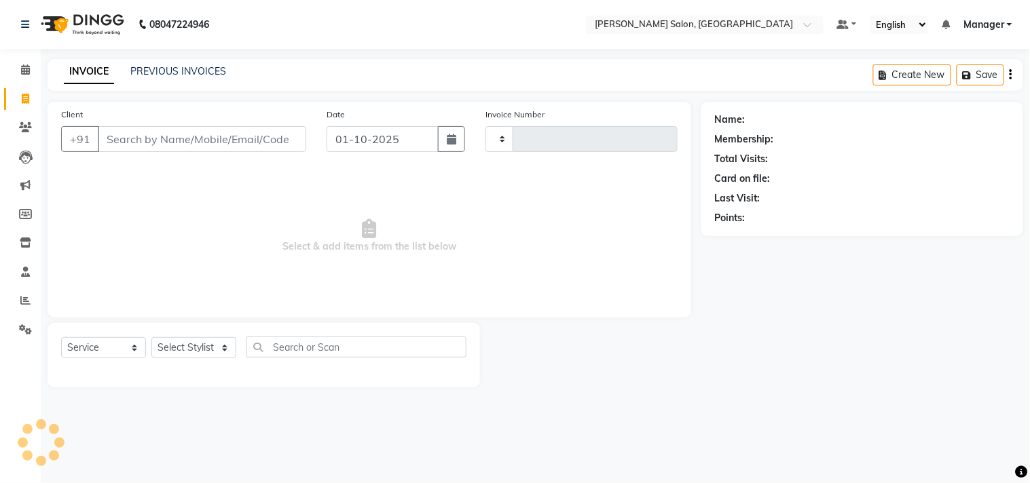
type input "4263"
select select "7229"
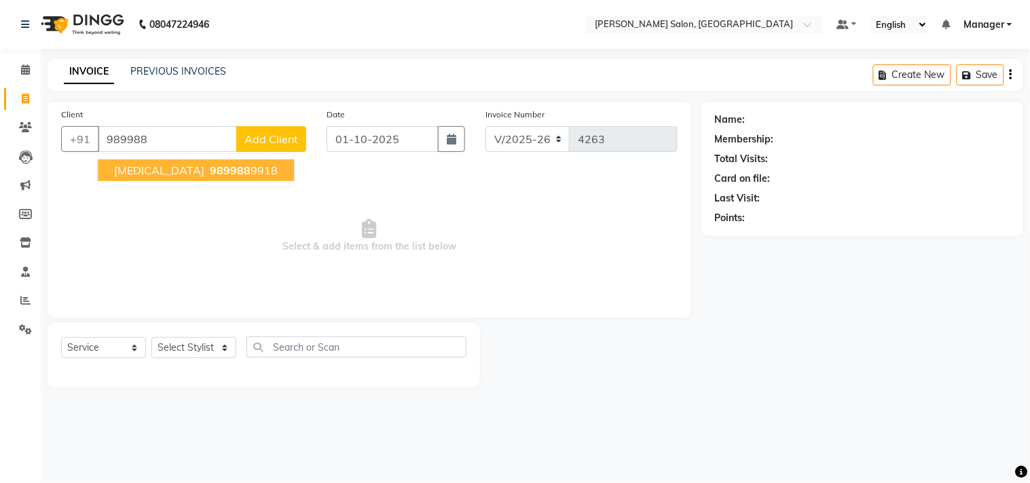
click at [210, 175] on span "989988" at bounding box center [230, 171] width 41 height 14
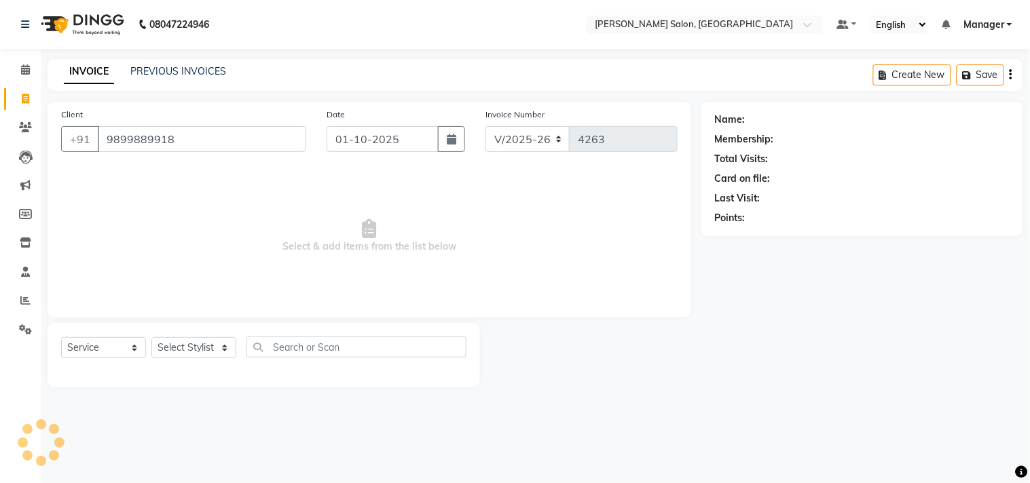
type input "9899889918"
select select "1: Object"
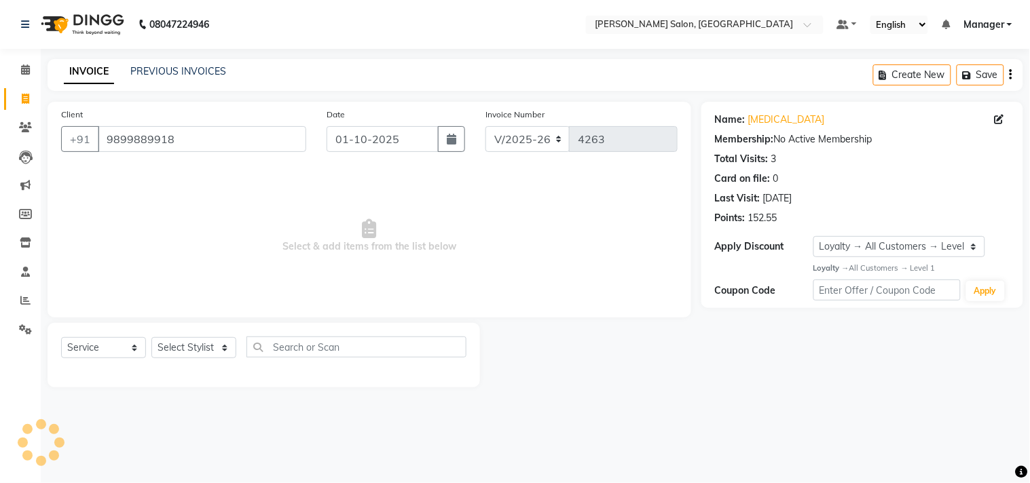
click at [581, 240] on span "Select & add items from the list below" at bounding box center [369, 236] width 617 height 136
click at [219, 356] on select "Select Stylist BHOLU Geeta [PERSON_NAME] [PERSON_NAME] [PERSON_NAME] PEDI Manag…" at bounding box center [193, 347] width 85 height 21
select select "61926"
click at [151, 338] on select "Select Stylist BHOLU Geeta [PERSON_NAME] [PERSON_NAME] [PERSON_NAME] PEDI Manag…" at bounding box center [193, 347] width 85 height 21
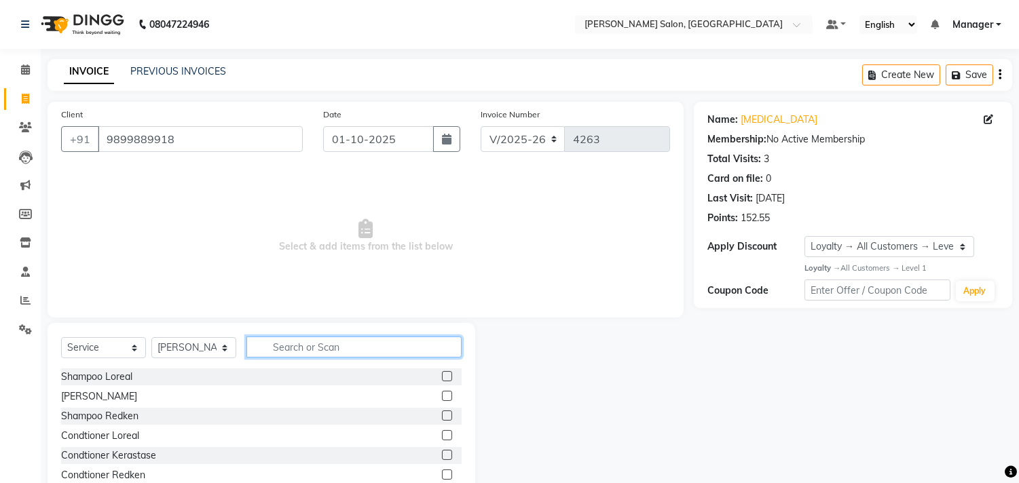
click at [319, 348] on input "text" at bounding box center [353, 347] width 215 height 21
type input "cut"
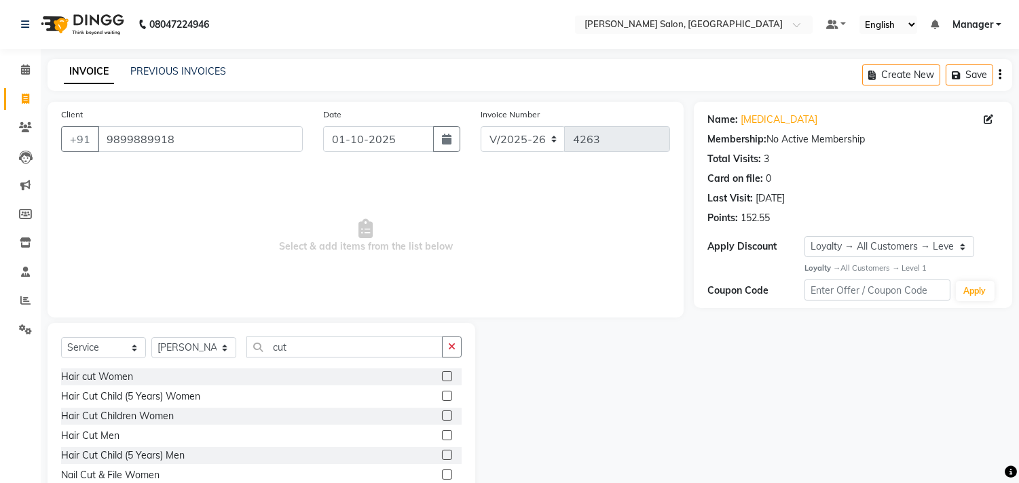
click at [442, 435] on label at bounding box center [447, 435] width 10 height 10
click at [442, 435] on input "checkbox" at bounding box center [446, 436] width 9 height 9
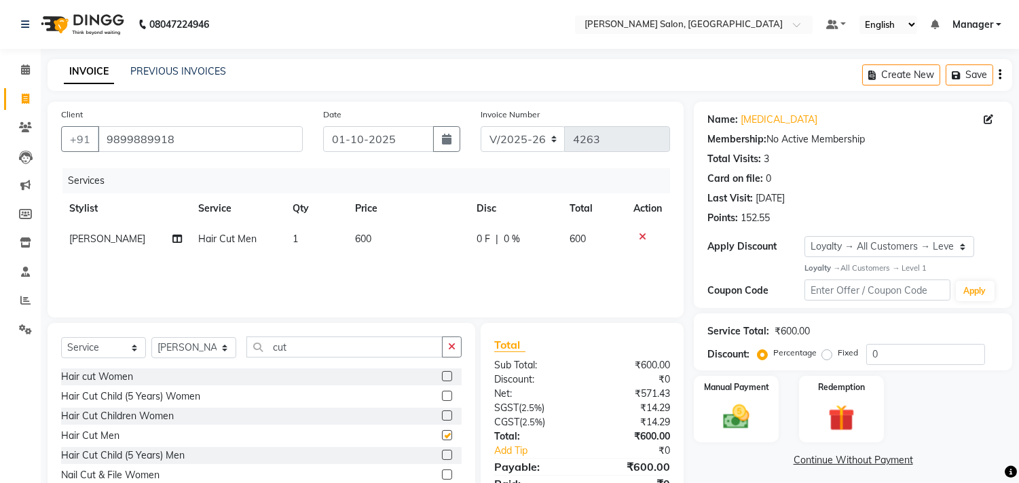
checkbox input "false"
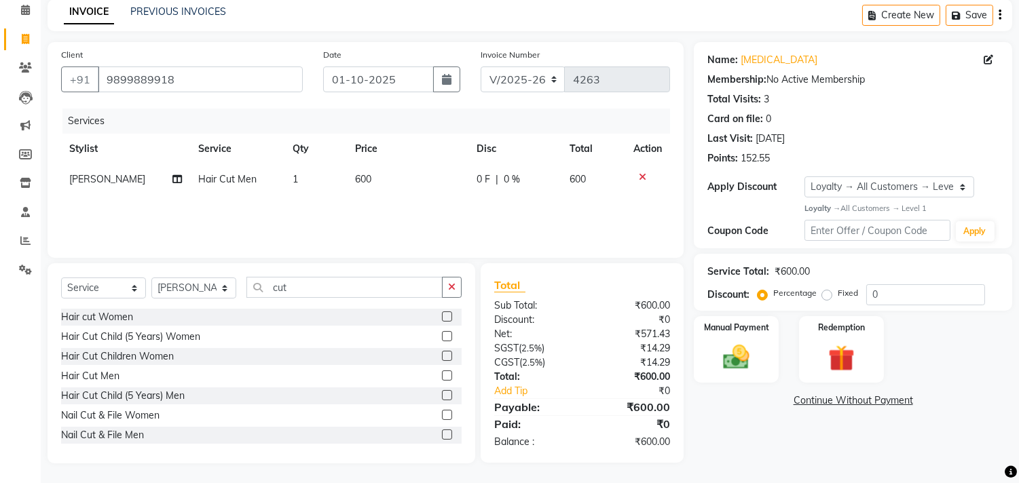
click at [745, 354] on img at bounding box center [736, 357] width 43 height 31
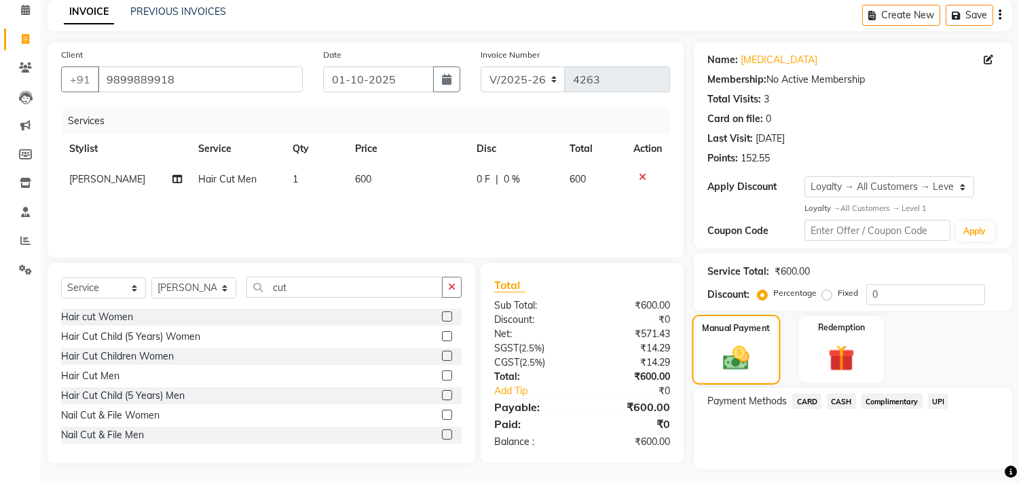
scroll to position [94, 0]
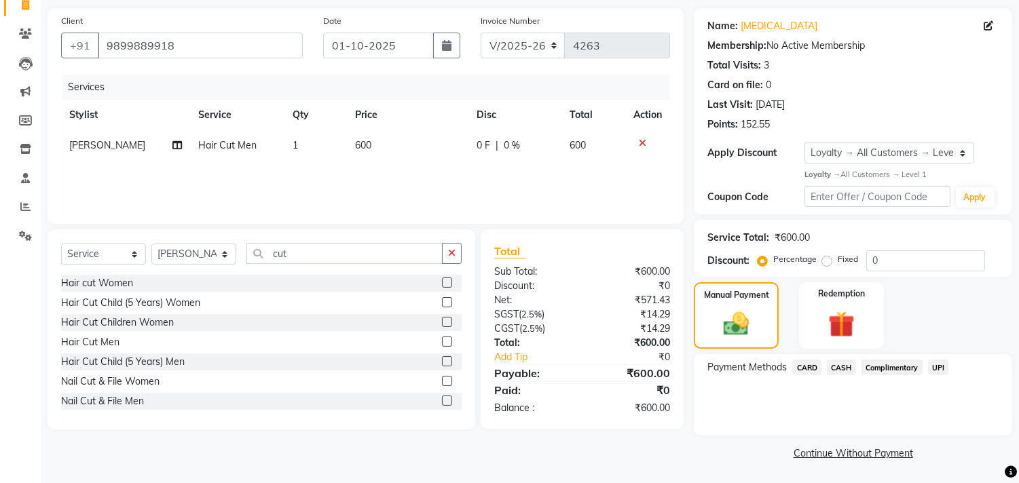
click at [804, 367] on span "CARD" at bounding box center [806, 368] width 29 height 16
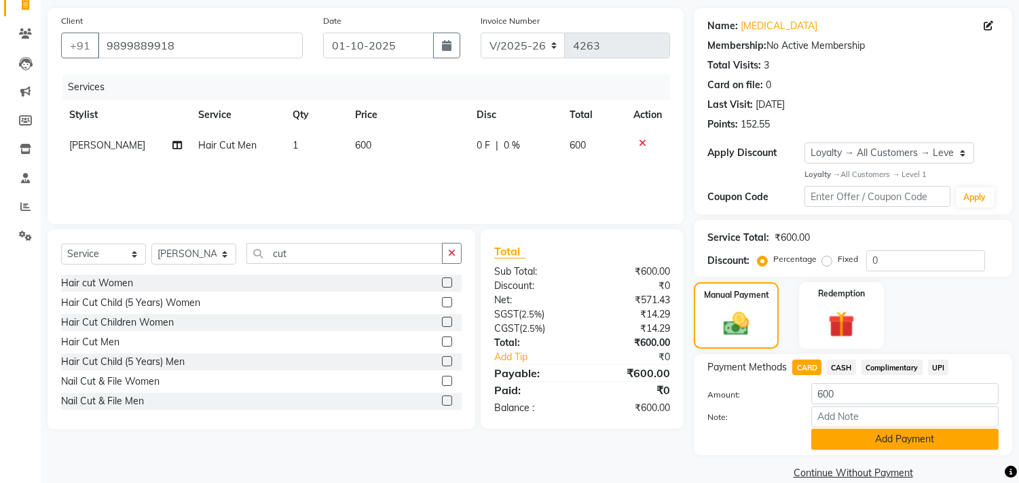
click at [894, 443] on button "Add Payment" at bounding box center [904, 439] width 187 height 21
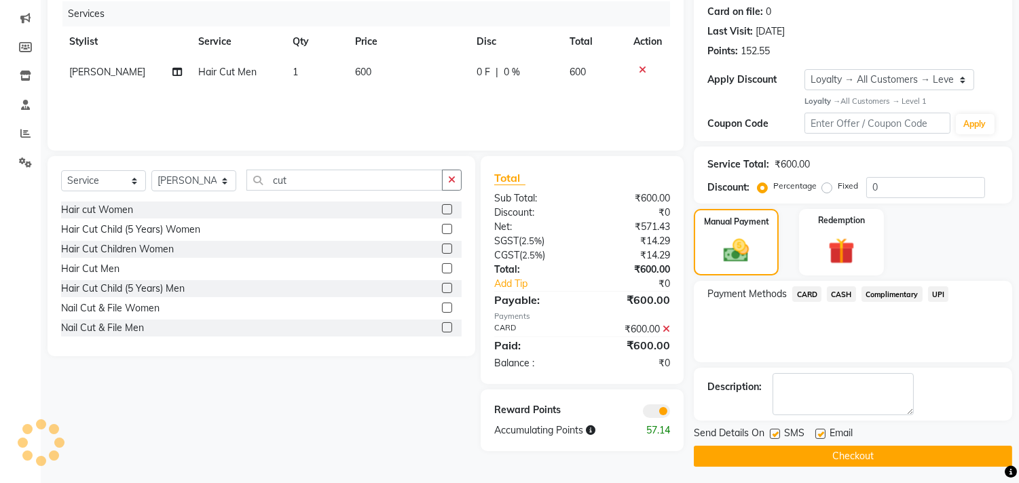
scroll to position [171, 0]
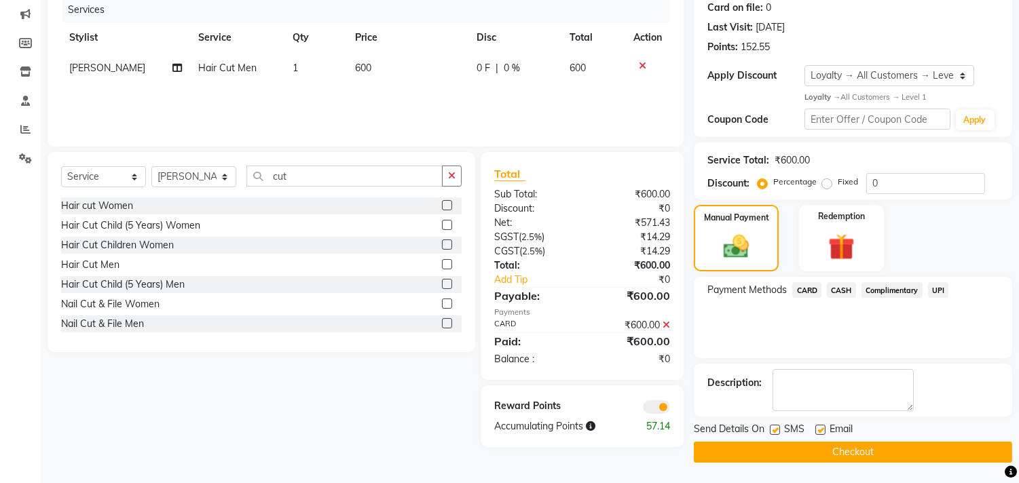
click at [911, 460] on button "Checkout" at bounding box center [853, 452] width 318 height 21
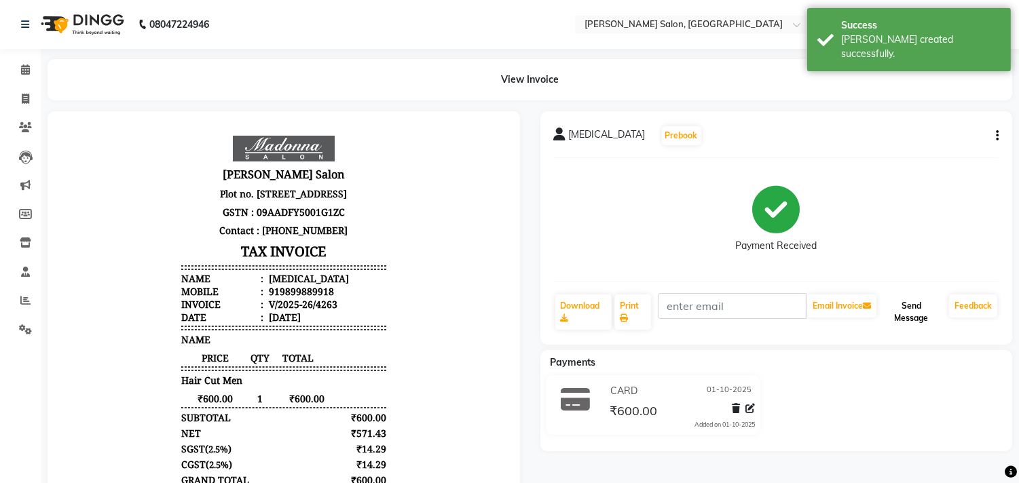
click at [929, 313] on button "Send Message" at bounding box center [911, 312] width 65 height 35
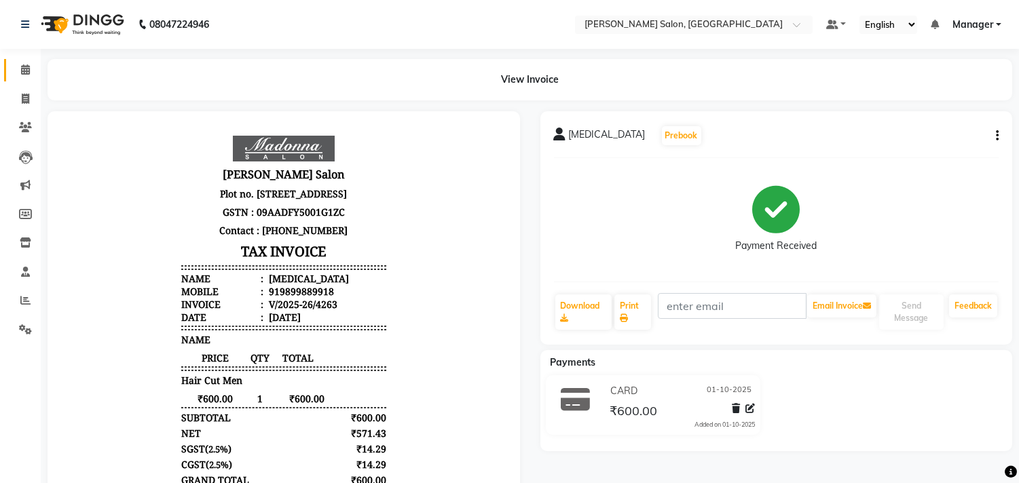
click at [24, 69] on icon at bounding box center [25, 70] width 9 height 10
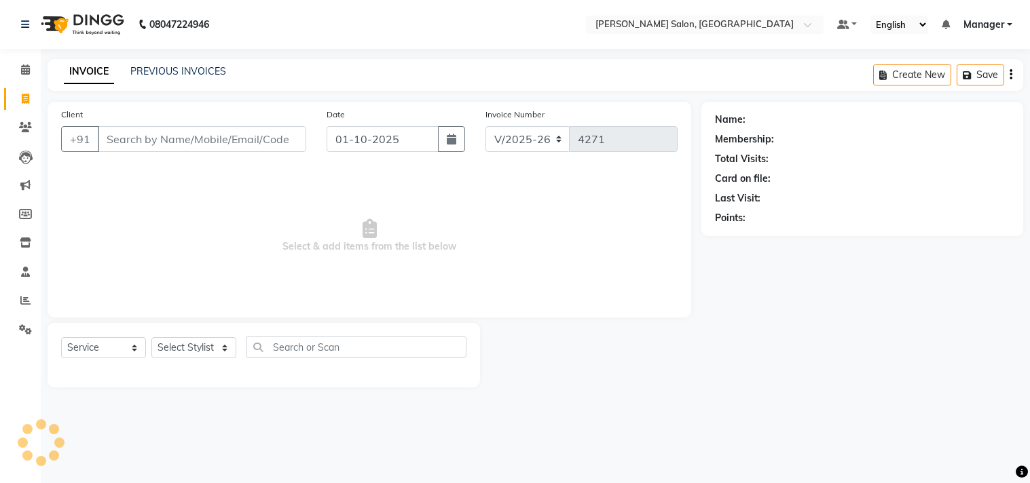
select select "7229"
select select "service"
type input "9971150689"
select select "1: Object"
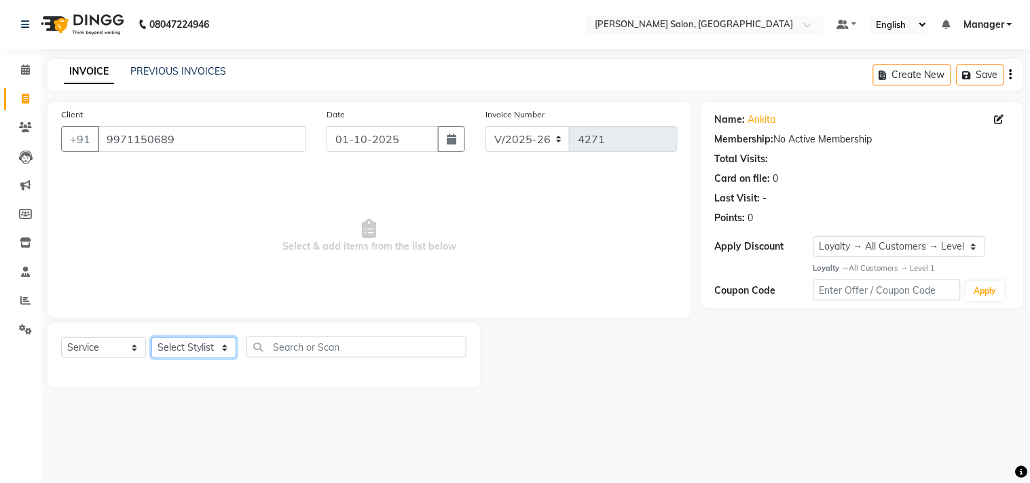
click at [191, 351] on select "Select Stylist BHOLU Geeta [PERSON_NAME] [PERSON_NAME] [PERSON_NAME] PEDI Manag…" at bounding box center [193, 347] width 85 height 21
select select "63474"
click at [151, 338] on select "Select Stylist BHOLU Geeta [PERSON_NAME] [PERSON_NAME] [PERSON_NAME] PEDI Manag…" at bounding box center [193, 347] width 85 height 21
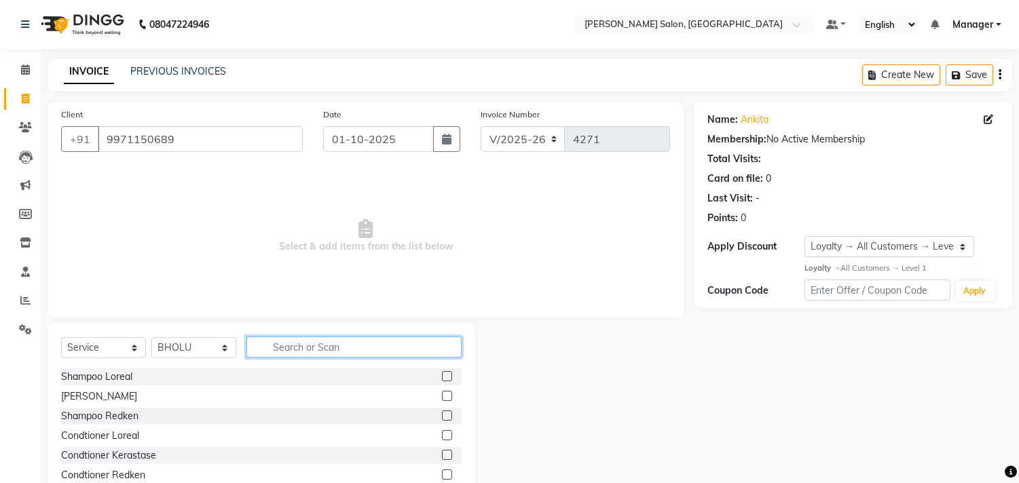
click at [318, 344] on input "text" at bounding box center [353, 347] width 215 height 21
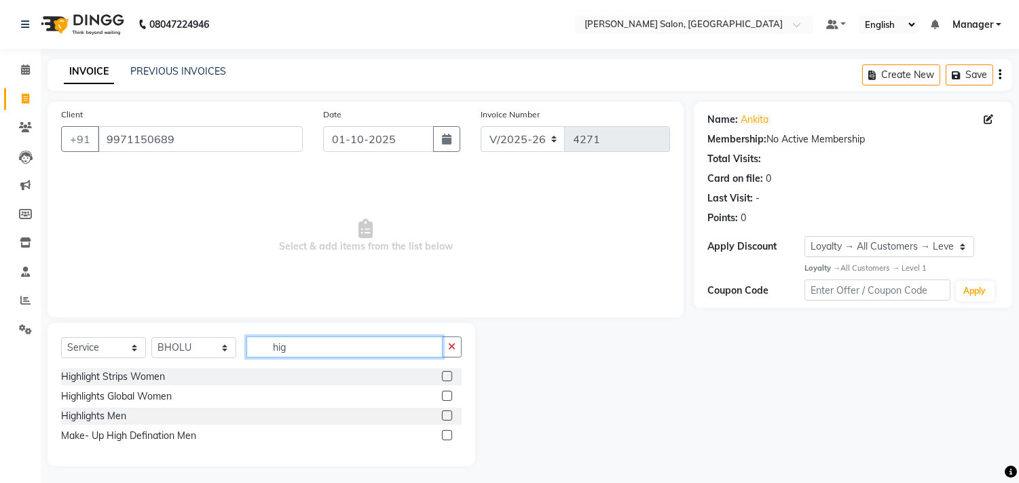
type input "hig"
click at [447, 398] on label at bounding box center [447, 396] width 10 height 10
click at [447, 398] on input "checkbox" at bounding box center [446, 396] width 9 height 9
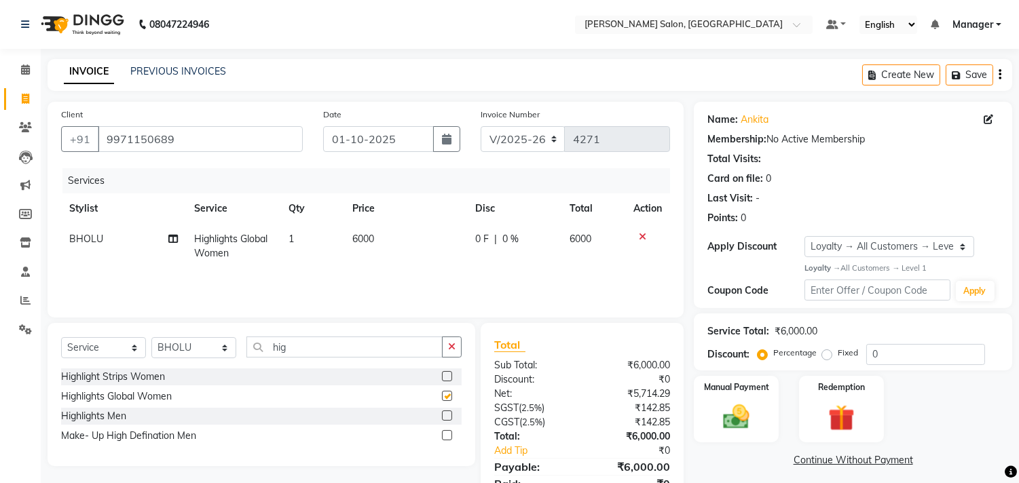
checkbox input "false"
click at [365, 241] on span "6000" at bounding box center [363, 239] width 22 height 12
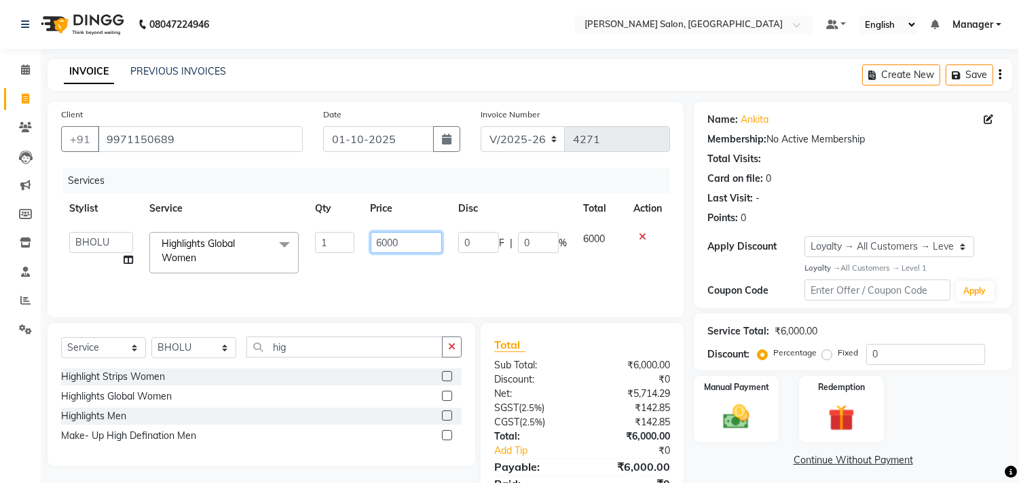
click at [381, 246] on input "6000" at bounding box center [406, 242] width 71 height 21
type input "5000"
click at [311, 353] on input "hig" at bounding box center [344, 347] width 196 height 21
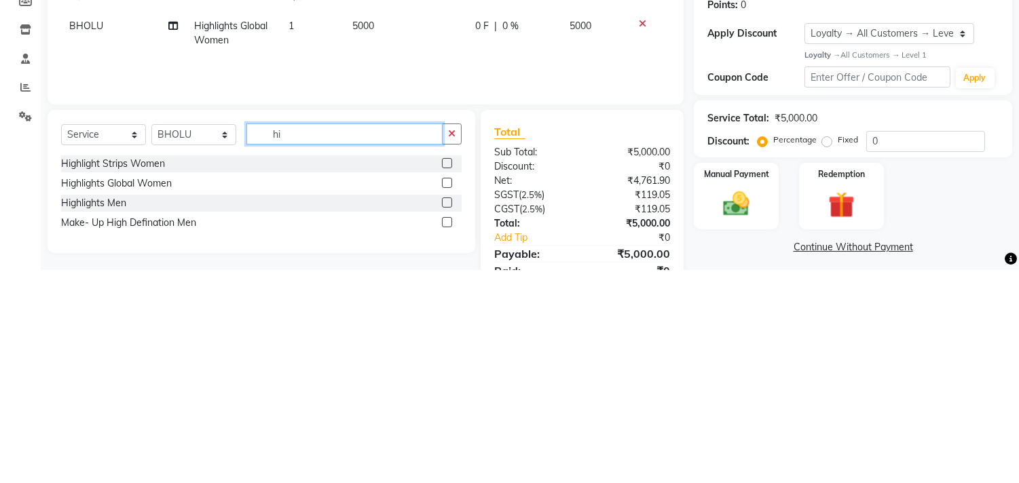
type input "h"
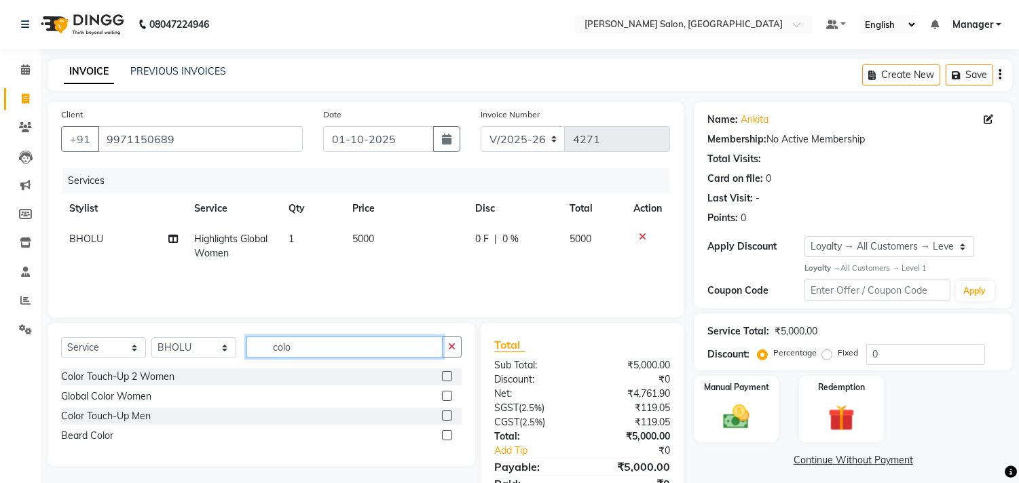
type input "colo"
click at [448, 397] on label at bounding box center [447, 396] width 10 height 10
click at [448, 397] on input "checkbox" at bounding box center [446, 396] width 9 height 9
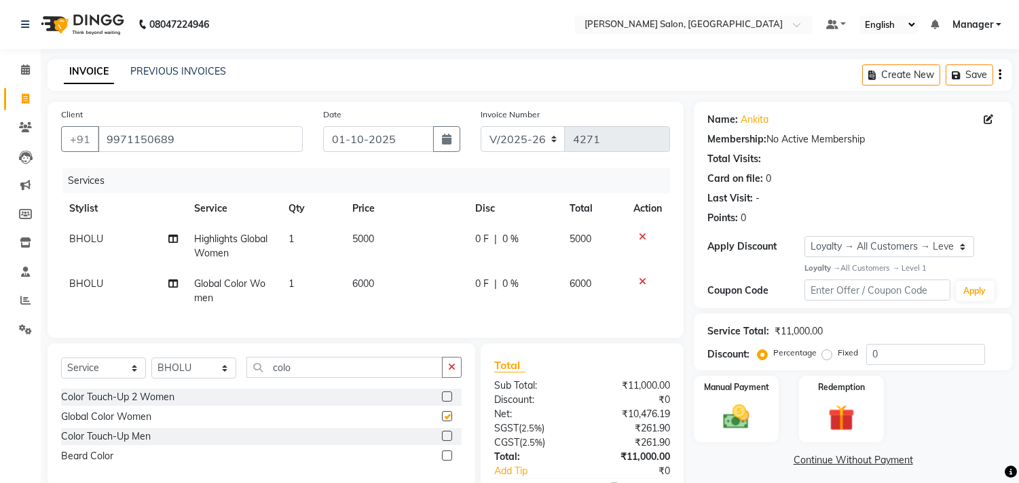
click at [360, 284] on span "6000" at bounding box center [363, 284] width 22 height 12
checkbox input "false"
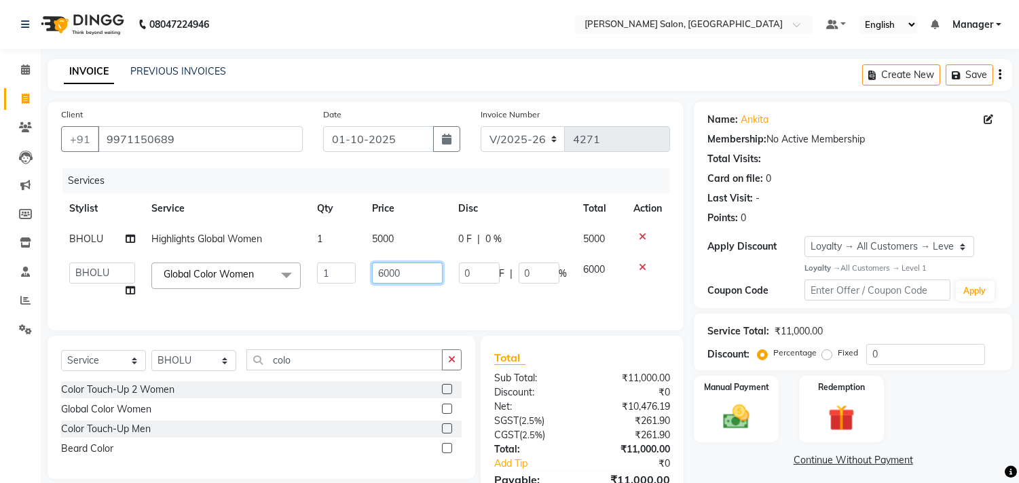
click at [385, 274] on input "6000" at bounding box center [407, 273] width 71 height 21
type input "5000"
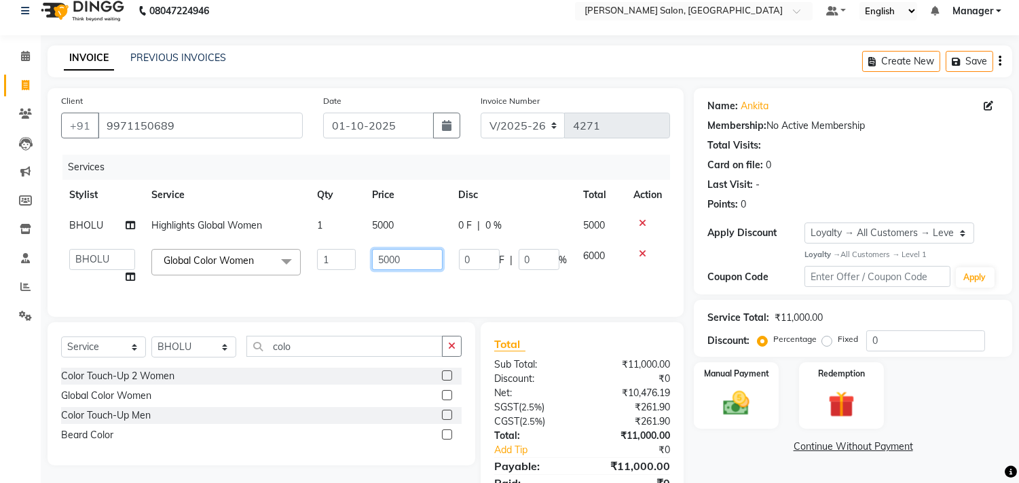
scroll to position [84, 0]
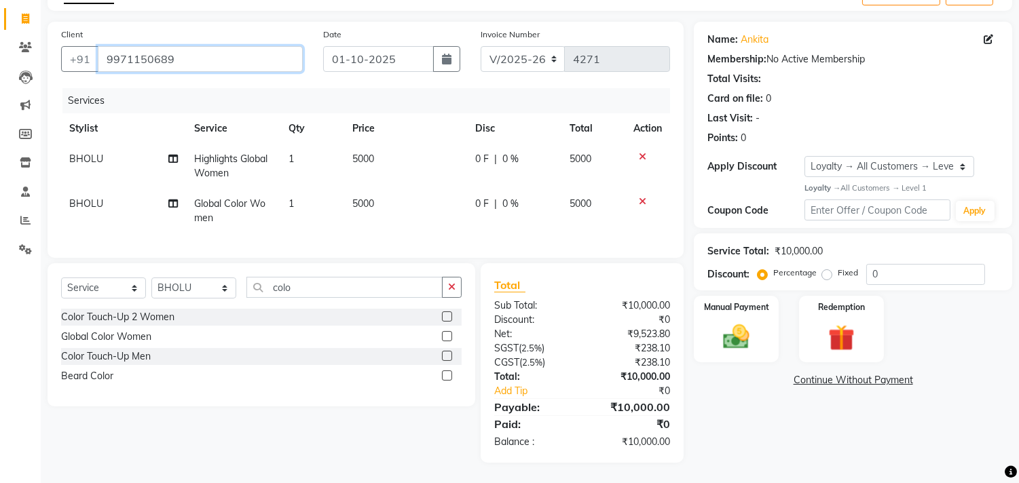
click at [207, 59] on input "9971150689" at bounding box center [200, 59] width 205 height 26
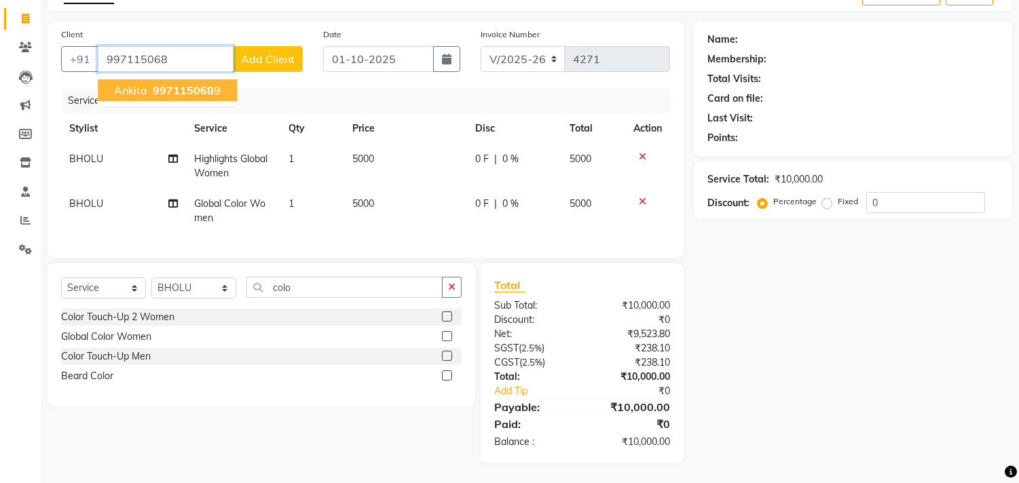
click at [183, 84] on span "997115068" at bounding box center [183, 91] width 61 height 14
type input "9971150689"
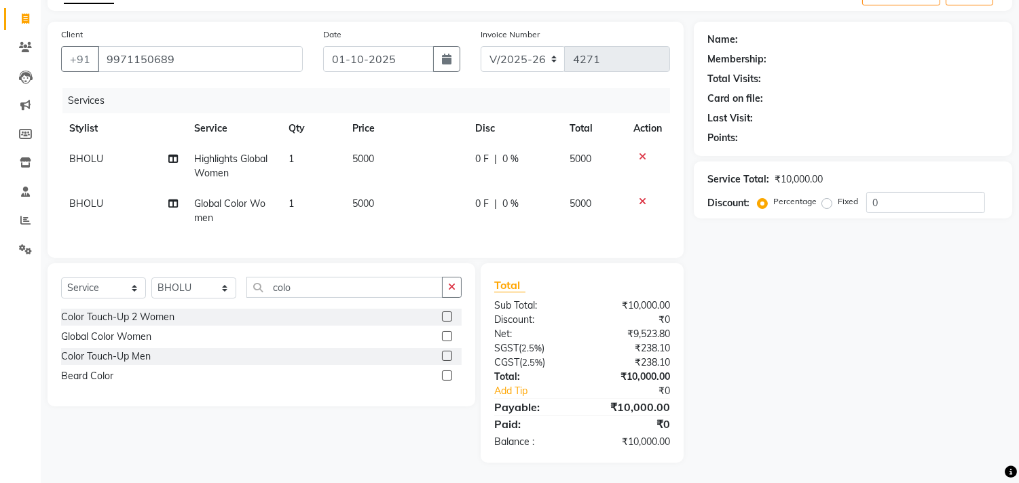
select select "1: Object"
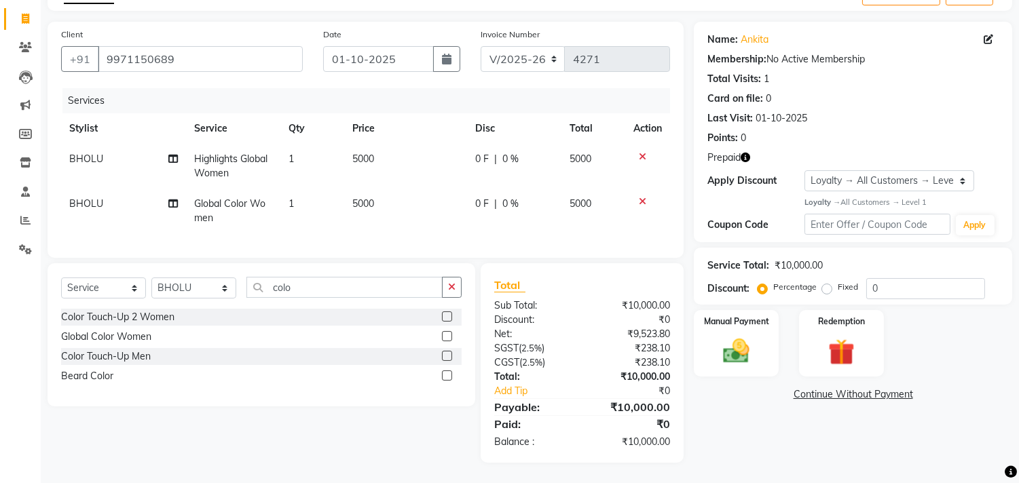
scroll to position [91, 0]
click at [850, 336] on img at bounding box center [841, 352] width 43 height 33
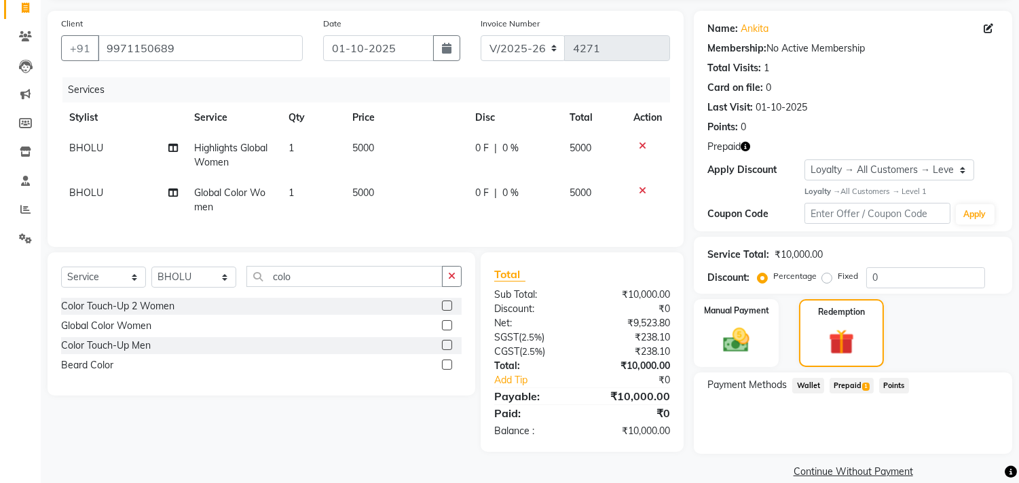
click at [857, 389] on span "Prepaid 1" at bounding box center [852, 386] width 44 height 16
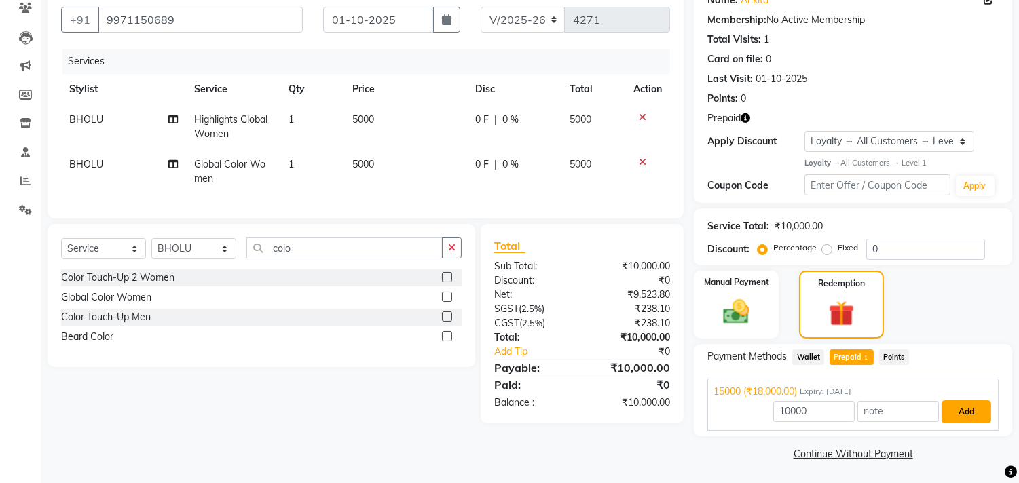
click at [967, 409] on button "Add" at bounding box center [967, 412] width 50 height 23
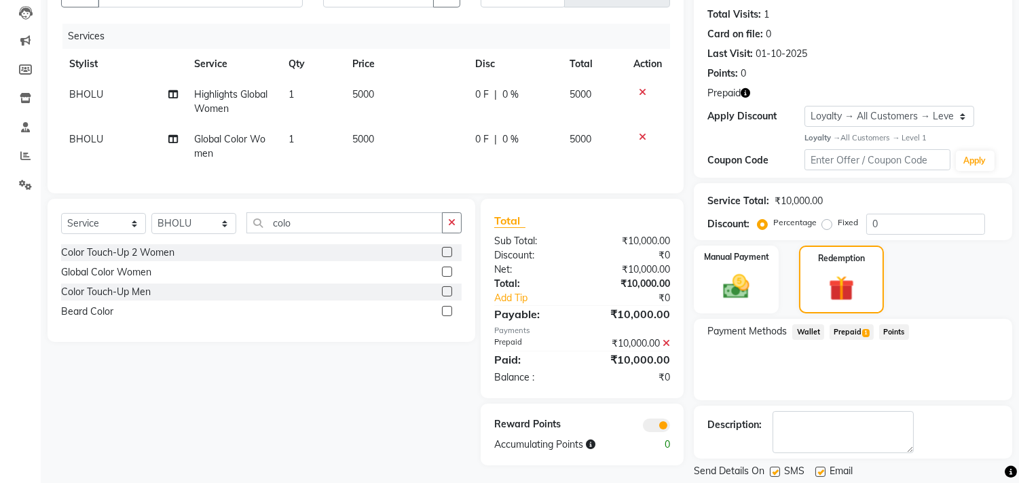
scroll to position [186, 0]
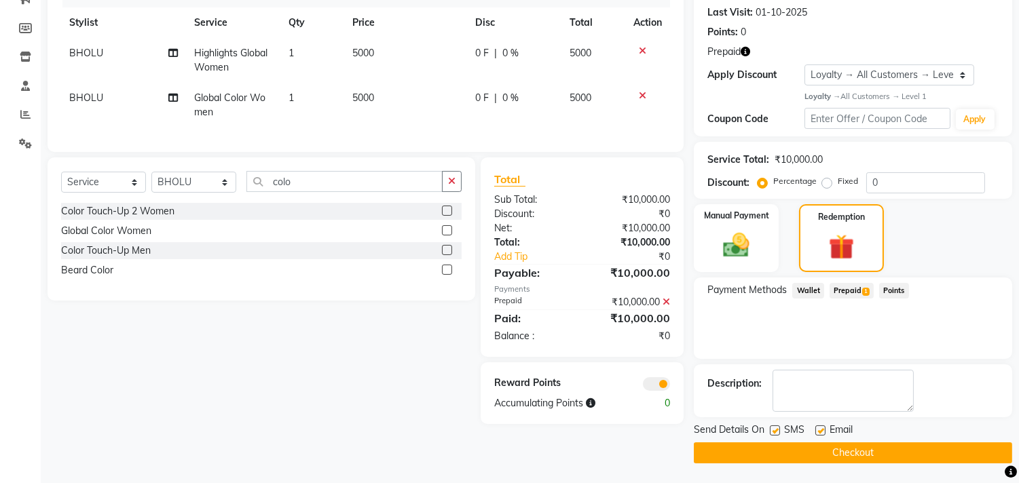
click at [938, 460] on button "Checkout" at bounding box center [853, 453] width 318 height 21
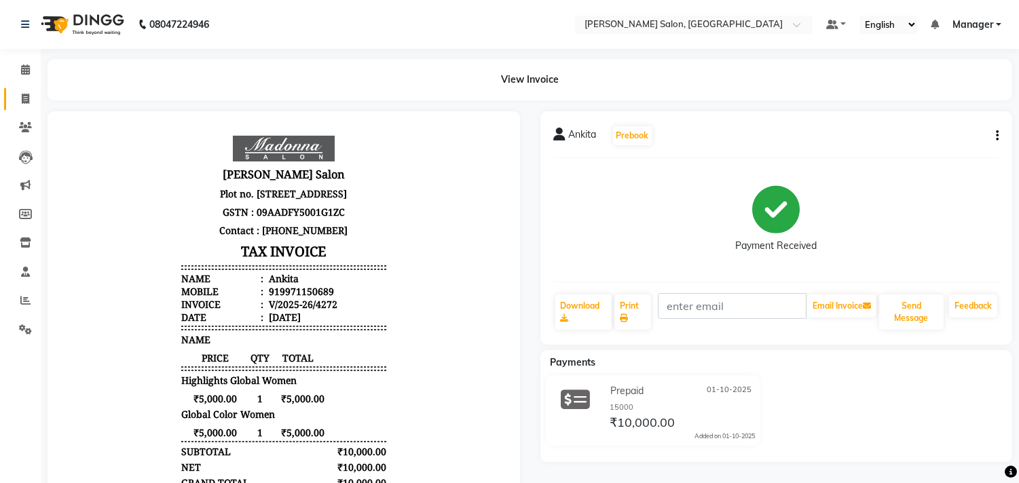
click at [24, 98] on icon at bounding box center [25, 99] width 7 height 10
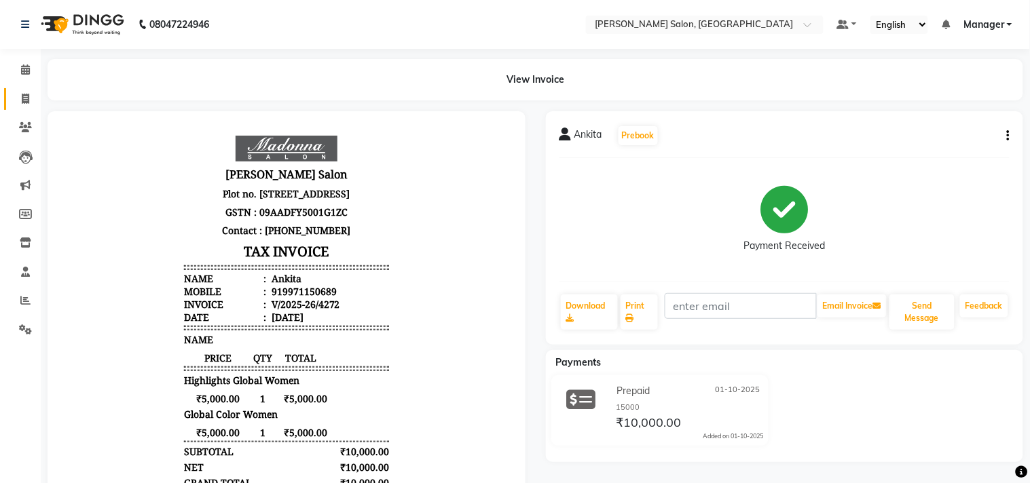
select select "service"
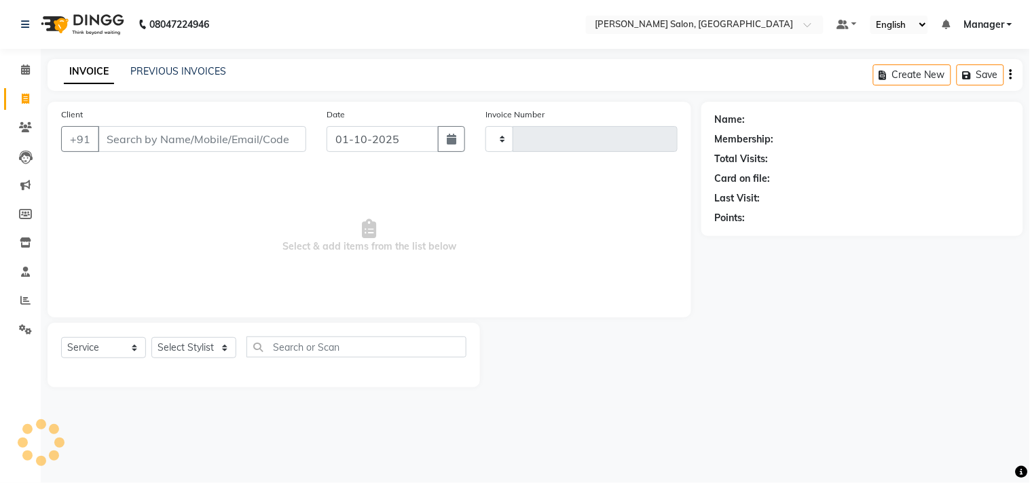
click at [215, 202] on span "Select & add items from the list below" at bounding box center [369, 236] width 617 height 136
click at [175, 138] on input "Client" at bounding box center [202, 139] width 208 height 26
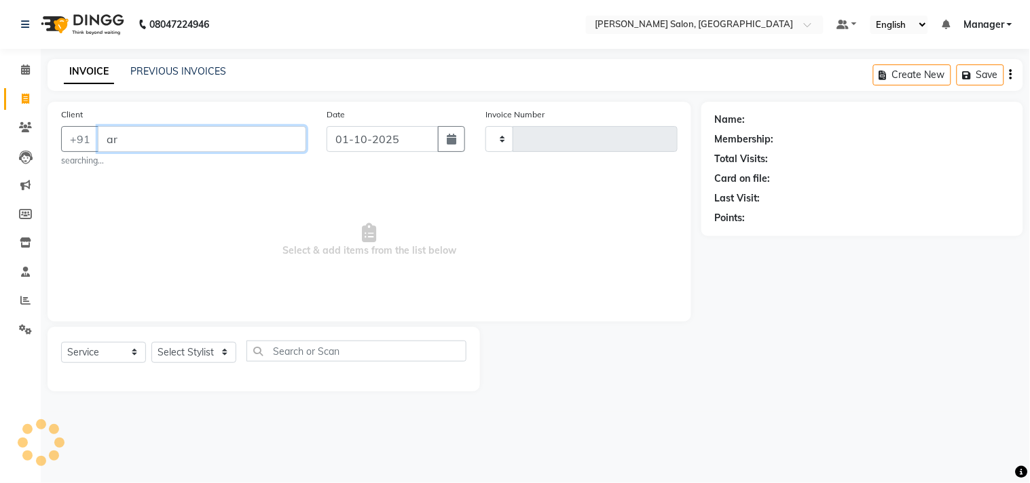
type input "a"
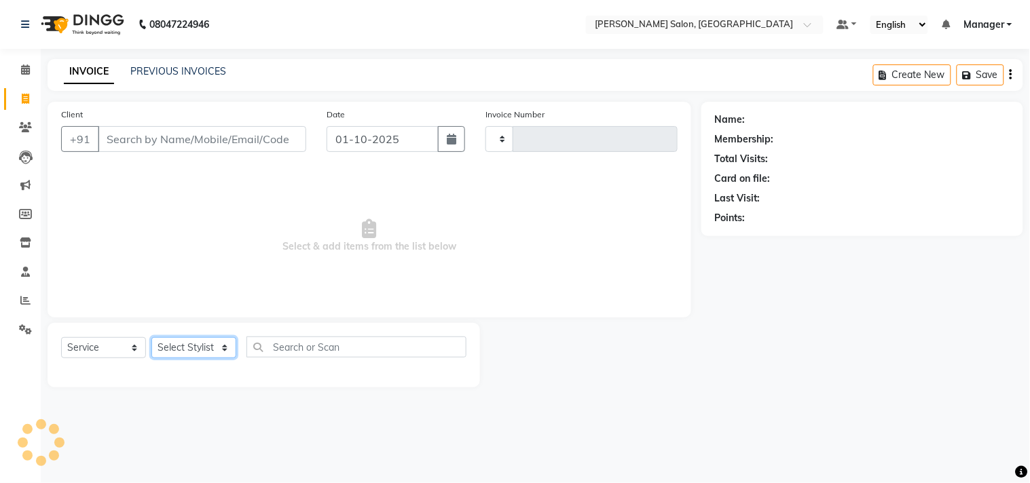
click at [210, 343] on select "Select Stylist" at bounding box center [193, 347] width 85 height 21
click at [313, 263] on span "Select & add items from the list below" at bounding box center [369, 236] width 617 height 136
click at [219, 350] on select "Select Stylist" at bounding box center [193, 347] width 85 height 21
click at [320, 299] on span "Select & add items from the list below" at bounding box center [369, 236] width 617 height 136
click at [206, 139] on input "Client" at bounding box center [202, 139] width 208 height 26
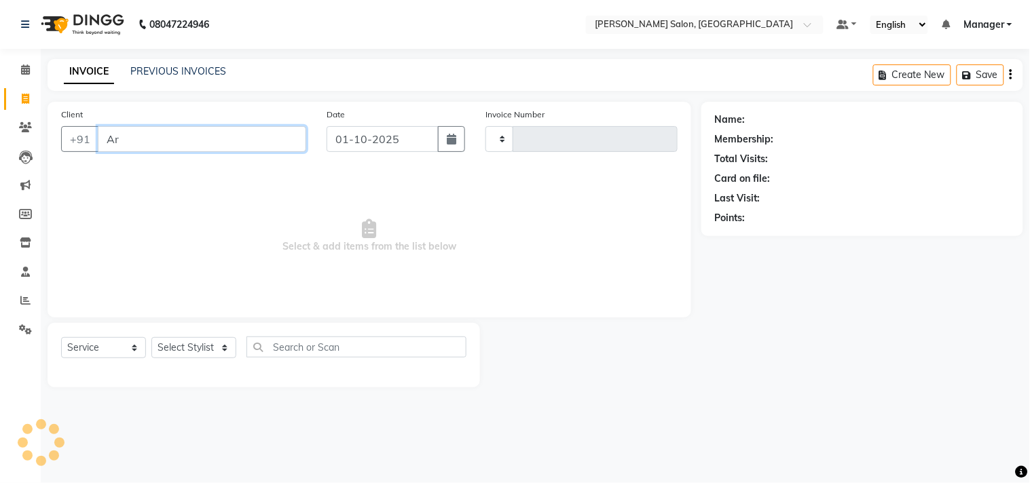
type input "A"
click at [202, 141] on input "987111" at bounding box center [167, 139] width 139 height 26
type input "9"
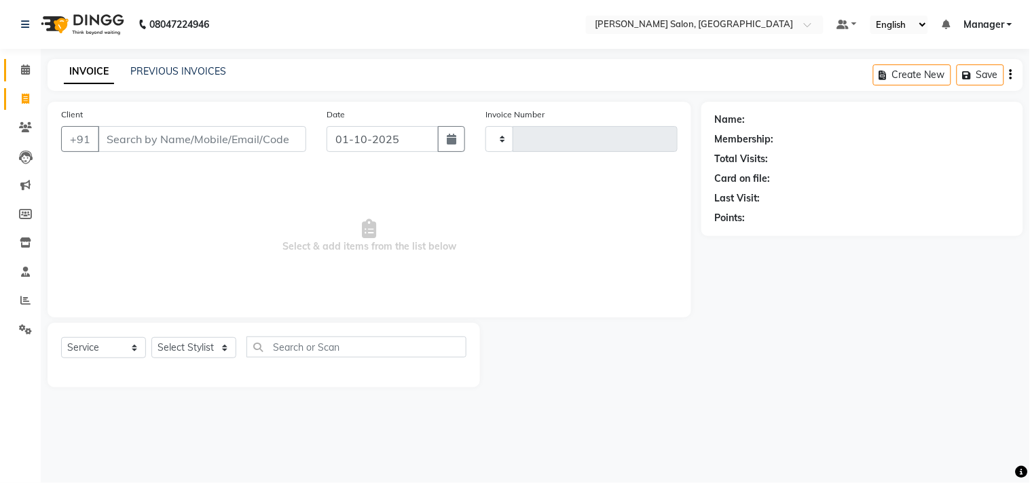
click at [22, 72] on icon at bounding box center [25, 70] width 9 height 10
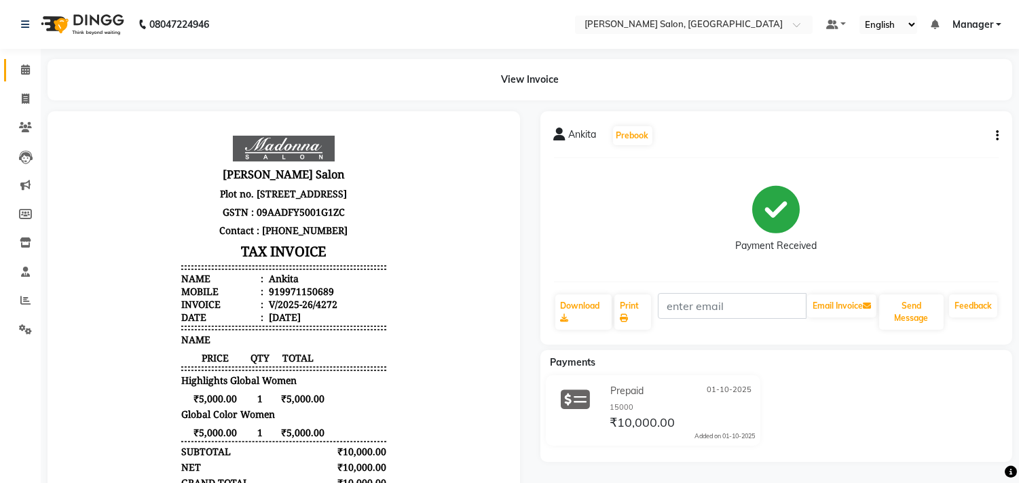
click at [27, 65] on icon at bounding box center [25, 70] width 9 height 10
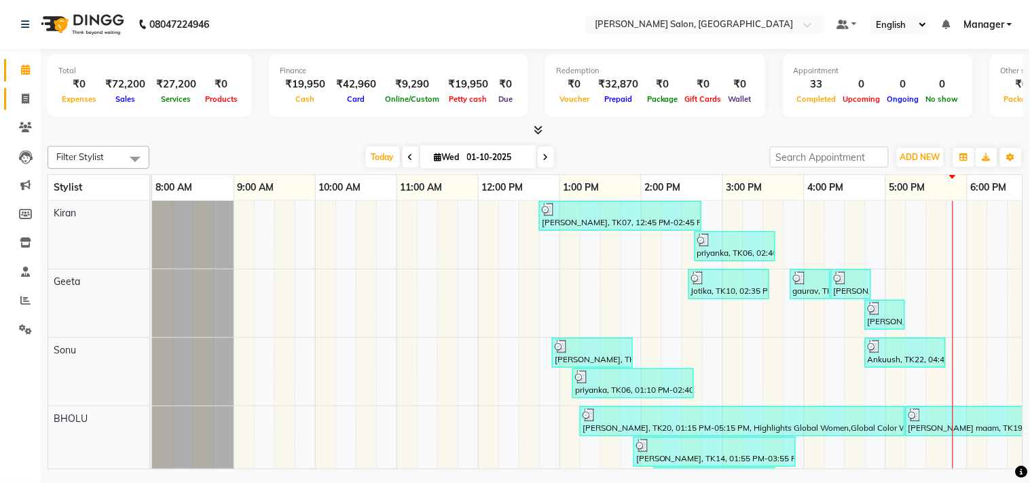
click at [22, 104] on icon at bounding box center [25, 99] width 7 height 10
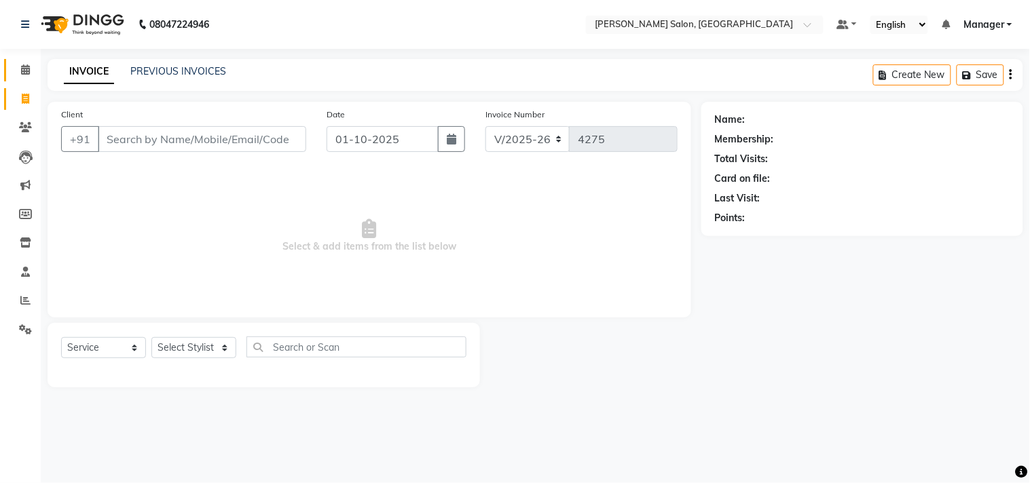
click at [24, 69] on icon at bounding box center [25, 70] width 9 height 10
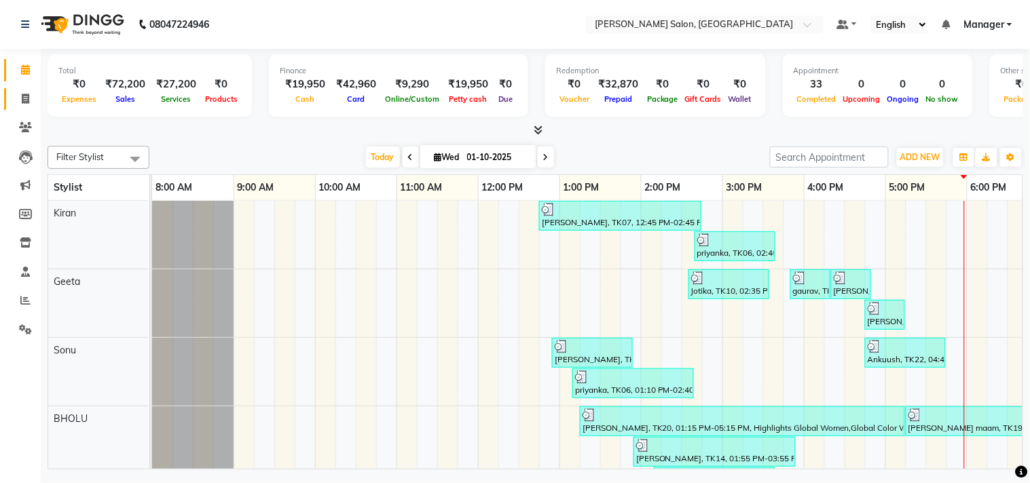
click at [24, 98] on icon at bounding box center [25, 99] width 7 height 10
select select "service"
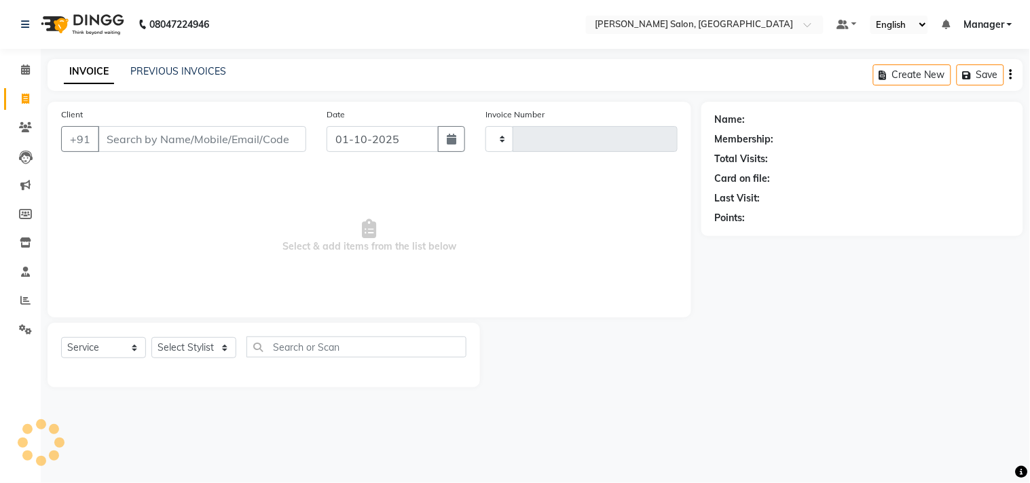
click at [342, 168] on span "Select & add items from the list below" at bounding box center [369, 236] width 617 height 136
click at [223, 348] on select "Select Stylist" at bounding box center [193, 347] width 85 height 21
type input "4275"
select select "7229"
click at [373, 234] on icon at bounding box center [370, 228] width 14 height 19
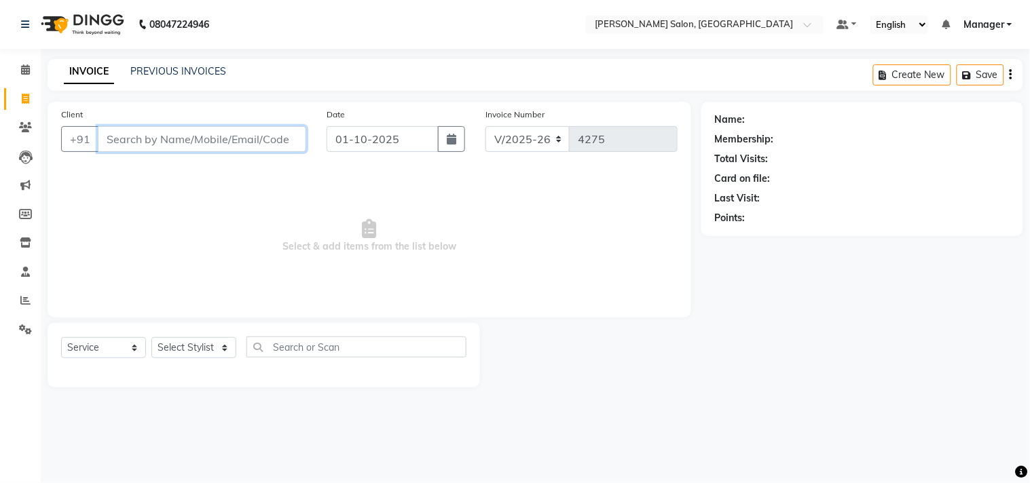
click at [215, 140] on input "Client" at bounding box center [202, 139] width 208 height 26
paste input "9953001843"
type input "9953001843"
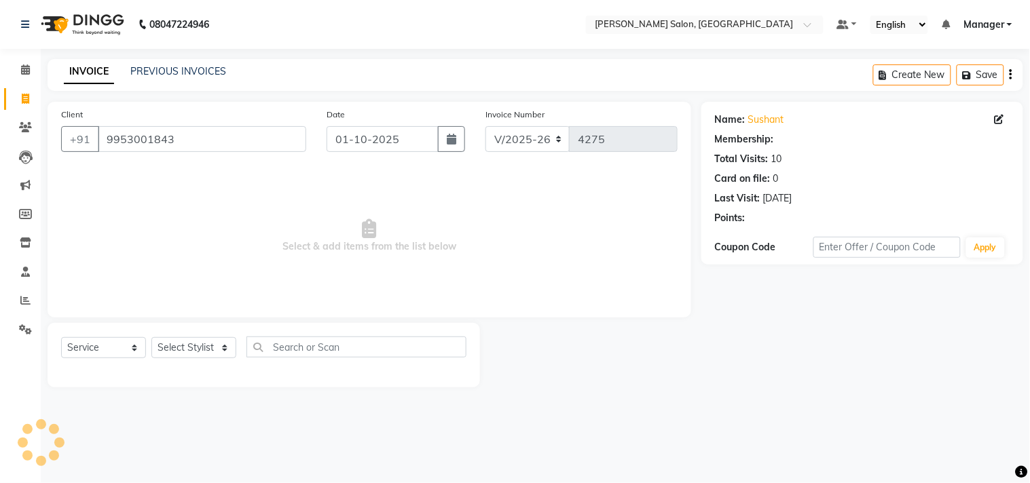
select select "1: Object"
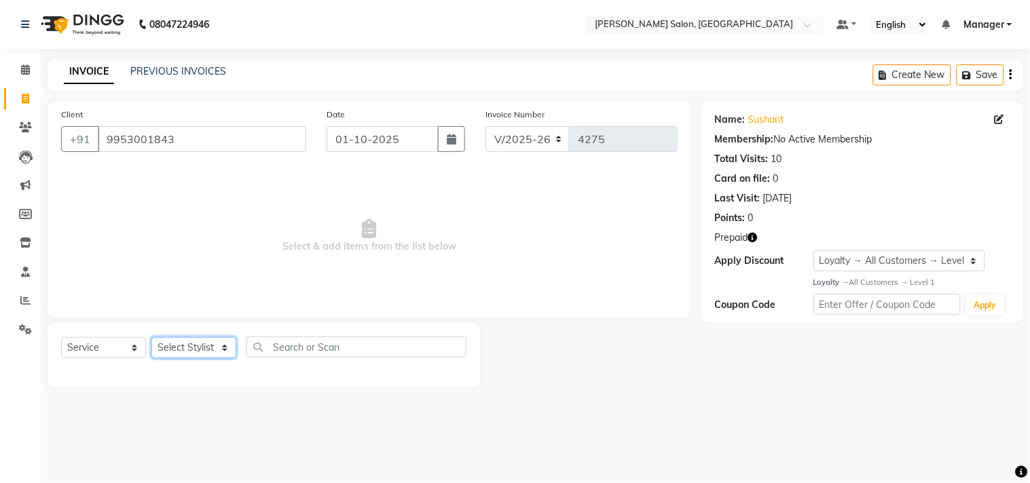
click at [220, 356] on select "Select Stylist BHOLU Geeta [PERSON_NAME] [PERSON_NAME] [PERSON_NAME] PEDI Manag…" at bounding box center [193, 347] width 85 height 21
click at [141, 348] on select "Select Service Product Membership Package Voucher Prepaid Gift Card" at bounding box center [103, 347] width 85 height 21
select select "P"
click at [61, 338] on select "Select Service Product Membership Package Voucher Prepaid Gift Card" at bounding box center [103, 347] width 85 height 21
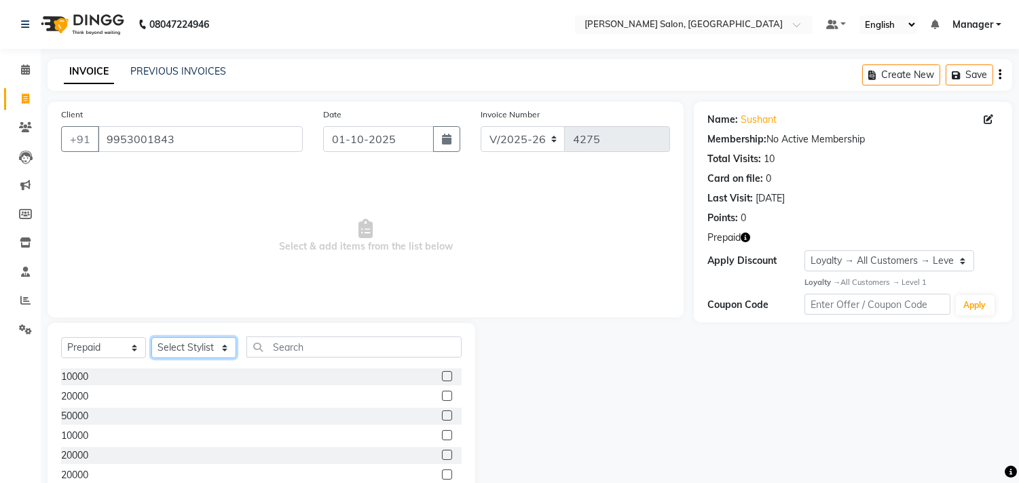
click at [226, 354] on select "Select Stylist BHOLU Geeta [PERSON_NAME] [PERSON_NAME] [PERSON_NAME] PEDI Manag…" at bounding box center [193, 347] width 85 height 21
select select "61925"
click at [151, 338] on select "Select Stylist BHOLU Geeta [PERSON_NAME] [PERSON_NAME] [PERSON_NAME] PEDI Manag…" at bounding box center [193, 347] width 85 height 21
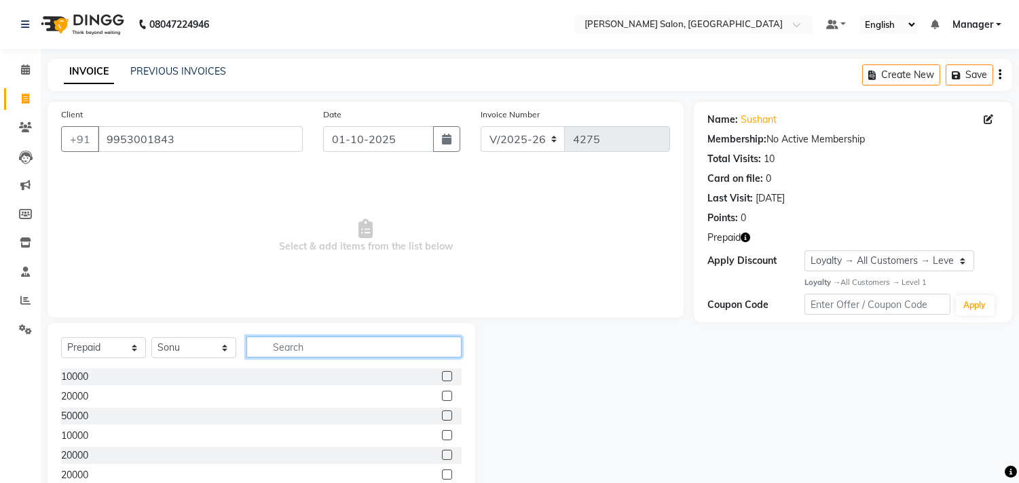
click at [330, 350] on input "text" at bounding box center [353, 347] width 215 height 21
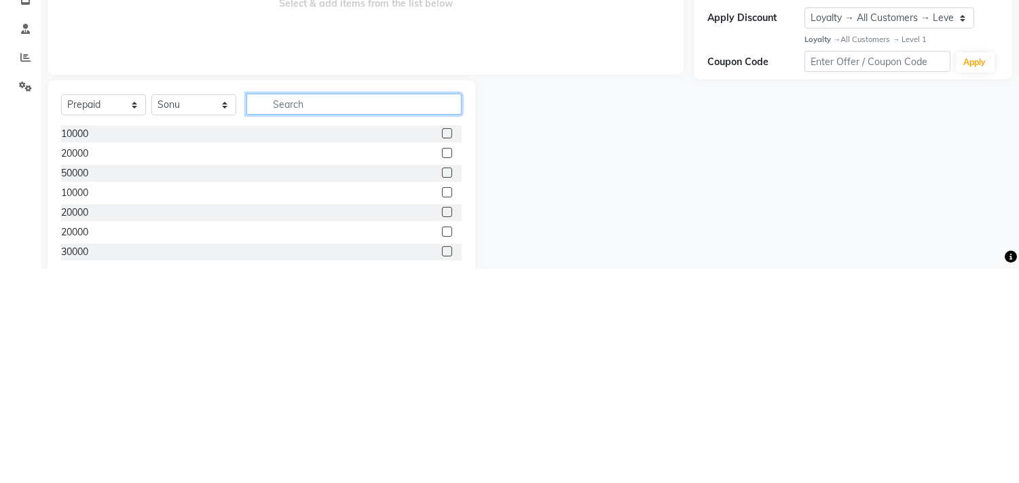
scroll to position [28, 0]
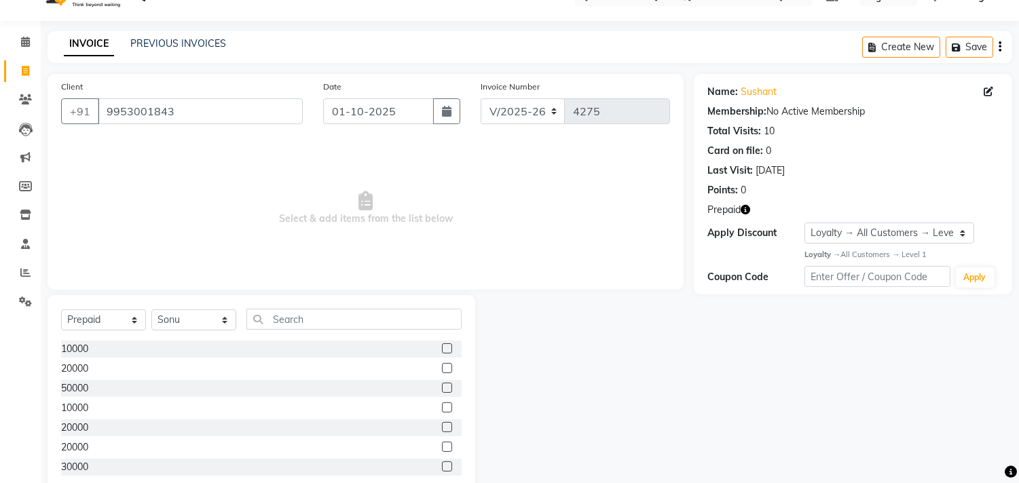
click at [442, 407] on label at bounding box center [447, 408] width 10 height 10
click at [442, 407] on input "checkbox" at bounding box center [446, 408] width 9 height 9
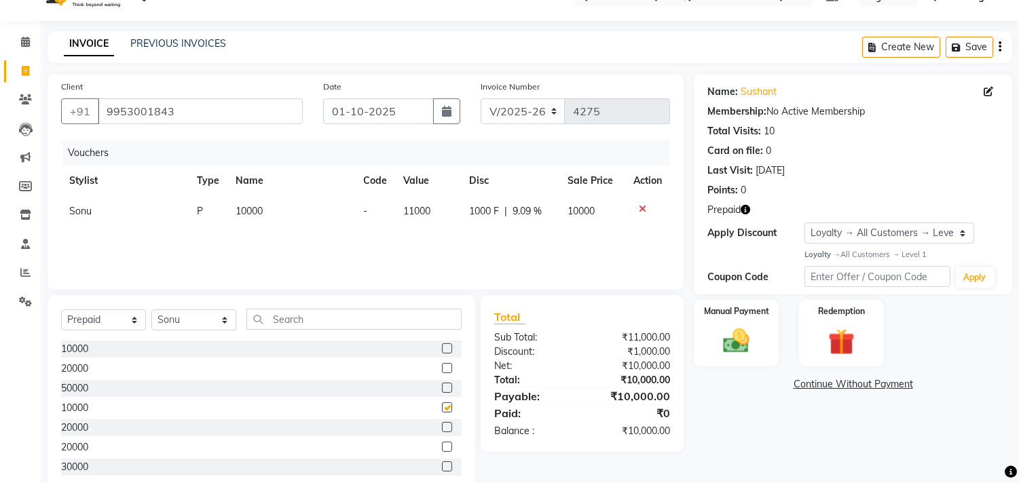
checkbox input "false"
click at [740, 335] on img at bounding box center [736, 341] width 45 height 32
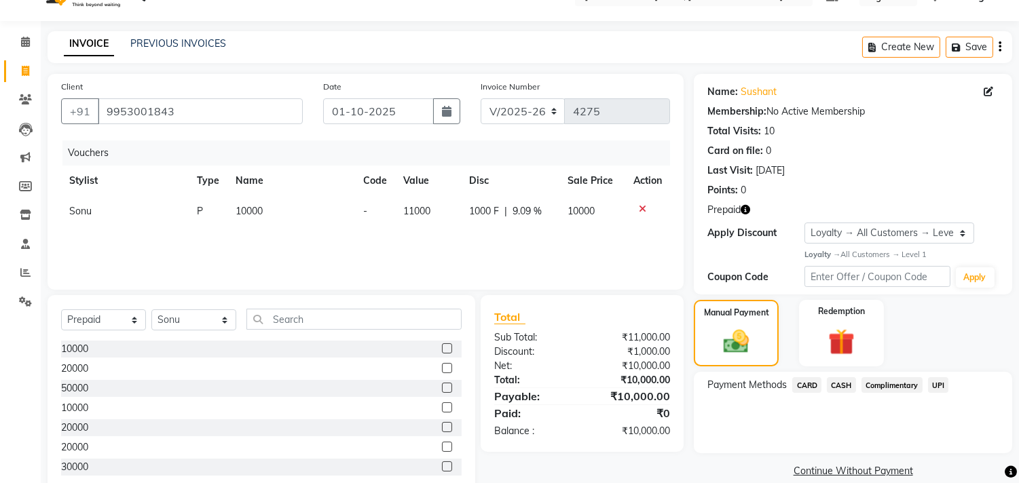
click at [849, 390] on span "CASH" at bounding box center [841, 386] width 29 height 16
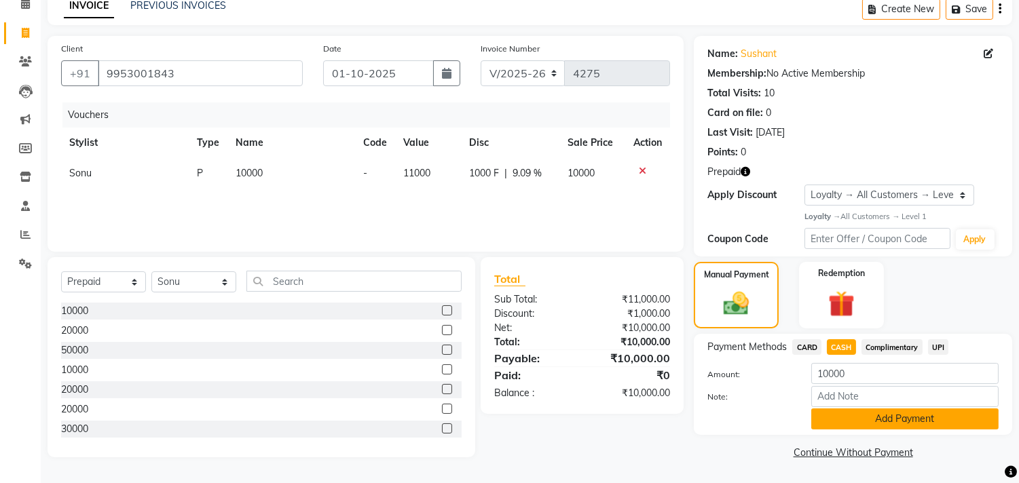
click at [886, 424] on button "Add Payment" at bounding box center [904, 419] width 187 height 21
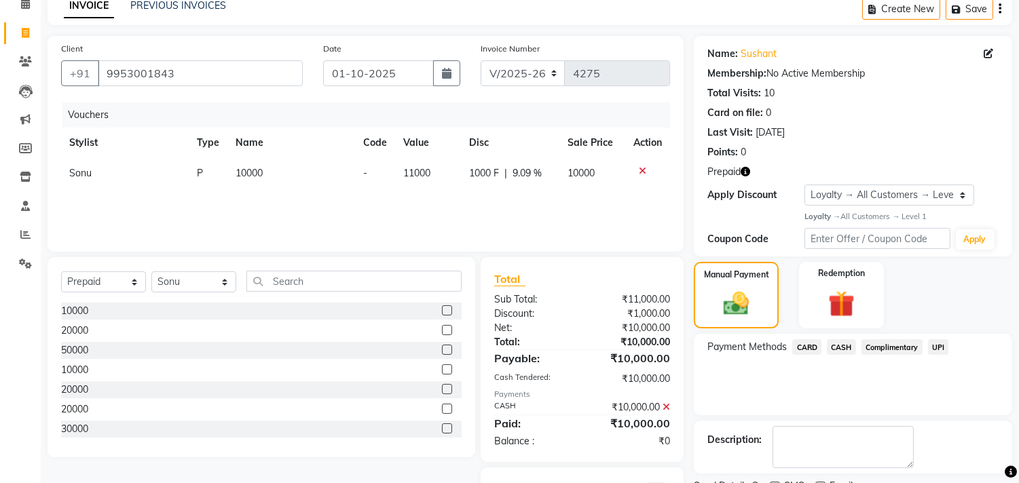
scroll to position [132, 0]
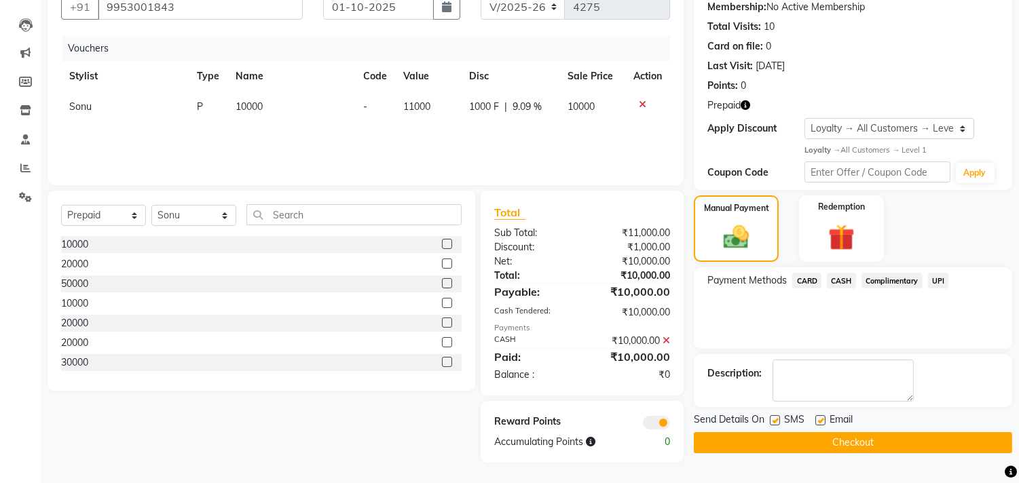
click at [890, 449] on button "Checkout" at bounding box center [853, 443] width 318 height 21
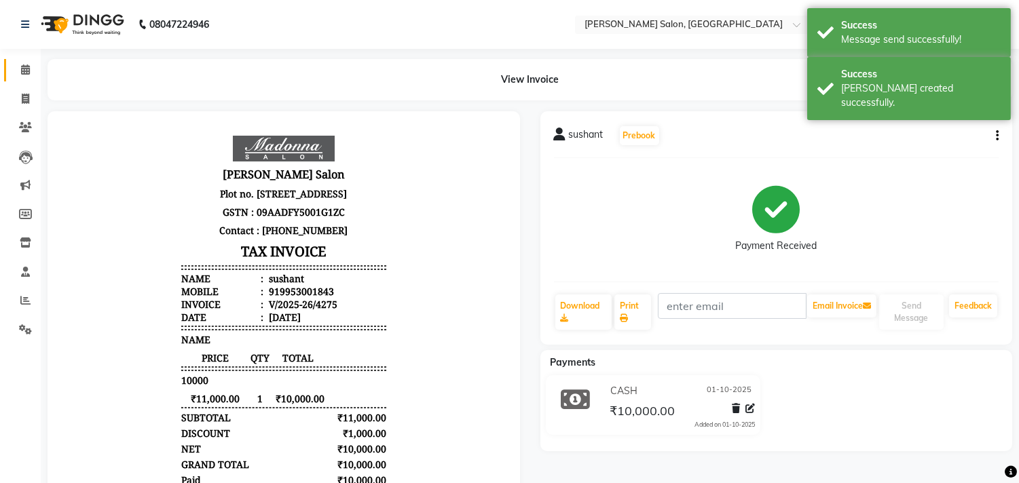
click at [26, 72] on icon at bounding box center [25, 70] width 9 height 10
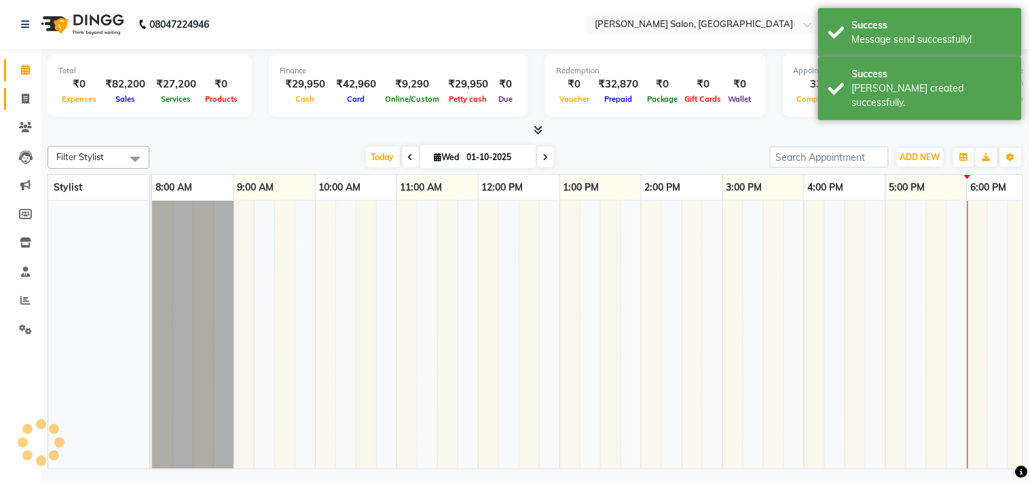
click at [24, 98] on icon at bounding box center [25, 99] width 7 height 10
select select "service"
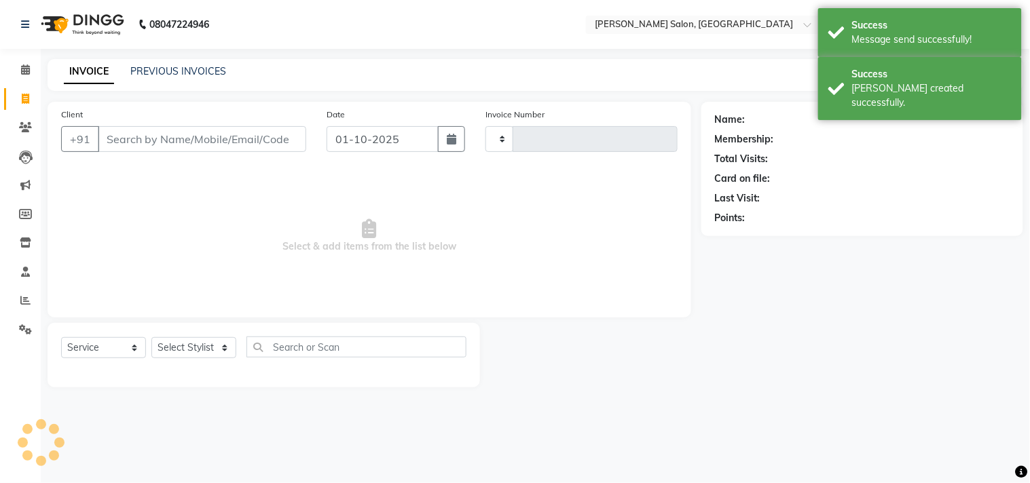
type input "4276"
select select "7229"
type input "9953001843"
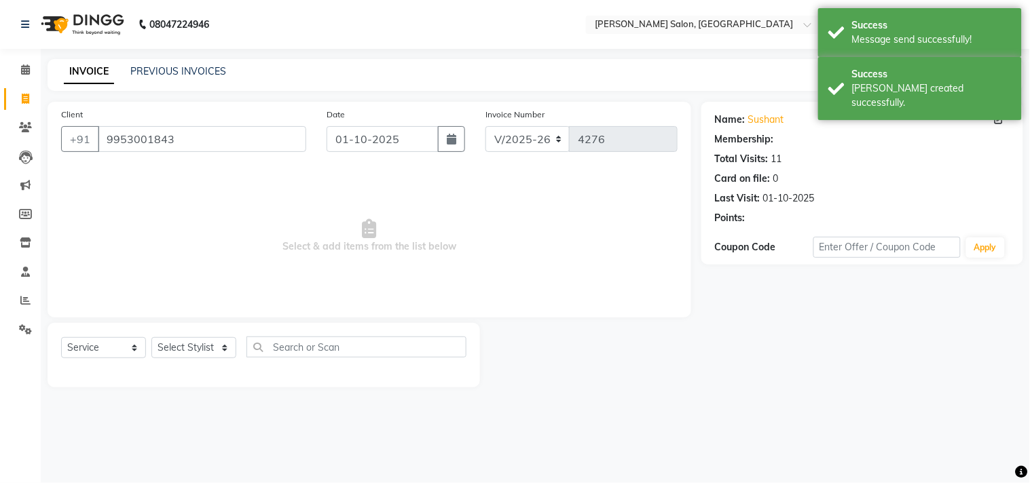
select select "1: Object"
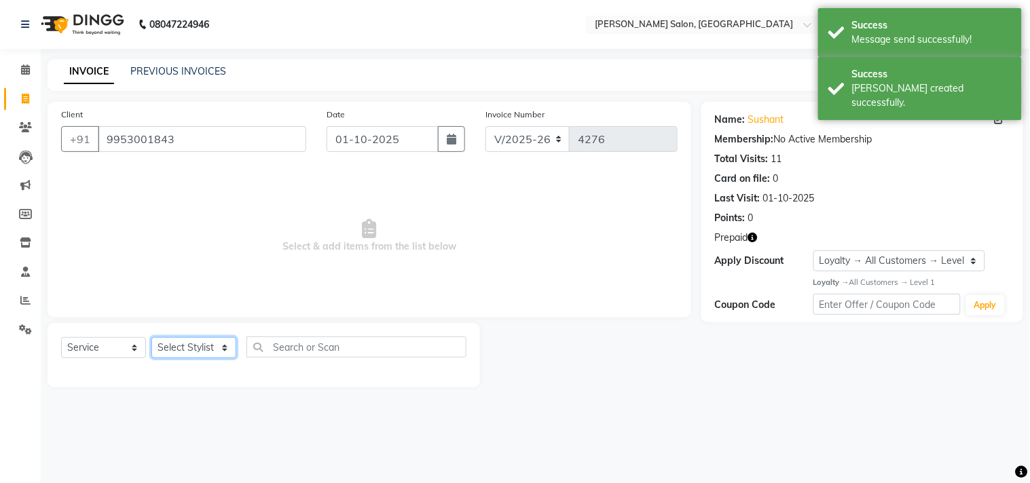
click at [218, 353] on select "Select Stylist BHOLU Geeta [PERSON_NAME] [PERSON_NAME] [PERSON_NAME] PEDI Manag…" at bounding box center [193, 347] width 85 height 21
select select "61925"
click at [151, 338] on select "Select Stylist BHOLU Geeta [PERSON_NAME] [PERSON_NAME] [PERSON_NAME] PEDI Manag…" at bounding box center [193, 347] width 85 height 21
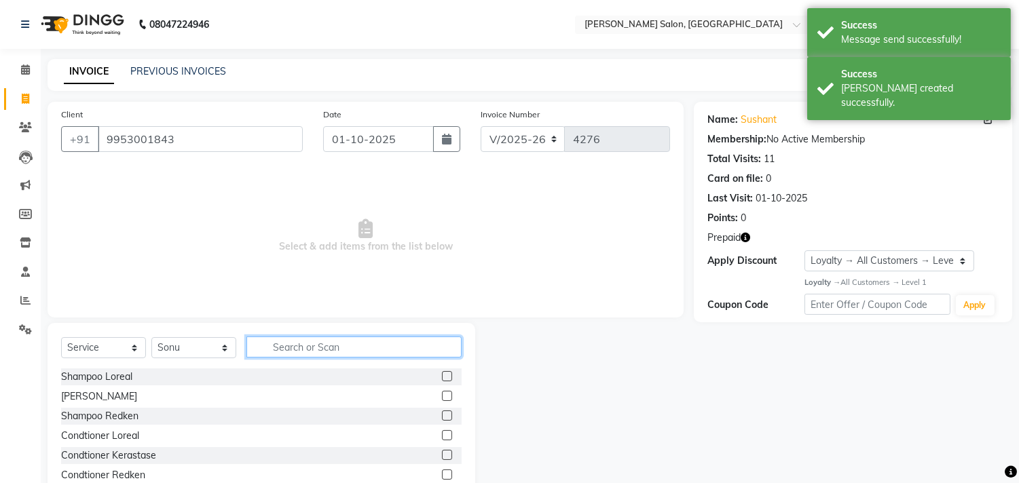
click at [319, 344] on input "text" at bounding box center [353, 347] width 215 height 21
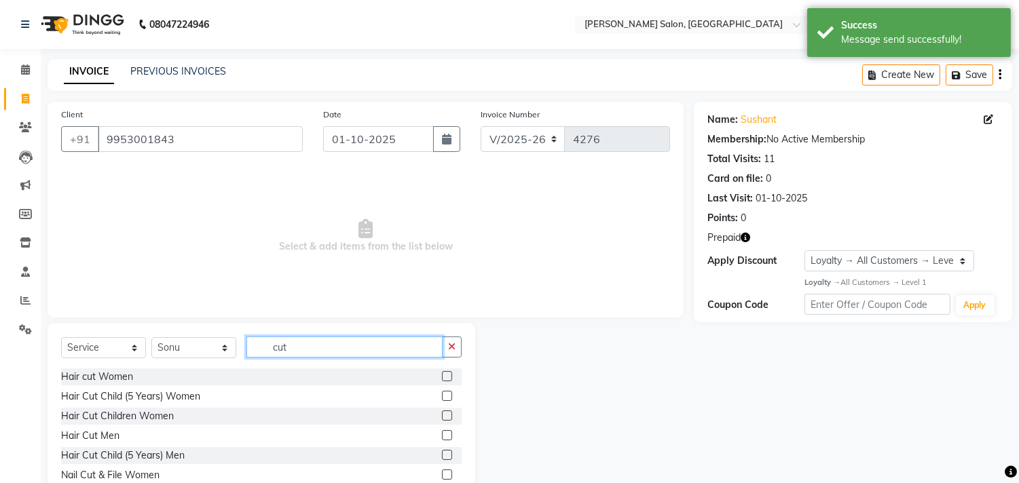
type input "cut"
click at [442, 433] on label at bounding box center [447, 435] width 10 height 10
click at [442, 433] on input "checkbox" at bounding box center [446, 436] width 9 height 9
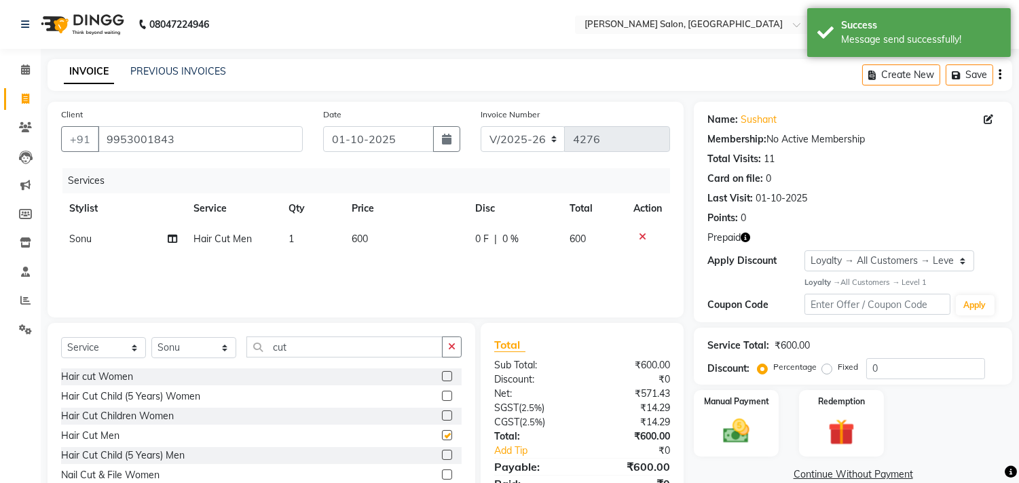
checkbox input "false"
click at [746, 238] on icon "button" at bounding box center [746, 238] width 10 height 10
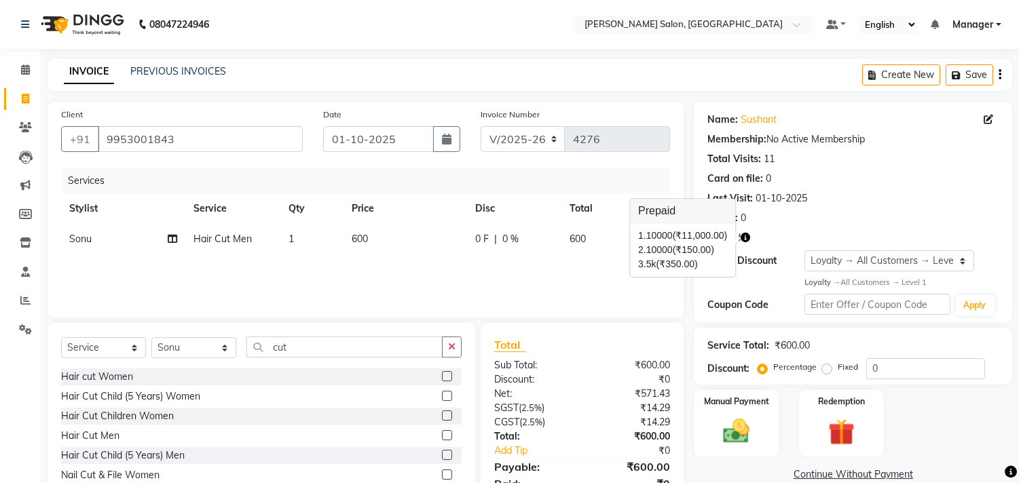
click at [397, 234] on td "600" at bounding box center [406, 239] width 124 height 31
select select "61925"
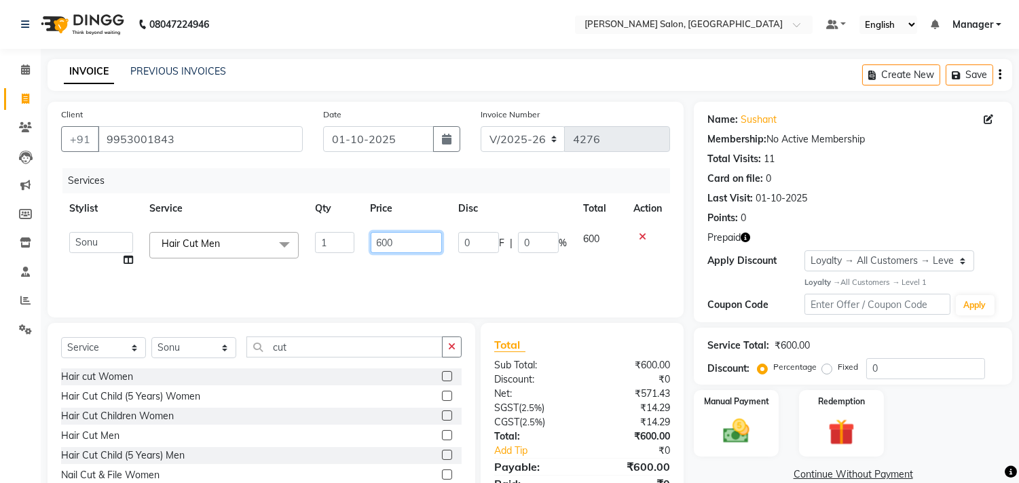
click at [422, 240] on input "600" at bounding box center [406, 242] width 71 height 21
type input "6"
type input "350"
click at [564, 272] on div "Services Stylist Service Qty Price Disc Total Action BHOLU Geeta [PERSON_NAME] …" at bounding box center [365, 236] width 609 height 136
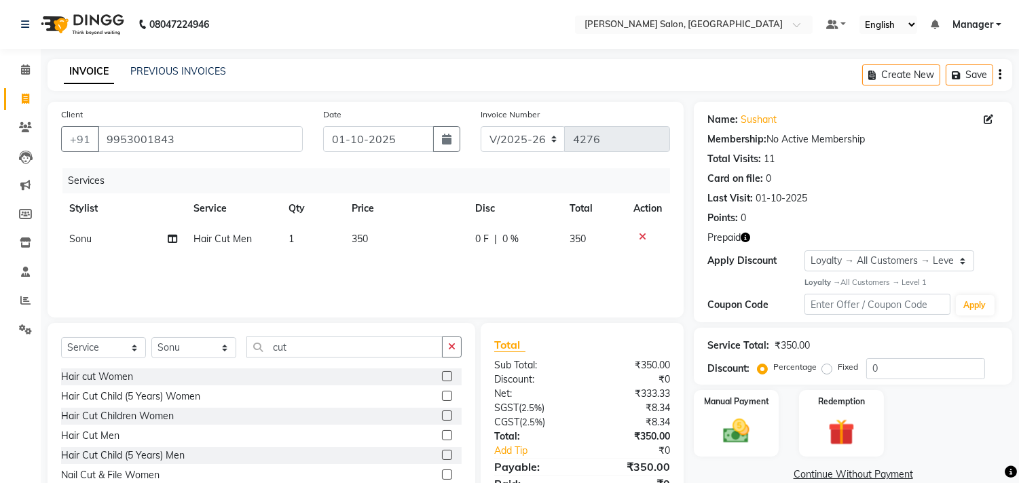
scroll to position [60, 0]
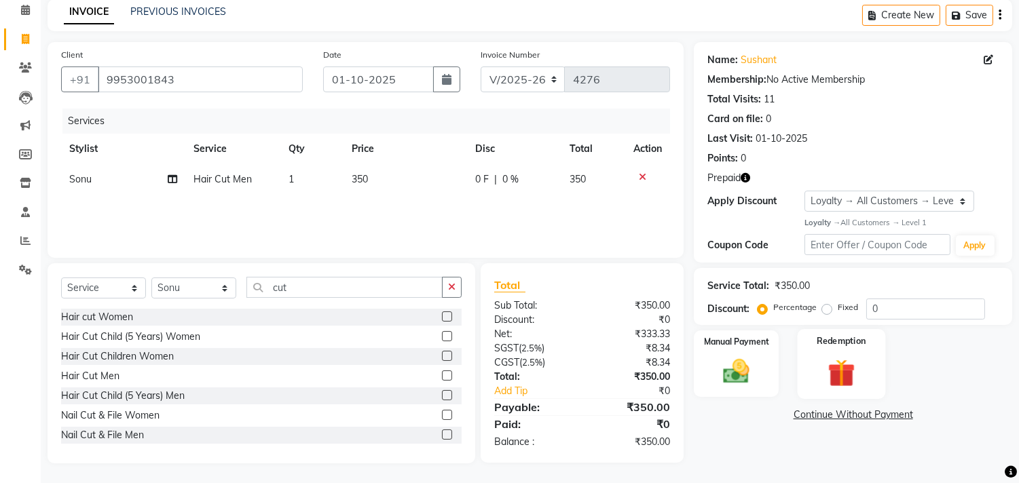
click at [850, 364] on img at bounding box center [841, 373] width 45 height 34
click at [851, 421] on span "Prepaid 3" at bounding box center [852, 417] width 44 height 16
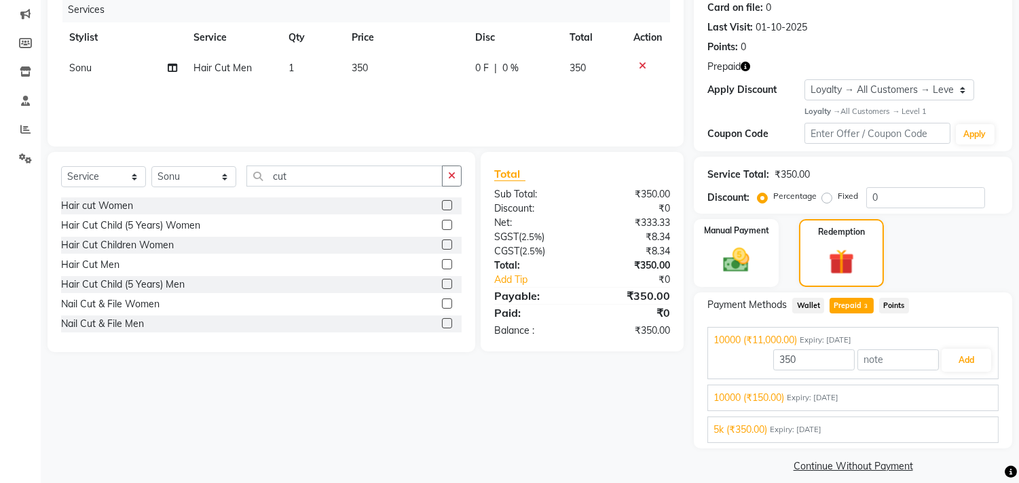
scroll to position [184, 0]
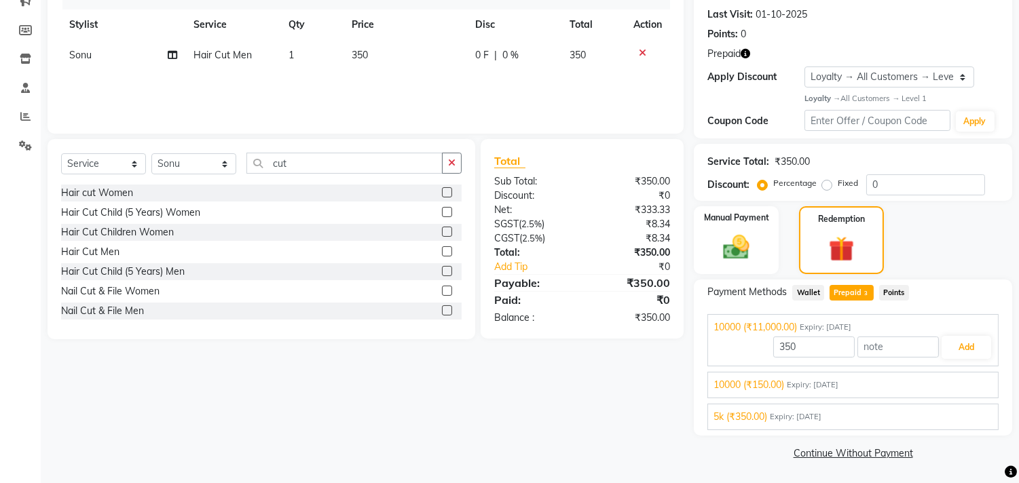
click at [765, 416] on span "5k (₹350.00)" at bounding box center [741, 417] width 54 height 14
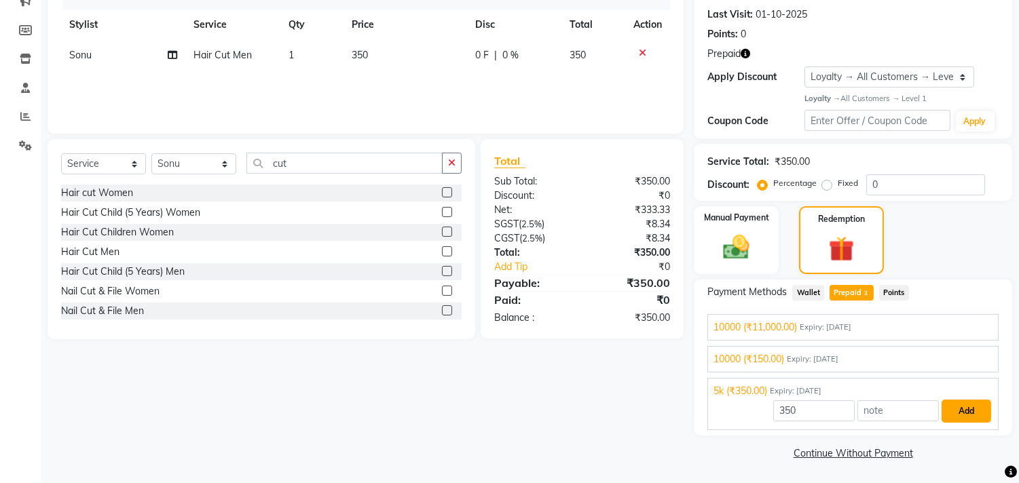
click at [966, 411] on button "Add" at bounding box center [967, 411] width 50 height 23
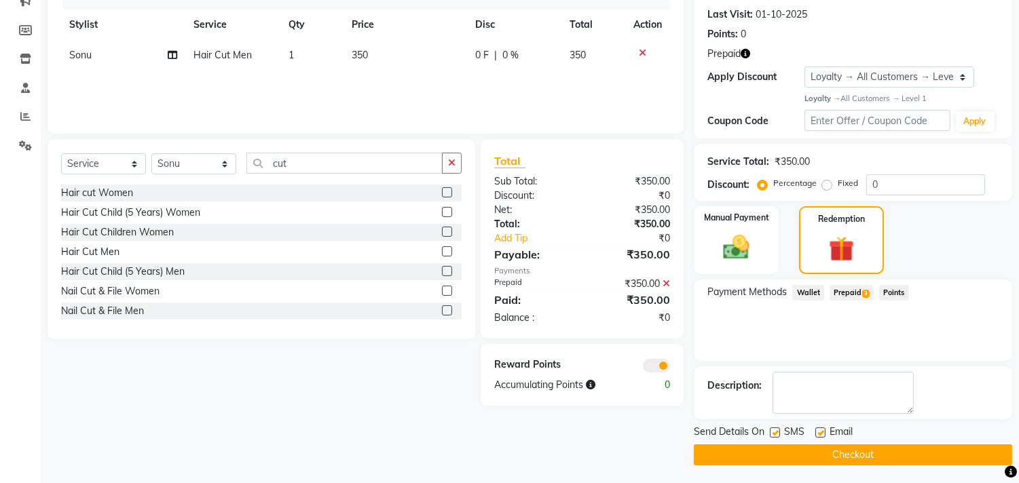
click at [898, 457] on button "Checkout" at bounding box center [853, 455] width 318 height 21
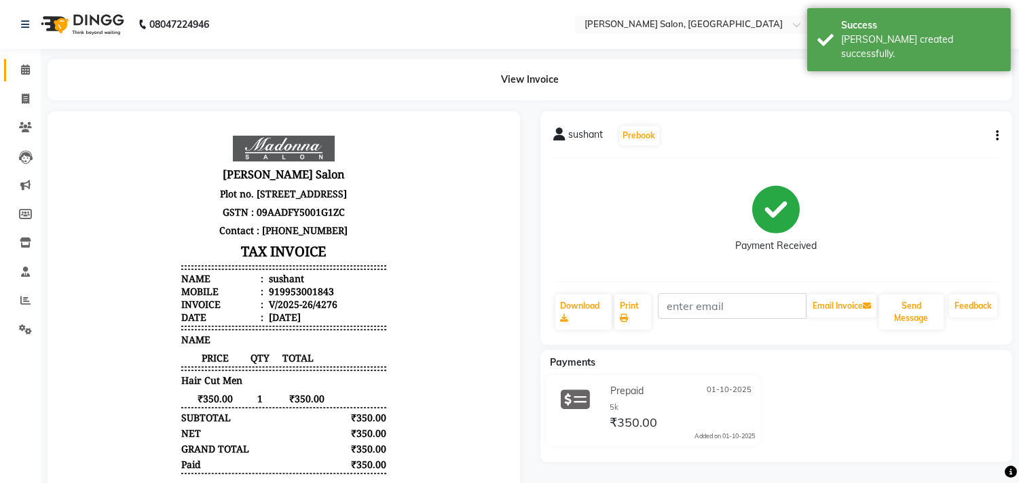
click at [24, 69] on icon at bounding box center [25, 70] width 9 height 10
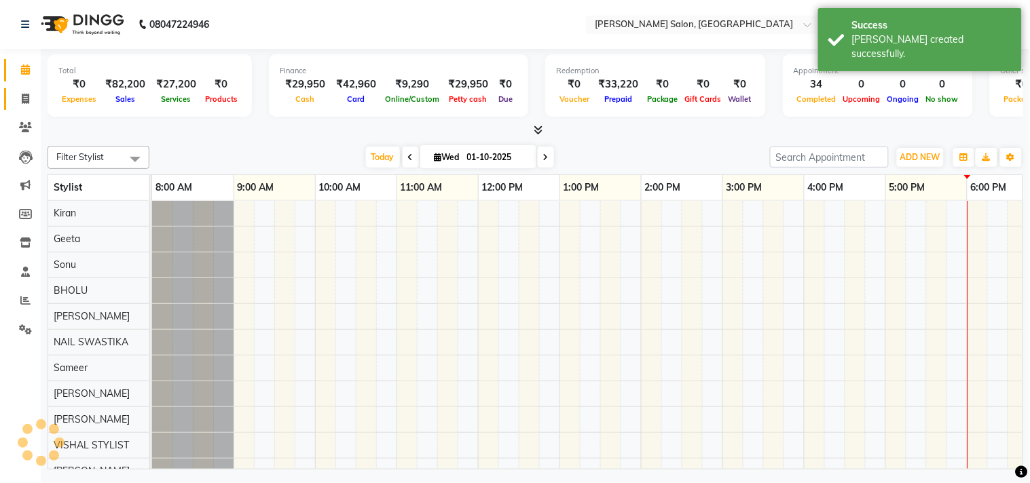
click at [27, 98] on icon at bounding box center [25, 99] width 7 height 10
select select "7229"
select select "service"
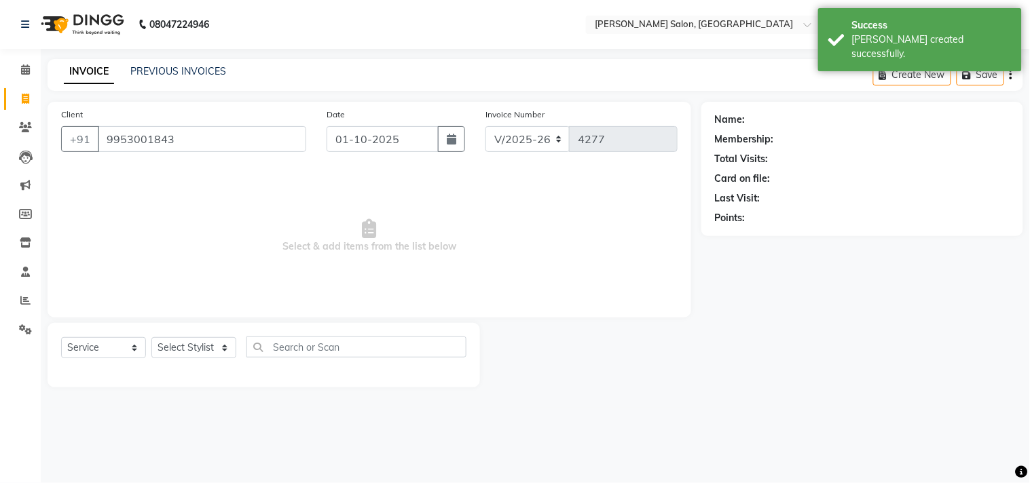
type input "9953001843"
select select "1: Object"
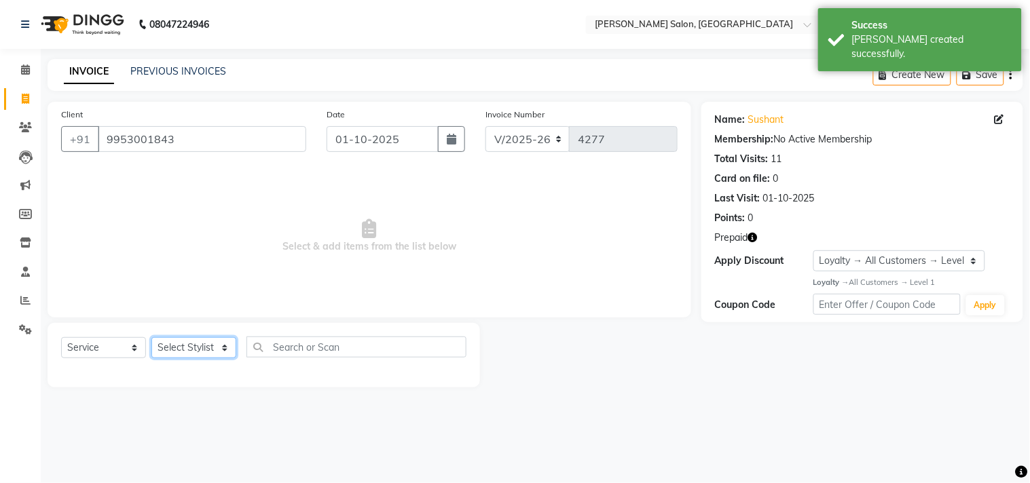
click at [219, 358] on select "Select Stylist BHOLU Geeta [PERSON_NAME] [PERSON_NAME] [PERSON_NAME] PEDI Manag…" at bounding box center [193, 347] width 85 height 21
select select "61925"
click at [151, 338] on select "Select Stylist BHOLU Geeta [PERSON_NAME] [PERSON_NAME] [PERSON_NAME] PEDI Manag…" at bounding box center [193, 347] width 85 height 21
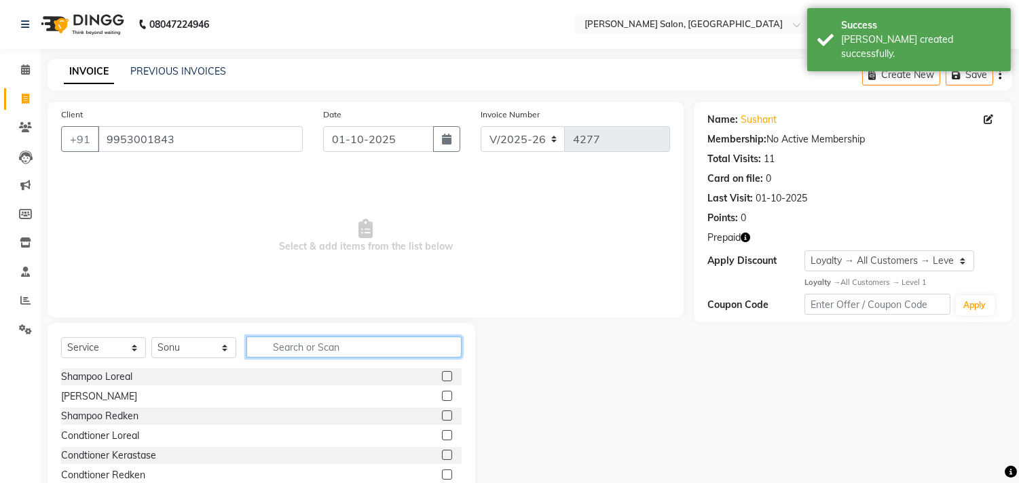
click at [317, 349] on input "text" at bounding box center [353, 347] width 215 height 21
type input "cut"
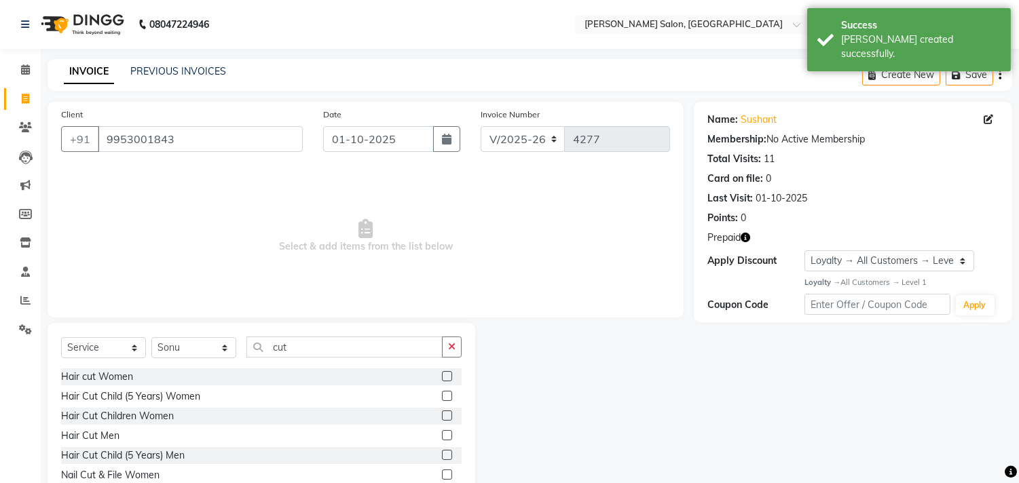
click at [442, 435] on label at bounding box center [447, 435] width 10 height 10
click at [442, 435] on input "checkbox" at bounding box center [446, 436] width 9 height 9
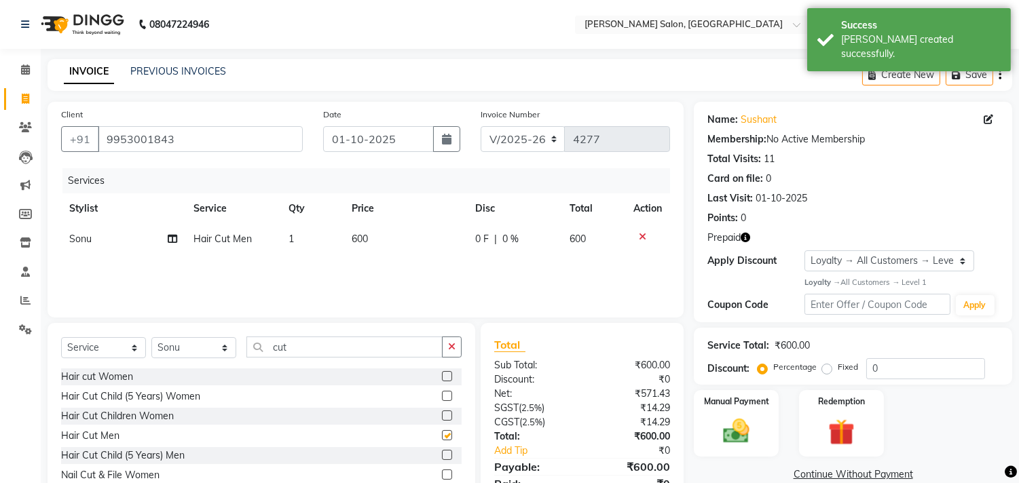
checkbox input "false"
click at [743, 241] on icon "button" at bounding box center [746, 238] width 10 height 10
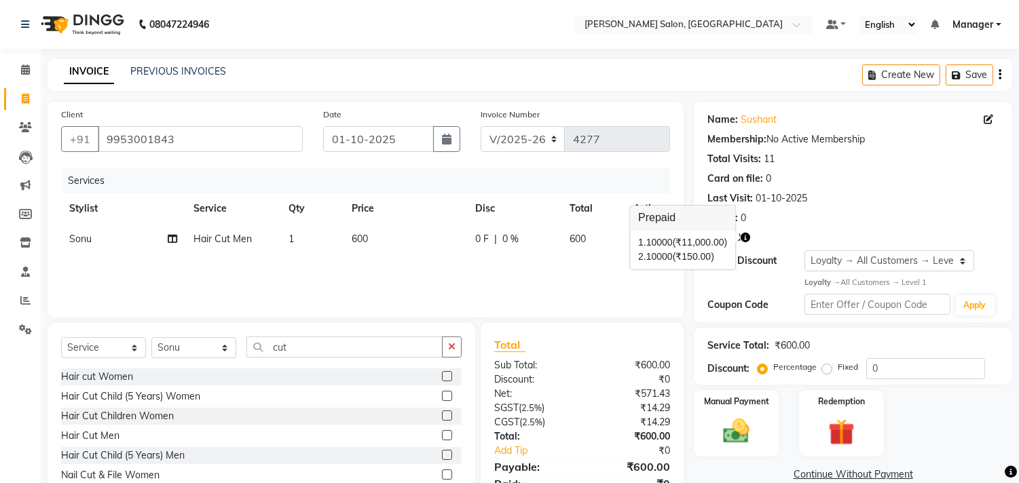
click at [409, 249] on td "600" at bounding box center [406, 239] width 124 height 31
select select "61925"
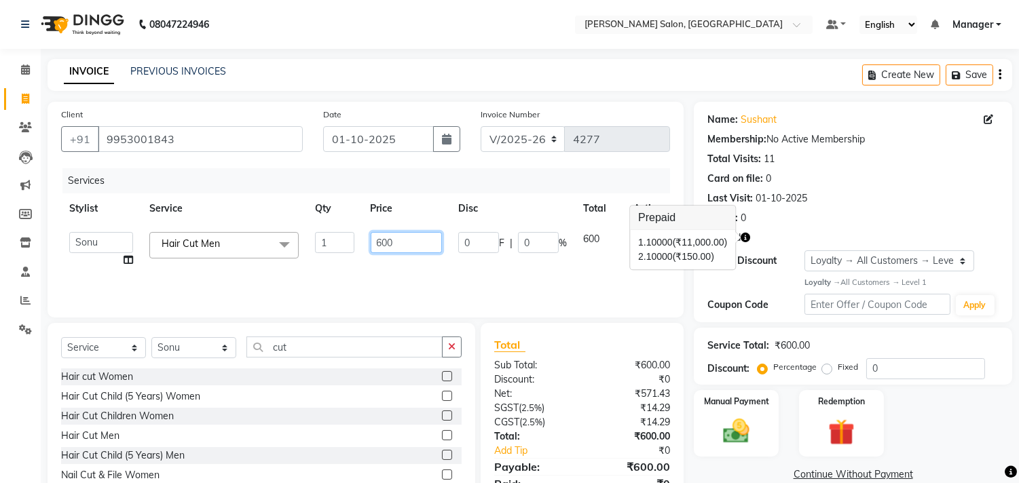
click at [426, 240] on input "600" at bounding box center [406, 242] width 71 height 21
type input "6"
type input "150"
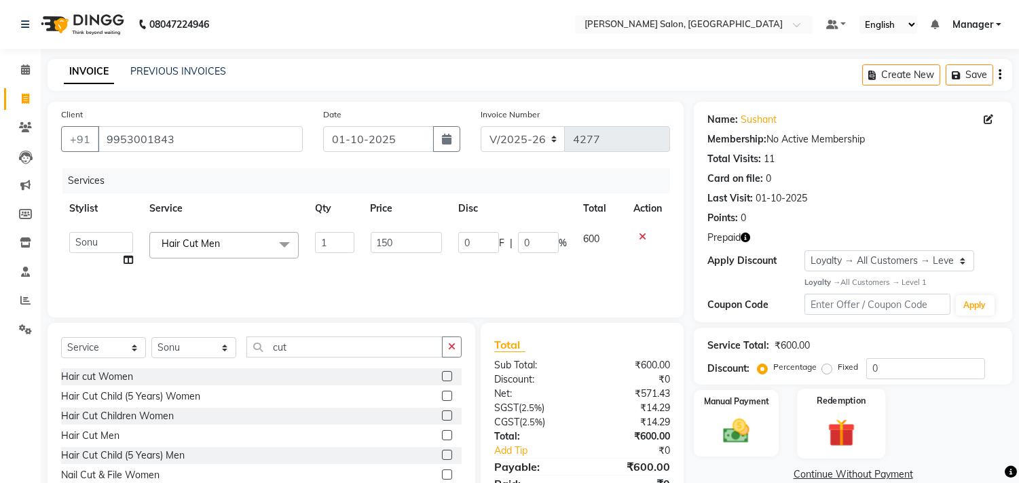
click at [849, 439] on img at bounding box center [841, 433] width 45 height 34
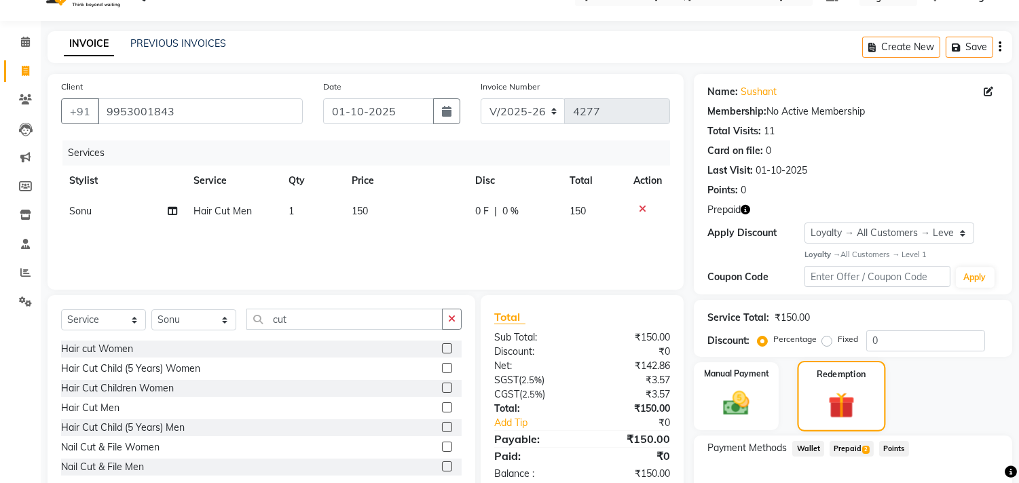
scroll to position [109, 0]
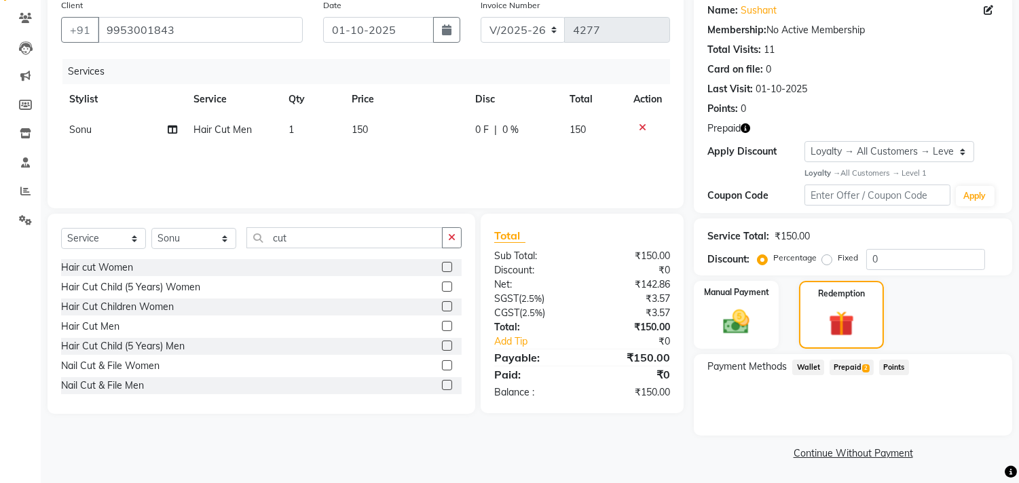
click at [849, 370] on span "Prepaid 2" at bounding box center [852, 368] width 44 height 16
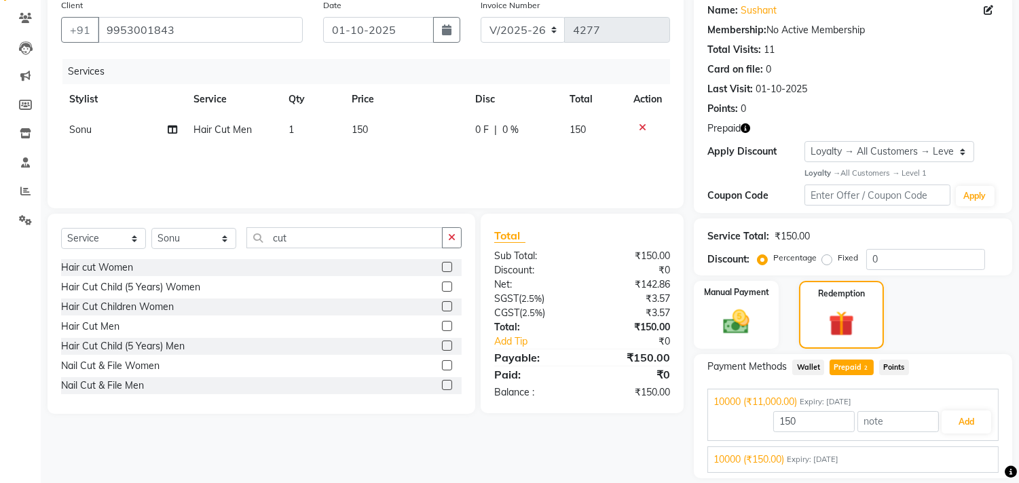
click at [784, 465] on span "10000 (₹150.00)" at bounding box center [749, 460] width 71 height 14
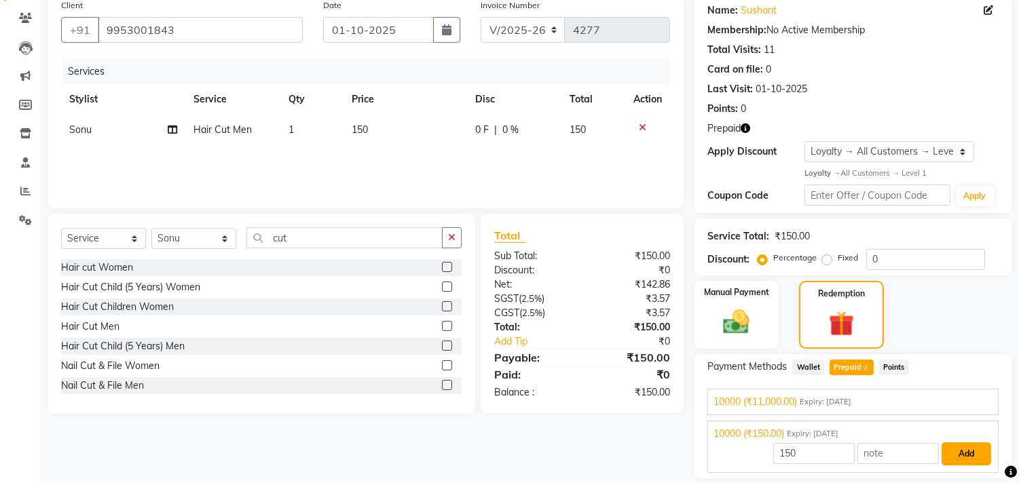
click at [962, 458] on button "Add" at bounding box center [967, 454] width 50 height 23
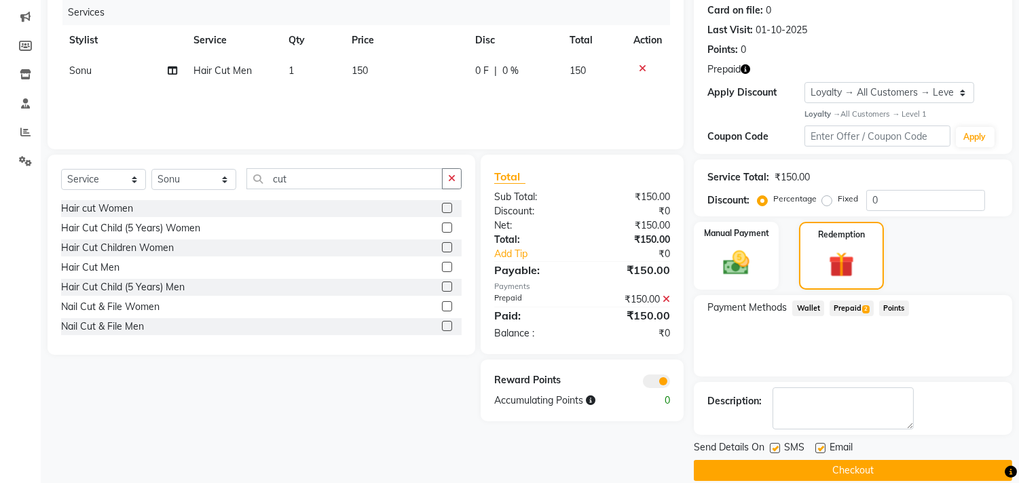
scroll to position [186, 0]
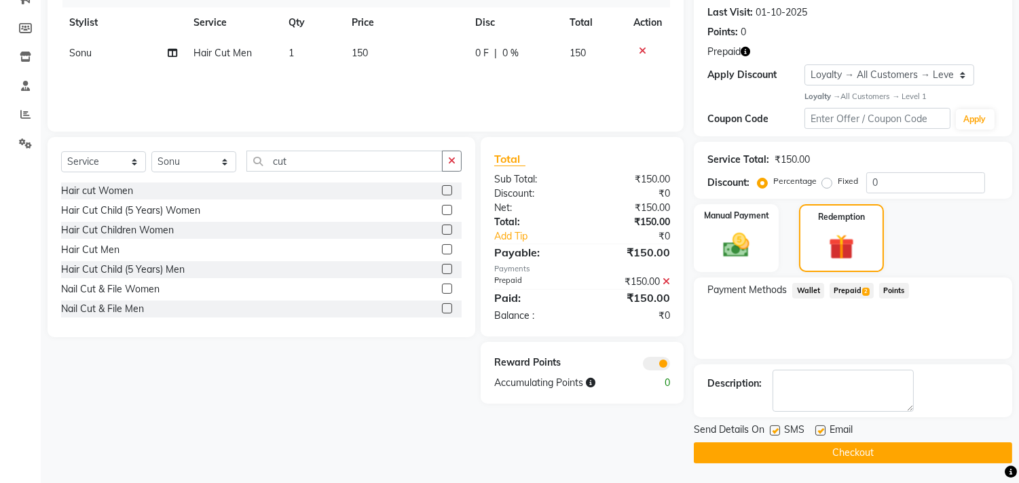
click at [867, 456] on button "Checkout" at bounding box center [853, 453] width 318 height 21
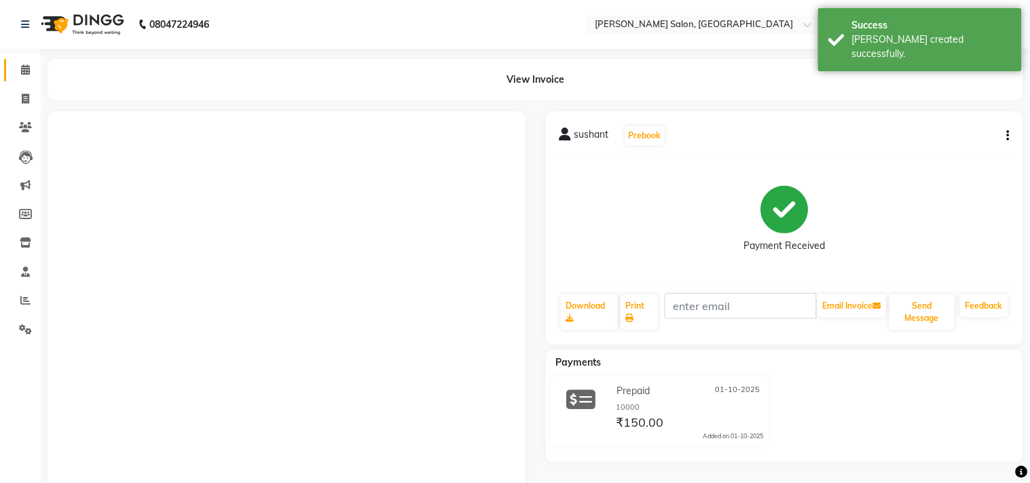
click at [23, 66] on icon at bounding box center [25, 70] width 9 height 10
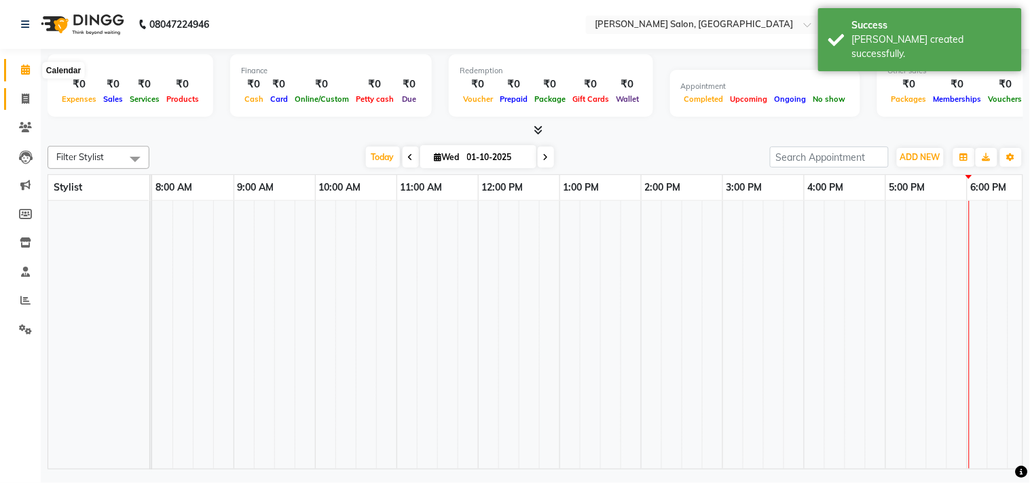
click at [22, 98] on icon at bounding box center [25, 99] width 7 height 10
select select "service"
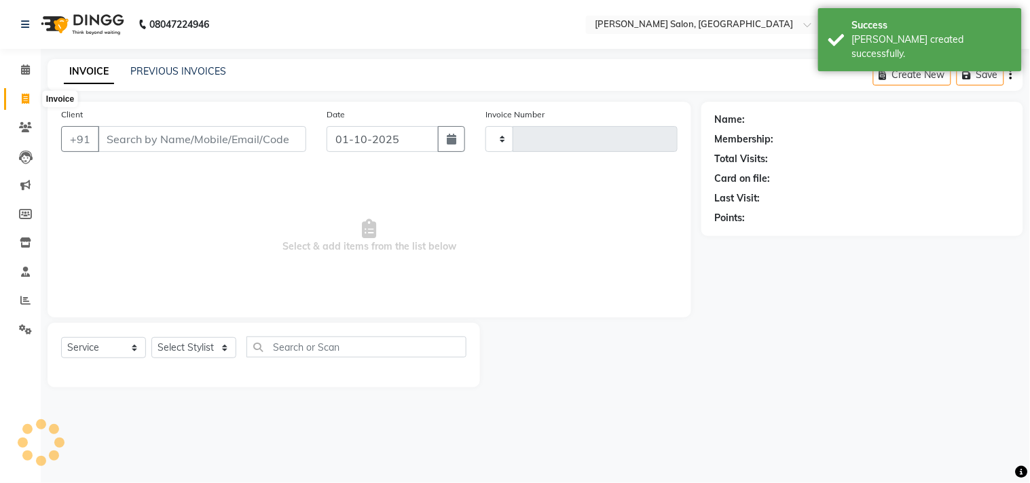
type input "4278"
select select "7229"
type input "9953001843"
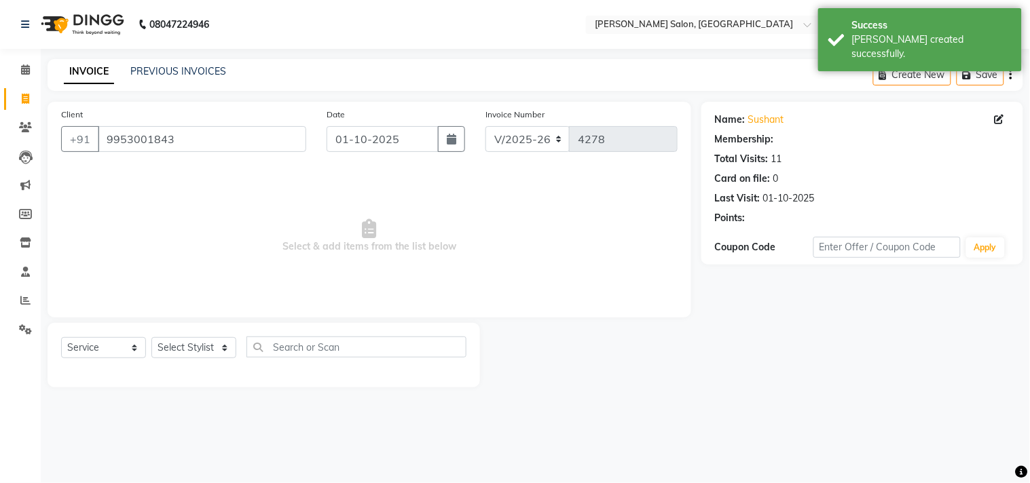
select select "1: Object"
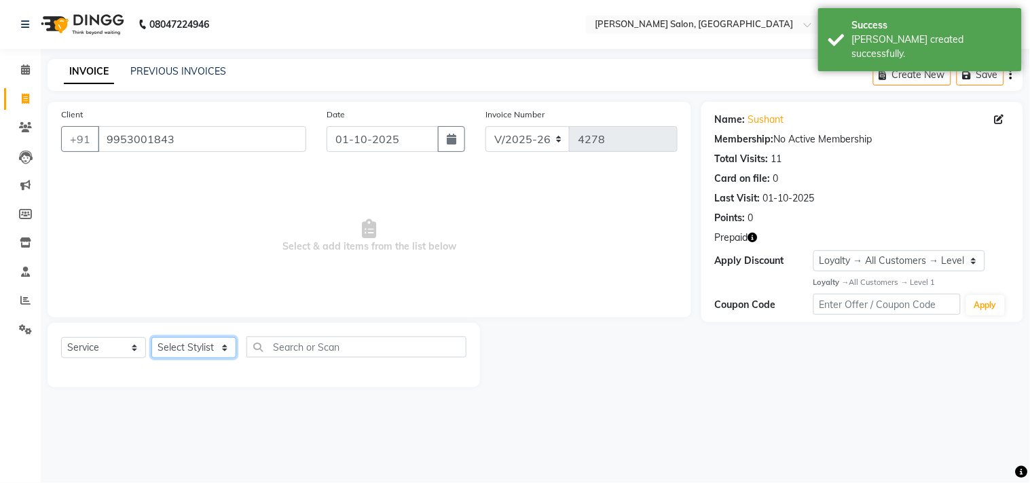
click at [219, 356] on select "Select Stylist BHOLU Geeta [PERSON_NAME] [PERSON_NAME] [PERSON_NAME] PEDI Manag…" at bounding box center [193, 347] width 85 height 21
select select "61925"
click at [151, 338] on select "Select Stylist BHOLU Geeta [PERSON_NAME] [PERSON_NAME] [PERSON_NAME] PEDI Manag…" at bounding box center [193, 347] width 85 height 21
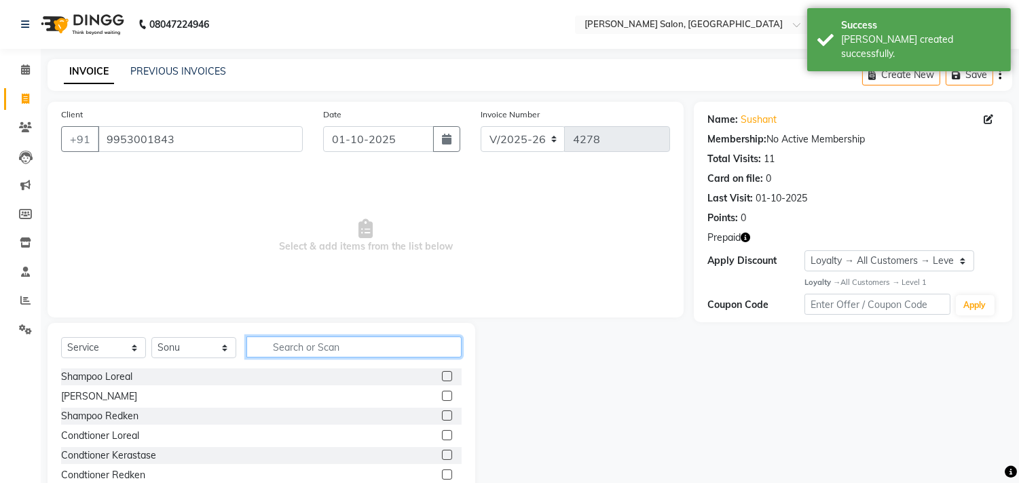
click at [346, 350] on input "text" at bounding box center [353, 347] width 215 height 21
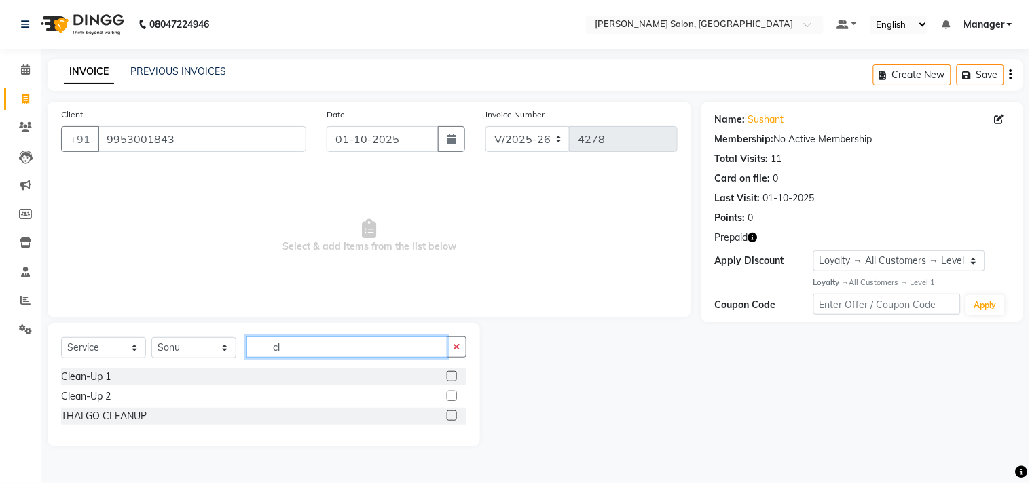
type input "cl"
click at [453, 397] on label at bounding box center [452, 396] width 10 height 10
click at [453, 397] on input "checkbox" at bounding box center [451, 396] width 9 height 9
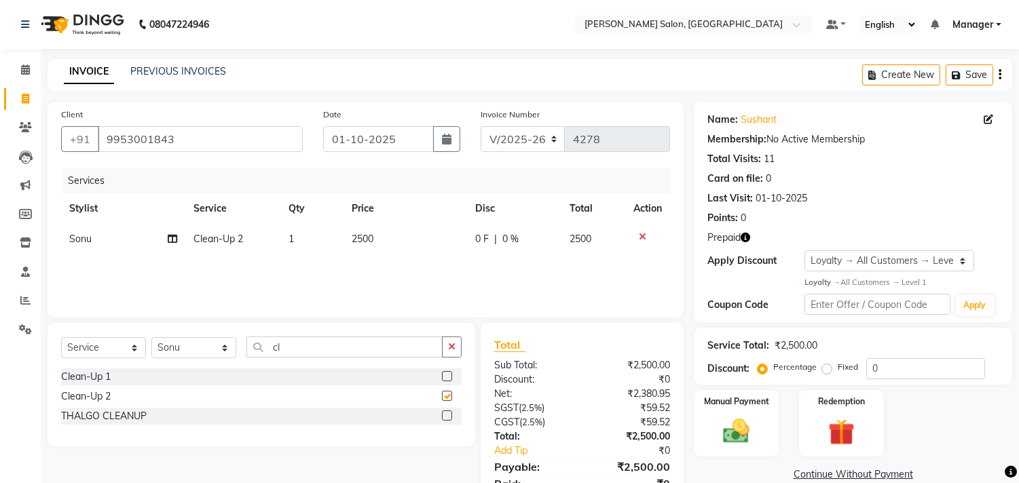
checkbox input "false"
click at [399, 242] on td "2500" at bounding box center [406, 239] width 124 height 31
select select "61925"
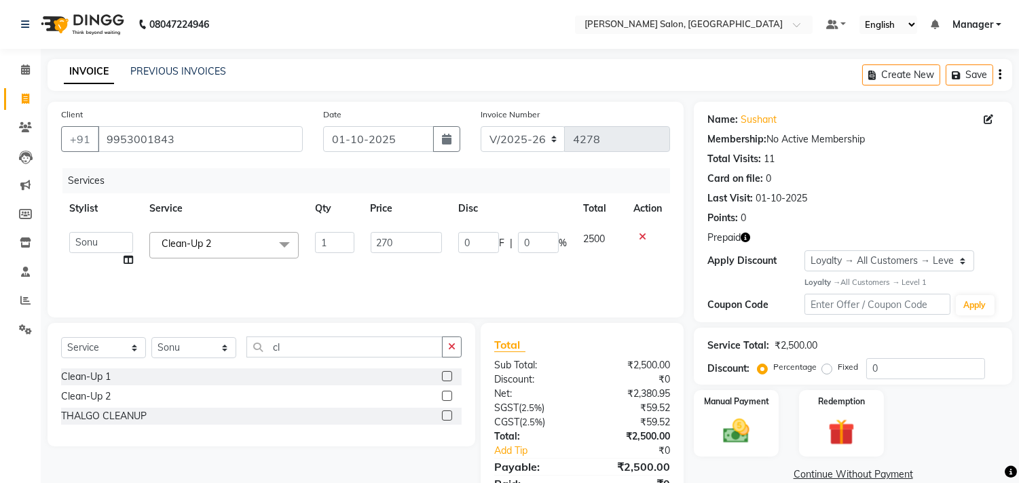
type input "2700"
click at [520, 274] on div "Services Stylist Service Qty Price Disc Total Action BHOLU Geeta [PERSON_NAME] …" at bounding box center [365, 236] width 609 height 136
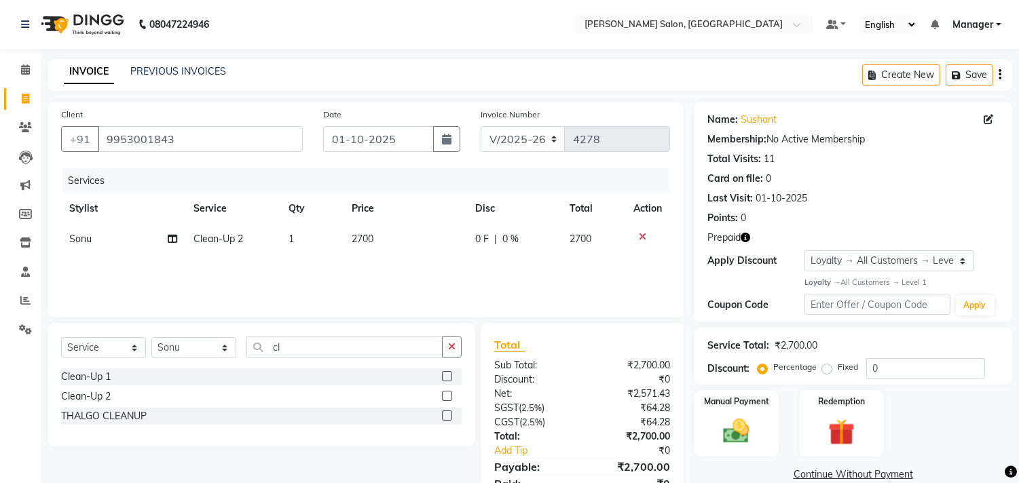
click at [403, 243] on td "2700" at bounding box center [406, 239] width 124 height 31
select select "61925"
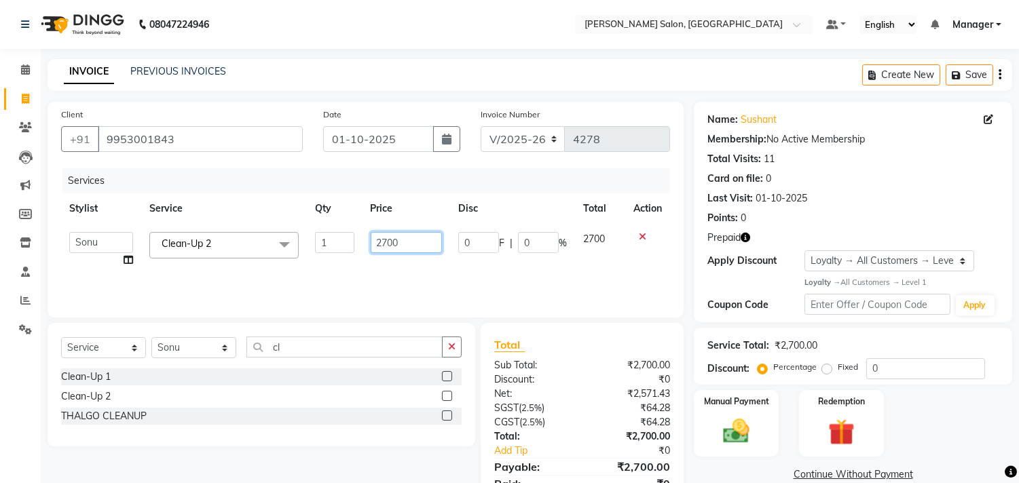
click at [417, 243] on input "2700" at bounding box center [406, 242] width 71 height 21
type input "2600"
click at [537, 265] on div "Services Stylist Service Qty Price Disc Total Action BHOLU Geeta [PERSON_NAME] …" at bounding box center [365, 236] width 609 height 136
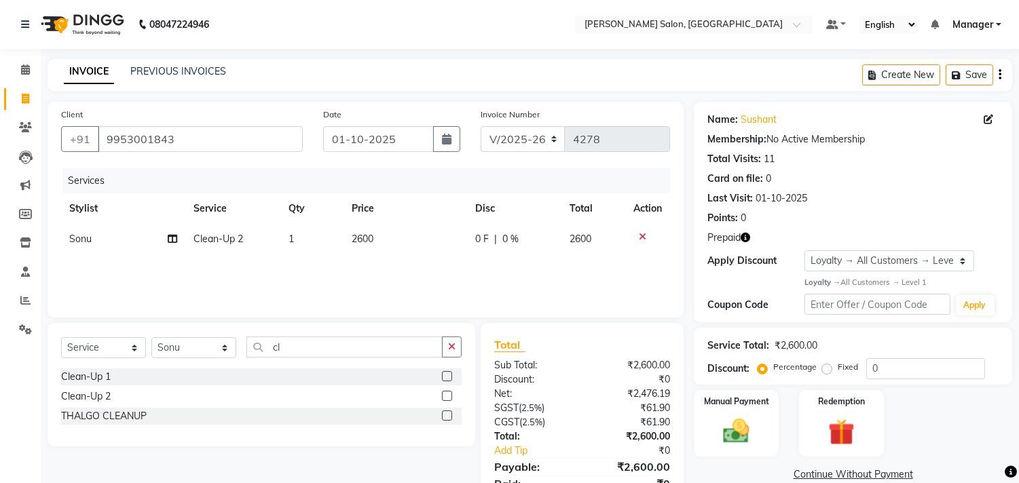
scroll to position [59, 0]
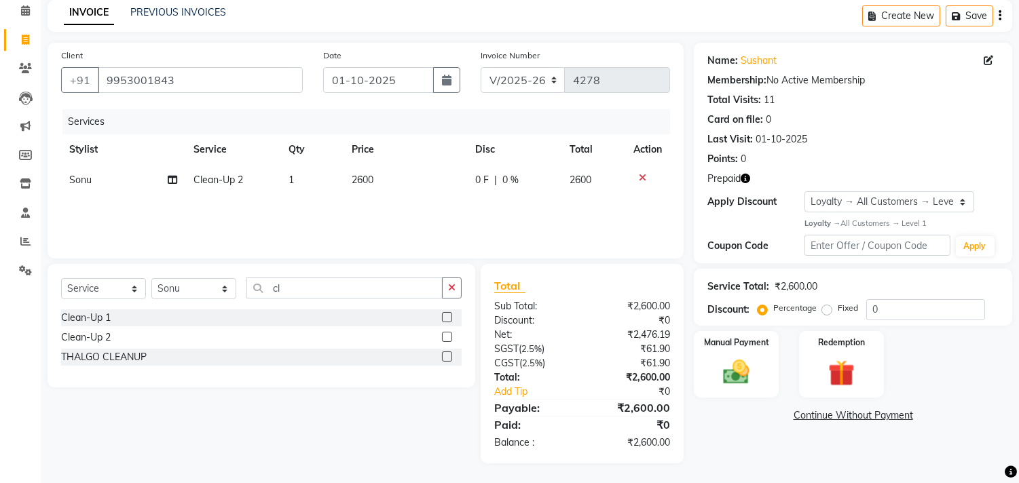
click at [833, 372] on img at bounding box center [841, 373] width 43 height 33
click at [854, 418] on span "Prepaid 1" at bounding box center [852, 418] width 44 height 16
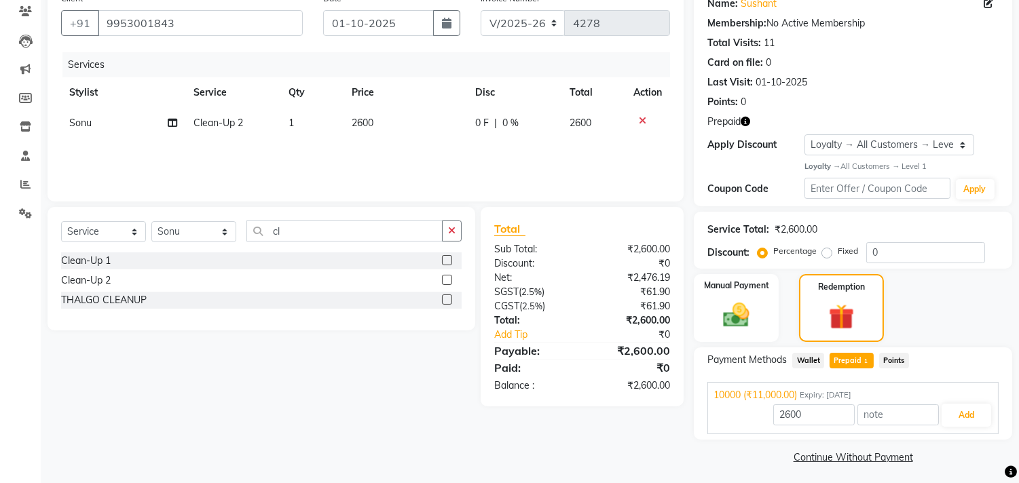
scroll to position [120, 0]
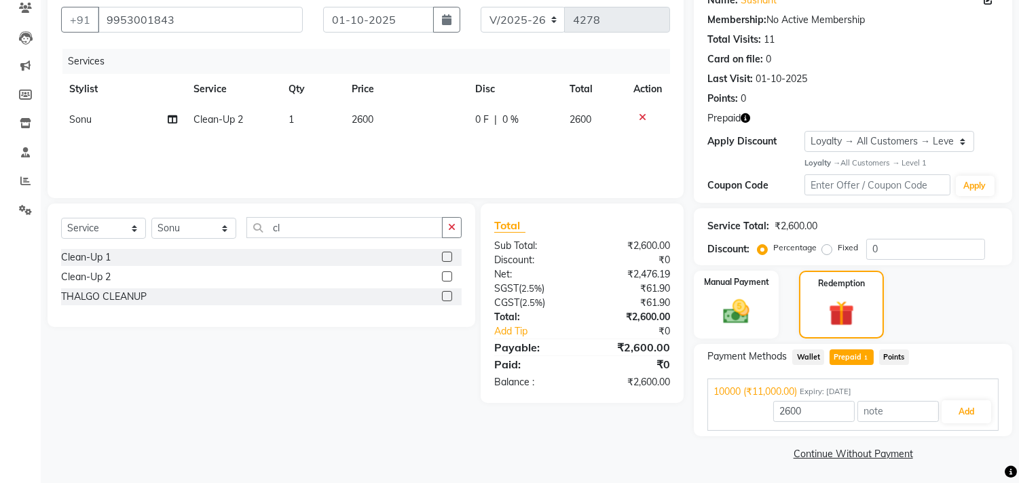
click at [746, 117] on icon "button" at bounding box center [746, 118] width 10 height 10
click at [959, 413] on button "Add" at bounding box center [967, 412] width 50 height 23
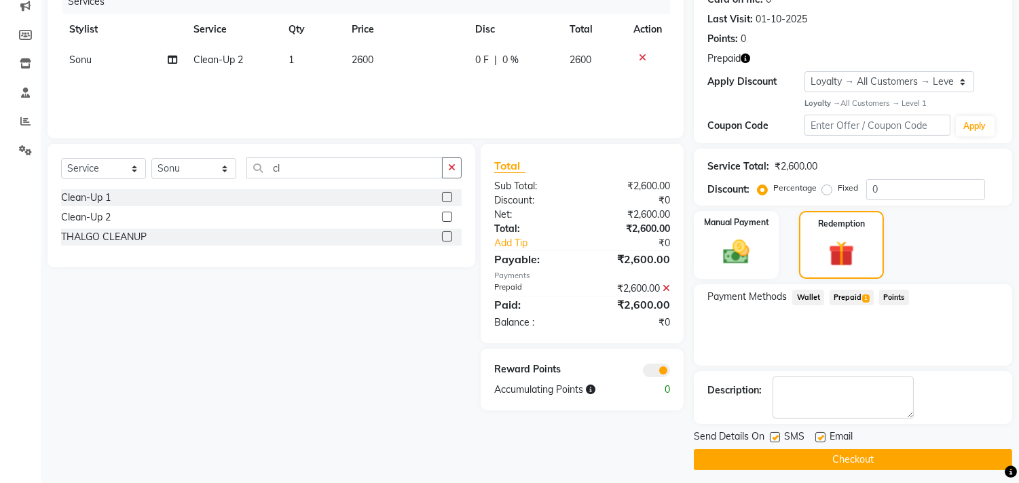
scroll to position [186, 0]
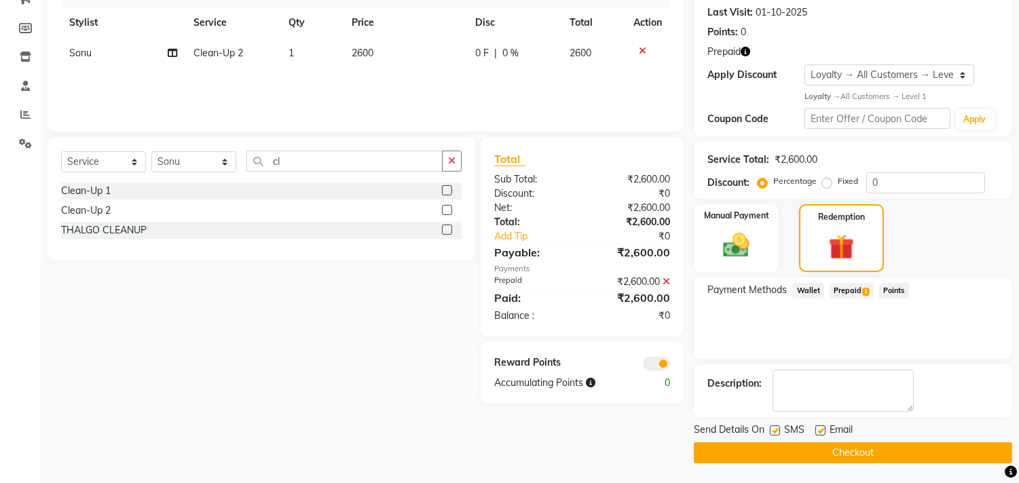
click at [870, 455] on button "Checkout" at bounding box center [853, 453] width 318 height 21
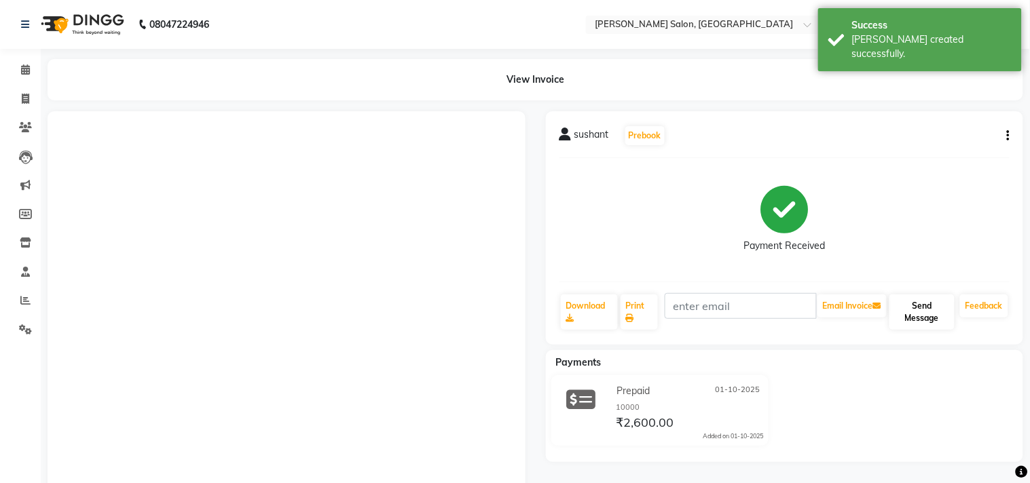
click at [924, 310] on button "Send Message" at bounding box center [921, 312] width 65 height 35
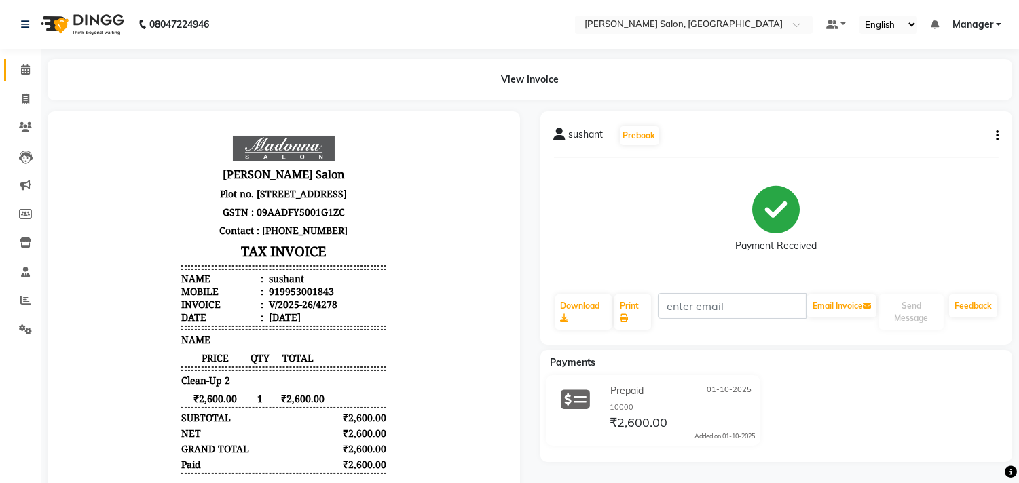
click at [24, 70] on icon at bounding box center [25, 70] width 9 height 10
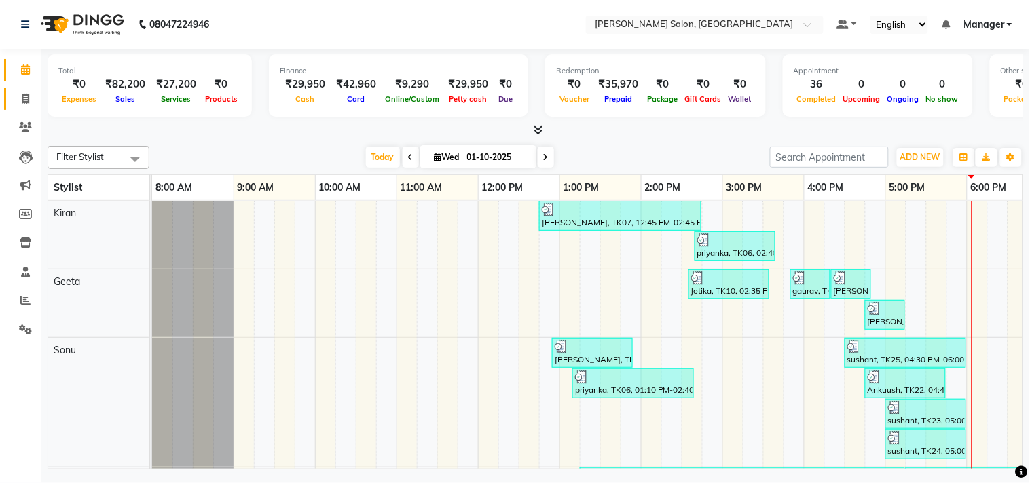
click at [23, 99] on icon at bounding box center [25, 99] width 7 height 10
select select "service"
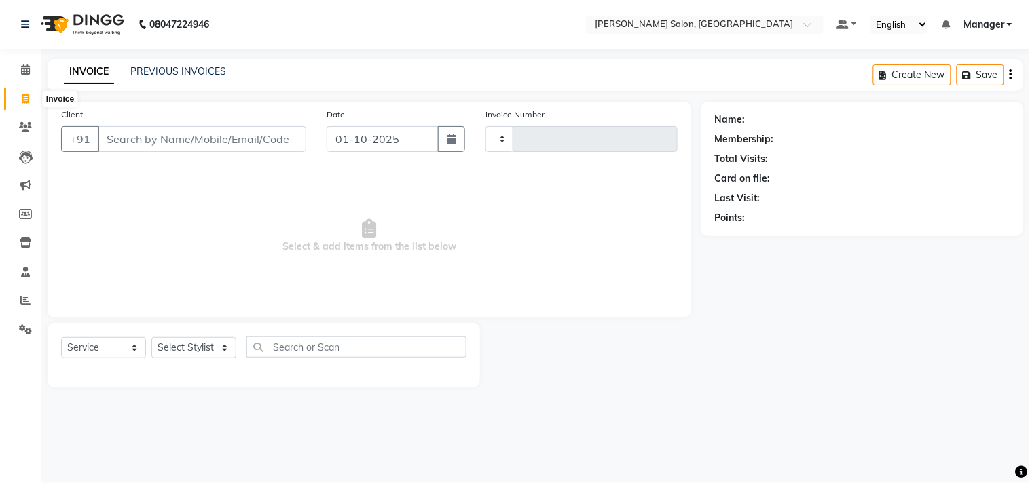
type input "4279"
select select "7229"
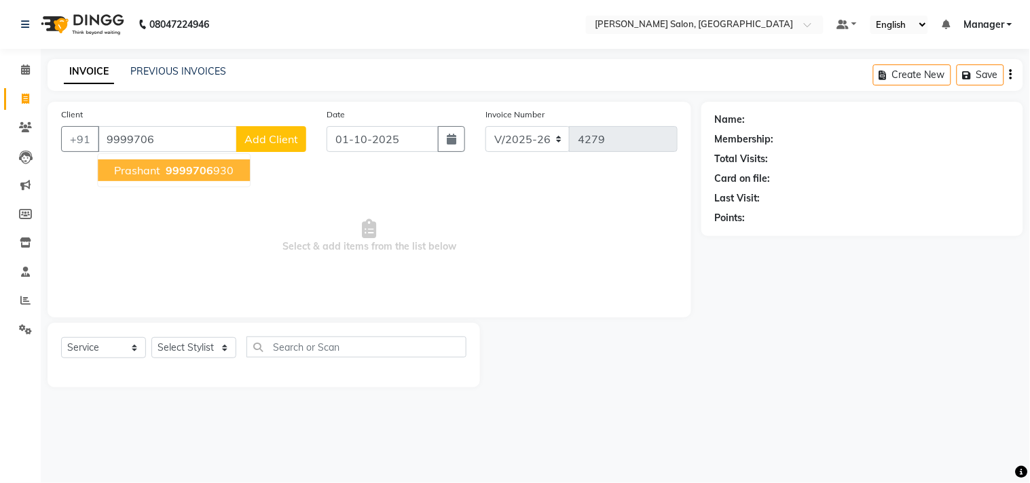
click at [229, 174] on ngb-highlight "9999706 930" at bounding box center [198, 171] width 71 height 14
type input "9999706930"
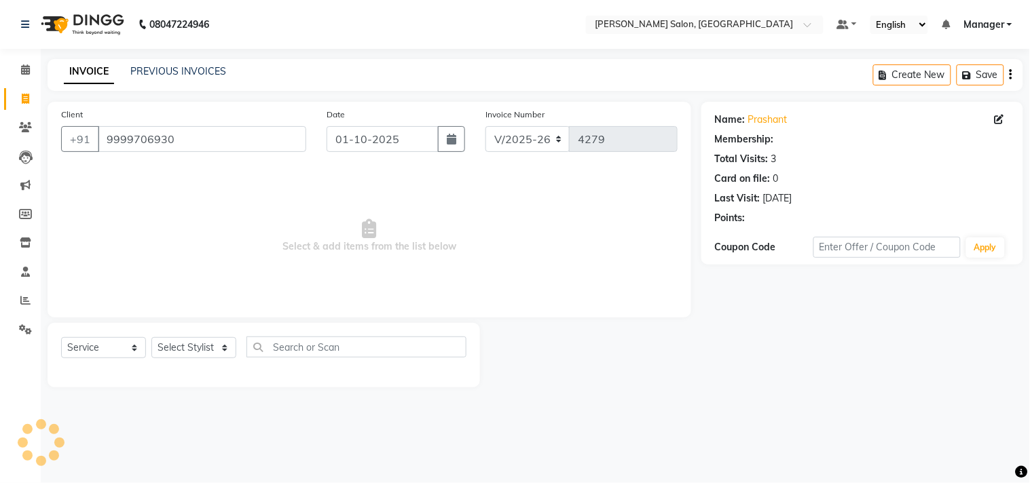
select select "1: Object"
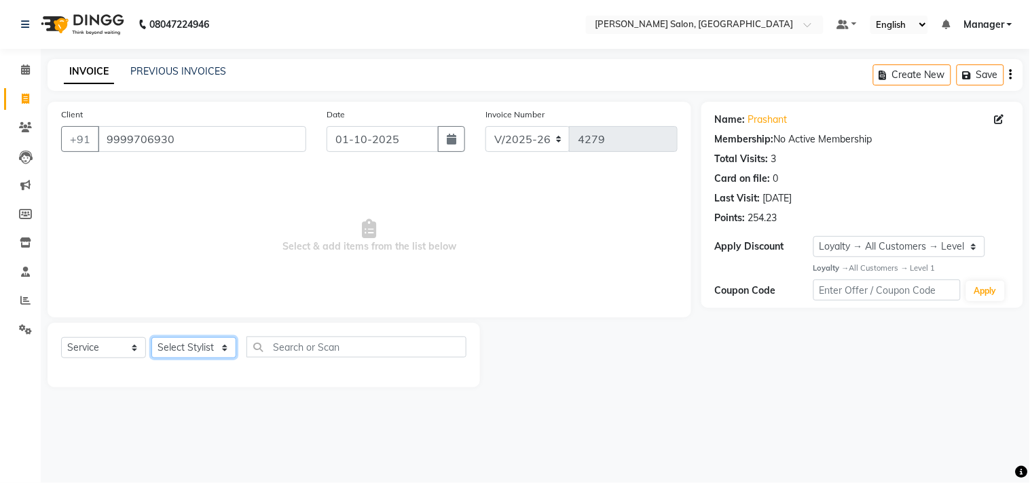
click at [228, 358] on select "Select Stylist BHOLU Geeta [PERSON_NAME] [PERSON_NAME] [PERSON_NAME] PEDI Manag…" at bounding box center [193, 347] width 85 height 21
select select "61926"
click at [151, 338] on select "Select Stylist BHOLU Geeta [PERSON_NAME] [PERSON_NAME] [PERSON_NAME] PEDI Manag…" at bounding box center [193, 347] width 85 height 21
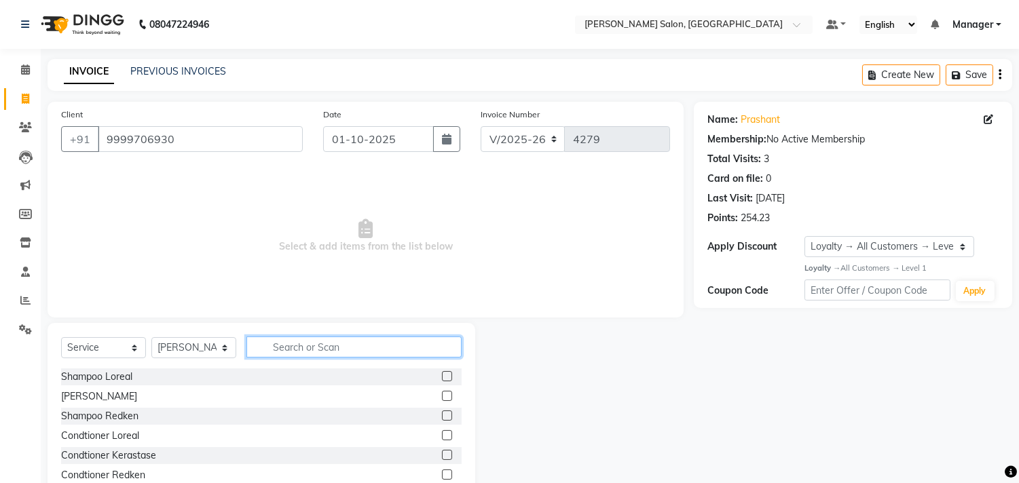
click at [354, 351] on input "text" at bounding box center [353, 347] width 215 height 21
type input "cut"
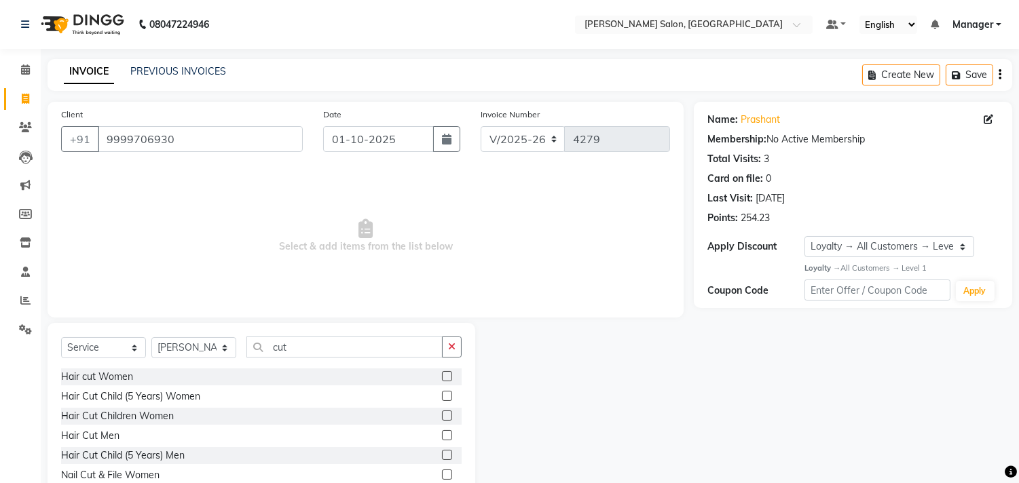
click at [442, 436] on label at bounding box center [447, 435] width 10 height 10
click at [442, 436] on input "checkbox" at bounding box center [446, 436] width 9 height 9
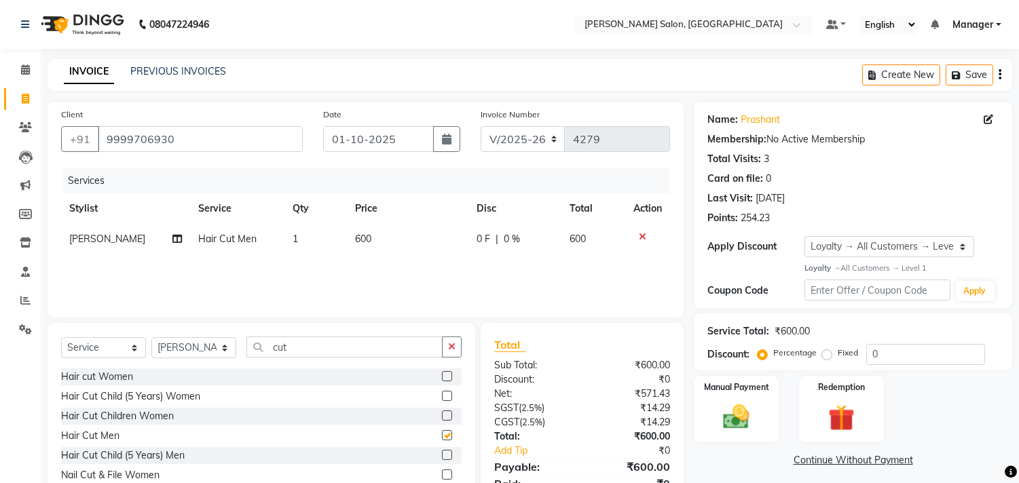
checkbox input "false"
click at [218, 357] on select "Select Stylist BHOLU Geeta [PERSON_NAME] [PERSON_NAME] [PERSON_NAME] PEDI Manag…" at bounding box center [193, 347] width 85 height 21
select select "65237"
click at [151, 338] on select "Select Stylist BHOLU Geeta [PERSON_NAME] [PERSON_NAME] [PERSON_NAME] PEDI Manag…" at bounding box center [193, 347] width 85 height 21
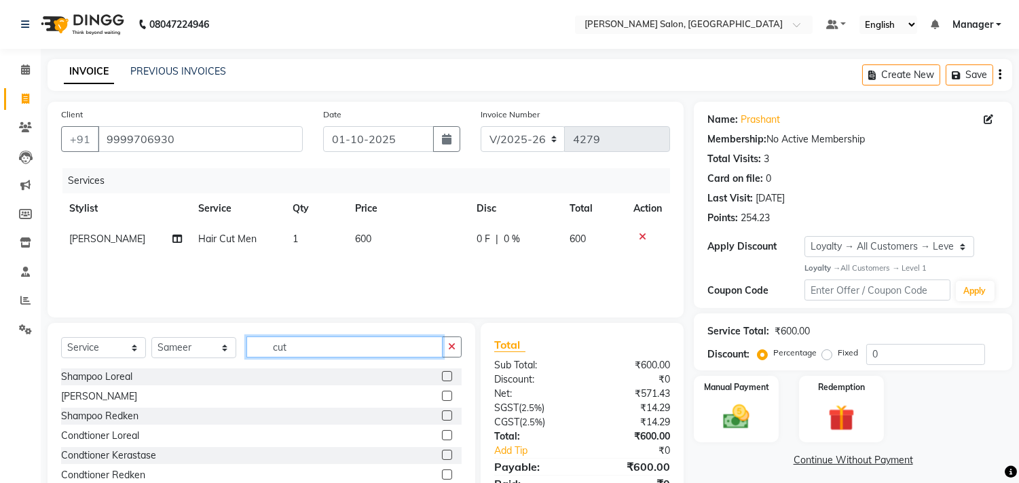
click at [336, 348] on input "cut" at bounding box center [344, 347] width 196 height 21
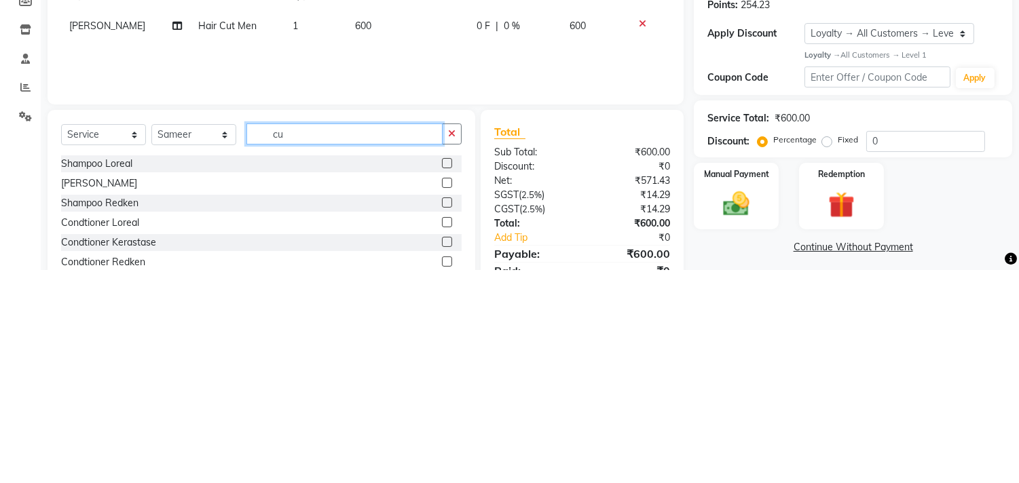
type input "c"
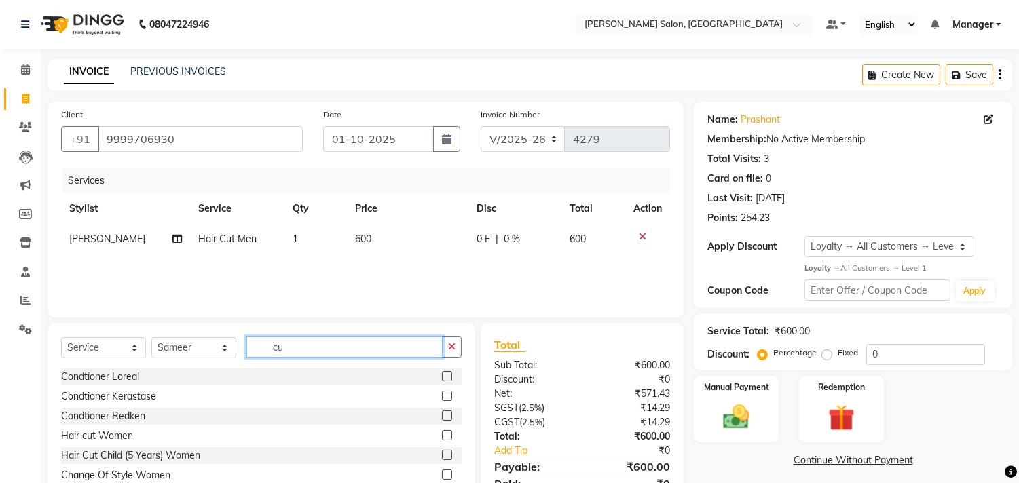
type input "cut"
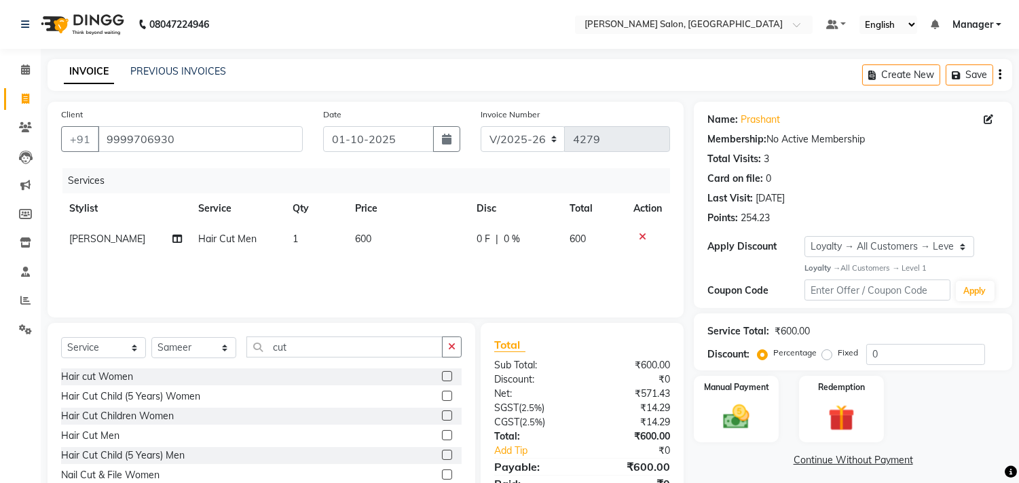
click at [442, 436] on label at bounding box center [447, 435] width 10 height 10
click at [442, 436] on input "checkbox" at bounding box center [446, 436] width 9 height 9
checkbox input "false"
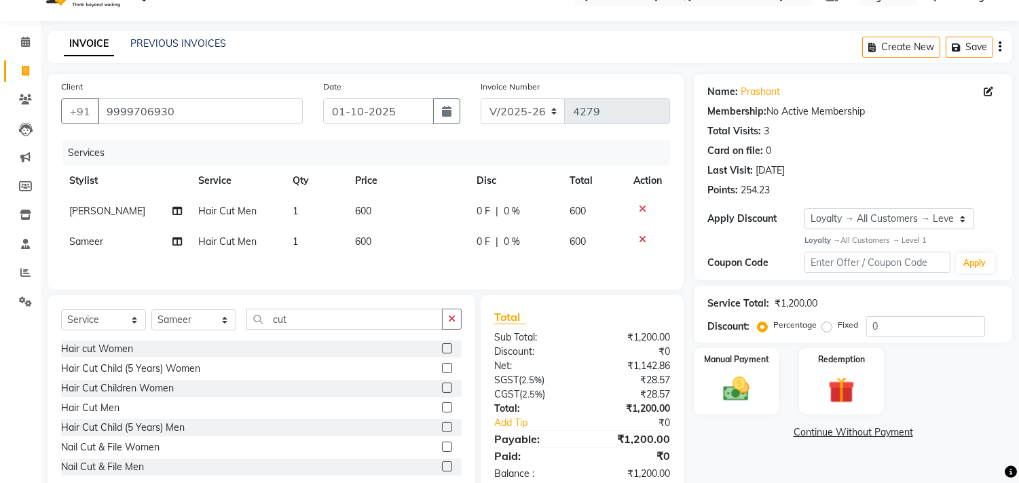
scroll to position [63, 0]
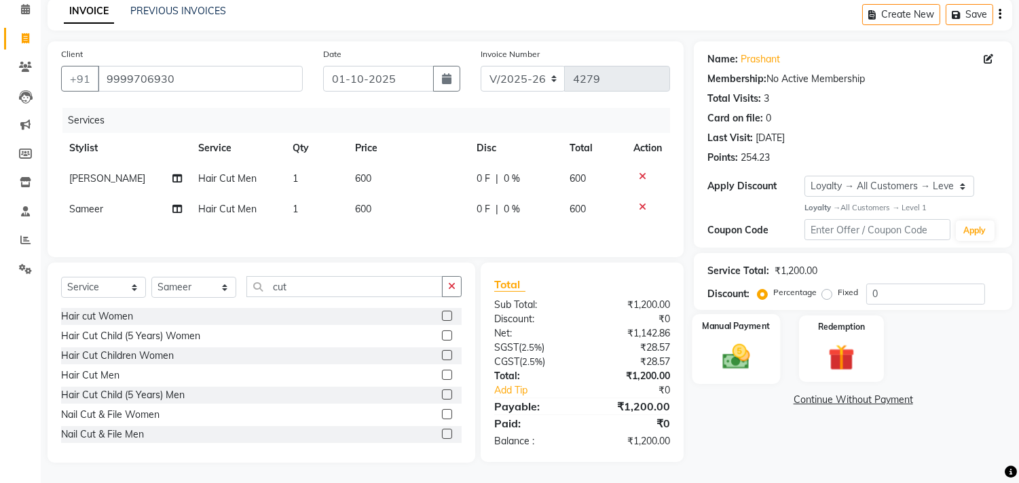
click at [738, 355] on img at bounding box center [736, 357] width 45 height 32
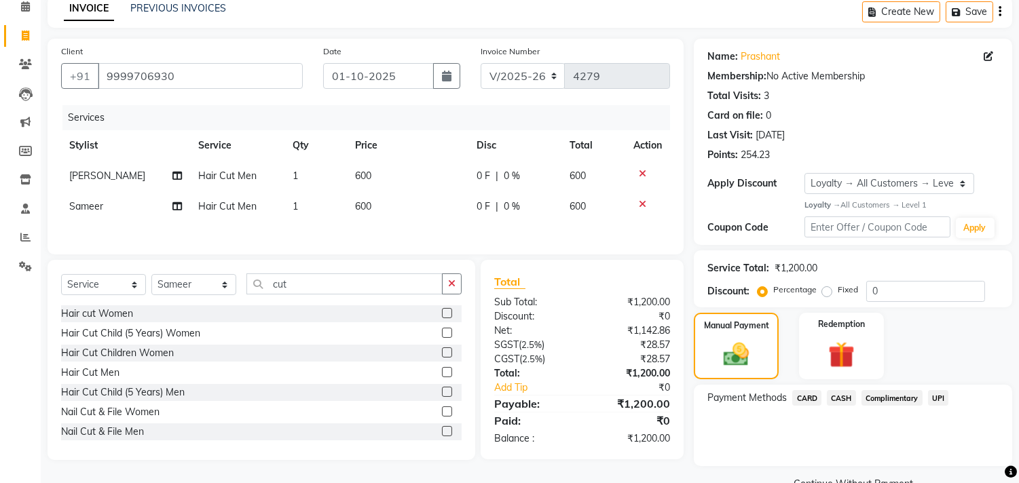
click at [938, 398] on span "UPI" at bounding box center [938, 398] width 21 height 16
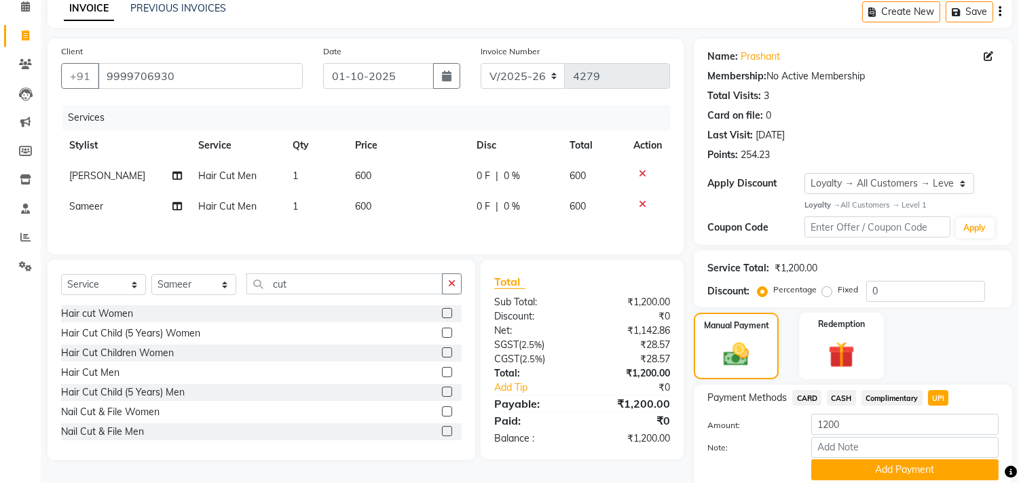
scroll to position [114, 0]
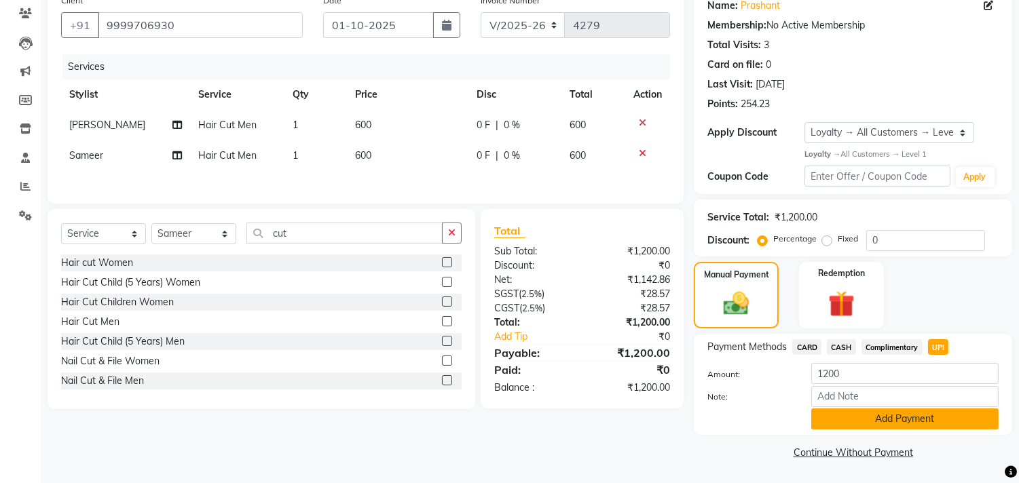
click at [911, 418] on button "Add Payment" at bounding box center [904, 419] width 187 height 21
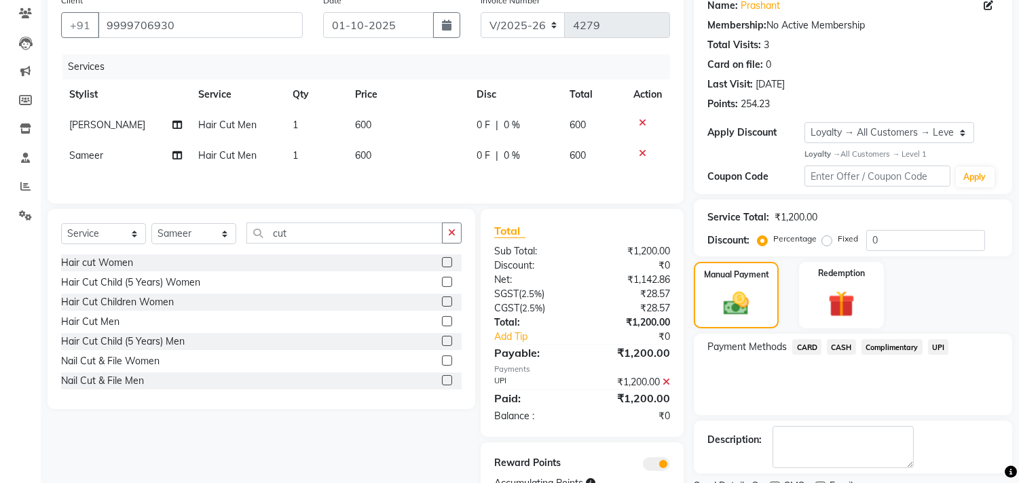
scroll to position [172, 0]
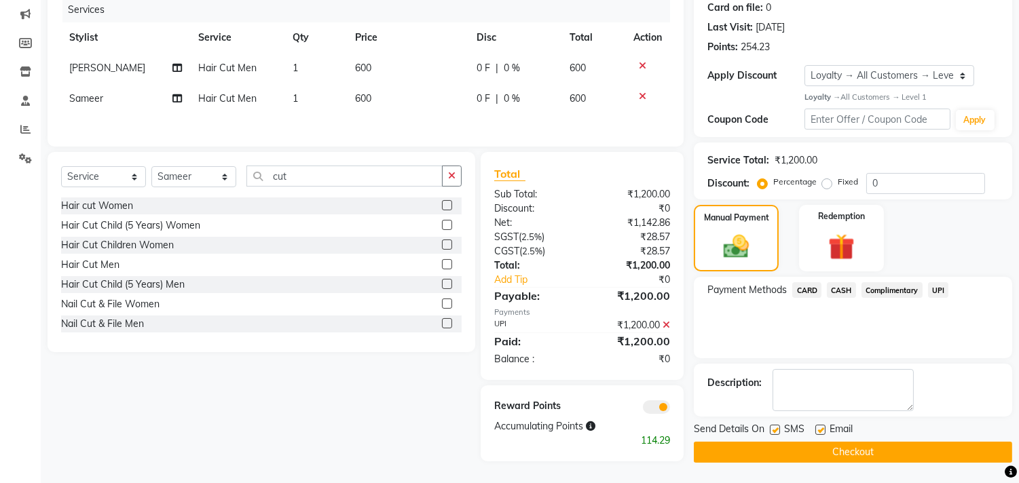
click at [876, 452] on button "Checkout" at bounding box center [853, 452] width 318 height 21
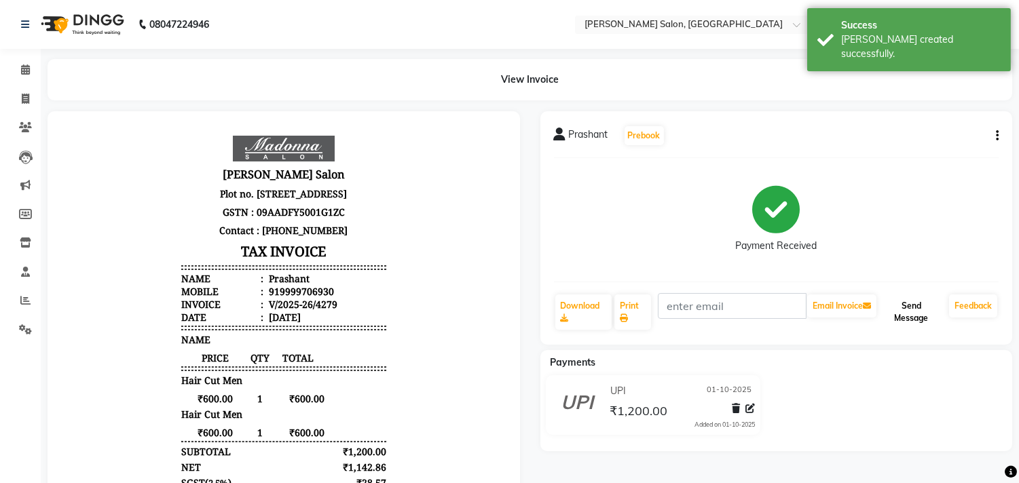
click at [905, 317] on button "Send Message" at bounding box center [911, 312] width 65 height 35
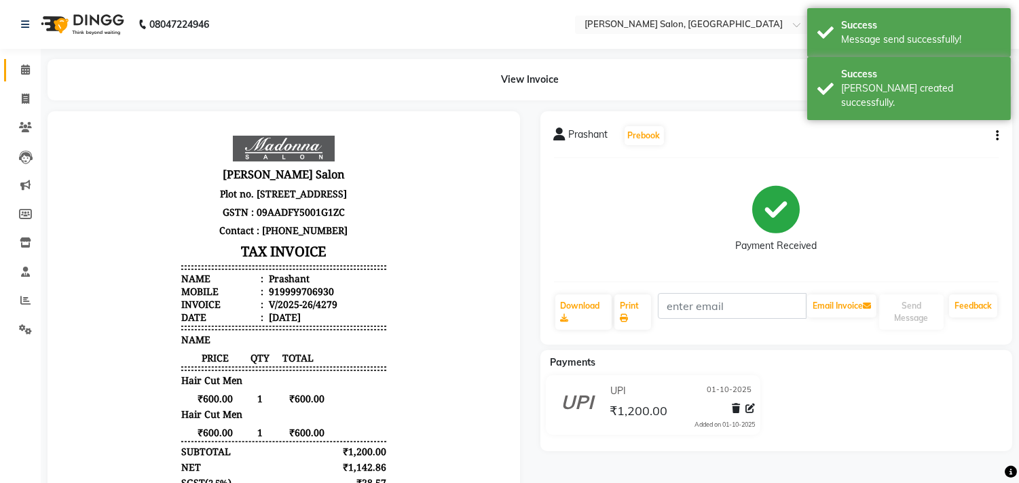
click at [29, 73] on icon at bounding box center [25, 70] width 9 height 10
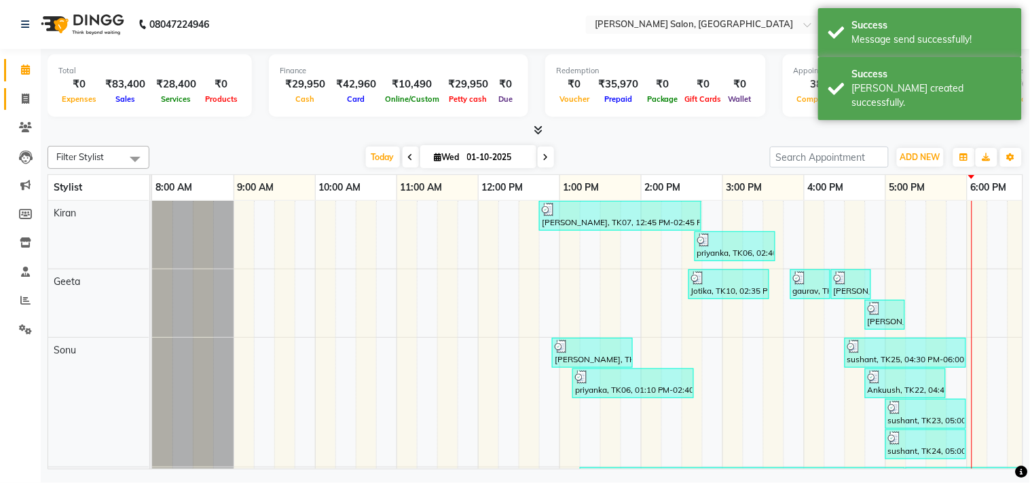
click at [24, 100] on icon at bounding box center [25, 99] width 7 height 10
select select "7229"
select select "service"
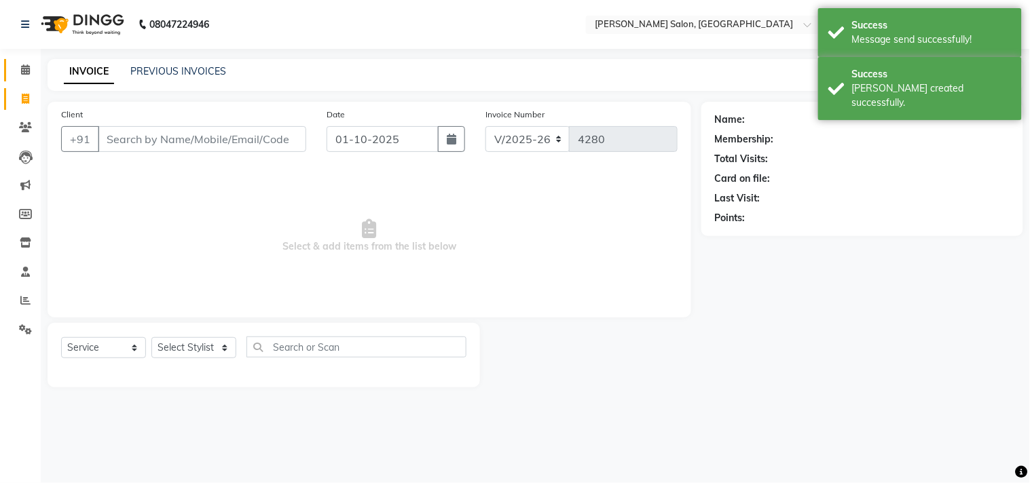
click at [24, 69] on icon at bounding box center [25, 70] width 9 height 10
